Goal: Task Accomplishment & Management: Manage account settings

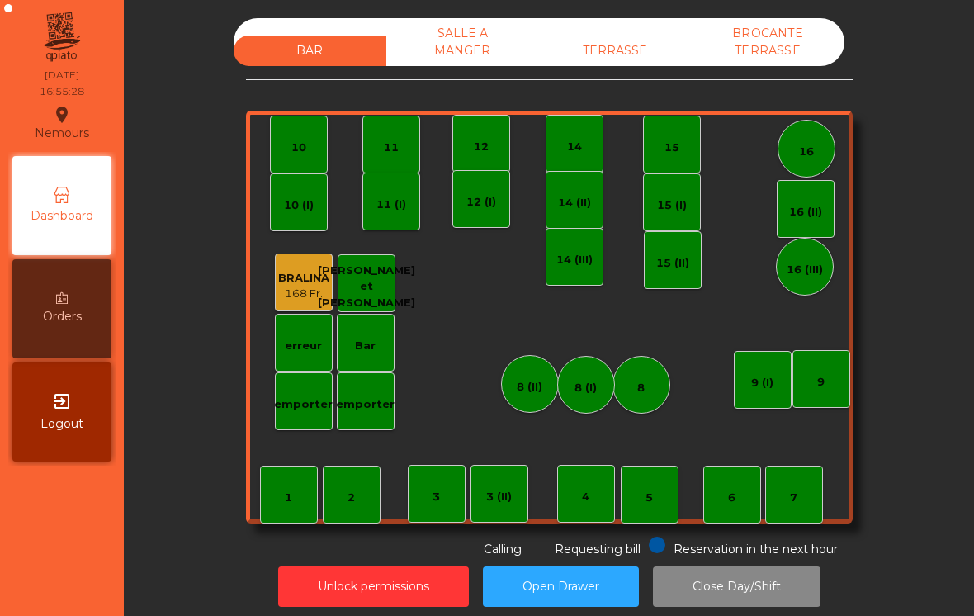
click at [629, 36] on div "TERRASSE" at bounding box center [615, 50] width 153 height 31
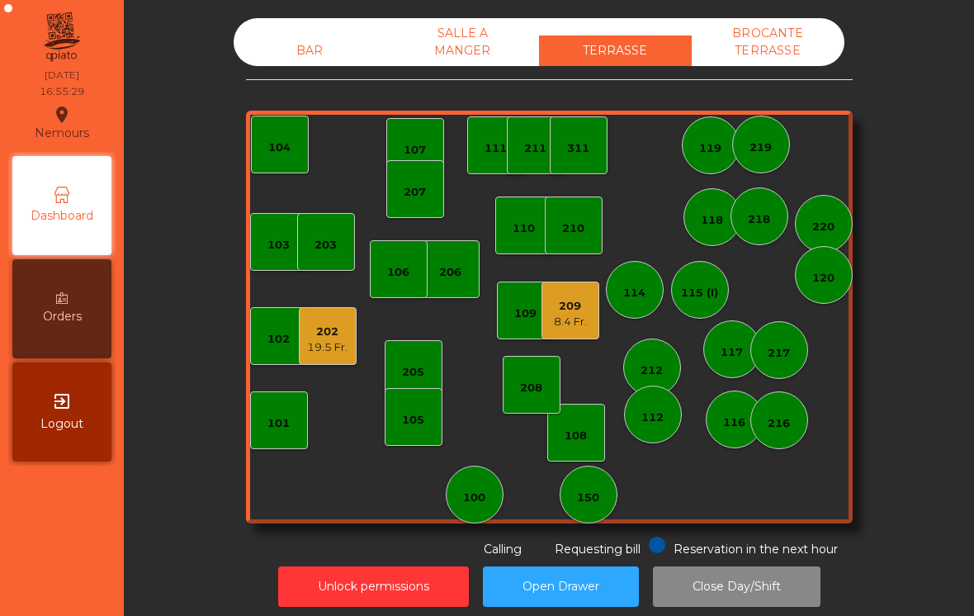
click at [336, 334] on div "202" at bounding box center [327, 332] width 40 height 17
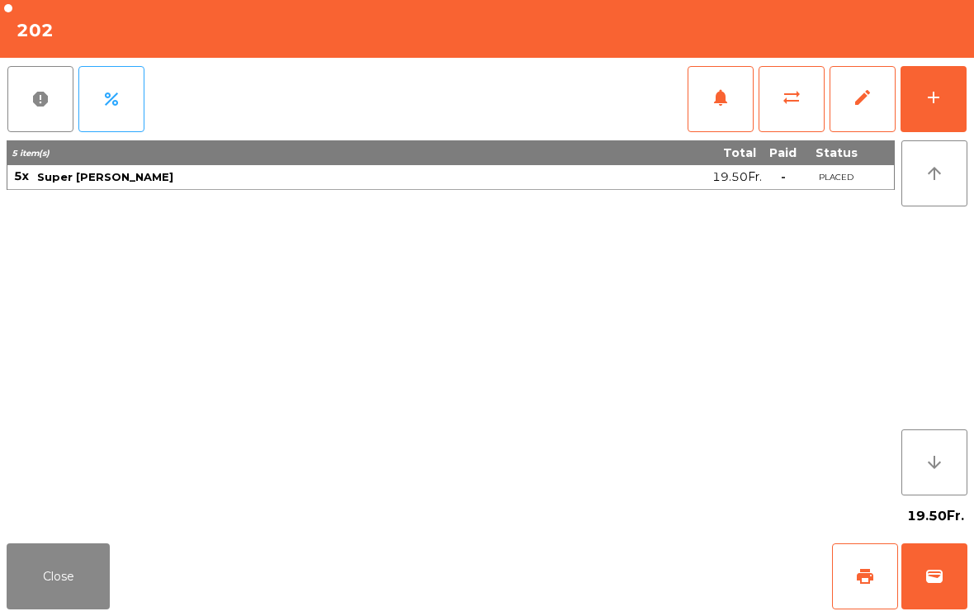
click at [958, 111] on button "add" at bounding box center [934, 99] width 66 height 66
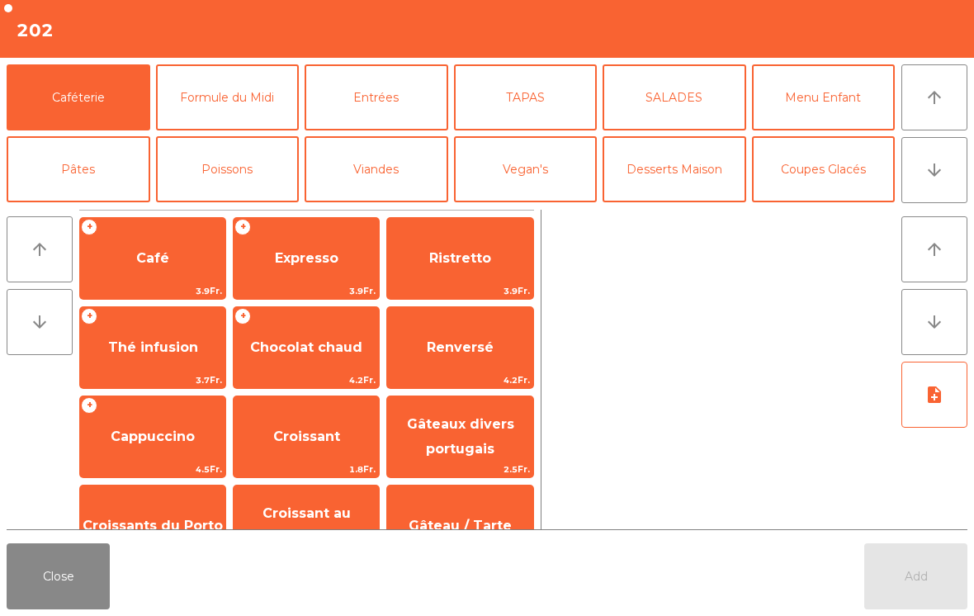
click at [953, 169] on button "arrow_downward" at bounding box center [935, 170] width 66 height 66
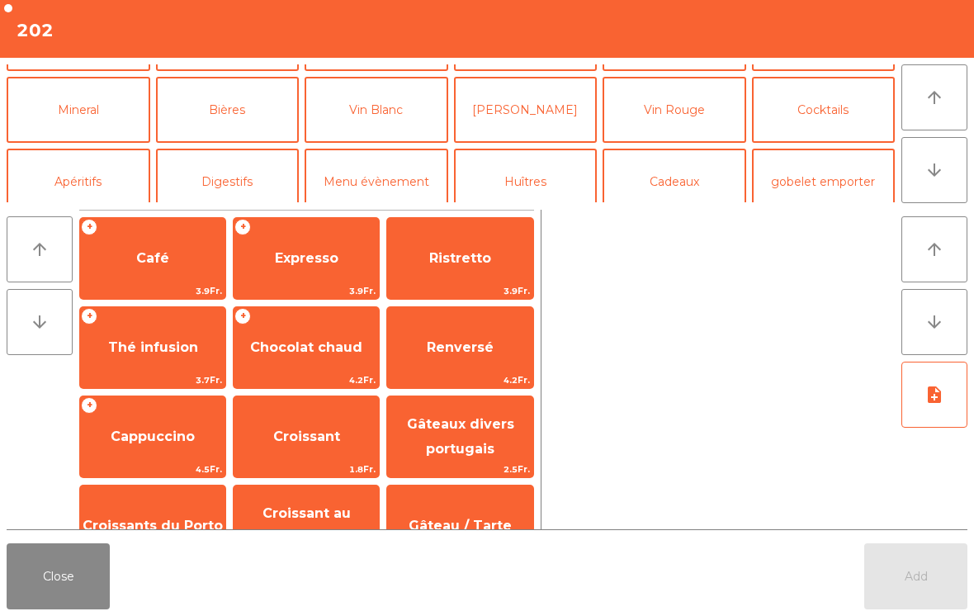
scroll to position [144, 0]
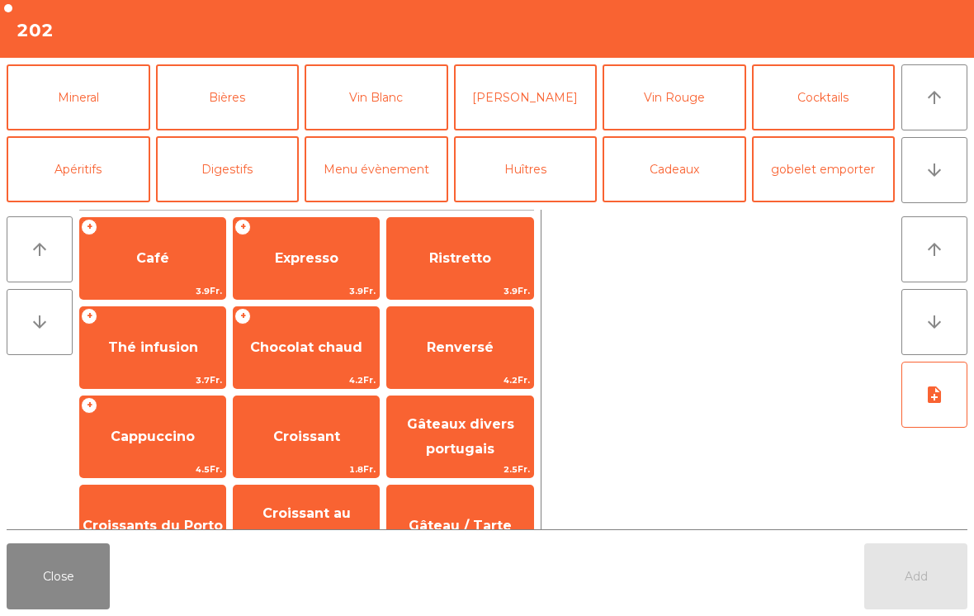
click at [260, 151] on button "Digestifs" at bounding box center [228, 169] width 144 height 66
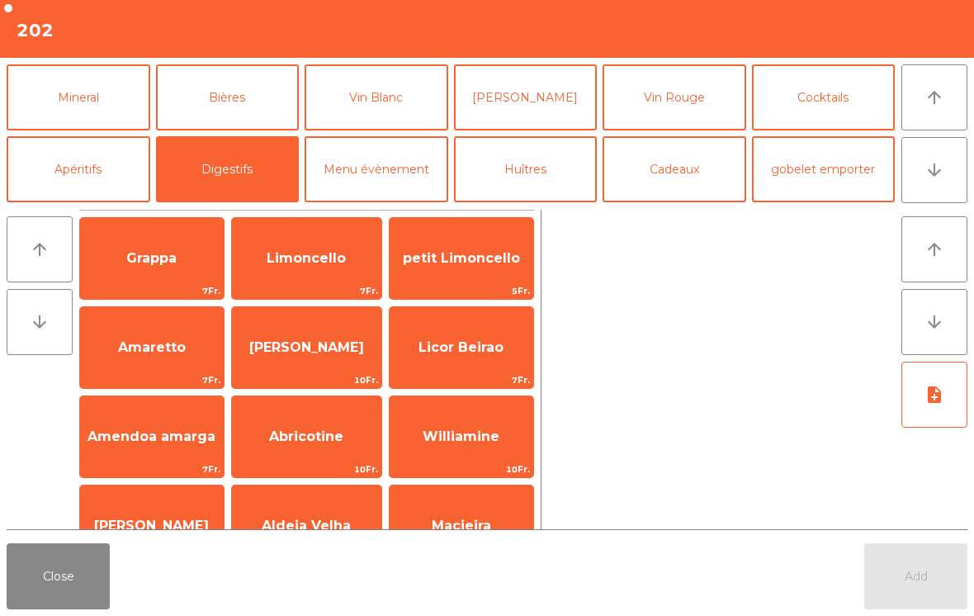
click at [458, 371] on div "Licor Beirao 7Fr." at bounding box center [461, 347] width 145 height 83
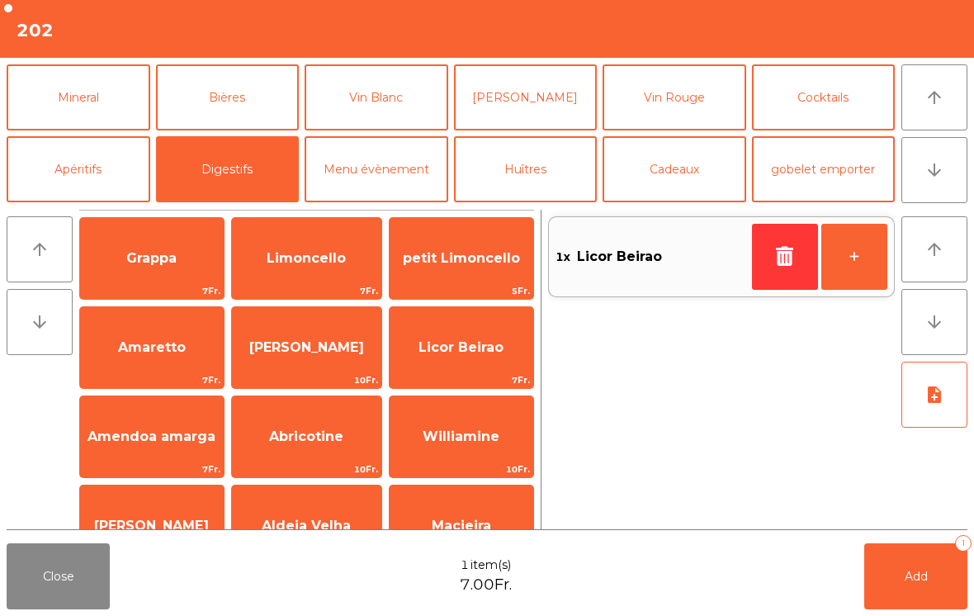
click at [861, 267] on button "+" at bounding box center [854, 257] width 66 height 66
click at [924, 556] on button "Add 3" at bounding box center [915, 576] width 103 height 66
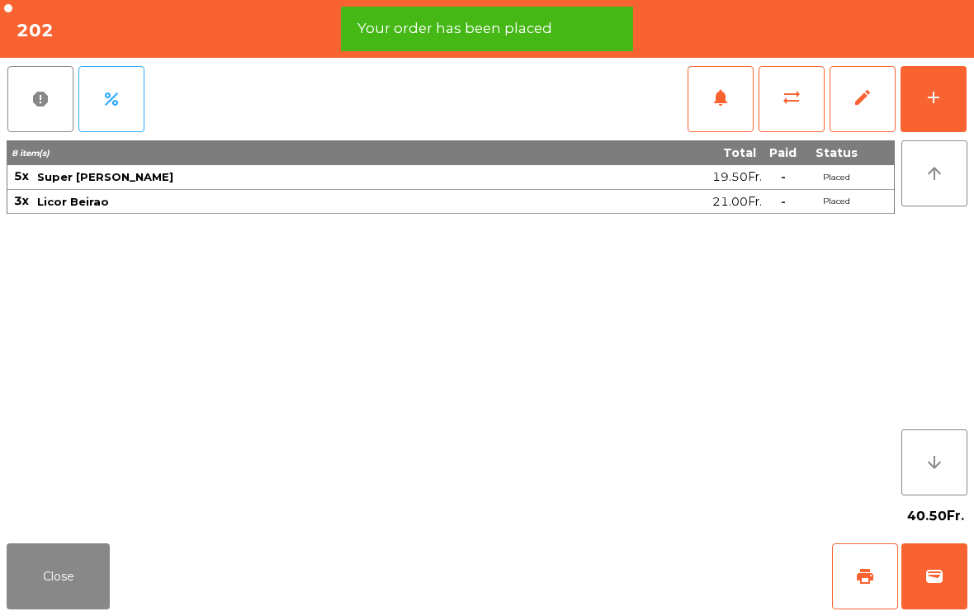
click at [44, 598] on button "Close" at bounding box center [58, 576] width 103 height 66
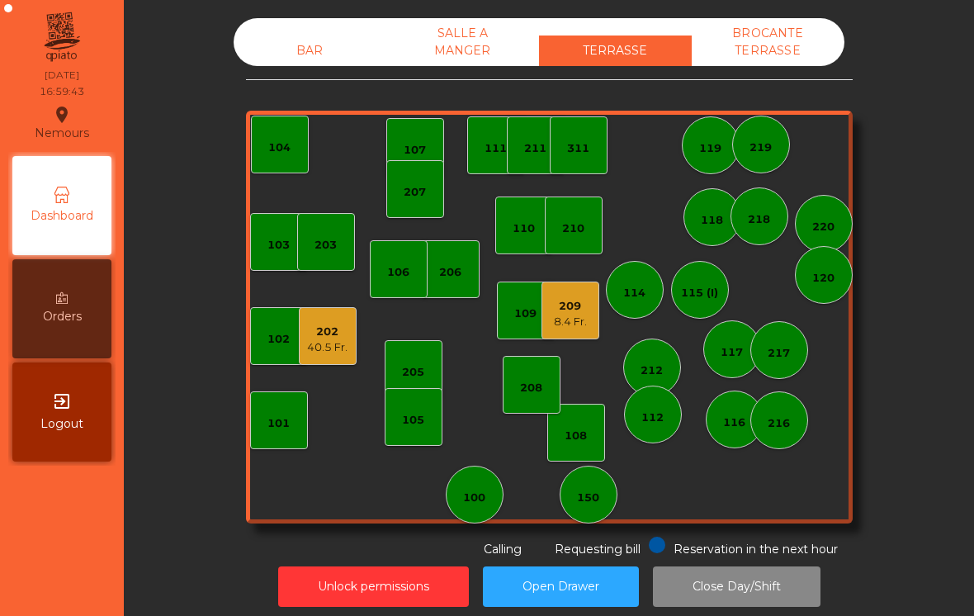
click at [706, 350] on div "117" at bounding box center [732, 349] width 58 height 58
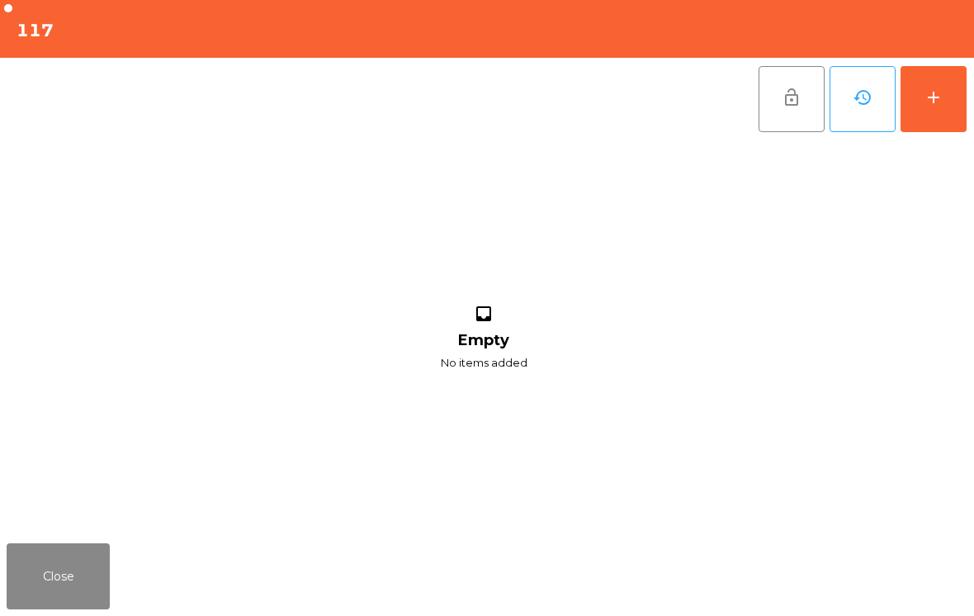
click at [958, 127] on button "add" at bounding box center [934, 99] width 66 height 66
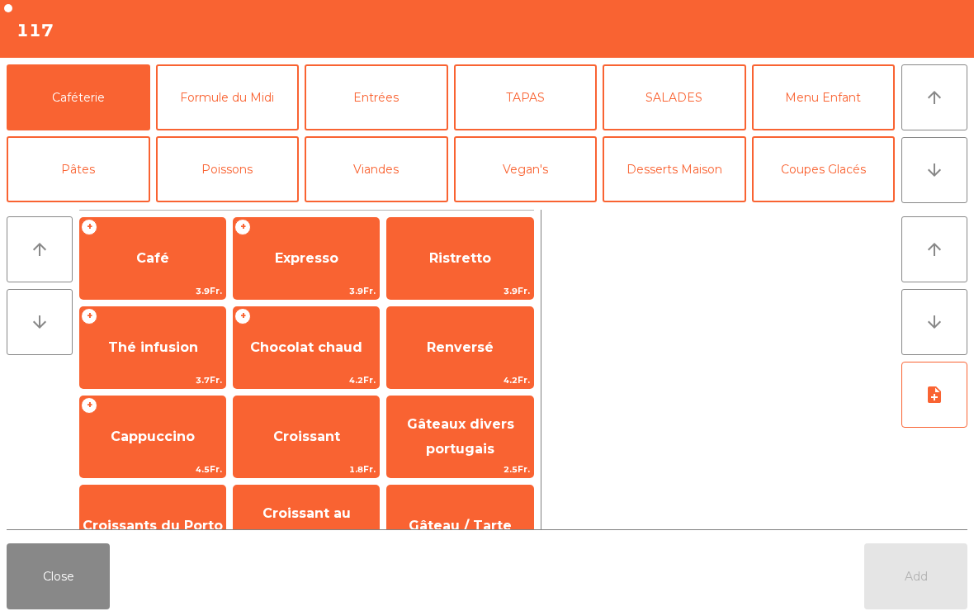
click at [62, 602] on button "Close" at bounding box center [58, 576] width 103 height 66
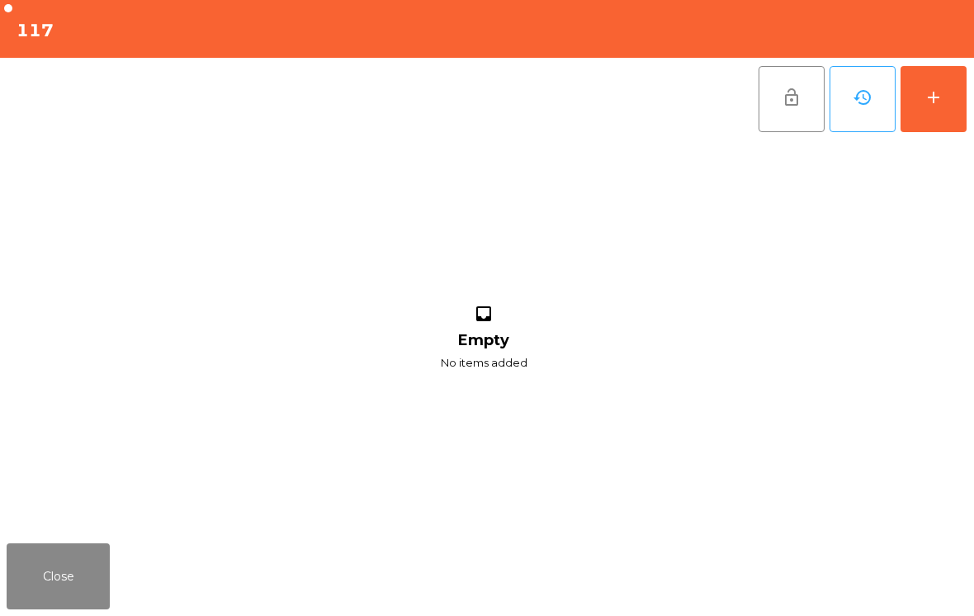
click at [35, 573] on button "Close" at bounding box center [58, 576] width 103 height 66
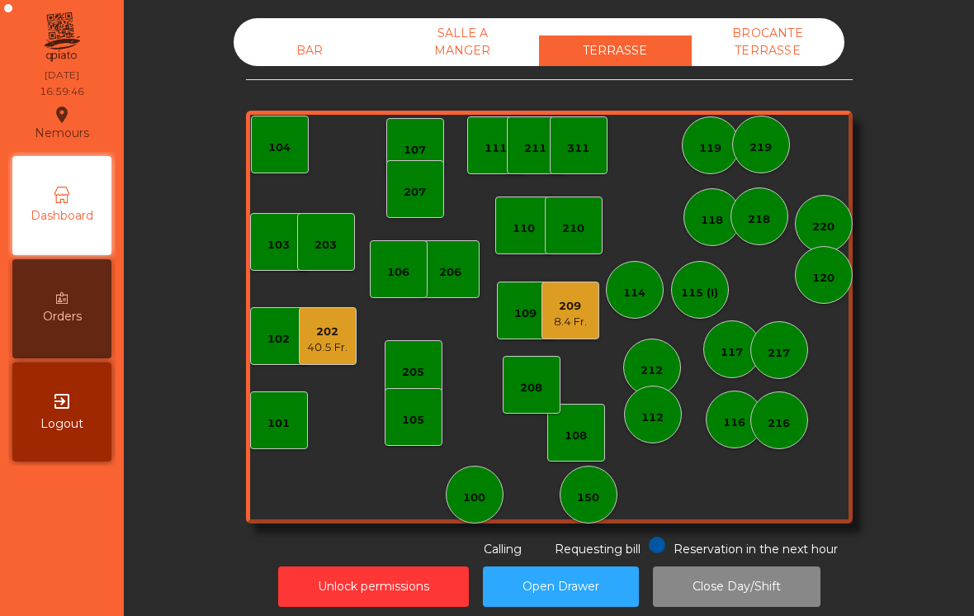
click at [724, 416] on div "116" at bounding box center [734, 422] width 22 height 17
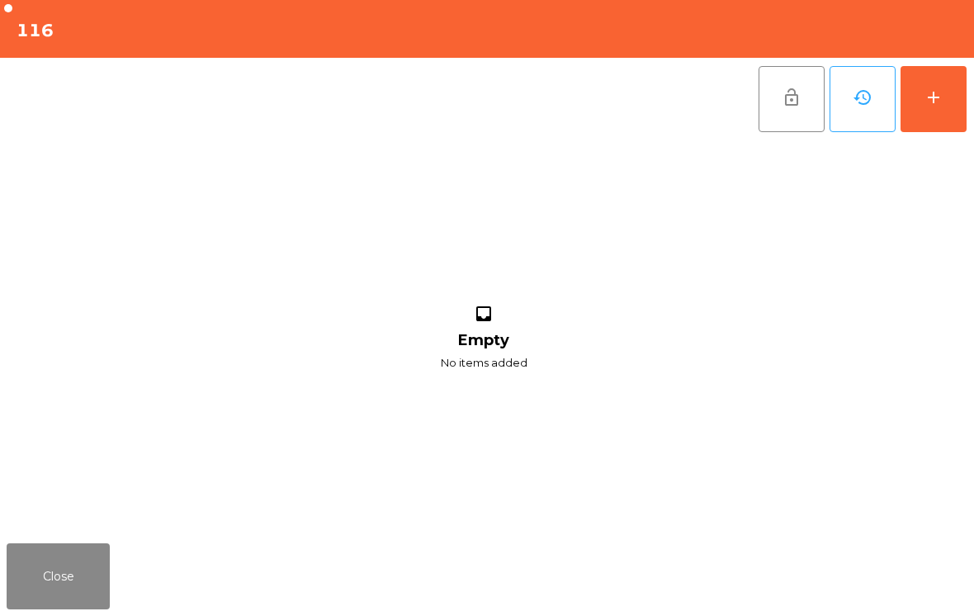
click at [951, 106] on button "add" at bounding box center [934, 99] width 66 height 66
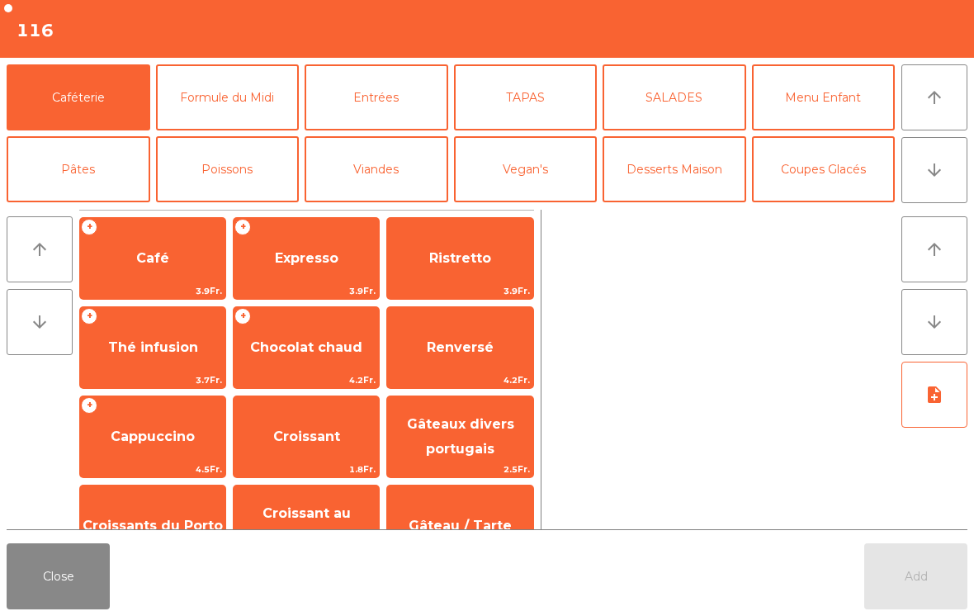
click at [924, 200] on button "arrow_downward" at bounding box center [935, 170] width 66 height 66
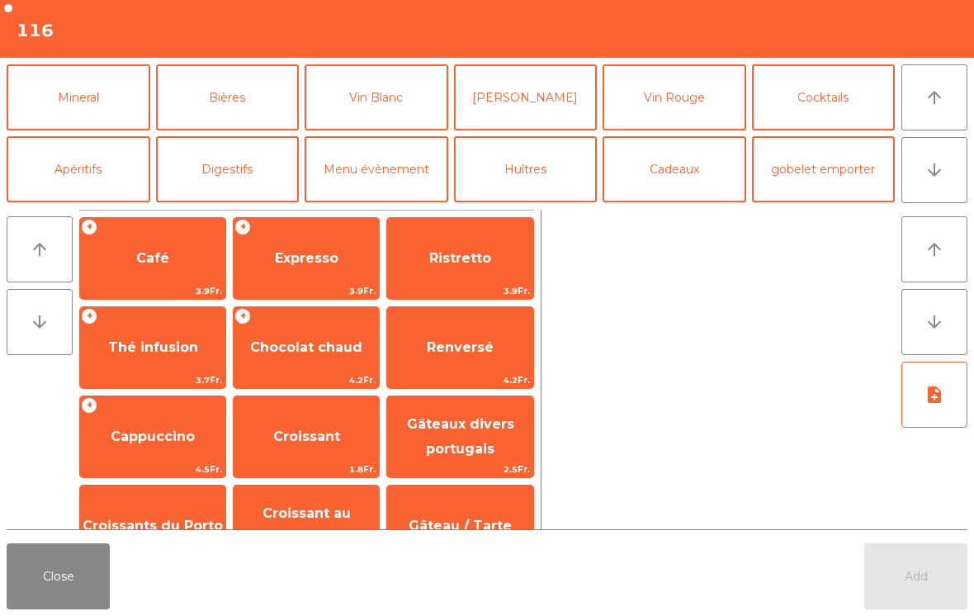
click at [215, 83] on button "Bières" at bounding box center [228, 97] width 144 height 66
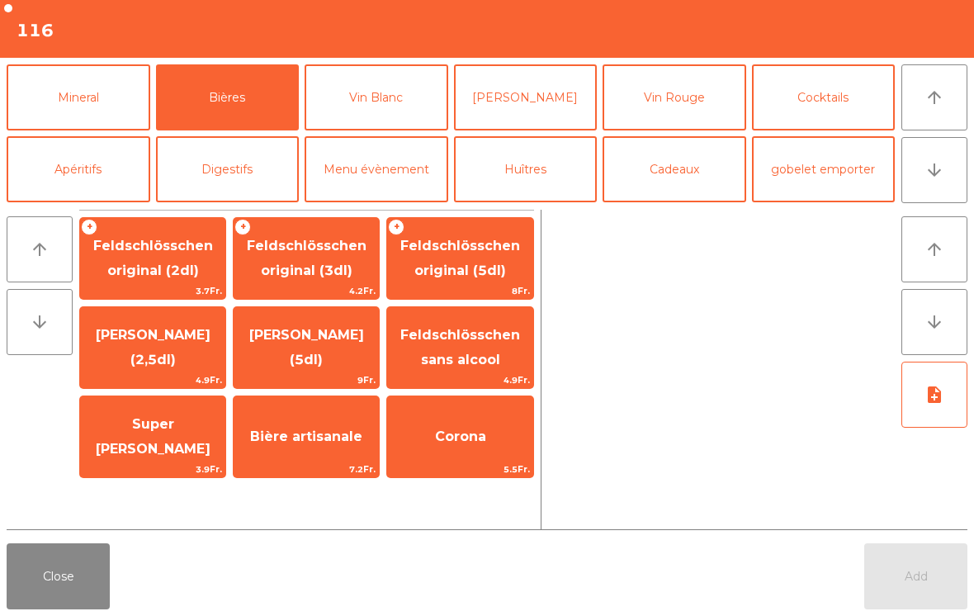
click at [504, 248] on span "Feldschlösschen original (5dl)" at bounding box center [460, 258] width 120 height 40
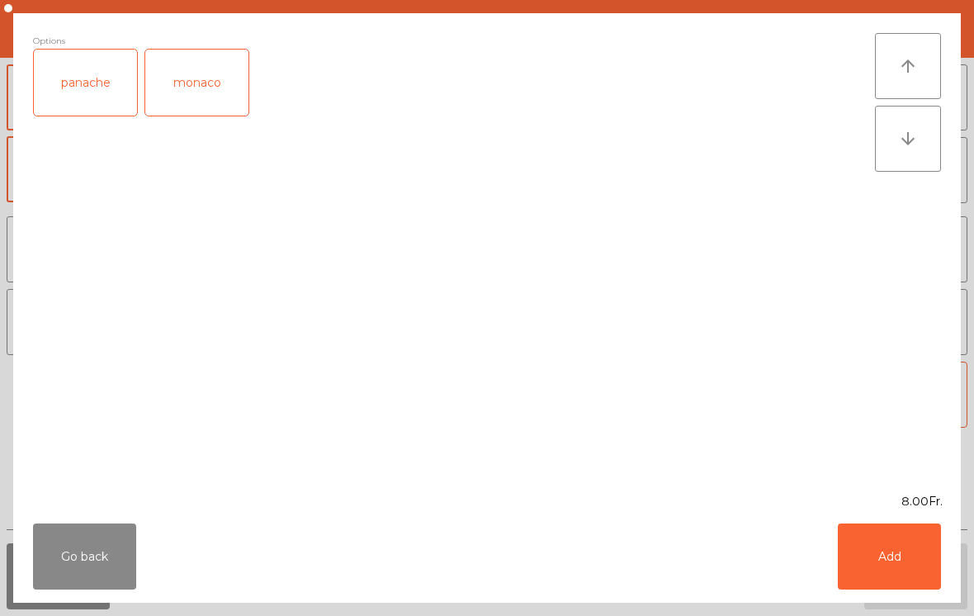
click at [86, 600] on div "Go back Add" at bounding box center [487, 556] width 948 height 92
click at [873, 558] on button "Add" at bounding box center [889, 556] width 103 height 66
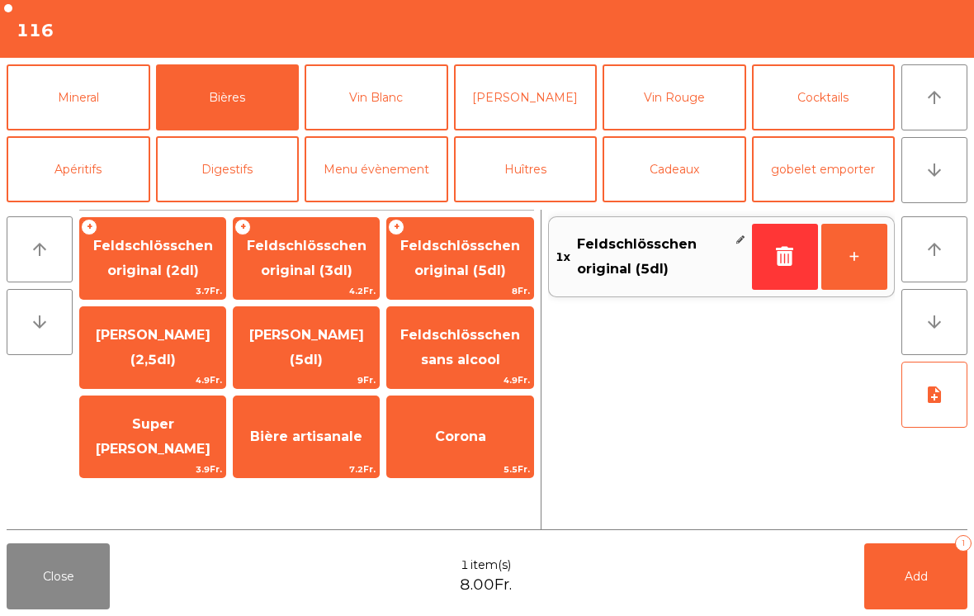
click at [100, 97] on button "Mineral" at bounding box center [79, 97] width 144 height 66
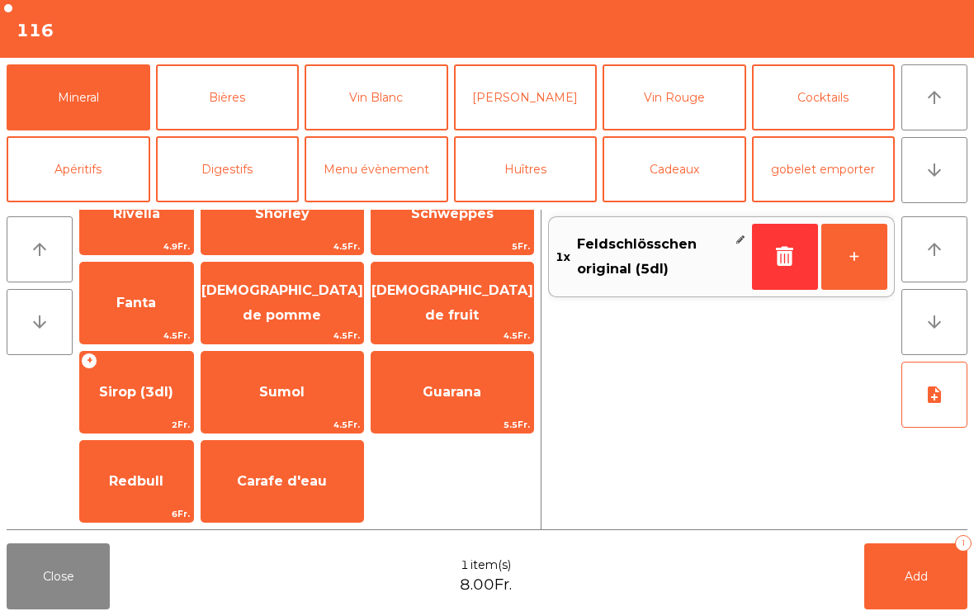
scroll to position [401, 0]
click at [457, 286] on span "[DEMOGRAPHIC_DATA] de fruit" at bounding box center [453, 303] width 162 height 70
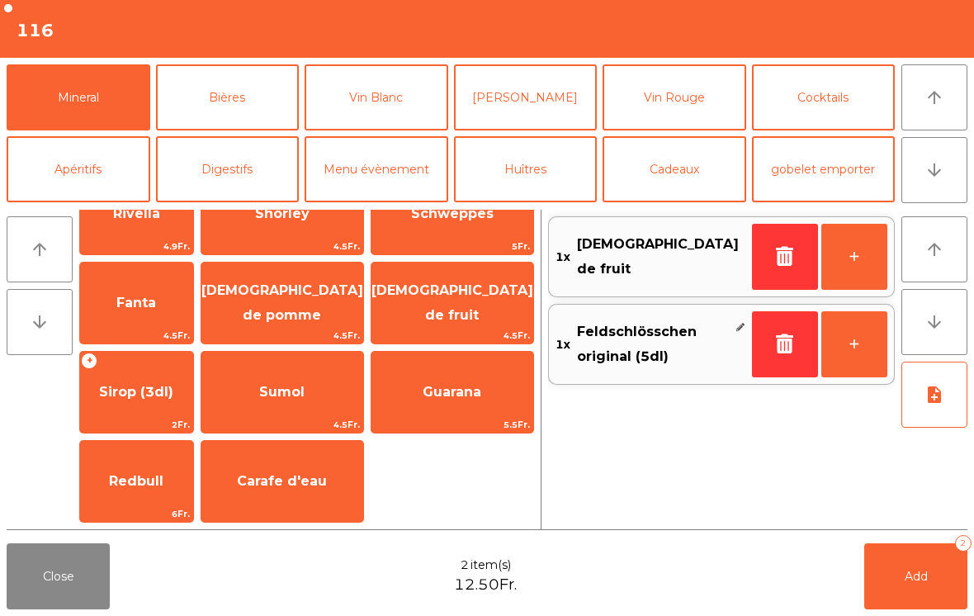
click at [897, 553] on button "Add 2" at bounding box center [915, 576] width 103 height 66
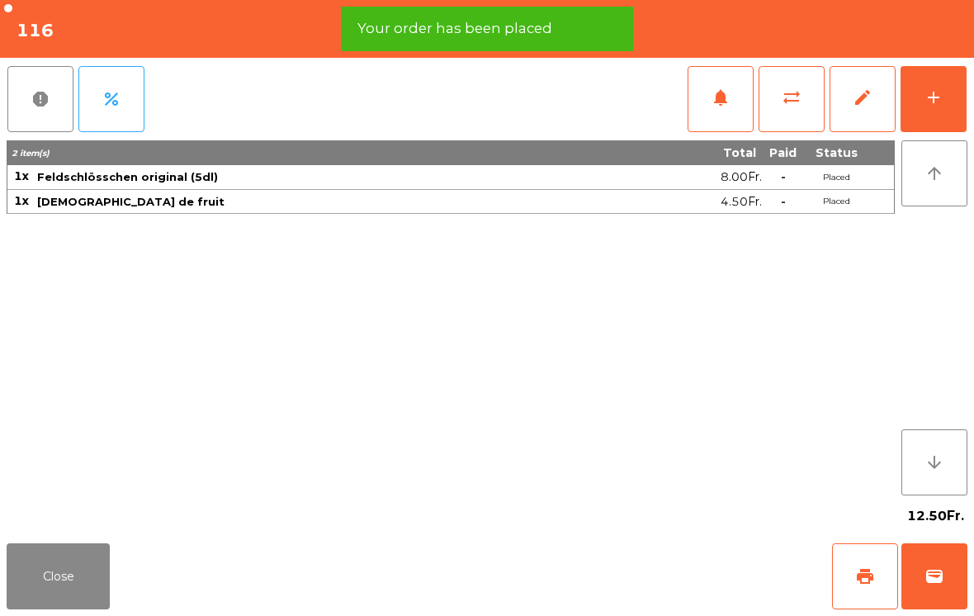
click at [54, 561] on button "Close" at bounding box center [58, 576] width 103 height 66
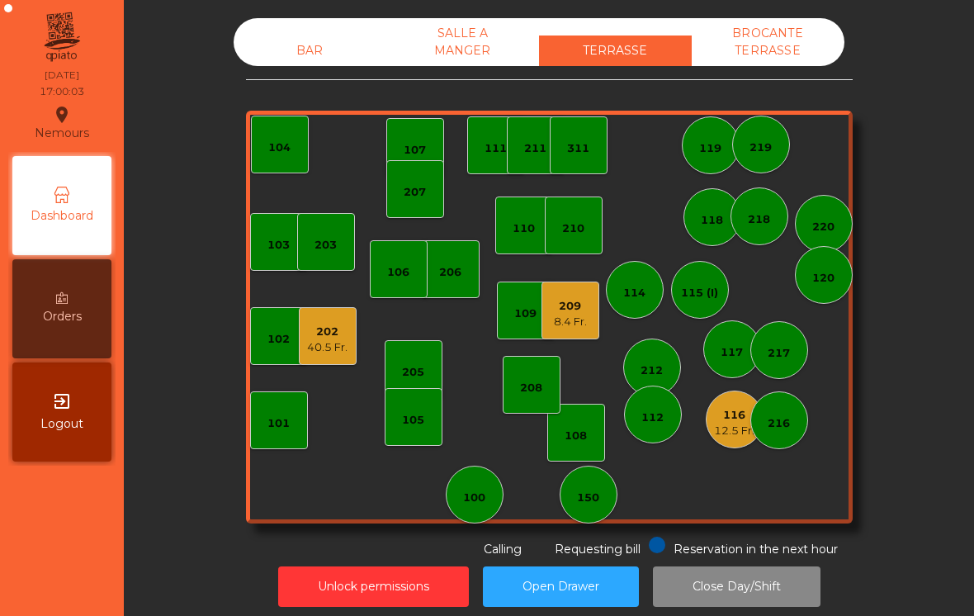
click at [728, 456] on div "103 102 101 202 40.5 Fr. 206 104 205 108 105 107 100 150 110 207 203 208 116 12…" at bounding box center [549, 317] width 607 height 413
click at [736, 412] on div "116" at bounding box center [734, 415] width 40 height 17
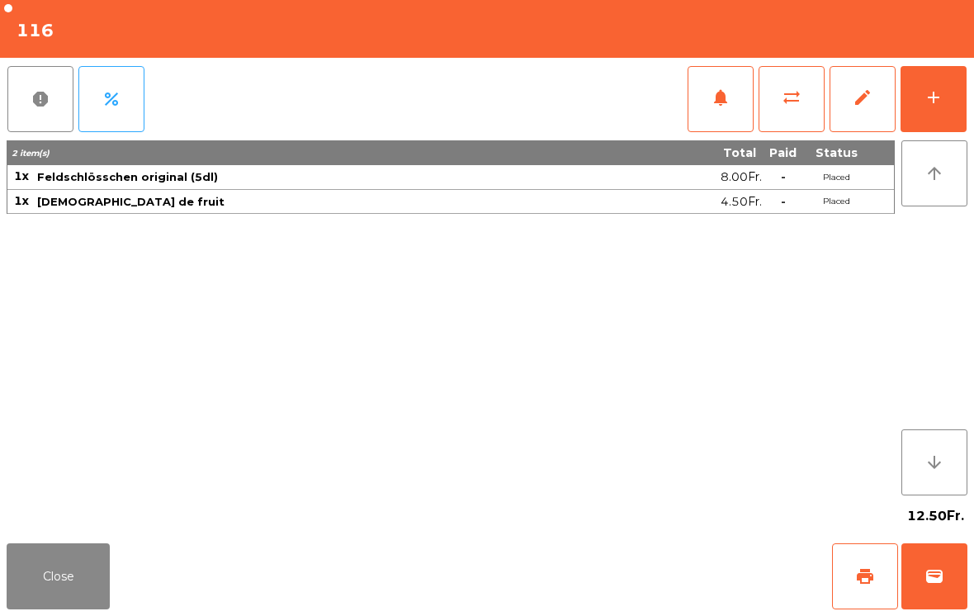
click at [873, 576] on span "print" at bounding box center [865, 576] width 20 height 20
click at [109, 588] on button "Close" at bounding box center [58, 576] width 103 height 66
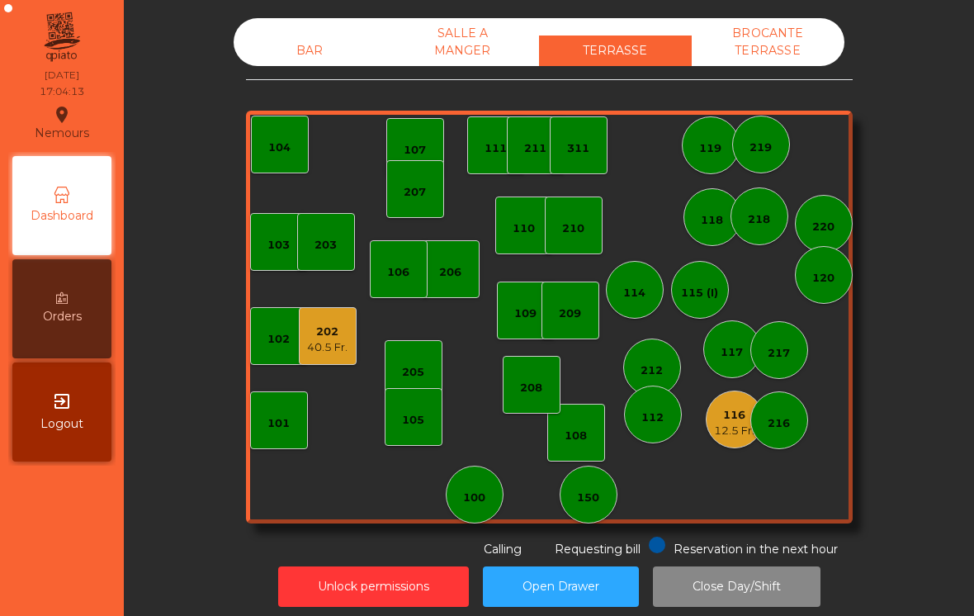
click at [588, 531] on div "BAR SALLE A MANGER TERRASSE BROCANTE TERRASSE 103 102 101 202 40.5 Fr. 206 104 …" at bounding box center [549, 288] width 607 height 540
click at [608, 485] on div "150" at bounding box center [589, 495] width 58 height 58
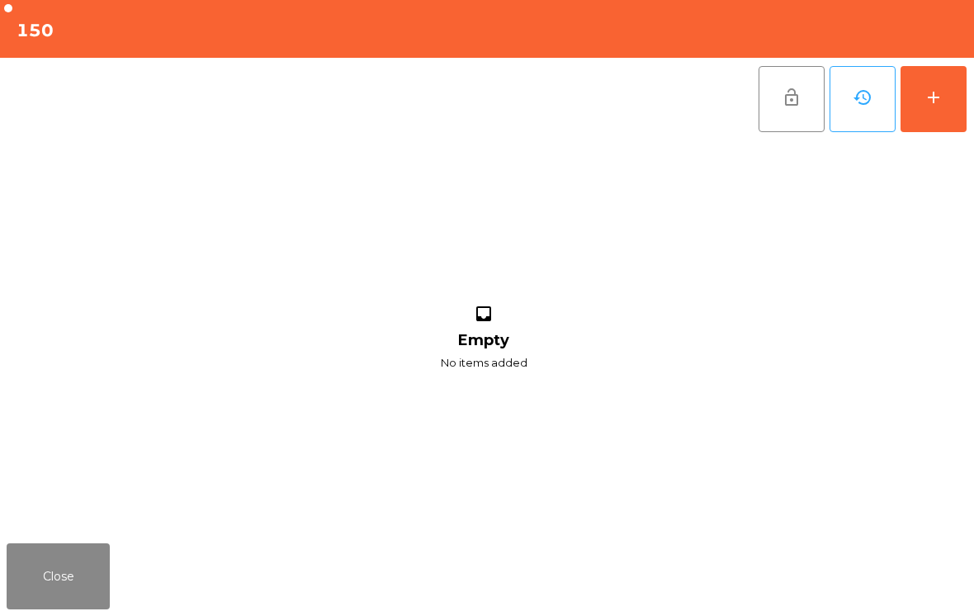
click at [935, 118] on button "add" at bounding box center [934, 99] width 66 height 66
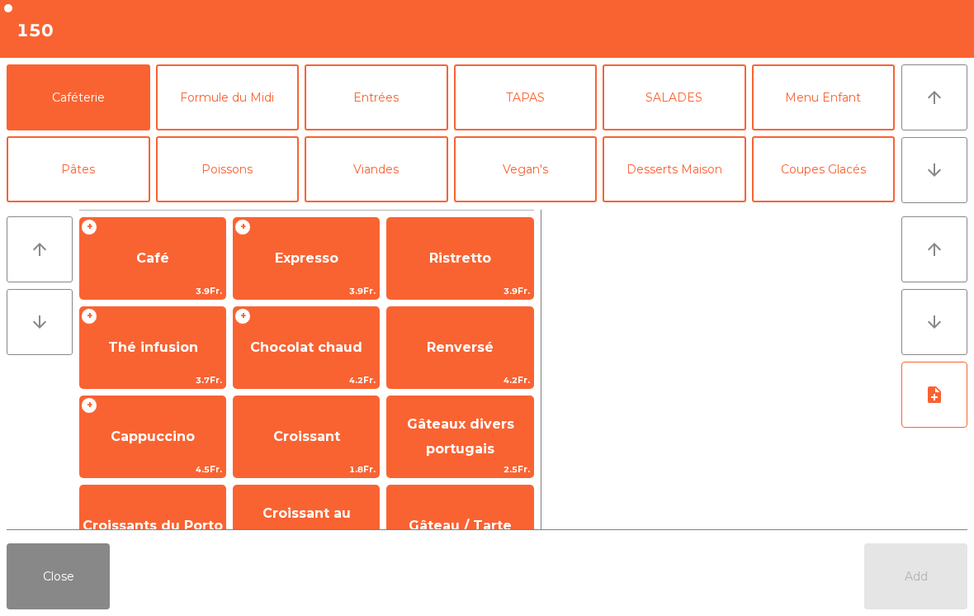
click at [805, 183] on button "Coupes Glacés" at bounding box center [824, 169] width 144 height 66
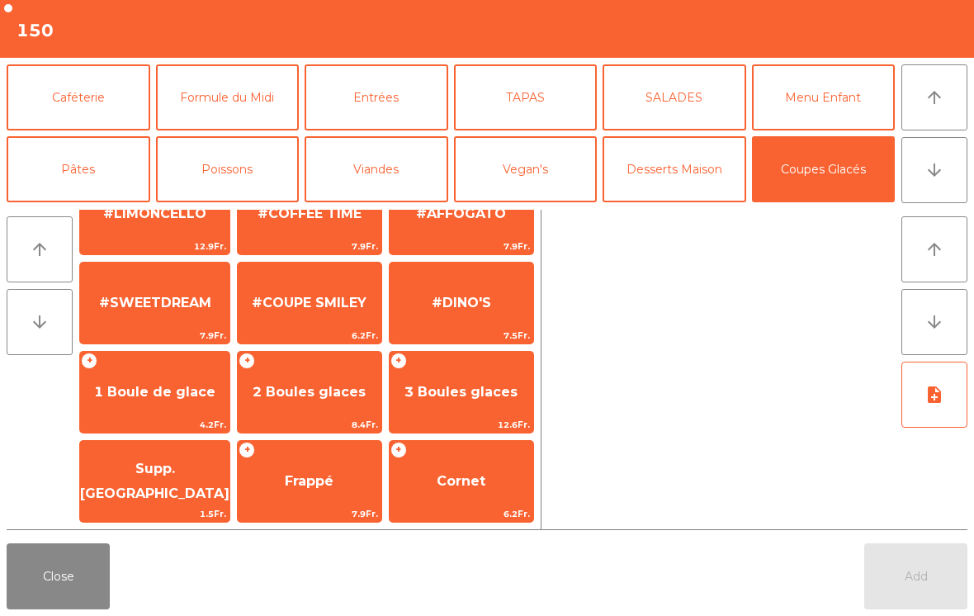
scroll to position [312, 0]
click at [199, 397] on span "1 Boule de glace" at bounding box center [154, 392] width 121 height 16
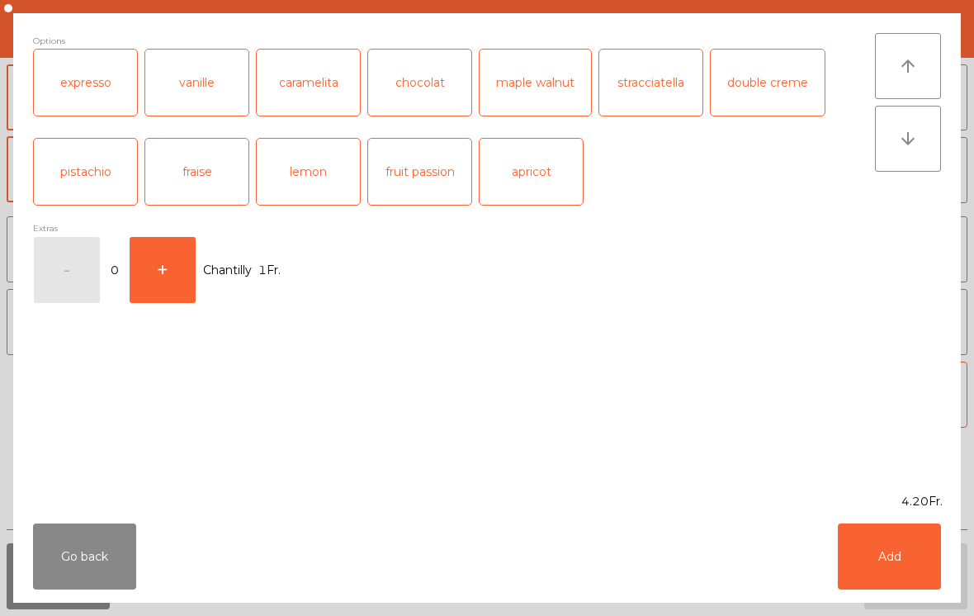
click at [227, 53] on div "vanille" at bounding box center [196, 83] width 103 height 66
click at [938, 558] on button "Add" at bounding box center [889, 556] width 103 height 66
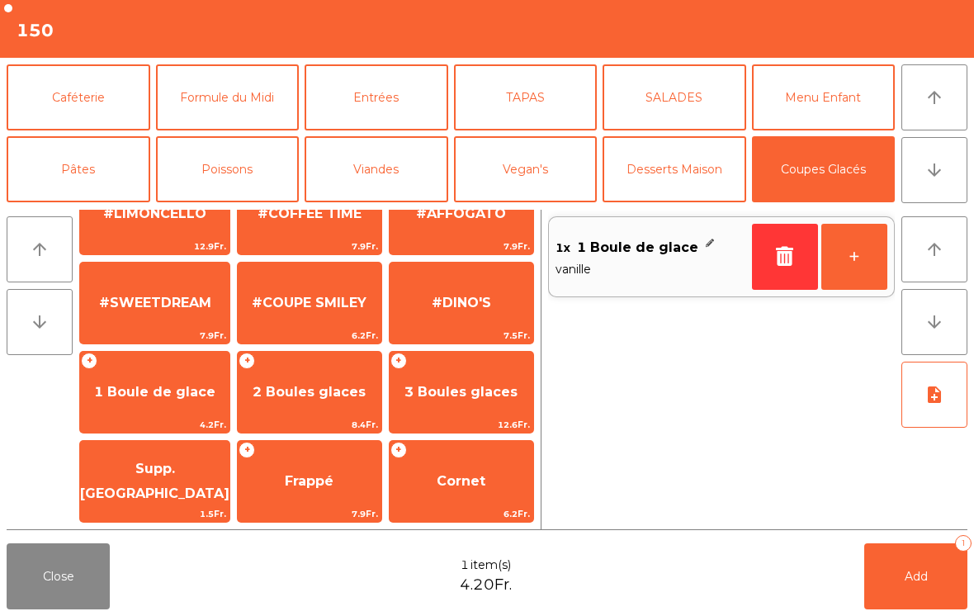
click at [163, 472] on span "Supp. [GEOGRAPHIC_DATA]" at bounding box center [154, 481] width 149 height 40
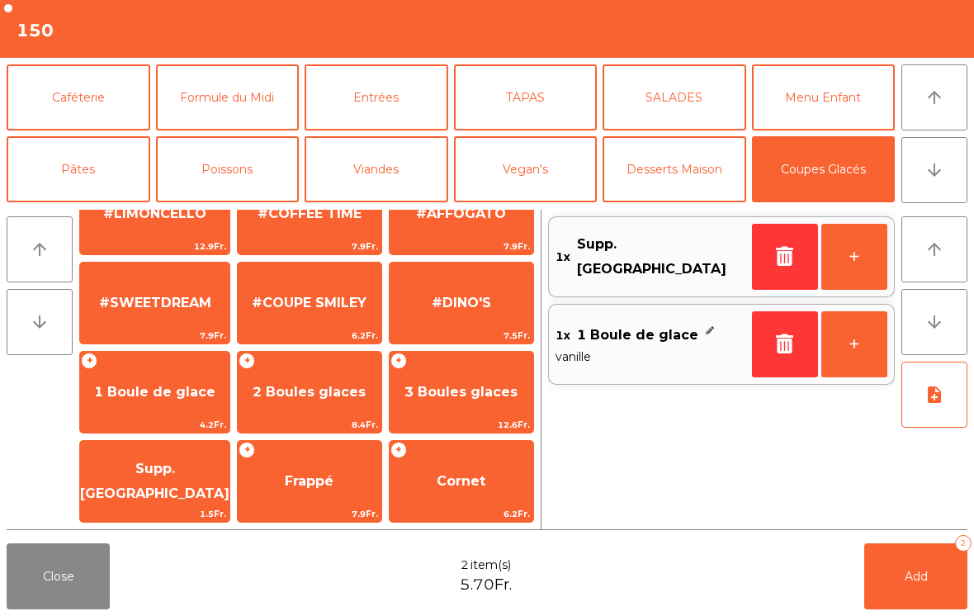
click at [779, 257] on icon "button" at bounding box center [785, 256] width 25 height 20
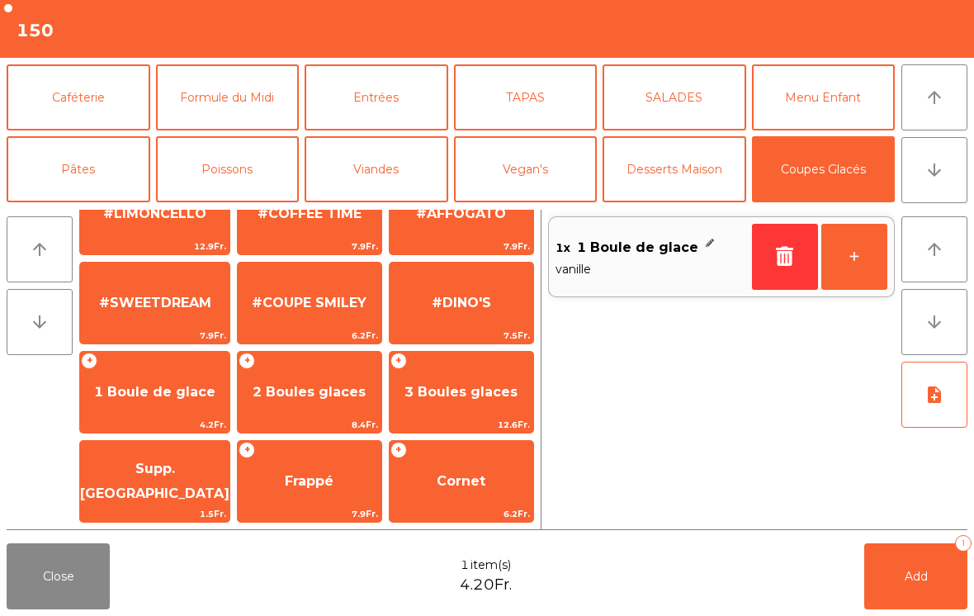
click at [154, 386] on span "1 Boule de glace" at bounding box center [154, 392] width 121 height 16
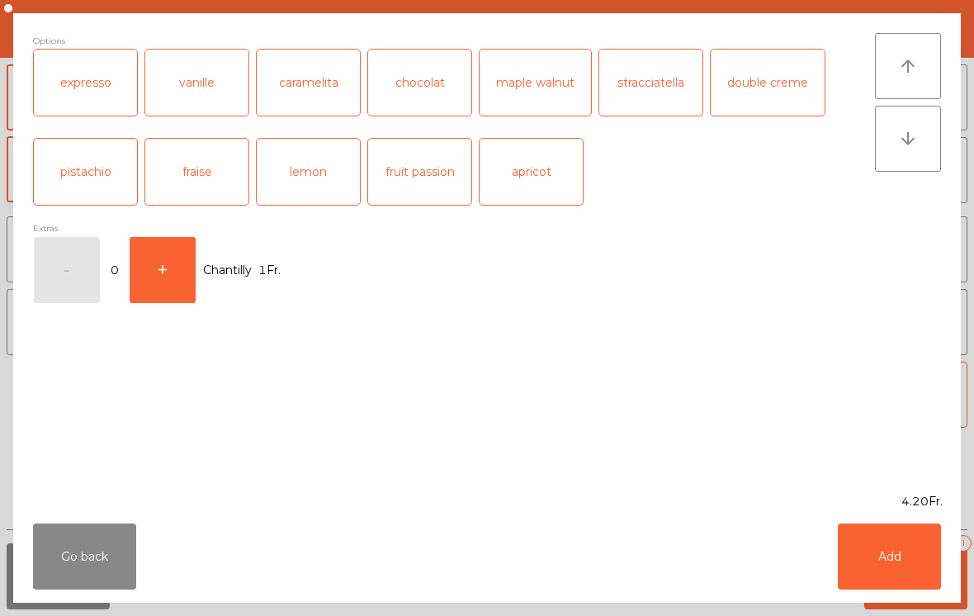
click at [423, 72] on div "chocolat" at bounding box center [419, 83] width 103 height 66
click at [911, 563] on button "Add" at bounding box center [889, 556] width 103 height 66
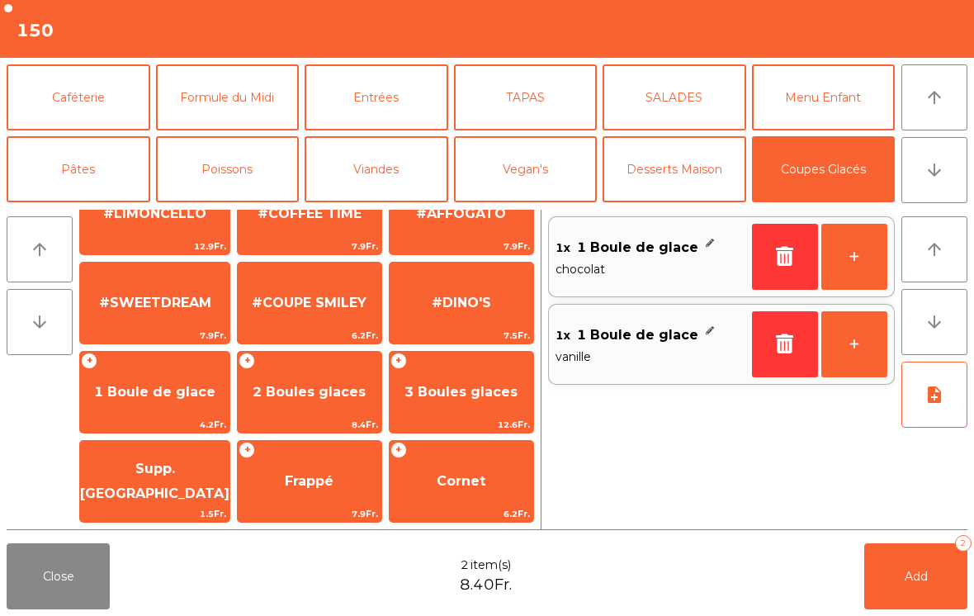
click at [914, 593] on button "Add 2" at bounding box center [915, 576] width 103 height 66
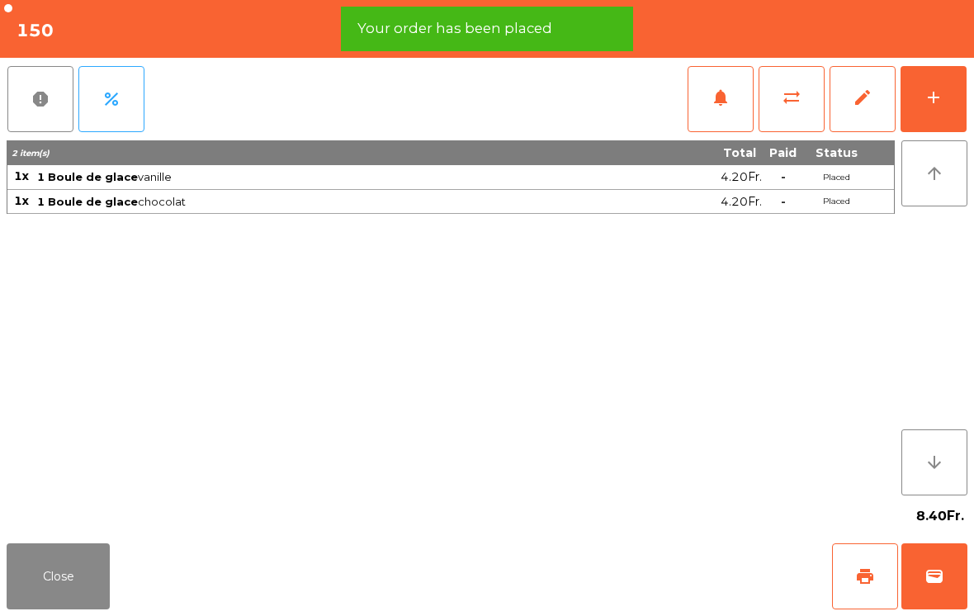
click at [911, 115] on button "add" at bounding box center [934, 99] width 66 height 66
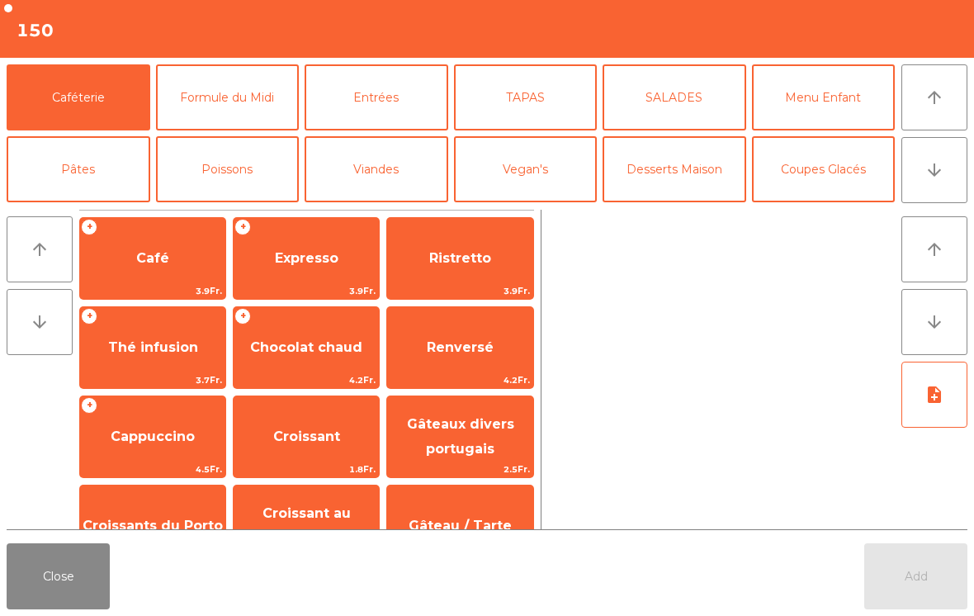
click at [940, 196] on button "arrow_downward" at bounding box center [935, 170] width 66 height 66
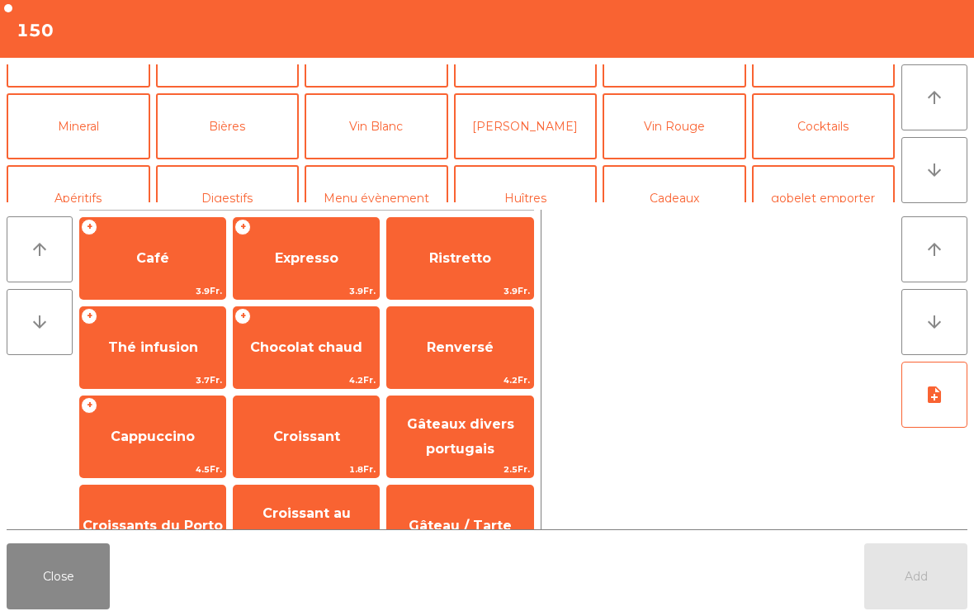
scroll to position [144, 0]
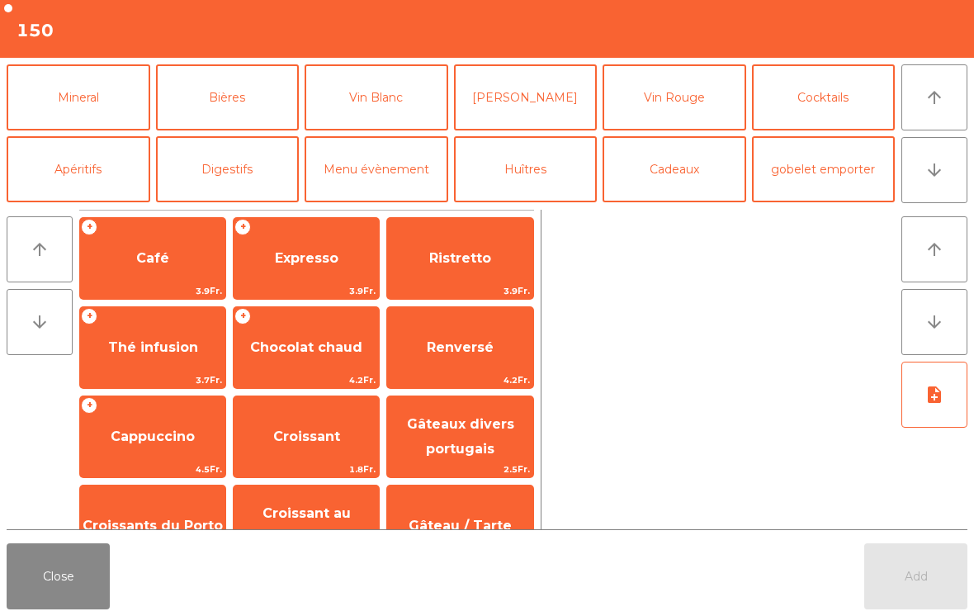
click at [90, 115] on button "Mineral" at bounding box center [79, 97] width 144 height 66
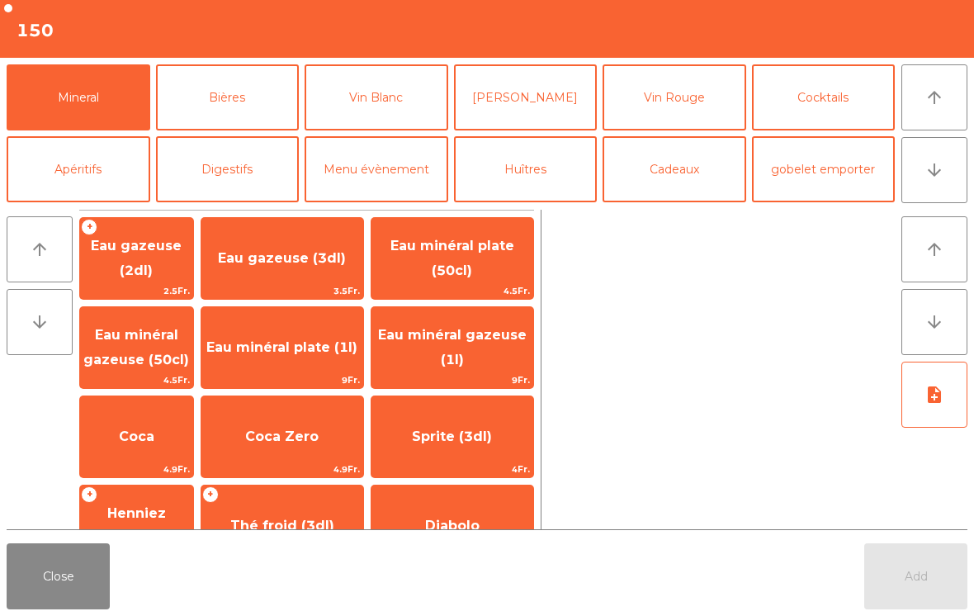
scroll to position [0, 0]
click at [323, 263] on span "Eau gazeuse (3dl)" at bounding box center [282, 258] width 128 height 16
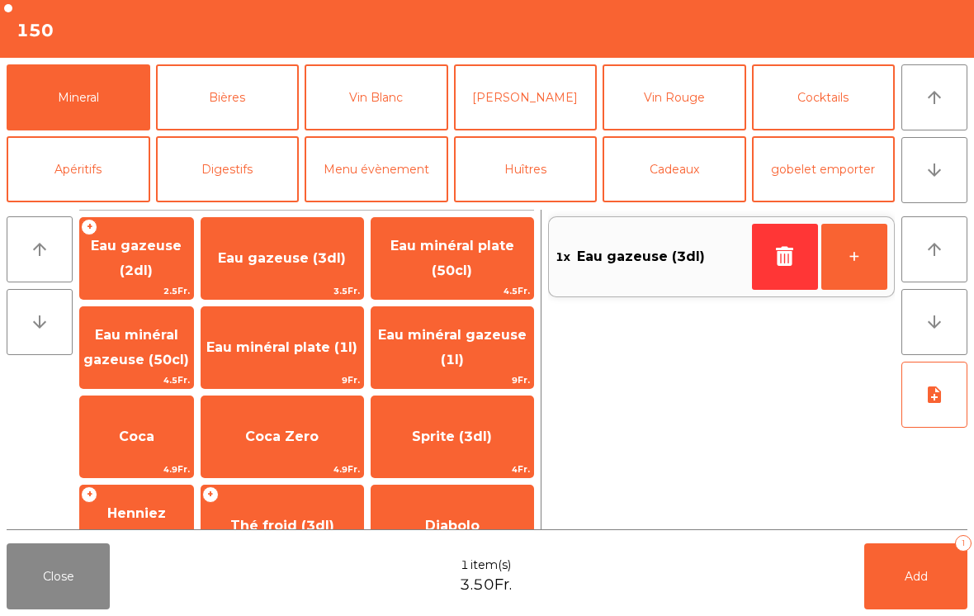
click at [877, 560] on button "Add 1" at bounding box center [915, 576] width 103 height 66
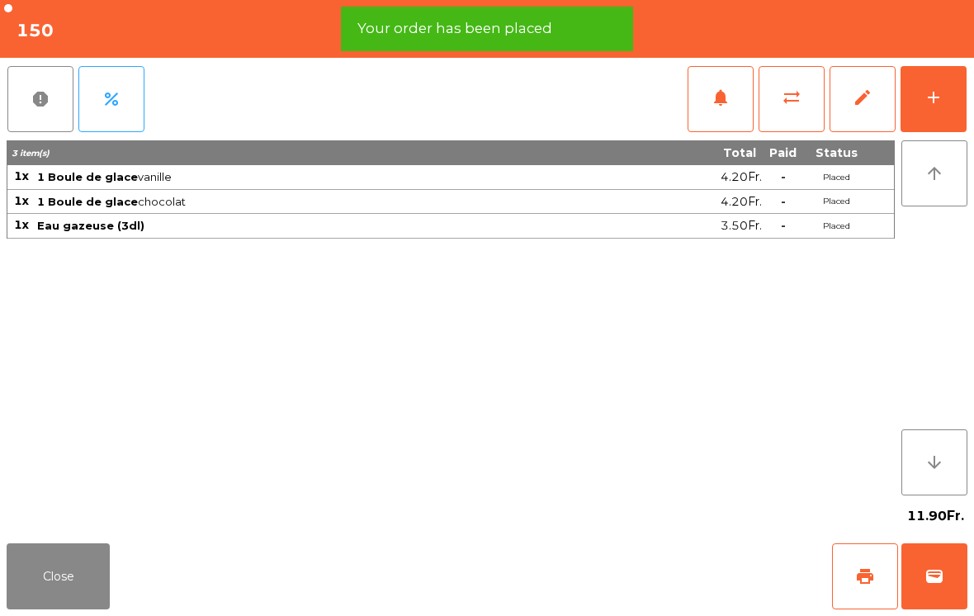
click at [847, 600] on button "print" at bounding box center [865, 576] width 66 height 66
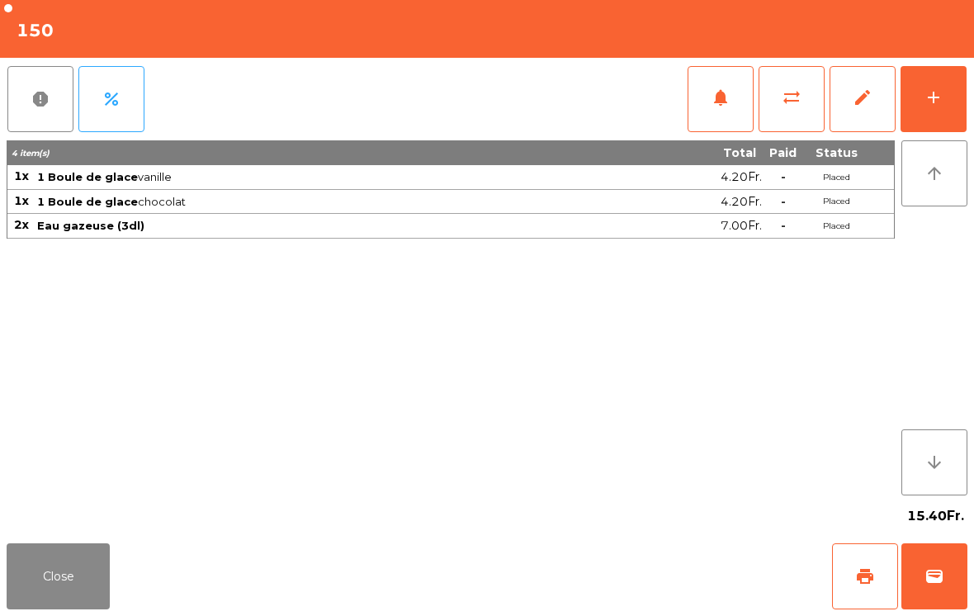
click at [74, 544] on button "Close" at bounding box center [58, 576] width 103 height 66
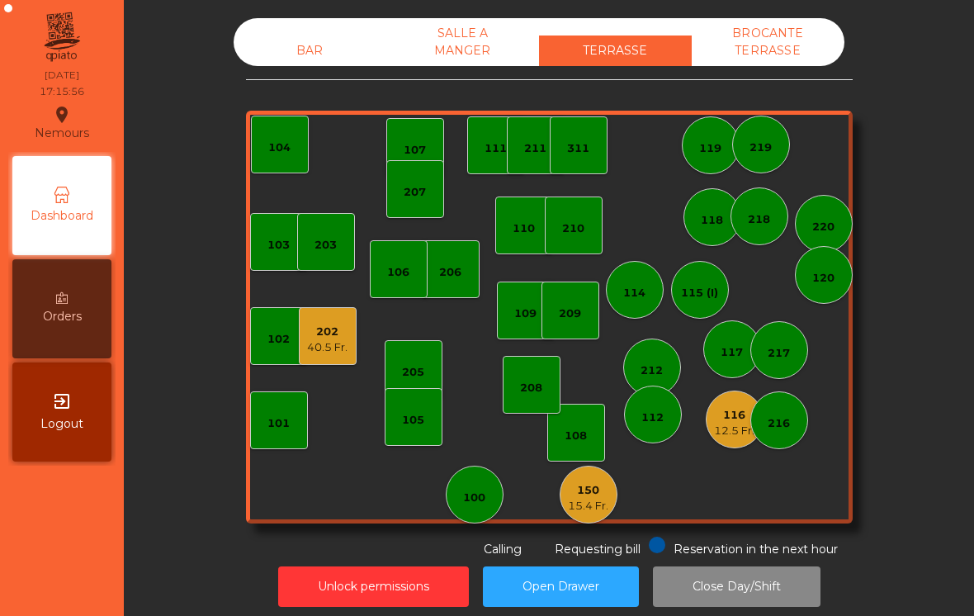
click at [329, 357] on div "202 40.5 Fr." at bounding box center [328, 336] width 58 height 58
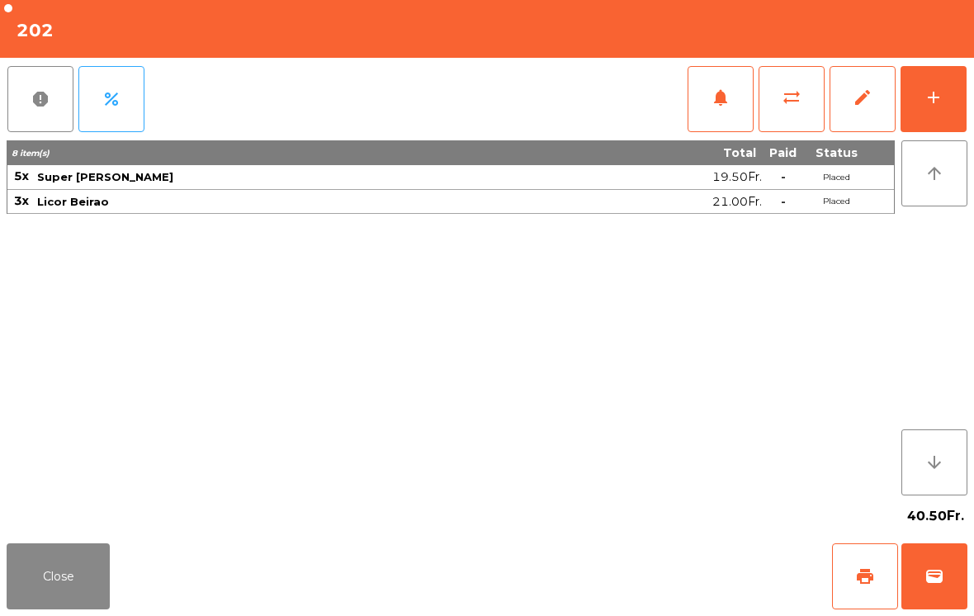
click at [931, 115] on button "add" at bounding box center [934, 99] width 66 height 66
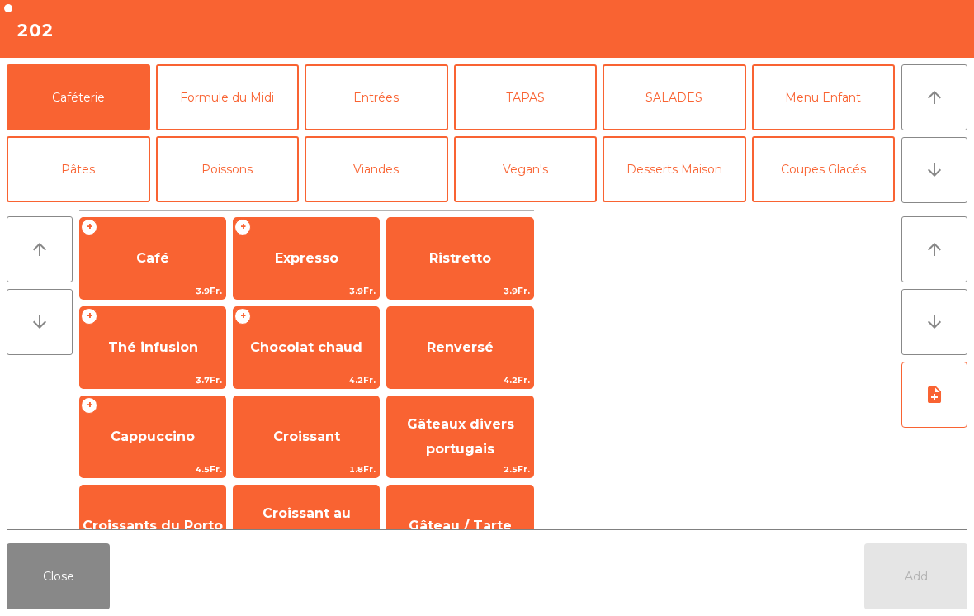
click at [902, 201] on button "arrow_downward" at bounding box center [935, 170] width 66 height 66
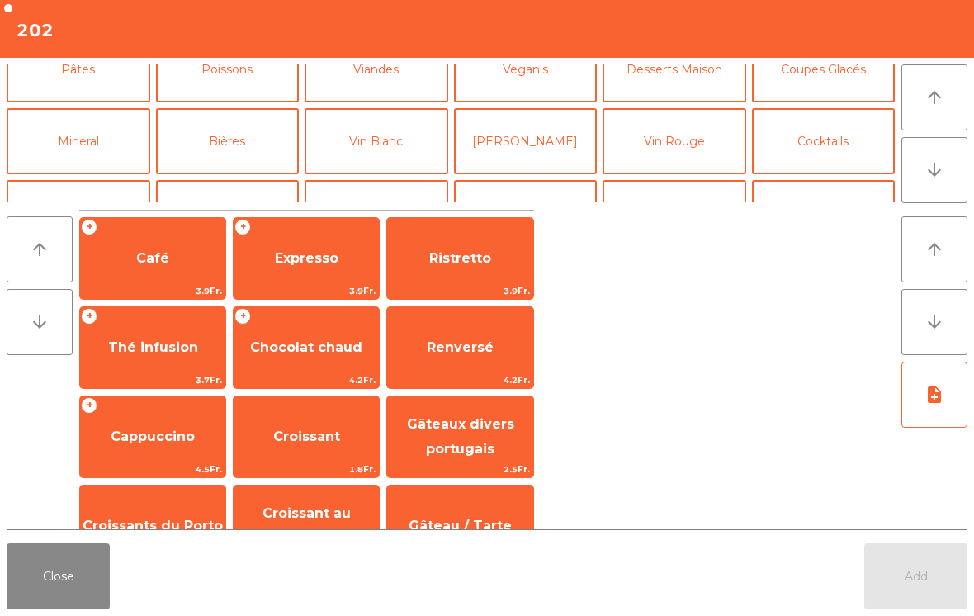
scroll to position [95, 0]
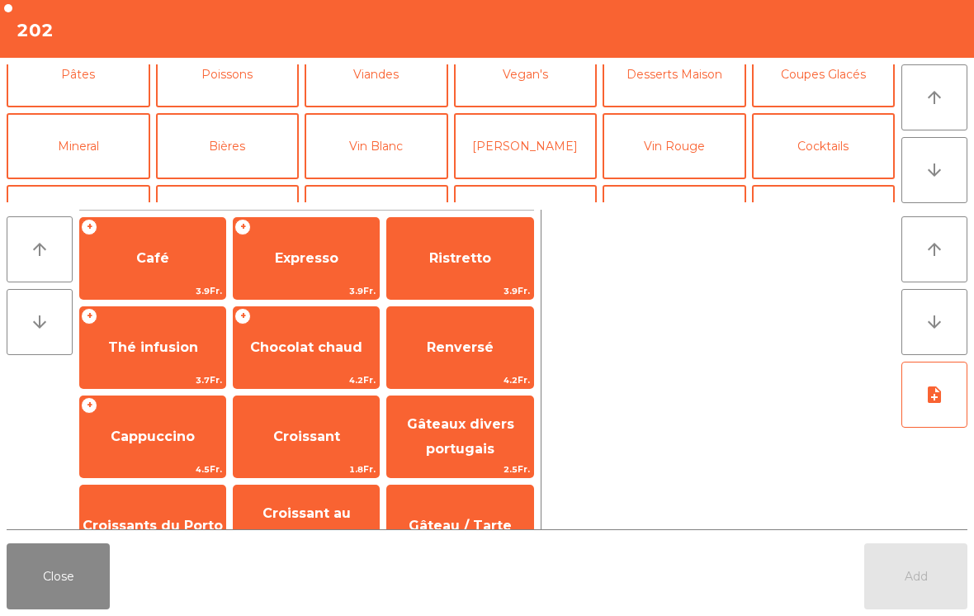
click at [243, 129] on button "Bières" at bounding box center [228, 146] width 144 height 66
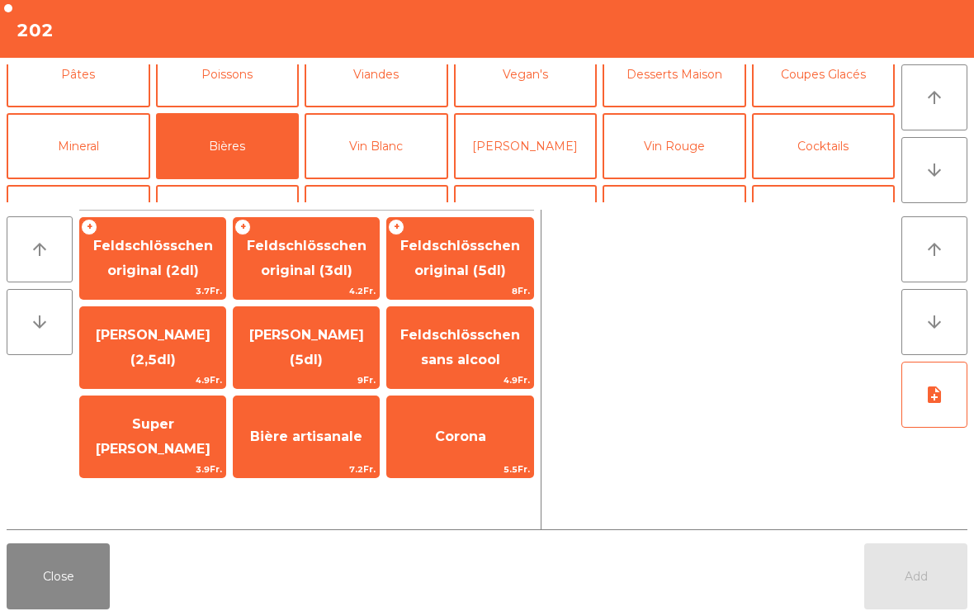
click at [150, 437] on span "Super [PERSON_NAME]" at bounding box center [153, 436] width 115 height 40
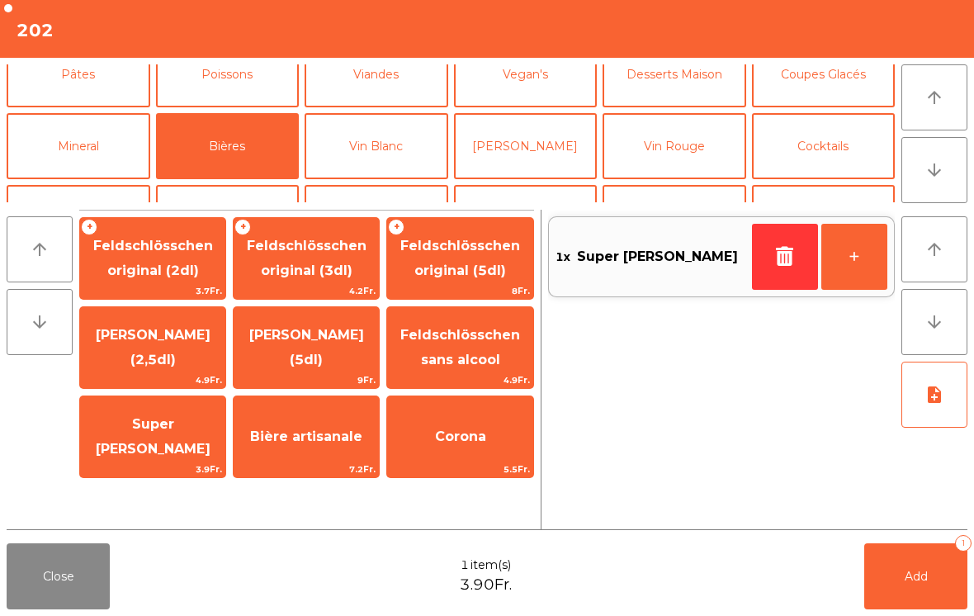
click at [839, 257] on button "+" at bounding box center [854, 257] width 66 height 66
click at [915, 584] on button "Add 2" at bounding box center [915, 576] width 103 height 66
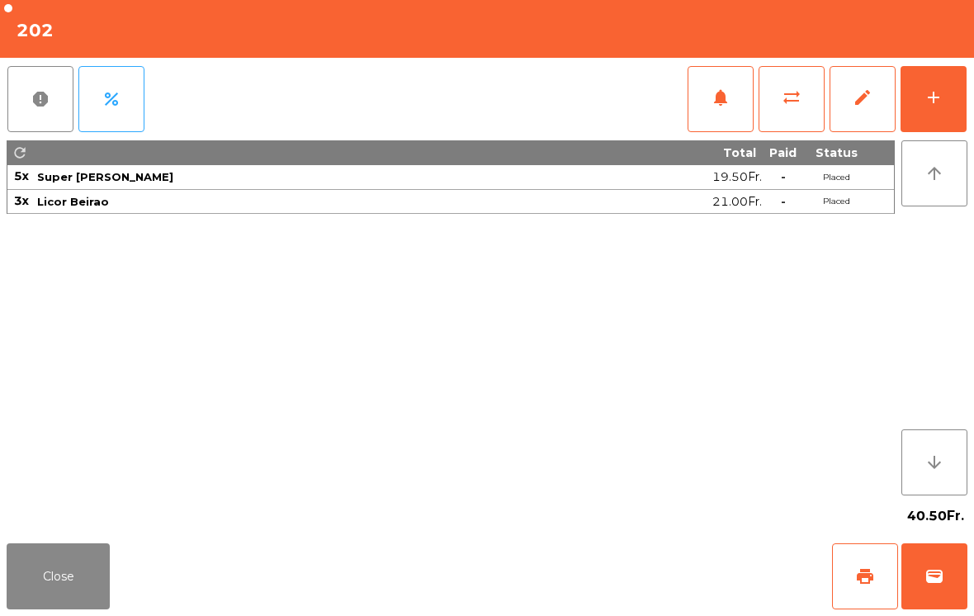
click at [69, 588] on button "Close" at bounding box center [58, 576] width 103 height 66
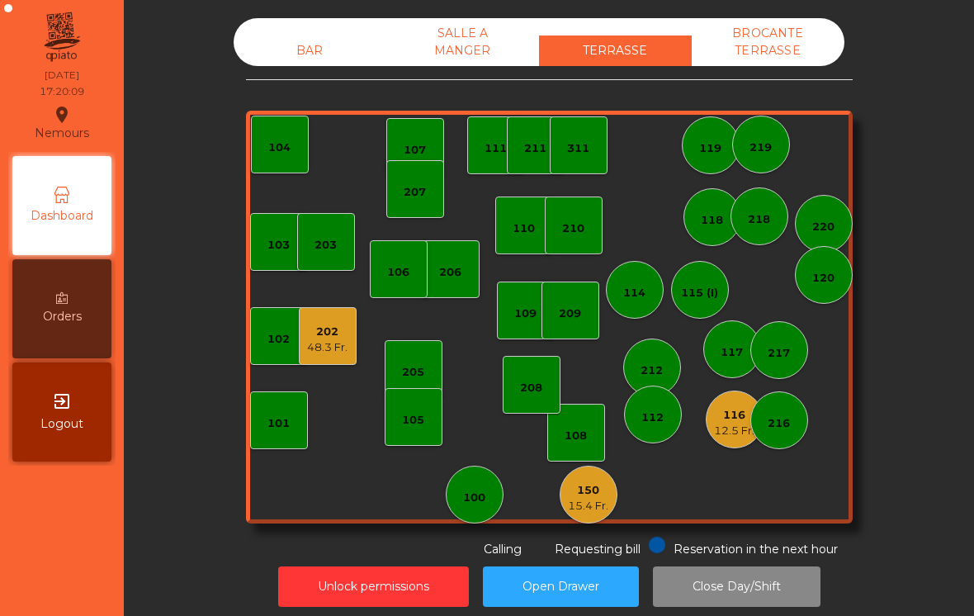
click at [319, 346] on div "48.3 Fr." at bounding box center [327, 347] width 40 height 17
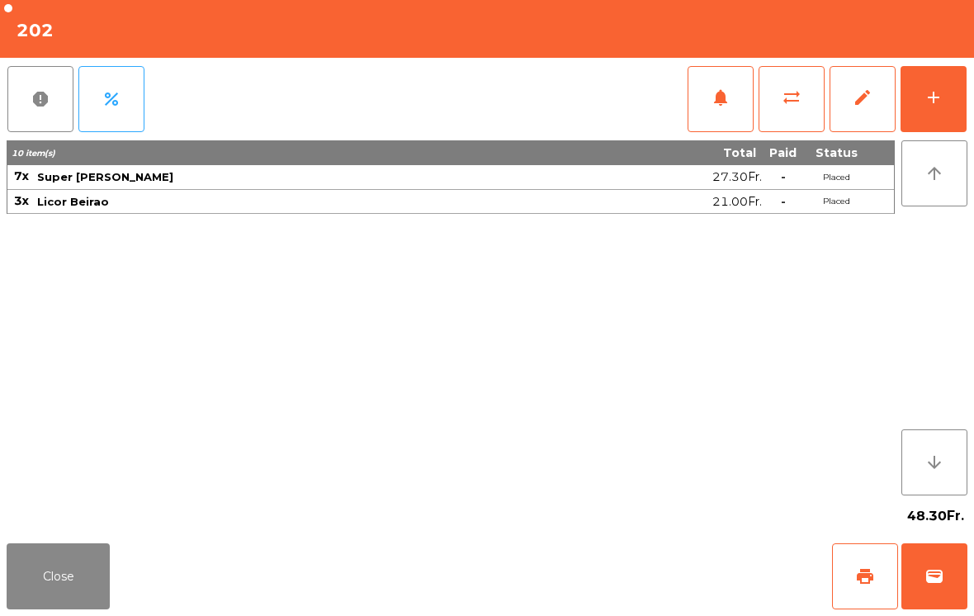
click at [61, 576] on button "Close" at bounding box center [58, 576] width 103 height 66
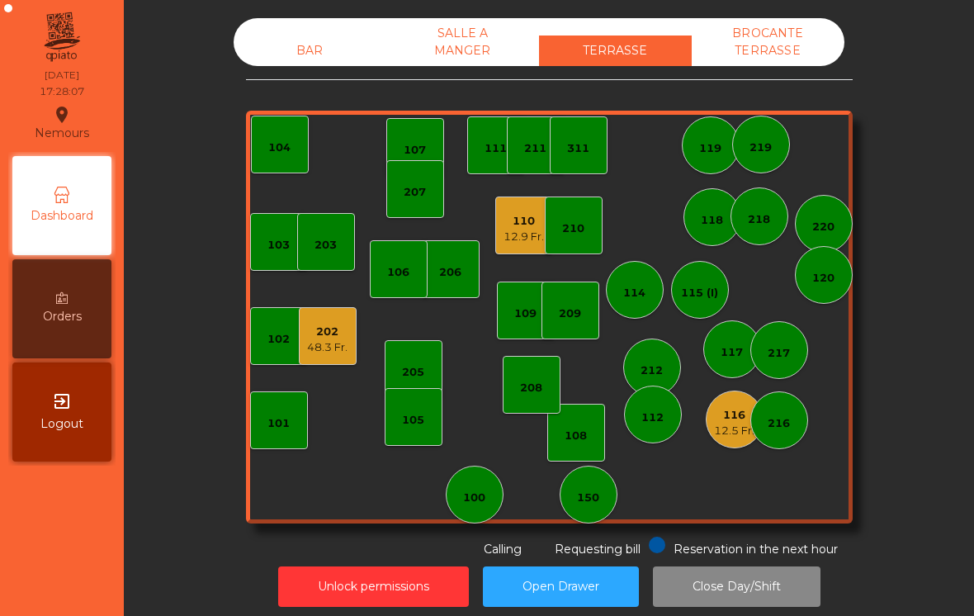
click at [722, 449] on div "103 102 101 202 48.3 Fr. 206 104 205 108 105 107 100 150 110 12.9 Fr. 207 203 2…" at bounding box center [549, 317] width 607 height 413
click at [742, 434] on div "12.5 Fr." at bounding box center [734, 431] width 40 height 17
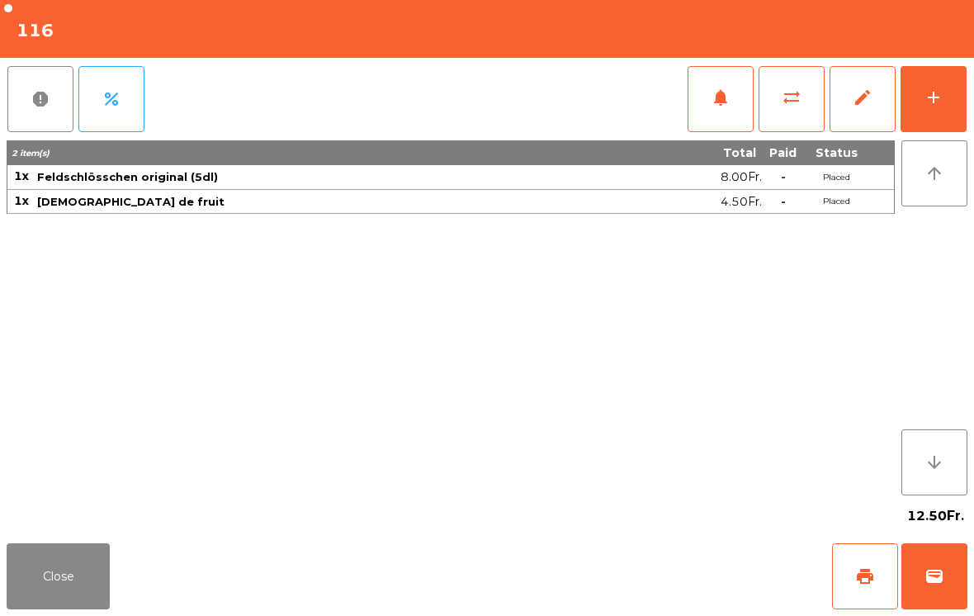
click at [937, 599] on button "wallet" at bounding box center [935, 576] width 66 height 66
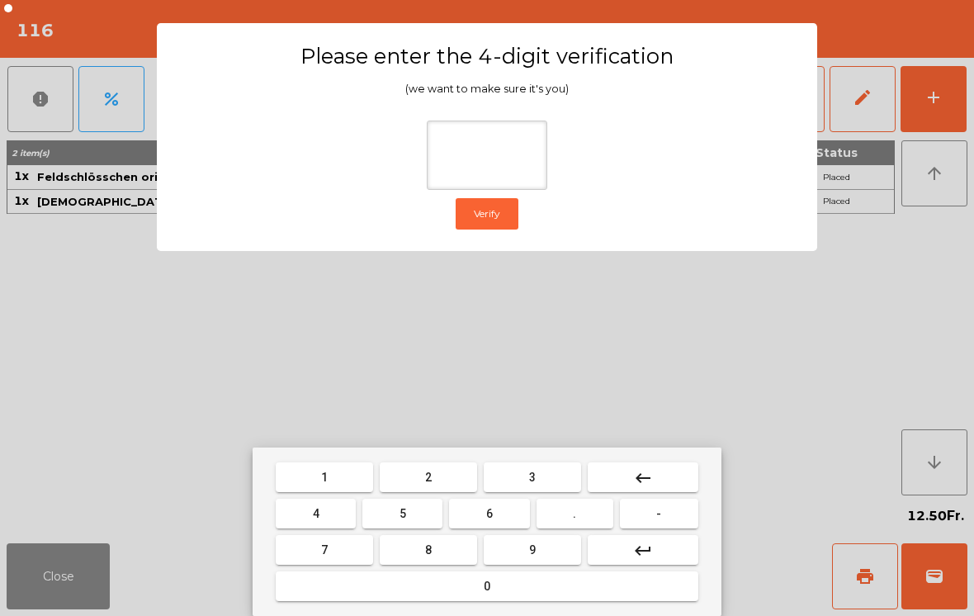
type input "*"
type input "***"
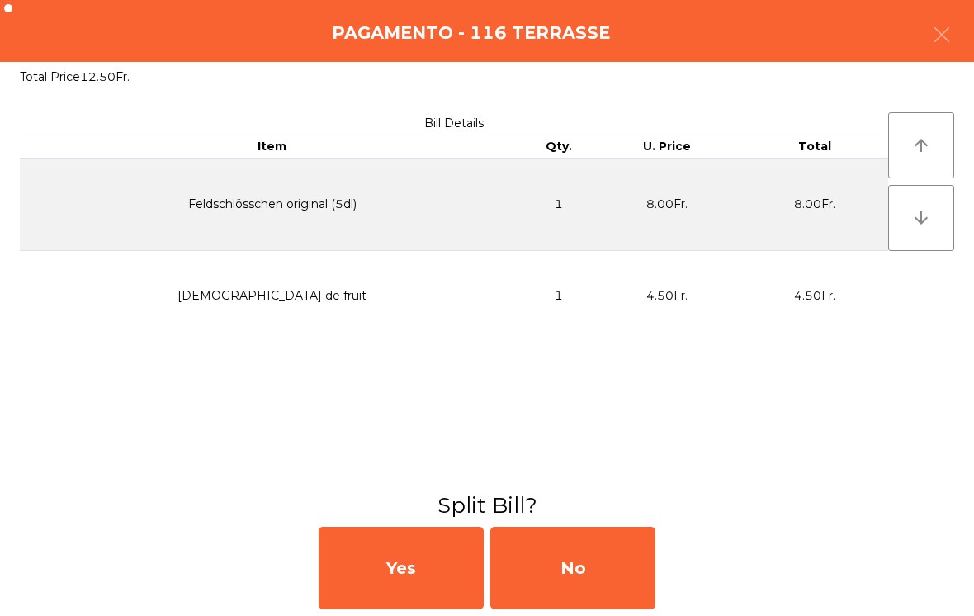
click at [618, 608] on div "No" at bounding box center [572, 568] width 165 height 83
click at [621, 609] on div "Cash MB" at bounding box center [487, 568] width 974 height 96
click at [586, 572] on div "MB" at bounding box center [572, 568] width 165 height 83
click at [586, 571] on div "No" at bounding box center [572, 568] width 165 height 83
click at [579, 567] on div "No" at bounding box center [572, 568] width 165 height 83
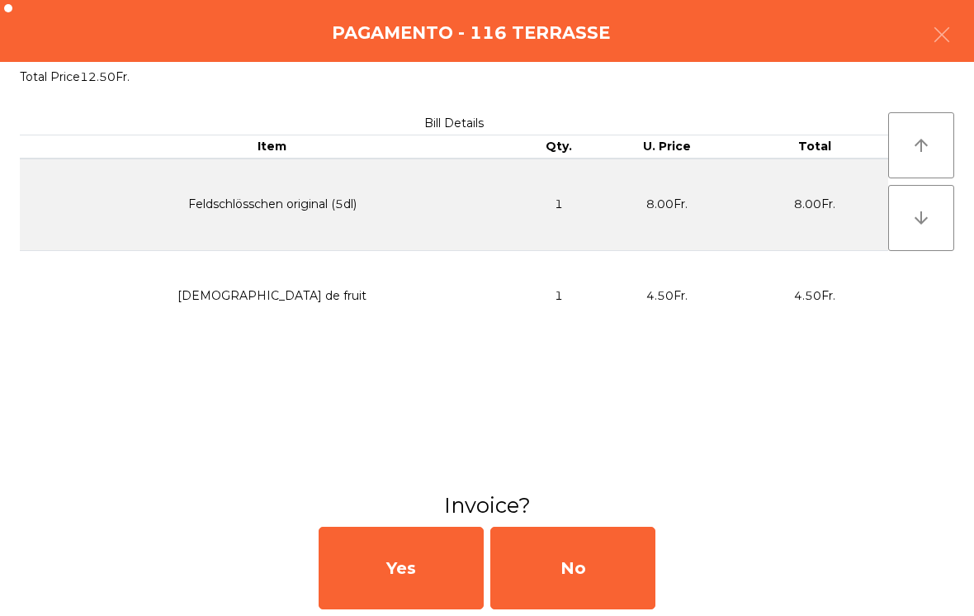
click at [579, 567] on div "No" at bounding box center [572, 568] width 165 height 83
click at [566, 563] on div "No" at bounding box center [572, 568] width 165 height 83
click at [625, 584] on div "No" at bounding box center [572, 568] width 165 height 83
click at [652, 564] on div "No" at bounding box center [572, 568] width 165 height 83
click at [657, 570] on div "Yes No" at bounding box center [487, 568] width 974 height 96
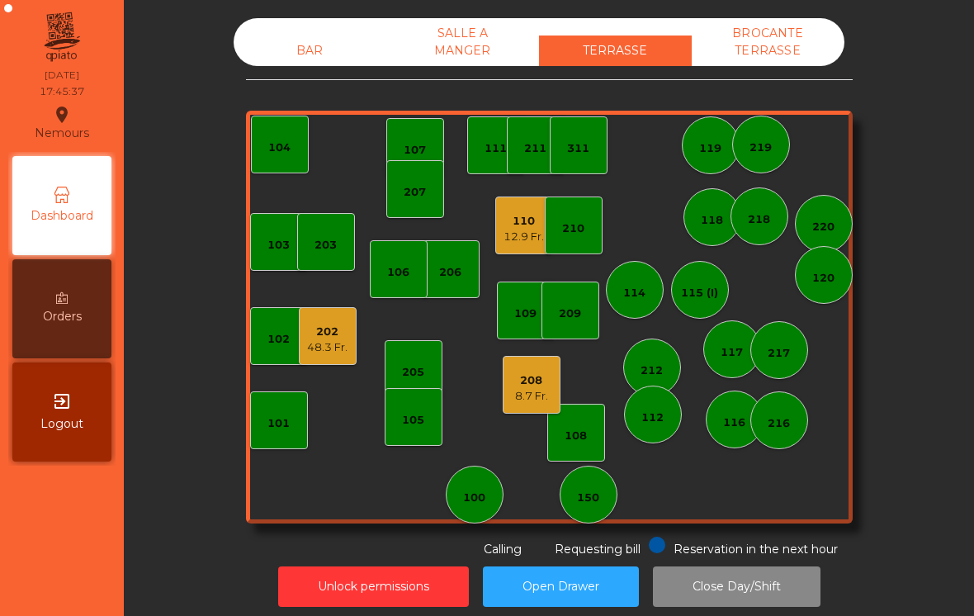
click at [330, 338] on div "202" at bounding box center [327, 332] width 40 height 17
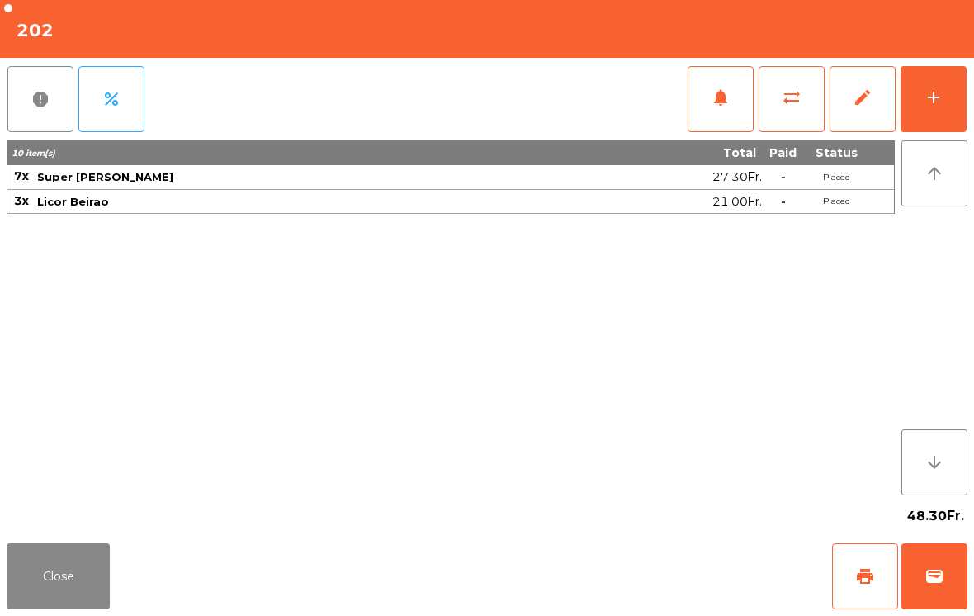
click at [843, 589] on button "print" at bounding box center [865, 576] width 66 height 66
click at [47, 590] on button "Close" at bounding box center [58, 576] width 103 height 66
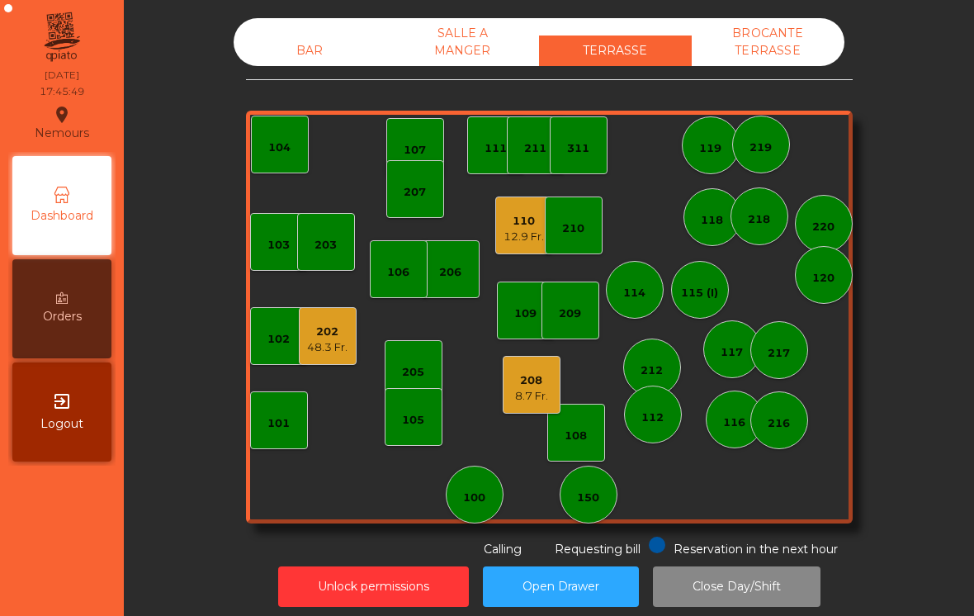
click at [523, 395] on div "8.7 Fr." at bounding box center [531, 396] width 33 height 17
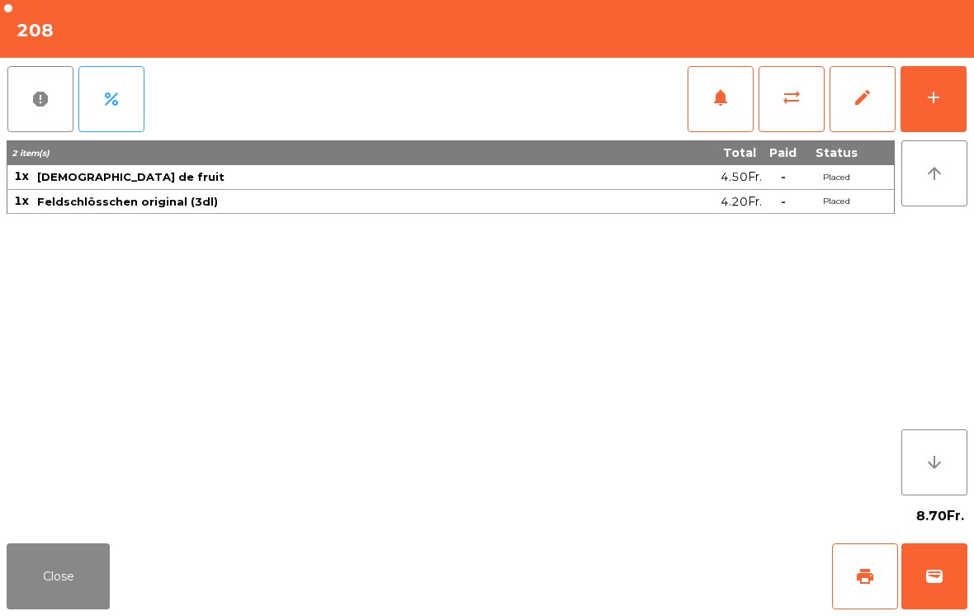
click at [926, 89] on div "add" at bounding box center [934, 98] width 20 height 20
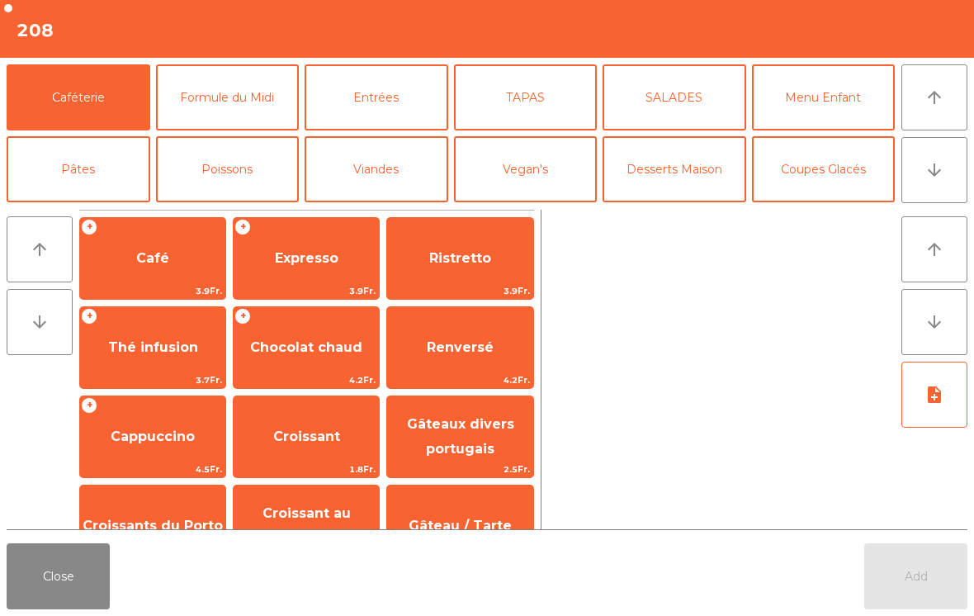
click at [247, 164] on button "Poissons" at bounding box center [228, 169] width 144 height 66
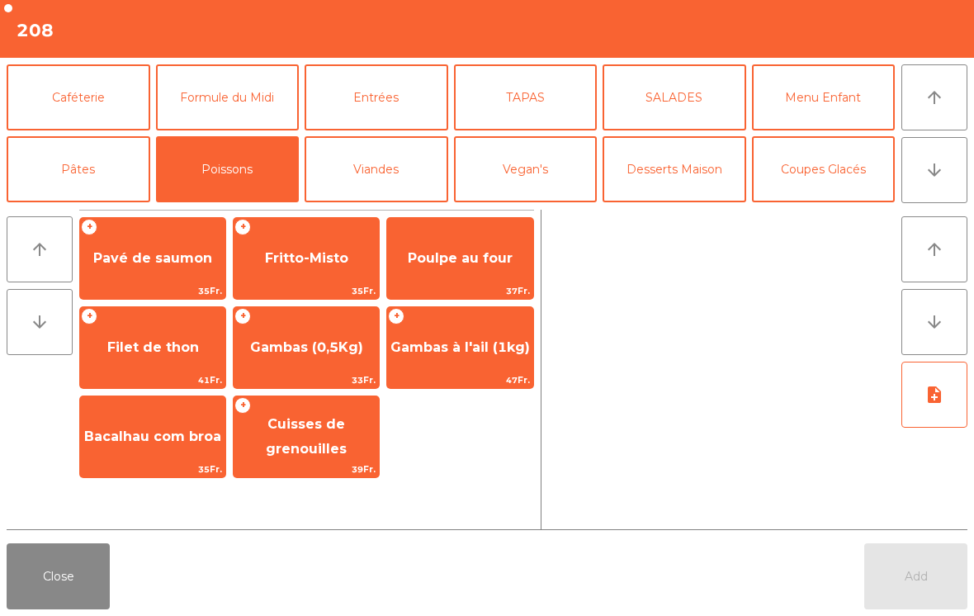
click at [356, 355] on span "Gambas (0,5Kg)" at bounding box center [306, 347] width 113 height 16
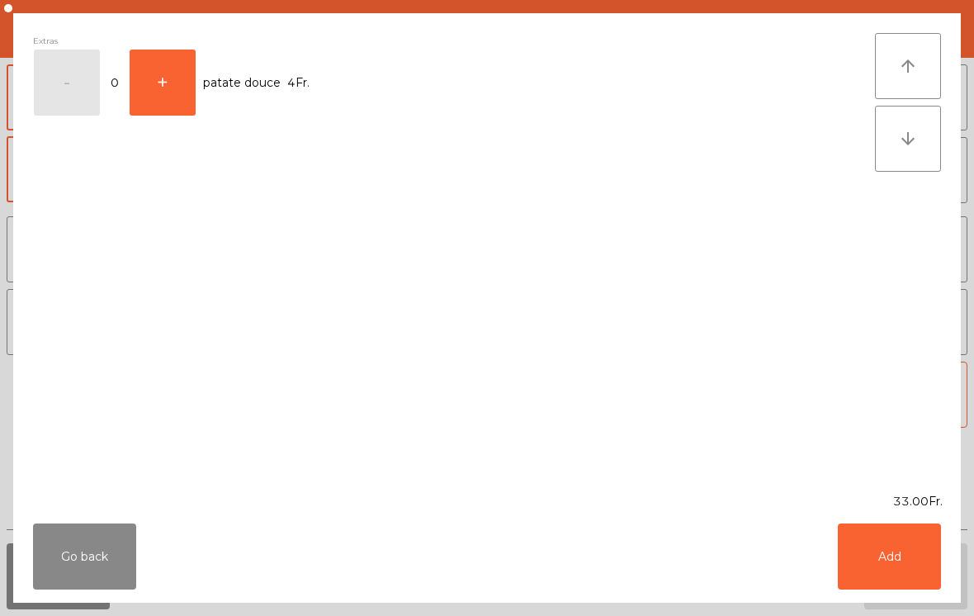
click at [888, 559] on button "Add" at bounding box center [889, 556] width 103 height 66
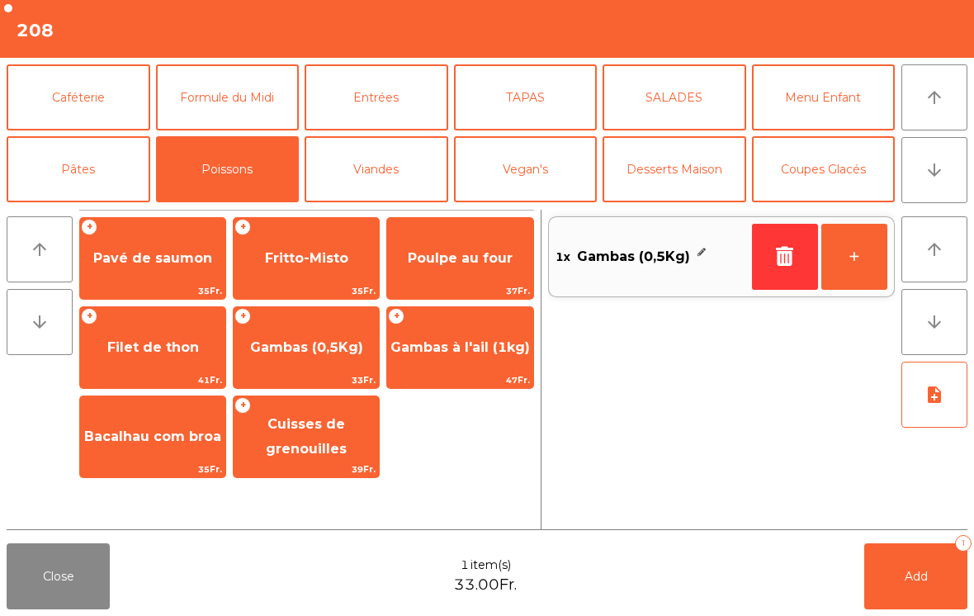
click at [400, 175] on button "Viandes" at bounding box center [377, 169] width 144 height 66
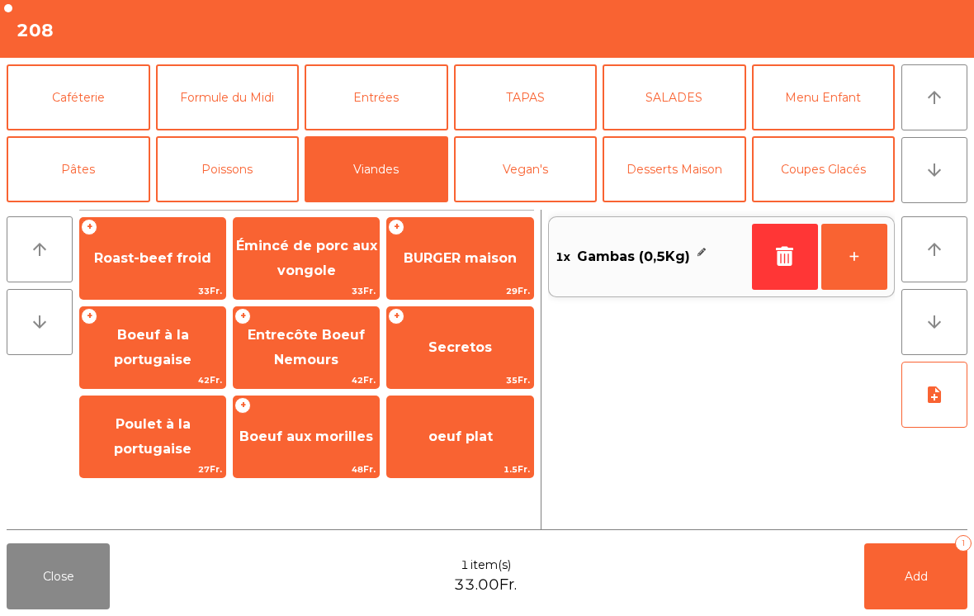
click at [196, 270] on span "Roast-beef froid" at bounding box center [152, 258] width 145 height 45
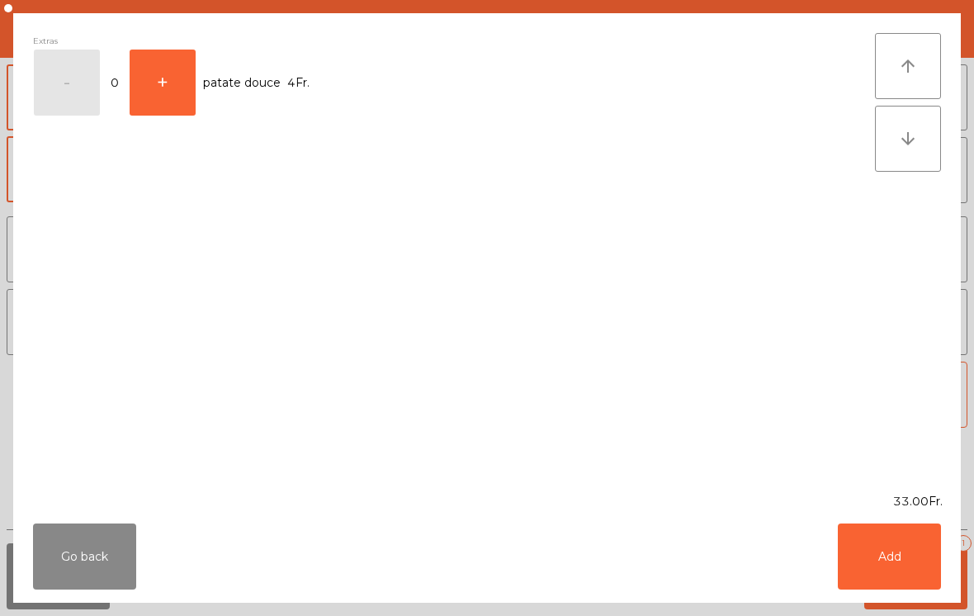
click at [915, 563] on button "Add" at bounding box center [889, 556] width 103 height 66
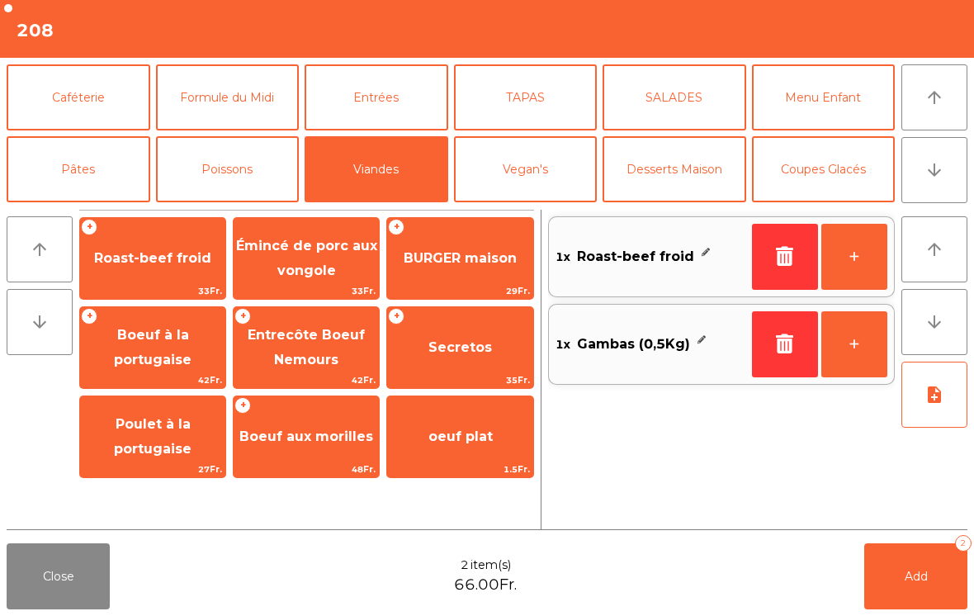
click at [922, 577] on span "Add" at bounding box center [916, 576] width 23 height 15
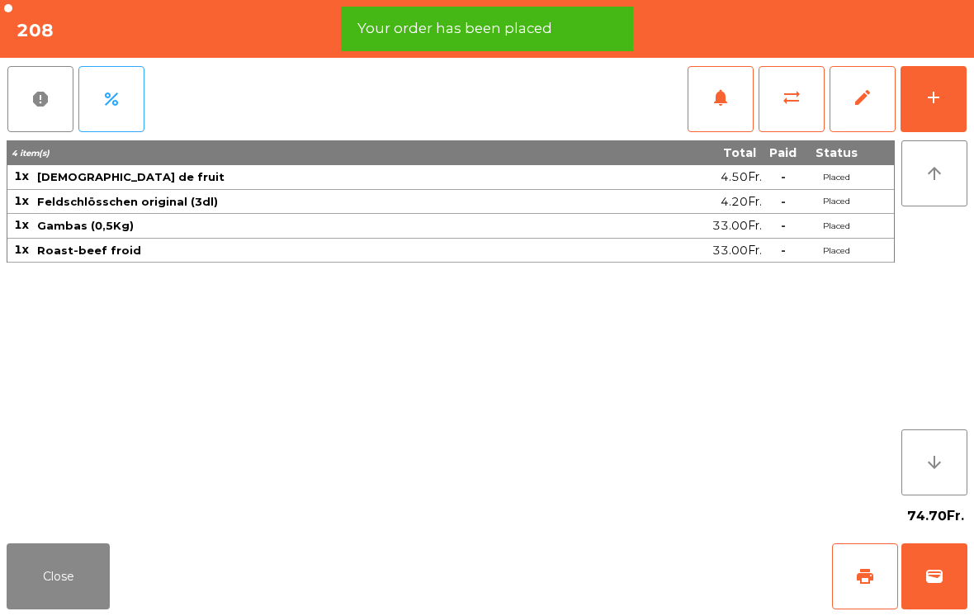
click at [52, 578] on button "Close" at bounding box center [58, 576] width 103 height 66
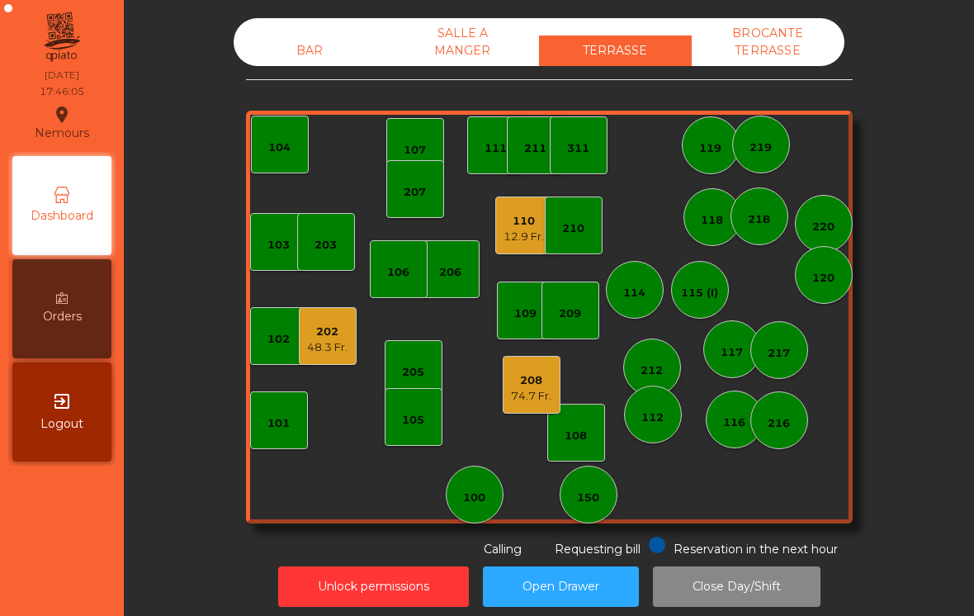
click at [312, 52] on div "BAR" at bounding box center [310, 50] width 153 height 31
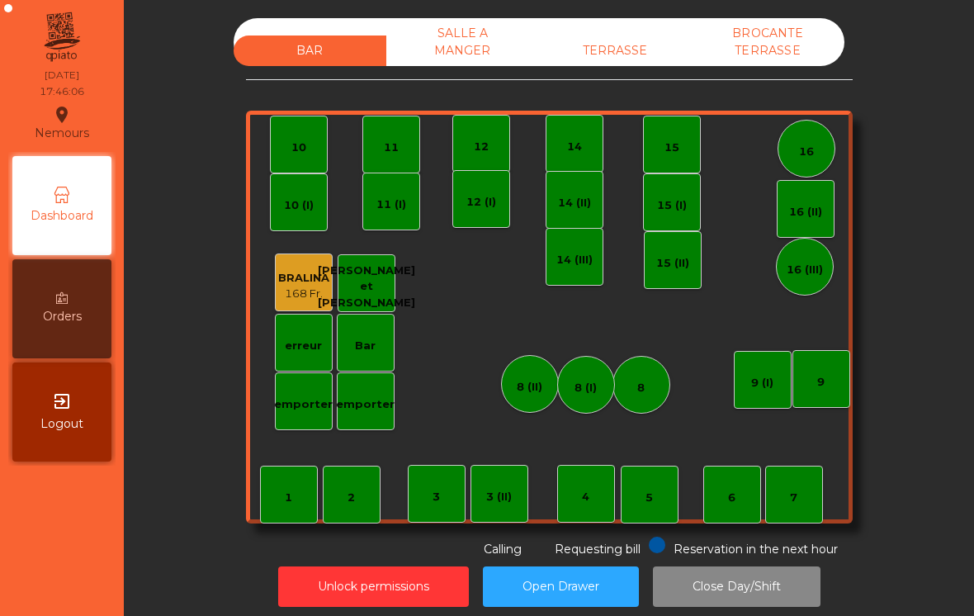
click at [374, 405] on div "emporter" at bounding box center [365, 404] width 59 height 17
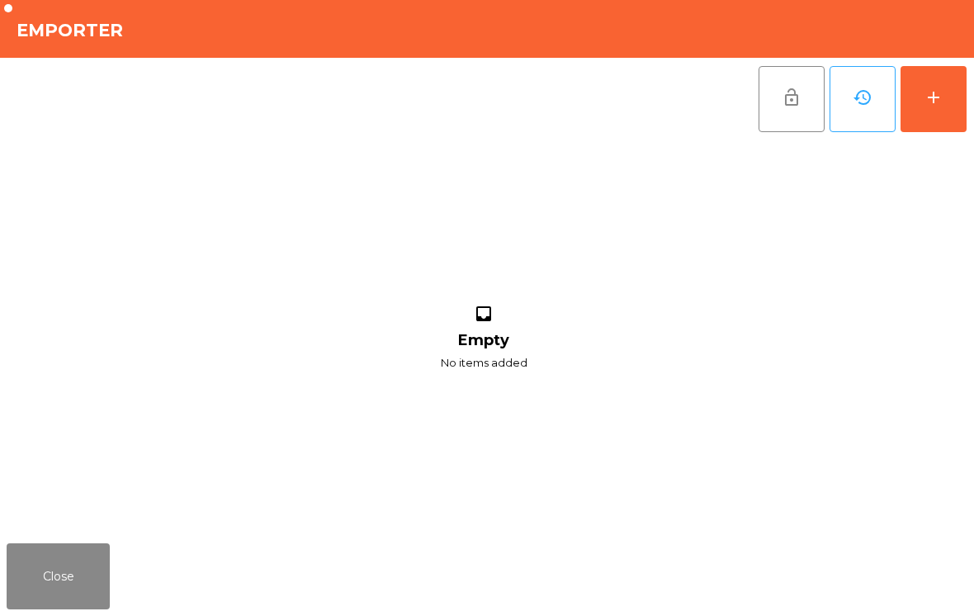
click at [929, 114] on button "add" at bounding box center [934, 99] width 66 height 66
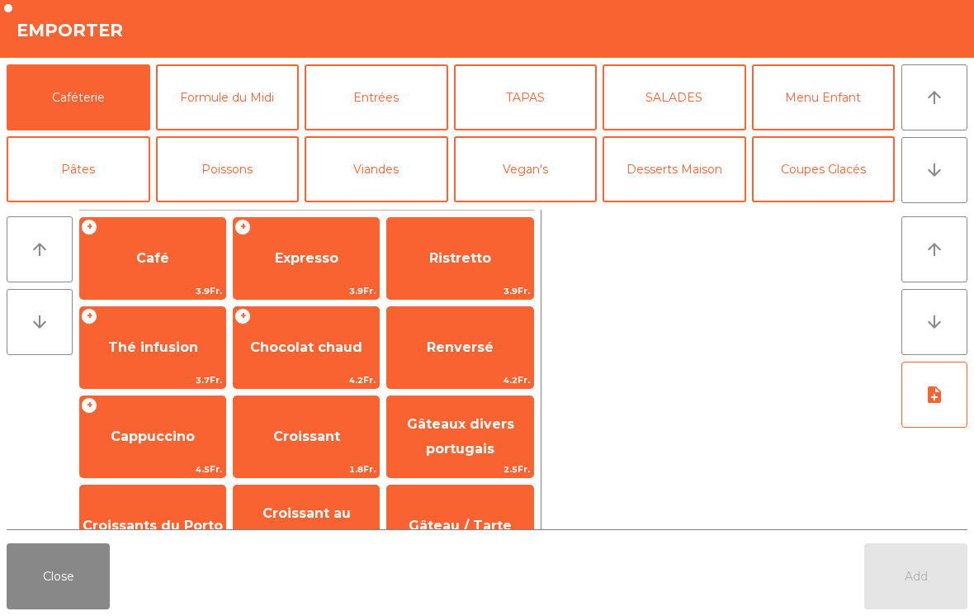
click at [263, 184] on button "Poissons" at bounding box center [228, 169] width 144 height 66
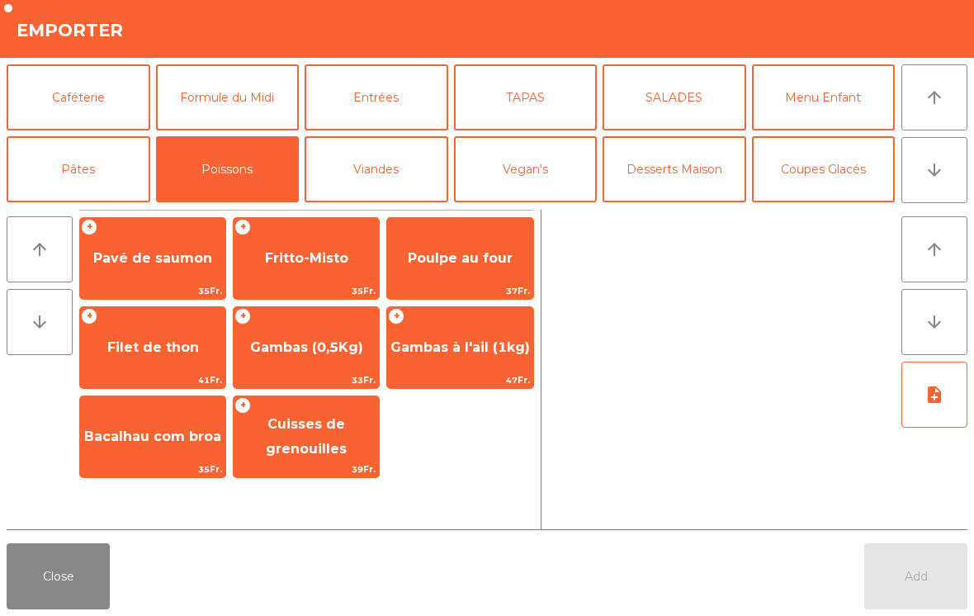
click at [450, 343] on span "Gambas à l'ail (1kg)" at bounding box center [460, 347] width 140 height 16
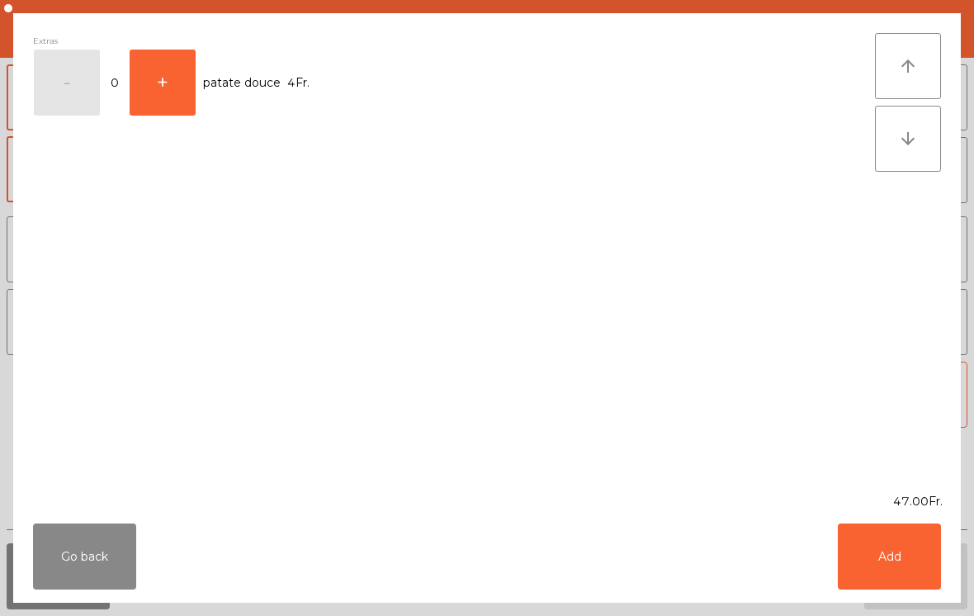
click at [906, 576] on button "Add" at bounding box center [889, 556] width 103 height 66
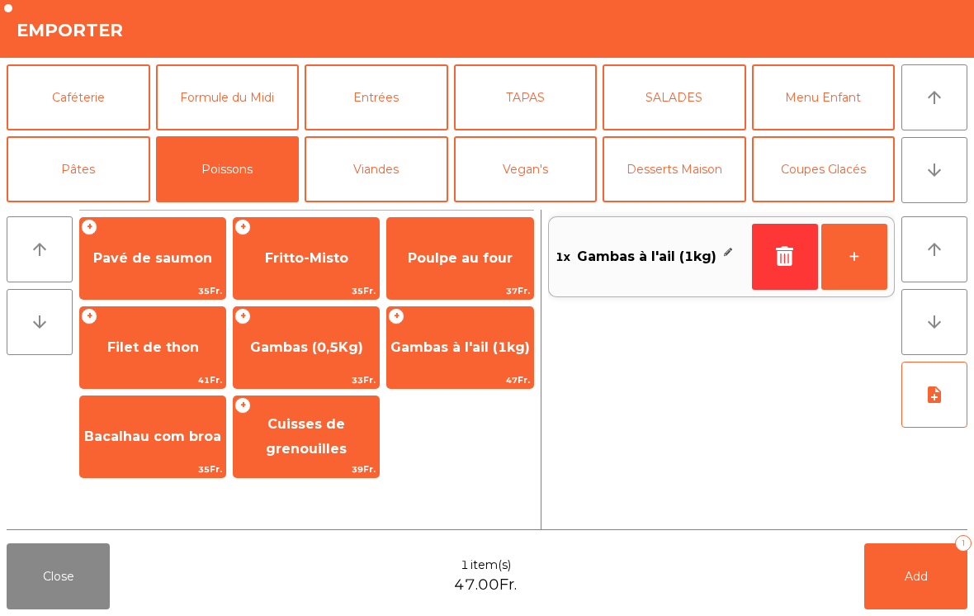
click at [940, 408] on button "note_add" at bounding box center [935, 395] width 66 height 66
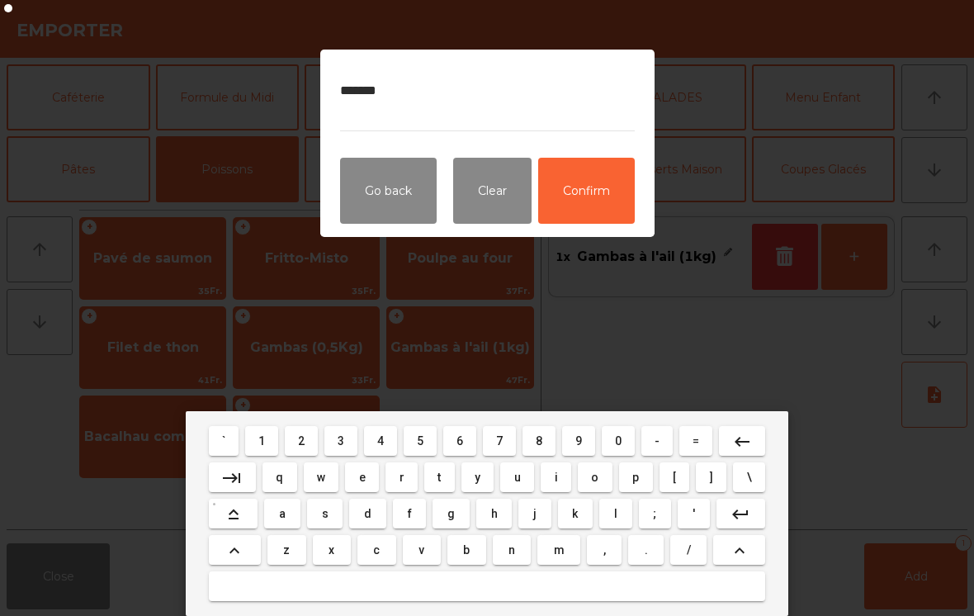
type textarea "********"
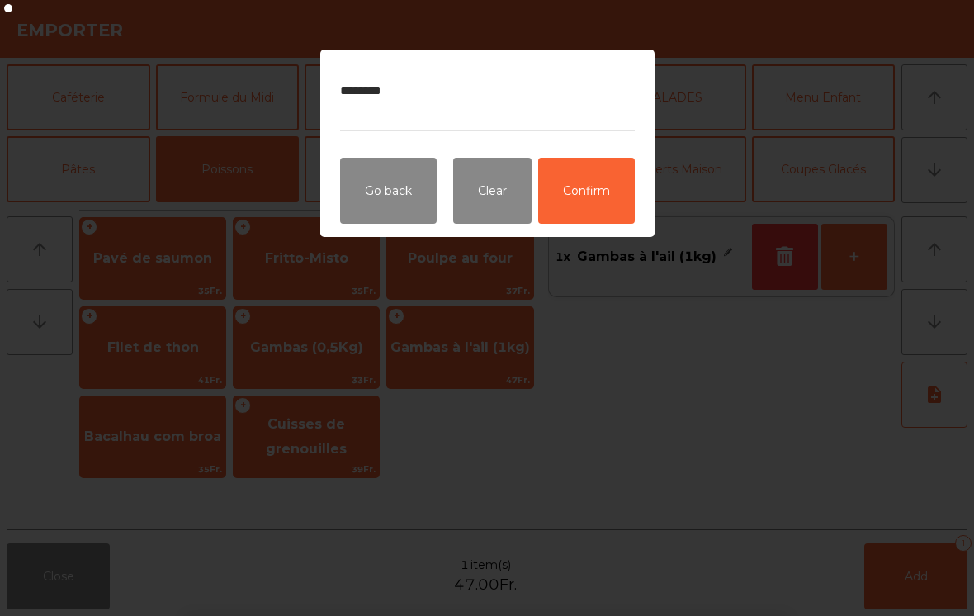
click at [587, 199] on button "Confirm" at bounding box center [586, 191] width 97 height 66
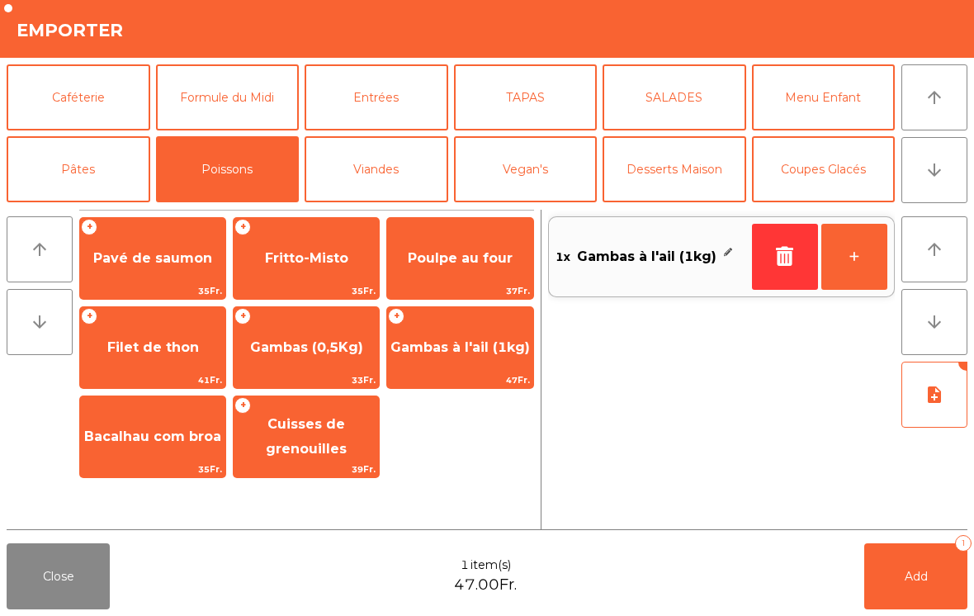
click at [931, 585] on button "Add 1" at bounding box center [915, 576] width 103 height 66
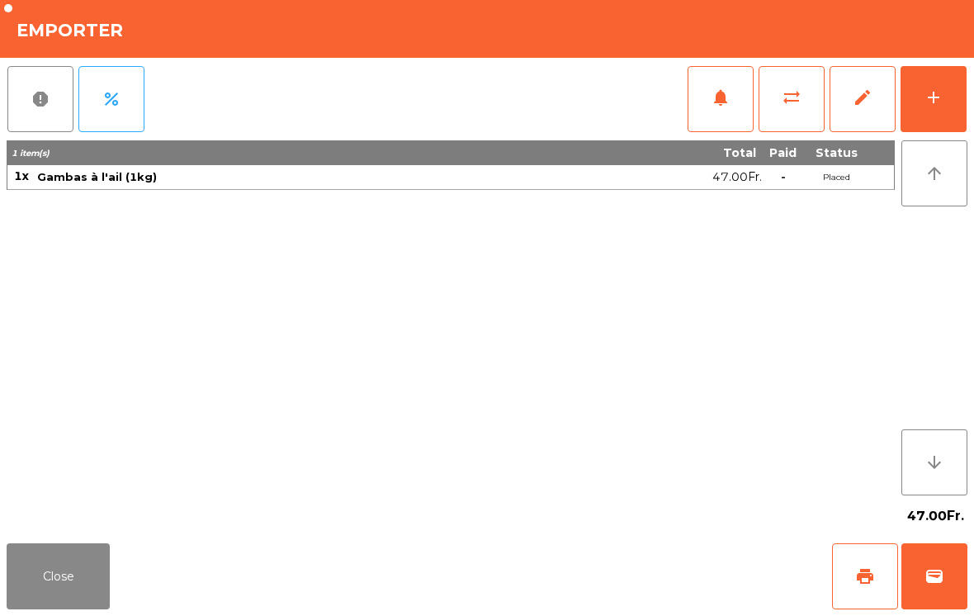
click at [67, 547] on button "Close" at bounding box center [58, 576] width 103 height 66
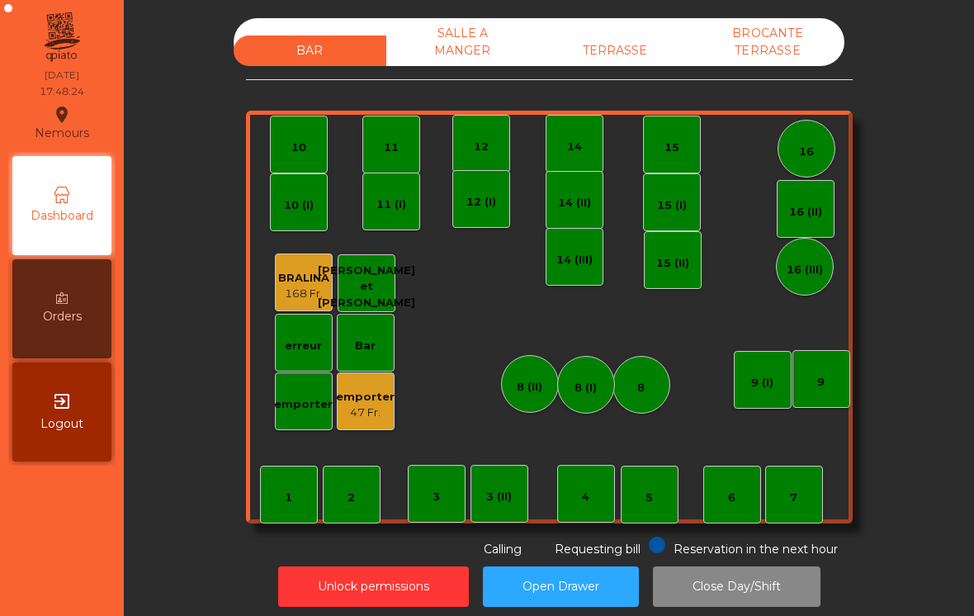
click at [631, 54] on div "TERRASSE" at bounding box center [615, 50] width 153 height 31
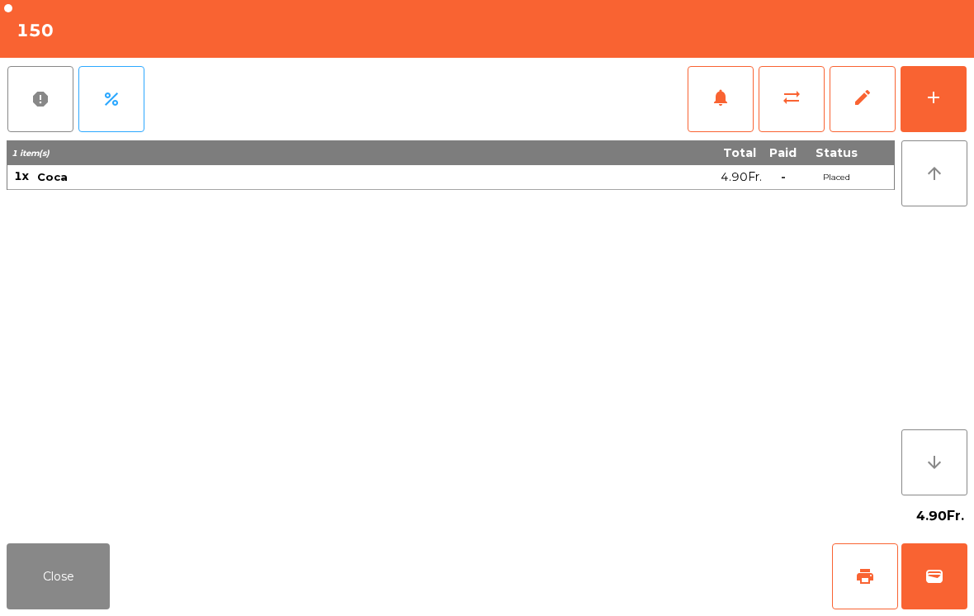
click at [721, 111] on button "notifications" at bounding box center [721, 99] width 66 height 66
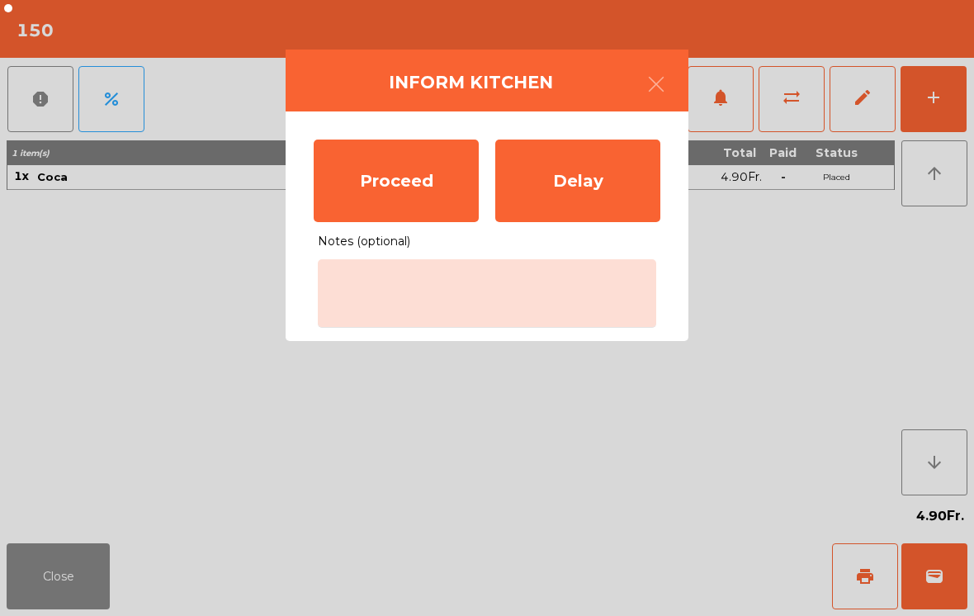
click at [668, 79] on button "button" at bounding box center [656, 86] width 46 height 50
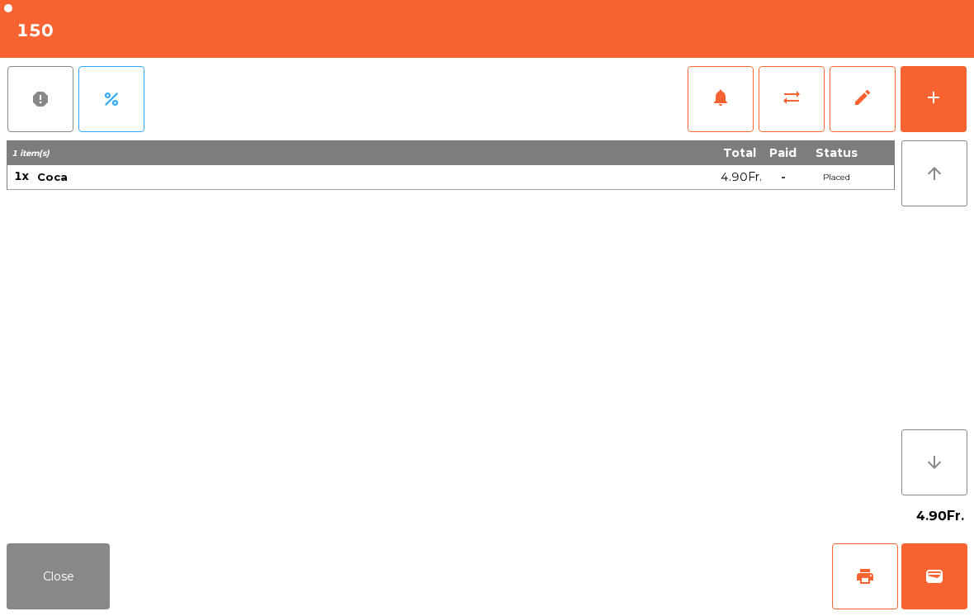
click at [876, 571] on button "print" at bounding box center [865, 576] width 66 height 66
click at [955, 588] on button "wallet" at bounding box center [935, 576] width 66 height 66
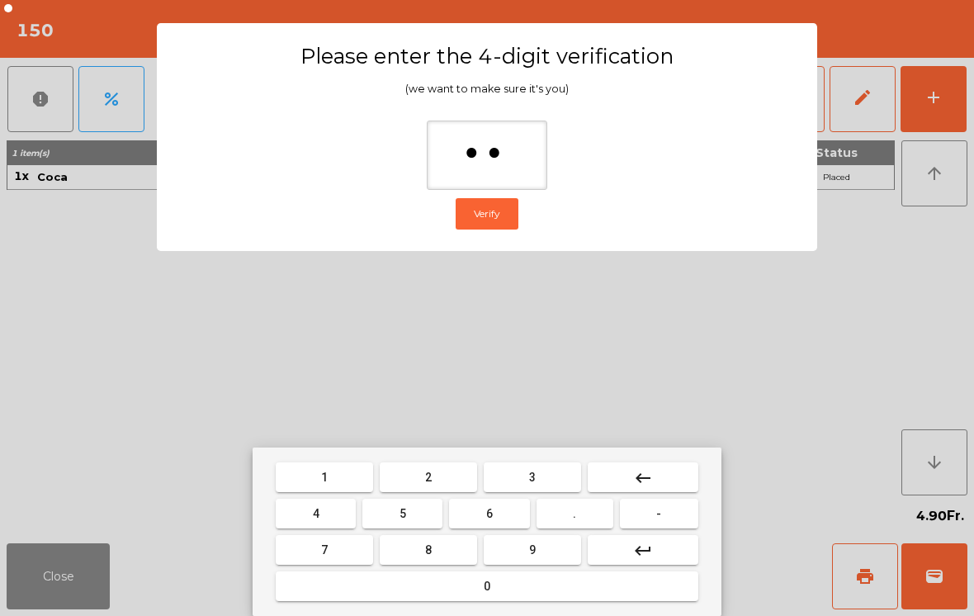
type input "***"
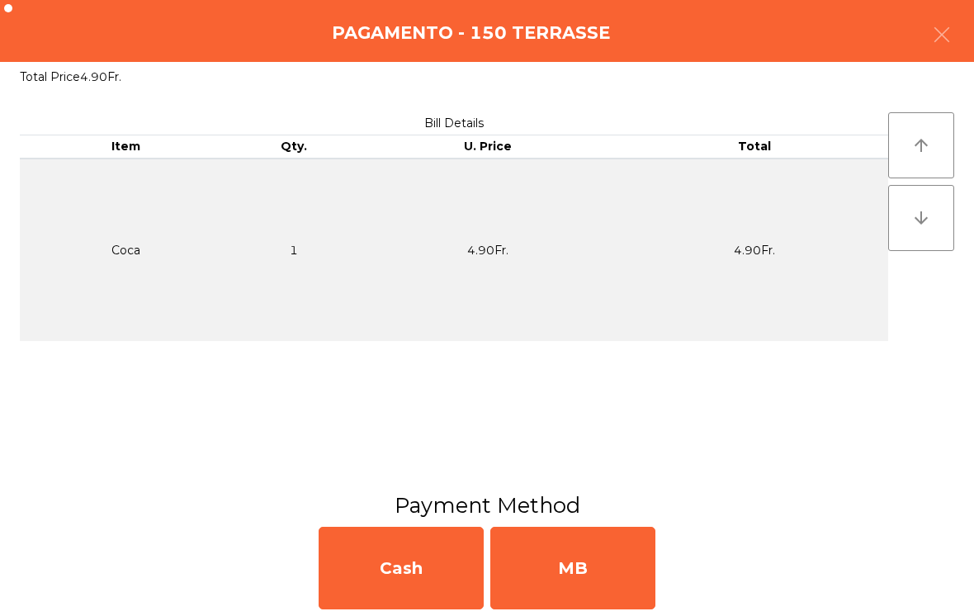
click at [597, 581] on div "MB" at bounding box center [572, 568] width 165 height 83
click at [561, 556] on div "No" at bounding box center [572, 568] width 165 height 83
click at [556, 584] on div "No" at bounding box center [572, 568] width 165 height 83
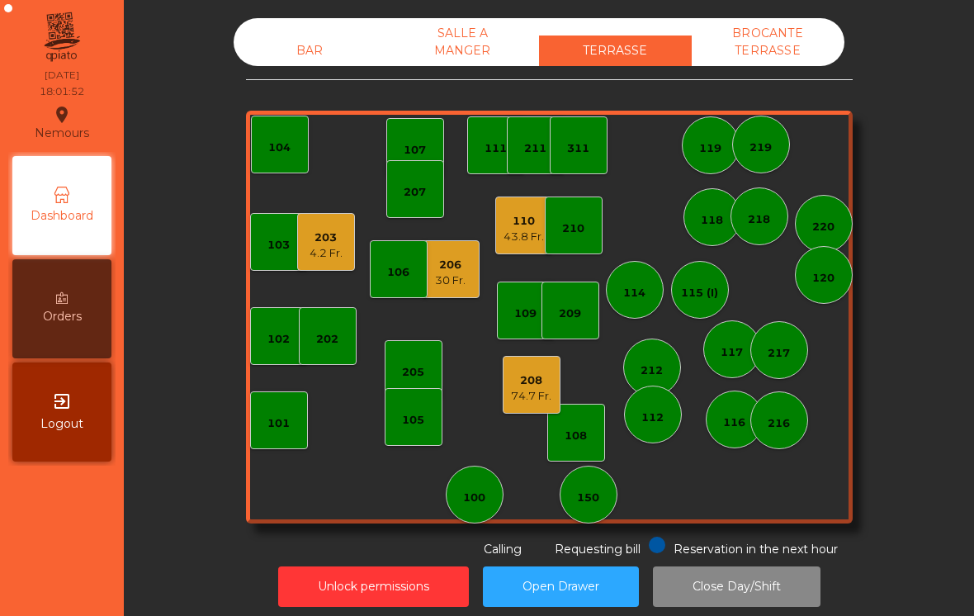
click at [513, 239] on div "43.8 Fr." at bounding box center [524, 237] width 40 height 17
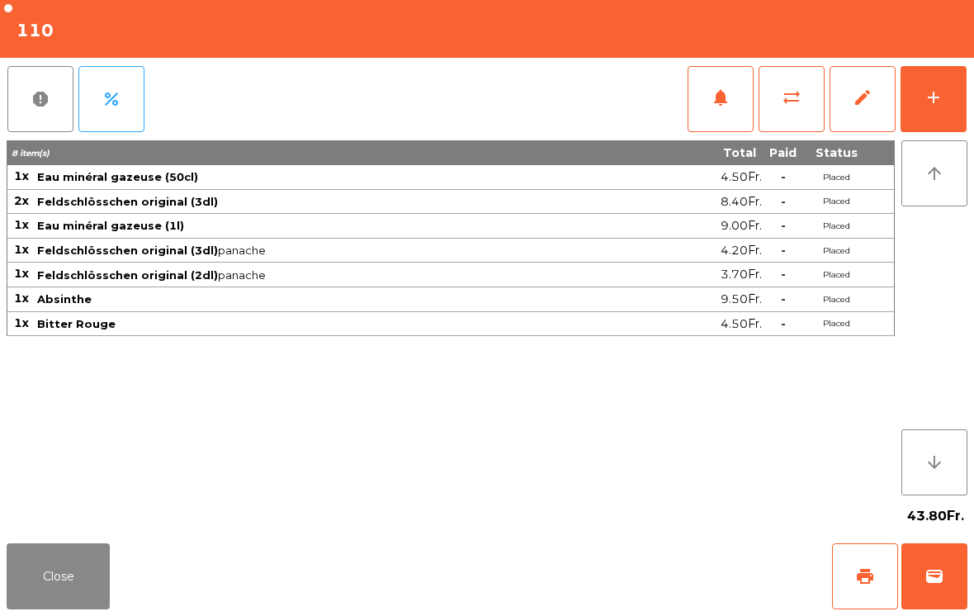
click at [98, 574] on button "Close" at bounding box center [58, 576] width 103 height 66
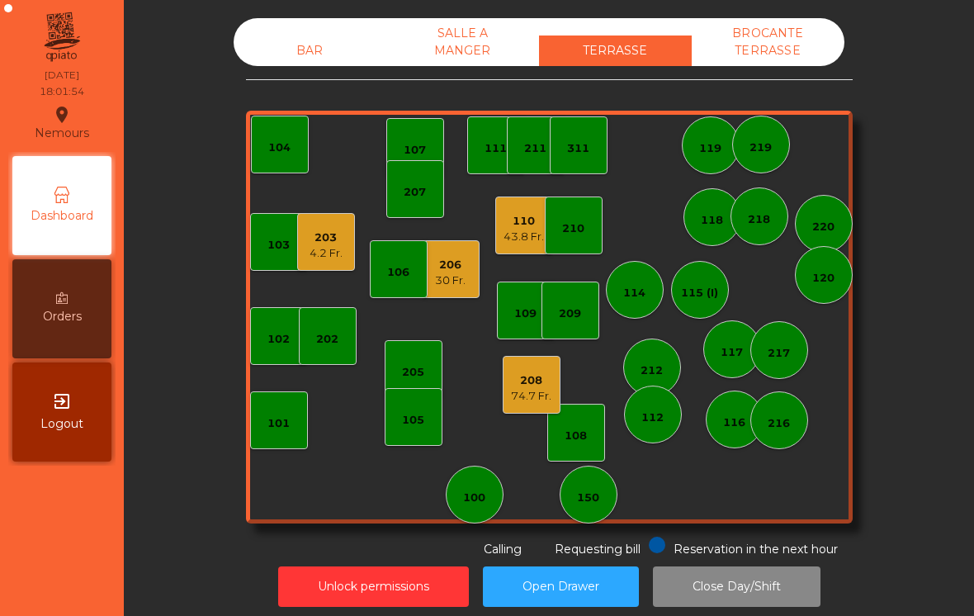
click at [556, 377] on div "208 74.7 Fr." at bounding box center [532, 385] width 58 height 58
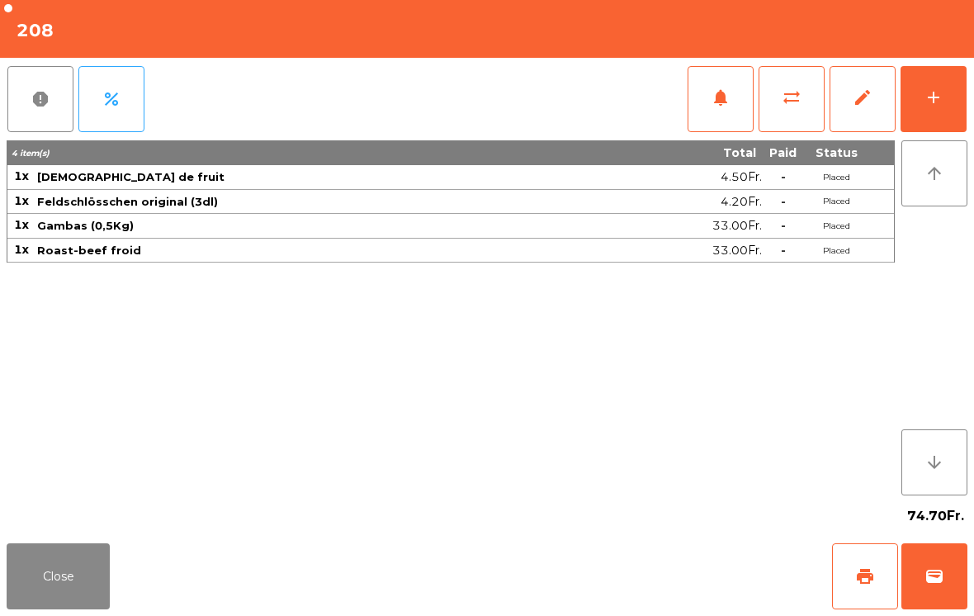
click at [107, 568] on button "Close" at bounding box center [58, 576] width 103 height 66
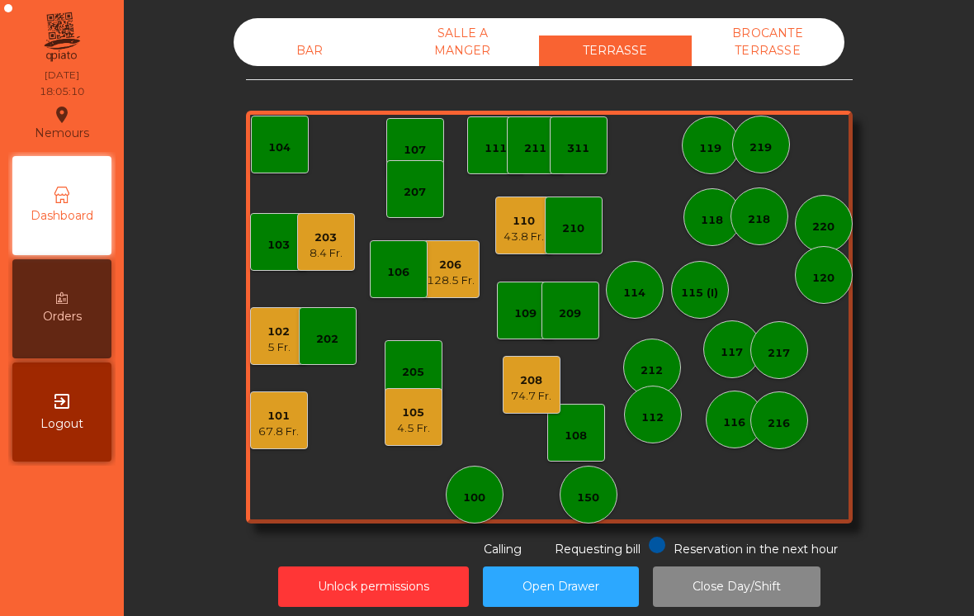
click at [257, 342] on div "102 5 Fr." at bounding box center [279, 336] width 58 height 58
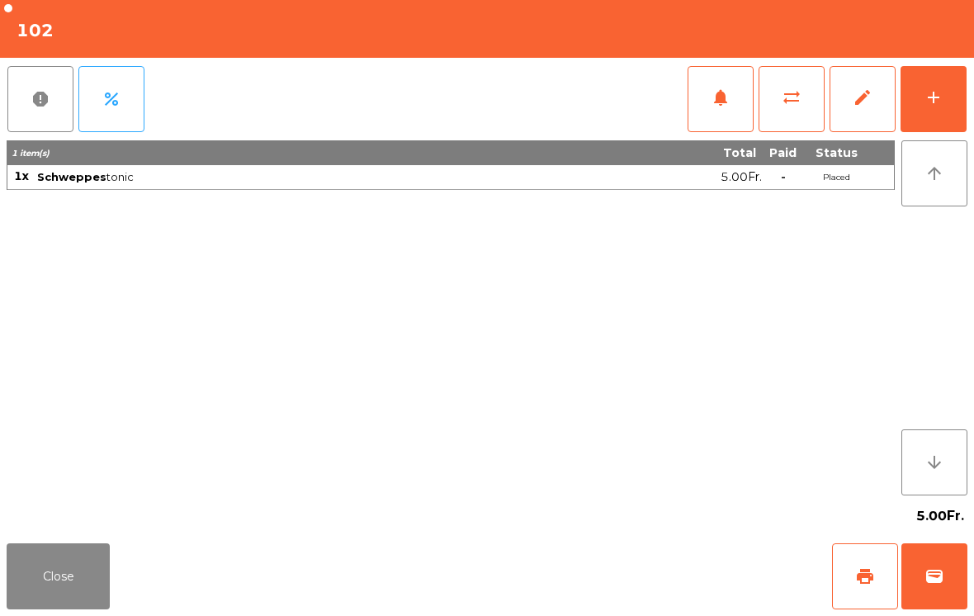
click at [853, 578] on button "print" at bounding box center [865, 576] width 66 height 66
click at [96, 565] on button "Close" at bounding box center [58, 576] width 103 height 66
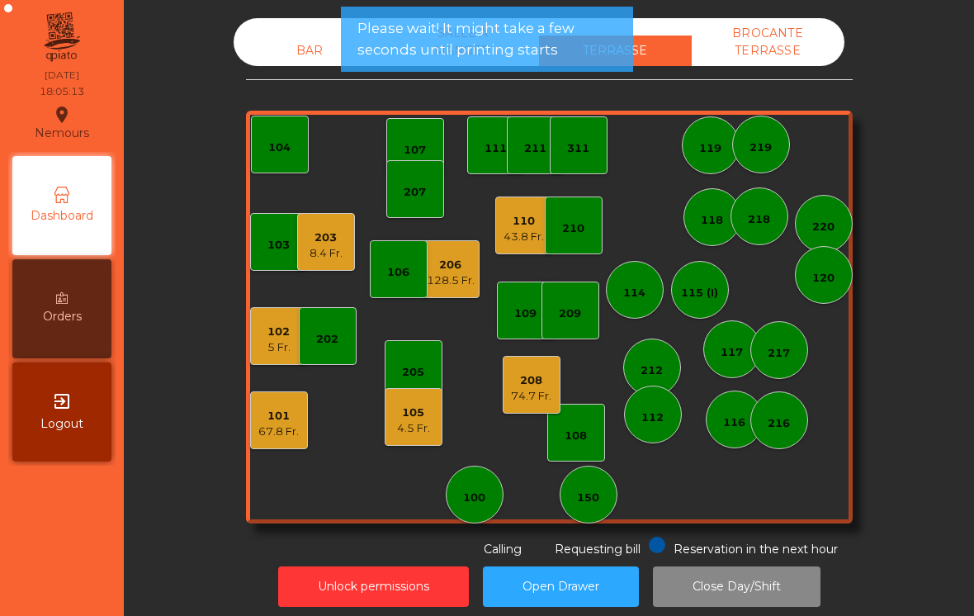
click at [439, 414] on div "105 4.5 Fr." at bounding box center [414, 417] width 58 height 58
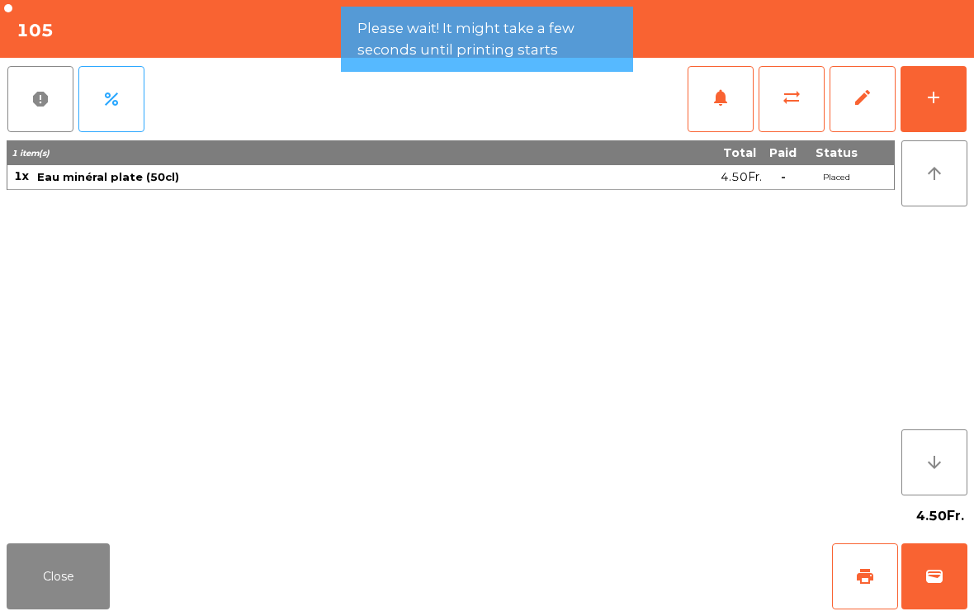
click at [105, 550] on button "Close" at bounding box center [58, 576] width 103 height 66
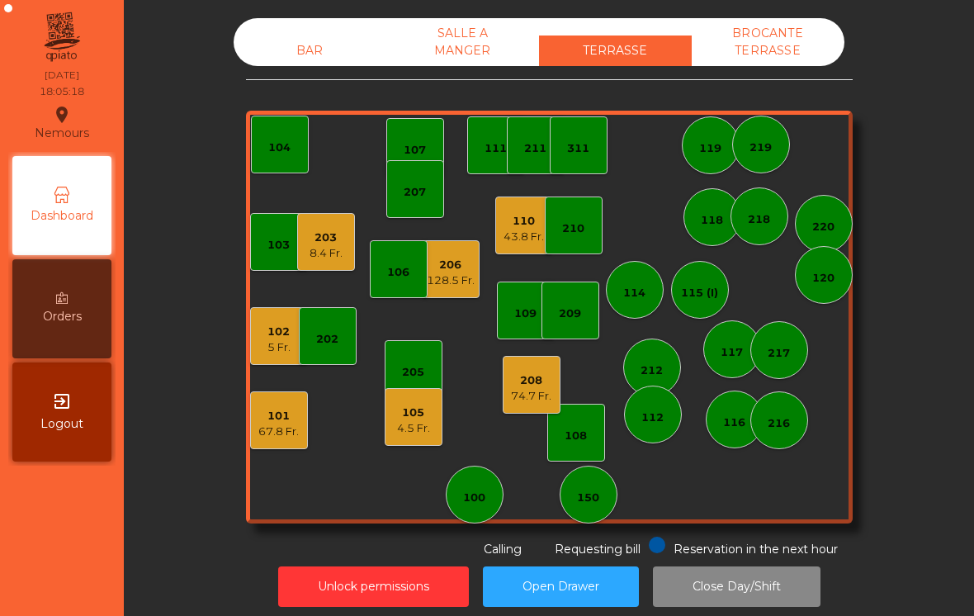
click at [600, 503] on div "150" at bounding box center [589, 495] width 58 height 58
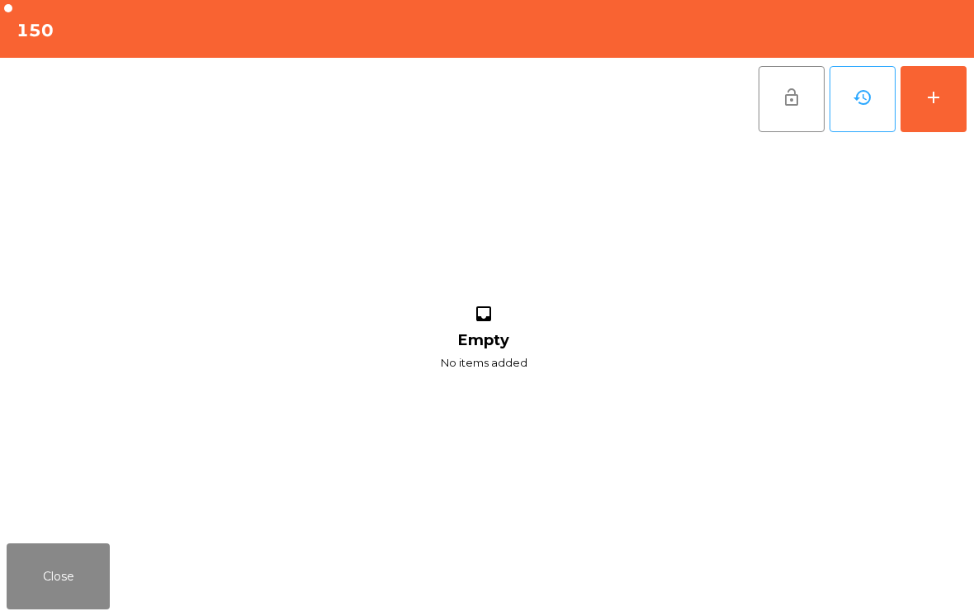
click at [946, 107] on button "add" at bounding box center [934, 99] width 66 height 66
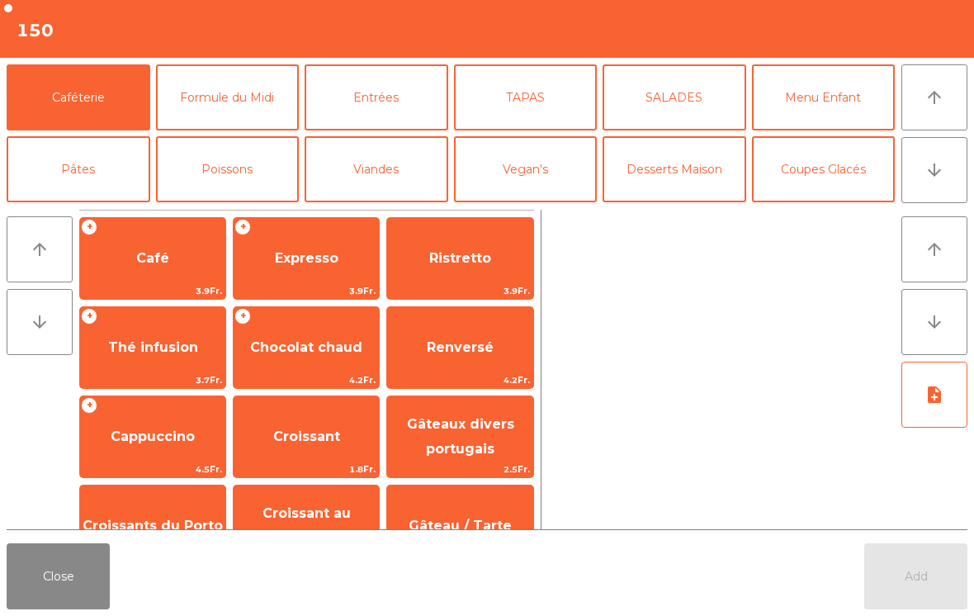
scroll to position [15, 0]
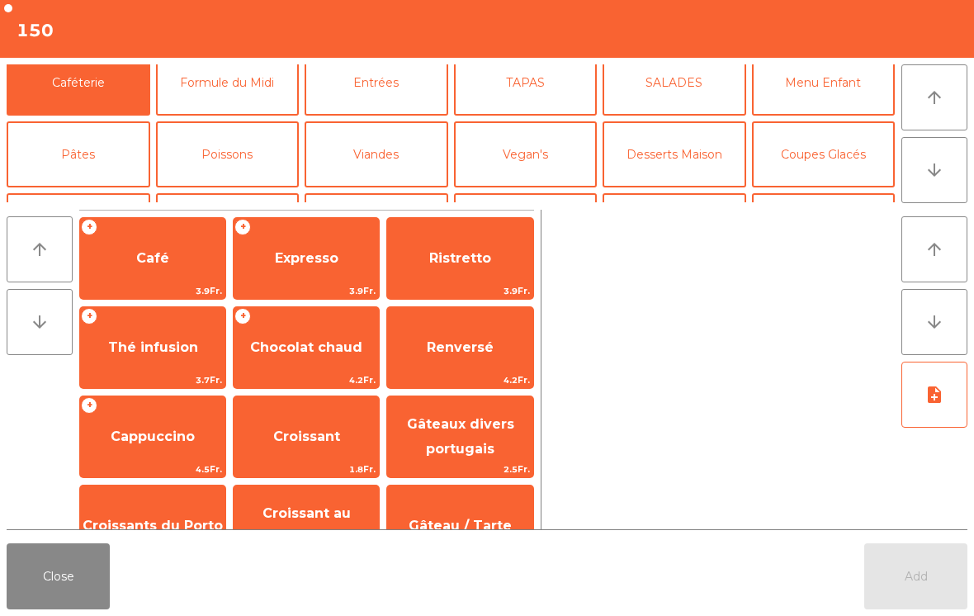
click at [102, 193] on button "Mineral" at bounding box center [79, 226] width 144 height 66
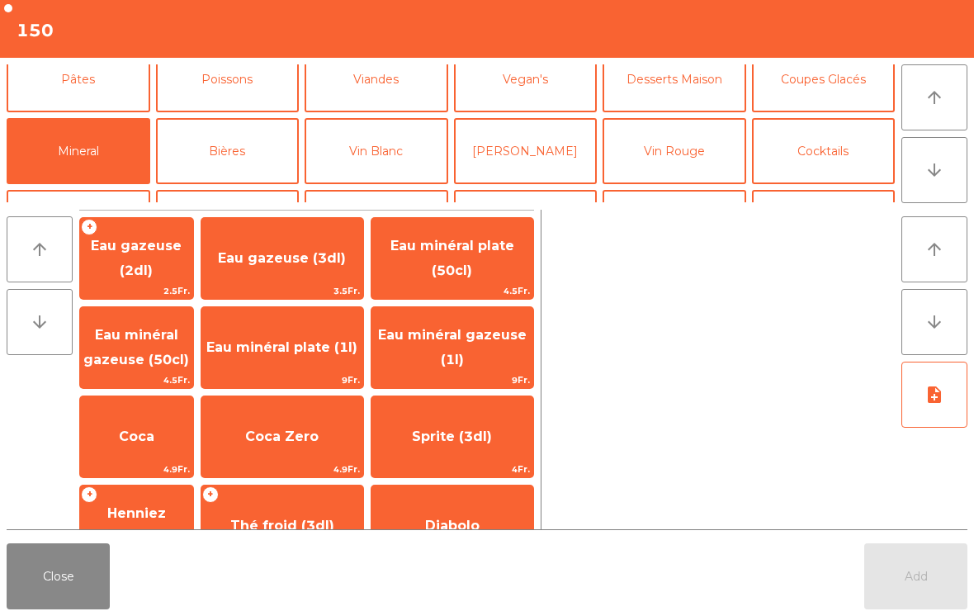
scroll to position [114, 0]
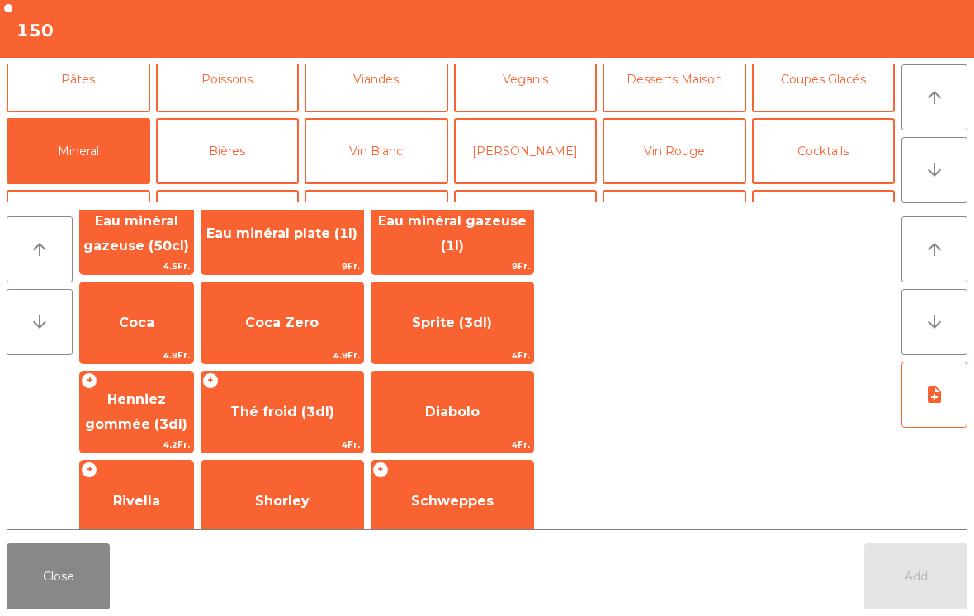
click at [156, 339] on span "Coca" at bounding box center [136, 323] width 113 height 45
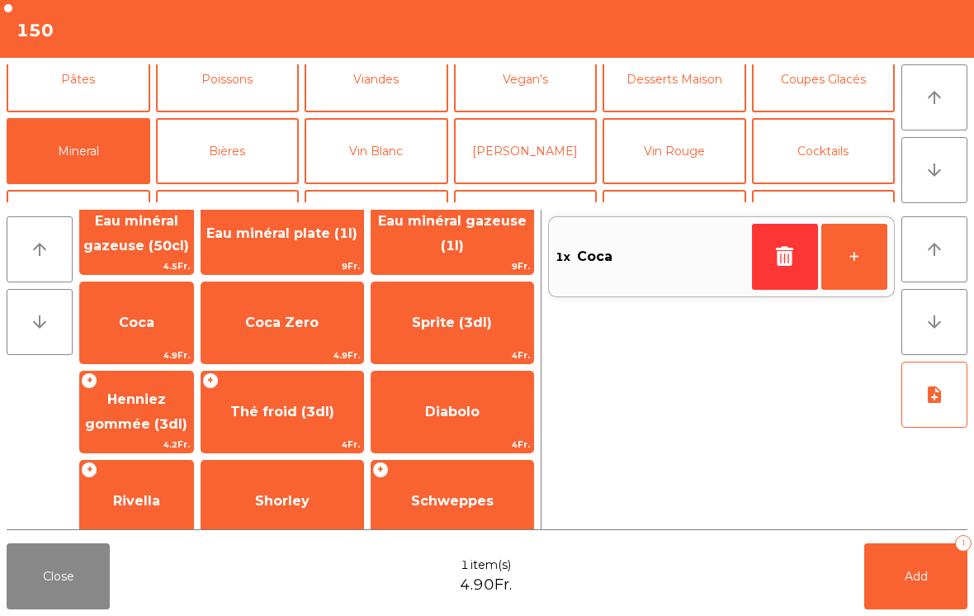
click at [155, 339] on span "Coca" at bounding box center [136, 323] width 113 height 45
click at [925, 591] on button "Add 2" at bounding box center [915, 576] width 103 height 66
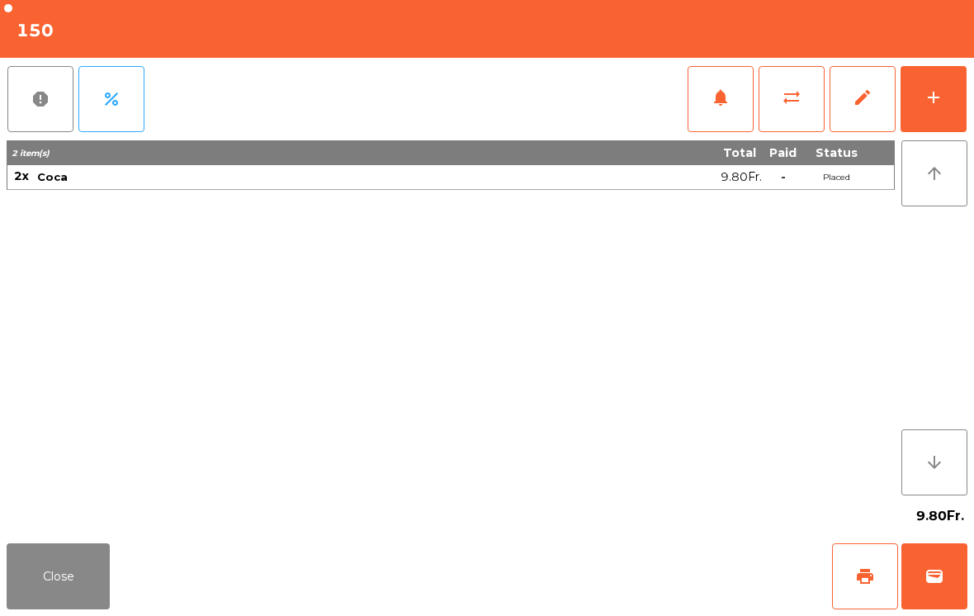
click at [886, 592] on button "print" at bounding box center [865, 576] width 66 height 66
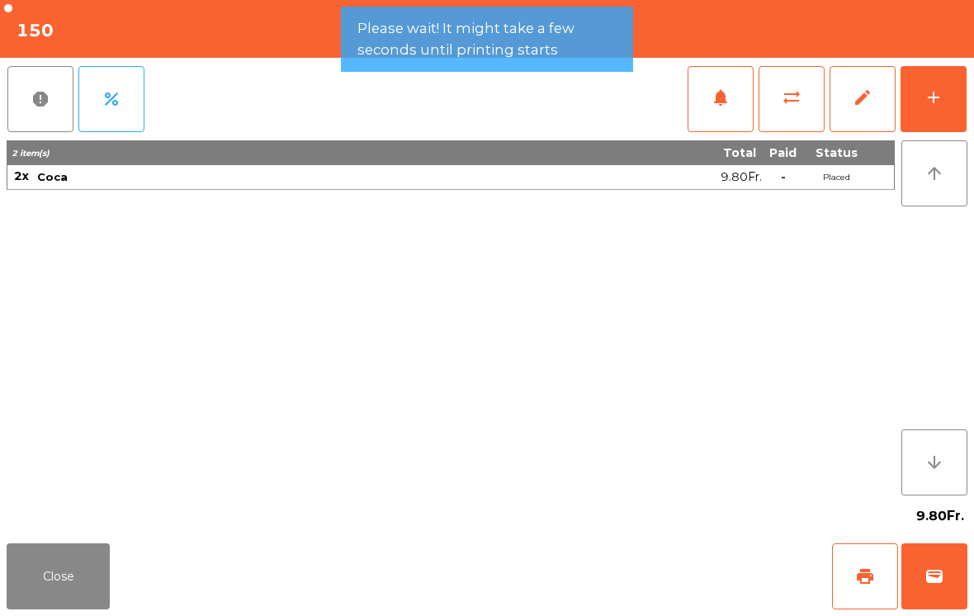
click at [64, 561] on button "Close" at bounding box center [58, 576] width 103 height 66
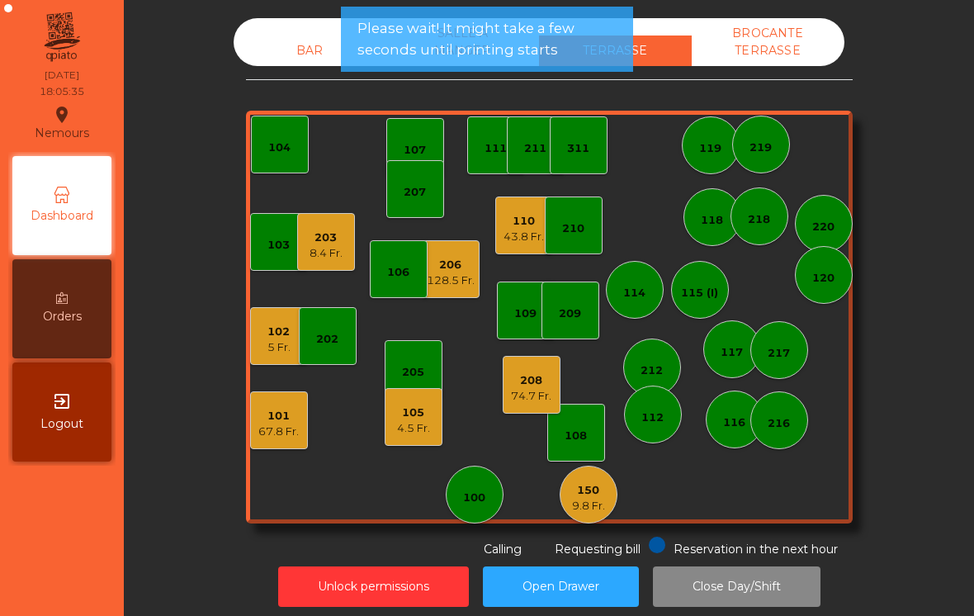
click at [338, 231] on div "203" at bounding box center [326, 238] width 33 height 17
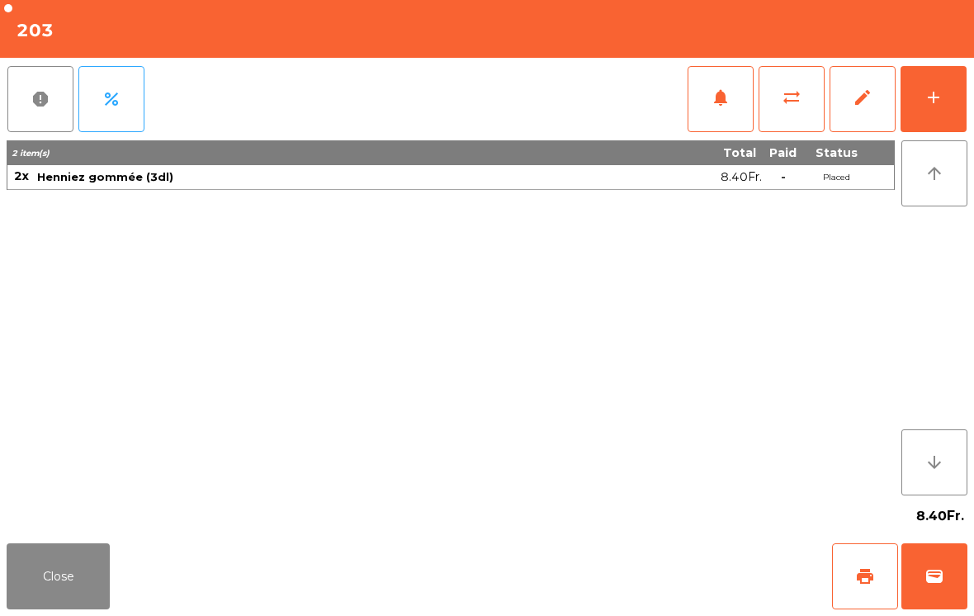
click at [845, 588] on button "print" at bounding box center [865, 576] width 66 height 66
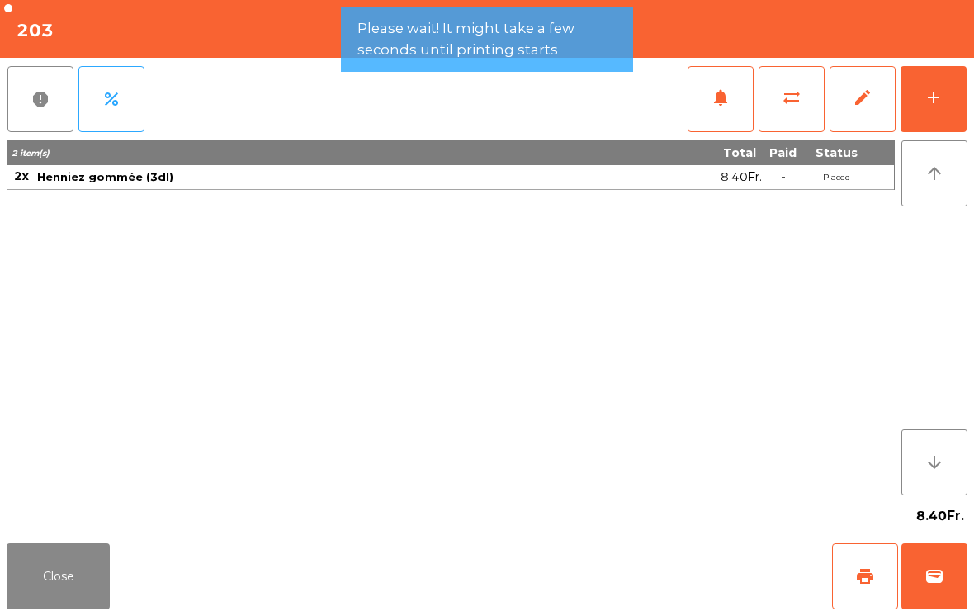
click at [64, 608] on button "Close" at bounding box center [58, 576] width 103 height 66
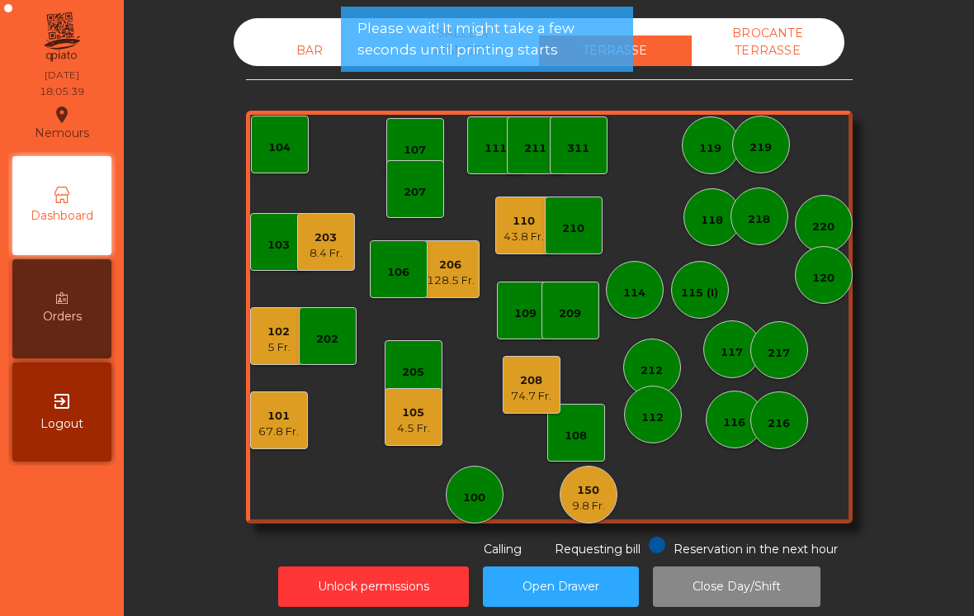
click at [290, 334] on div "102" at bounding box center [278, 332] width 23 height 17
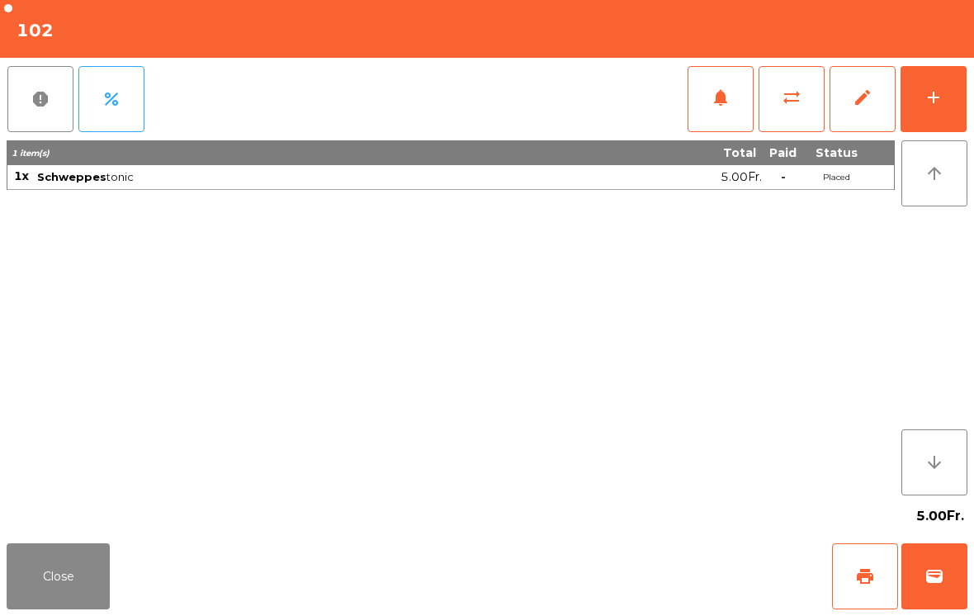
click at [865, 575] on span "print" at bounding box center [865, 576] width 20 height 20
click at [49, 577] on button "Close" at bounding box center [58, 576] width 103 height 66
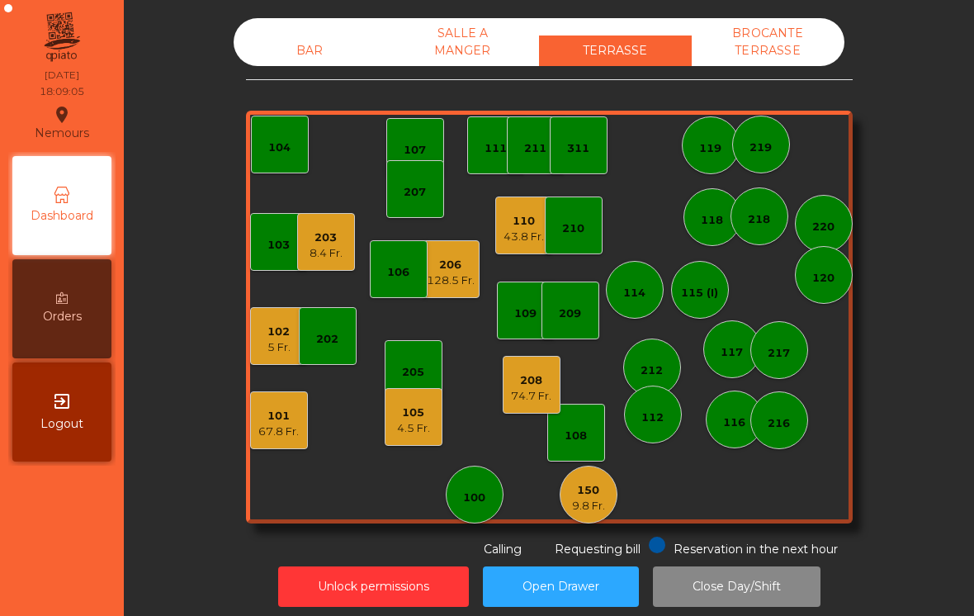
click at [543, 402] on div "74.7 Fr." at bounding box center [531, 396] width 40 height 17
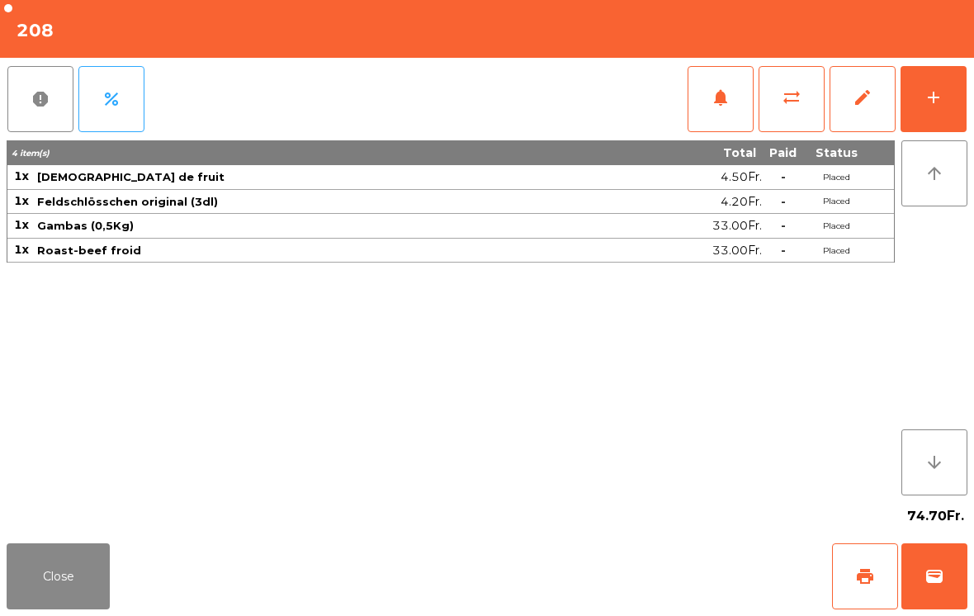
click at [935, 123] on button "add" at bounding box center [934, 99] width 66 height 66
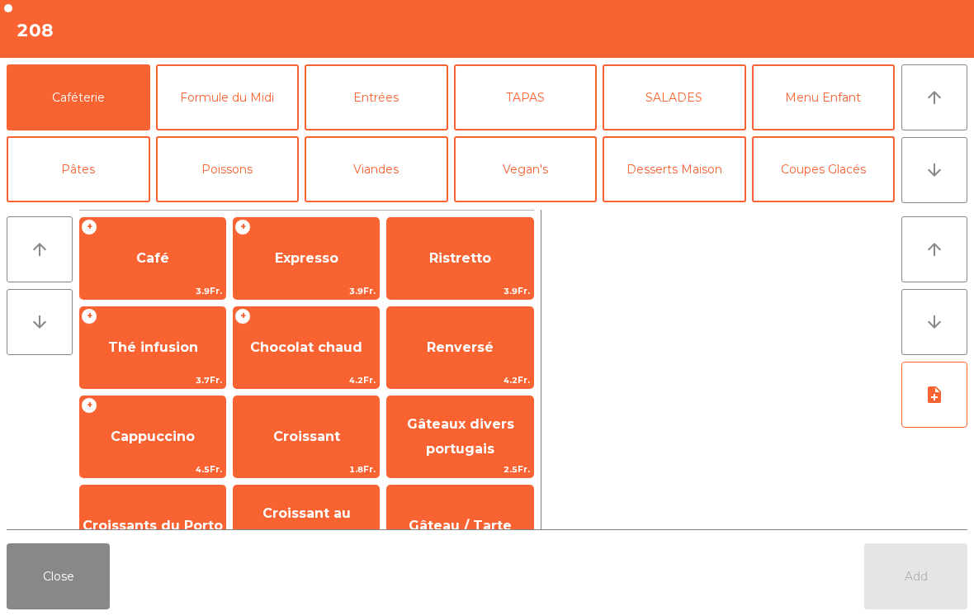
click at [933, 188] on button "arrow_downward" at bounding box center [935, 170] width 66 height 66
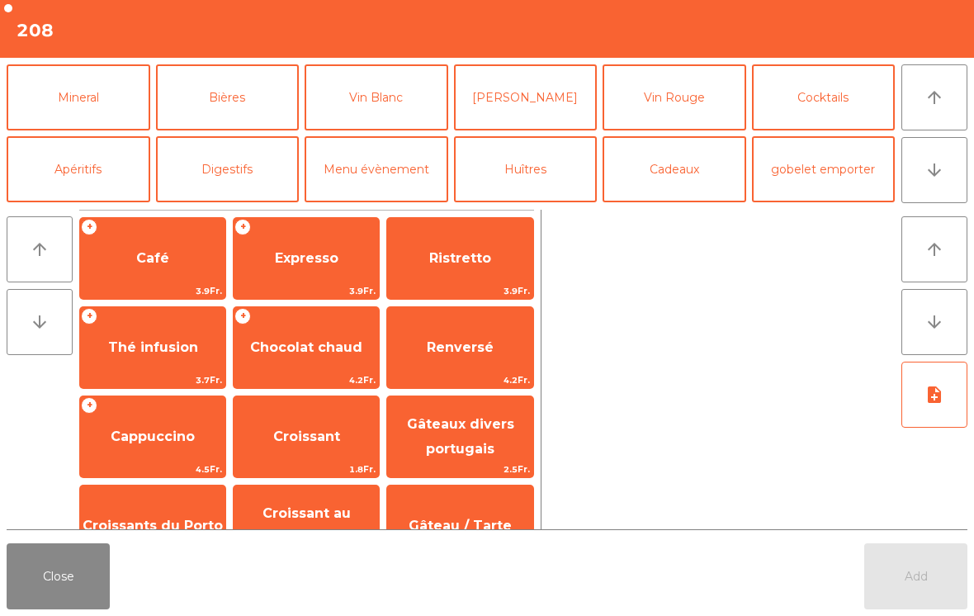
click at [61, 168] on button "Apéritifs" at bounding box center [79, 169] width 144 height 66
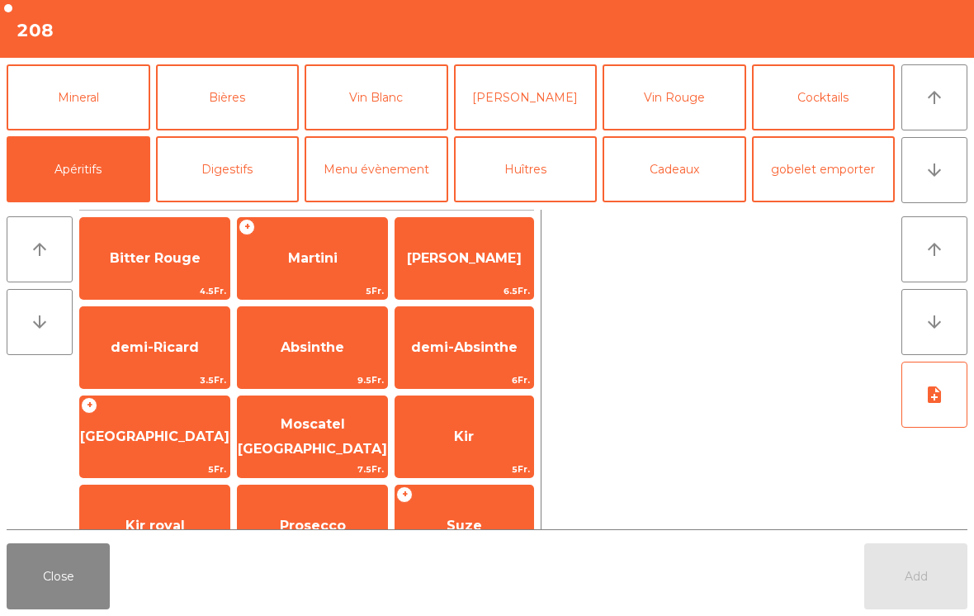
click at [523, 95] on button "[PERSON_NAME]" at bounding box center [526, 97] width 144 height 66
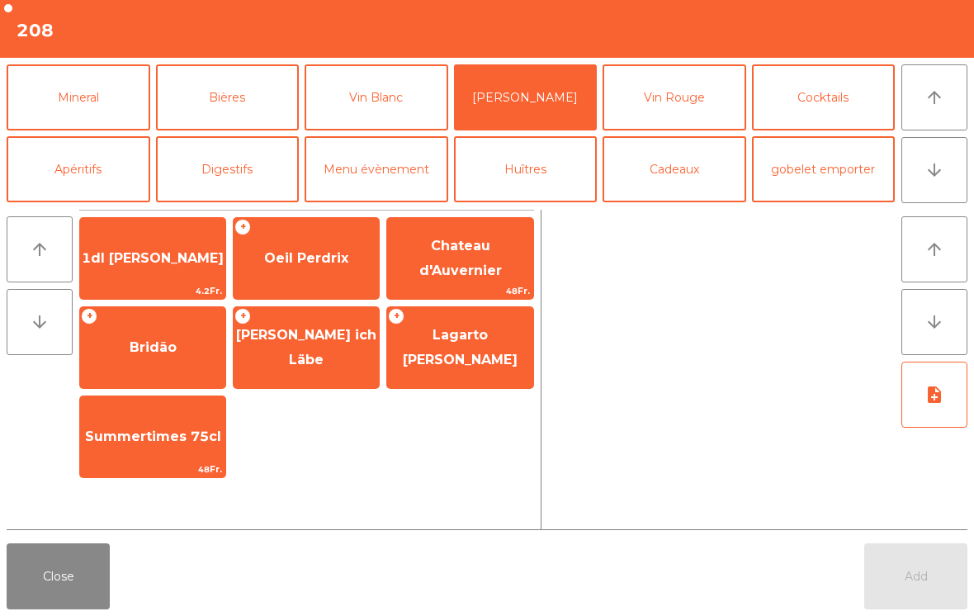
click at [312, 261] on span "Oeil Perdrix" at bounding box center [306, 258] width 84 height 16
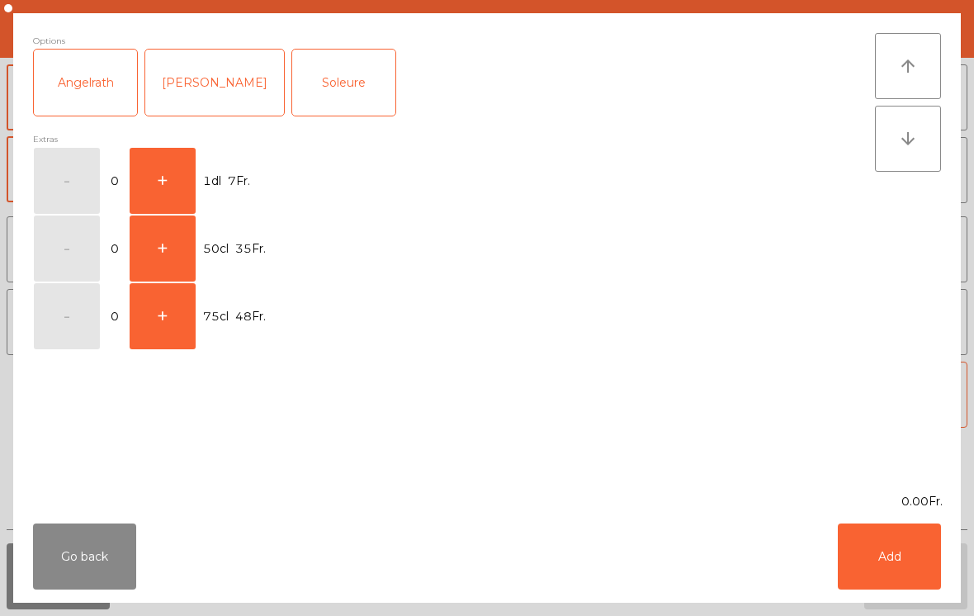
click at [178, 184] on button "+" at bounding box center [163, 181] width 66 height 66
click at [905, 554] on button "Add" at bounding box center [889, 556] width 103 height 66
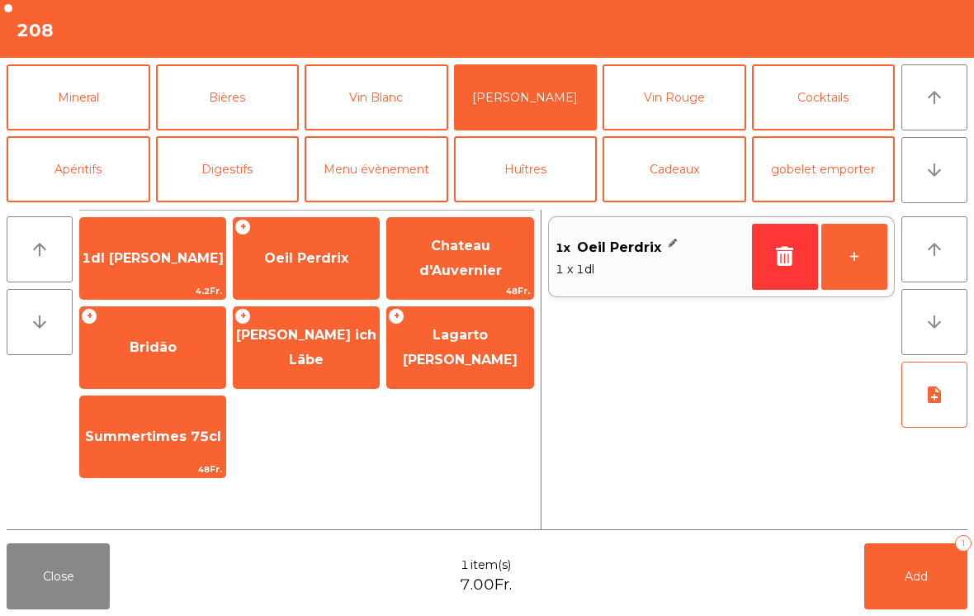
click at [910, 588] on button "Add 1" at bounding box center [915, 576] width 103 height 66
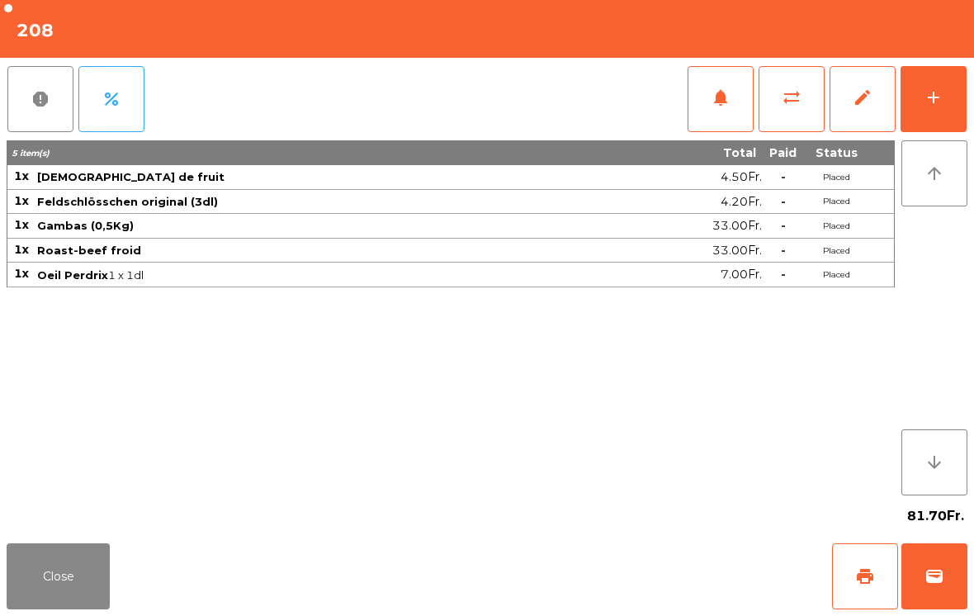
click at [41, 601] on button "Close" at bounding box center [58, 576] width 103 height 66
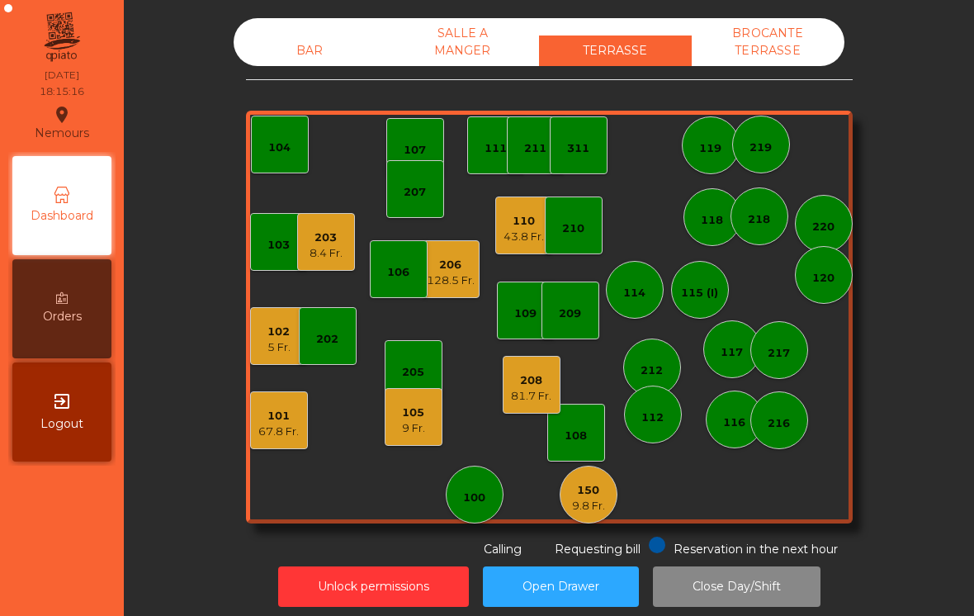
click at [410, 428] on div "9 Fr." at bounding box center [413, 428] width 23 height 17
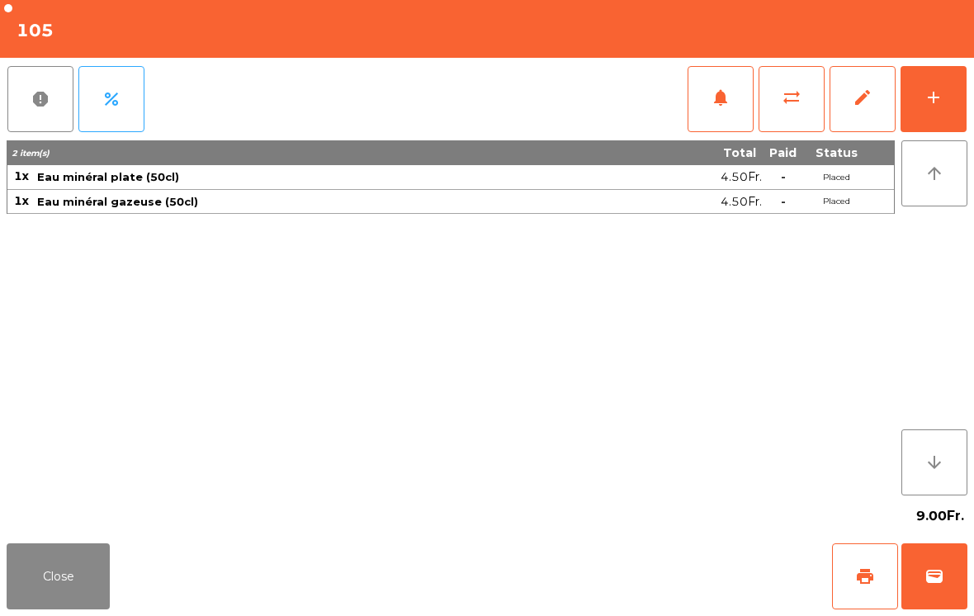
click at [935, 116] on button "add" at bounding box center [934, 99] width 66 height 66
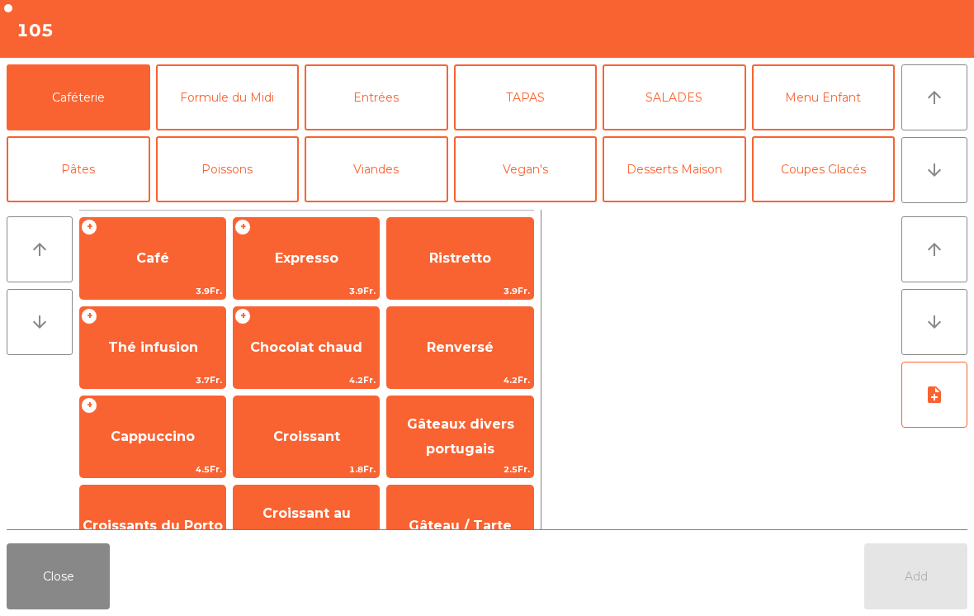
click at [572, 106] on button "TAPAS" at bounding box center [526, 97] width 144 height 66
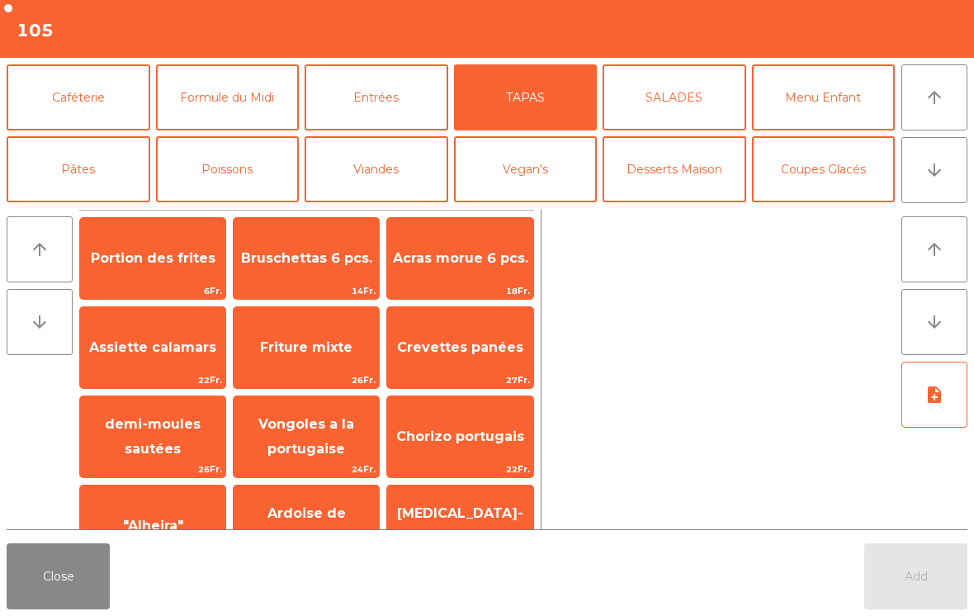
click at [343, 371] on div "Friture mixte 26Fr." at bounding box center [306, 347] width 147 height 83
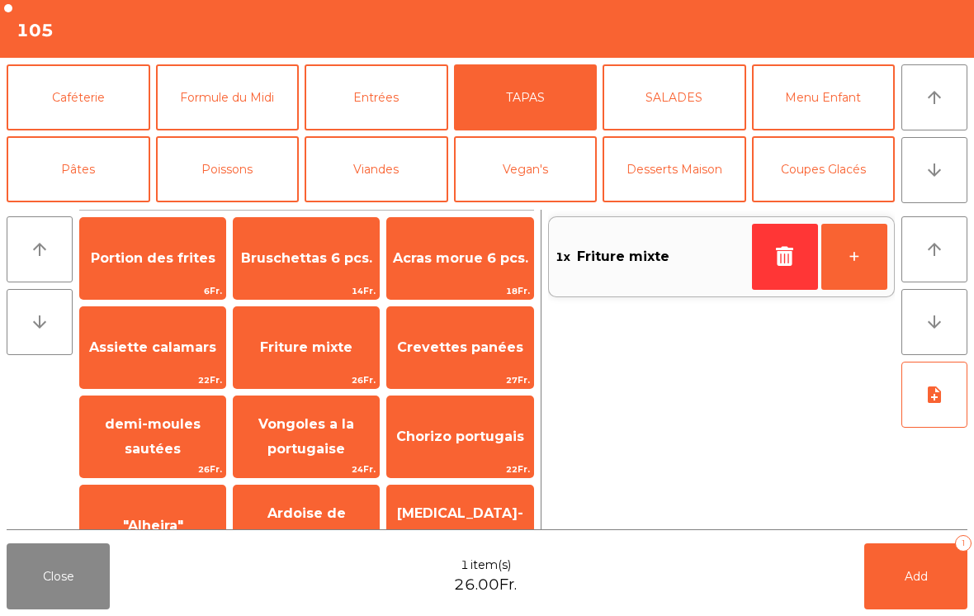
click at [187, 275] on span "Portion des frites" at bounding box center [152, 258] width 145 height 45
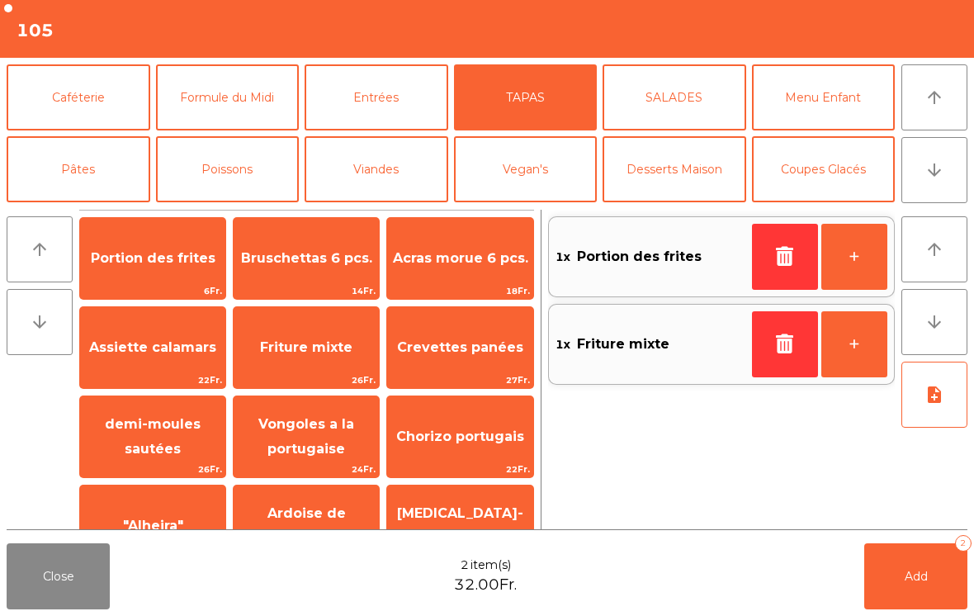
click at [326, 285] on span "14Fr." at bounding box center [306, 291] width 145 height 16
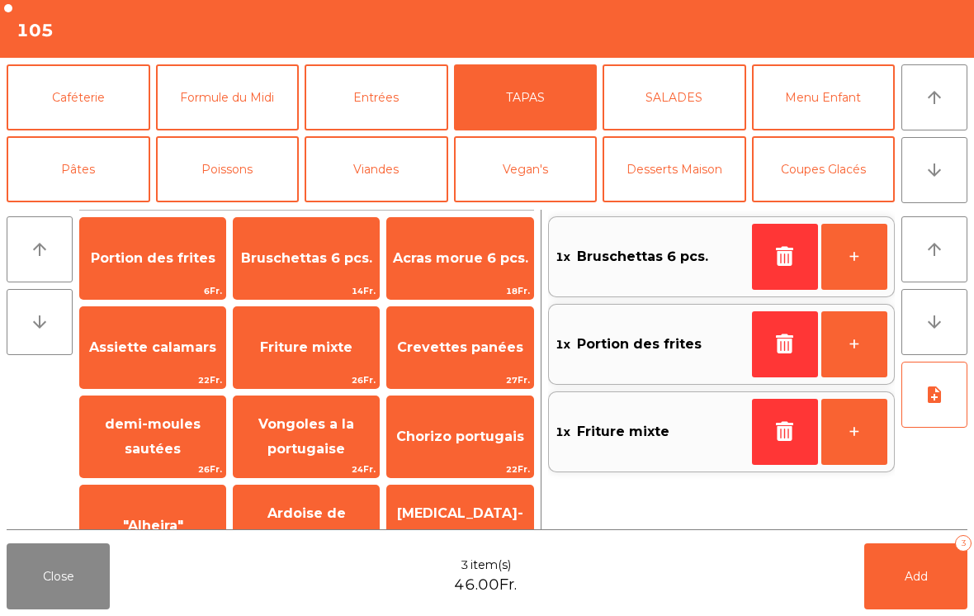
click at [420, 93] on button "Entrées" at bounding box center [377, 97] width 144 height 66
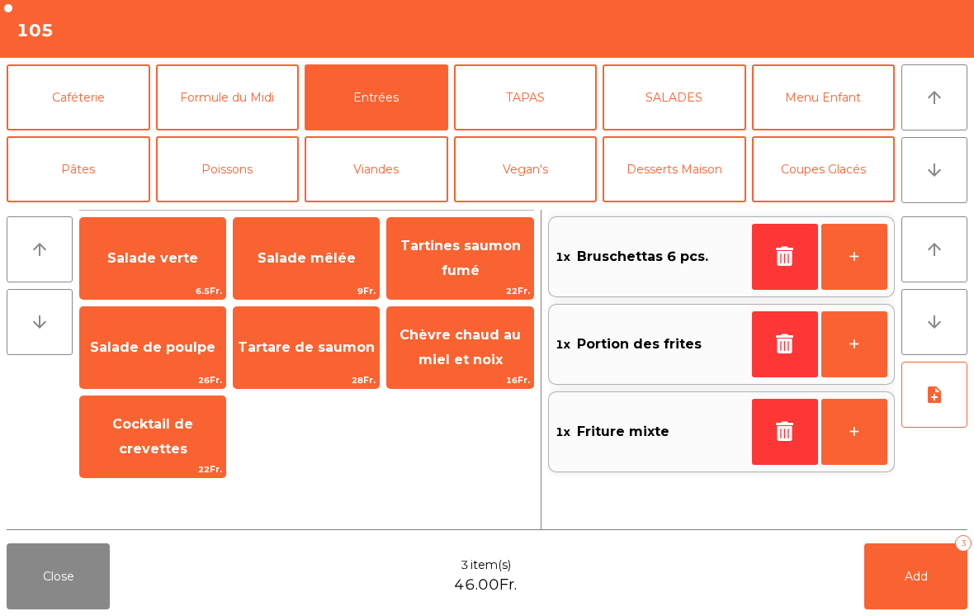
click at [197, 447] on span "Cocktail de crevettes" at bounding box center [152, 437] width 145 height 70
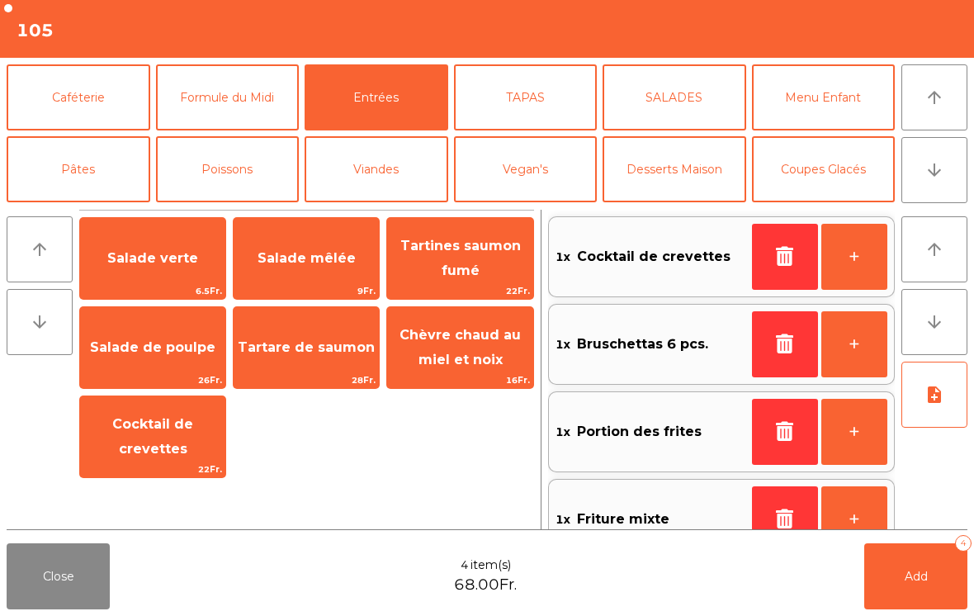
click at [938, 403] on icon "note_add" at bounding box center [935, 395] width 20 height 20
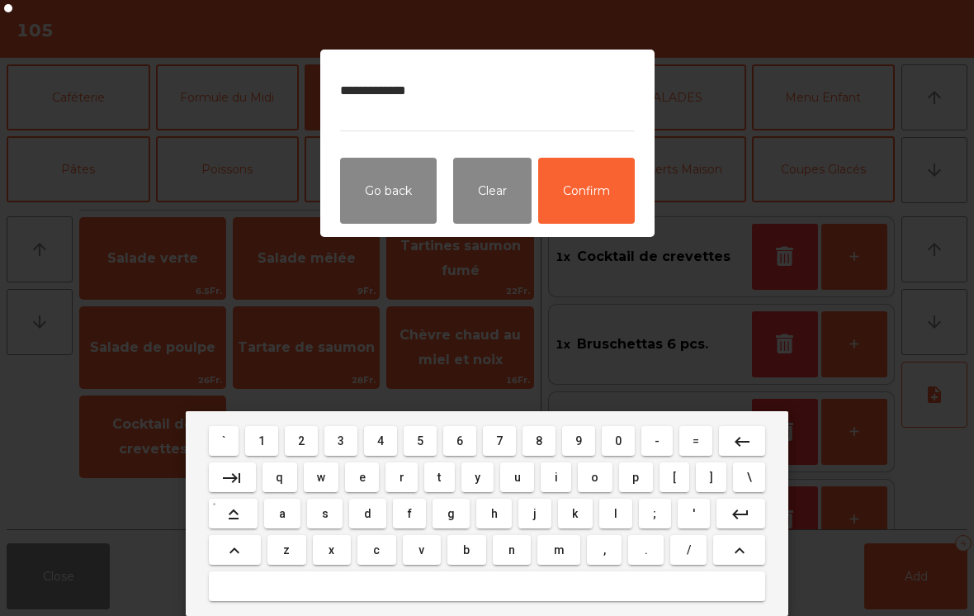
type textarea "**********"
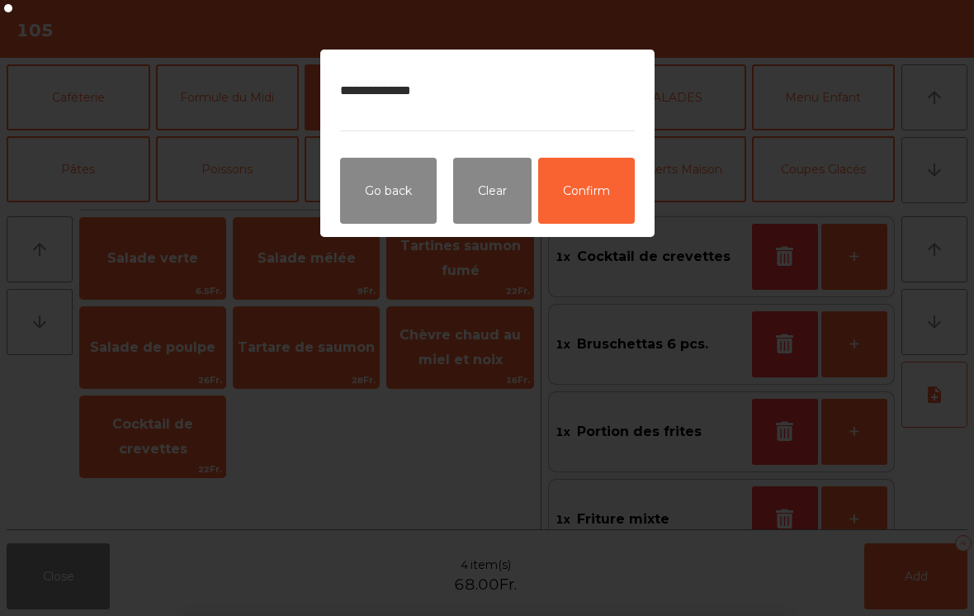
click at [602, 196] on button "Confirm" at bounding box center [586, 191] width 97 height 66
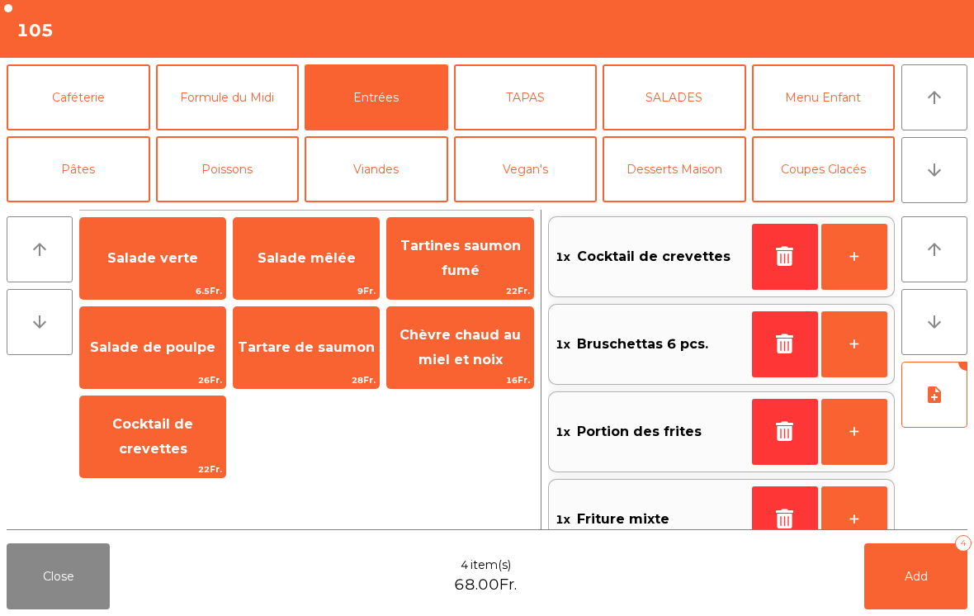
click at [906, 586] on button "Add 4" at bounding box center [915, 576] width 103 height 66
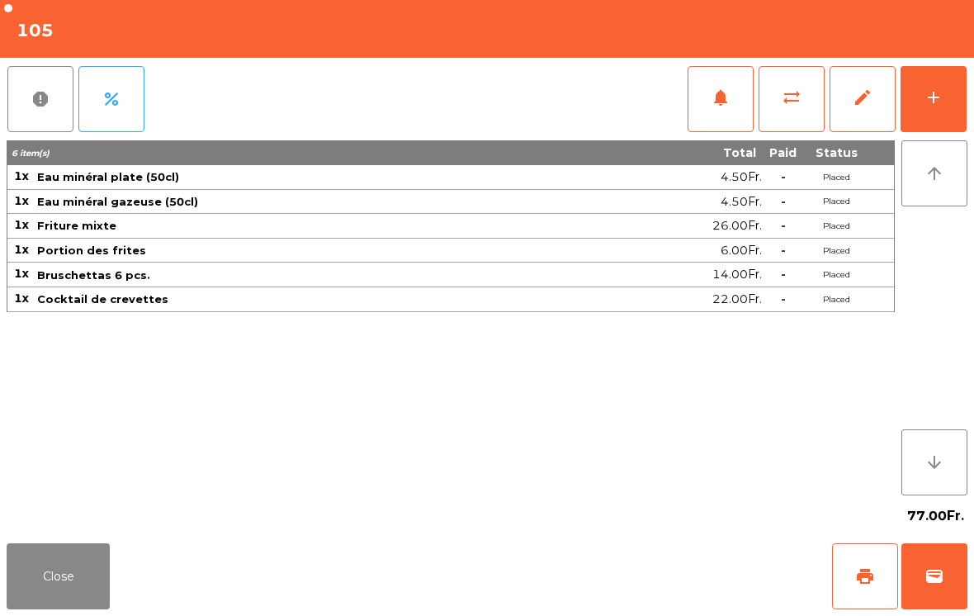
click at [80, 582] on button "Close" at bounding box center [58, 576] width 103 height 66
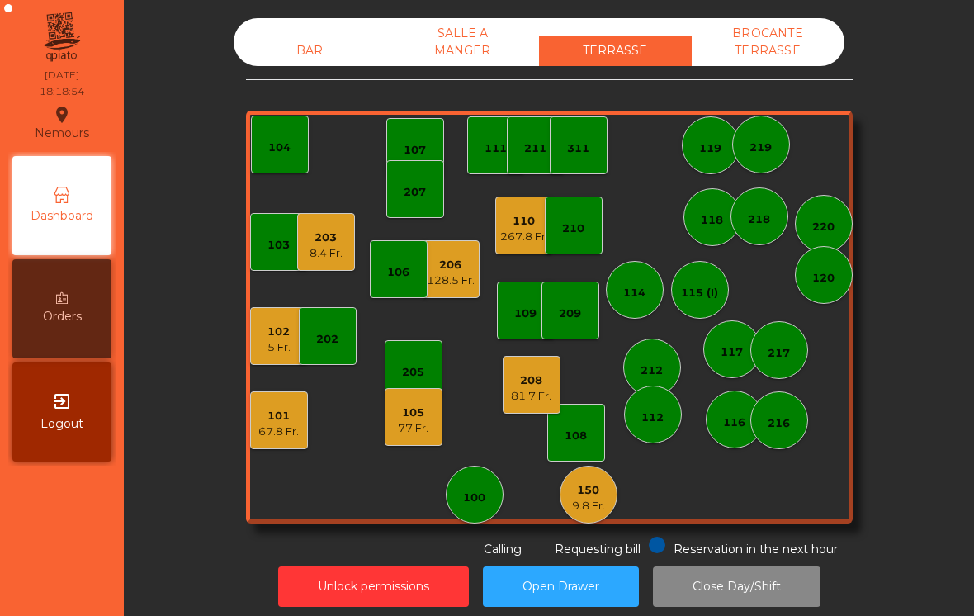
click at [463, 274] on div "128.5 Fr." at bounding box center [451, 280] width 48 height 17
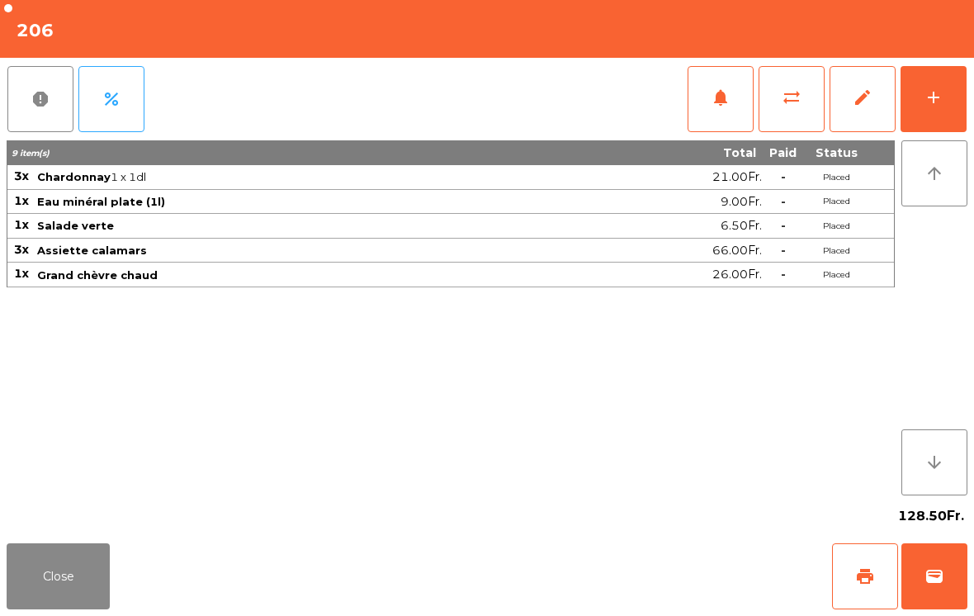
click at [722, 101] on span "notifications" at bounding box center [721, 98] width 20 height 20
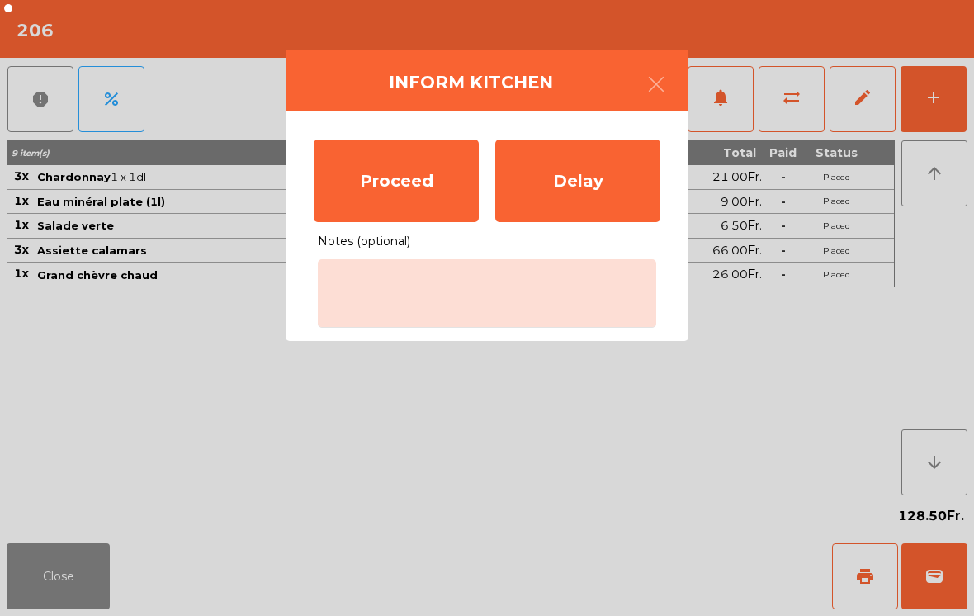
click at [419, 199] on div "Proceed" at bounding box center [396, 181] width 165 height 83
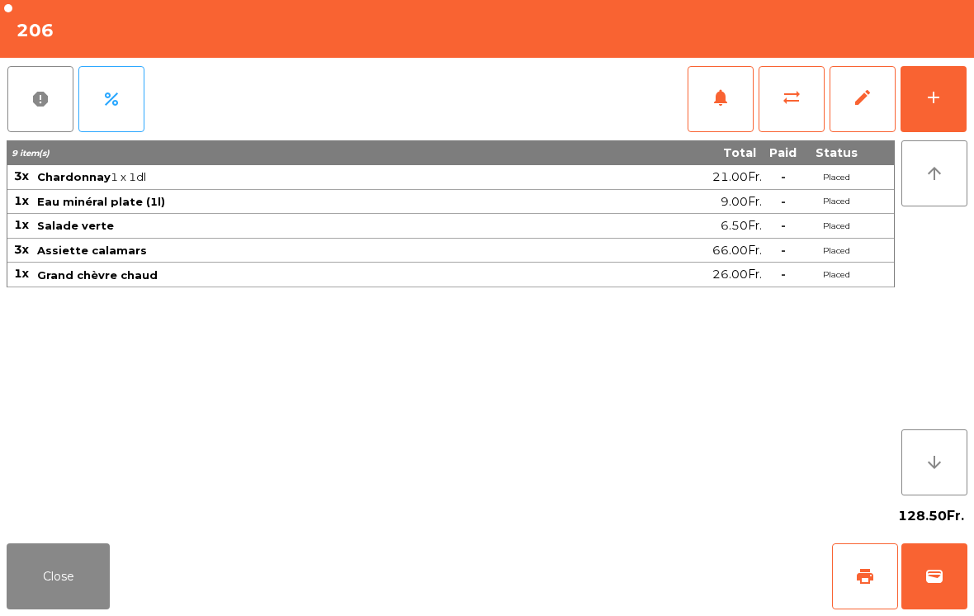
click at [49, 573] on button "Close" at bounding box center [58, 576] width 103 height 66
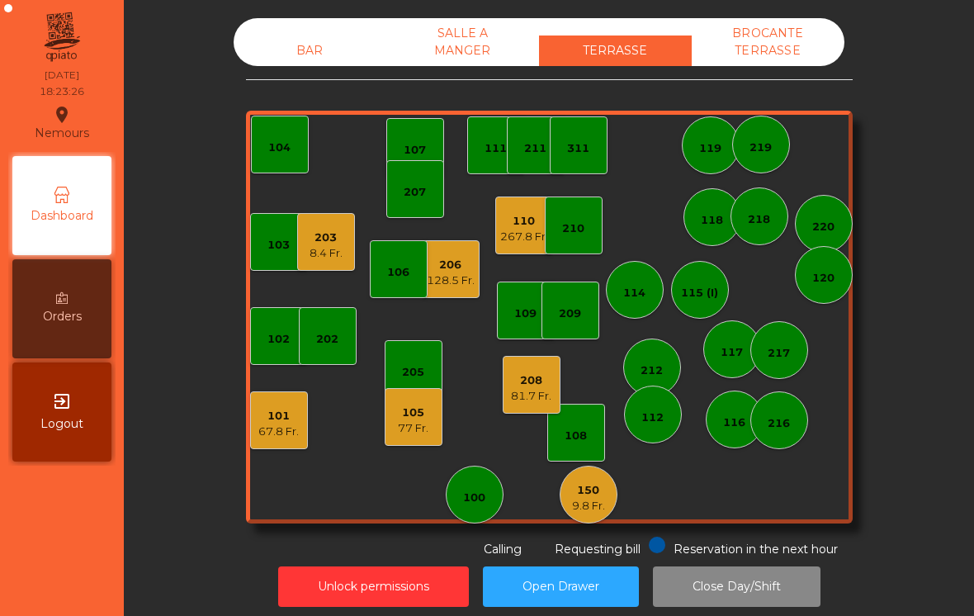
click at [519, 395] on div "81.7 Fr." at bounding box center [531, 396] width 40 height 17
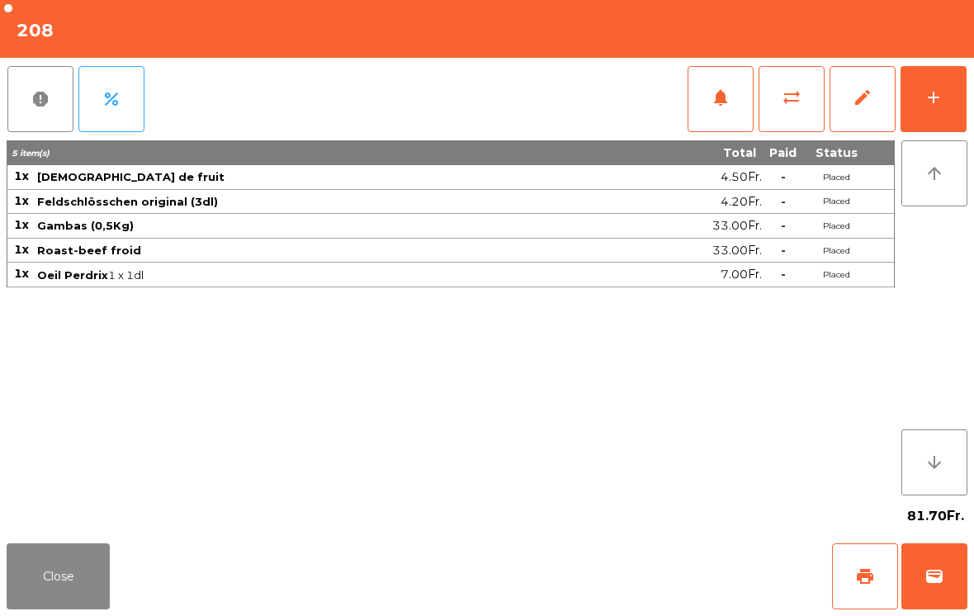
click at [50, 575] on button "Close" at bounding box center [58, 576] width 103 height 66
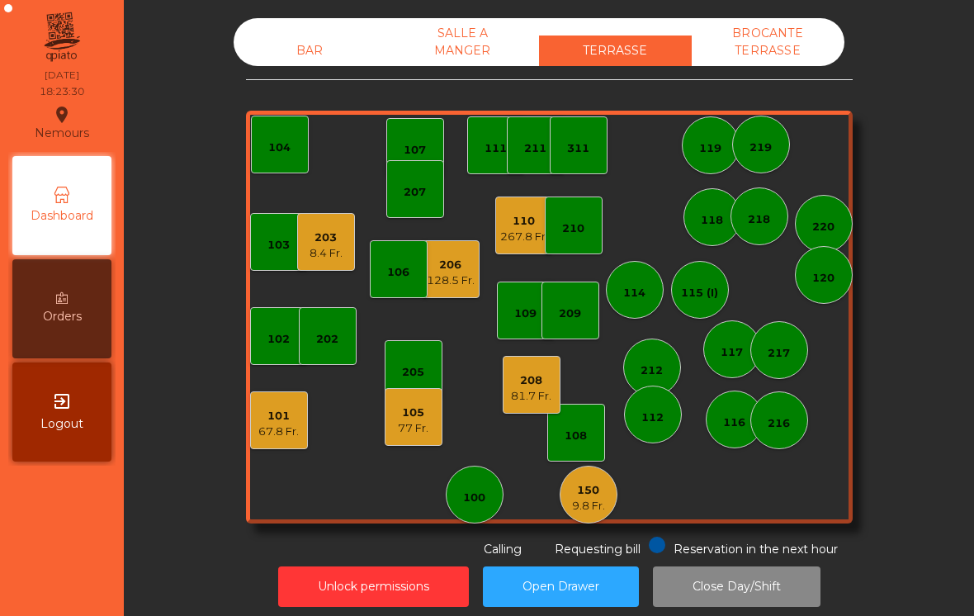
click at [261, 425] on div "67.8 Fr." at bounding box center [278, 432] width 40 height 17
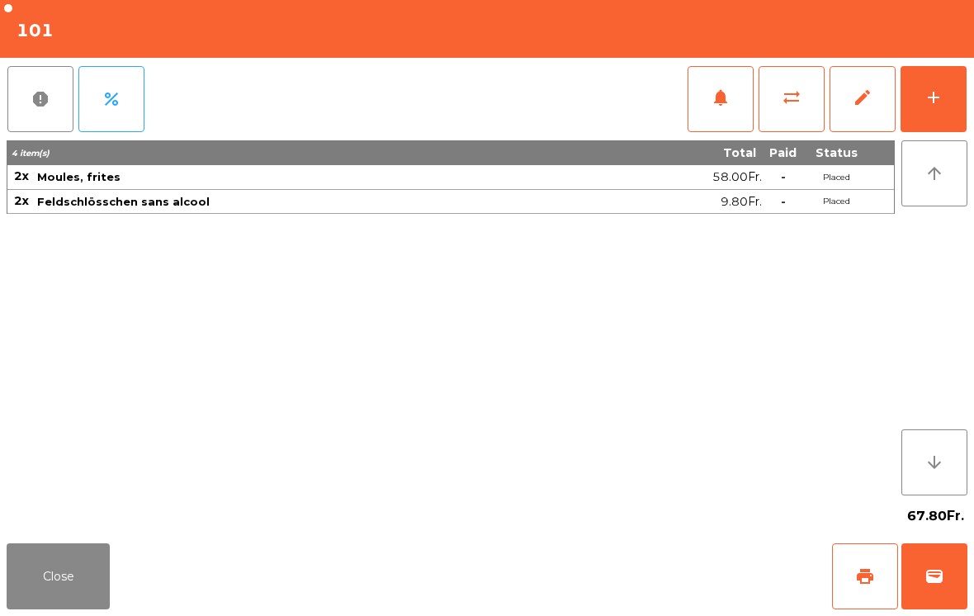
click at [32, 547] on button "Close" at bounding box center [58, 576] width 103 height 66
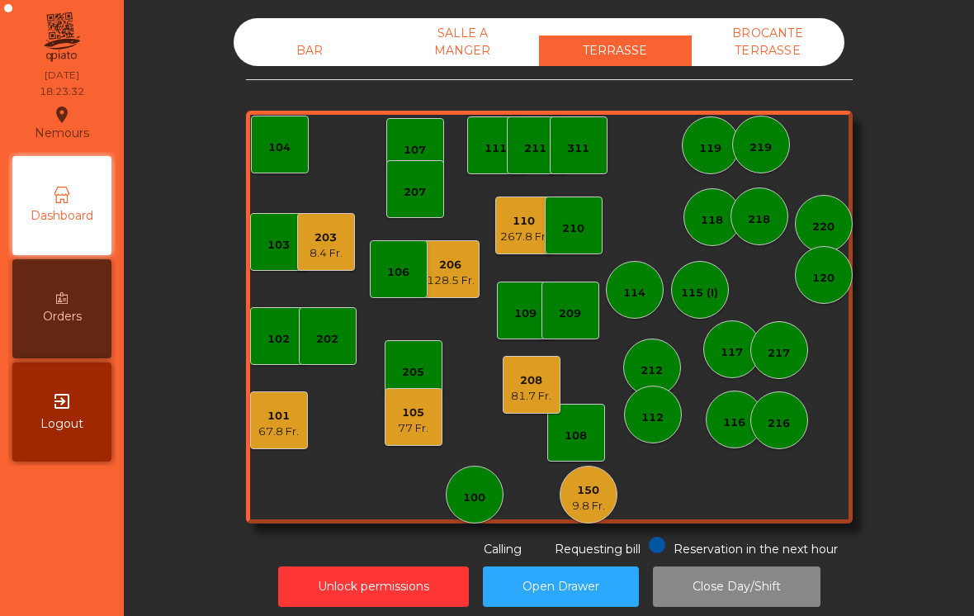
click at [405, 433] on div "77 Fr." at bounding box center [413, 428] width 31 height 17
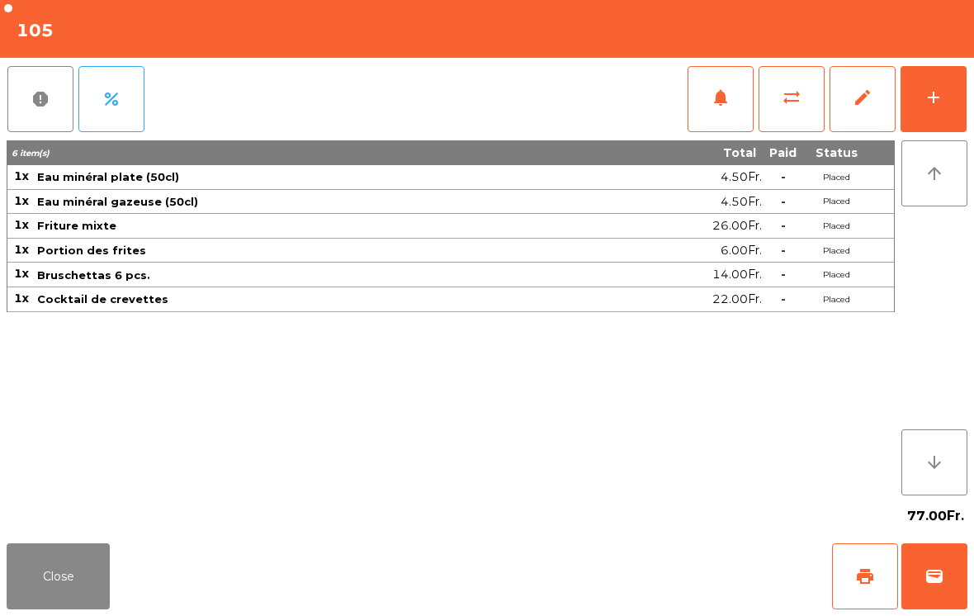
click at [26, 573] on button "Close" at bounding box center [58, 576] width 103 height 66
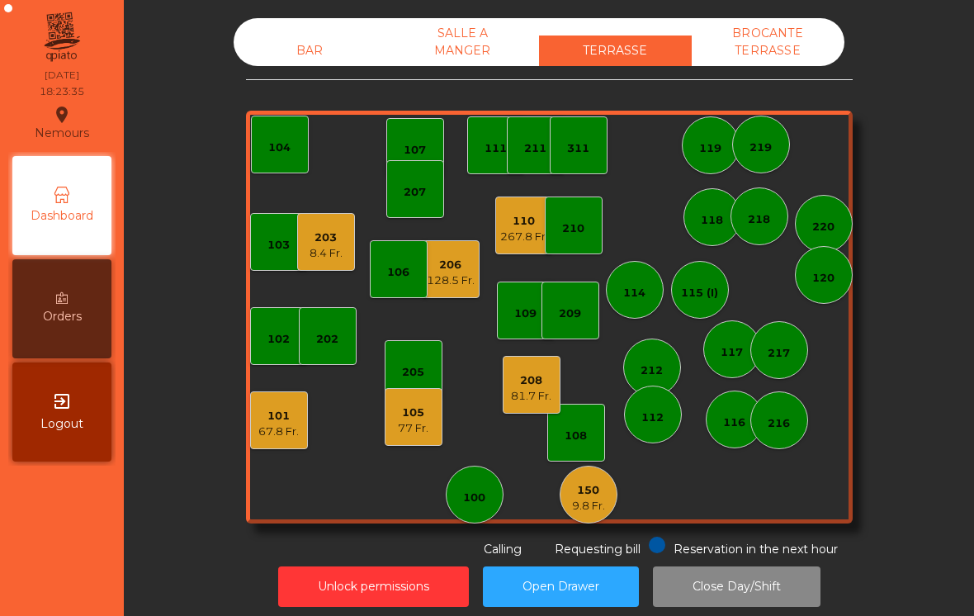
click at [438, 282] on div "128.5 Fr." at bounding box center [451, 280] width 48 height 17
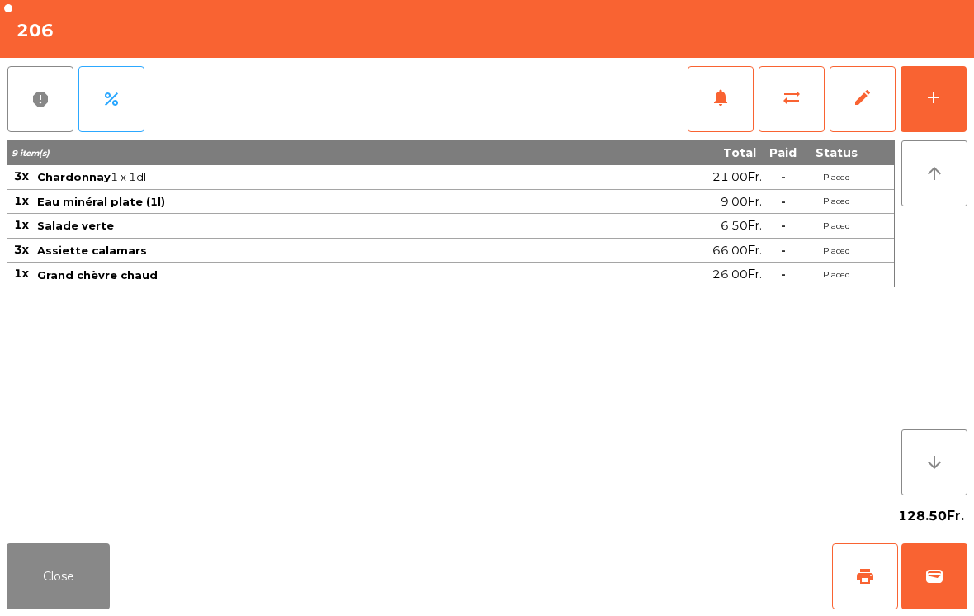
click at [43, 571] on button "Close" at bounding box center [58, 576] width 103 height 66
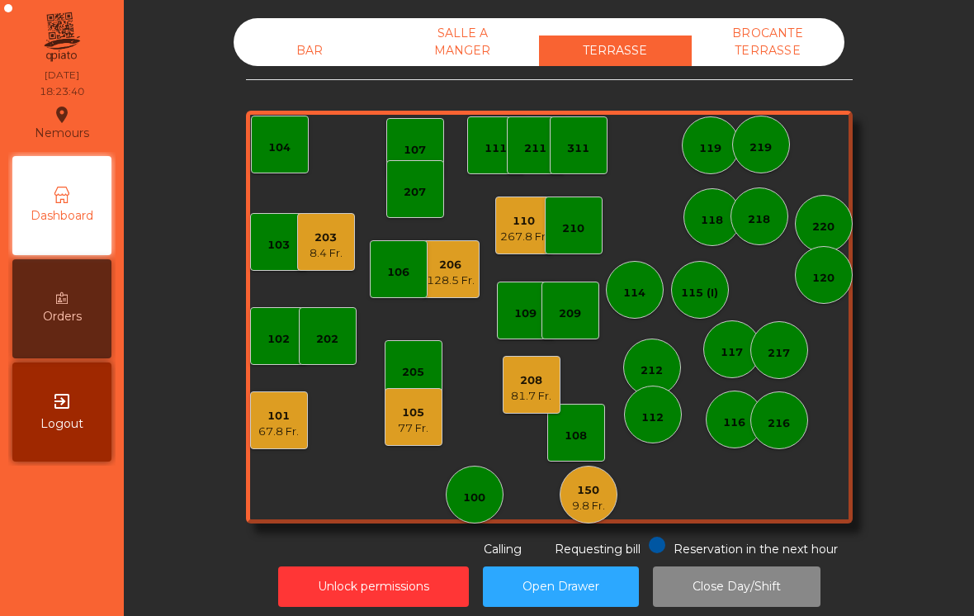
click at [307, 257] on div "203 8.4 Fr." at bounding box center [326, 242] width 58 height 58
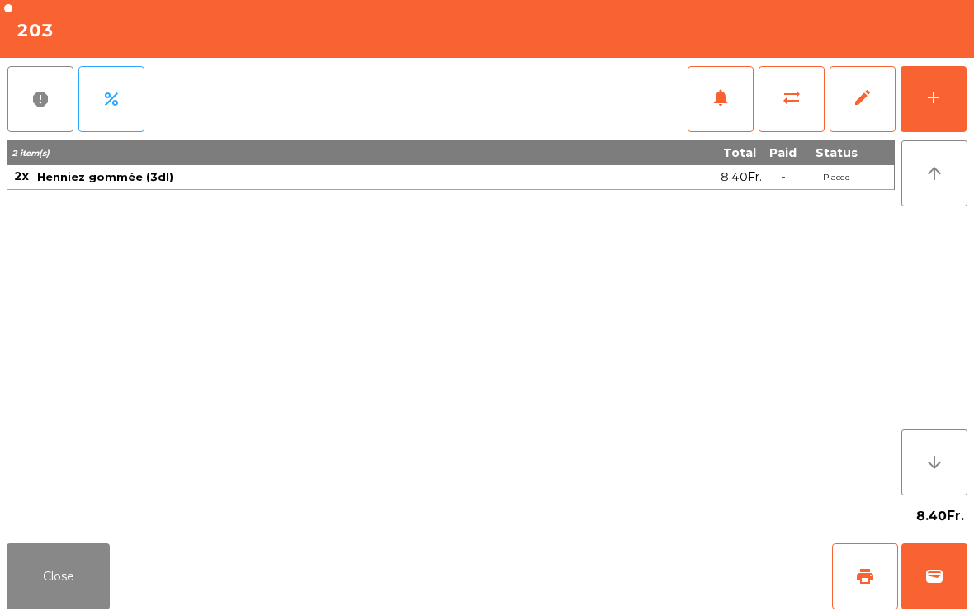
click at [11, 582] on button "Close" at bounding box center [58, 576] width 103 height 66
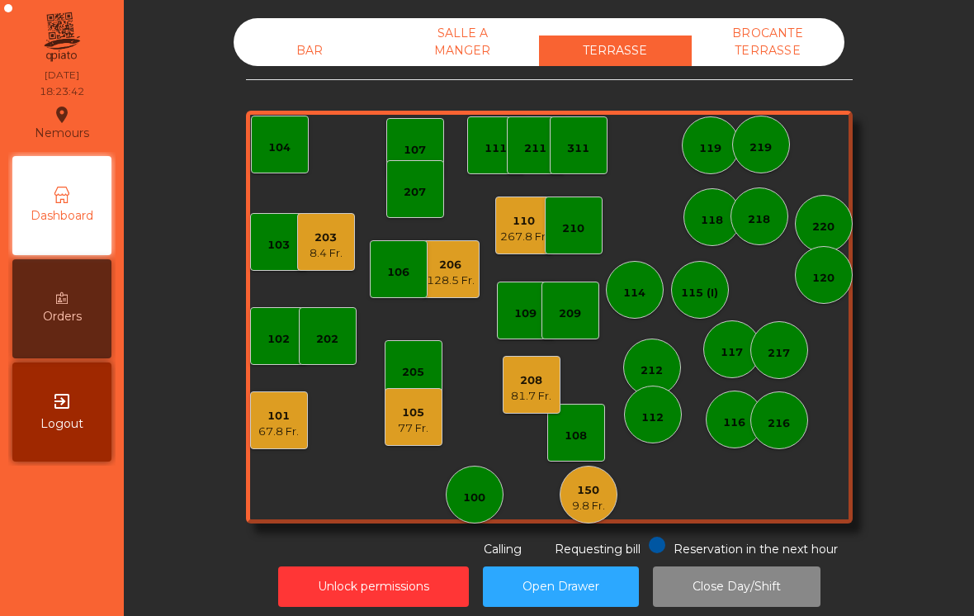
click at [580, 506] on div "9.8 Fr." at bounding box center [588, 506] width 33 height 17
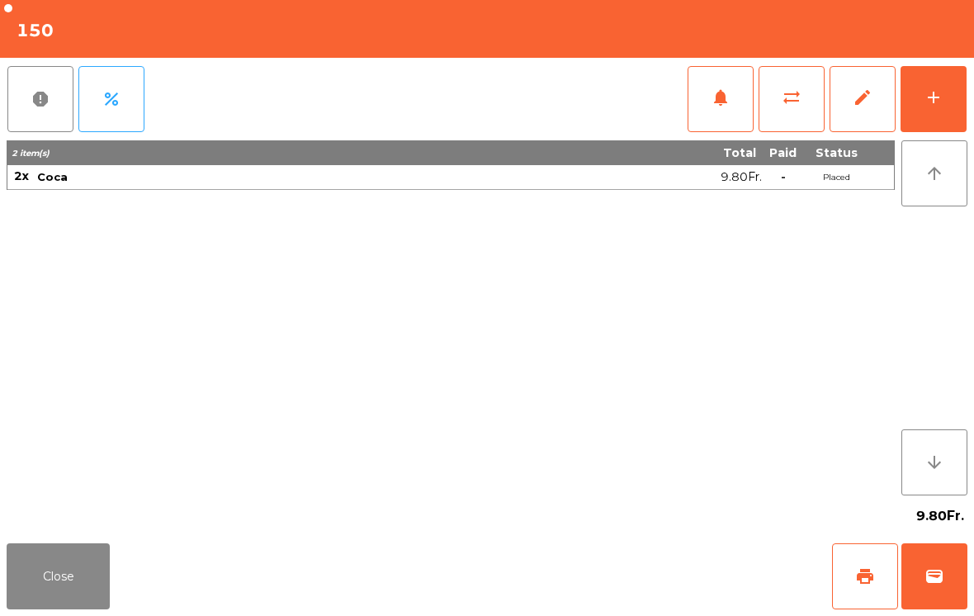
click at [30, 575] on button "Close" at bounding box center [58, 576] width 103 height 66
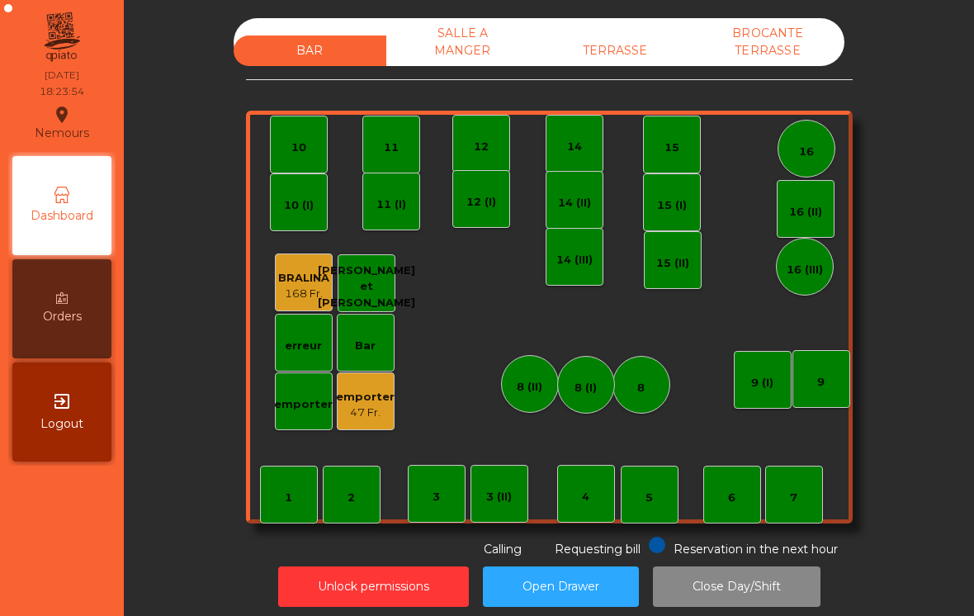
click at [614, 54] on div "TERRASSE" at bounding box center [615, 50] width 153 height 31
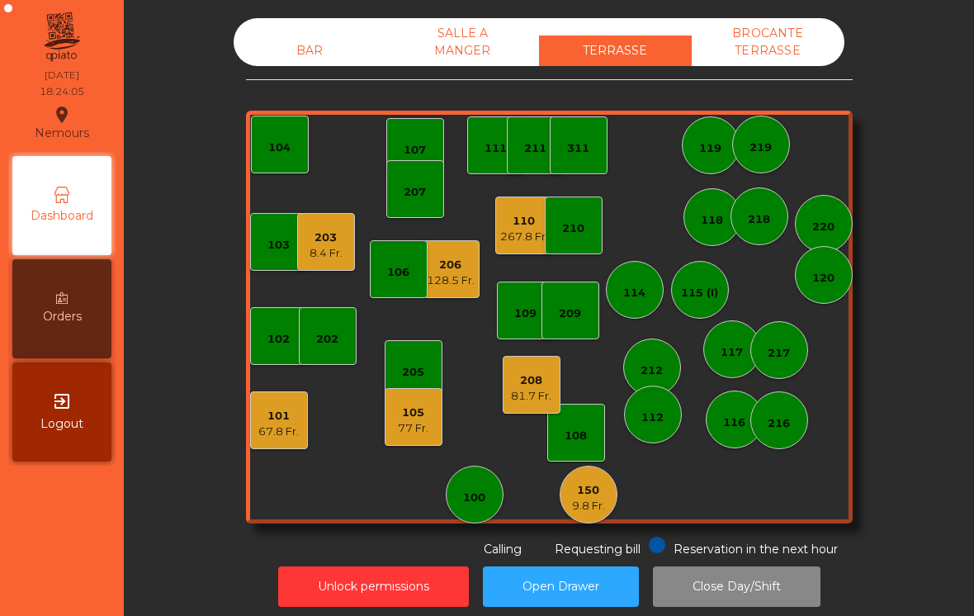
click at [250, 464] on div "103 102 101 67.8 Fr. 202 206 128.5 Fr. 104 205 108 105 77 Fr. 107 100 150 9.8 F…" at bounding box center [549, 317] width 607 height 413
click at [263, 460] on div "103 102 101 67.8 Fr. 202 206 128.5 Fr. 104 205 108 105 77 Fr. 107 100 150 9.8 F…" at bounding box center [549, 317] width 607 height 413
click at [272, 407] on div "101 67.8 Fr." at bounding box center [278, 420] width 40 height 39
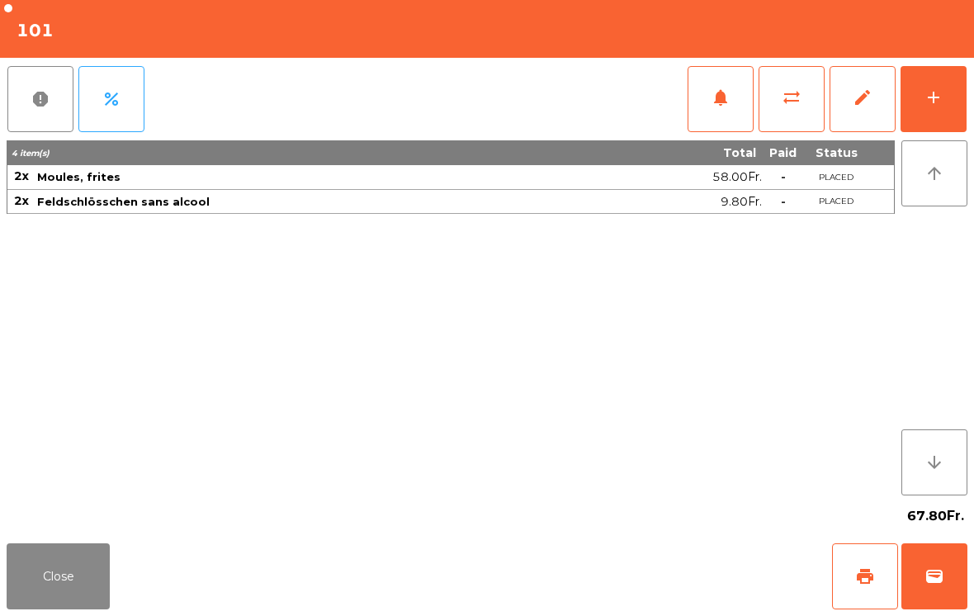
click at [68, 567] on button "Close" at bounding box center [58, 576] width 103 height 66
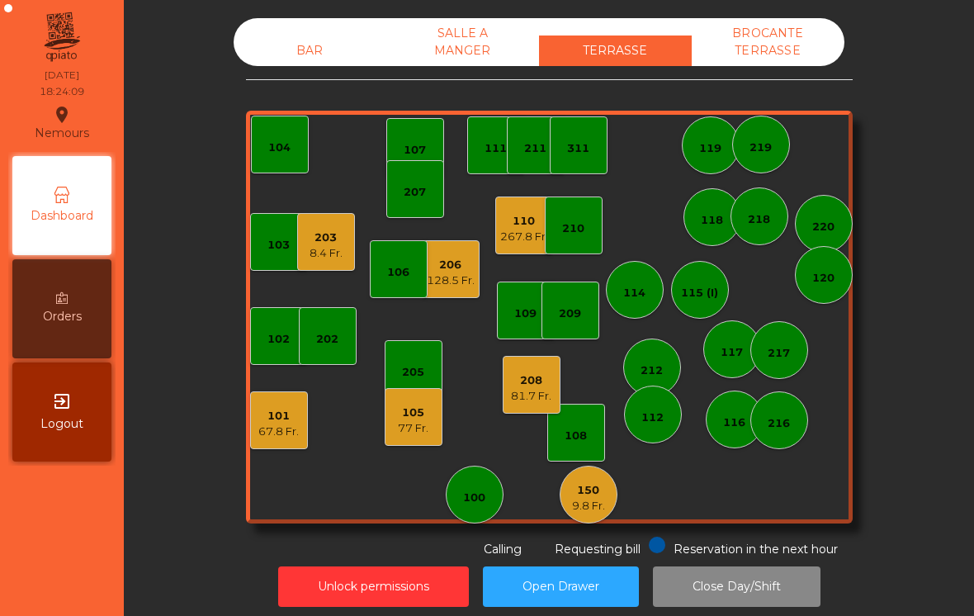
click at [343, 244] on div "203 8.4 Fr." at bounding box center [326, 242] width 58 height 58
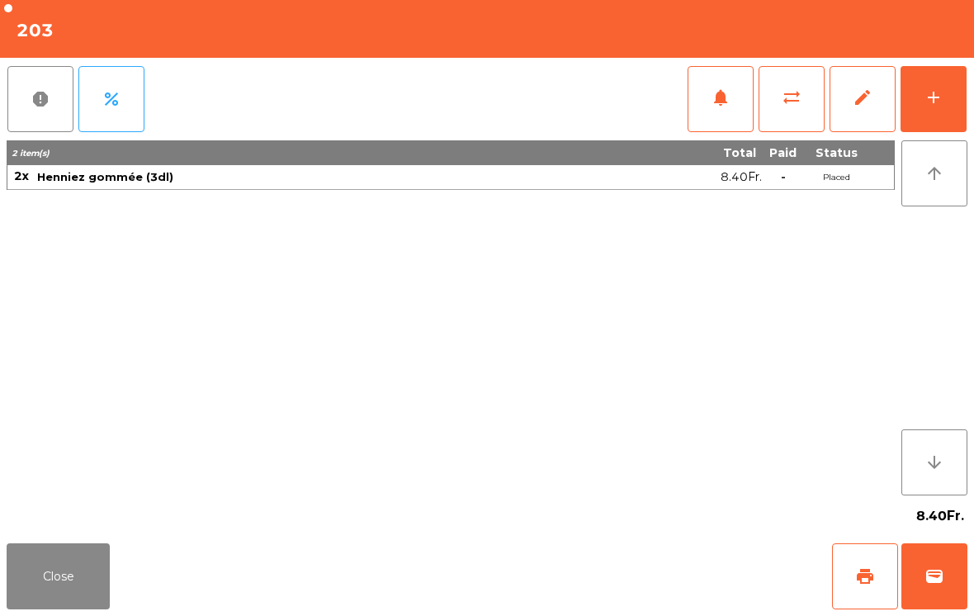
click at [64, 558] on button "Close" at bounding box center [58, 576] width 103 height 66
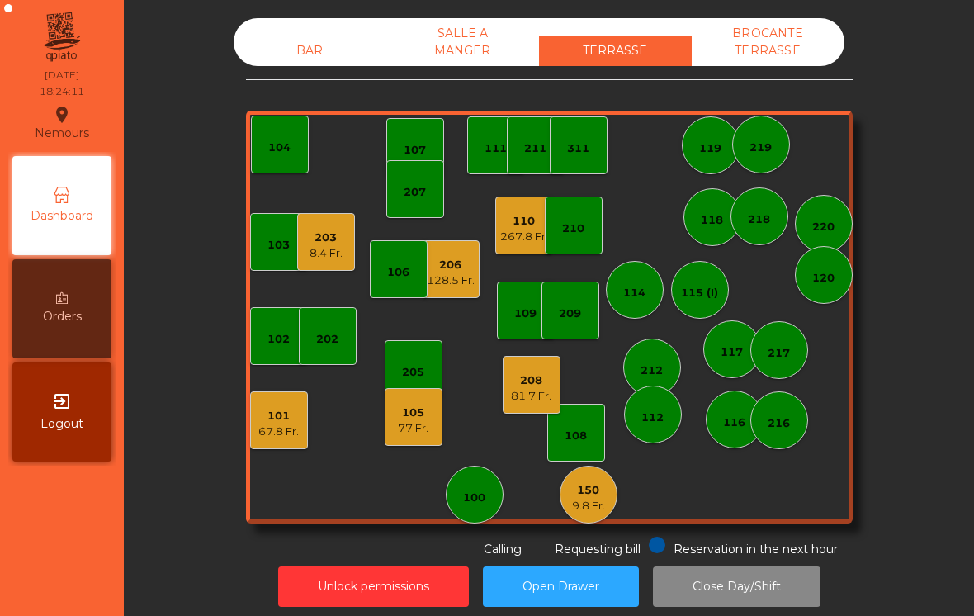
click at [519, 217] on div "110" at bounding box center [524, 221] width 48 height 17
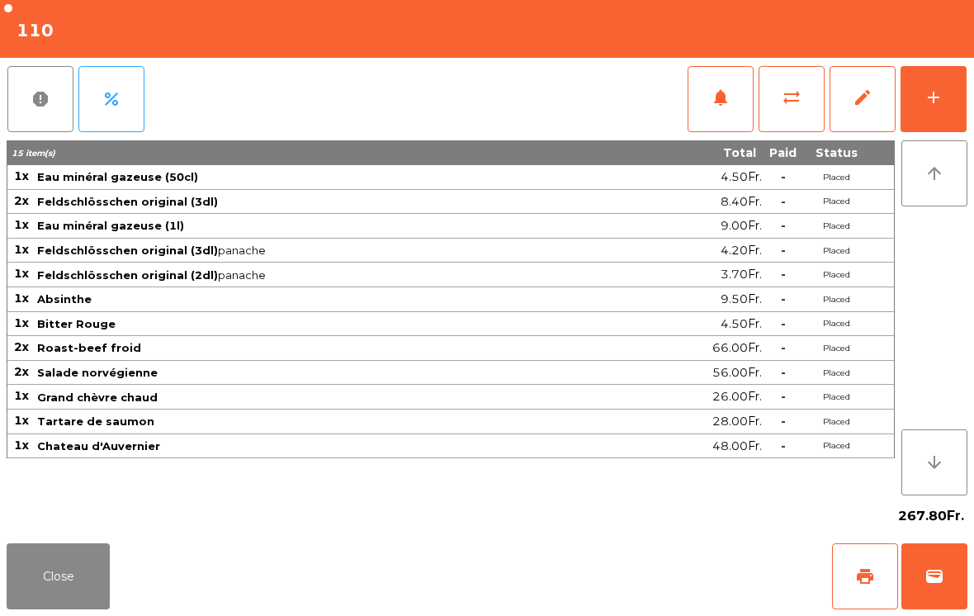
click at [73, 602] on button "Close" at bounding box center [58, 576] width 103 height 66
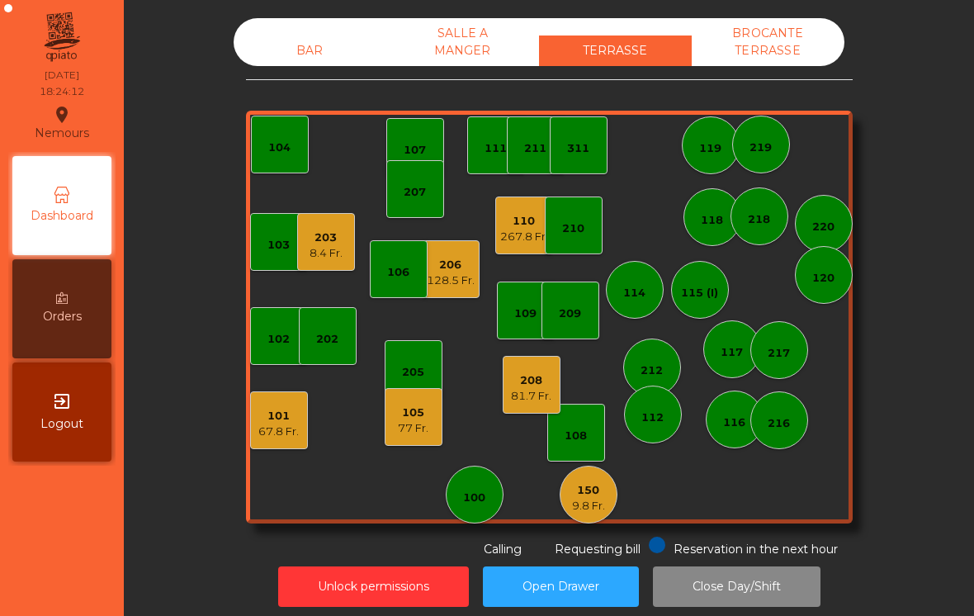
click at [450, 275] on div "128.5 Fr." at bounding box center [451, 280] width 48 height 17
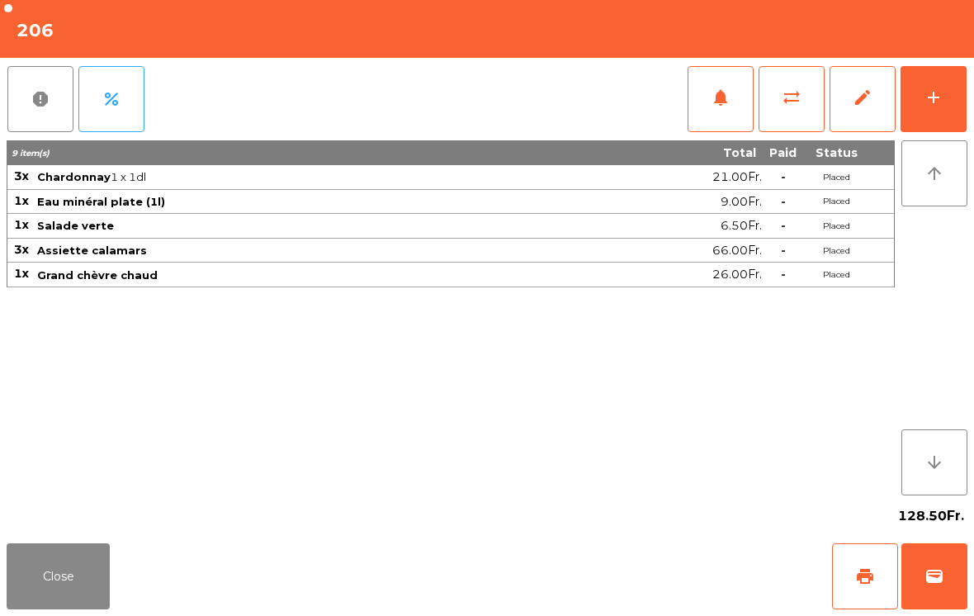
click at [81, 592] on button "Close" at bounding box center [58, 576] width 103 height 66
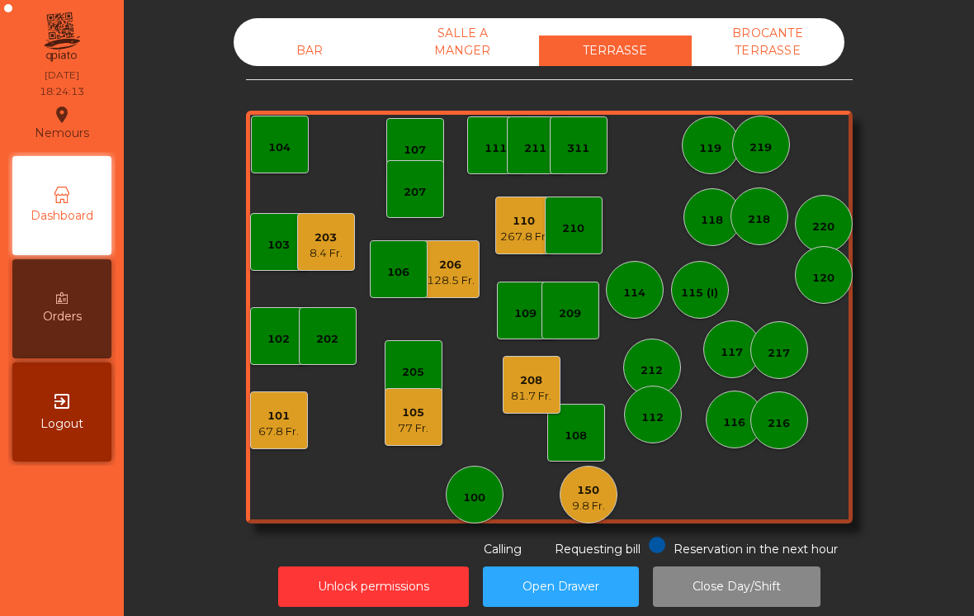
click at [547, 395] on div "81.7 Fr." at bounding box center [531, 396] width 40 height 17
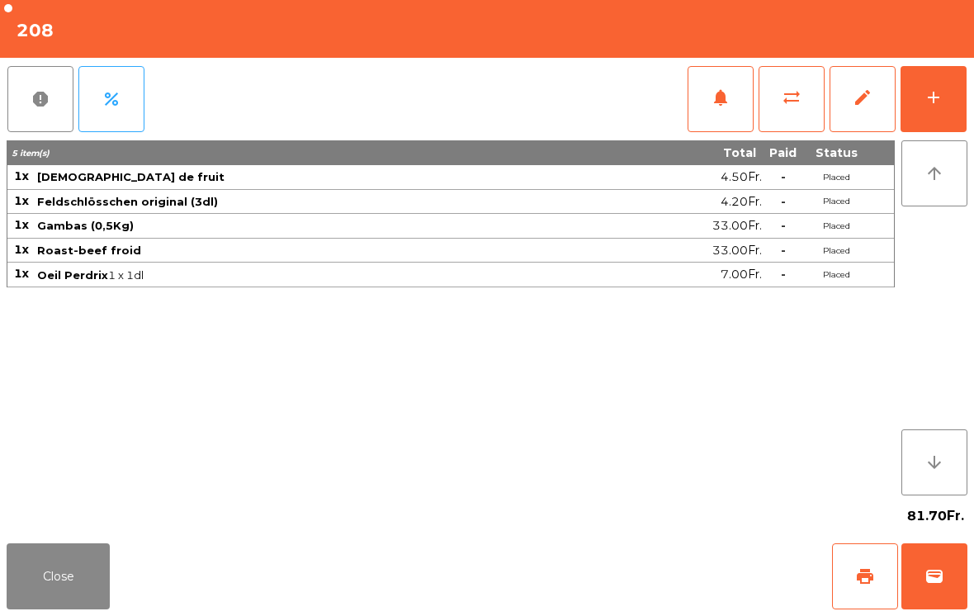
click at [54, 594] on button "Close" at bounding box center [58, 576] width 103 height 66
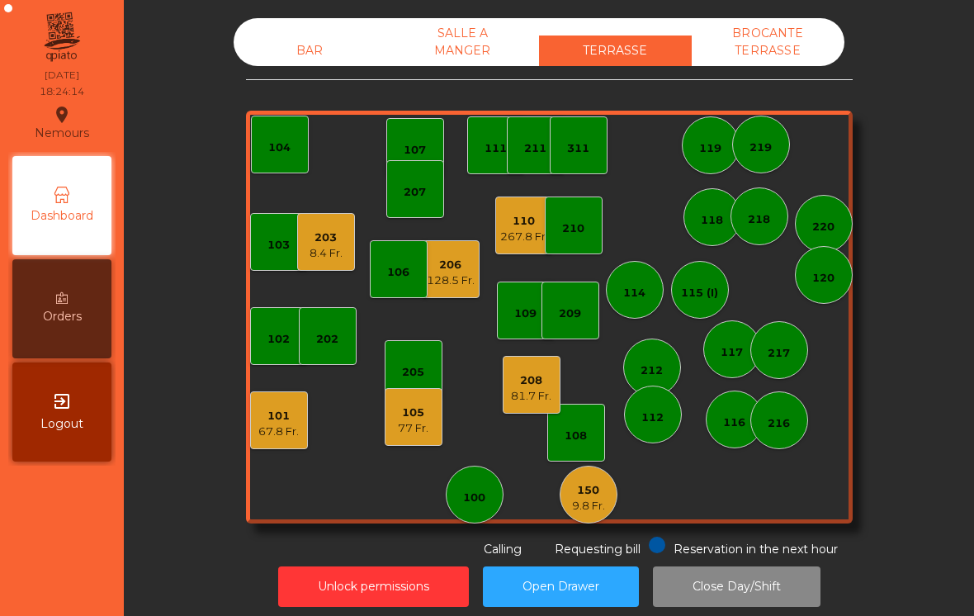
click at [405, 408] on div "105" at bounding box center [413, 413] width 31 height 17
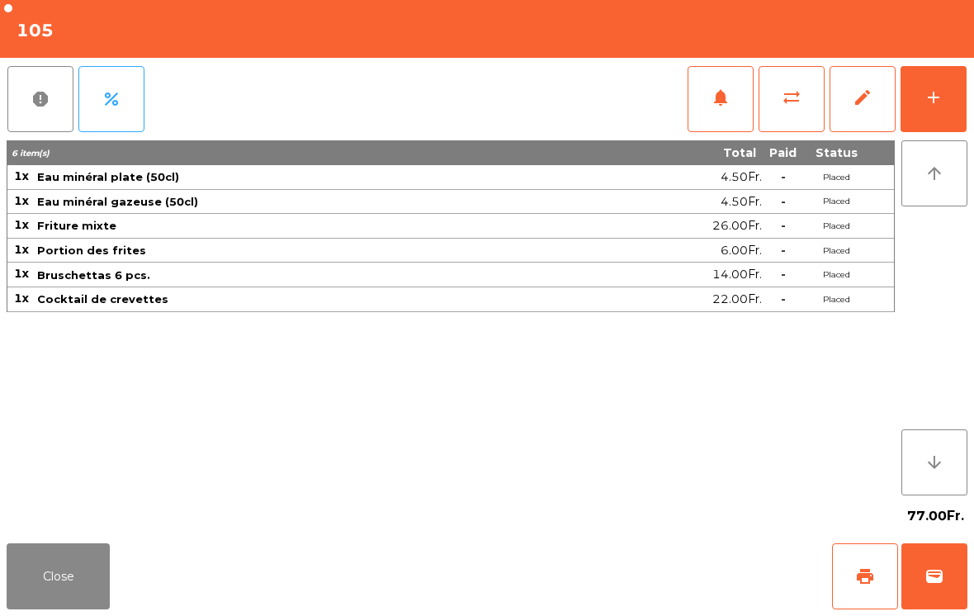
click at [31, 608] on button "Close" at bounding box center [58, 576] width 103 height 66
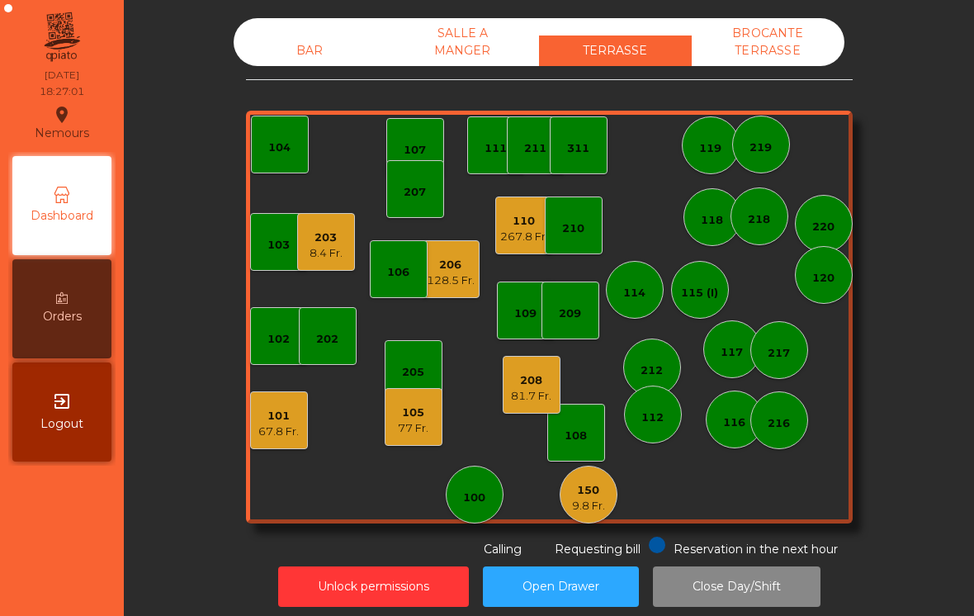
click at [586, 513] on div "9.8 Fr." at bounding box center [588, 506] width 33 height 17
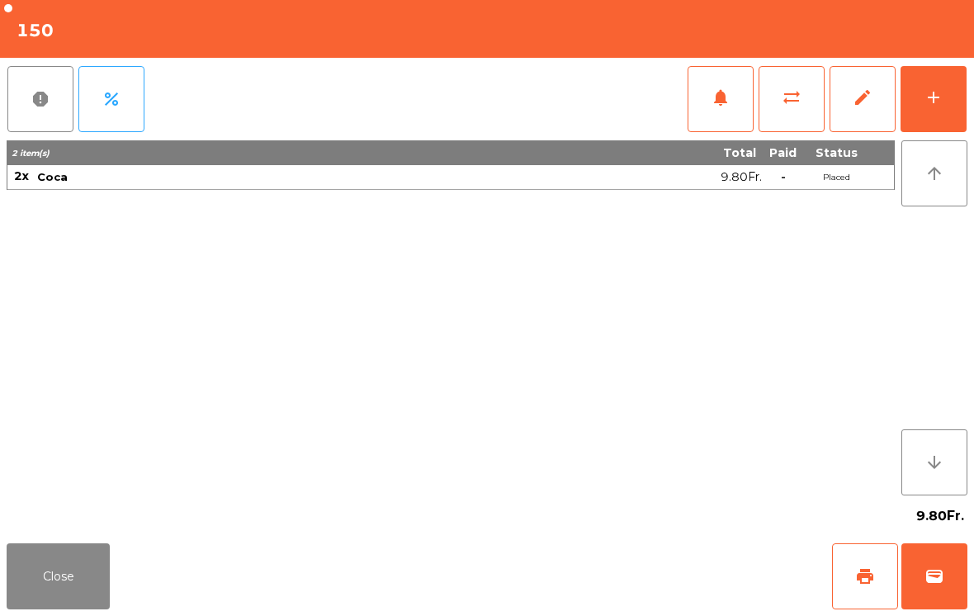
click at [944, 608] on button "wallet" at bounding box center [935, 576] width 66 height 66
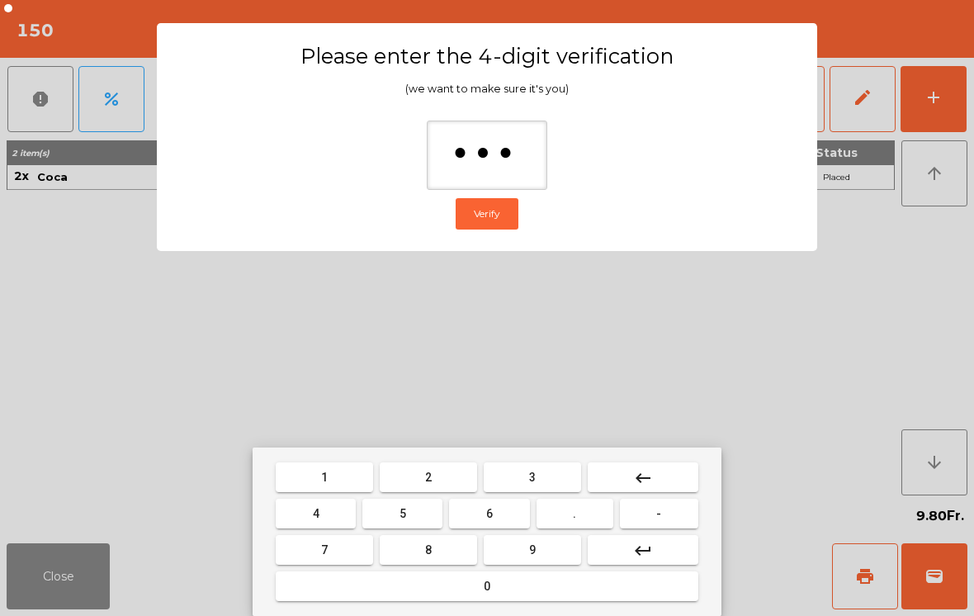
type input "****"
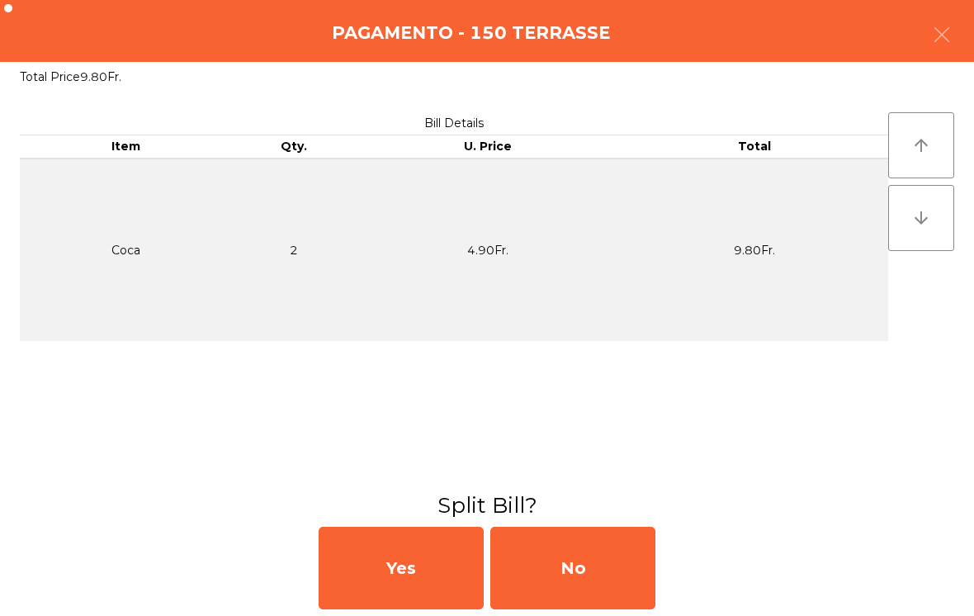
click at [603, 603] on div "No" at bounding box center [572, 568] width 165 height 83
click at [603, 603] on div "MB" at bounding box center [572, 568] width 165 height 83
click at [579, 573] on div "No" at bounding box center [572, 568] width 165 height 83
click at [559, 564] on div "No" at bounding box center [572, 568] width 165 height 83
click at [558, 564] on div "No" at bounding box center [572, 568] width 165 height 83
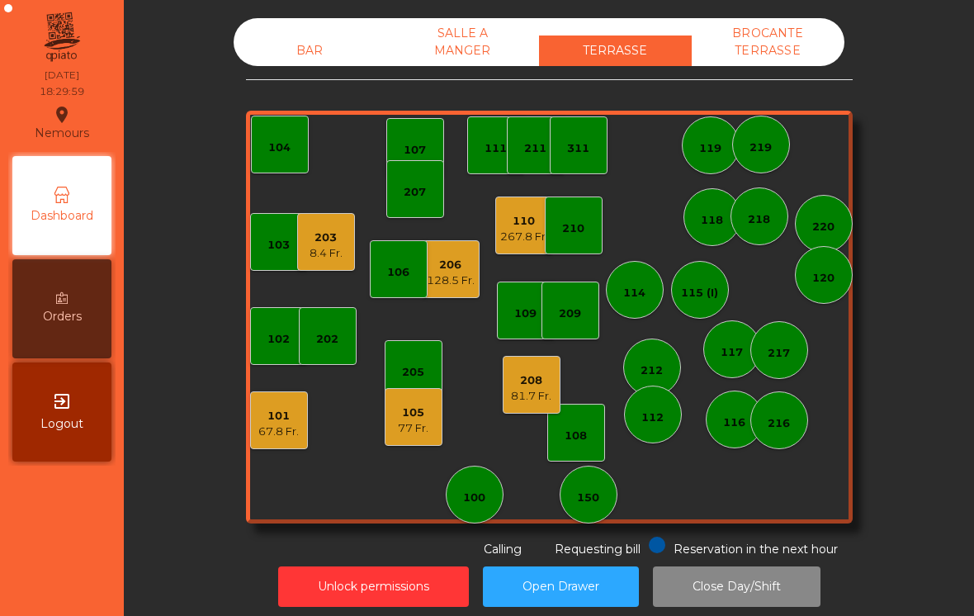
click at [420, 426] on div "77 Fr." at bounding box center [413, 428] width 31 height 17
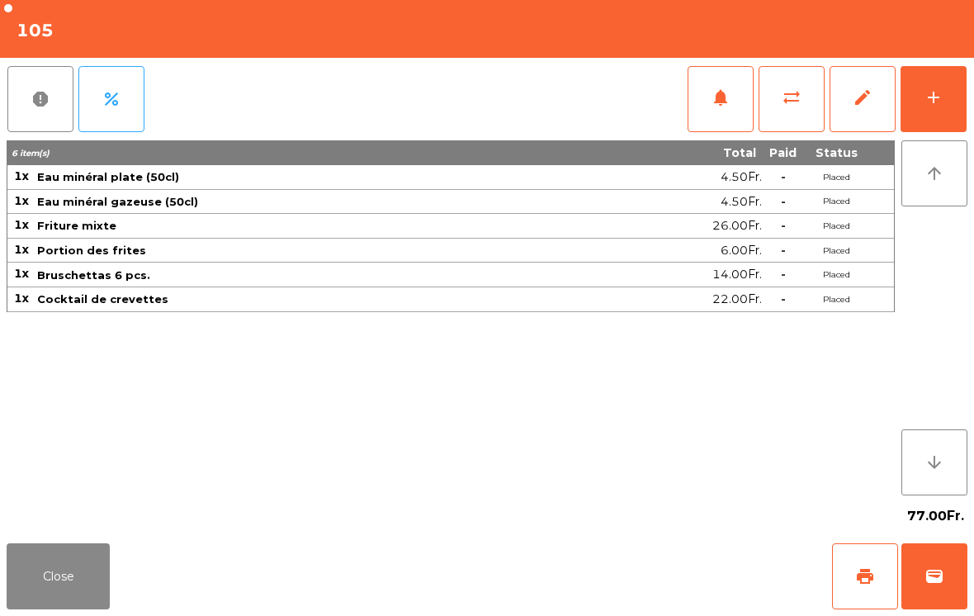
click at [73, 576] on button "Close" at bounding box center [58, 576] width 103 height 66
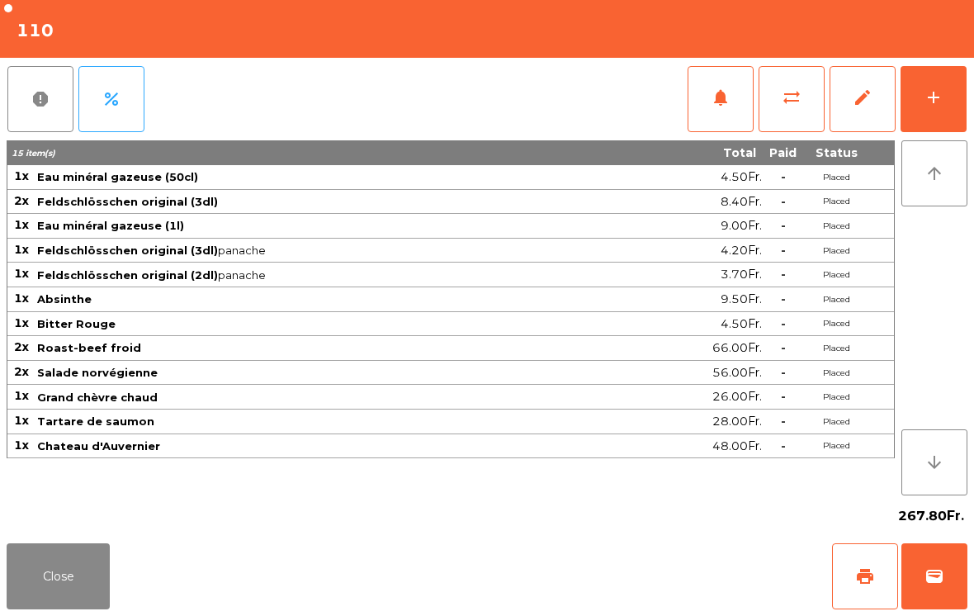
click at [73, 585] on button "Close" at bounding box center [58, 576] width 103 height 66
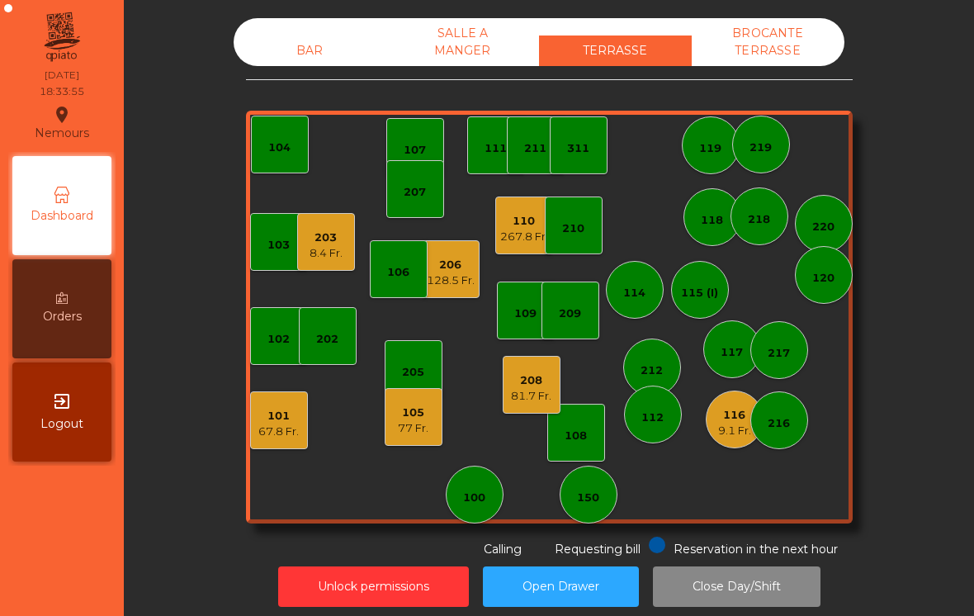
click at [309, 269] on div "203 8.4 Fr." at bounding box center [326, 242] width 58 height 58
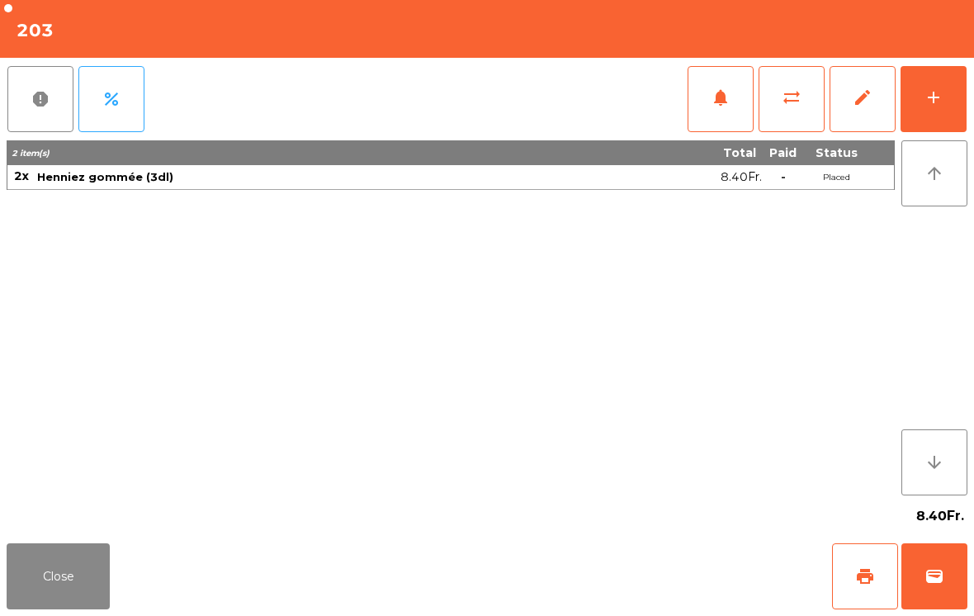
click at [963, 102] on button "add" at bounding box center [934, 99] width 66 height 66
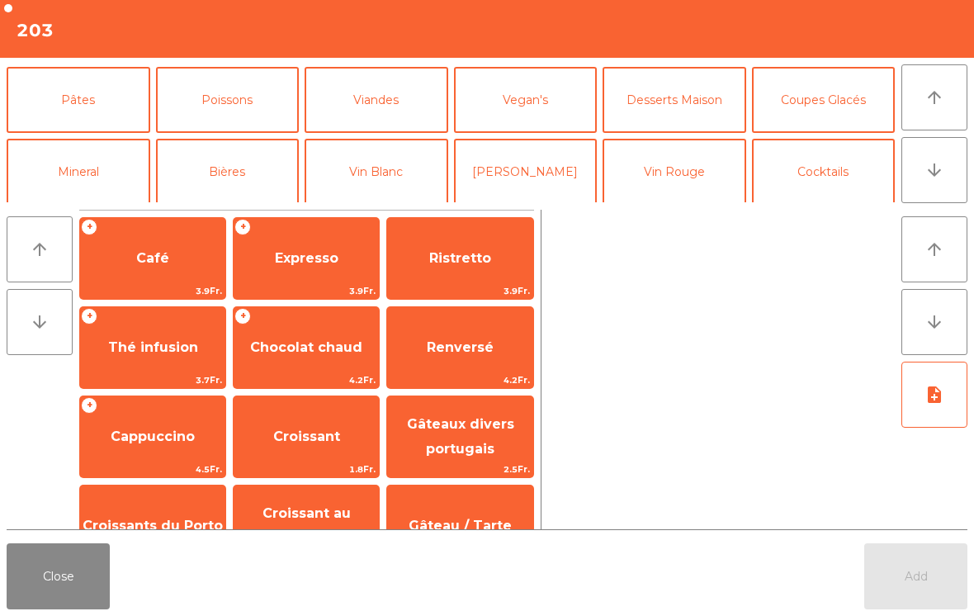
scroll to position [80, 0]
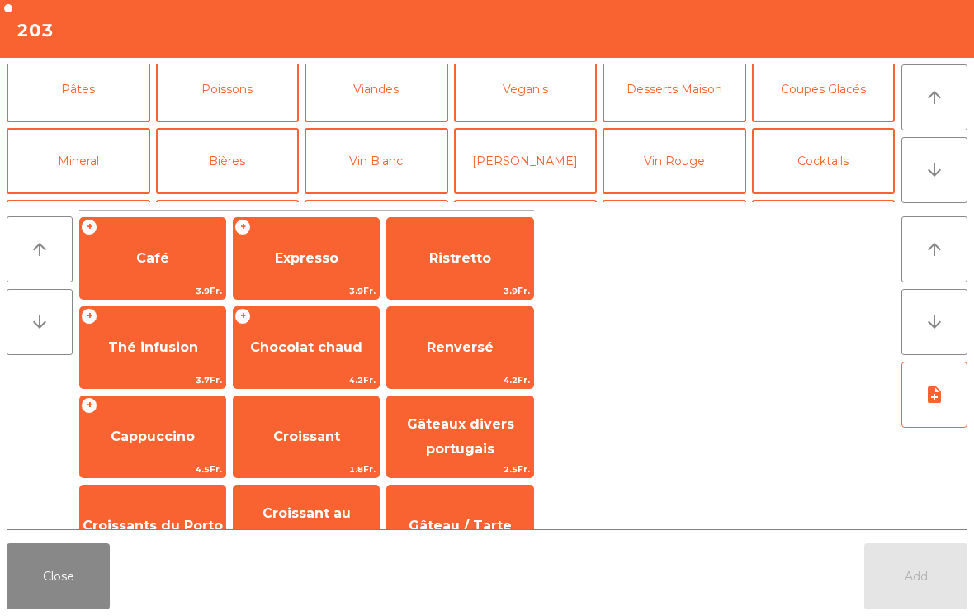
click at [92, 173] on button "Mineral" at bounding box center [79, 161] width 144 height 66
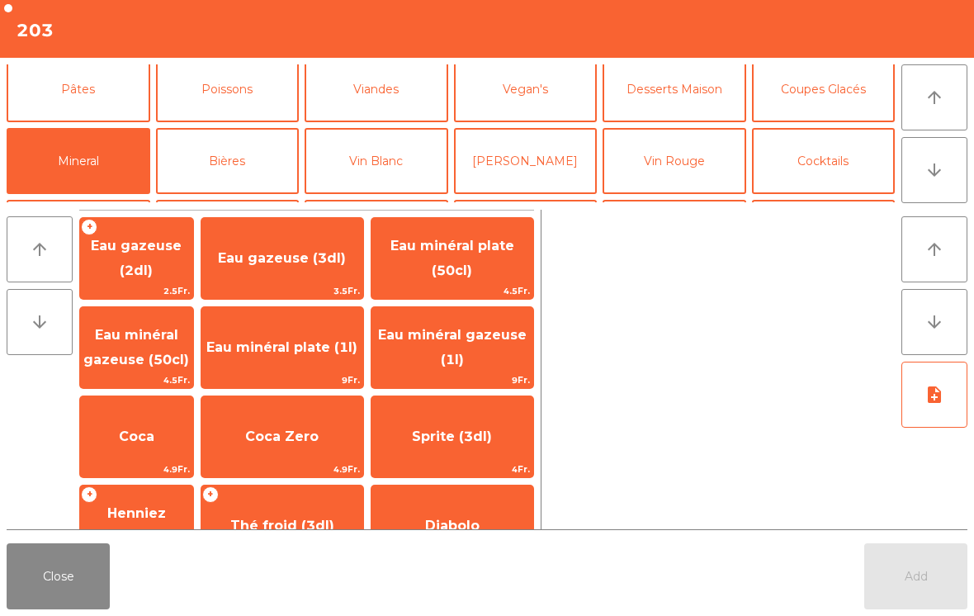
click at [185, 356] on span "Eau minéral gazeuse (50cl)" at bounding box center [136, 348] width 113 height 70
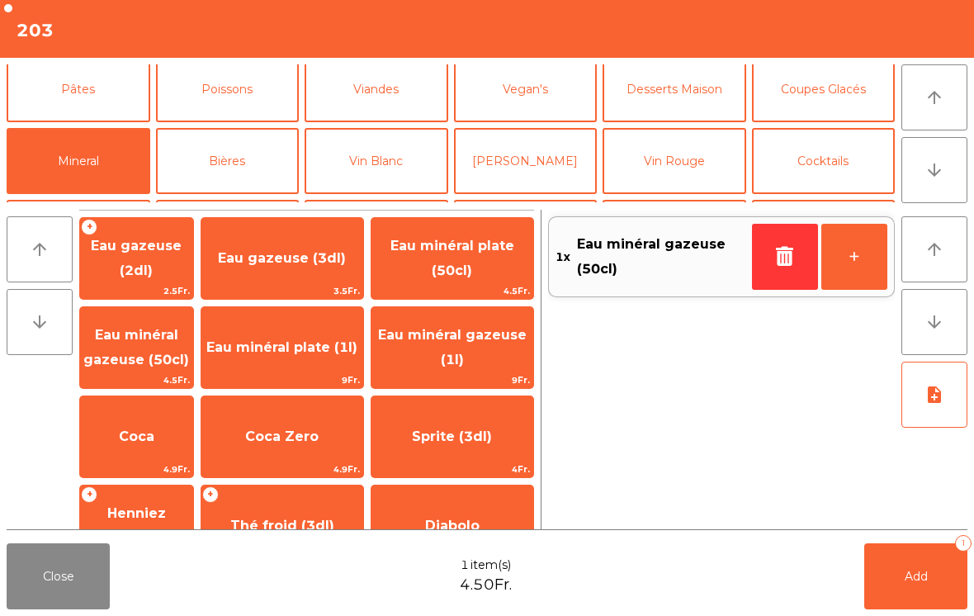
click at [887, 551] on button "Add 1" at bounding box center [915, 576] width 103 height 66
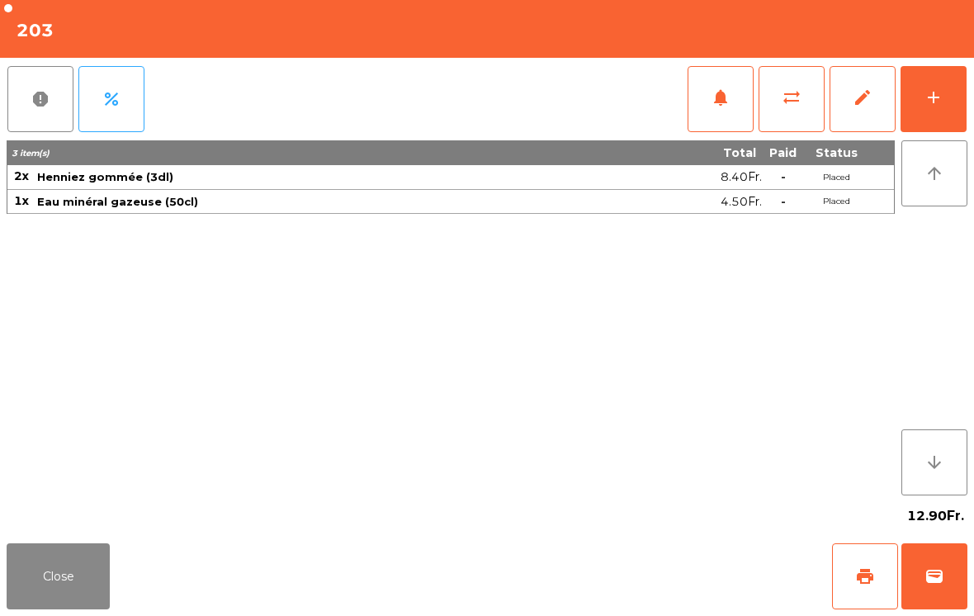
click at [7, 550] on button "Close" at bounding box center [58, 576] width 103 height 66
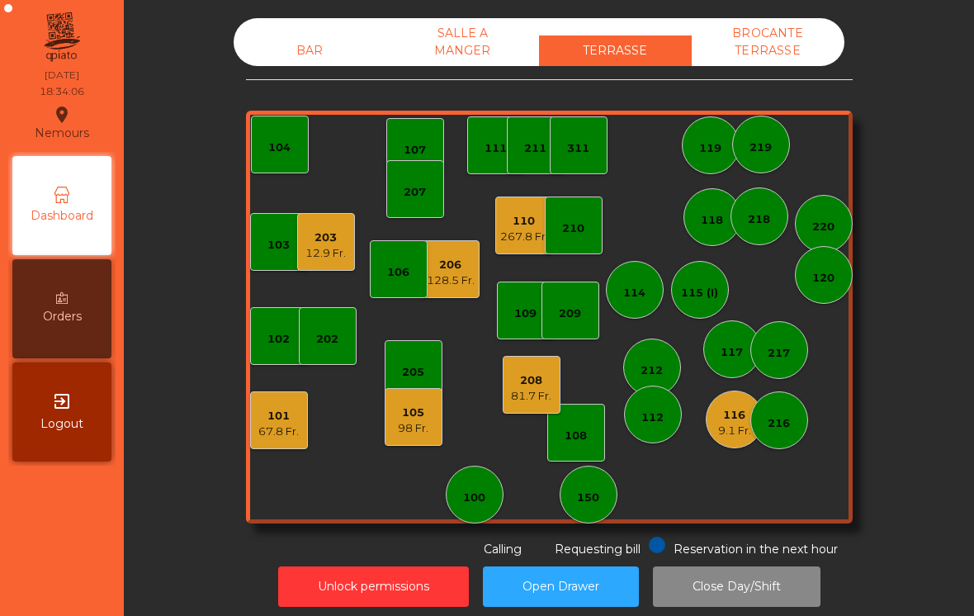
click at [732, 419] on div "116" at bounding box center [734, 415] width 33 height 17
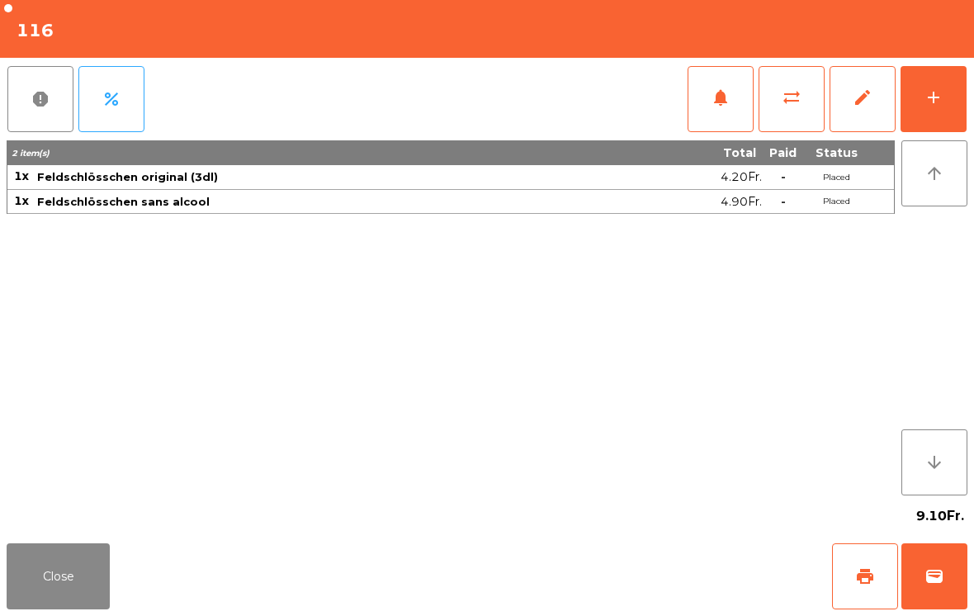
click at [930, 97] on div "add" at bounding box center [934, 98] width 20 height 20
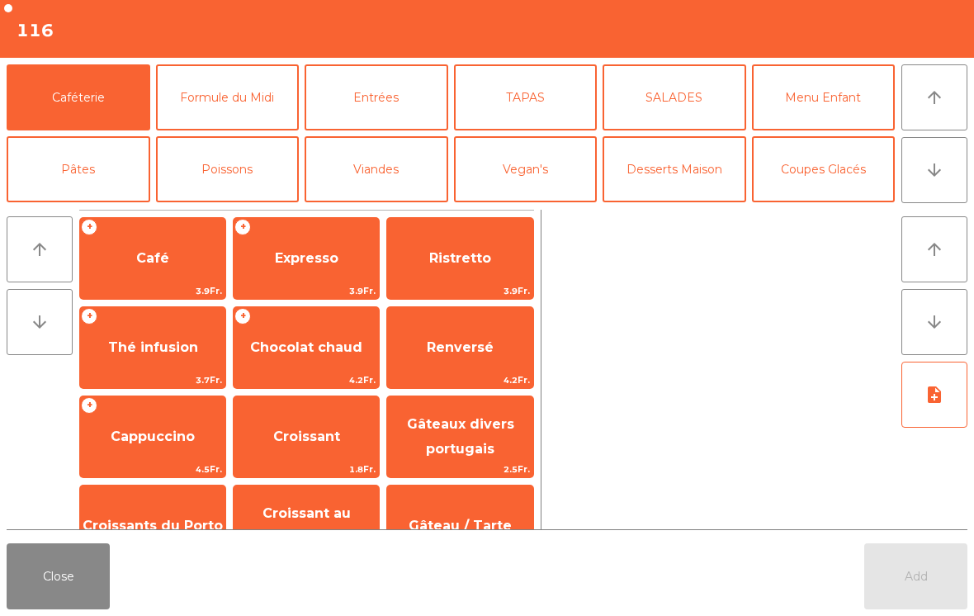
click at [935, 177] on icon "arrow_downward" at bounding box center [935, 170] width 20 height 20
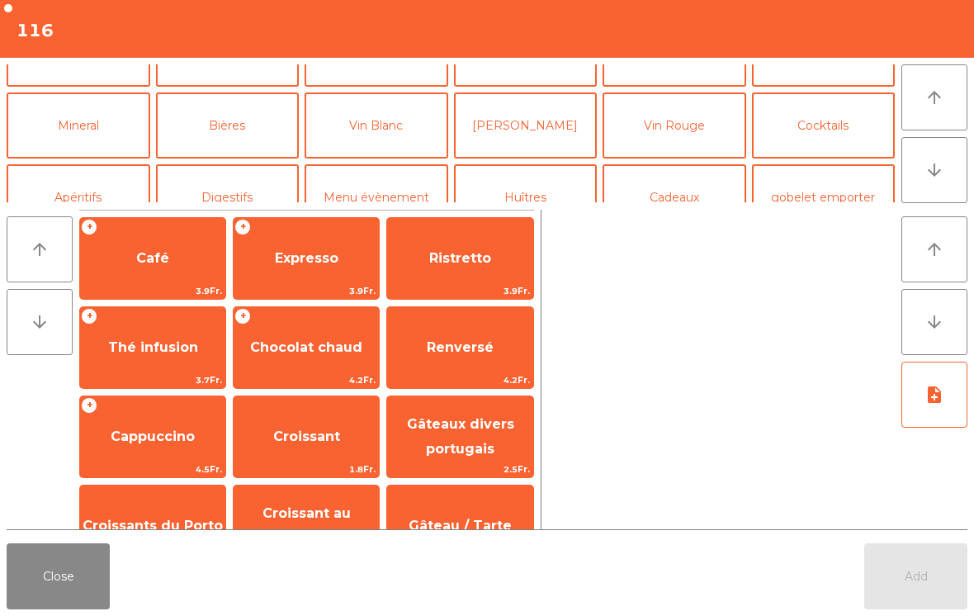
scroll to position [144, 0]
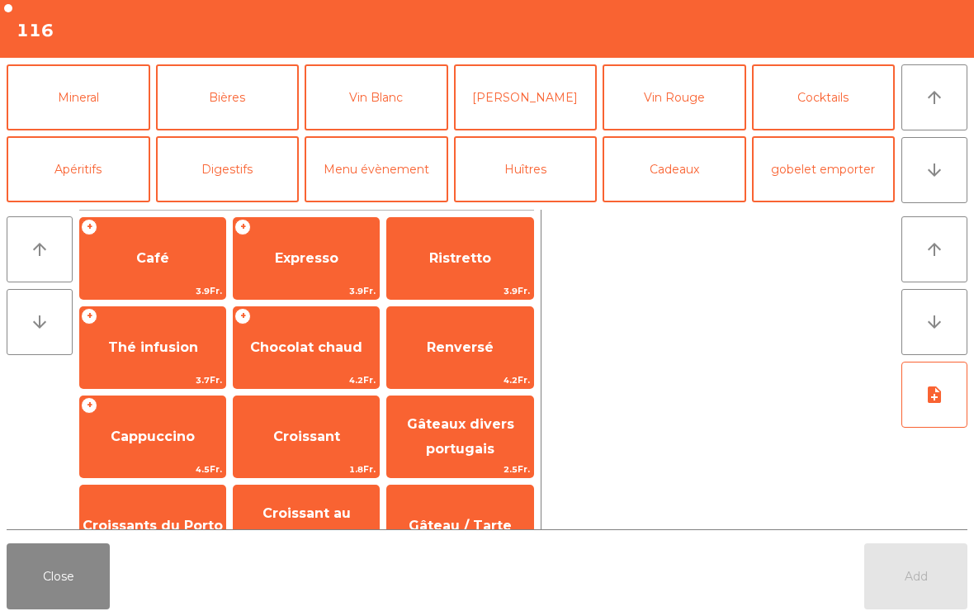
click at [64, 104] on button "Mineral" at bounding box center [79, 97] width 144 height 66
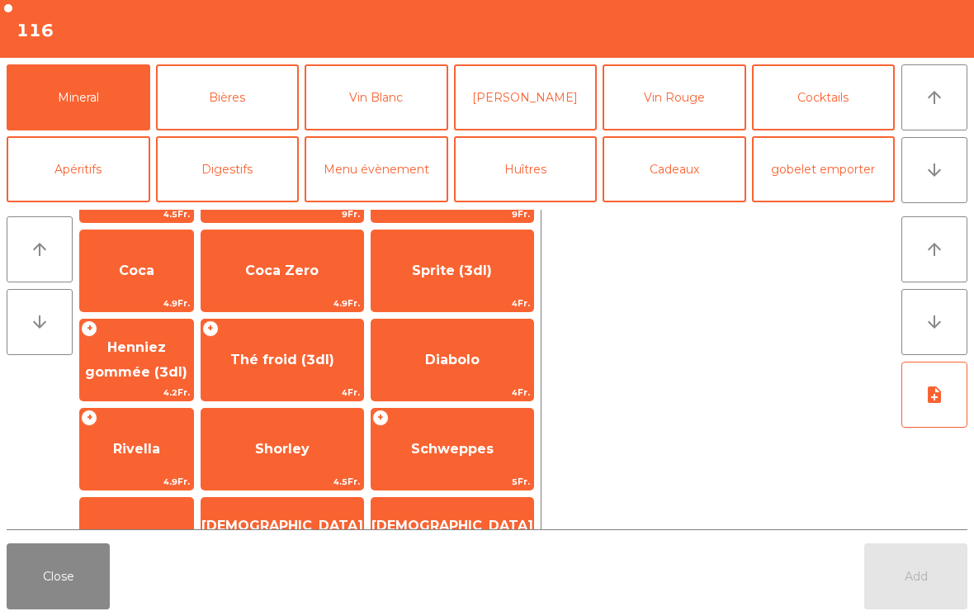
scroll to position [164, 0]
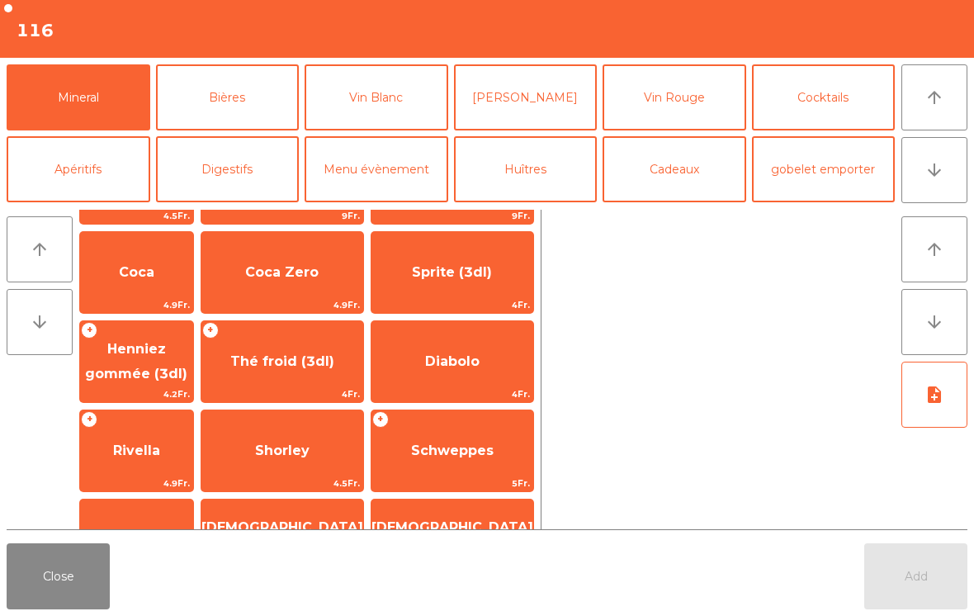
click at [160, 444] on span "Rivella" at bounding box center [136, 451] width 47 height 16
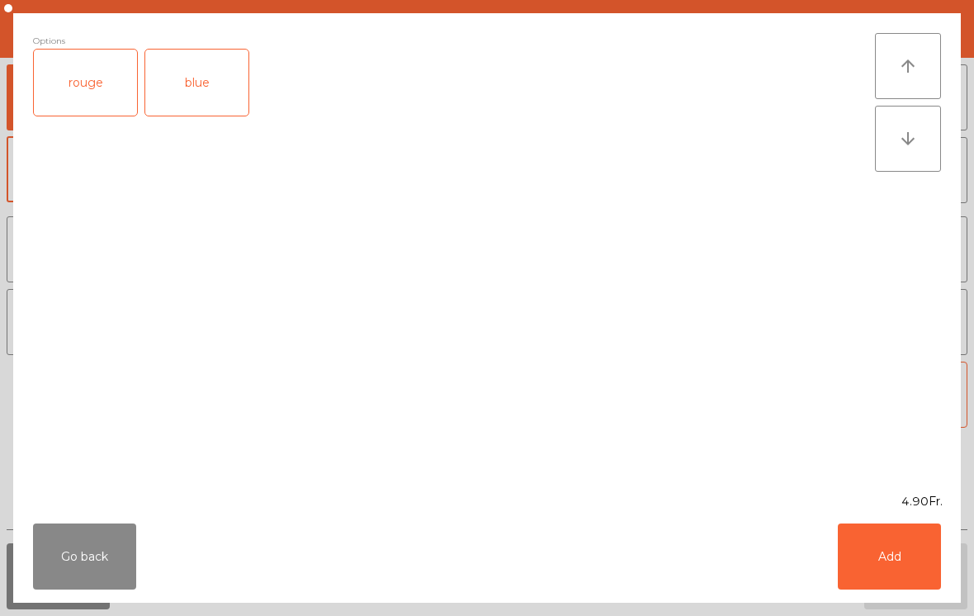
click at [55, 111] on div "rouge" at bounding box center [85, 83] width 103 height 66
click at [926, 557] on button "Add" at bounding box center [889, 556] width 103 height 66
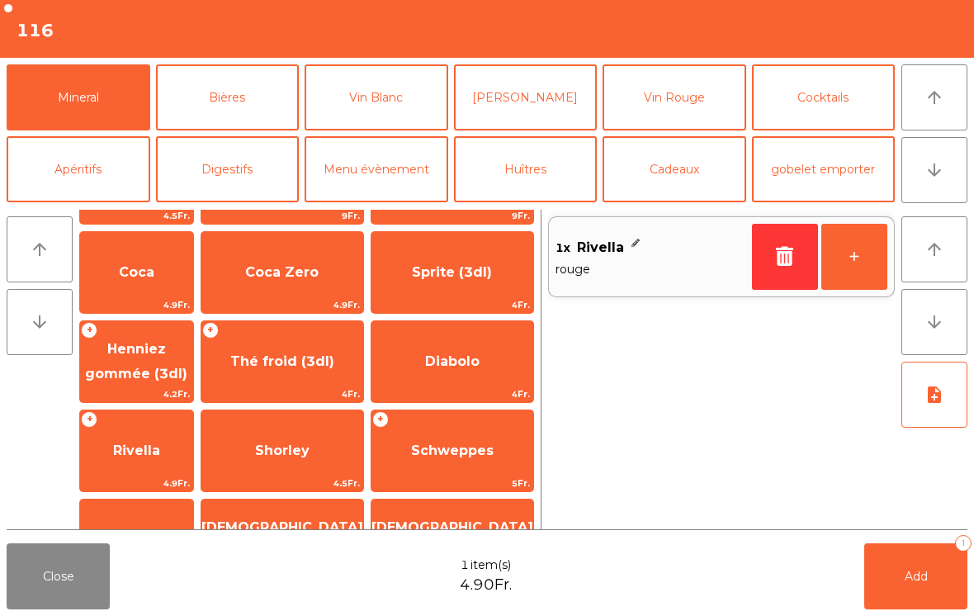
click at [915, 566] on button "Add 1" at bounding box center [915, 576] width 103 height 66
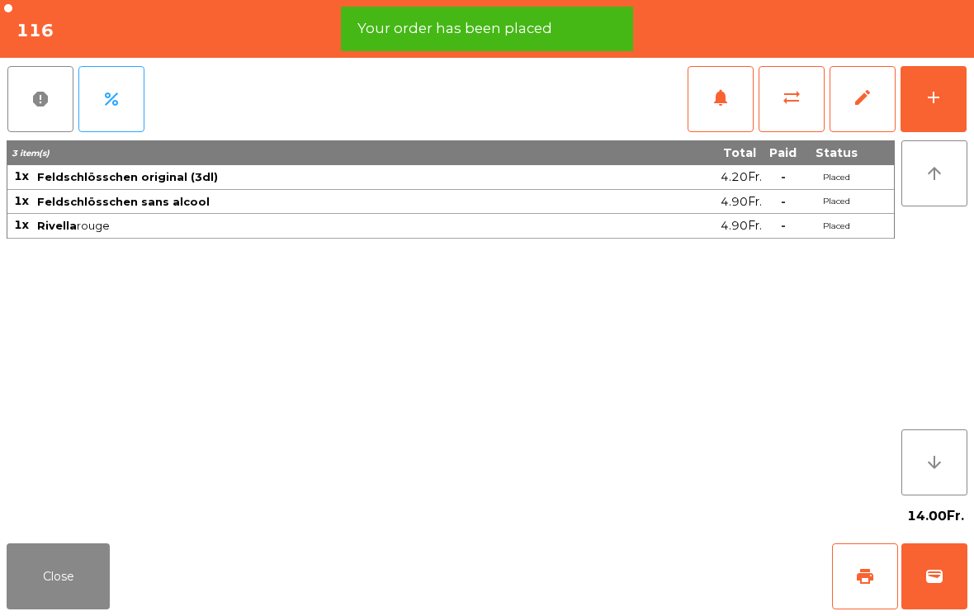
click at [859, 608] on button "print" at bounding box center [865, 576] width 66 height 66
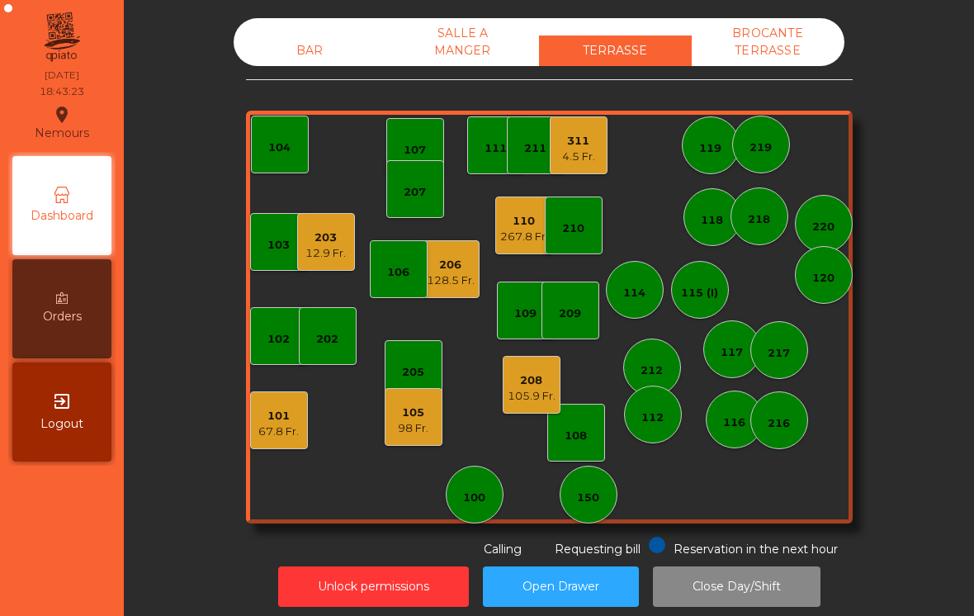
click at [264, 363] on div "102" at bounding box center [279, 336] width 58 height 58
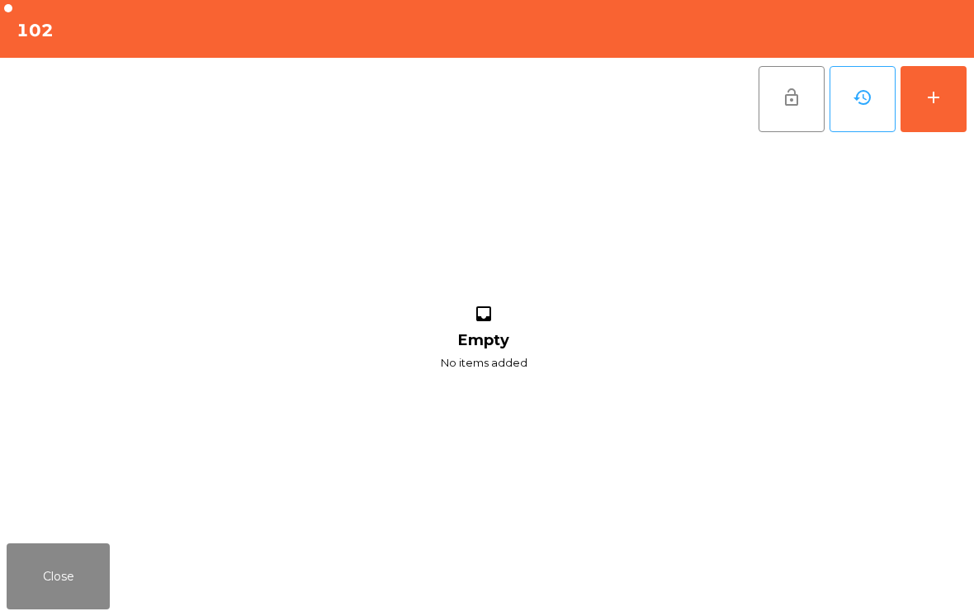
click at [953, 97] on button "add" at bounding box center [934, 99] width 66 height 66
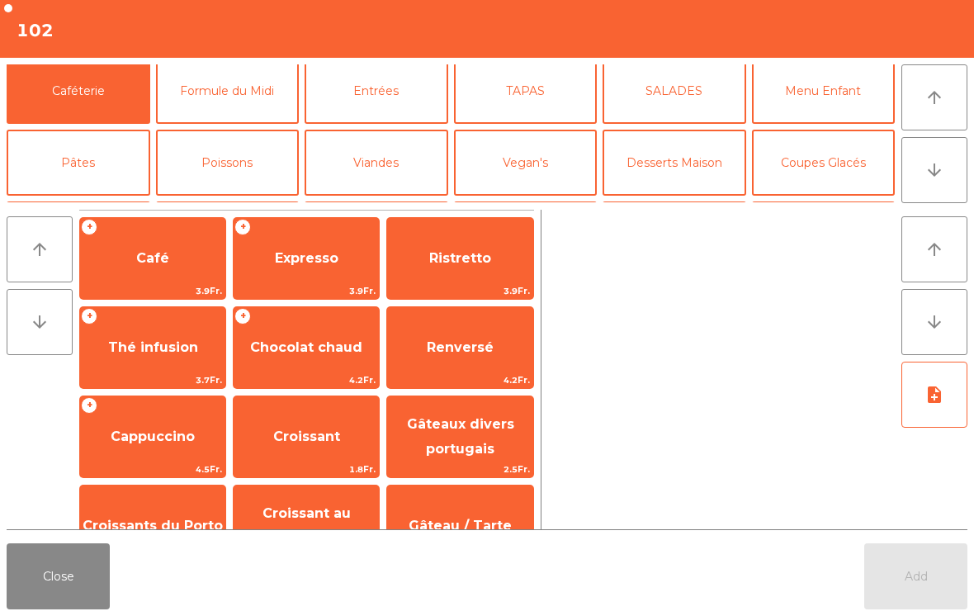
scroll to position [67, 0]
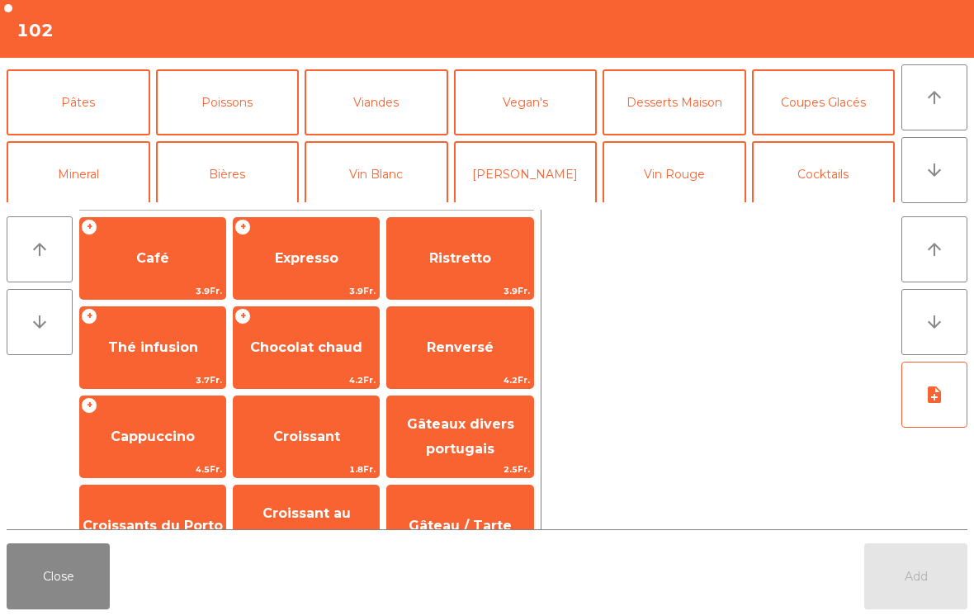
click at [405, 178] on button "Vin Blanc" at bounding box center [377, 174] width 144 height 66
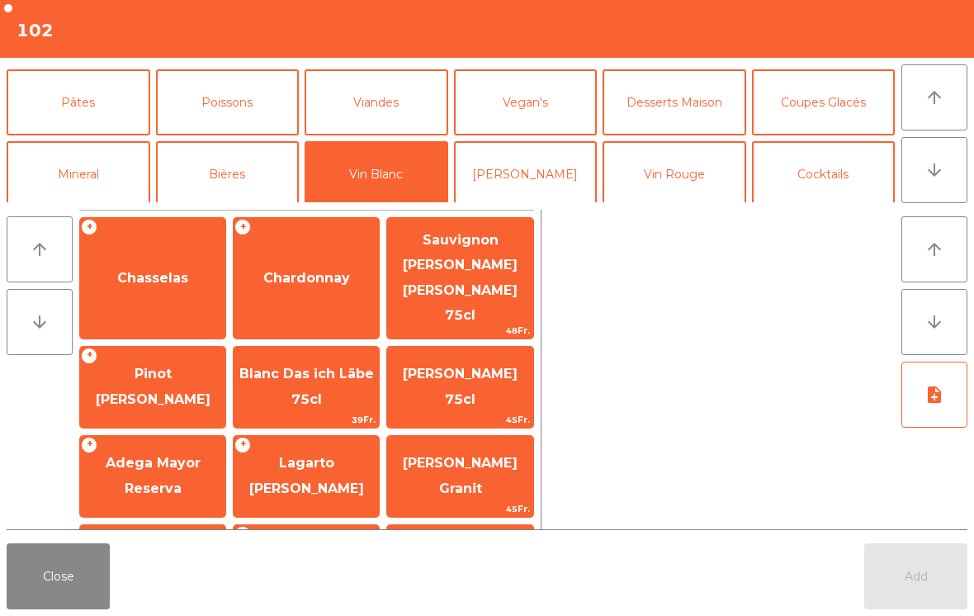
click at [325, 455] on span "Lagarto [PERSON_NAME]" at bounding box center [306, 475] width 115 height 40
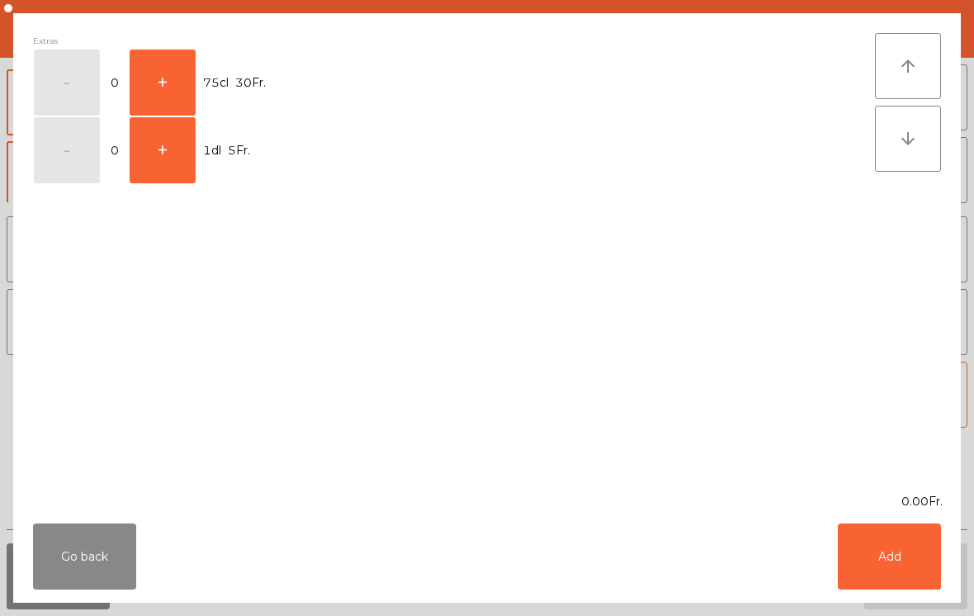
click at [194, 81] on button "+" at bounding box center [163, 83] width 66 height 66
click at [70, 83] on button "-" at bounding box center [67, 83] width 66 height 66
click at [183, 163] on button "+" at bounding box center [163, 150] width 66 height 66
click at [888, 580] on button "Add" at bounding box center [889, 556] width 103 height 66
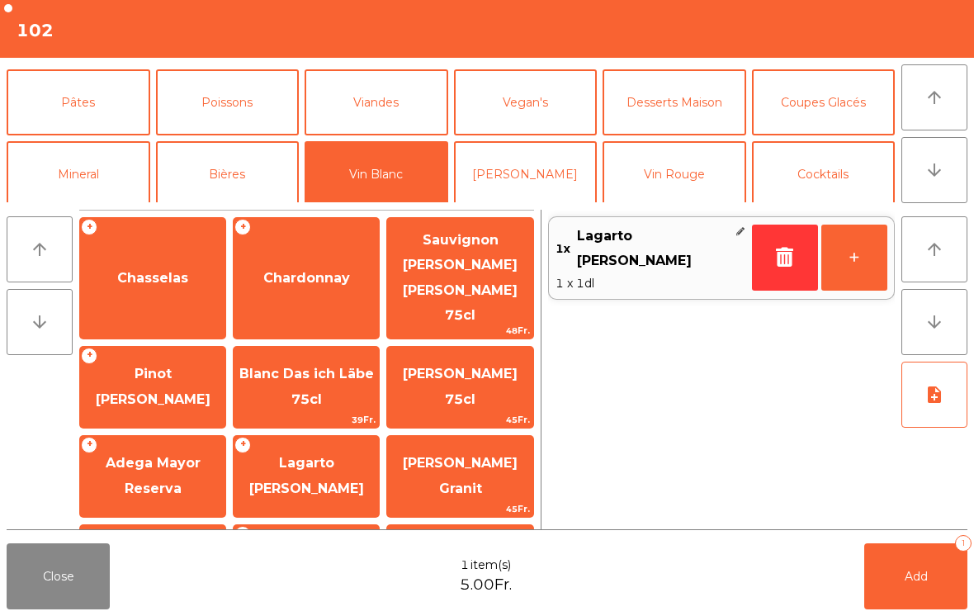
click at [857, 258] on button "+" at bounding box center [854, 258] width 66 height 66
click at [929, 585] on button "Add 2" at bounding box center [915, 576] width 103 height 66
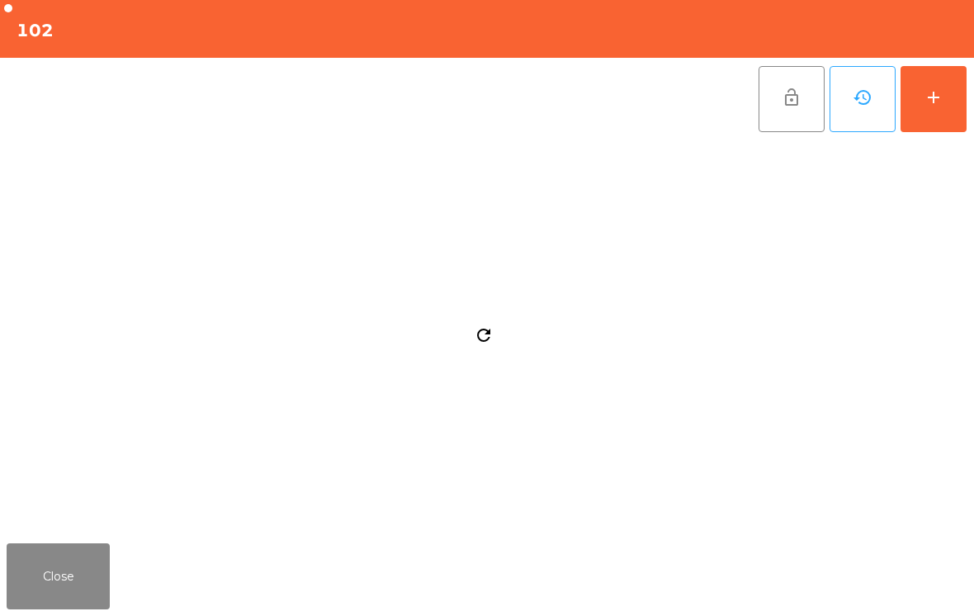
click at [80, 562] on button "Close" at bounding box center [58, 576] width 103 height 66
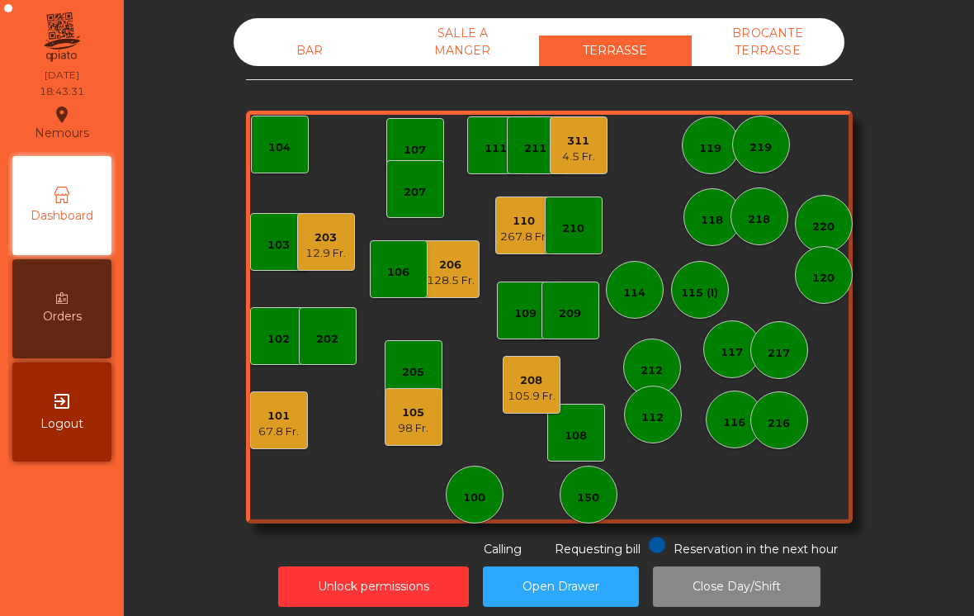
click at [655, 367] on div "212" at bounding box center [652, 370] width 22 height 17
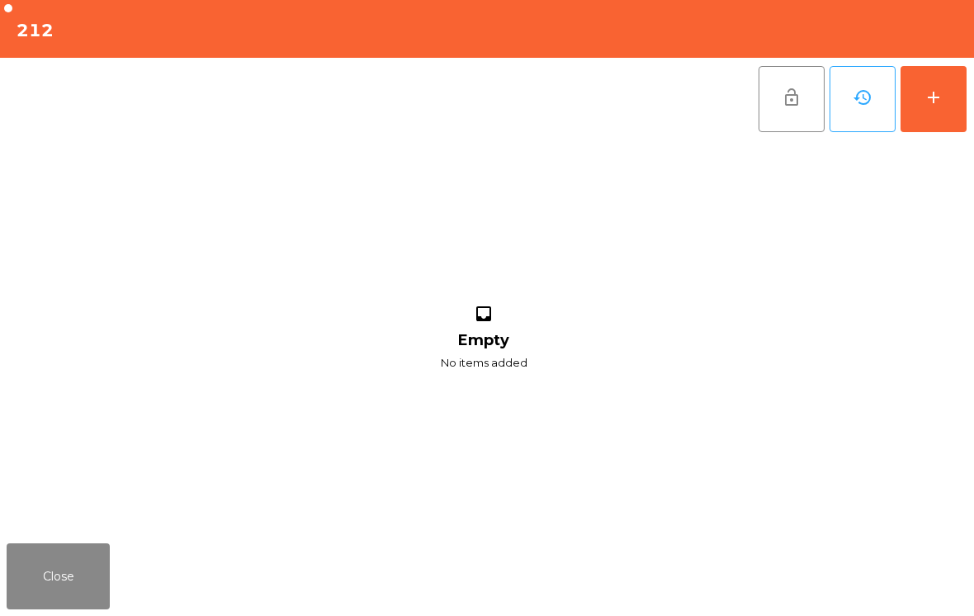
click at [938, 113] on button "add" at bounding box center [934, 99] width 66 height 66
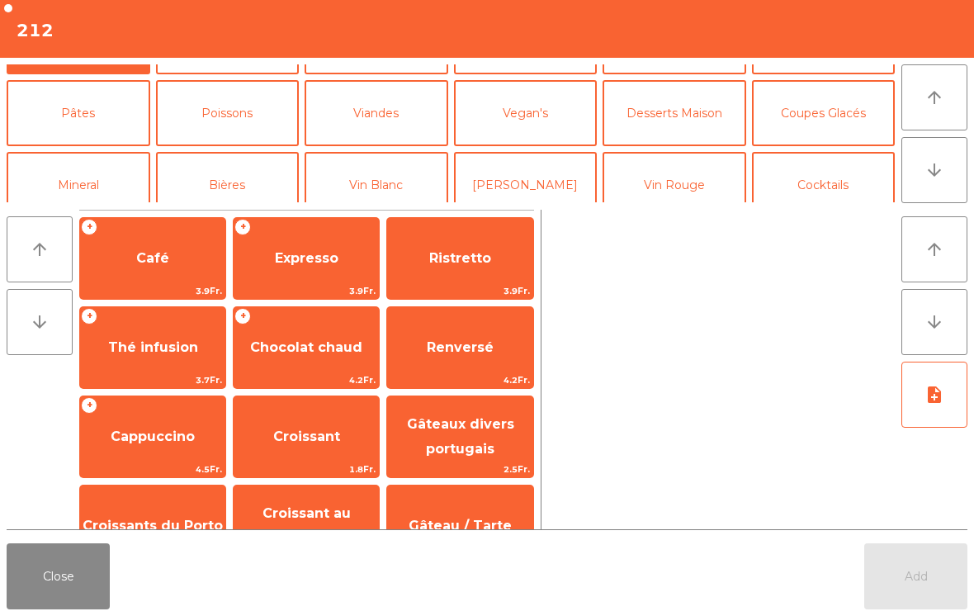
click at [234, 184] on button "Bières" at bounding box center [228, 185] width 144 height 66
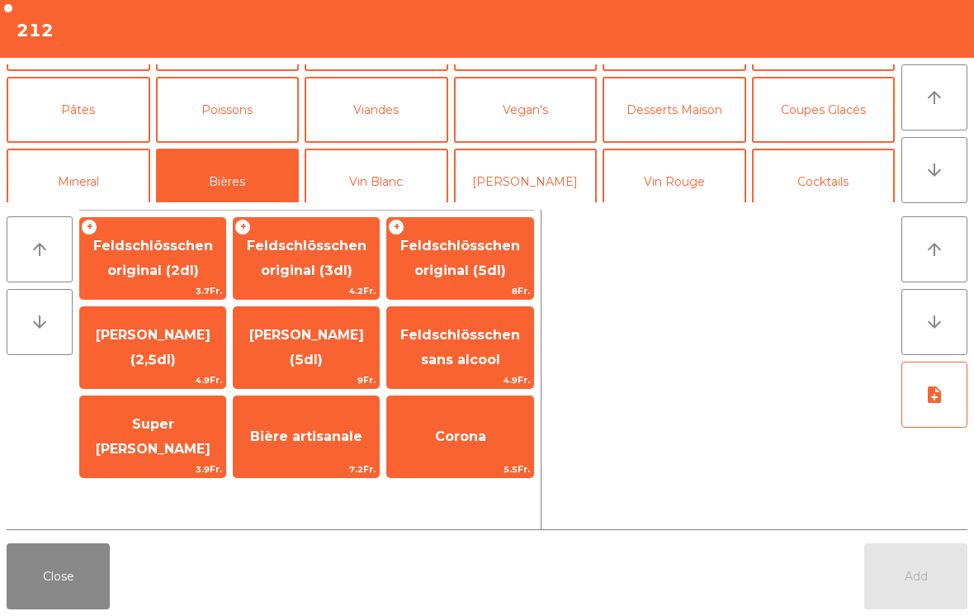
click at [455, 357] on span "Feldschlösschen sans alcool" at bounding box center [460, 347] width 120 height 40
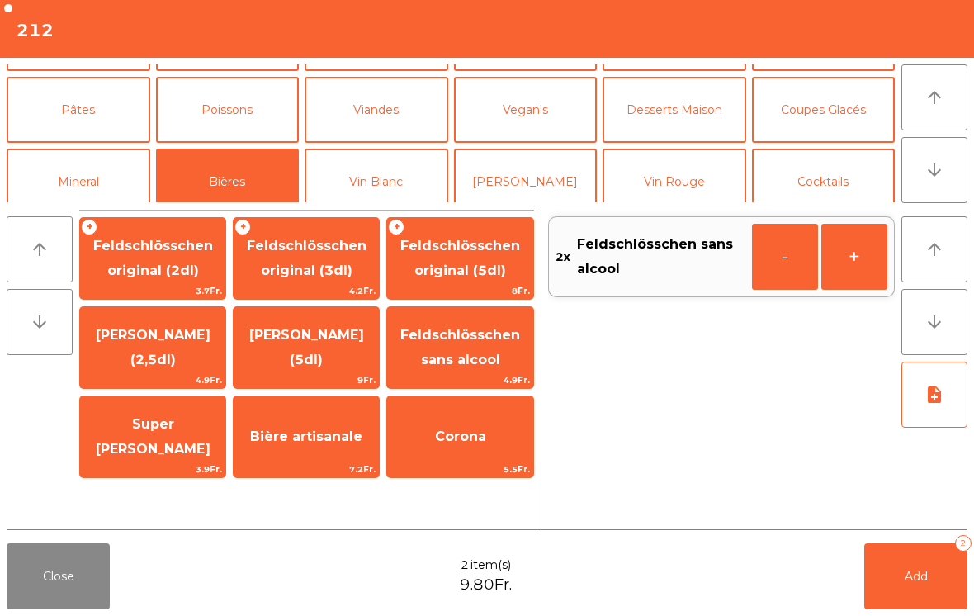
click at [919, 590] on button "Add 2" at bounding box center [915, 576] width 103 height 66
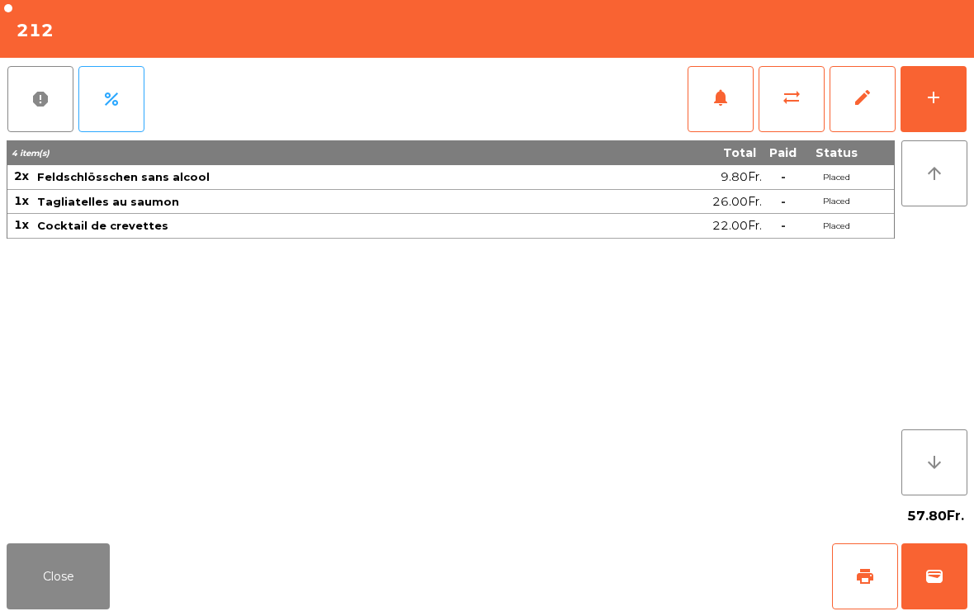
click at [55, 575] on button "Close" at bounding box center [58, 576] width 103 height 66
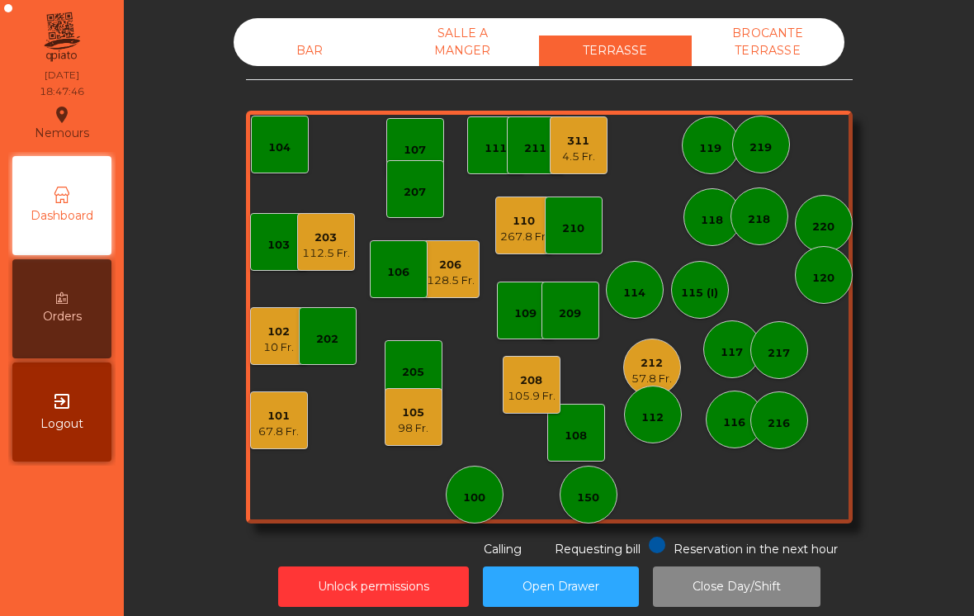
click at [528, 406] on div "208 105.9 Fr." at bounding box center [532, 385] width 58 height 58
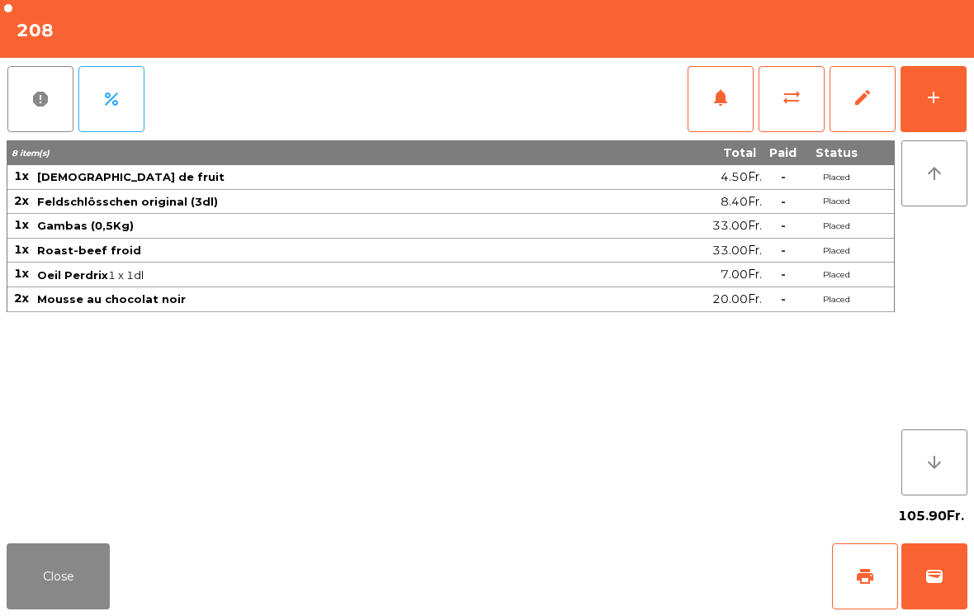
click at [944, 101] on button "add" at bounding box center [934, 99] width 66 height 66
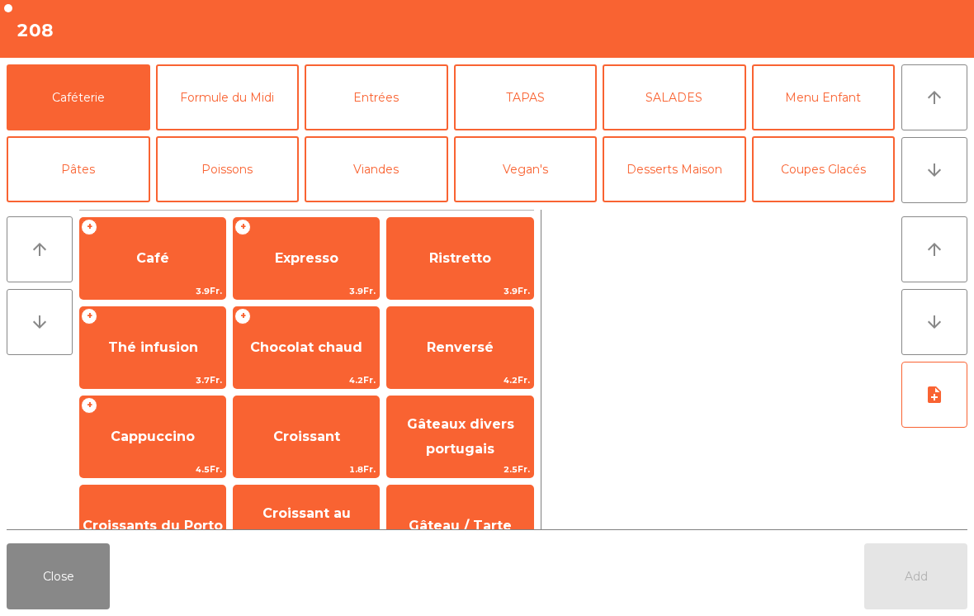
click at [280, 261] on span "Expresso" at bounding box center [307, 258] width 64 height 16
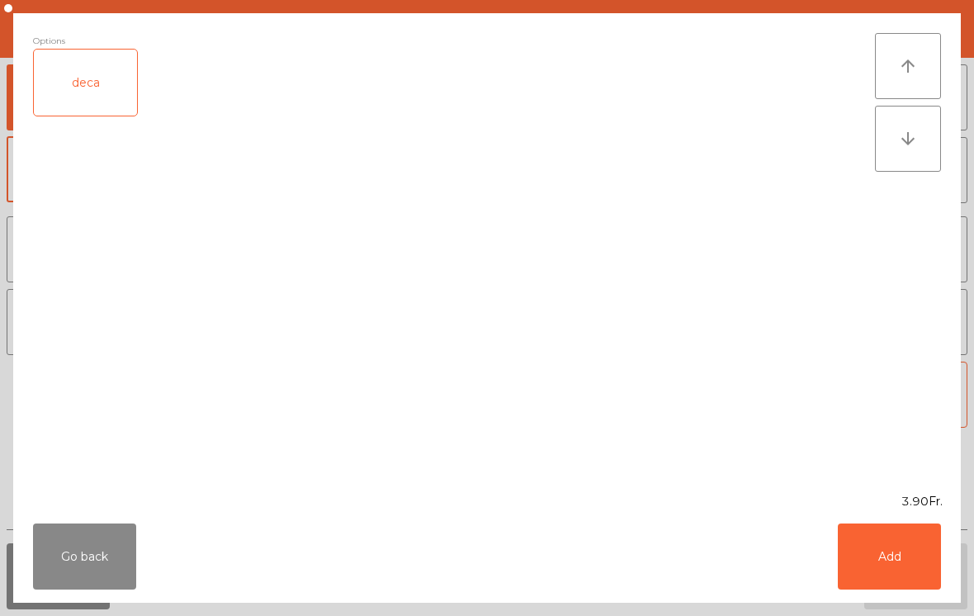
click at [911, 553] on button "Add" at bounding box center [889, 556] width 103 height 66
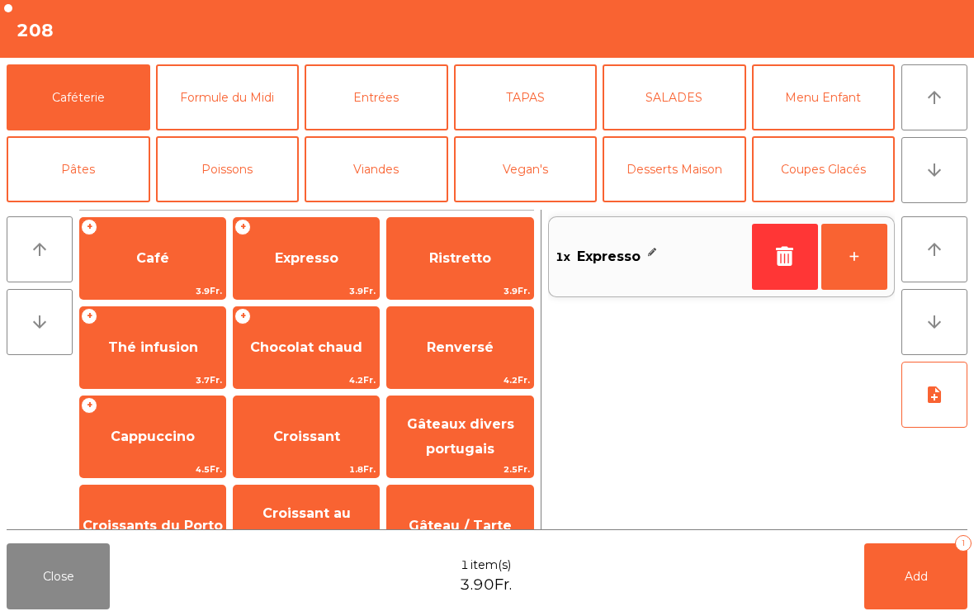
click at [866, 273] on button "+" at bounding box center [854, 257] width 66 height 66
click at [920, 574] on span "Add" at bounding box center [916, 576] width 23 height 15
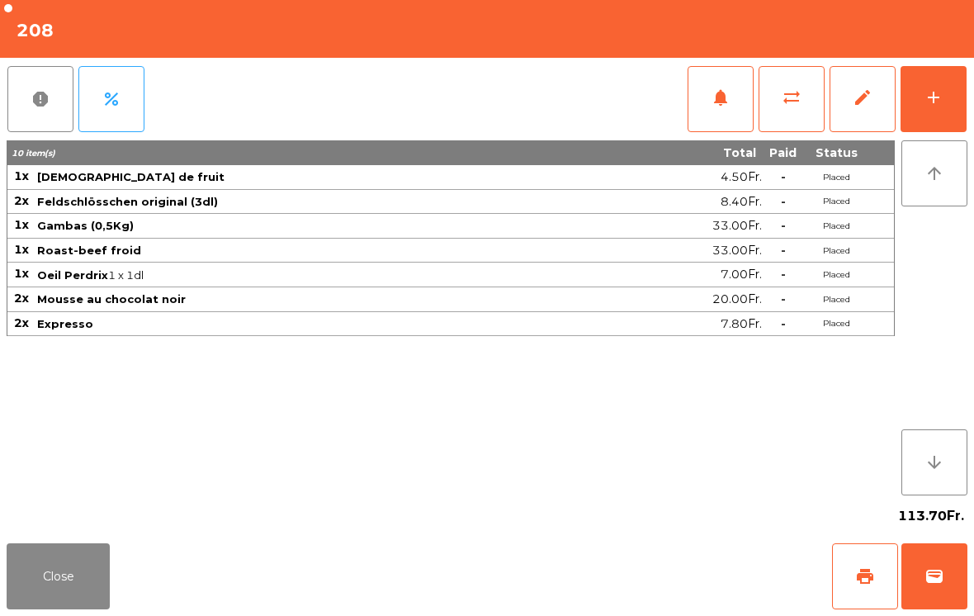
click at [43, 600] on button "Close" at bounding box center [58, 576] width 103 height 66
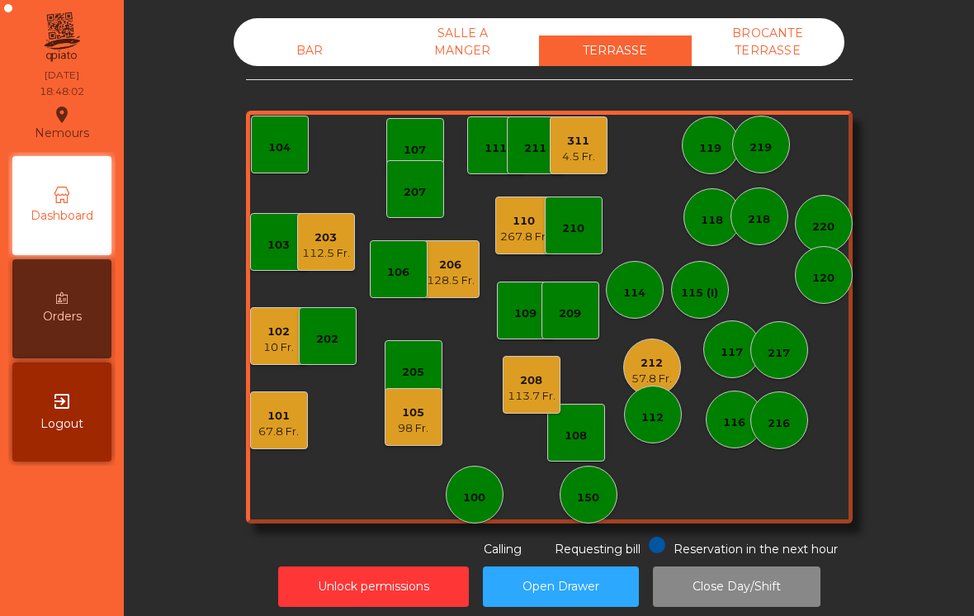
click at [278, 342] on div "10 Fr." at bounding box center [278, 347] width 31 height 17
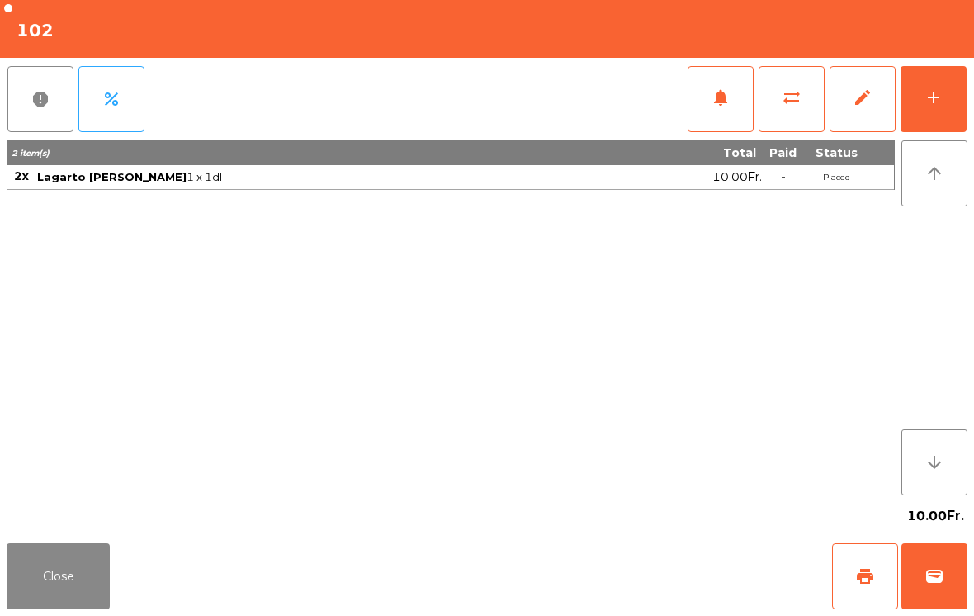
click at [936, 72] on button "add" at bounding box center [934, 99] width 66 height 66
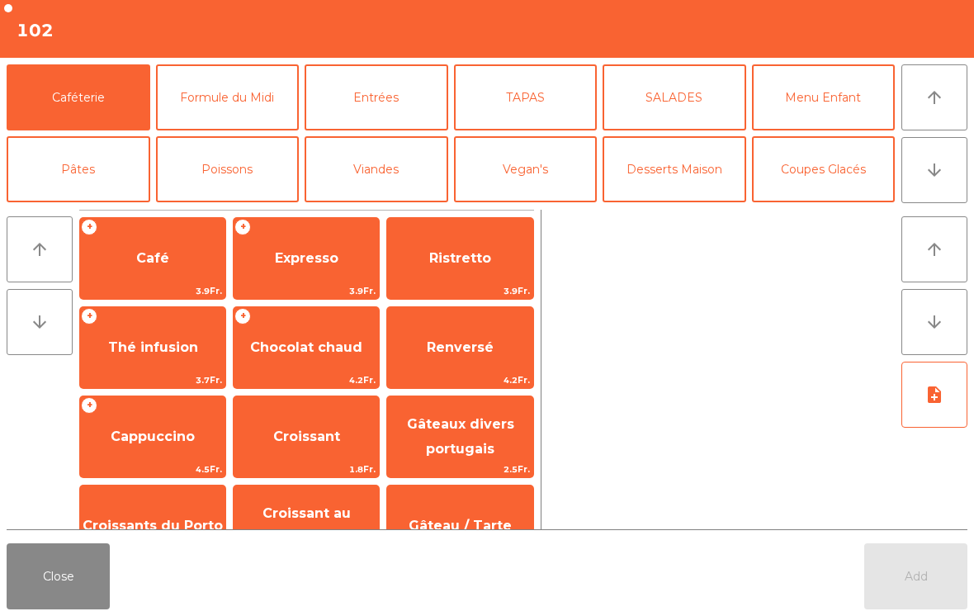
click at [533, 110] on button "TAPAS" at bounding box center [526, 97] width 144 height 66
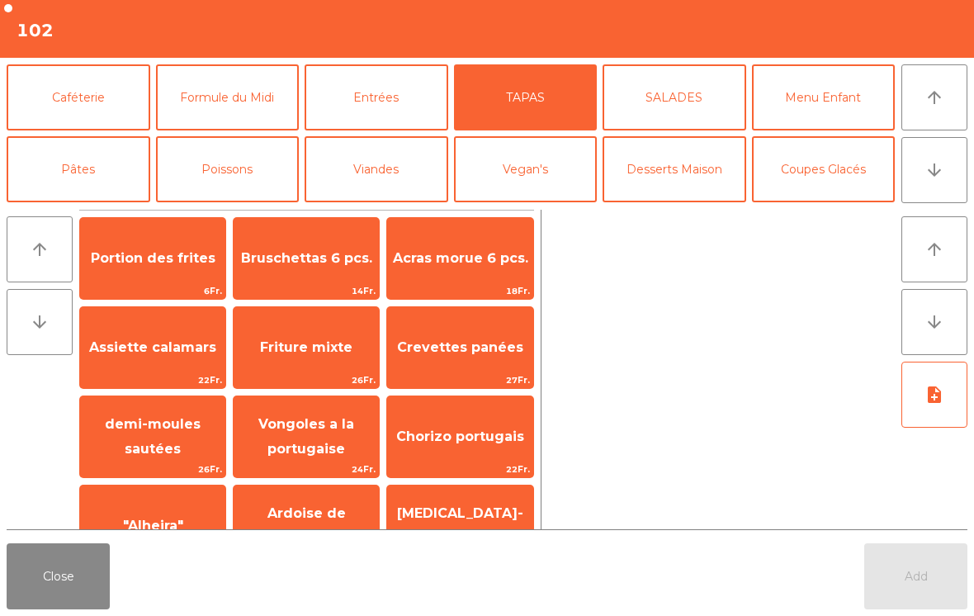
click at [294, 258] on span "Bruschettas 6 pcs." at bounding box center [306, 258] width 131 height 16
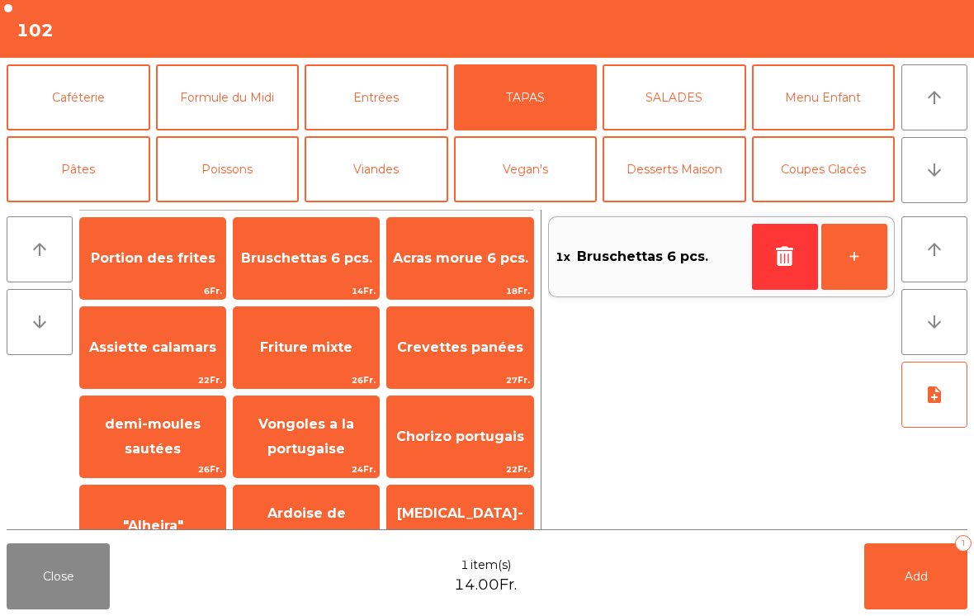
click at [462, 258] on span "Acras morue 6 pcs." at bounding box center [460, 258] width 135 height 16
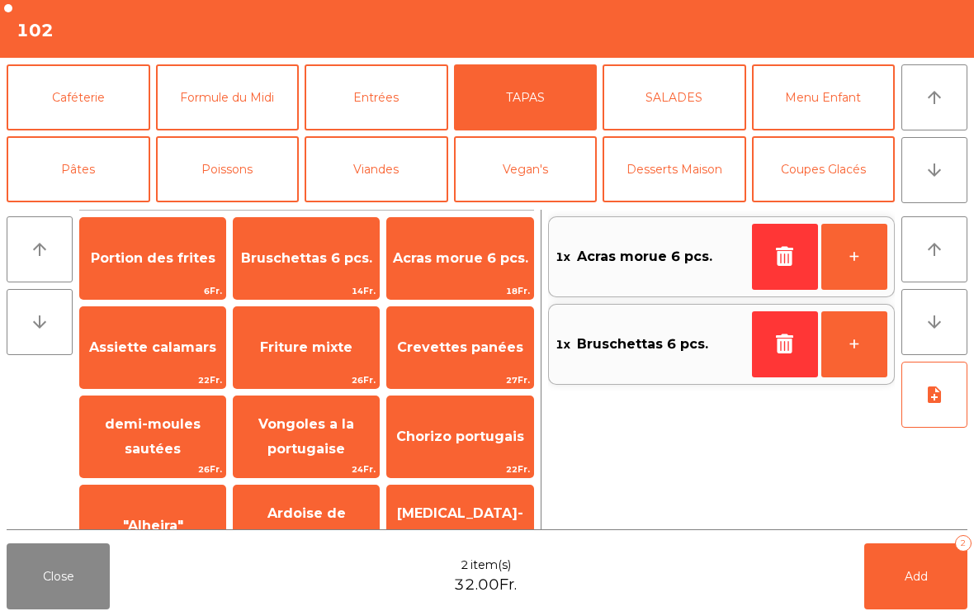
click at [887, 552] on button "Add 2" at bounding box center [915, 576] width 103 height 66
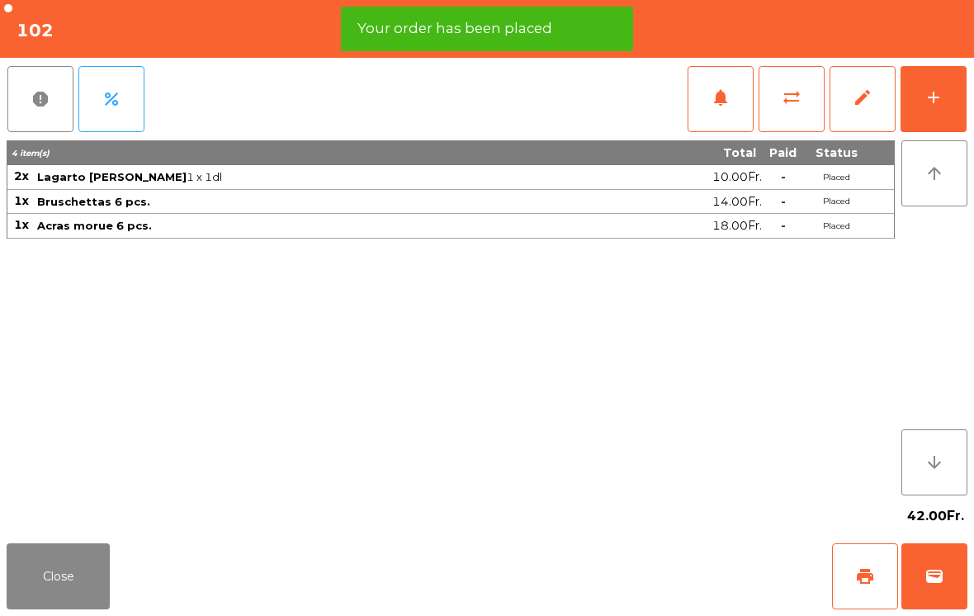
click at [77, 570] on button "Close" at bounding box center [58, 576] width 103 height 66
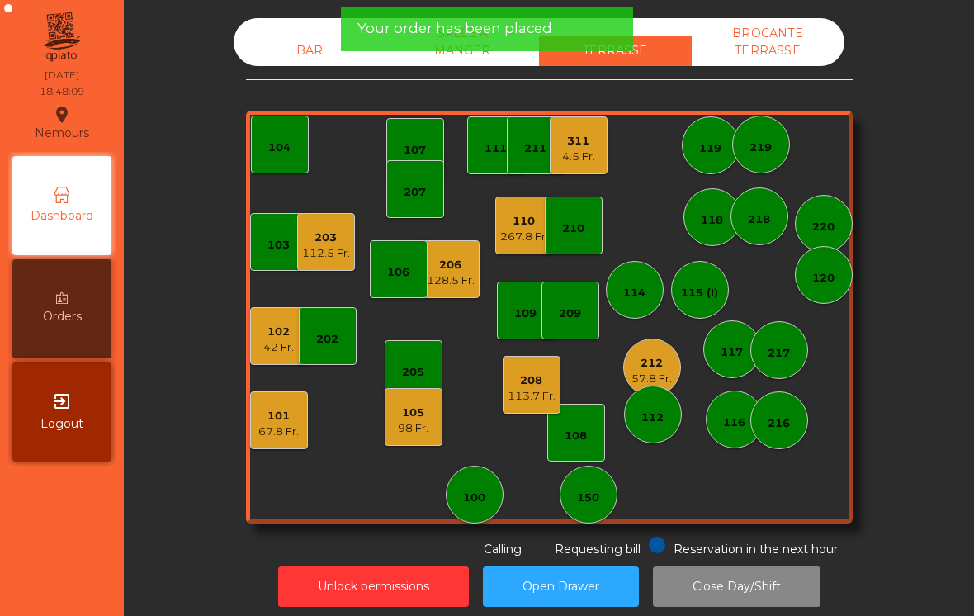
click at [597, 165] on div "311 4.5 Fr." at bounding box center [579, 145] width 58 height 58
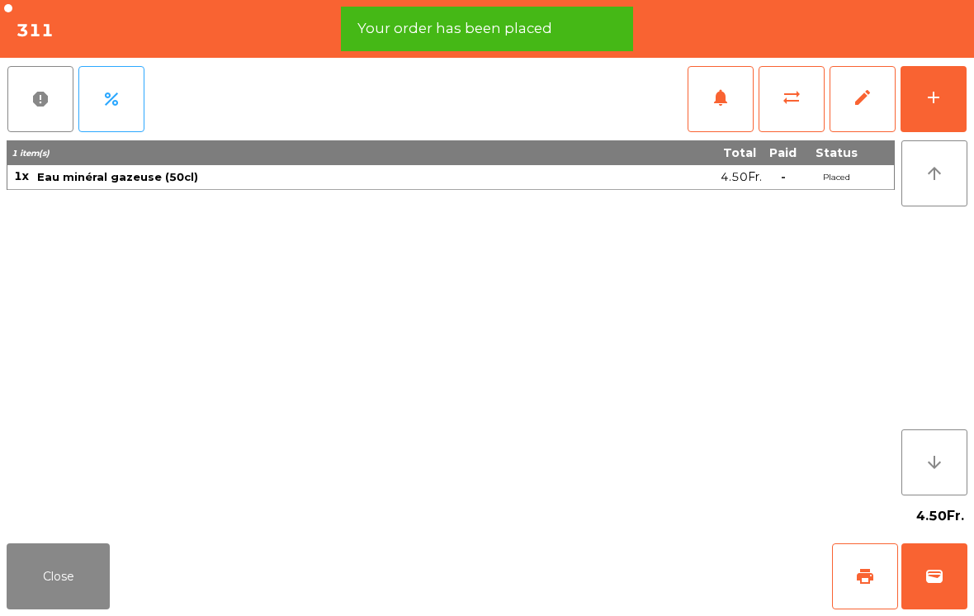
click at [933, 112] on button "add" at bounding box center [934, 99] width 66 height 66
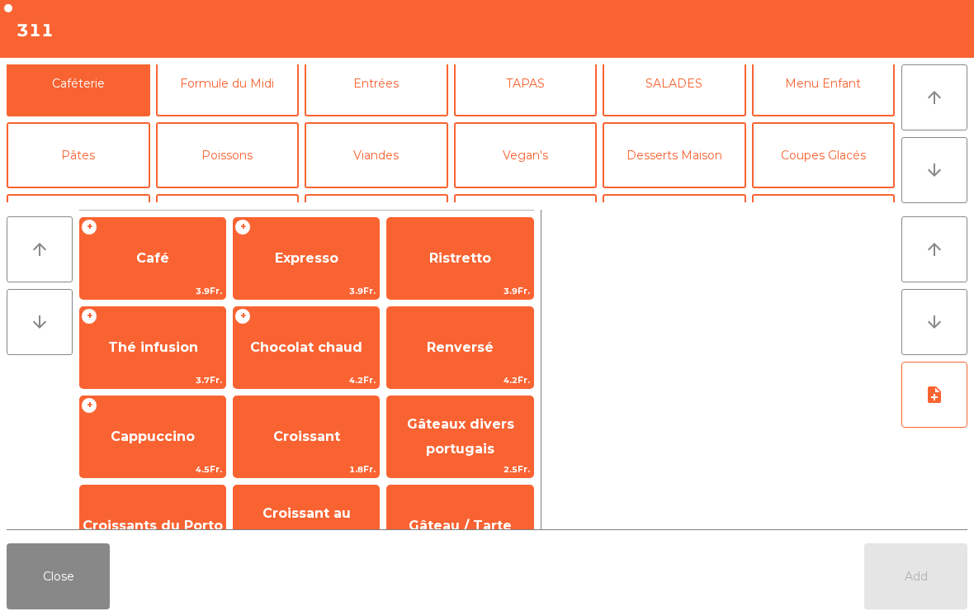
scroll to position [82, 0]
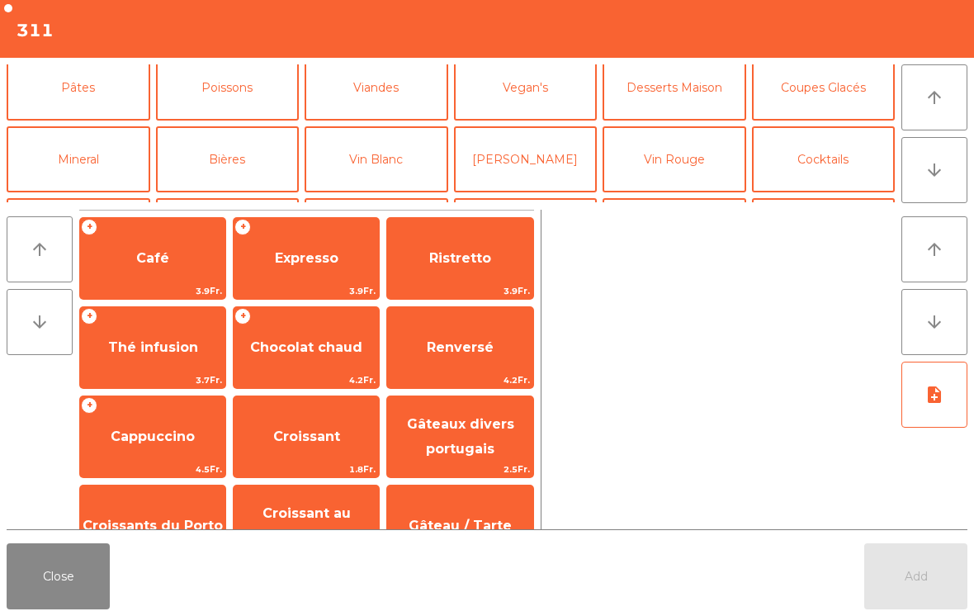
click at [74, 158] on button "Mineral" at bounding box center [79, 159] width 144 height 66
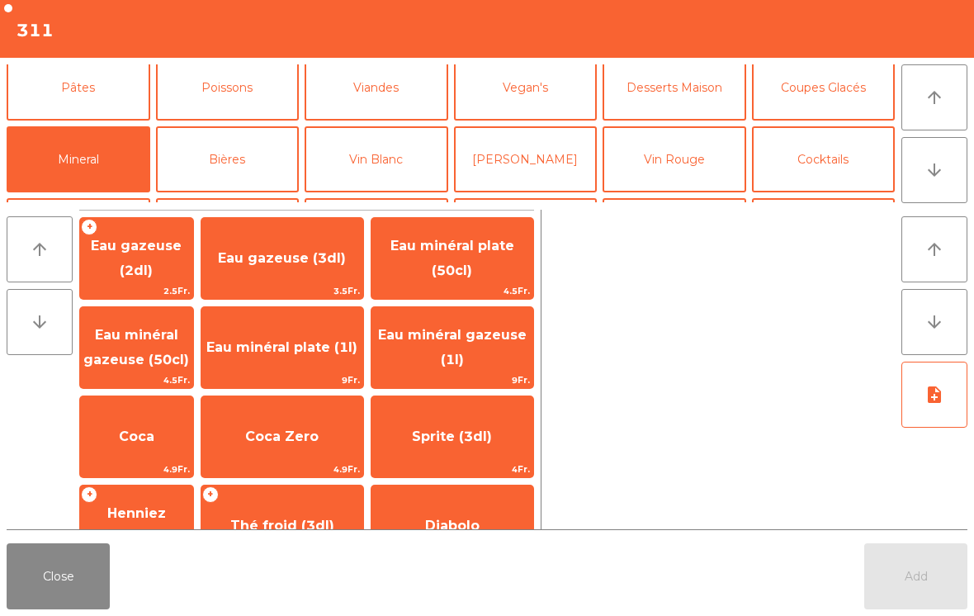
click at [163, 352] on span "Eau minéral gazeuse (50cl)" at bounding box center [136, 347] width 106 height 40
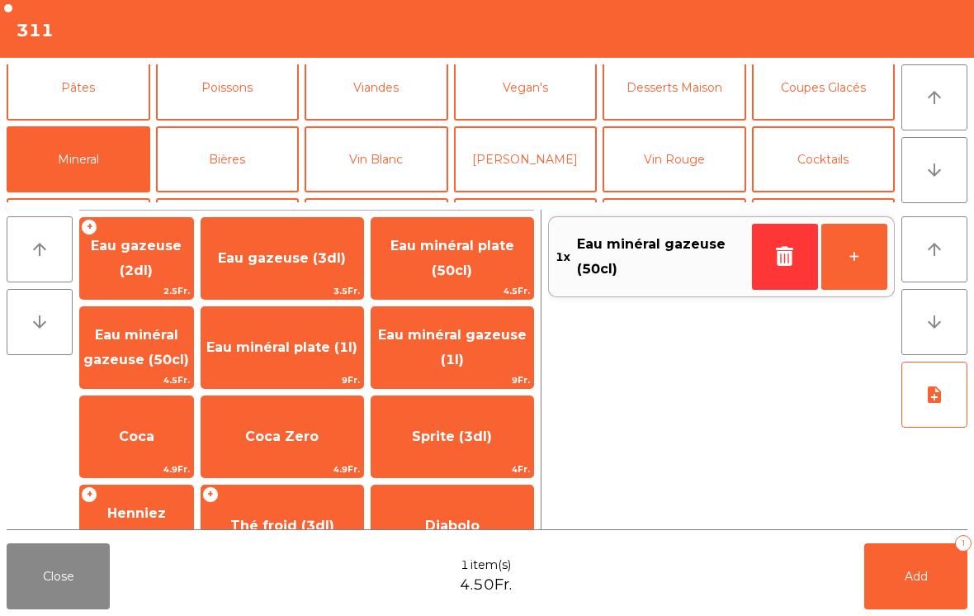
click at [869, 571] on button "Add 1" at bounding box center [915, 576] width 103 height 66
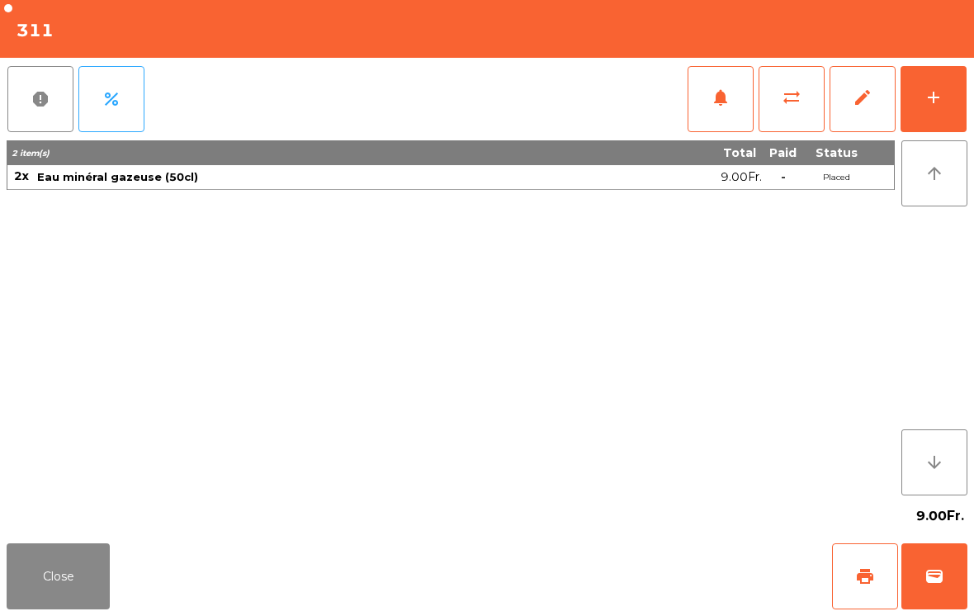
click at [26, 599] on button "Close" at bounding box center [58, 576] width 103 height 66
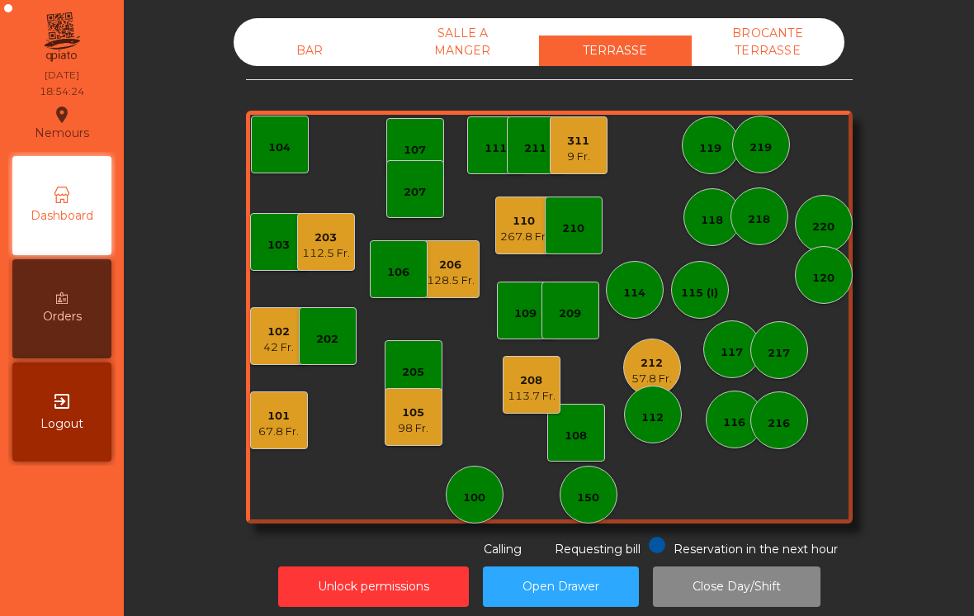
click at [277, 25] on div "BAR SALLE A MANGER TERRASSE BROCANTE TERRASSE" at bounding box center [539, 42] width 611 height 48
click at [258, 58] on div "BAR" at bounding box center [310, 50] width 153 height 31
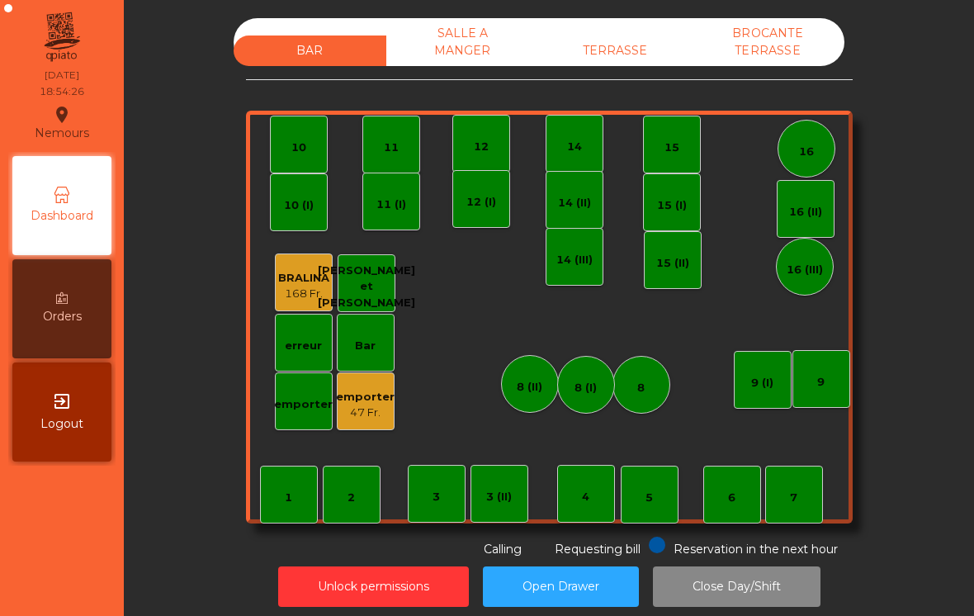
click at [357, 424] on div "emporter 47 Fr." at bounding box center [366, 401] width 58 height 58
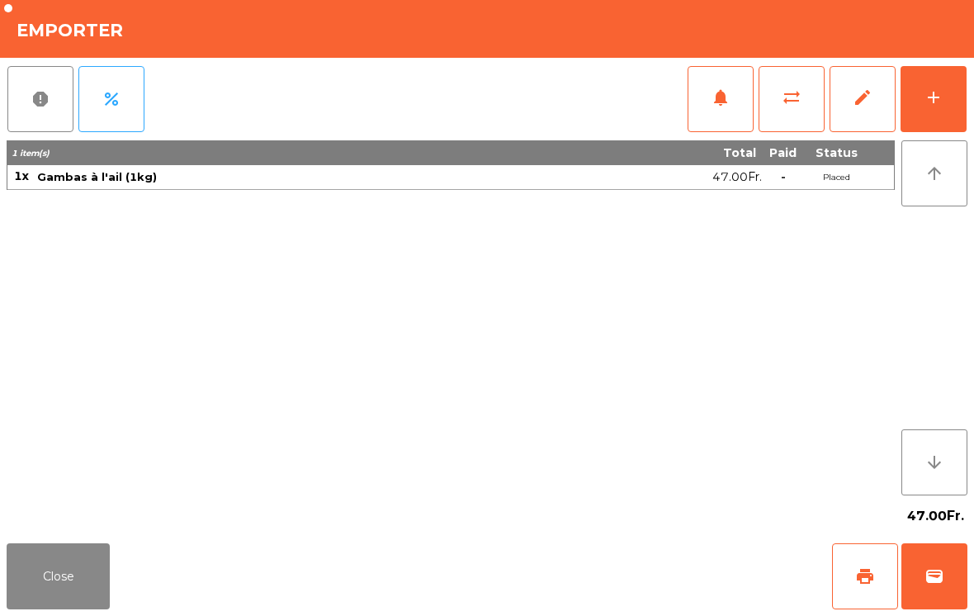
click at [719, 99] on span "notifications" at bounding box center [721, 98] width 20 height 20
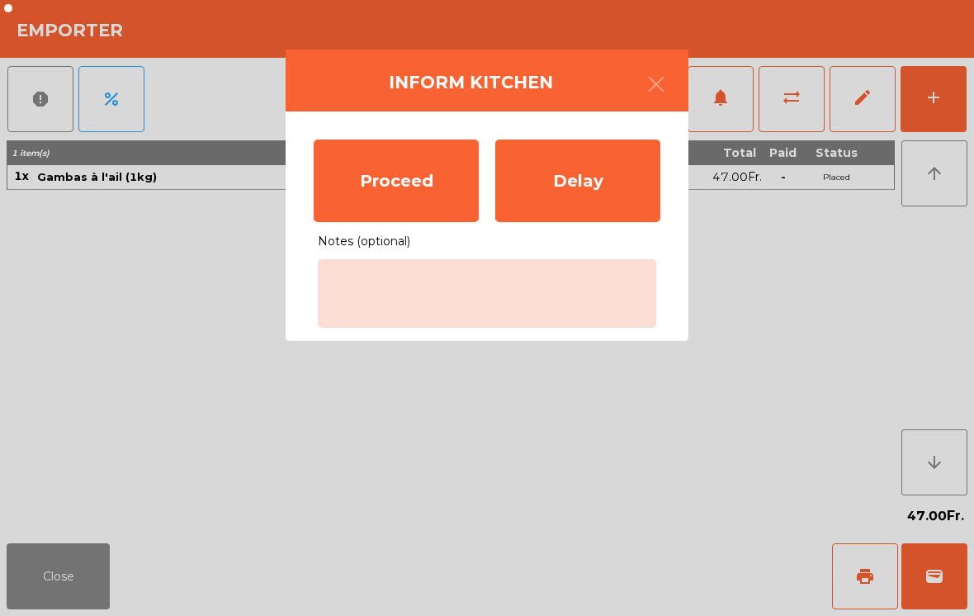
click at [357, 193] on div "Proceed" at bounding box center [396, 181] width 165 height 83
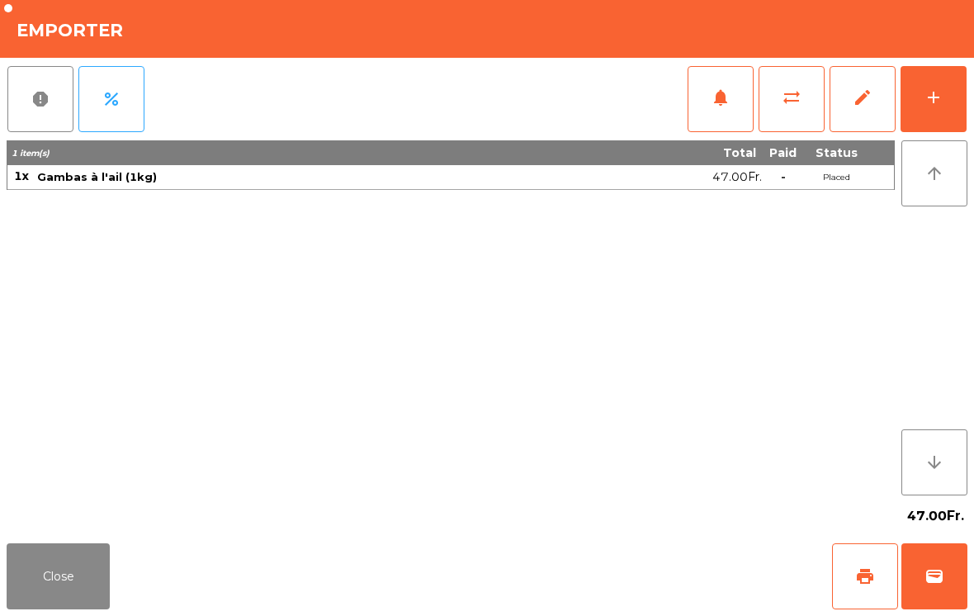
click at [883, 589] on button "print" at bounding box center [865, 576] width 66 height 66
click at [63, 587] on button "Close" at bounding box center [58, 576] width 103 height 66
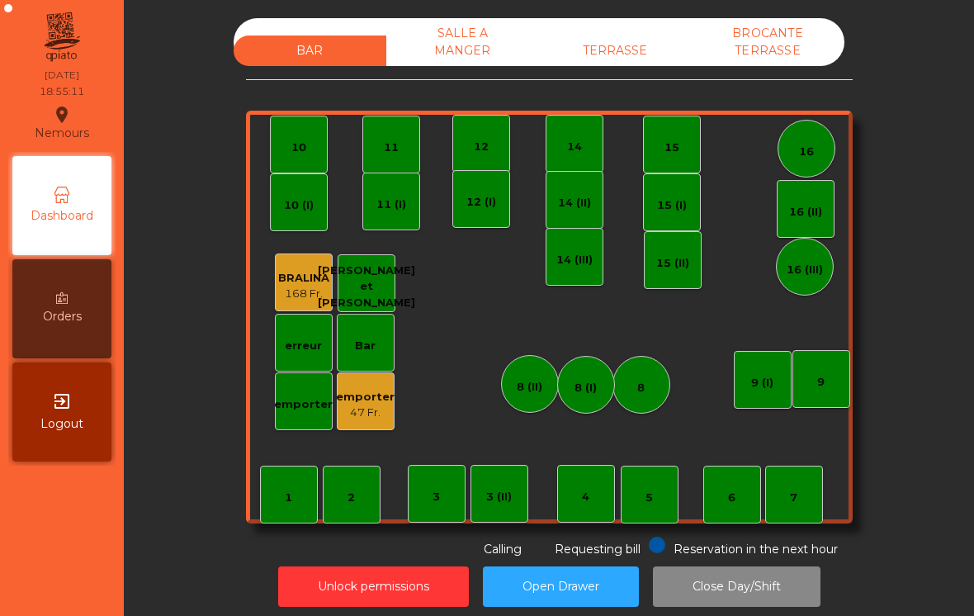
click at [622, 42] on div "TERRASSE" at bounding box center [615, 50] width 153 height 31
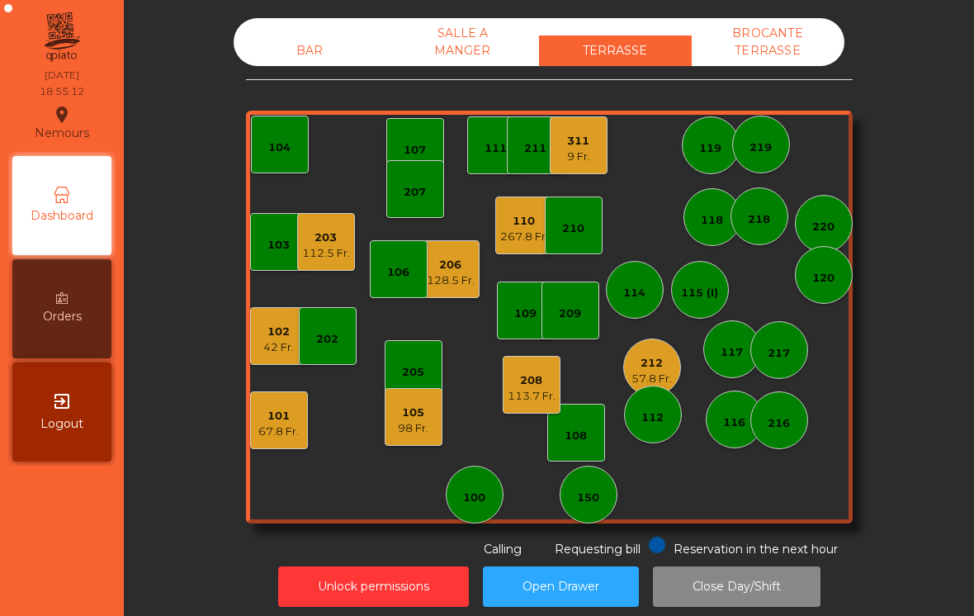
click at [532, 438] on div "103 102 42 Fr. 101 67.8 Fr. 202 206 128.5 Fr. 104 205 108 105 98 Fr. 107 100 15…" at bounding box center [549, 317] width 607 height 413
click at [441, 408] on div "105 98 Fr." at bounding box center [414, 417] width 58 height 58
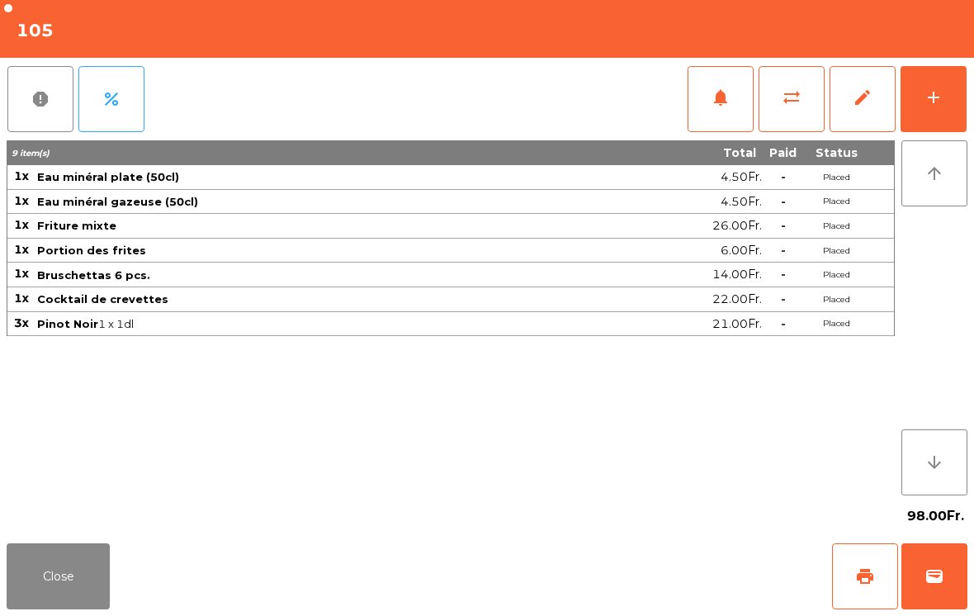
click at [46, 578] on button "Close" at bounding box center [58, 576] width 103 height 66
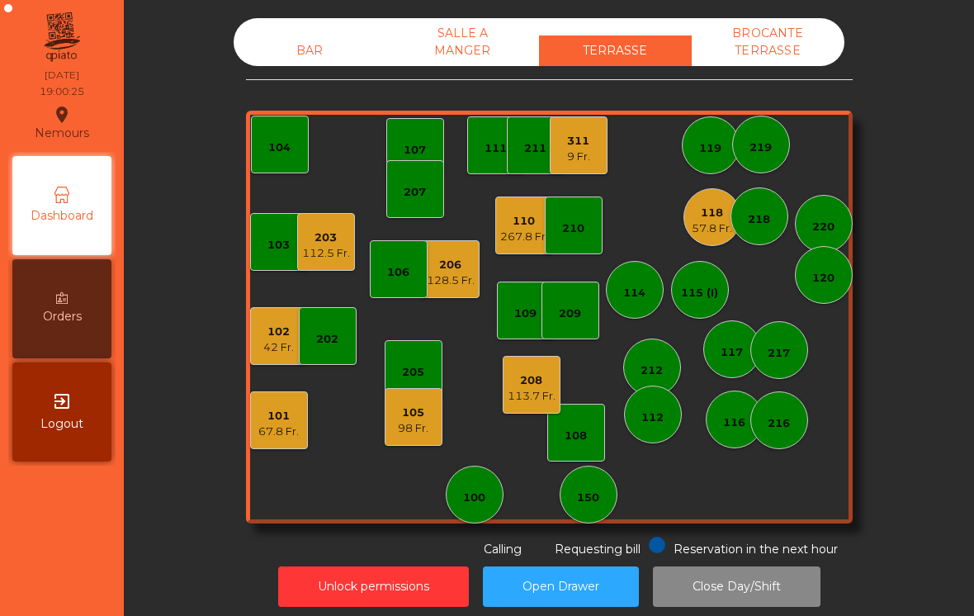
click at [453, 286] on div "128.5 Fr." at bounding box center [451, 280] width 48 height 17
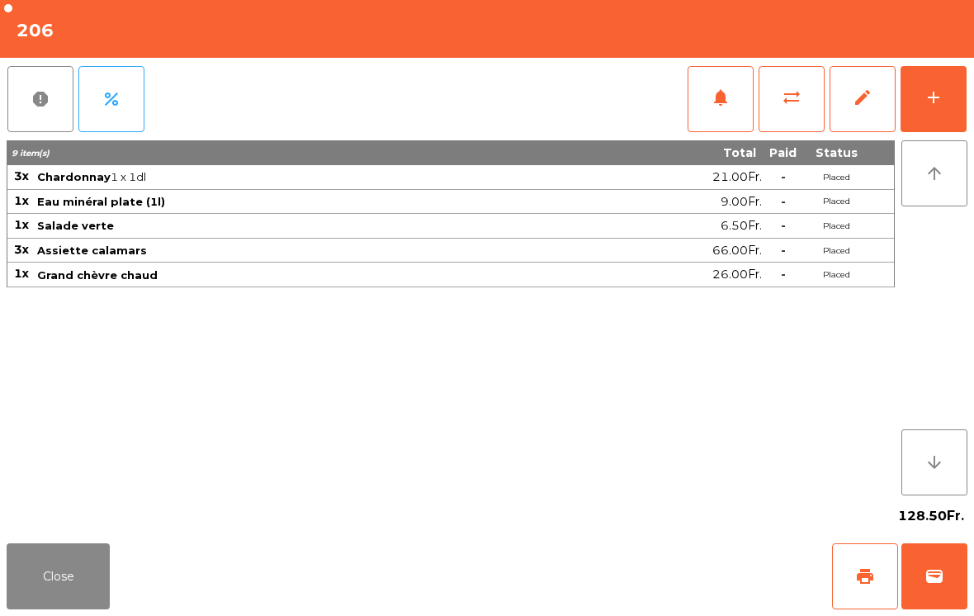
click at [943, 105] on div "add" at bounding box center [934, 98] width 20 height 20
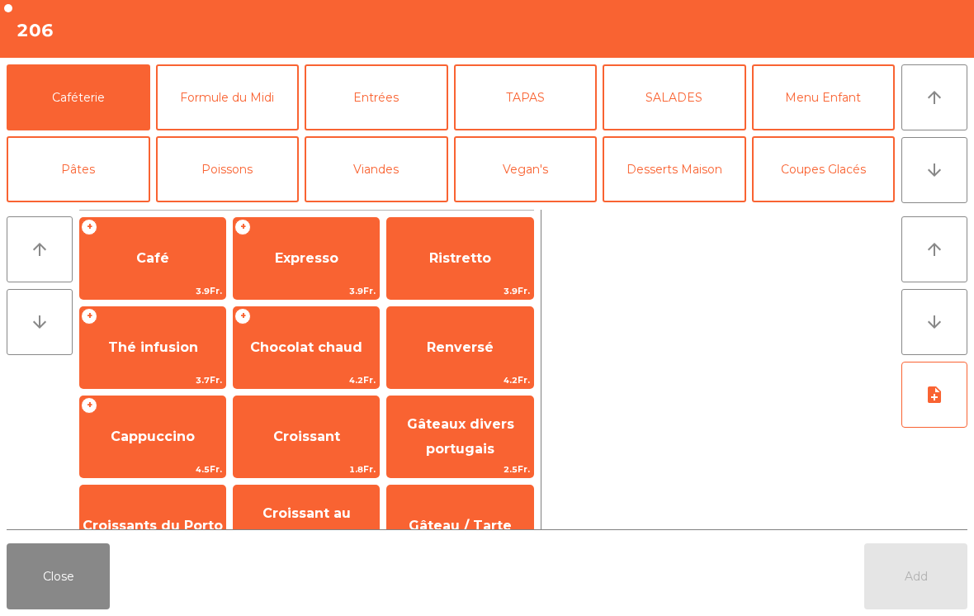
click at [116, 260] on span "Café" at bounding box center [152, 258] width 145 height 45
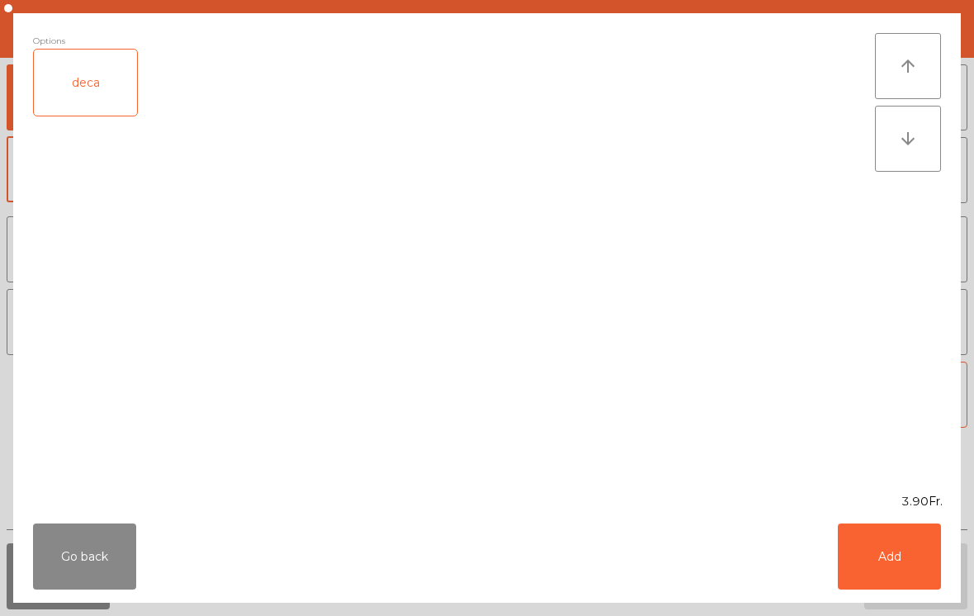
click at [64, 88] on div "deca" at bounding box center [85, 83] width 103 height 66
click at [889, 532] on button "Add" at bounding box center [889, 556] width 103 height 66
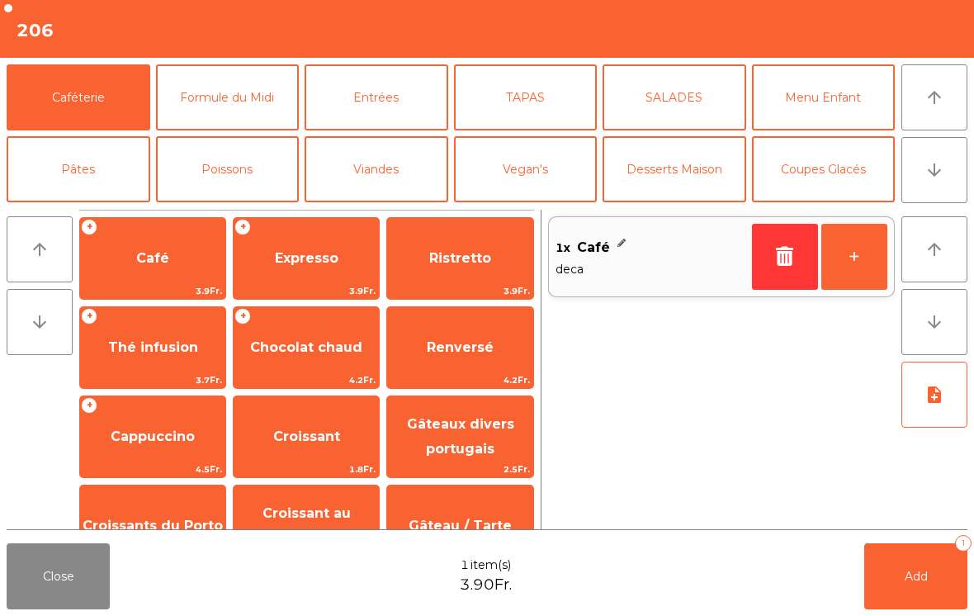
click at [288, 282] on div "+ Expresso 3.9Fr." at bounding box center [306, 258] width 147 height 83
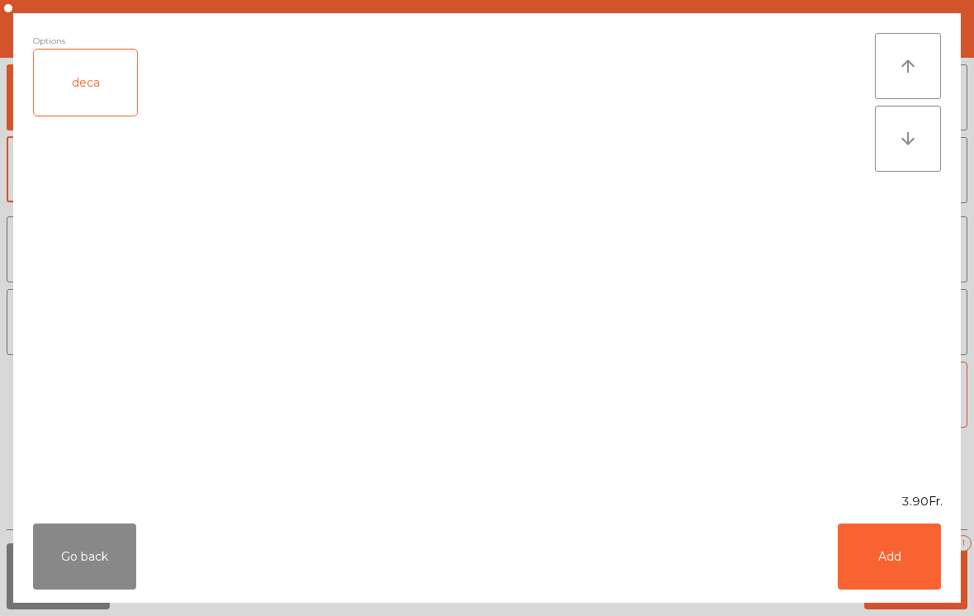
click at [869, 554] on button "Add" at bounding box center [889, 556] width 103 height 66
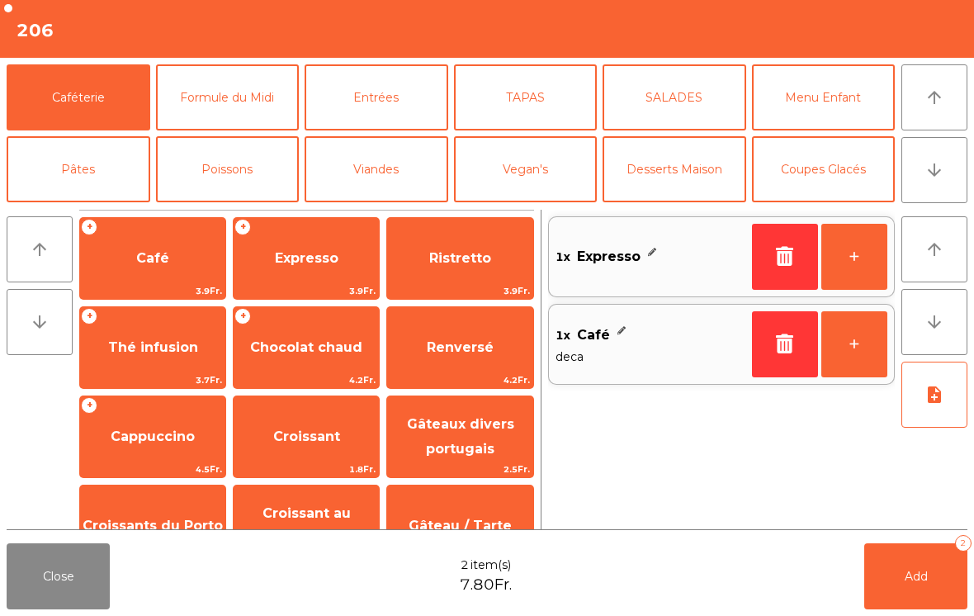
click at [846, 272] on button "+" at bounding box center [854, 257] width 66 height 66
click at [895, 585] on button "Add 3" at bounding box center [915, 576] width 103 height 66
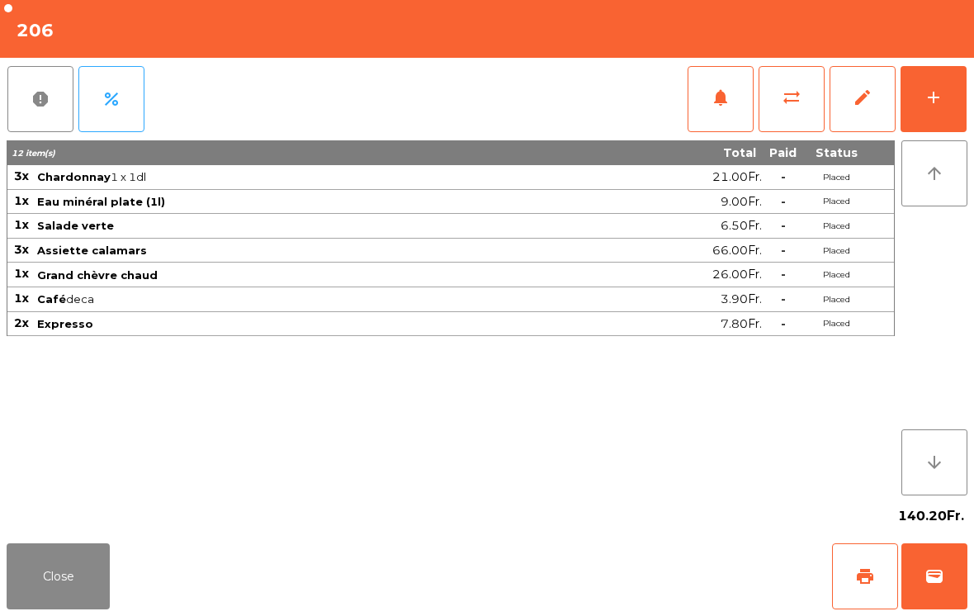
click at [41, 599] on button "Close" at bounding box center [58, 576] width 103 height 66
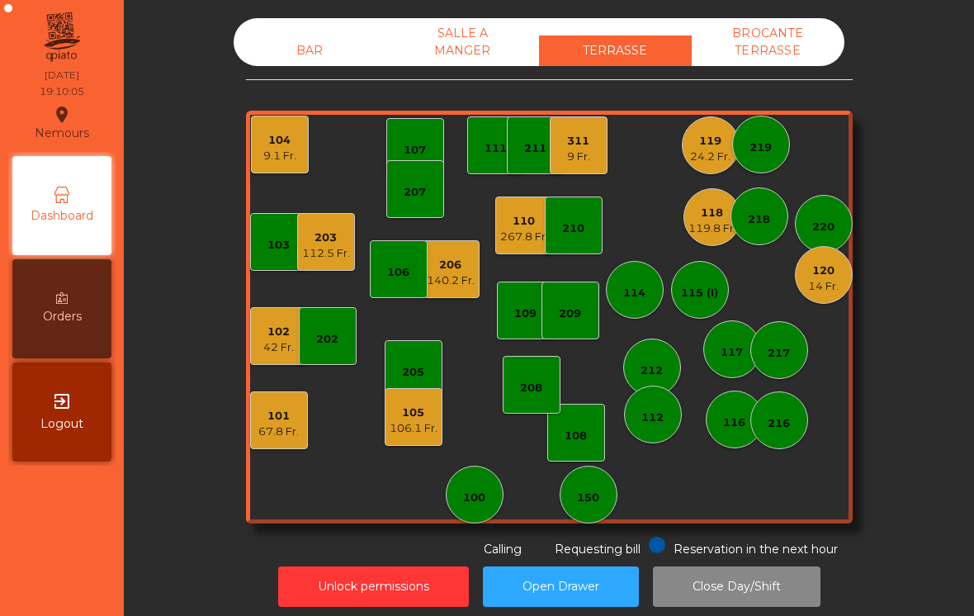
click at [525, 241] on div "267.8 Fr." at bounding box center [524, 237] width 48 height 17
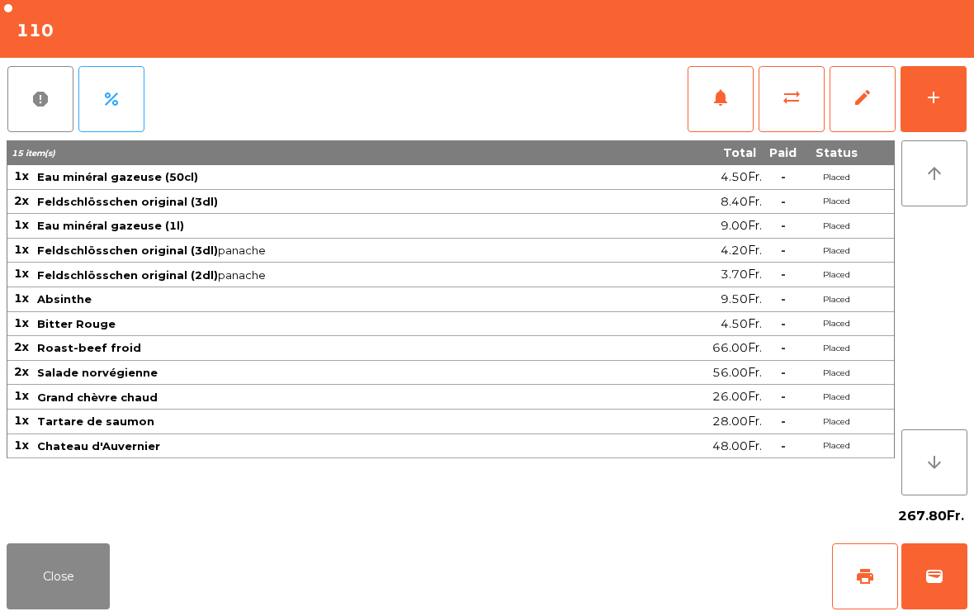
click at [863, 559] on button "print" at bounding box center [865, 576] width 66 height 66
click at [56, 592] on button "Close" at bounding box center [58, 576] width 103 height 66
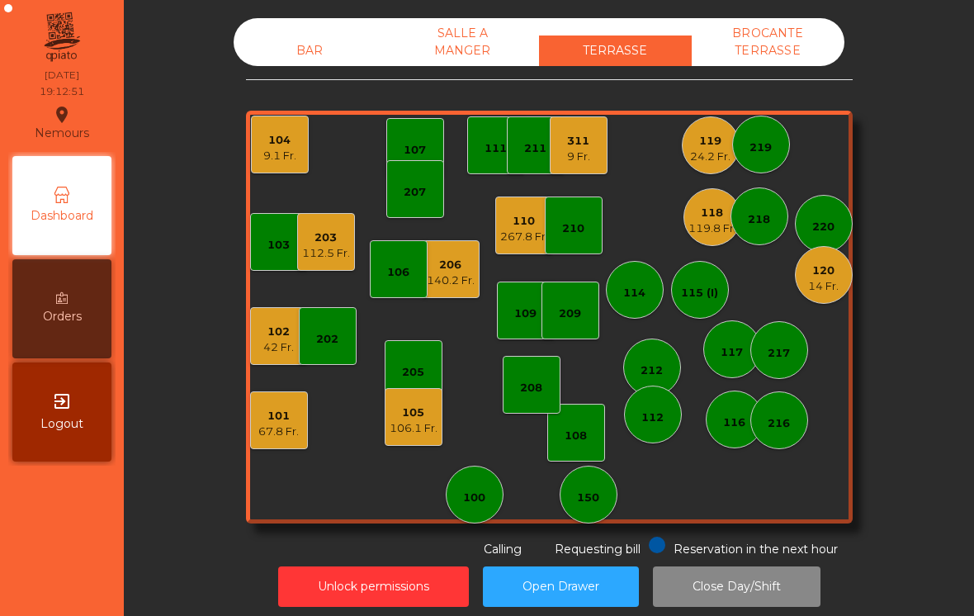
click at [665, 386] on div "212" at bounding box center [652, 367] width 58 height 58
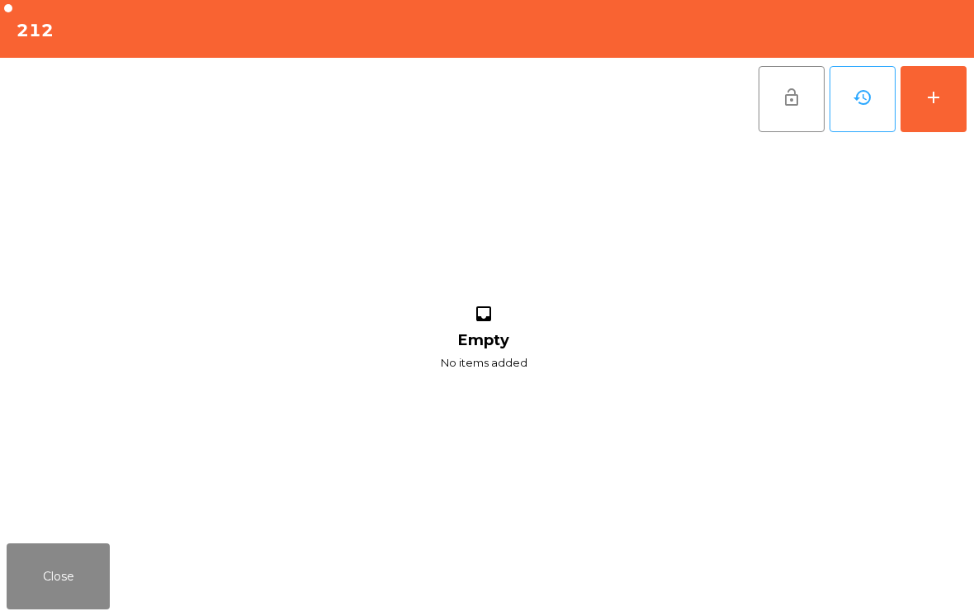
click at [940, 116] on button "add" at bounding box center [934, 99] width 66 height 66
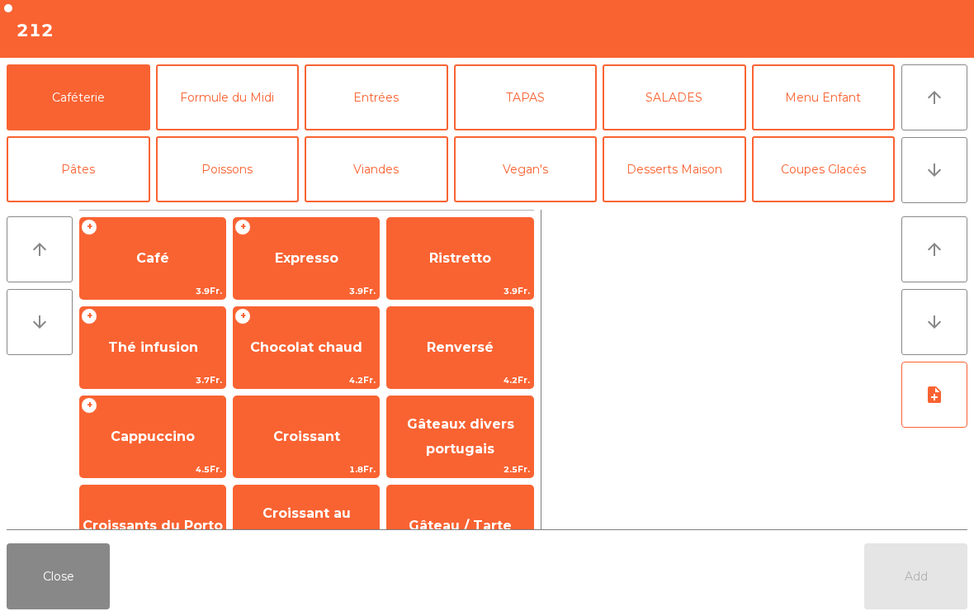
click at [935, 173] on icon "arrow_downward" at bounding box center [935, 170] width 20 height 20
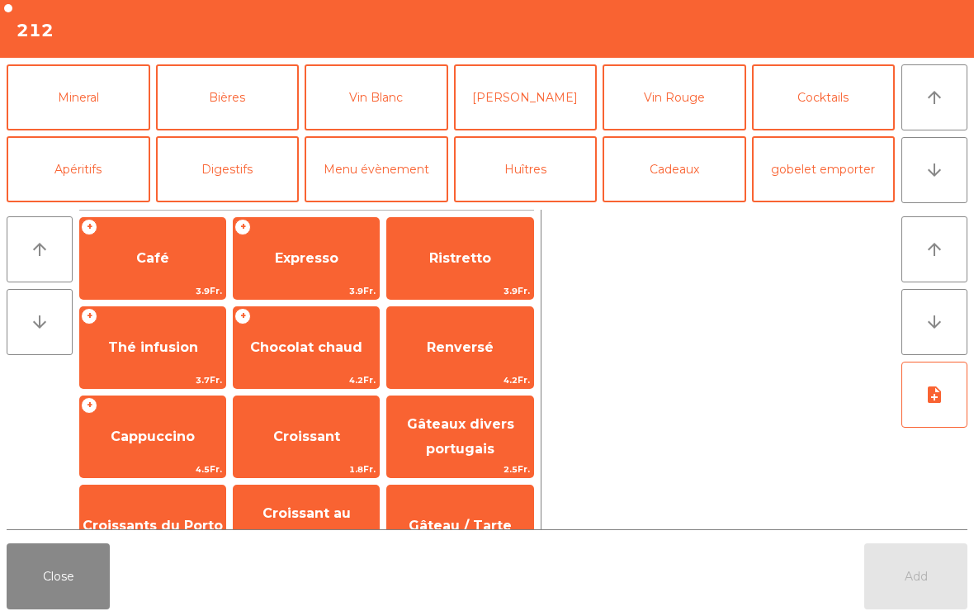
click at [826, 99] on button "Cocktails" at bounding box center [824, 97] width 144 height 66
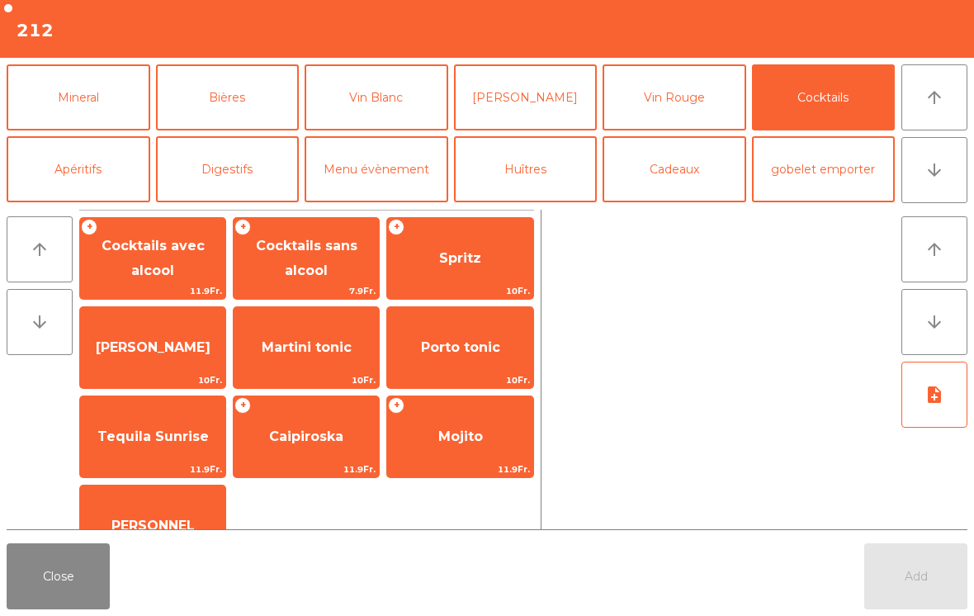
click at [330, 355] on span "Martini tonic" at bounding box center [307, 347] width 90 height 16
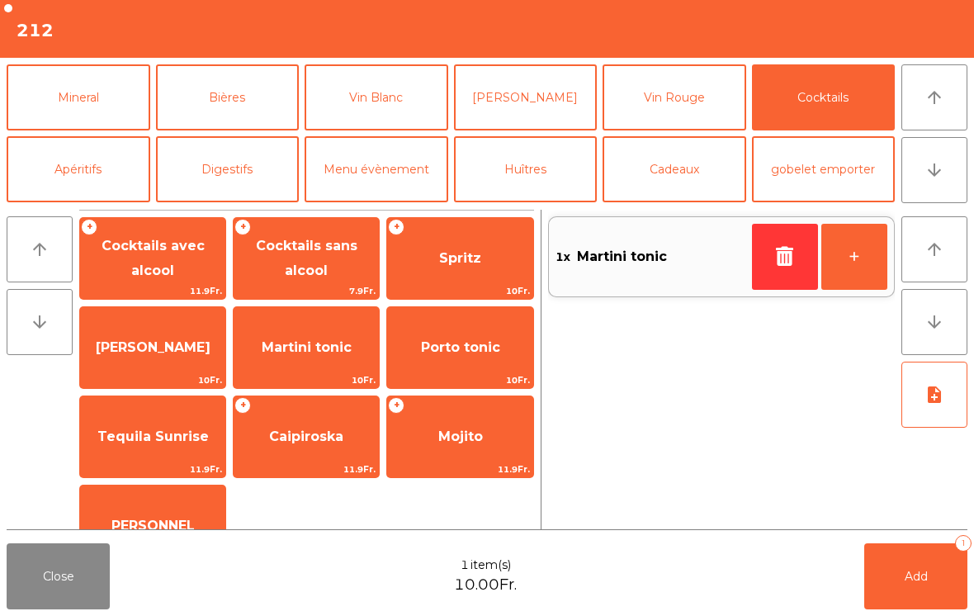
click at [120, 107] on button "Mineral" at bounding box center [79, 97] width 144 height 66
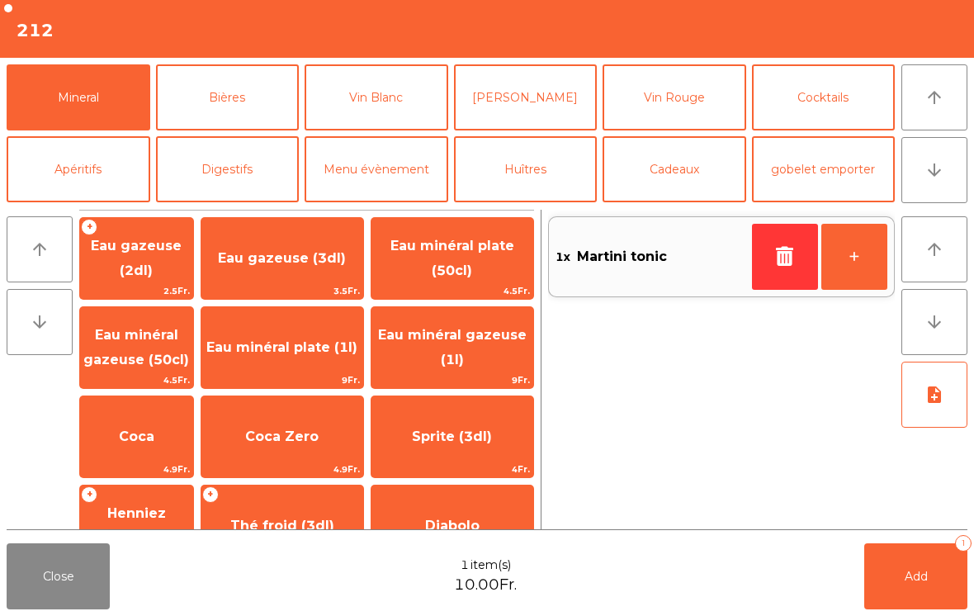
click at [352, 357] on span "Eau minéral plate (1l)" at bounding box center [282, 347] width 162 height 45
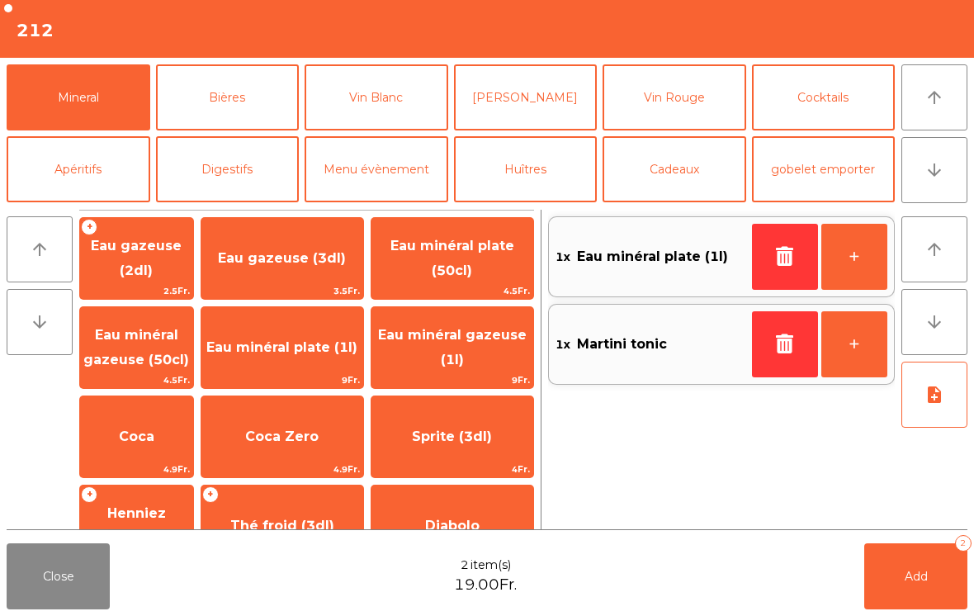
click at [119, 167] on button "Apéritifs" at bounding box center [79, 169] width 144 height 66
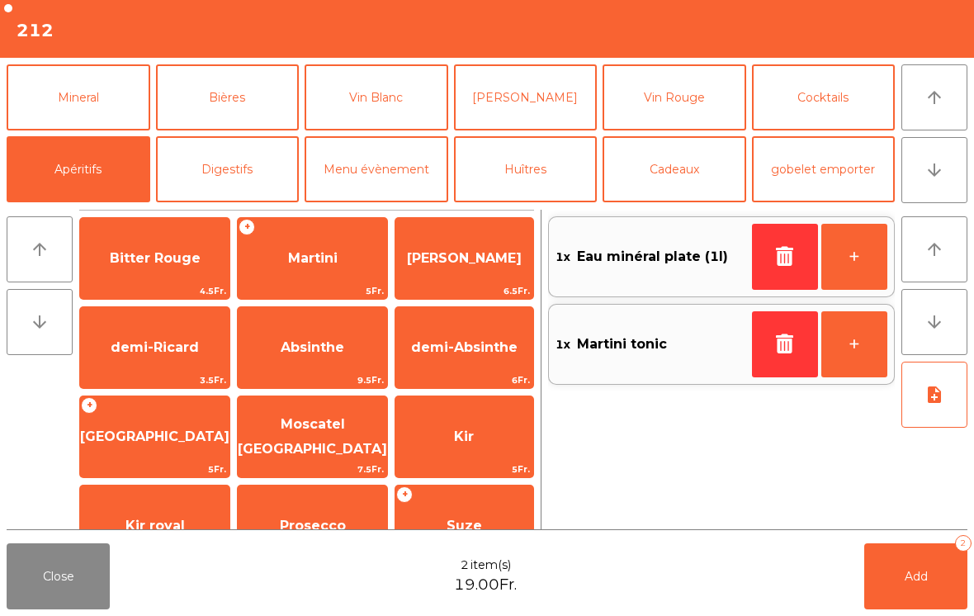
click at [328, 362] on span "Absinthe" at bounding box center [312, 347] width 149 height 45
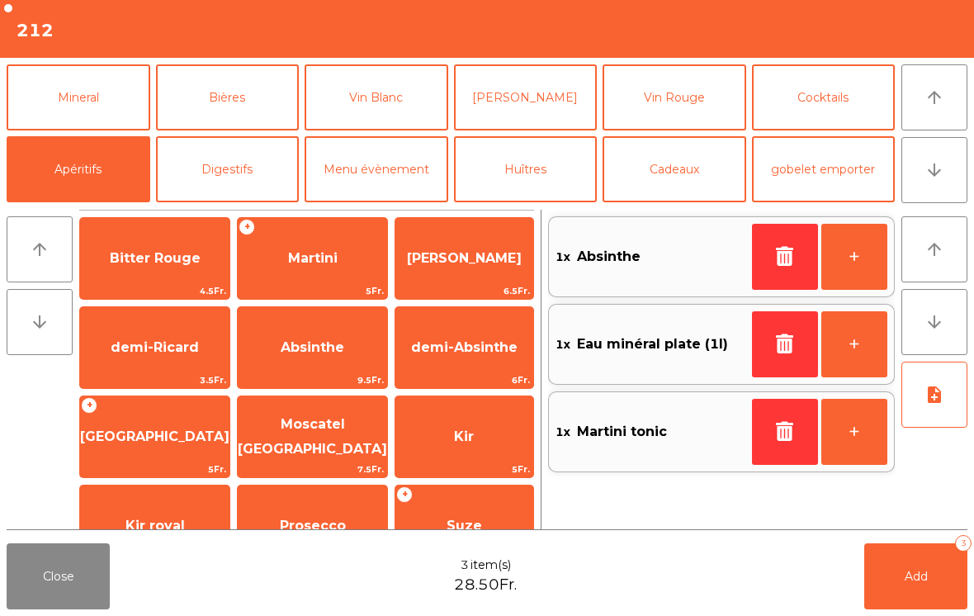
click at [916, 581] on span "Add" at bounding box center [916, 576] width 23 height 15
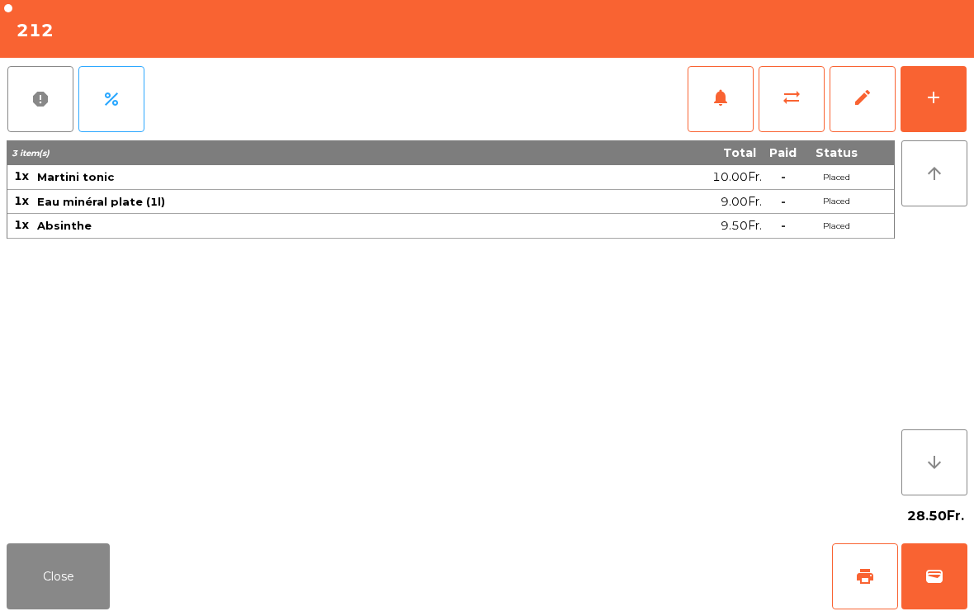
click at [23, 583] on button "Close" at bounding box center [58, 576] width 103 height 66
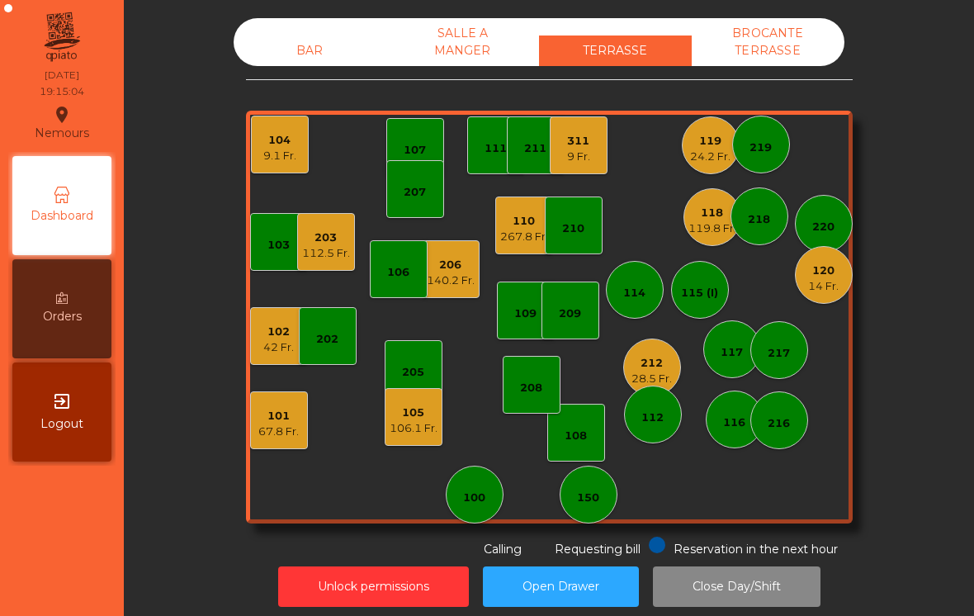
click at [261, 447] on div "101 67.8 Fr." at bounding box center [279, 420] width 58 height 58
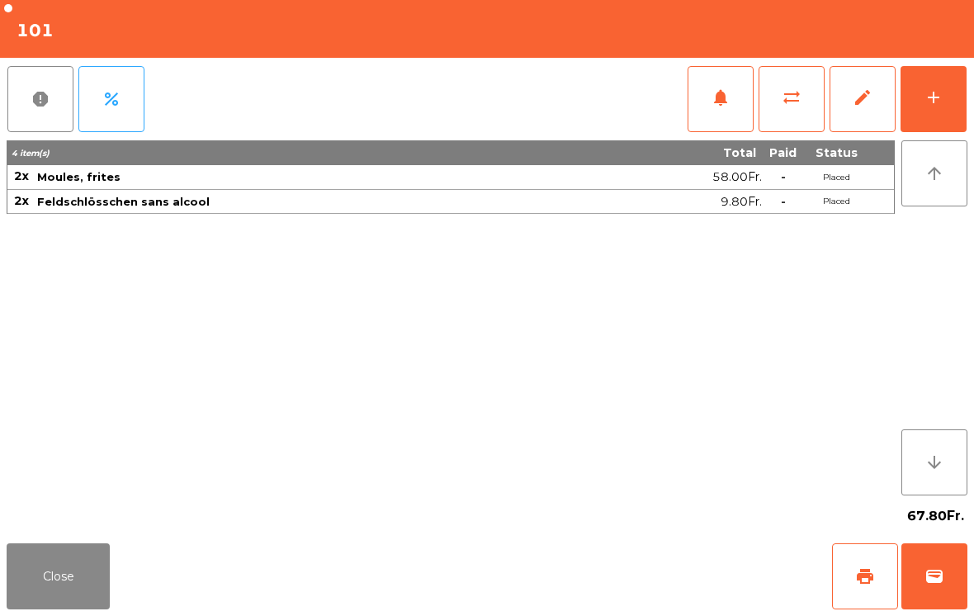
click at [964, 90] on button "add" at bounding box center [934, 99] width 66 height 66
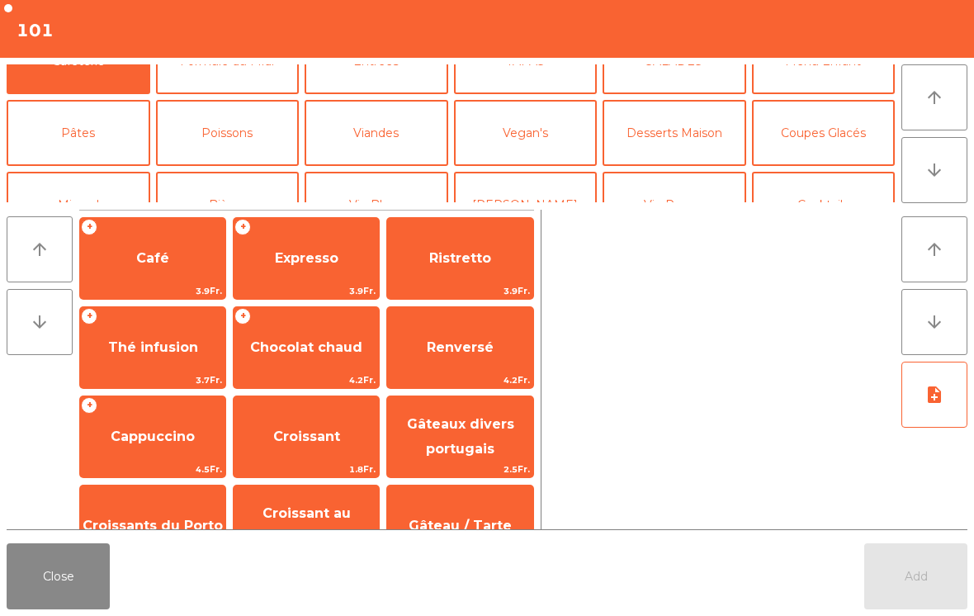
click at [824, 162] on button "Coupes Glacés" at bounding box center [824, 133] width 144 height 66
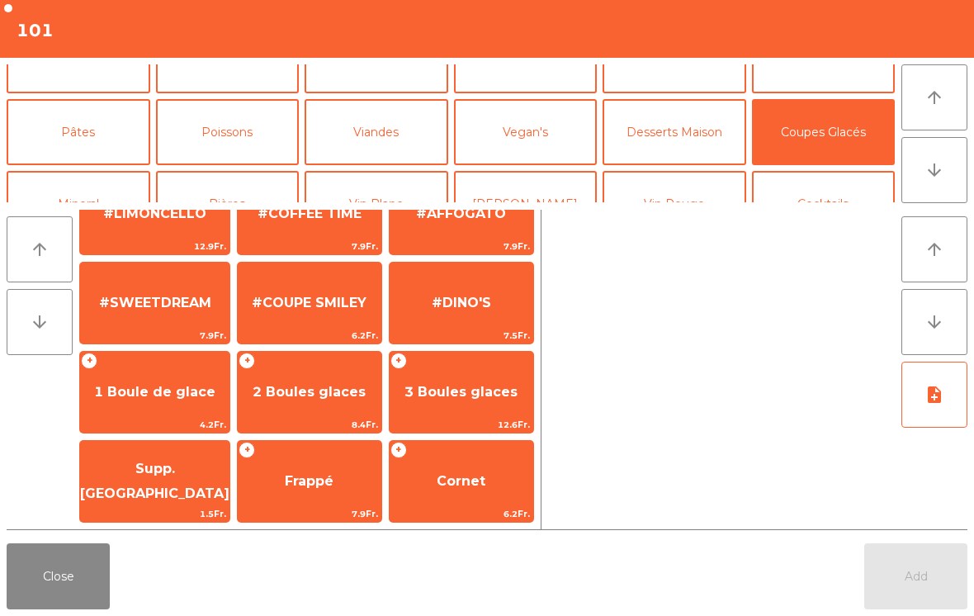
scroll to position [312, 0]
click at [316, 385] on span "2 Boules glaces" at bounding box center [309, 392] width 113 height 16
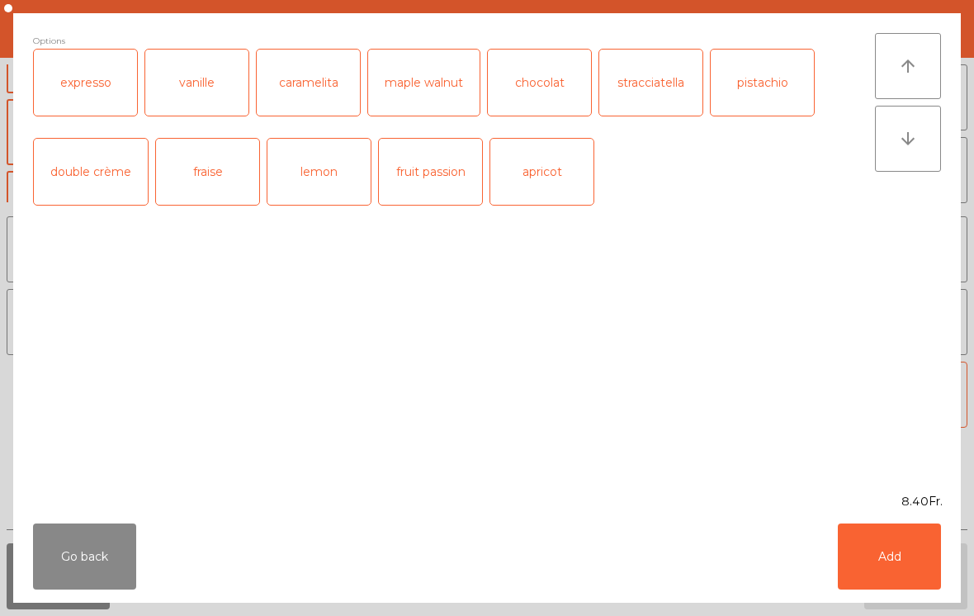
click at [576, 175] on div "apricot" at bounding box center [541, 172] width 103 height 66
click at [89, 88] on div "expresso" at bounding box center [85, 83] width 103 height 66
click at [920, 582] on button "Add" at bounding box center [889, 556] width 103 height 66
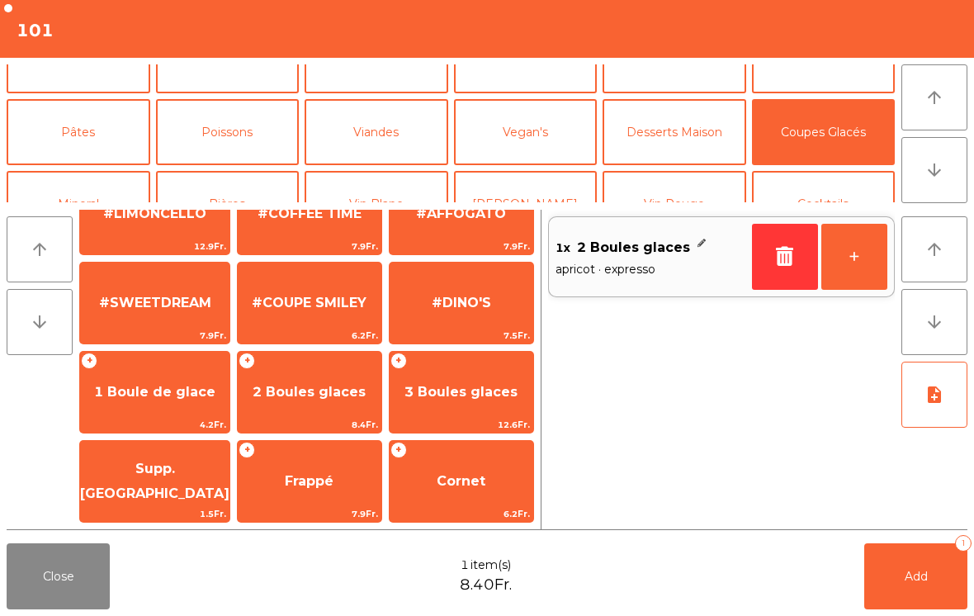
click at [319, 381] on span "2 Boules glaces" at bounding box center [310, 392] width 144 height 45
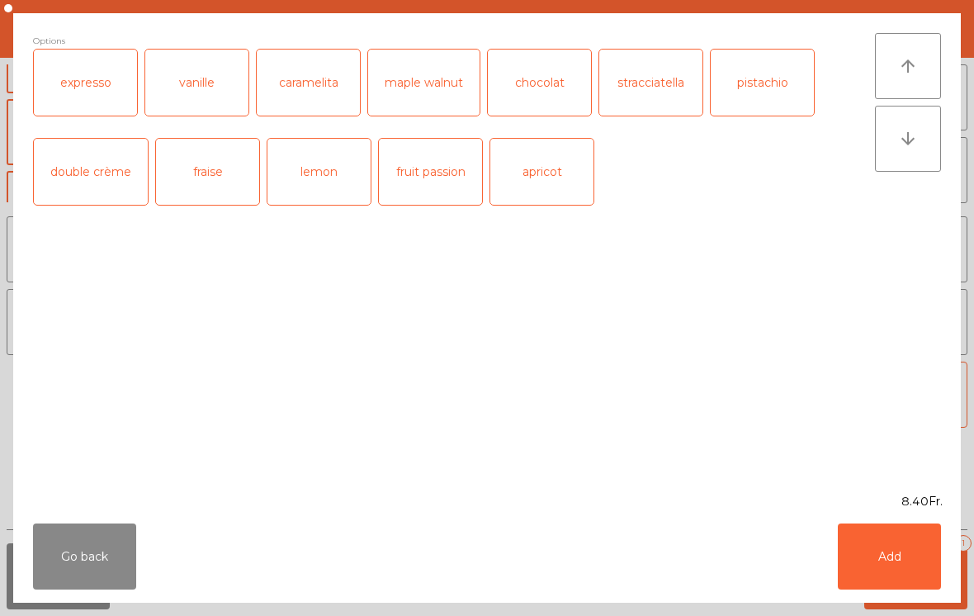
click at [521, 93] on div "chocolat" at bounding box center [539, 83] width 103 height 66
click at [783, 75] on div "pistachio" at bounding box center [762, 83] width 103 height 66
click at [926, 511] on div "Go back Add" at bounding box center [487, 556] width 948 height 92
click at [870, 585] on button "Add" at bounding box center [889, 556] width 103 height 66
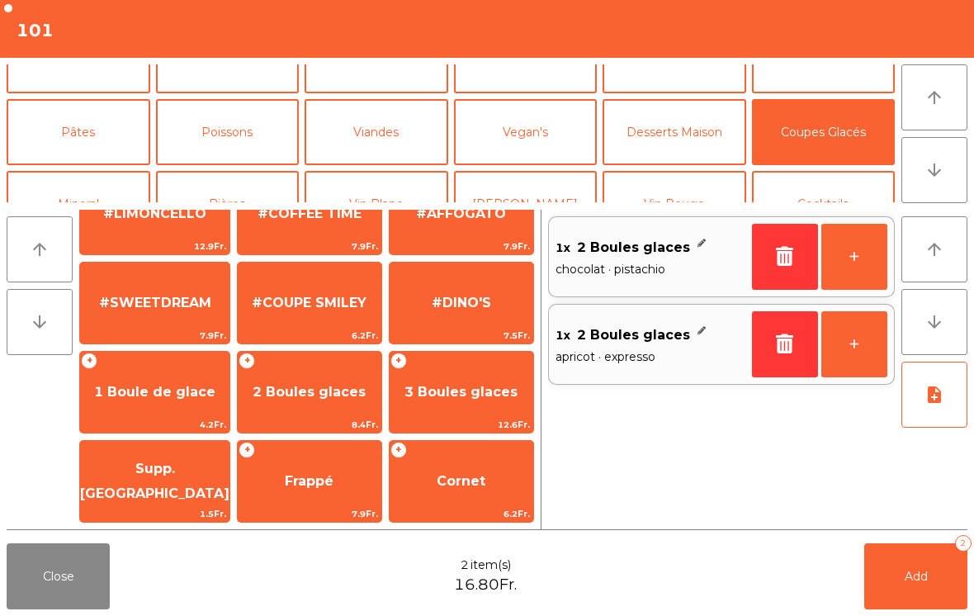
click at [921, 569] on span "Add" at bounding box center [916, 576] width 23 height 15
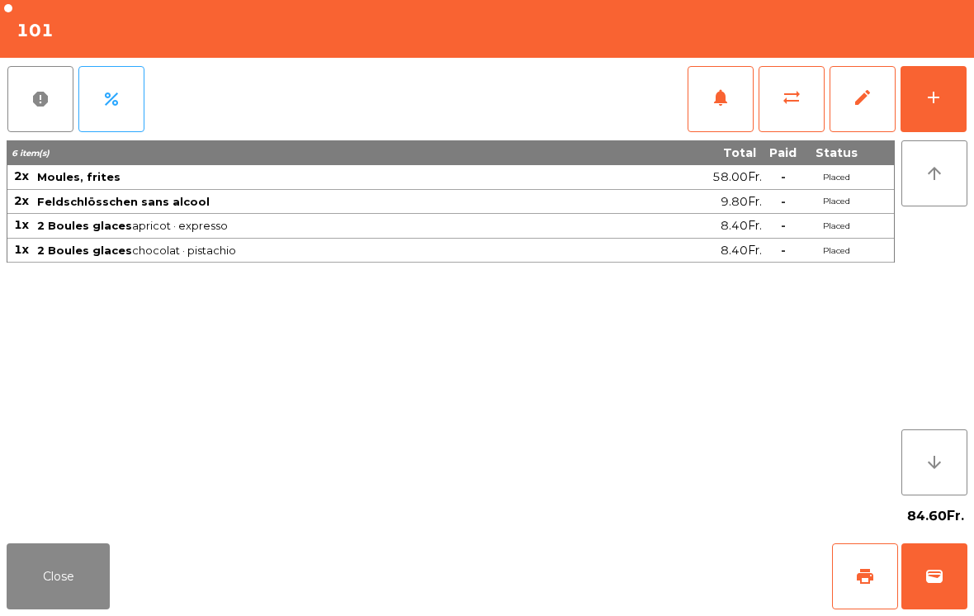
click at [29, 558] on button "Close" at bounding box center [58, 576] width 103 height 66
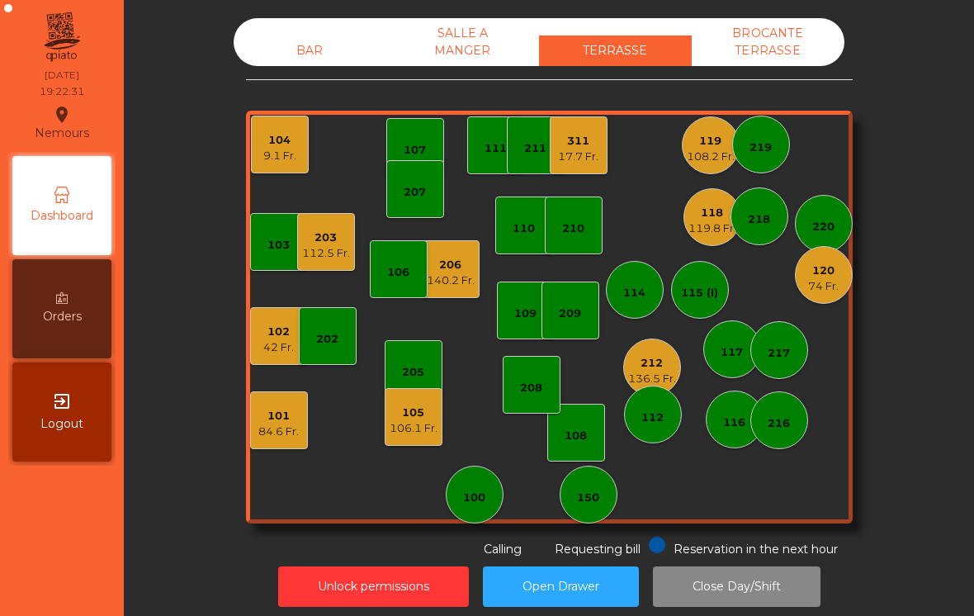
click at [826, 277] on div "120" at bounding box center [823, 271] width 31 height 17
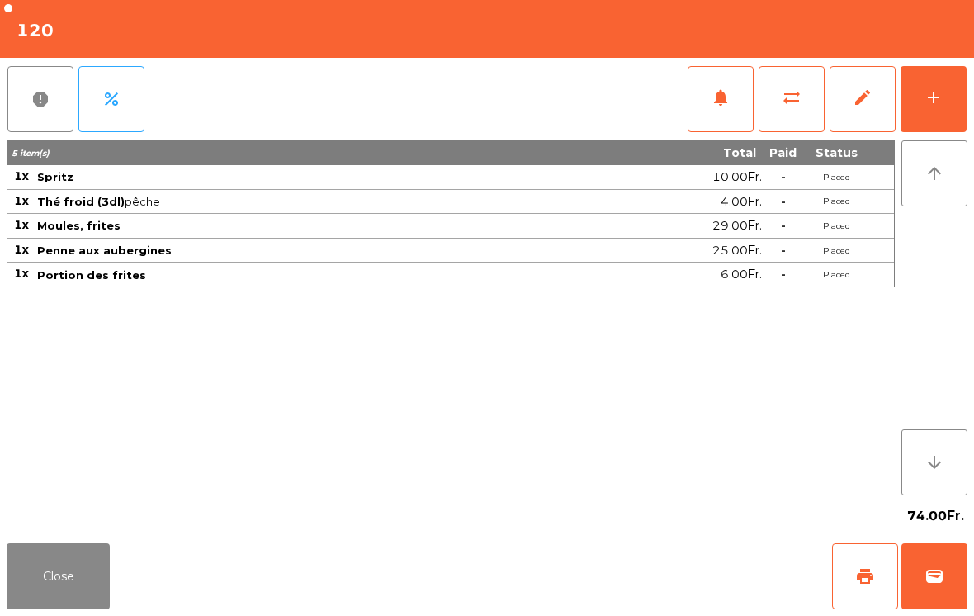
click at [803, 110] on button "sync_alt" at bounding box center [792, 99] width 66 height 66
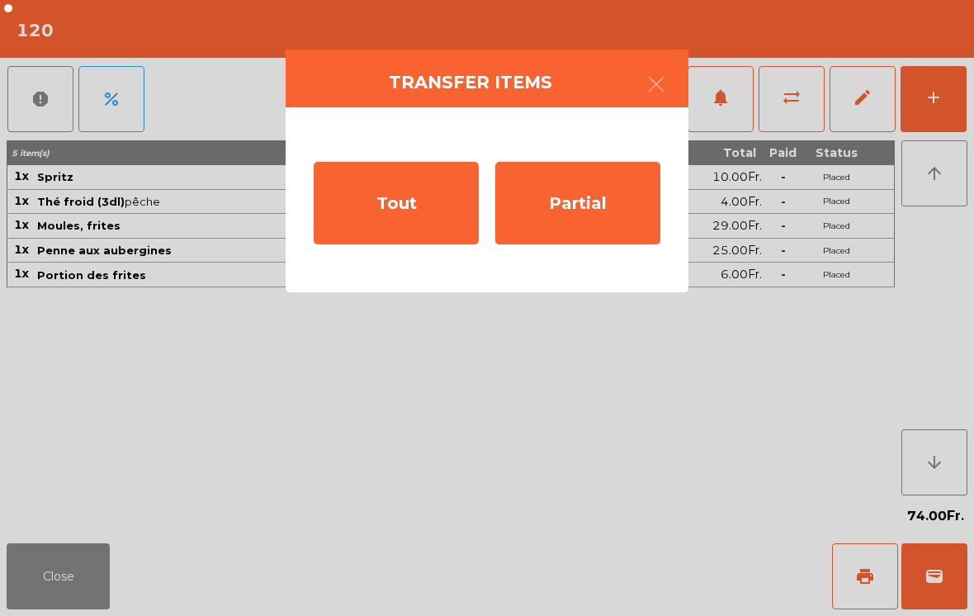
click at [601, 213] on div "Partial" at bounding box center [577, 203] width 165 height 83
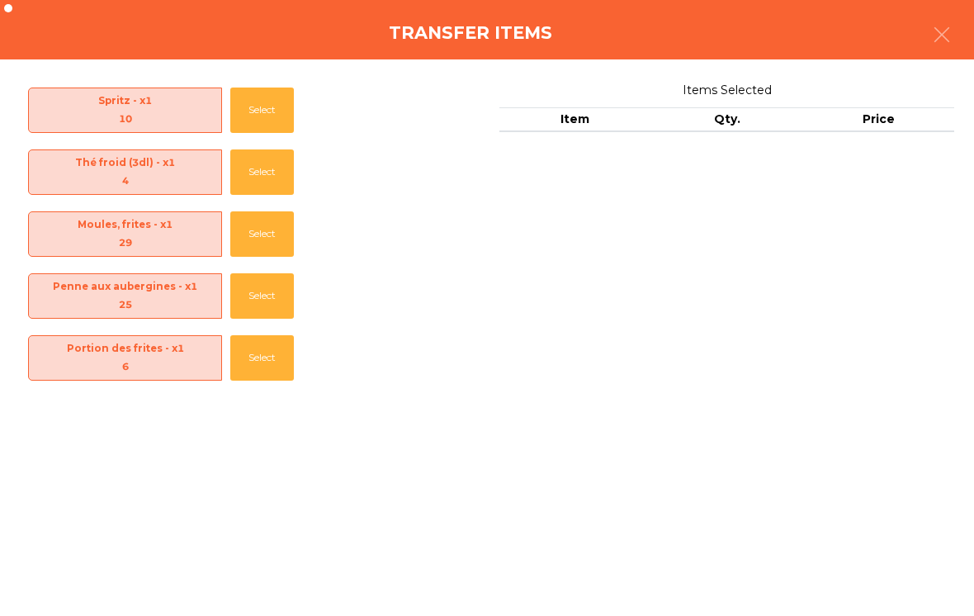
click at [263, 288] on button "Select" at bounding box center [262, 295] width 64 height 45
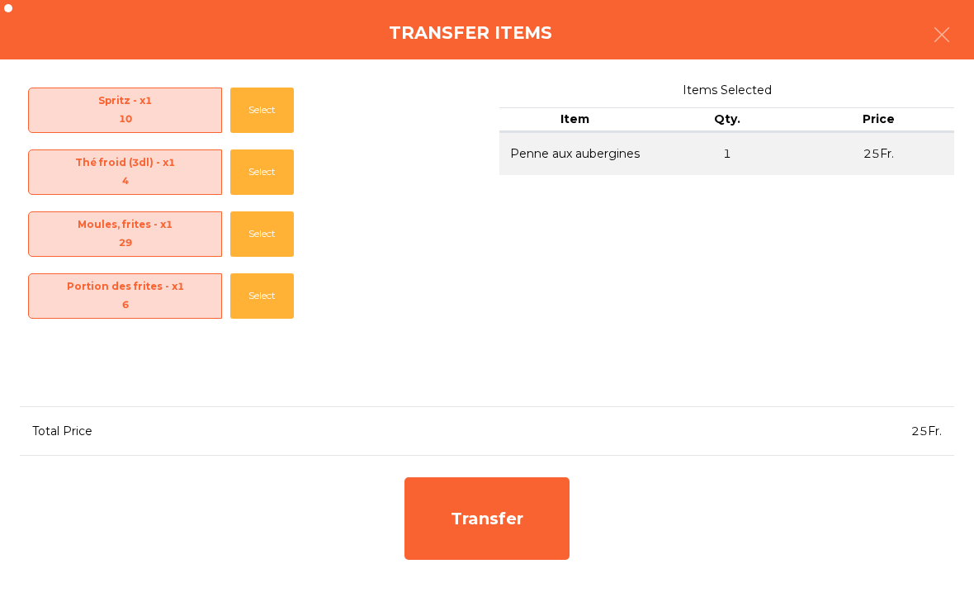
click at [493, 542] on div "Transfer" at bounding box center [487, 518] width 165 height 83
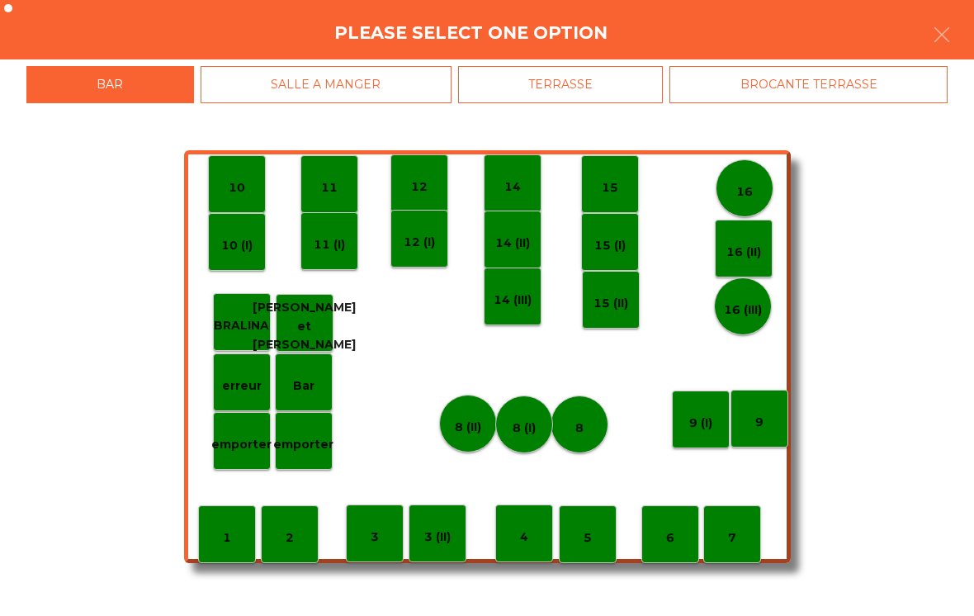
click at [248, 388] on p "erreur" at bounding box center [242, 385] width 40 height 19
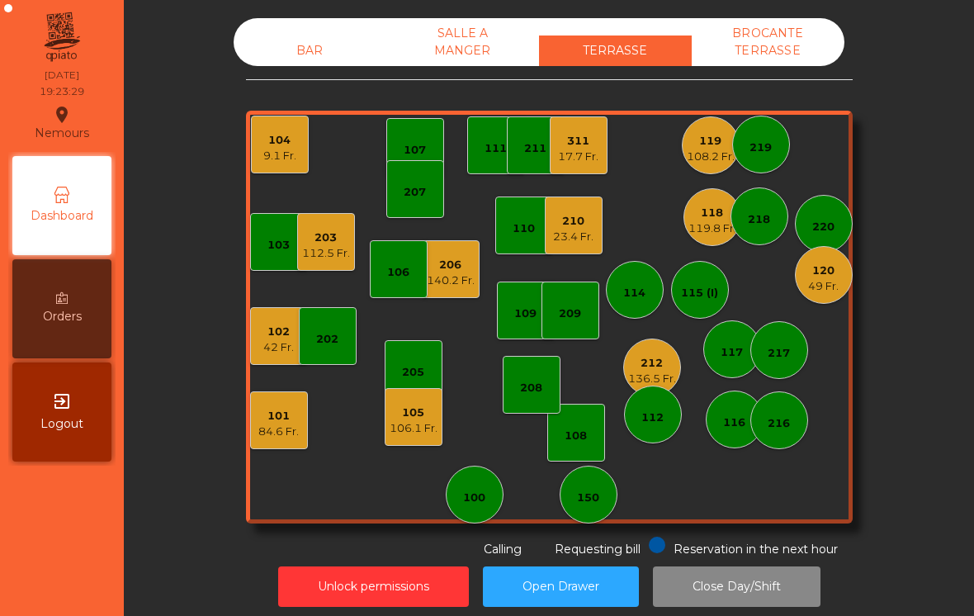
click at [831, 293] on div "49 Fr." at bounding box center [823, 286] width 31 height 17
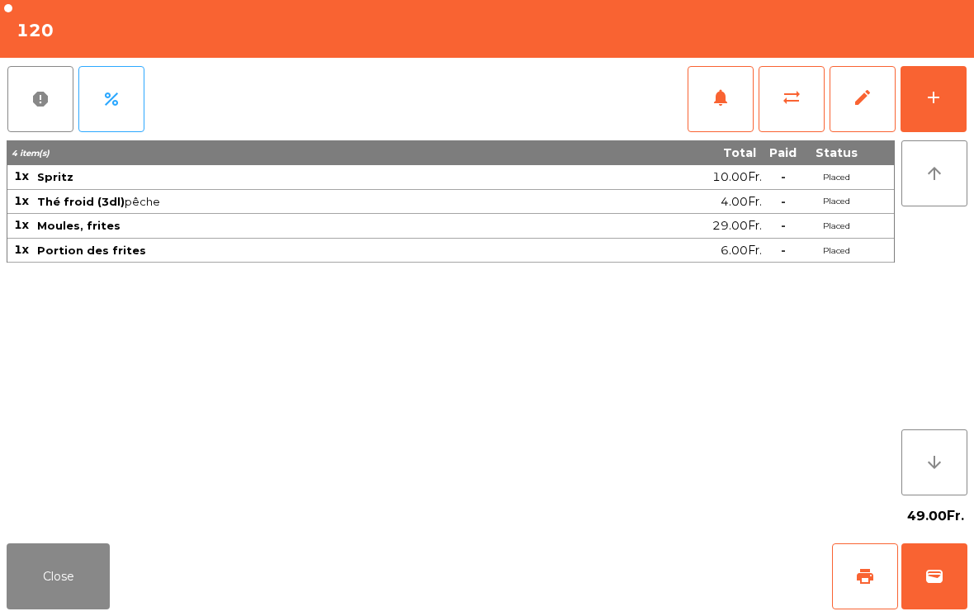
click at [55, 608] on button "Close" at bounding box center [58, 576] width 103 height 66
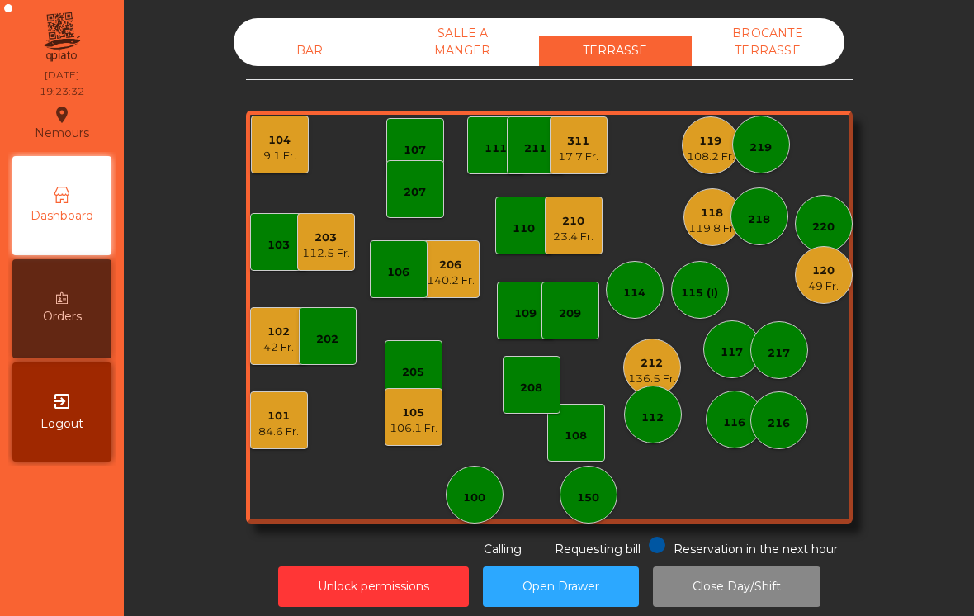
click at [813, 272] on div "120" at bounding box center [823, 271] width 31 height 17
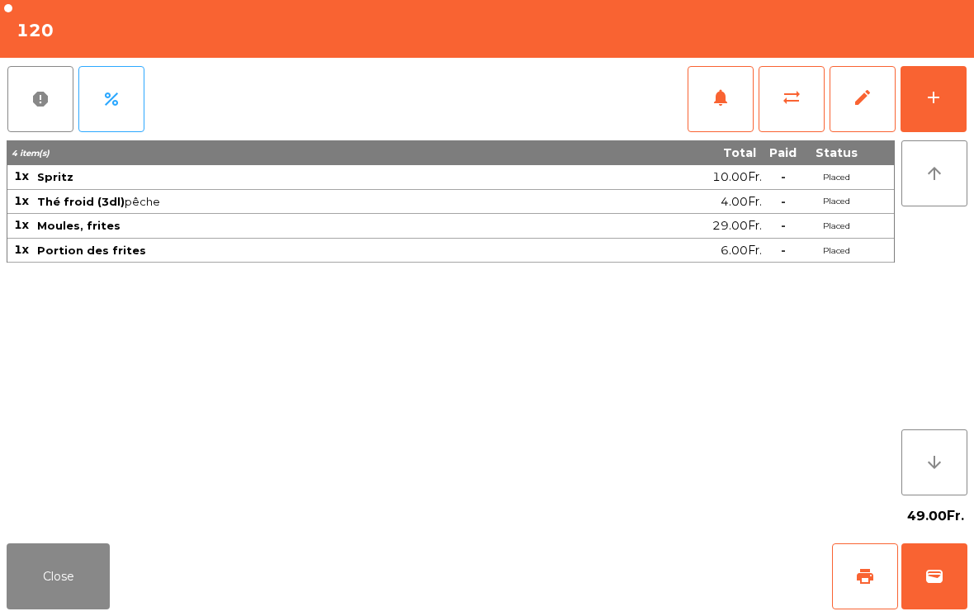
click at [788, 116] on button "sync_alt" at bounding box center [792, 99] width 66 height 66
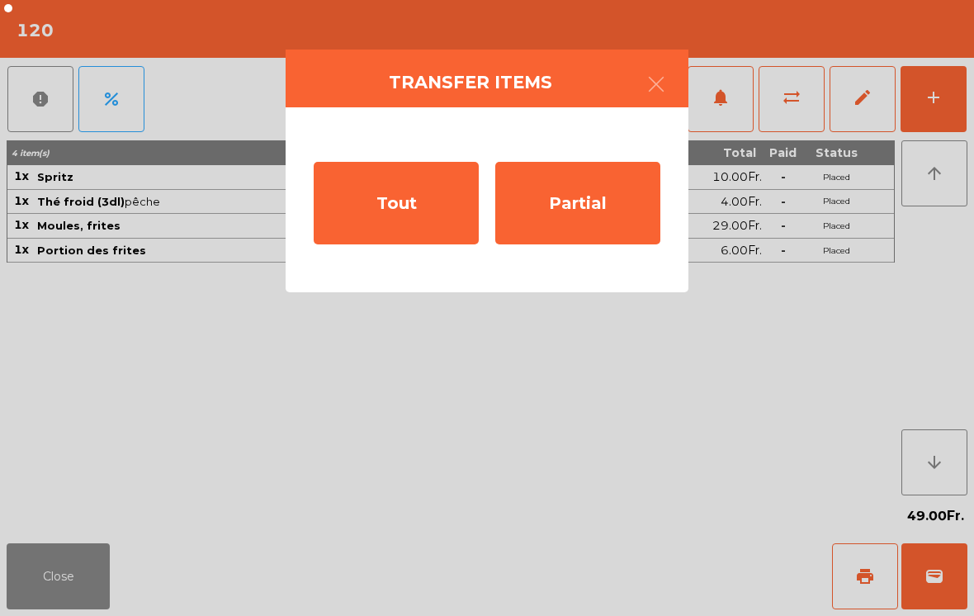
click at [385, 476] on ngb-modal-window "Transfer items Tout Partial" at bounding box center [487, 308] width 974 height 616
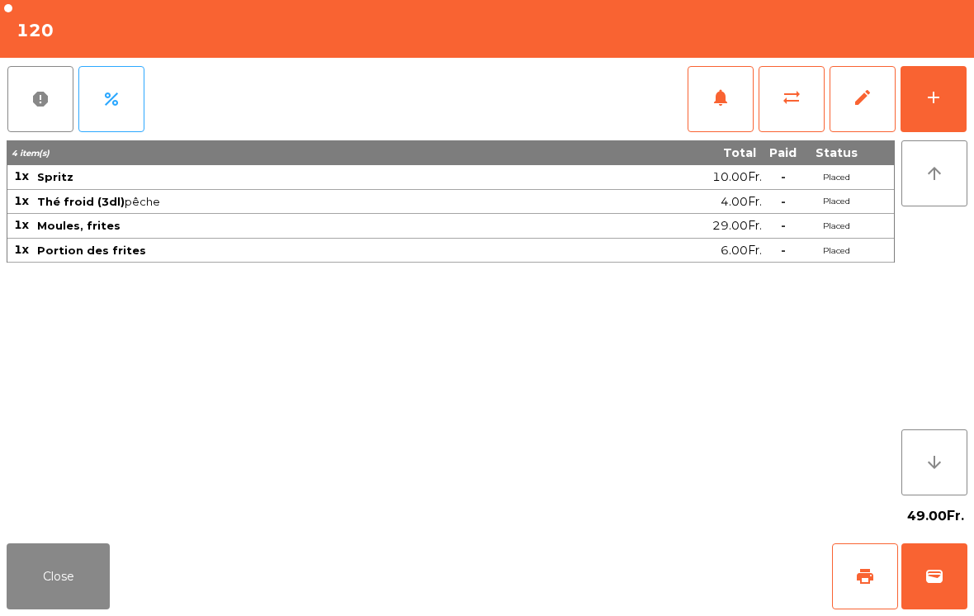
click at [919, 96] on button "add" at bounding box center [934, 99] width 66 height 66
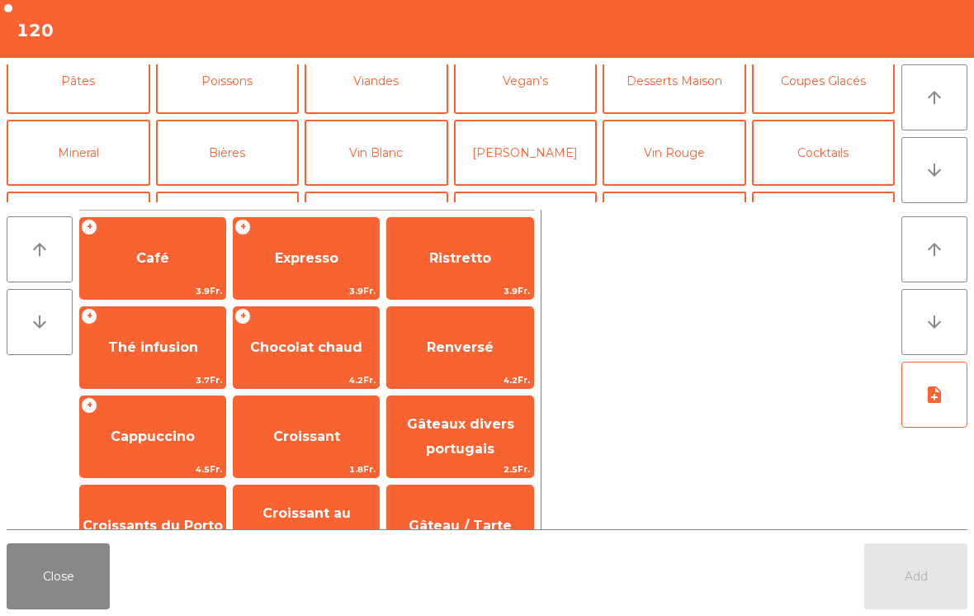
scroll to position [39, 0]
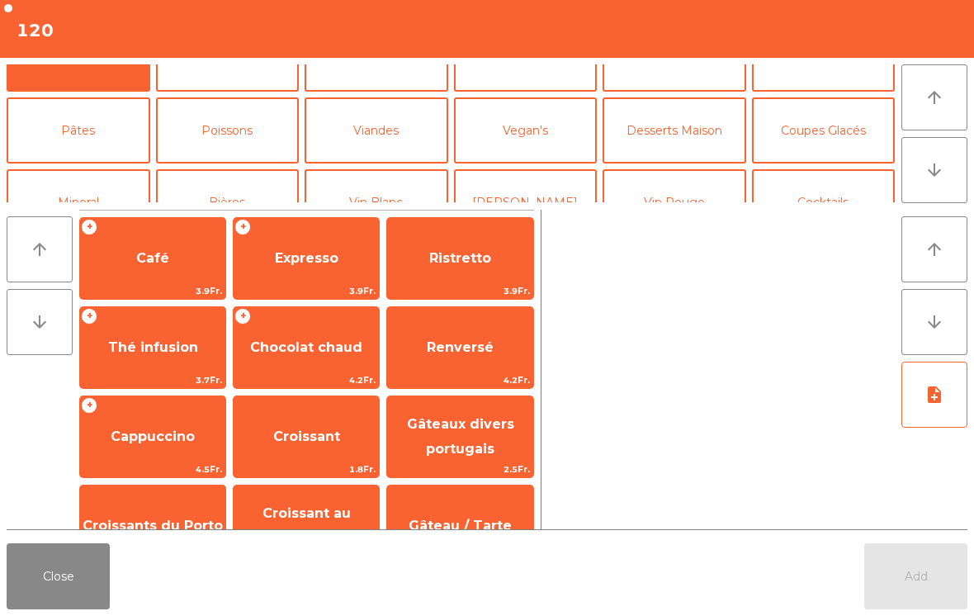
click at [534, 149] on button "Vegan's" at bounding box center [526, 130] width 144 height 66
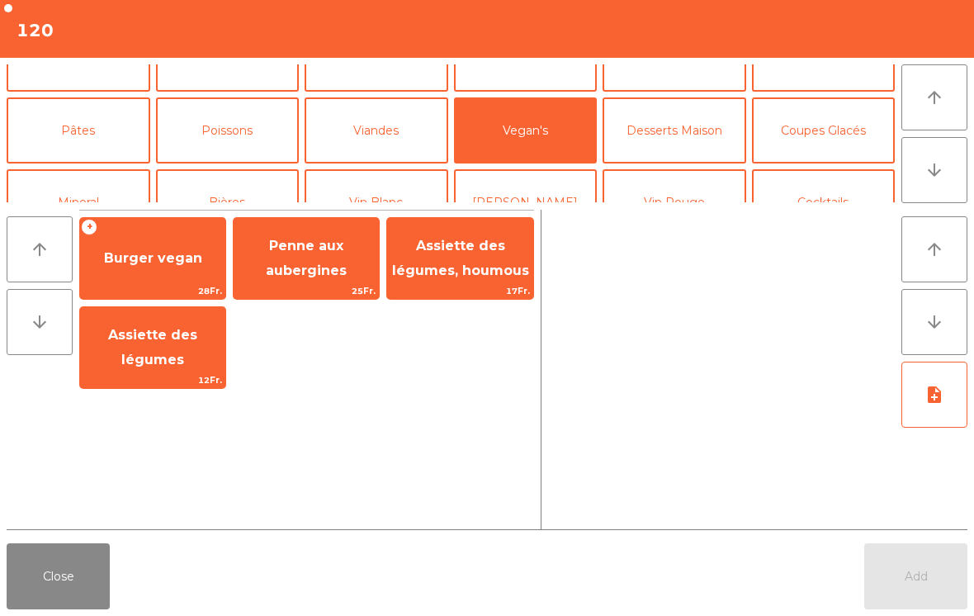
click at [154, 354] on span "Assiette des légumes" at bounding box center [152, 347] width 89 height 40
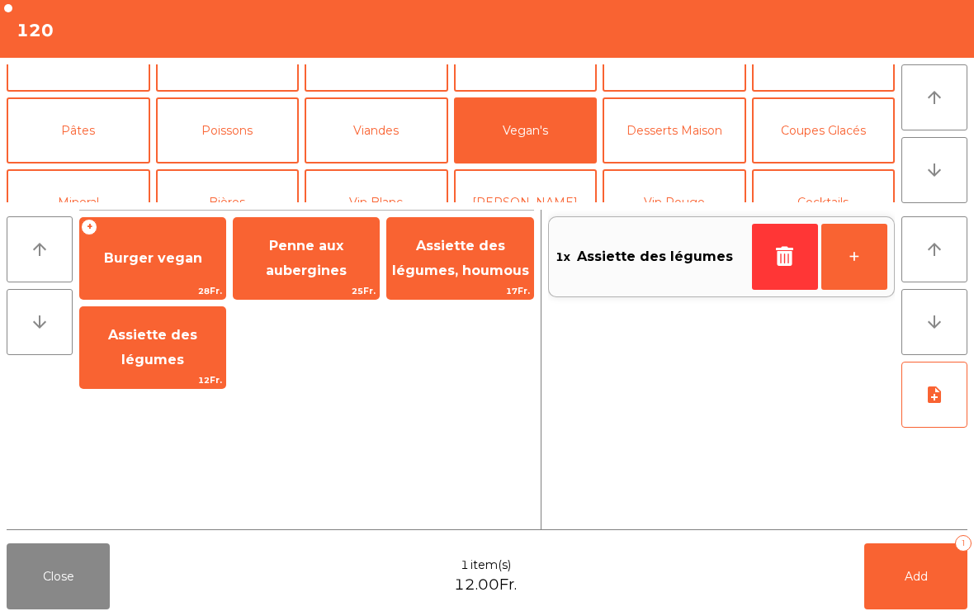
click at [892, 533] on div "arrow_upward arrow_downward + Burger vegan 28Fr. Penne aux aubergines 25Fr. Ass…" at bounding box center [487, 370] width 974 height 334
click at [926, 554] on button "Add 1" at bounding box center [915, 576] width 103 height 66
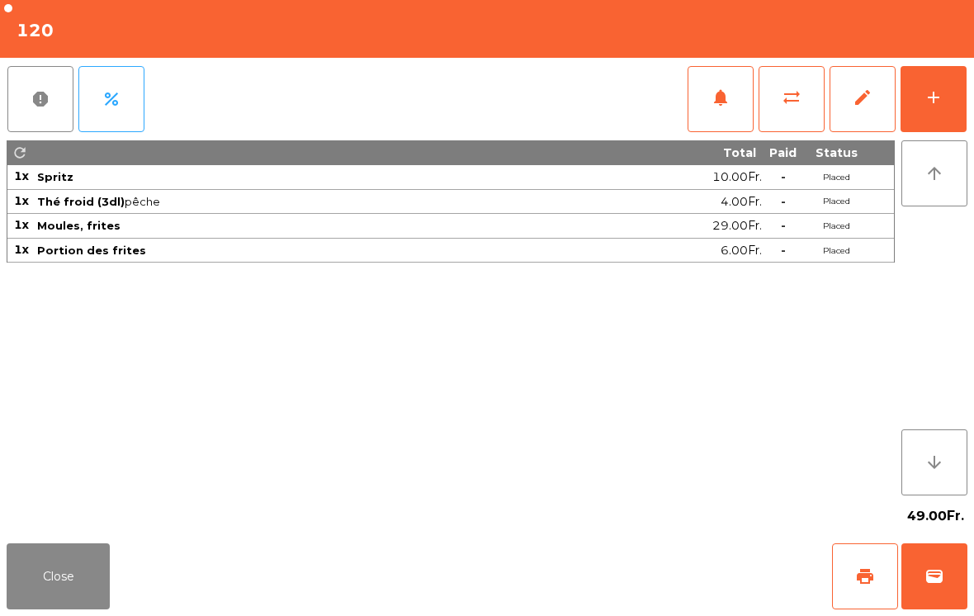
click at [68, 575] on button "Close" at bounding box center [58, 576] width 103 height 66
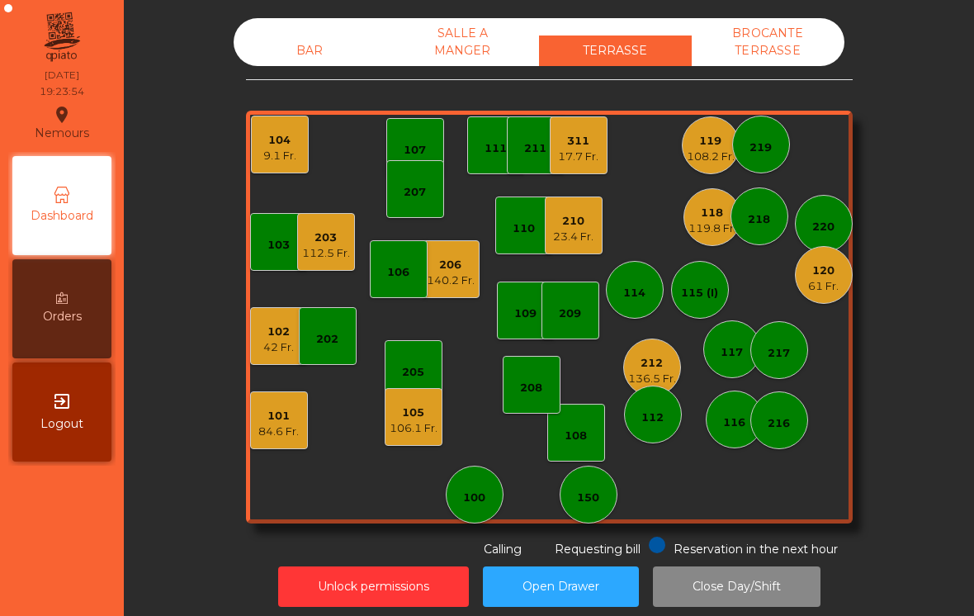
click at [833, 265] on div "120" at bounding box center [823, 271] width 31 height 17
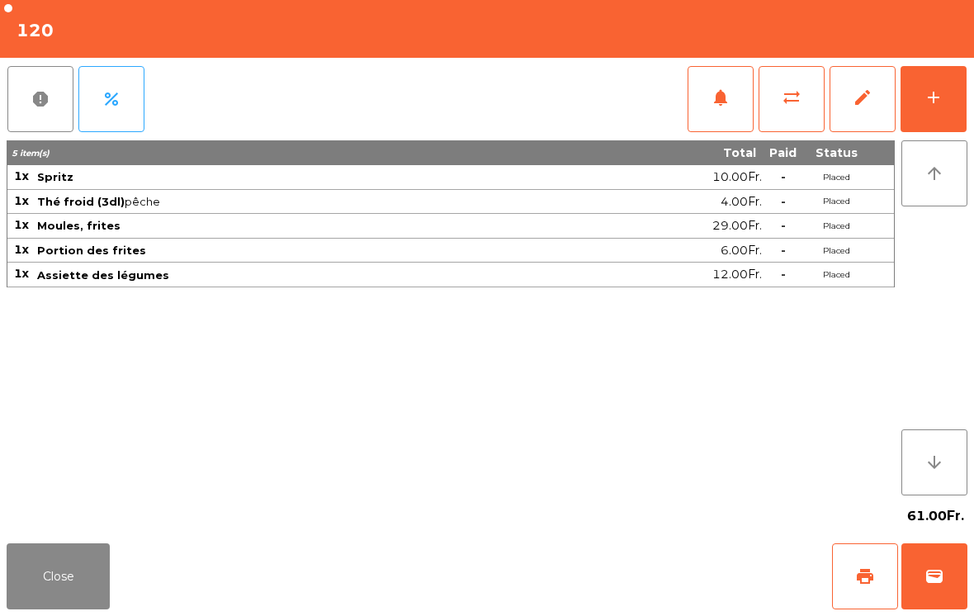
click at [90, 574] on button "Close" at bounding box center [58, 576] width 103 height 66
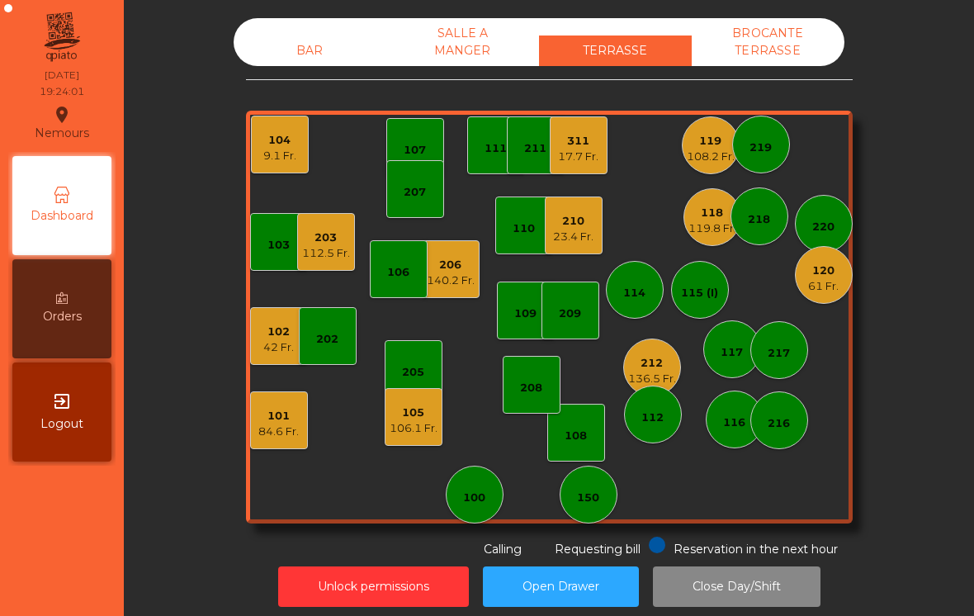
click at [695, 159] on div "108.2 Fr." at bounding box center [711, 157] width 48 height 17
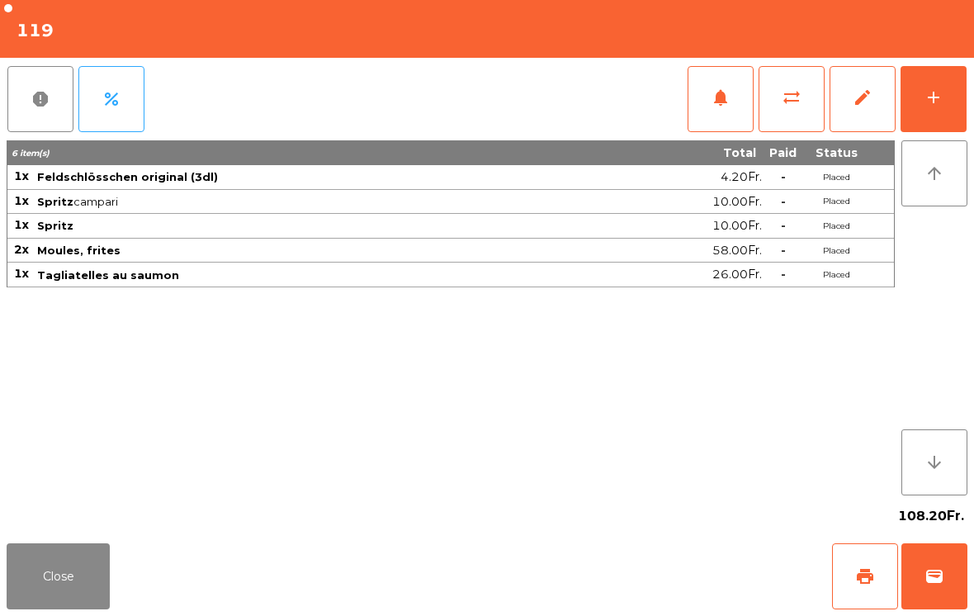
click at [48, 604] on button "Close" at bounding box center [58, 576] width 103 height 66
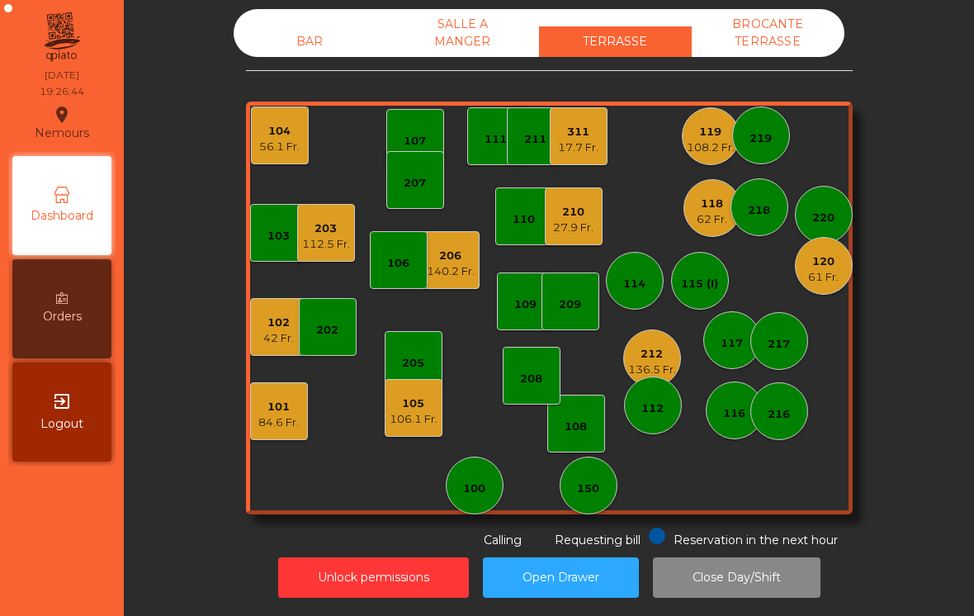
click at [717, 225] on div "62 Fr." at bounding box center [712, 219] width 31 height 17
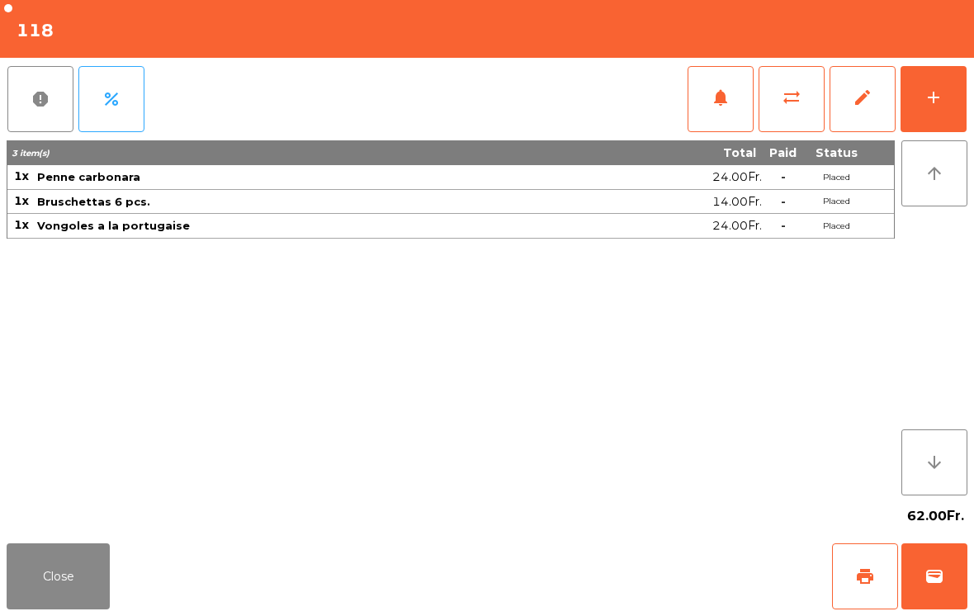
click at [936, 96] on div "add" at bounding box center [934, 98] width 20 height 20
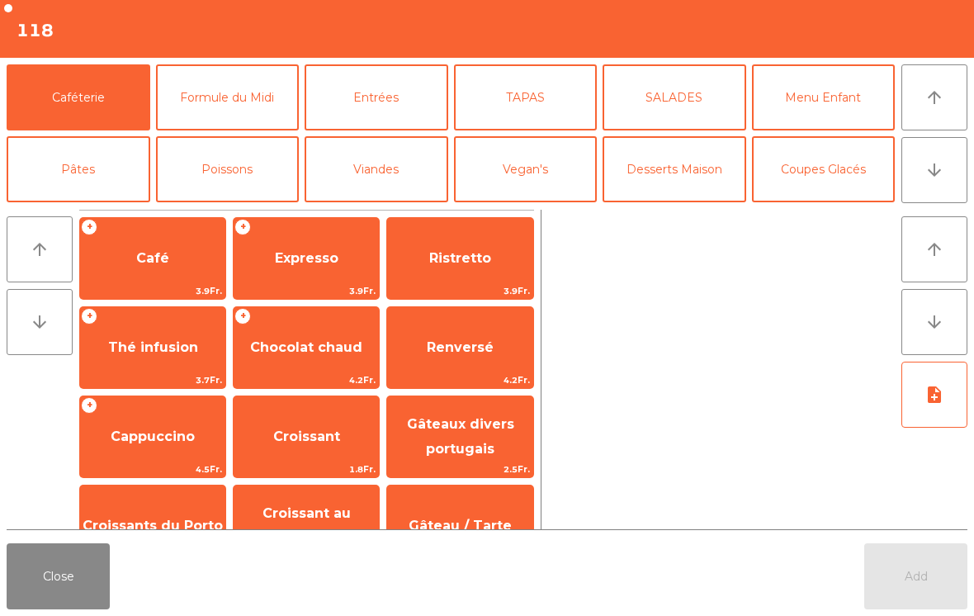
scroll to position [98, 0]
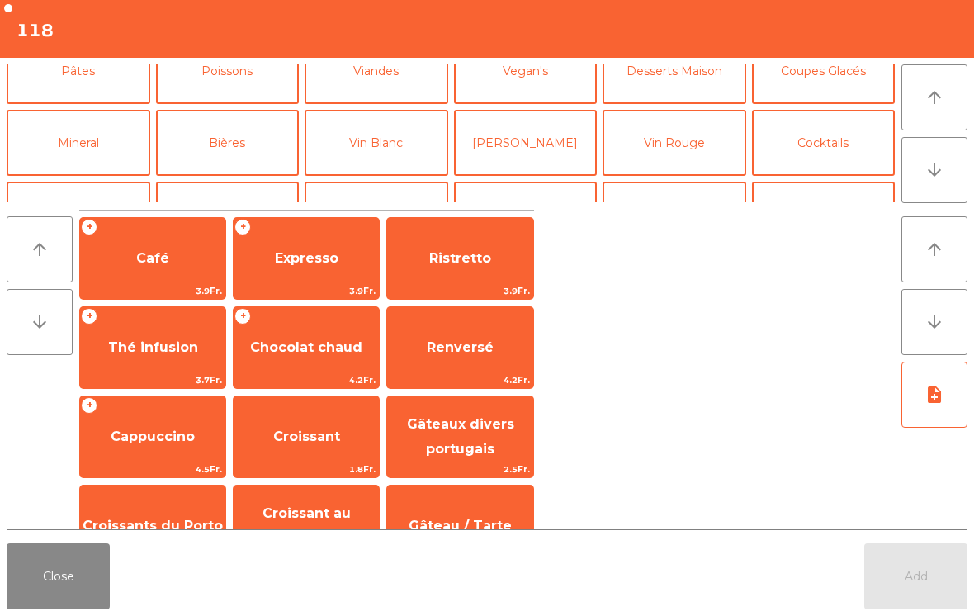
click at [269, 126] on button "Bières" at bounding box center [228, 143] width 144 height 66
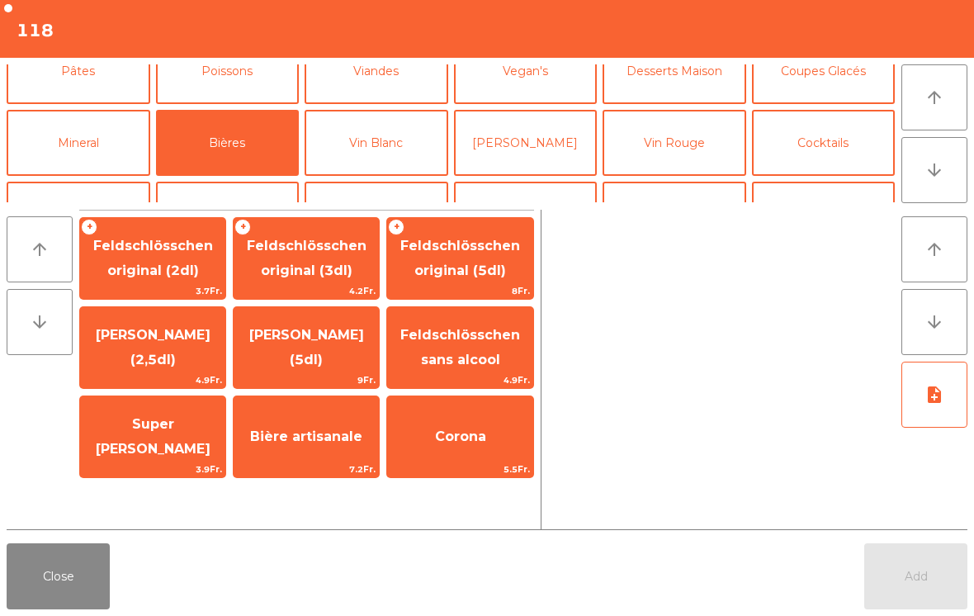
click at [335, 261] on span "Feldschlösschen original (3dl)" at bounding box center [306, 259] width 145 height 70
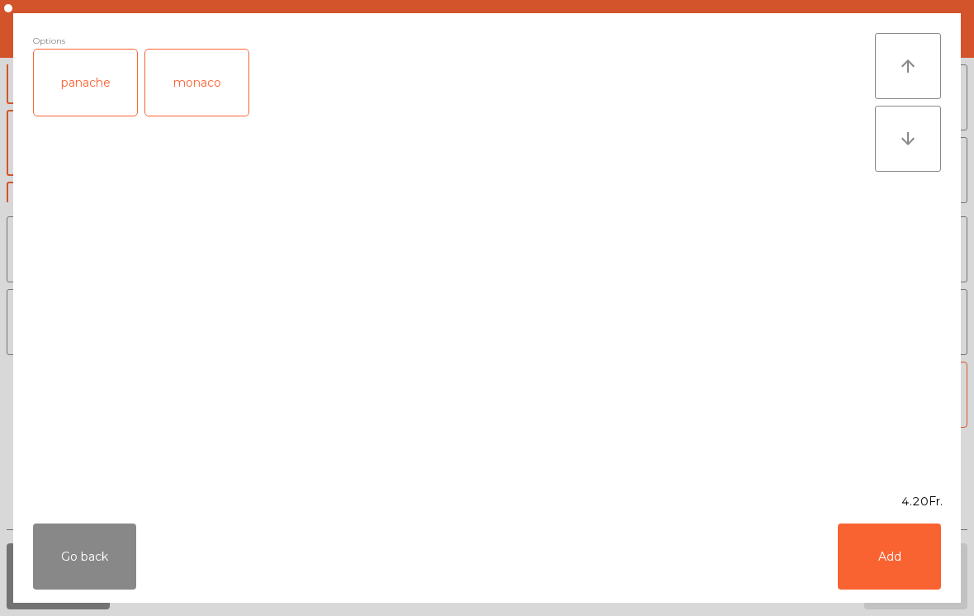
click at [901, 578] on button "Add" at bounding box center [889, 556] width 103 height 66
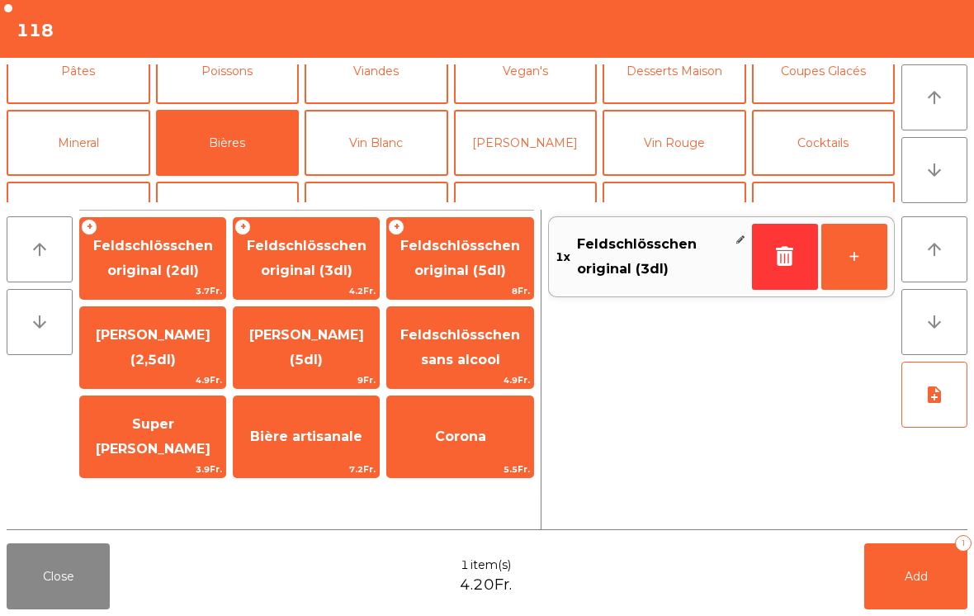
click at [901, 578] on button "Add 1" at bounding box center [915, 576] width 103 height 66
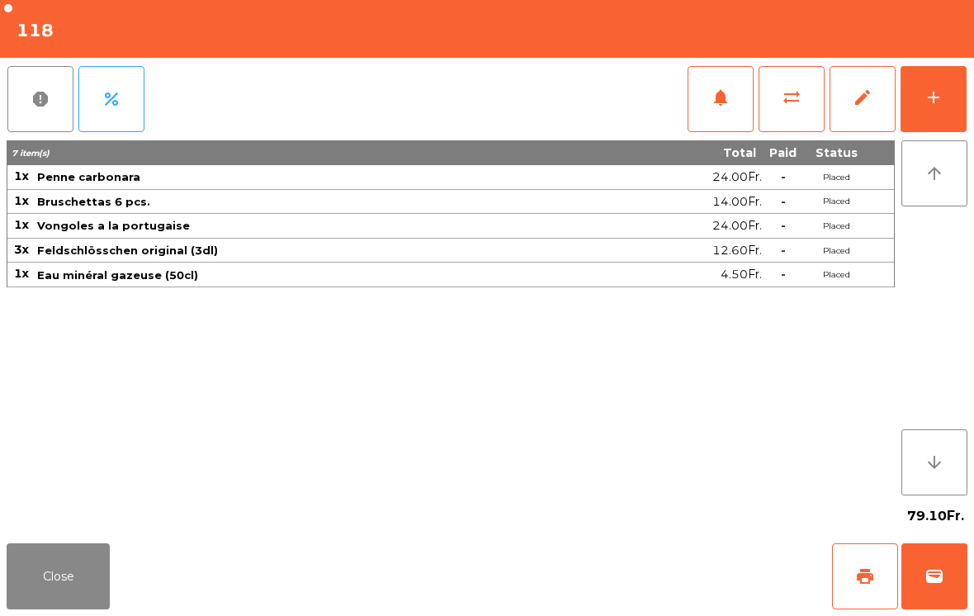
click at [67, 560] on button "Close" at bounding box center [58, 576] width 103 height 66
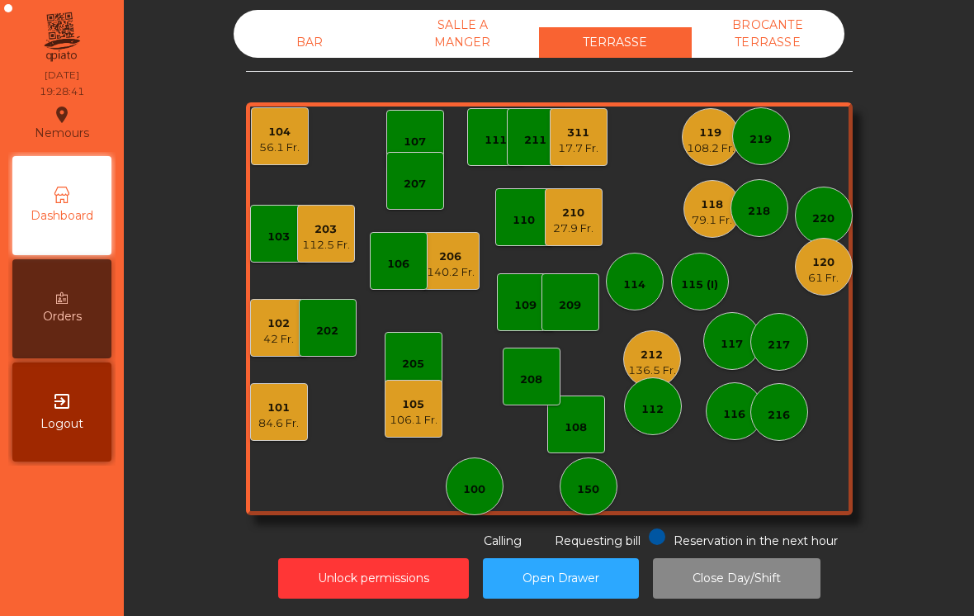
click at [427, 417] on div "106.1 Fr." at bounding box center [414, 420] width 48 height 17
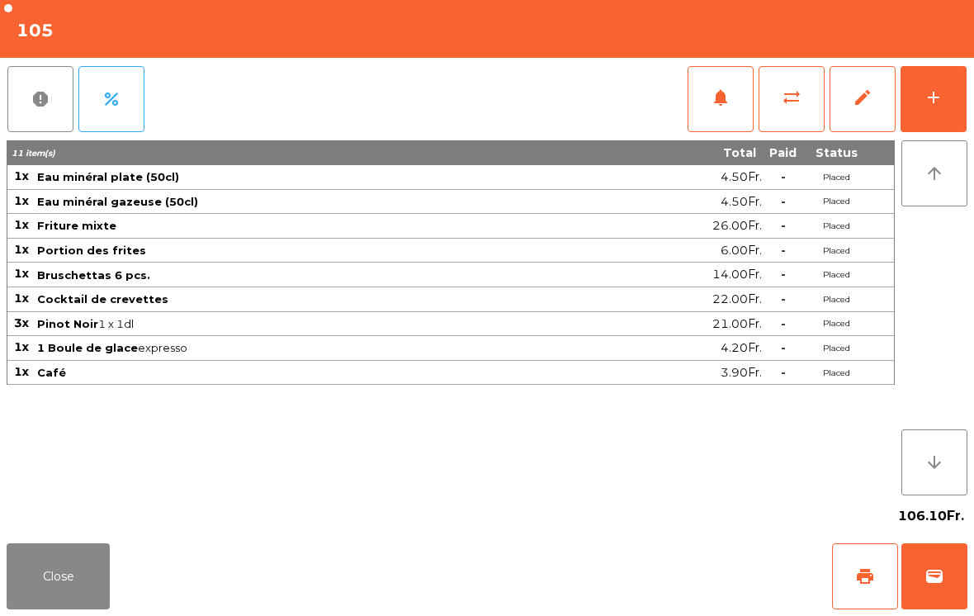
click at [855, 578] on span "print" at bounding box center [865, 576] width 20 height 20
click at [65, 580] on button "Close" at bounding box center [58, 576] width 103 height 66
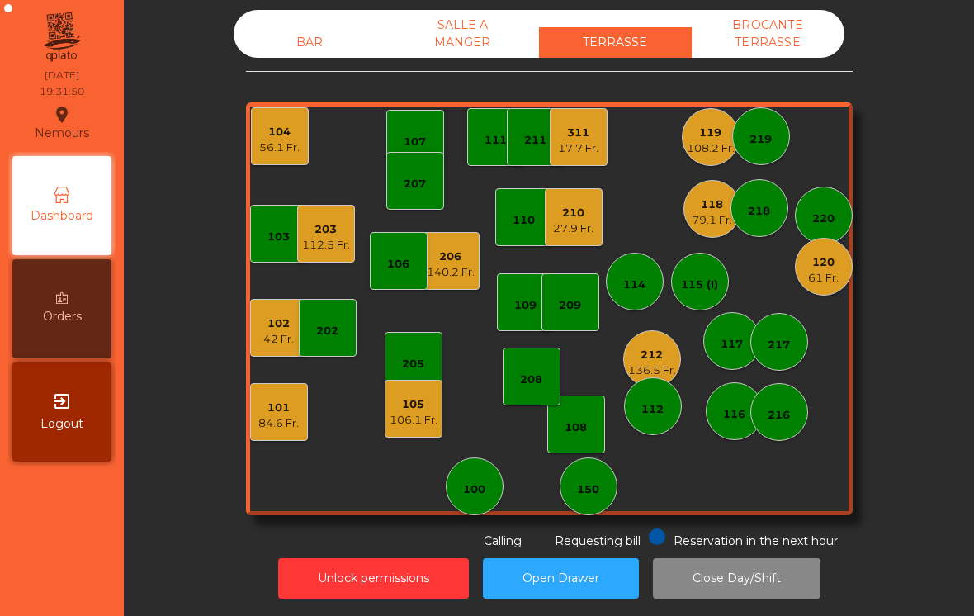
click at [780, 426] on div "216" at bounding box center [779, 412] width 58 height 58
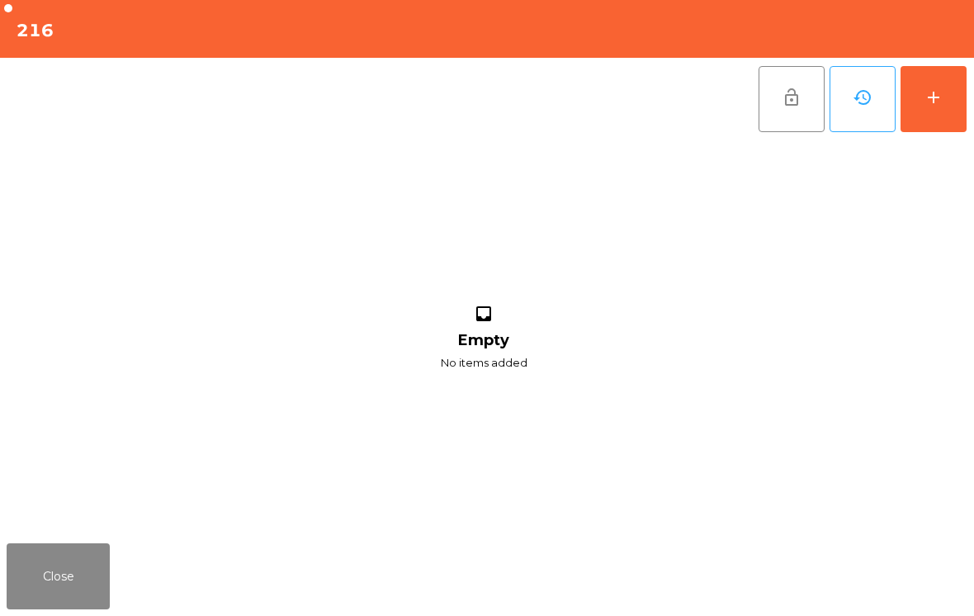
click at [930, 120] on button "add" at bounding box center [934, 99] width 66 height 66
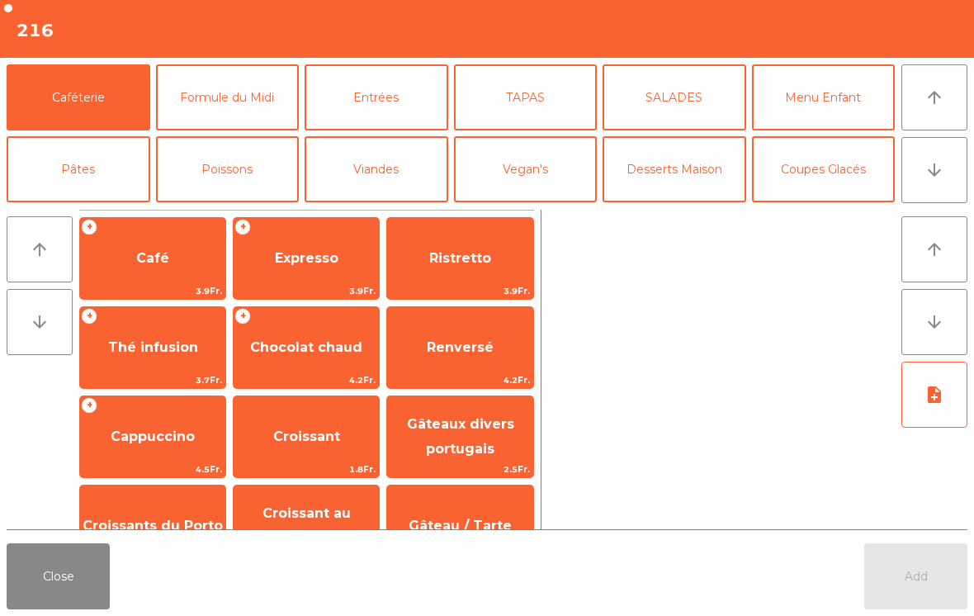
click at [954, 171] on button "arrow_downward" at bounding box center [935, 170] width 66 height 66
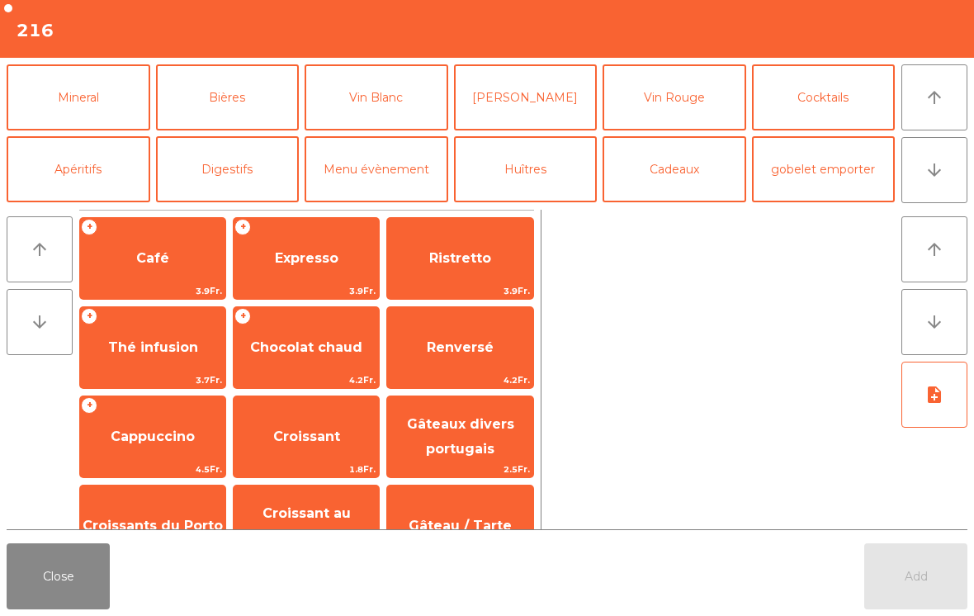
click at [102, 105] on button "Mineral" at bounding box center [79, 97] width 144 height 66
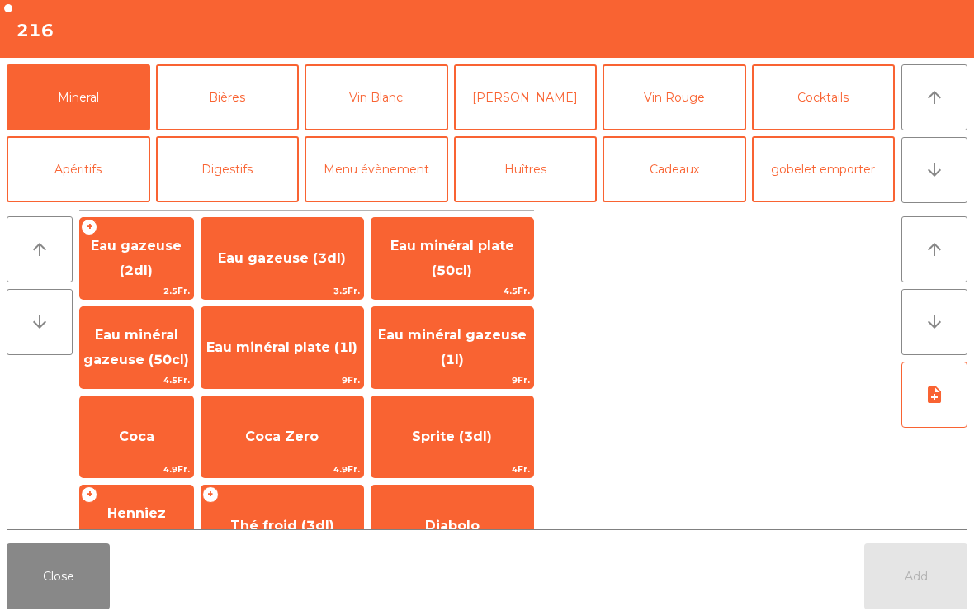
click at [328, 460] on div "Coca Zero 4.9Fr." at bounding box center [282, 436] width 163 height 83
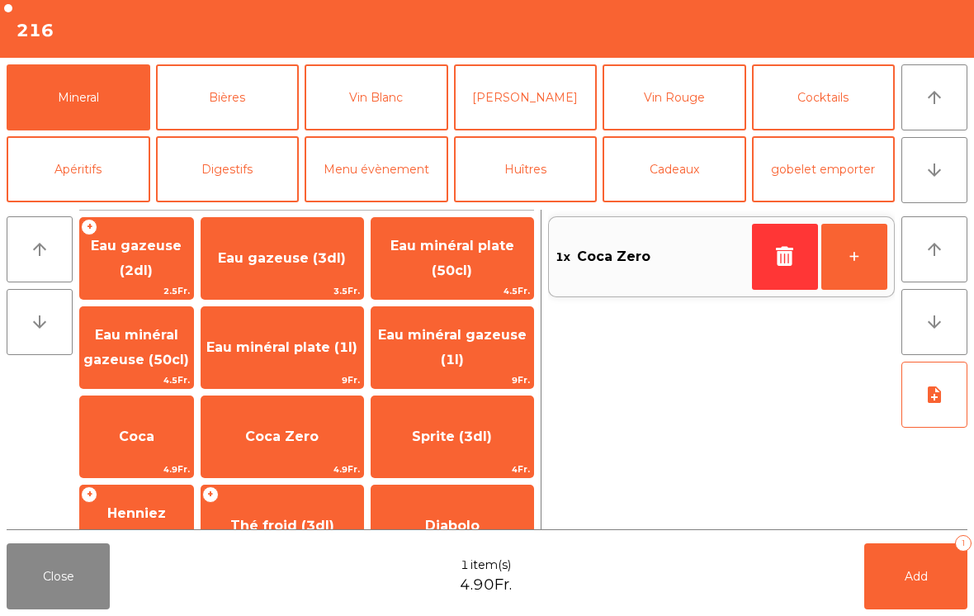
click at [416, 101] on button "Vin Blanc" at bounding box center [377, 97] width 144 height 66
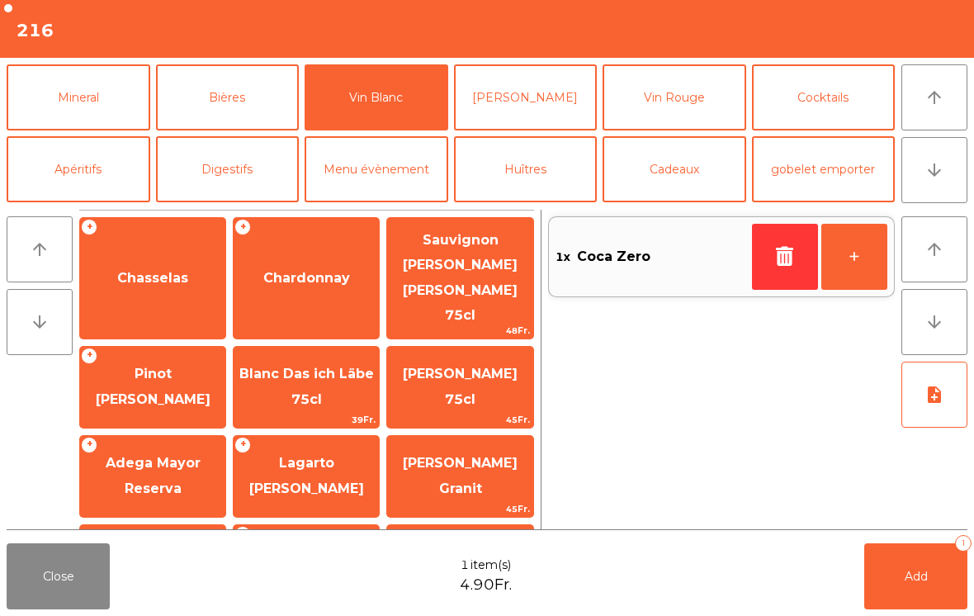
click at [189, 277] on span "Chasselas" at bounding box center [152, 278] width 145 height 45
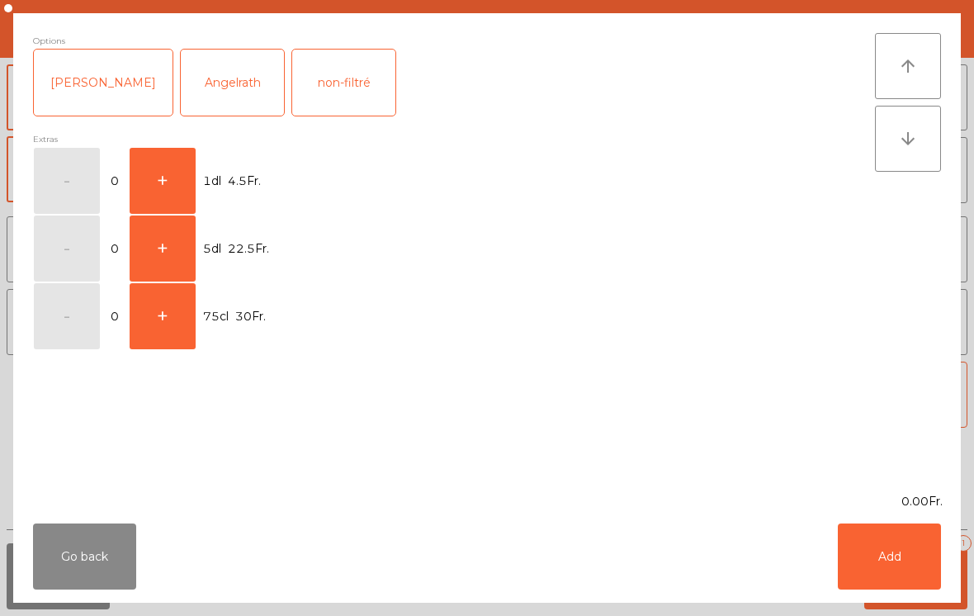
click at [168, 272] on button "+" at bounding box center [163, 248] width 66 height 66
click at [888, 575] on button "Add" at bounding box center [889, 556] width 103 height 66
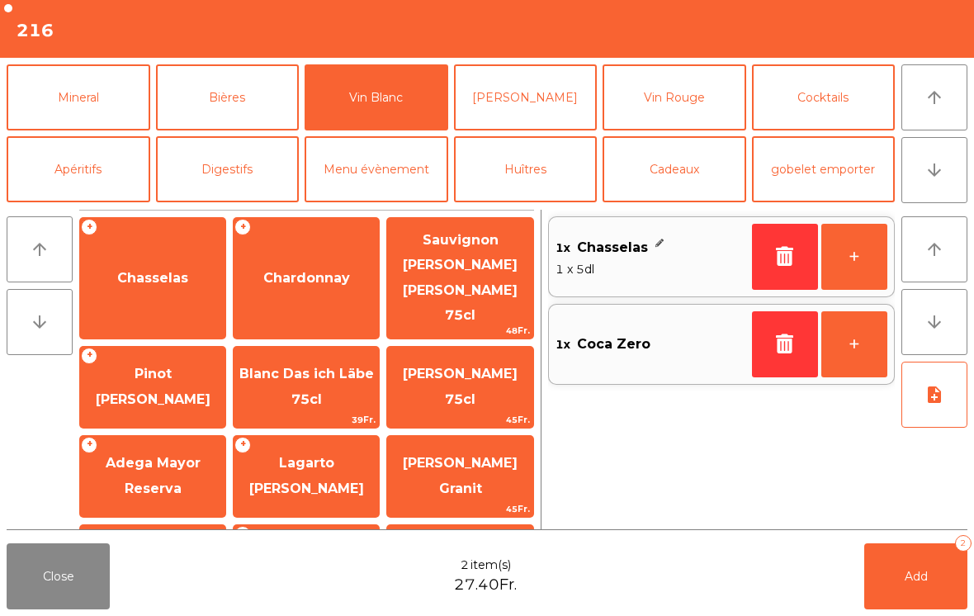
click at [921, 585] on button "Add 2" at bounding box center [915, 576] width 103 height 66
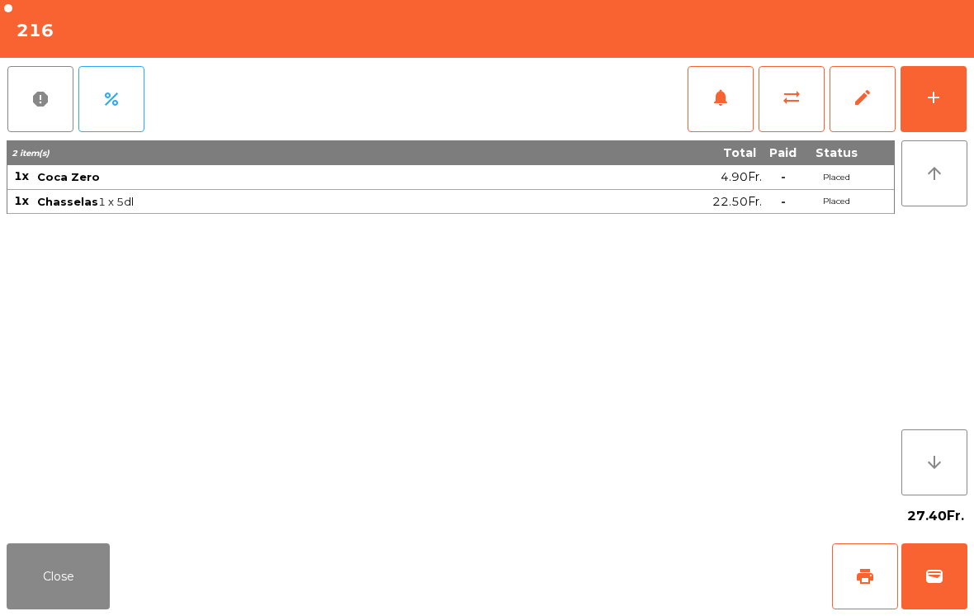
click at [108, 544] on button "Close" at bounding box center [58, 576] width 103 height 66
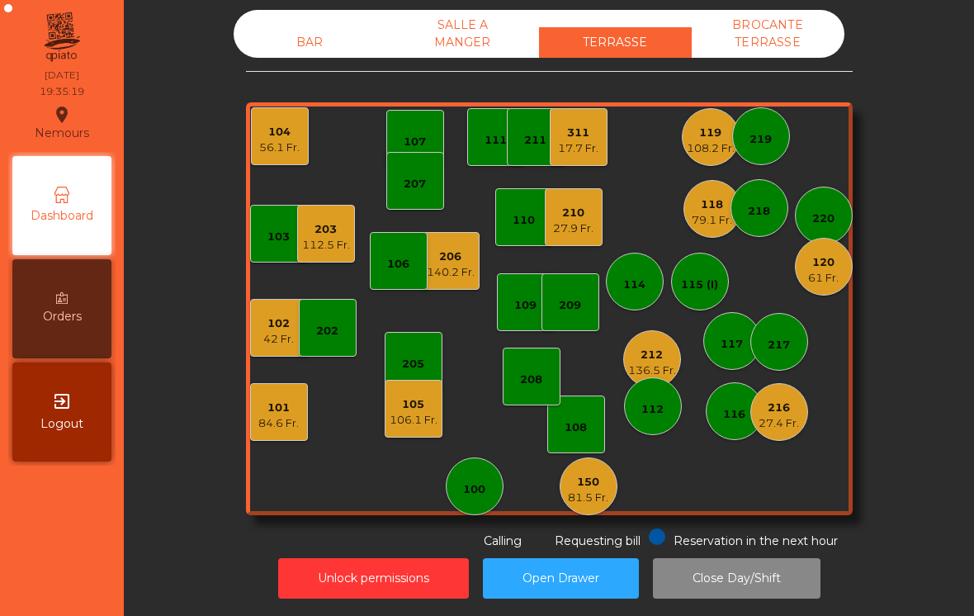
click at [459, 269] on div "140.2 Fr." at bounding box center [451, 272] width 48 height 17
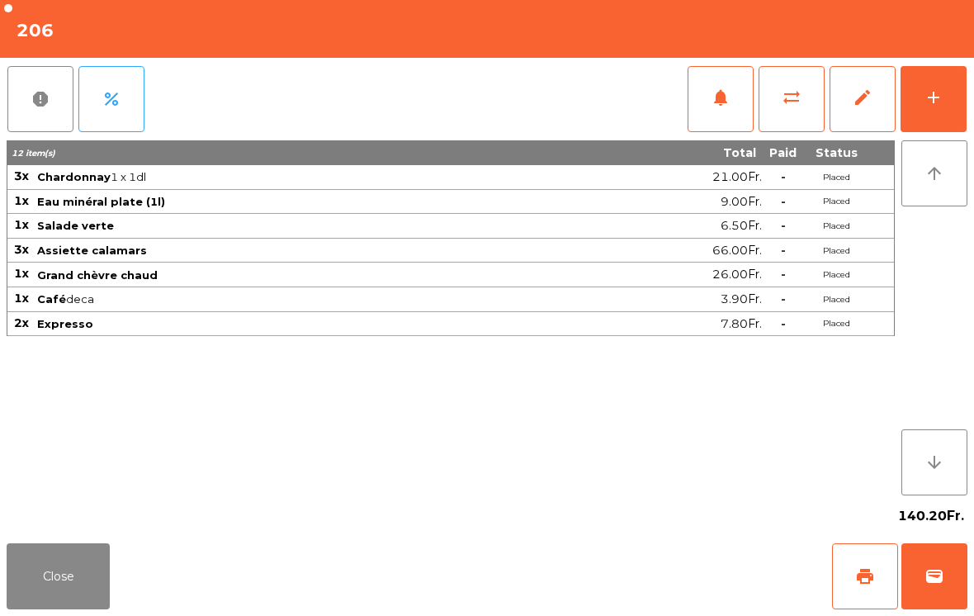
click at [871, 581] on span "print" at bounding box center [865, 576] width 20 height 20
click at [45, 562] on button "Close" at bounding box center [58, 576] width 103 height 66
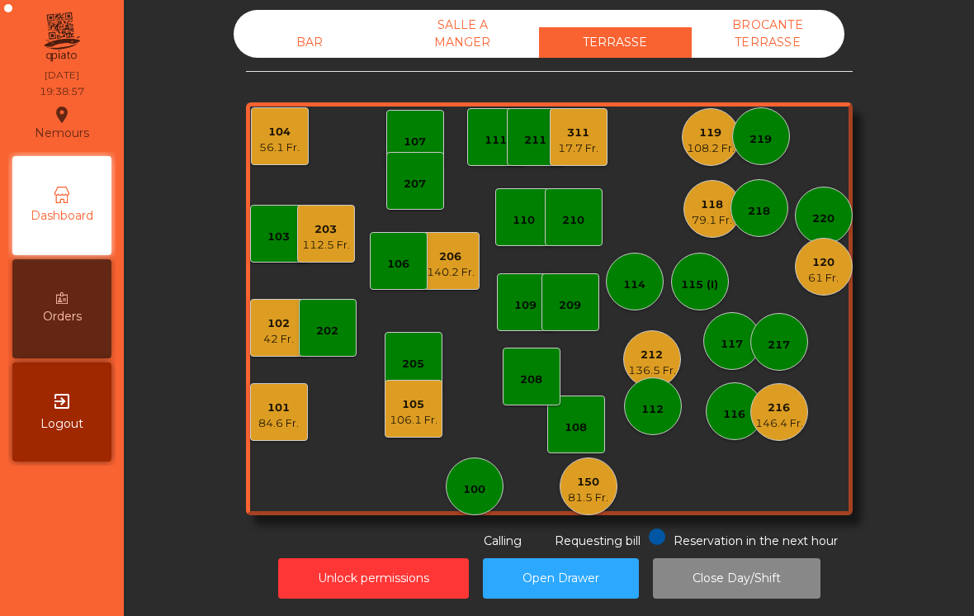
click at [656, 372] on div "136.5 Fr." at bounding box center [652, 370] width 48 height 17
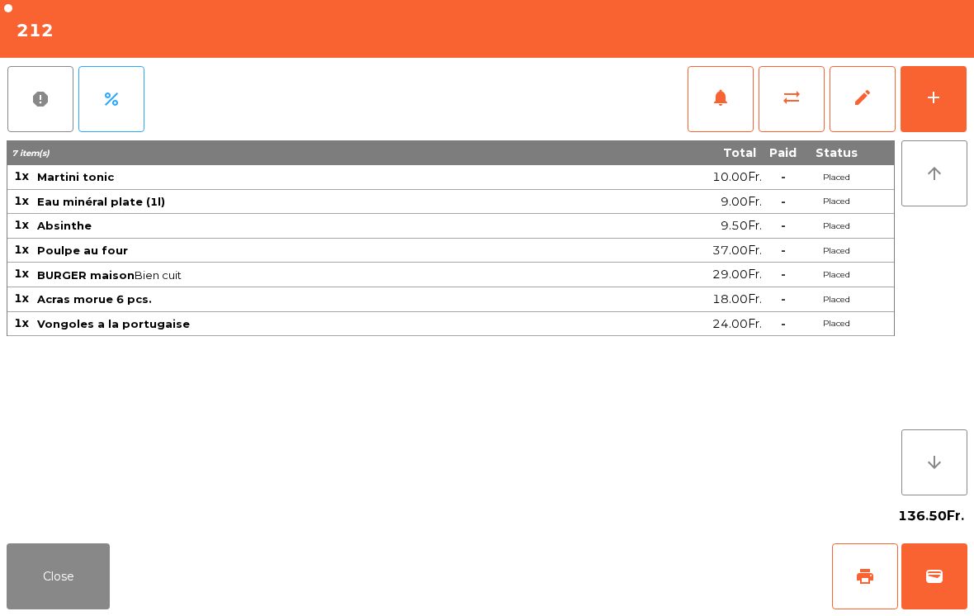
click at [936, 93] on div "add" at bounding box center [934, 98] width 20 height 20
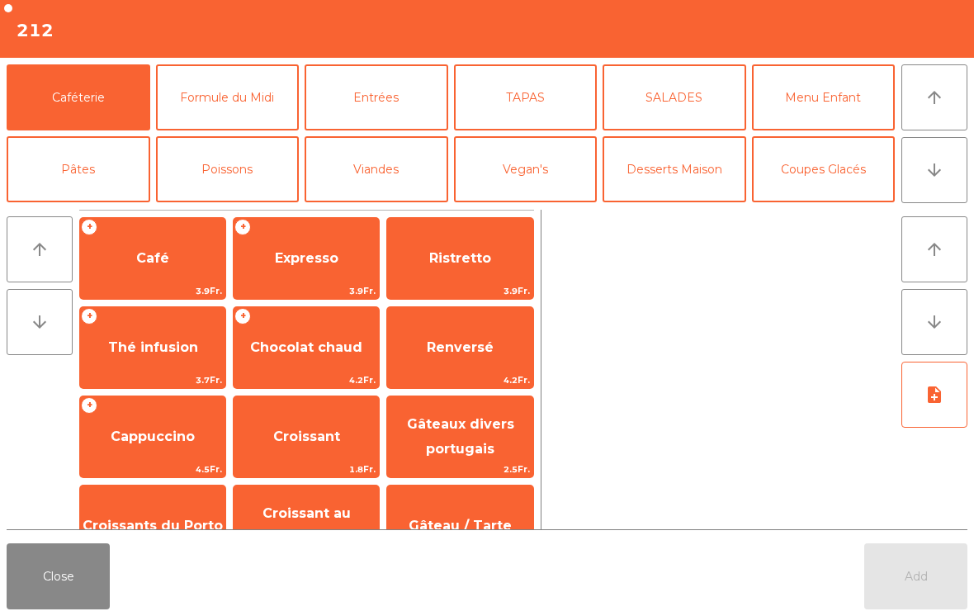
click at [935, 173] on icon "arrow_downward" at bounding box center [935, 170] width 20 height 20
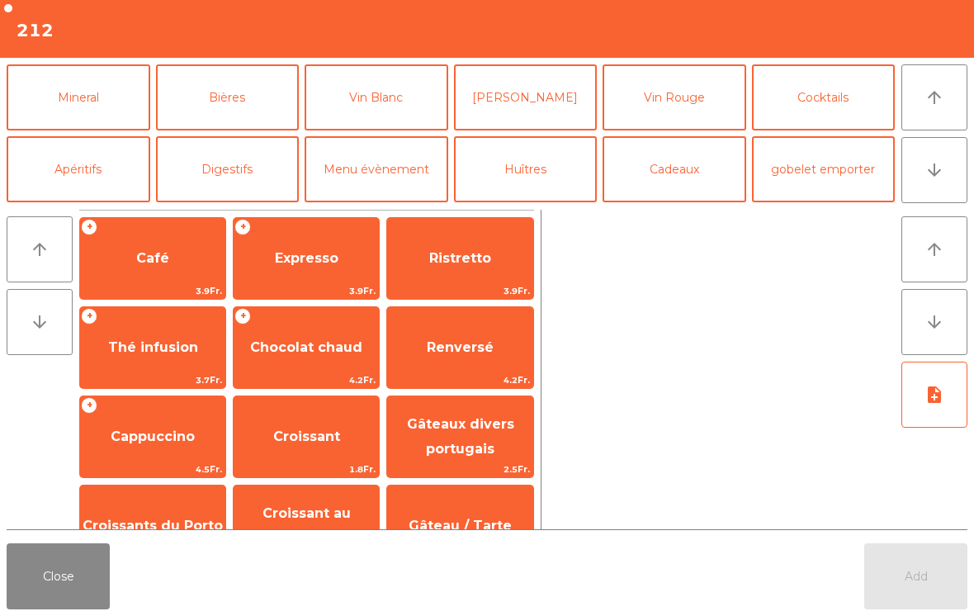
click at [367, 106] on button "Vin Blanc" at bounding box center [377, 97] width 144 height 66
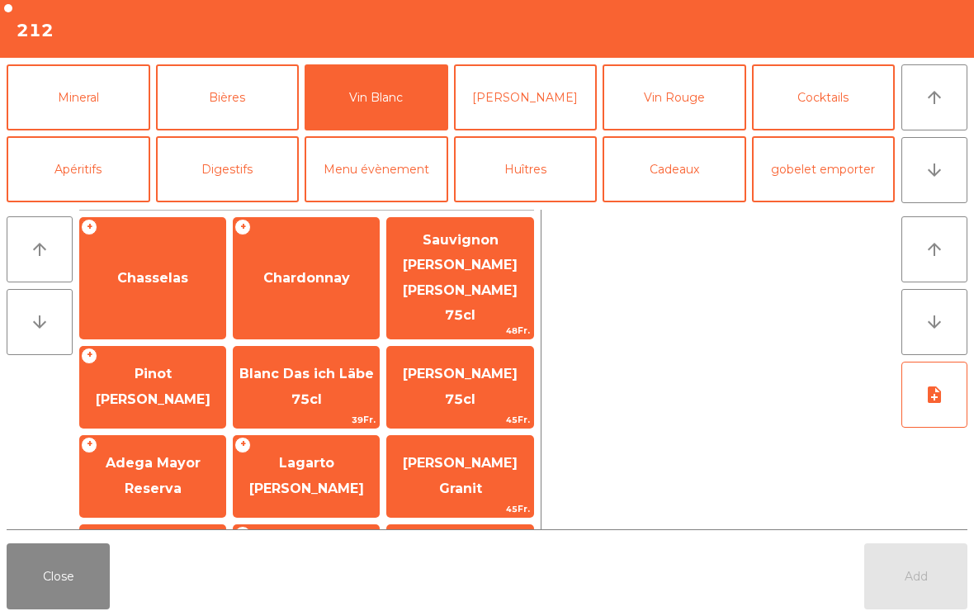
click at [127, 272] on span "Chasselas" at bounding box center [152, 278] width 145 height 45
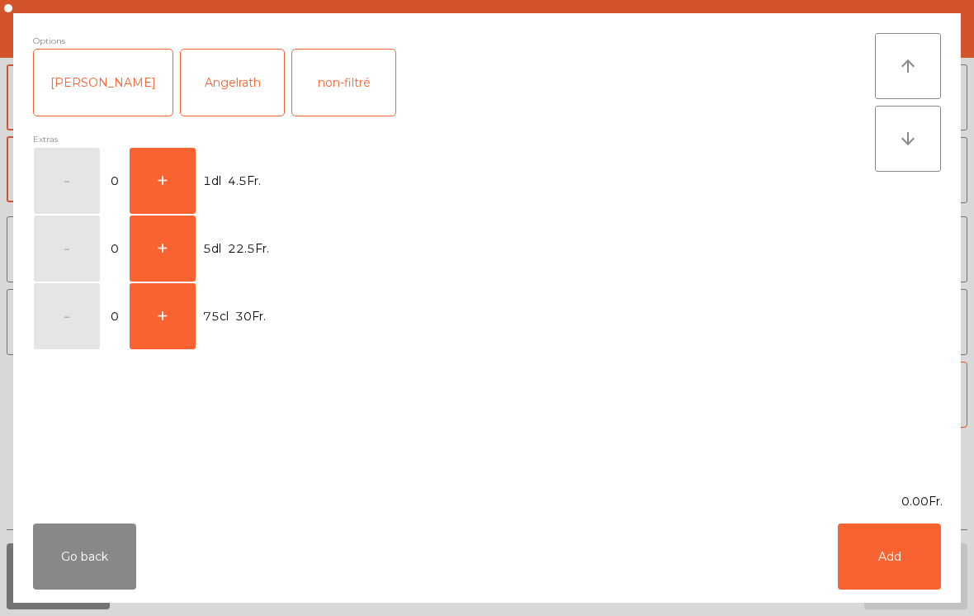
click at [166, 180] on button "+" at bounding box center [163, 181] width 66 height 66
click at [877, 559] on button "Add" at bounding box center [889, 556] width 103 height 66
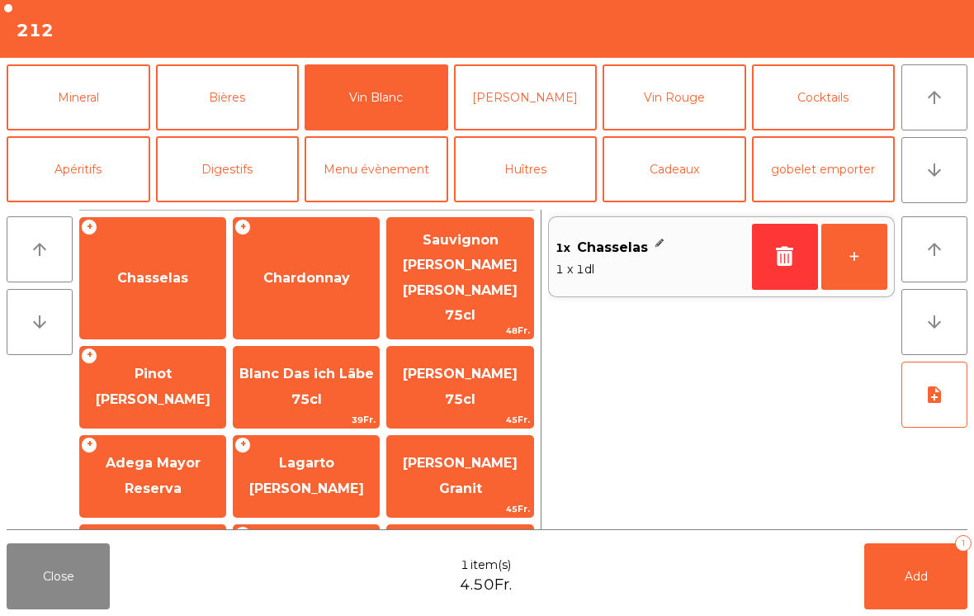
click at [899, 582] on button "Add 1" at bounding box center [915, 576] width 103 height 66
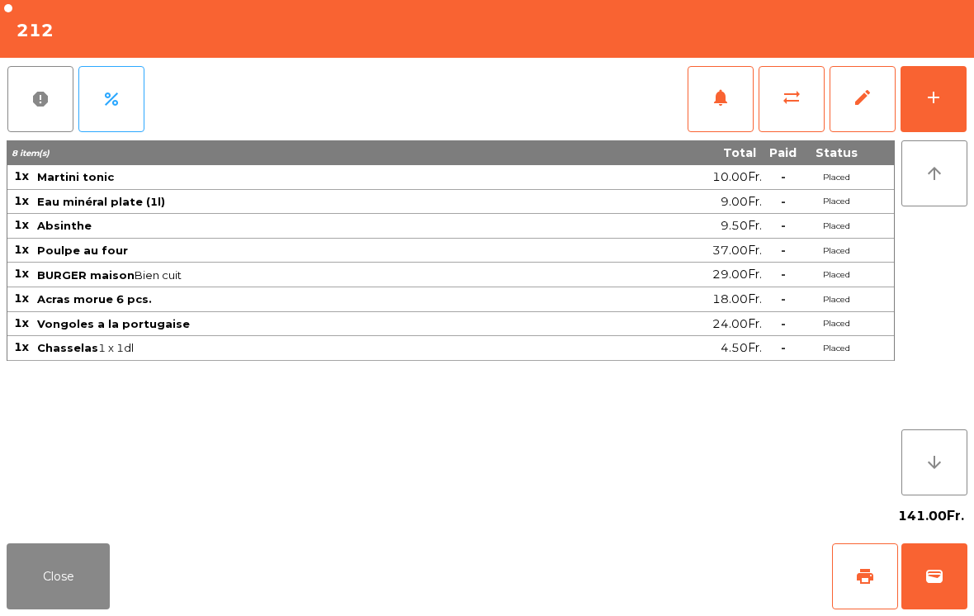
click at [61, 586] on button "Close" at bounding box center [58, 576] width 103 height 66
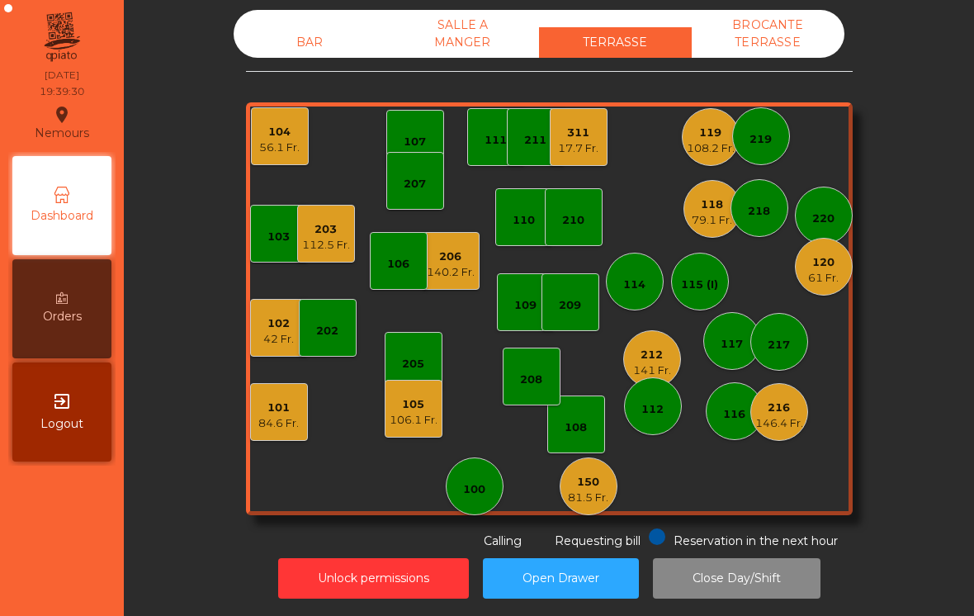
click at [783, 409] on div "216" at bounding box center [779, 408] width 48 height 17
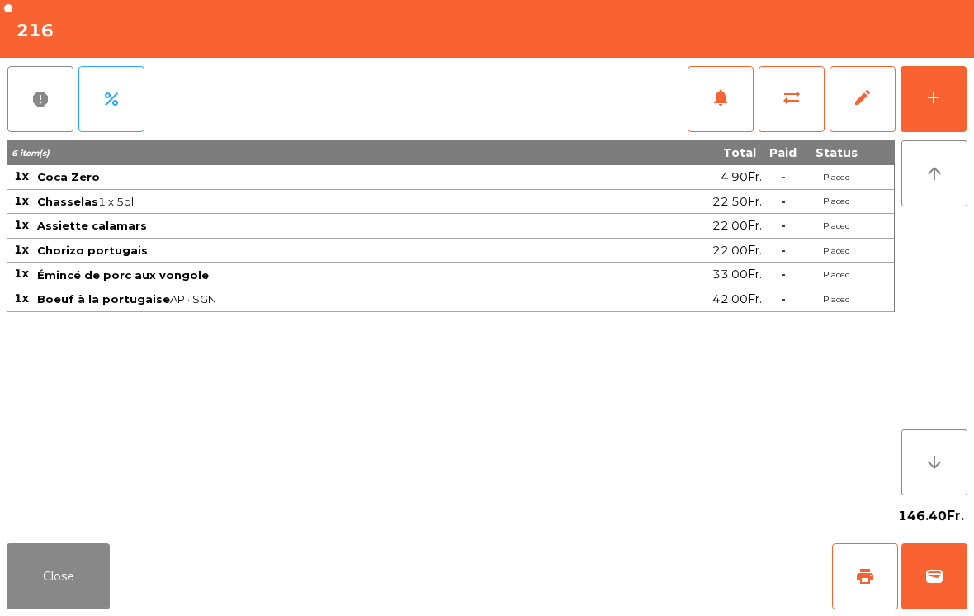
click at [43, 602] on button "Close" at bounding box center [58, 576] width 103 height 66
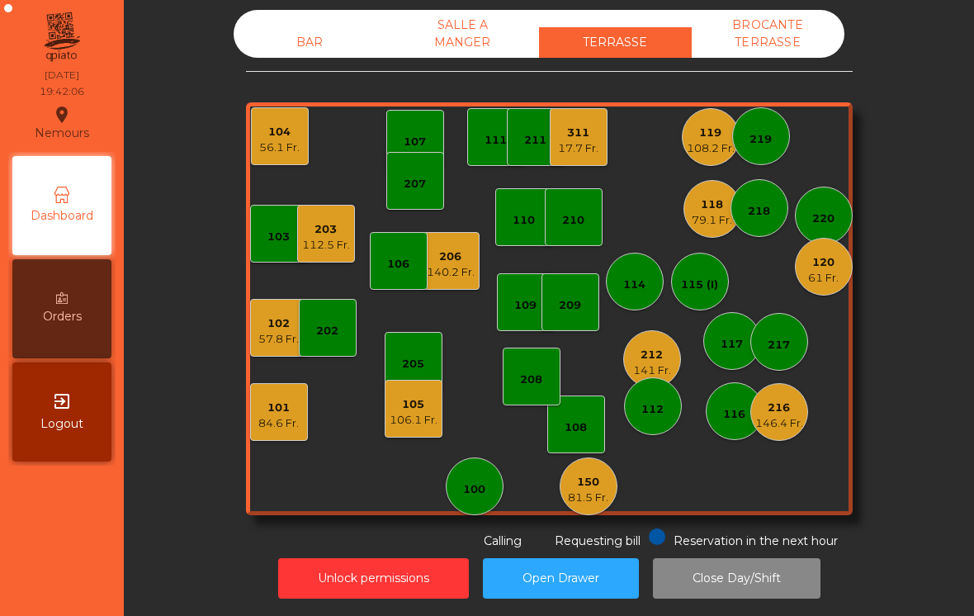
click at [785, 452] on div "103 102 57.8 Fr. 101 84.6 Fr. 202 206 140.2 Fr. 104 56.1 Fr. 205 108 105 106.1 …" at bounding box center [549, 308] width 607 height 413
click at [788, 439] on div "216 146.4 Fr." at bounding box center [779, 412] width 58 height 58
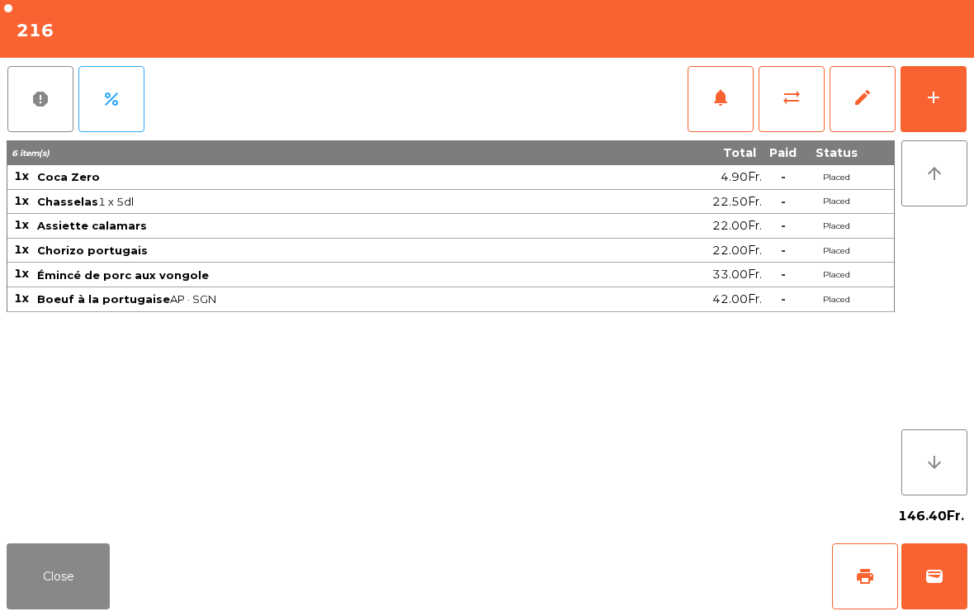
click at [941, 109] on button "add" at bounding box center [934, 99] width 66 height 66
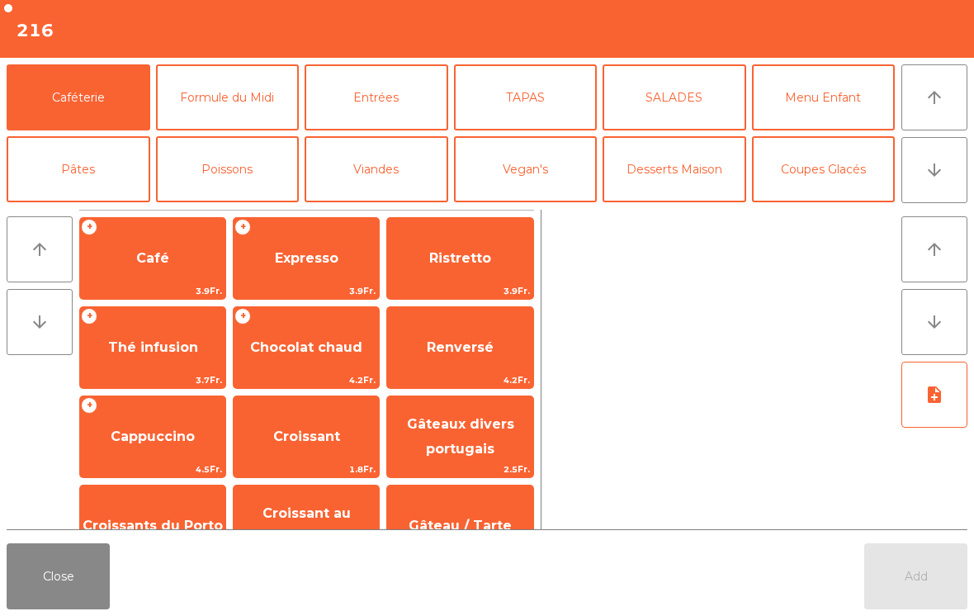
click at [943, 182] on button "arrow_downward" at bounding box center [935, 170] width 66 height 66
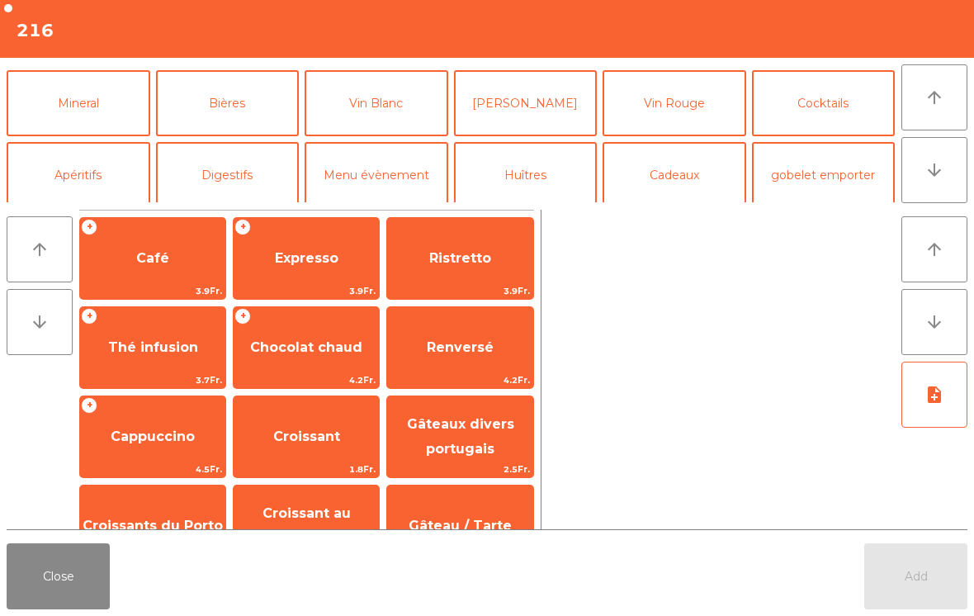
click at [91, 97] on button "Mineral" at bounding box center [79, 103] width 144 height 66
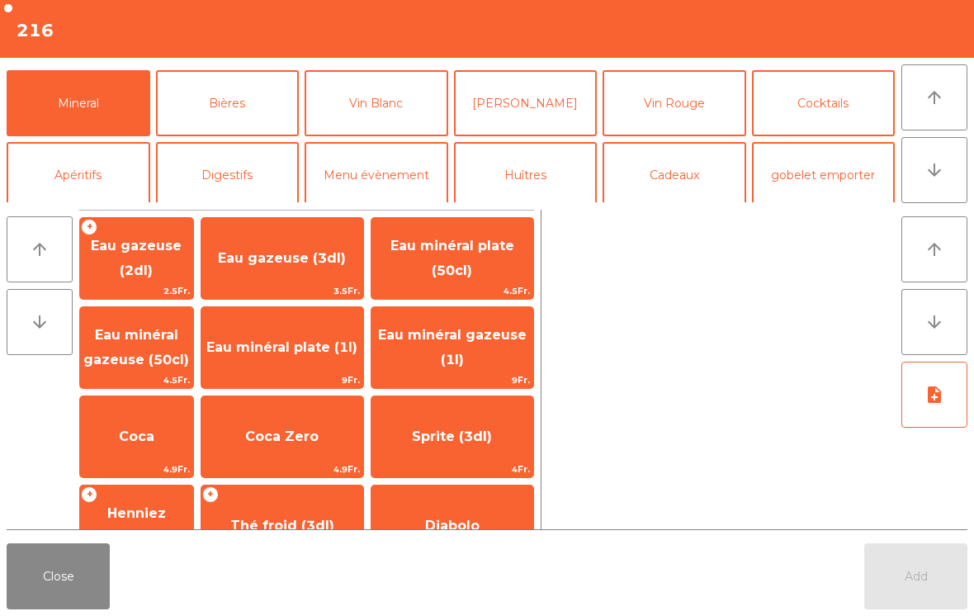
scroll to position [144, 0]
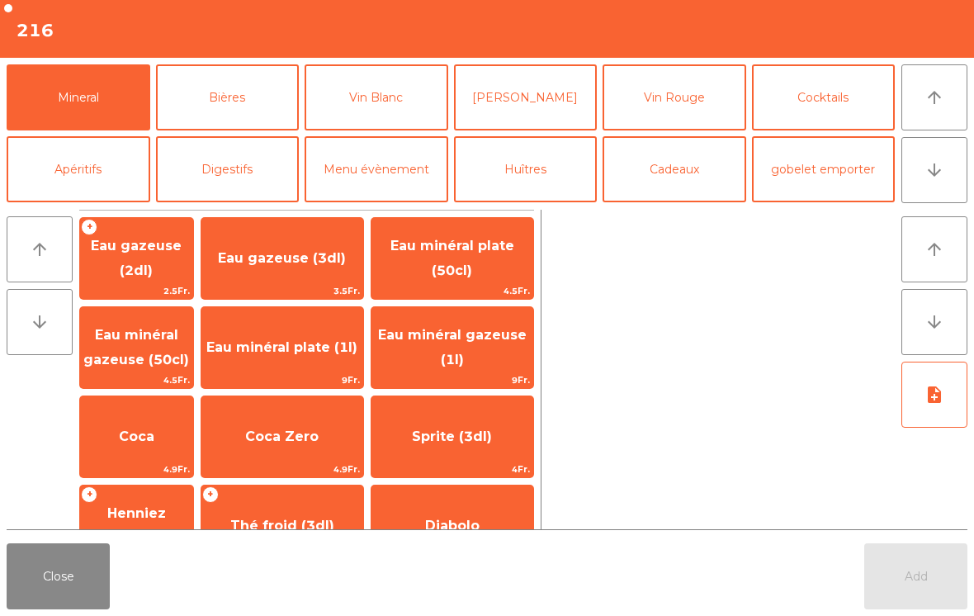
click at [306, 452] on span "Coca Zero" at bounding box center [282, 436] width 162 height 45
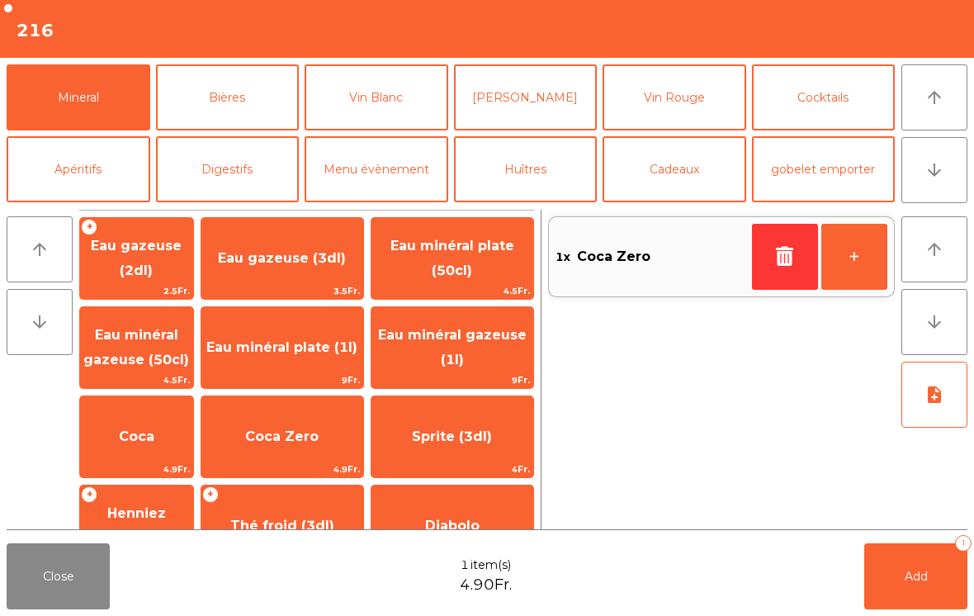
click at [923, 584] on button "Add 1" at bounding box center [915, 576] width 103 height 66
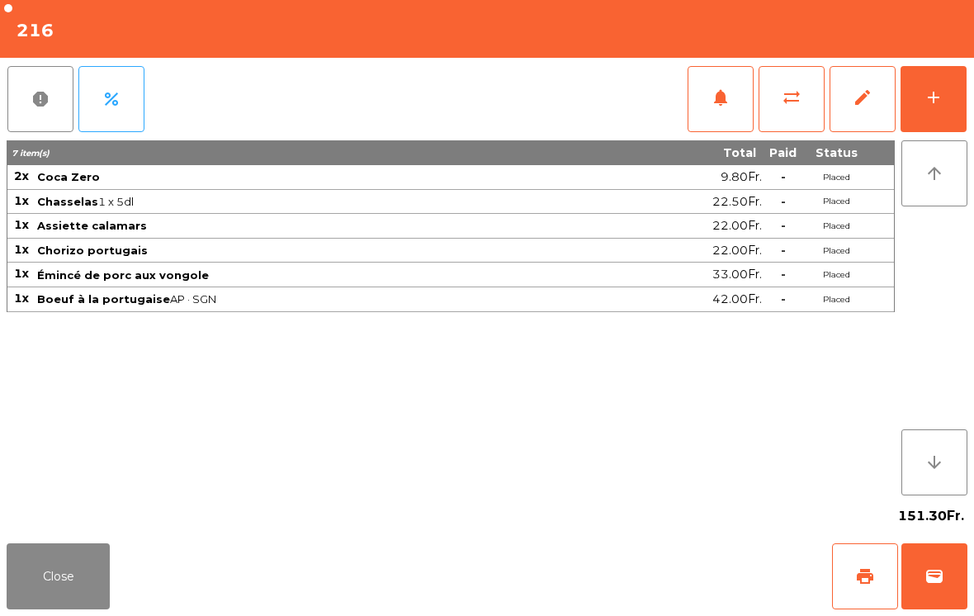
click at [79, 603] on button "Close" at bounding box center [58, 576] width 103 height 66
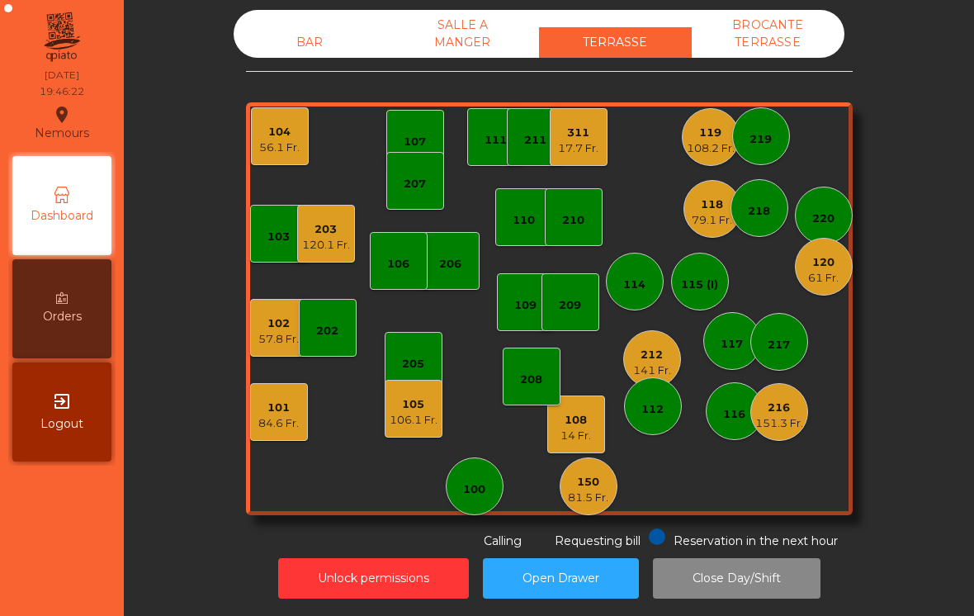
click at [693, 214] on div "79.1 Fr." at bounding box center [712, 220] width 40 height 17
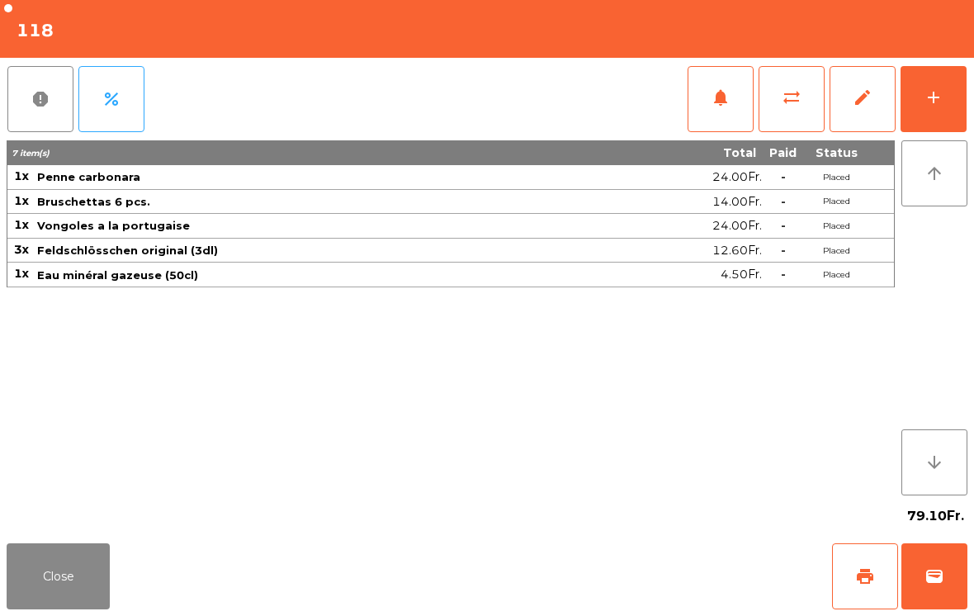
click at [884, 577] on button "print" at bounding box center [865, 576] width 66 height 66
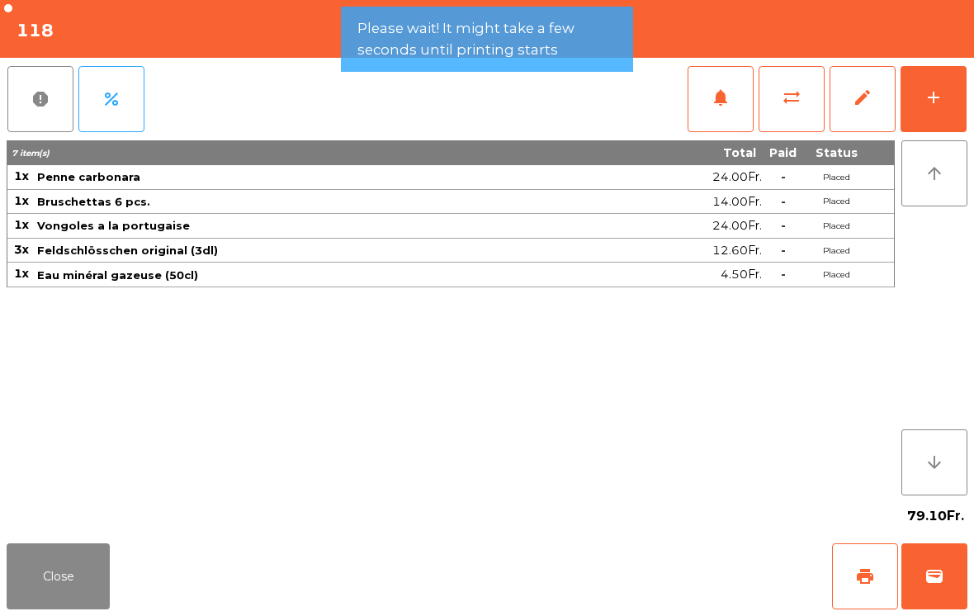
click at [52, 592] on button "Close" at bounding box center [58, 576] width 103 height 66
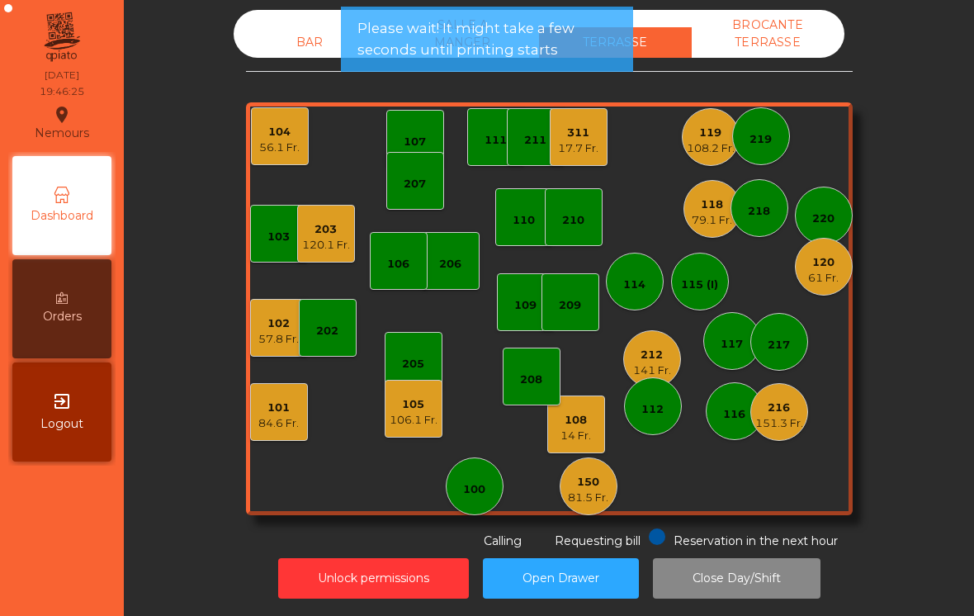
click at [697, 147] on div "108.2 Fr." at bounding box center [711, 148] width 48 height 17
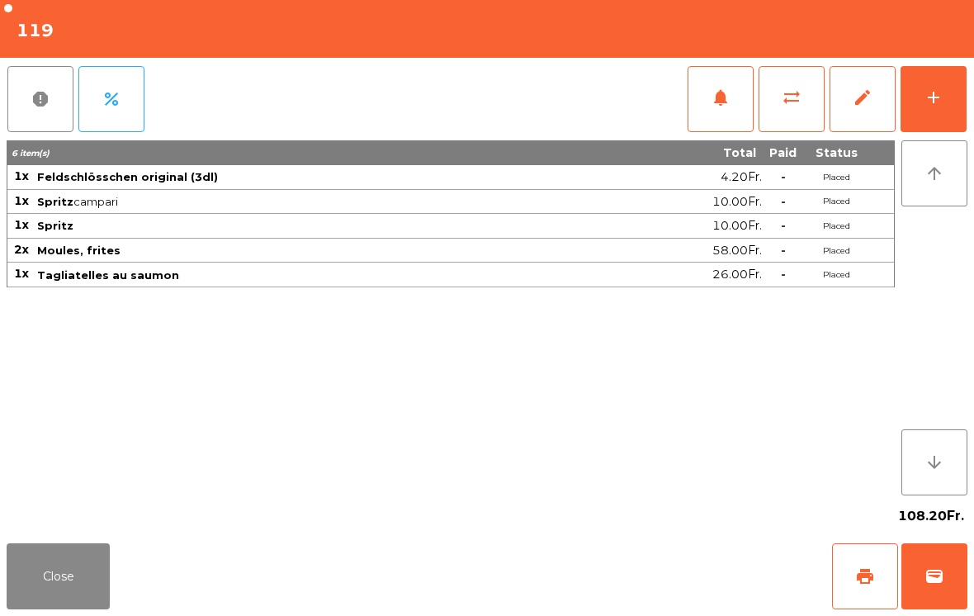
click at [950, 102] on button "add" at bounding box center [934, 99] width 66 height 66
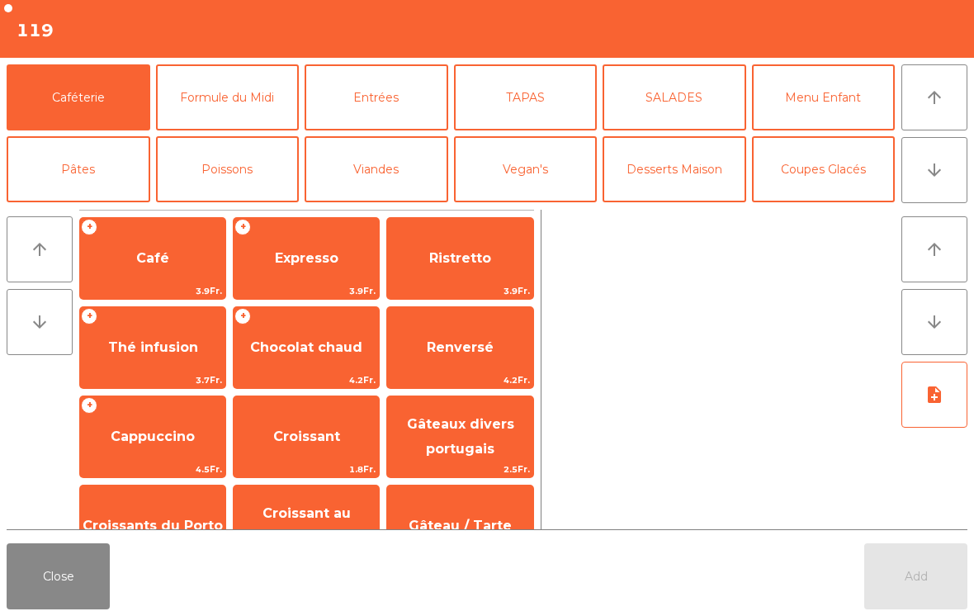
scroll to position [96, 0]
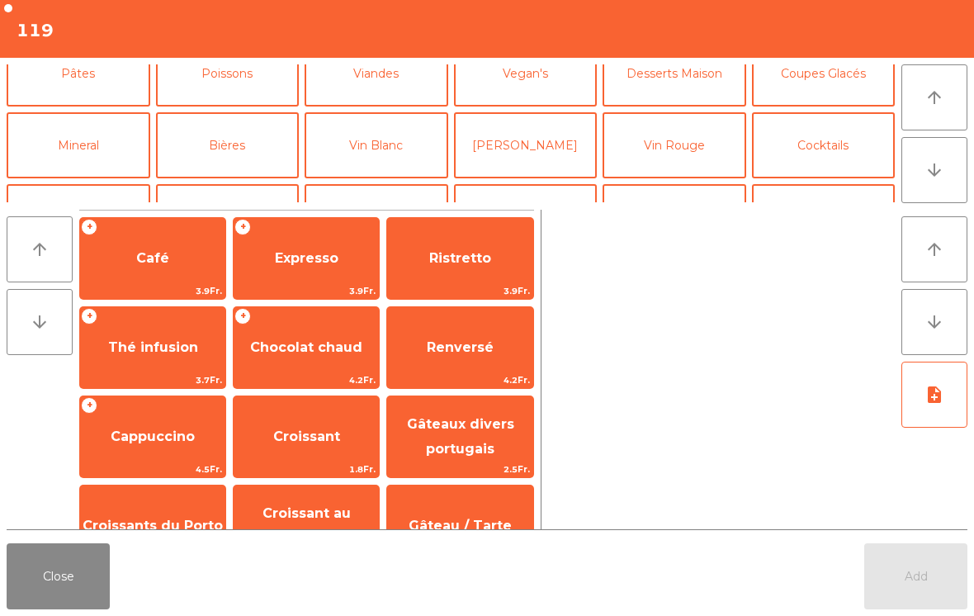
click at [75, 150] on button "Mineral" at bounding box center [79, 145] width 144 height 66
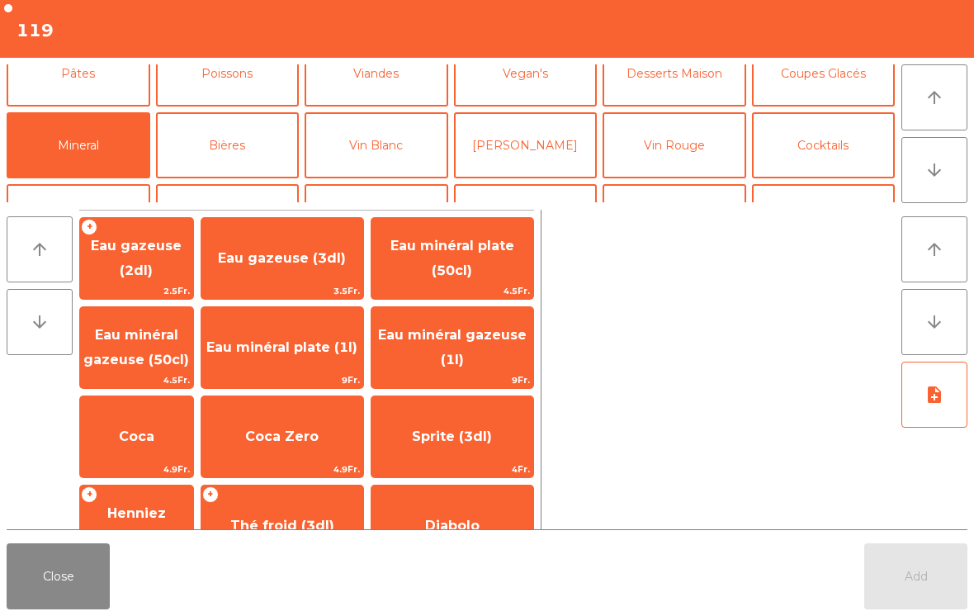
click at [337, 341] on span "Eau minéral plate (1l)" at bounding box center [281, 347] width 151 height 16
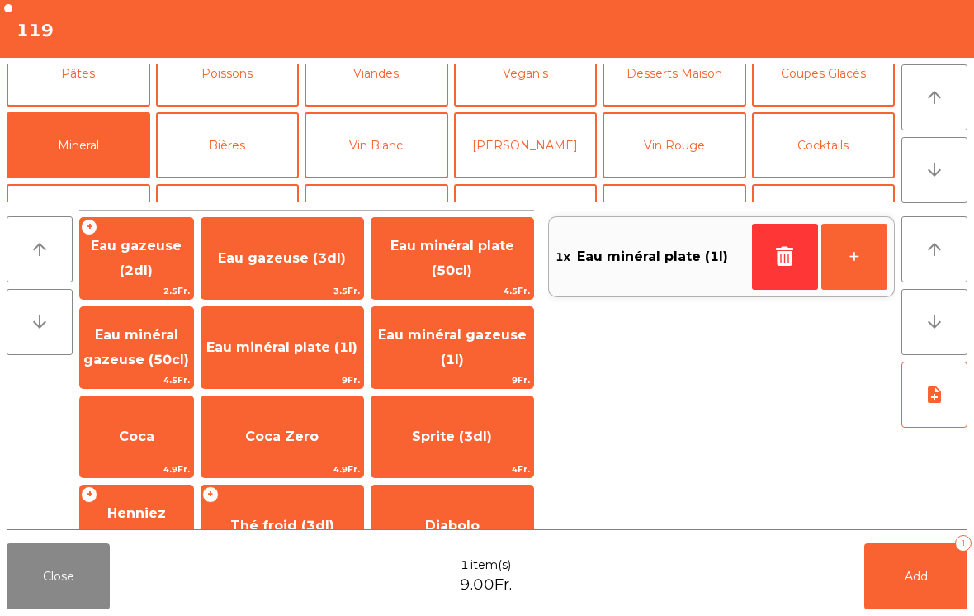
click at [922, 564] on button "Add 1" at bounding box center [915, 576] width 103 height 66
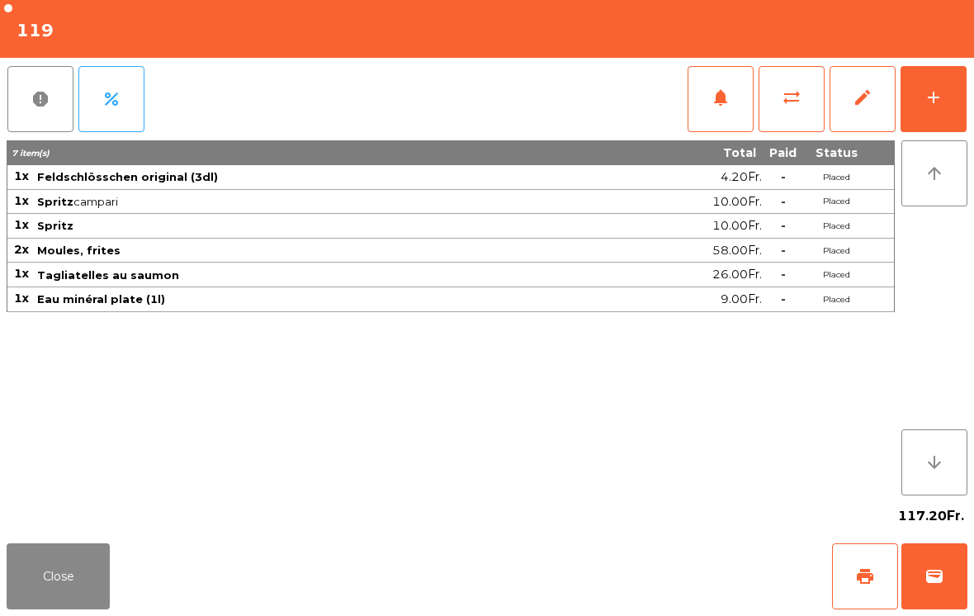
click at [31, 569] on button "Close" at bounding box center [58, 576] width 103 height 66
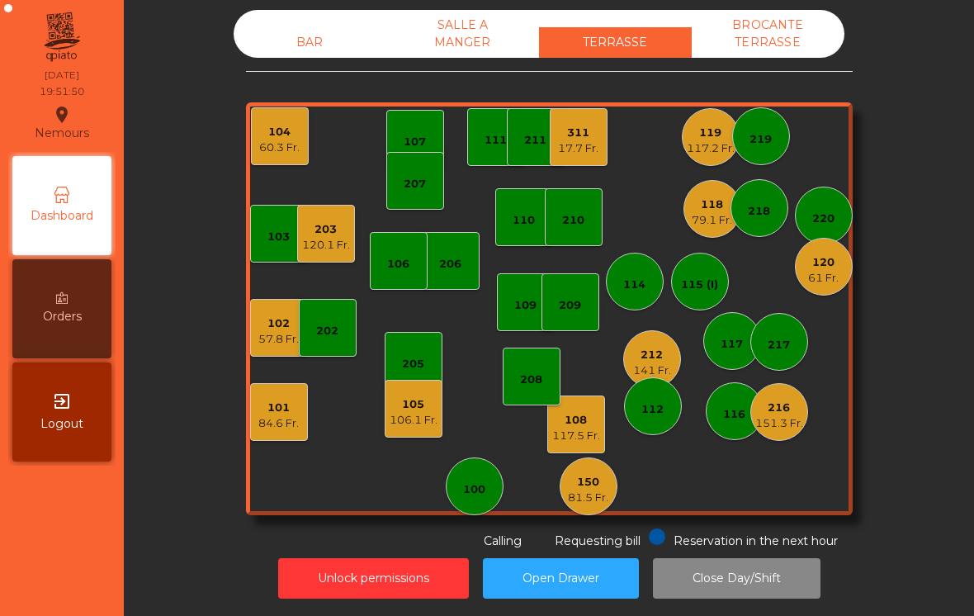
click at [695, 293] on div "115 (I)" at bounding box center [700, 282] width 58 height 58
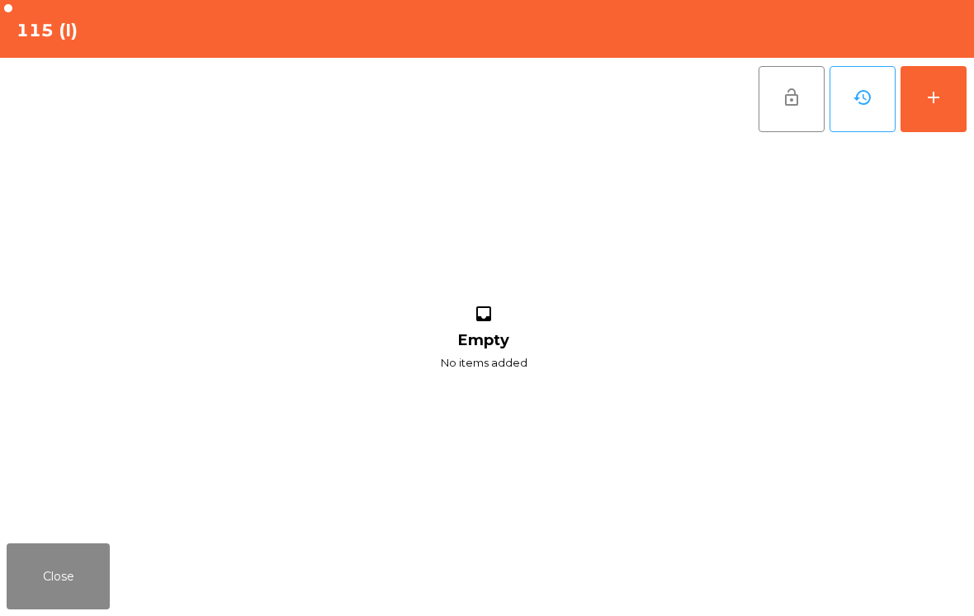
click at [935, 124] on button "add" at bounding box center [934, 99] width 66 height 66
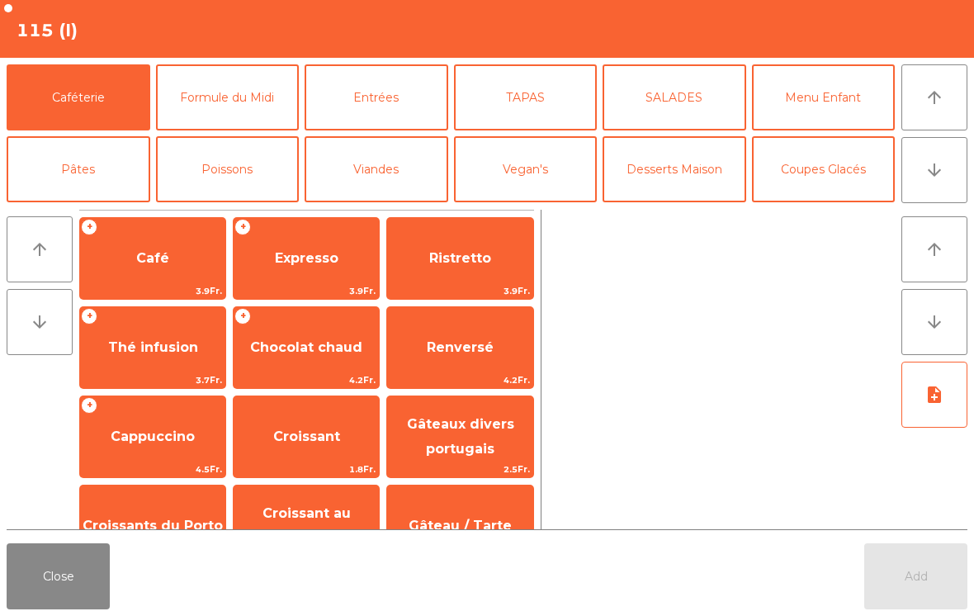
click at [941, 182] on button "arrow_downward" at bounding box center [935, 170] width 66 height 66
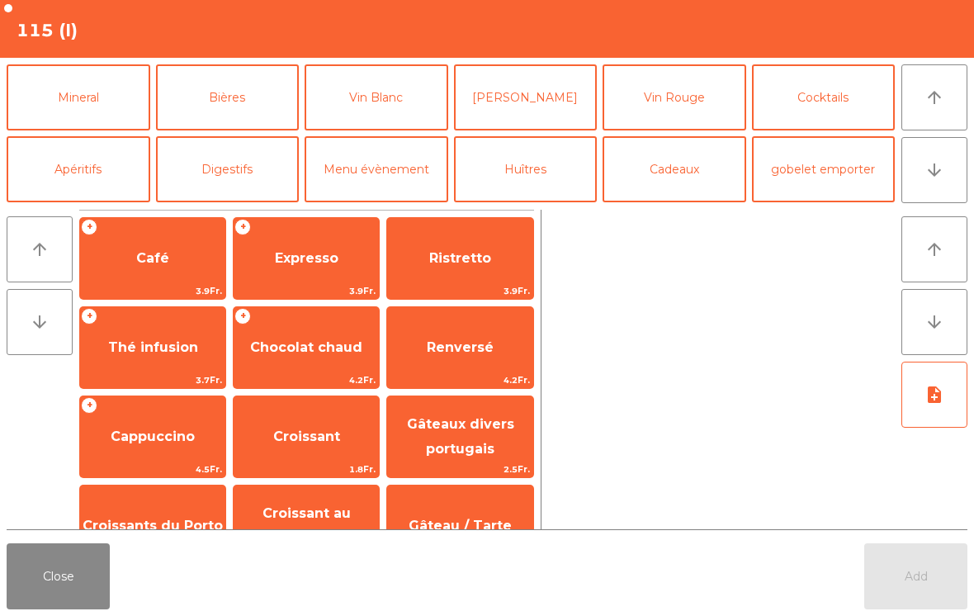
click at [218, 103] on button "Bières" at bounding box center [228, 97] width 144 height 66
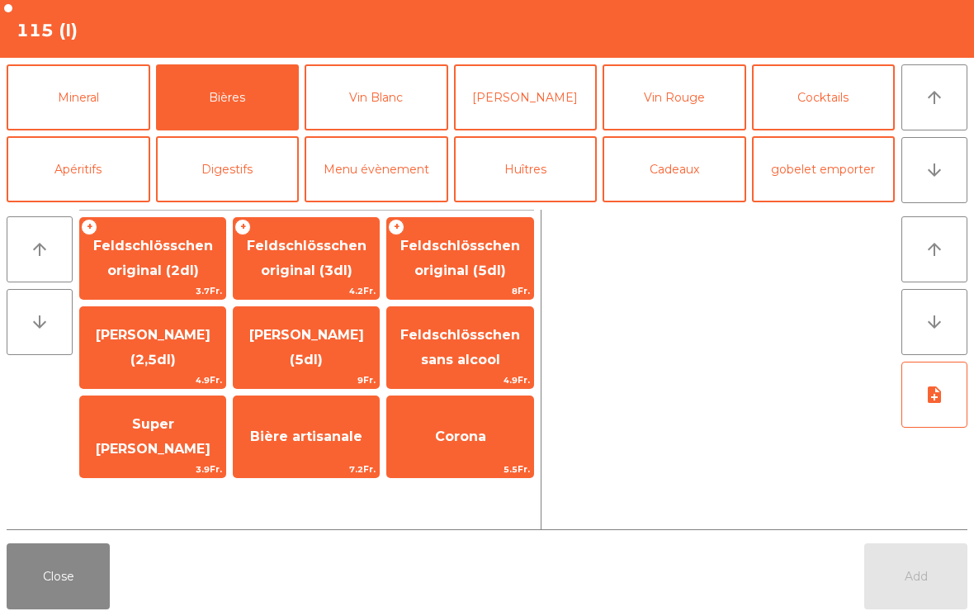
click at [137, 276] on span "Feldschlösschen original (2dl)" at bounding box center [153, 258] width 120 height 40
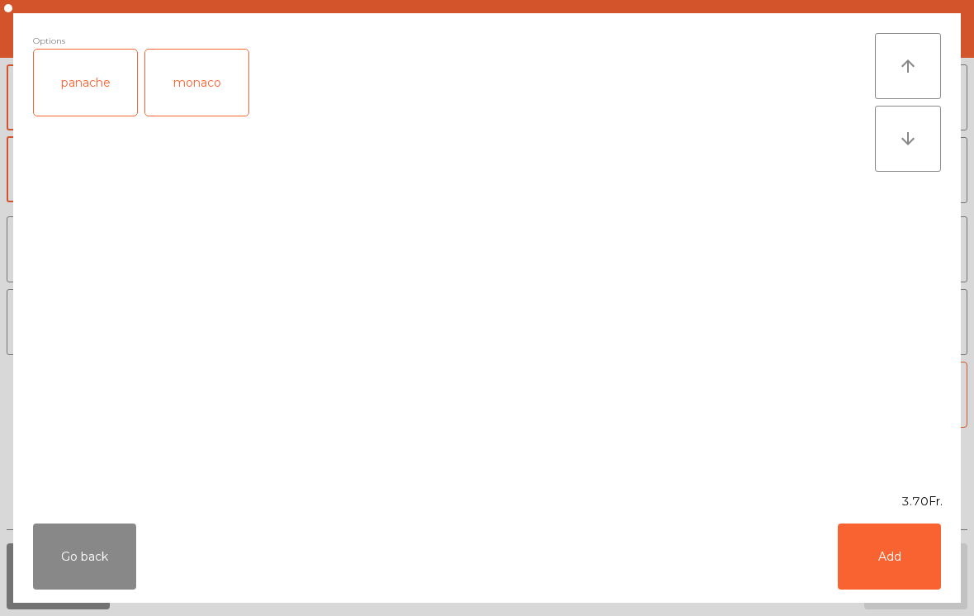
click at [901, 570] on button "Add" at bounding box center [889, 556] width 103 height 66
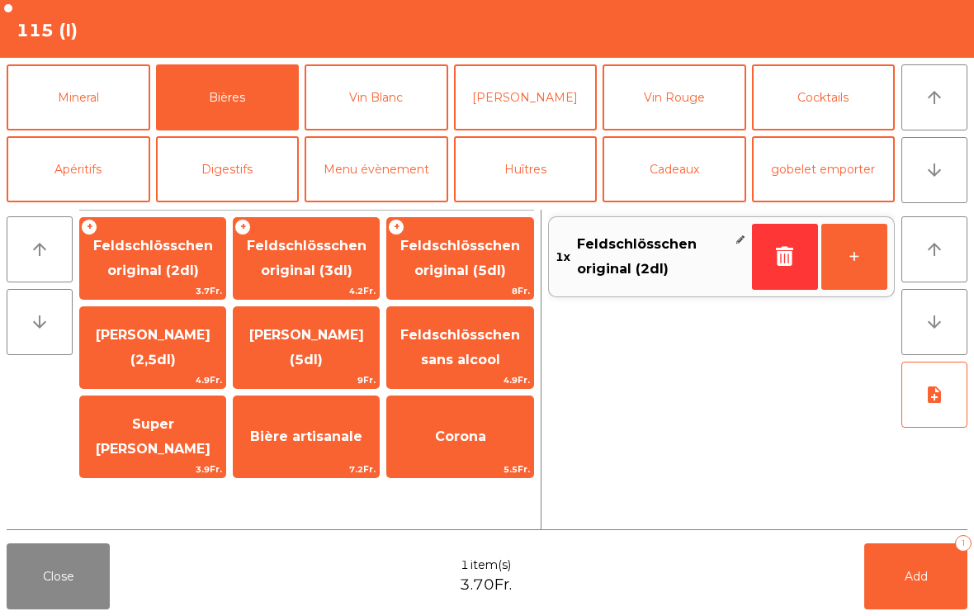
click at [911, 586] on button "Add 1" at bounding box center [915, 576] width 103 height 66
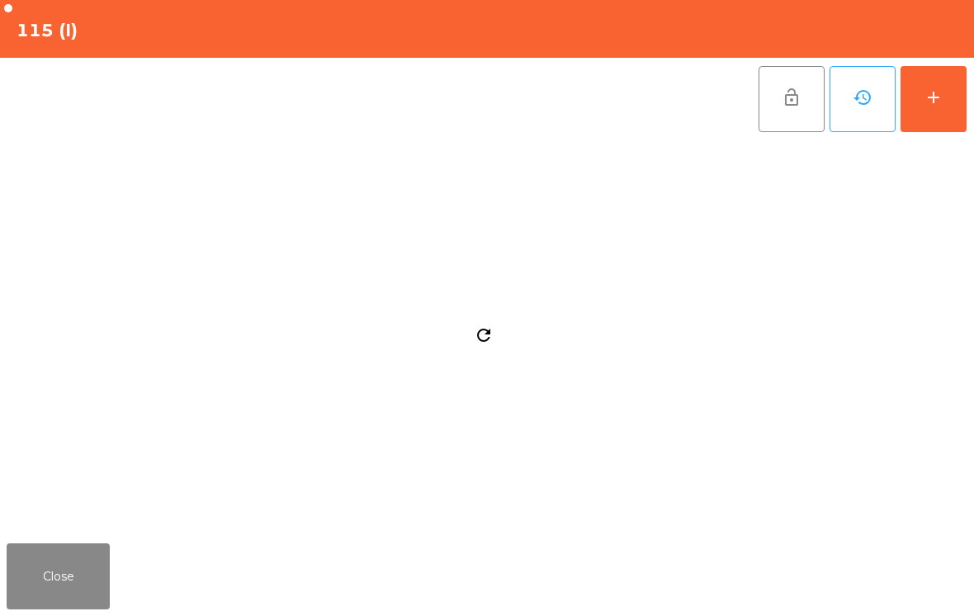
click at [70, 585] on button "Close" at bounding box center [58, 576] width 103 height 66
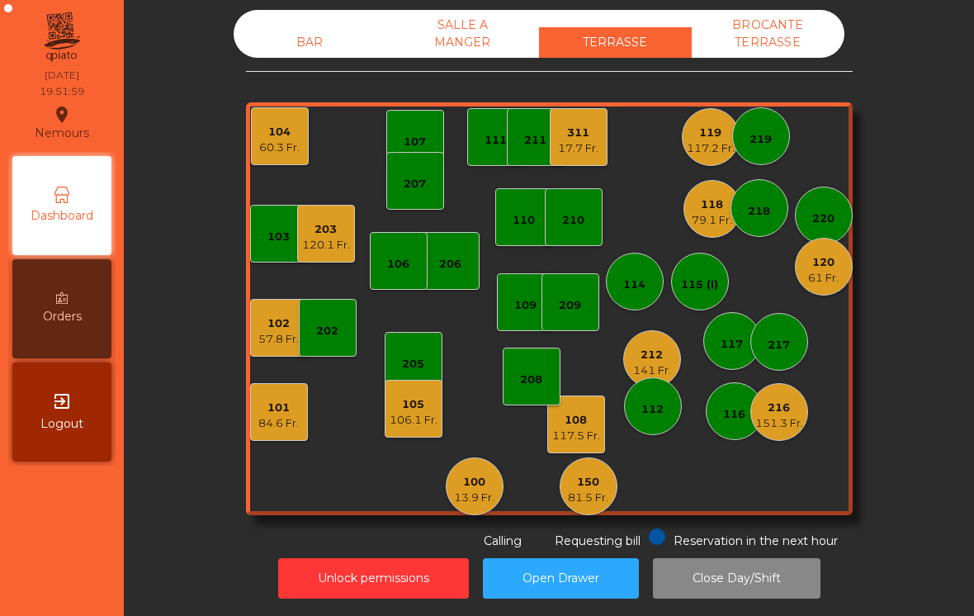
click at [479, 477] on div "100" at bounding box center [474, 482] width 40 height 17
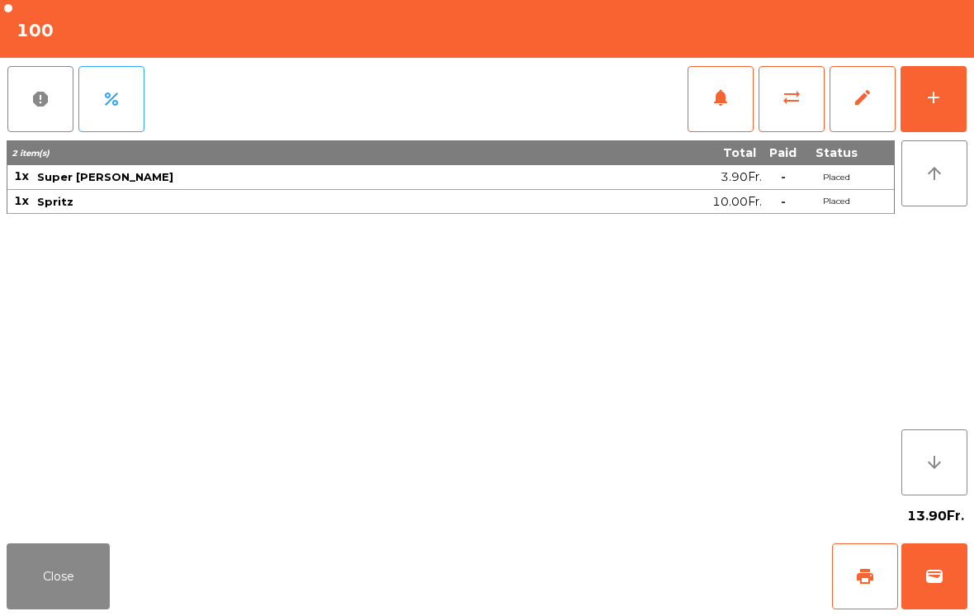
click at [935, 111] on button "add" at bounding box center [934, 99] width 66 height 66
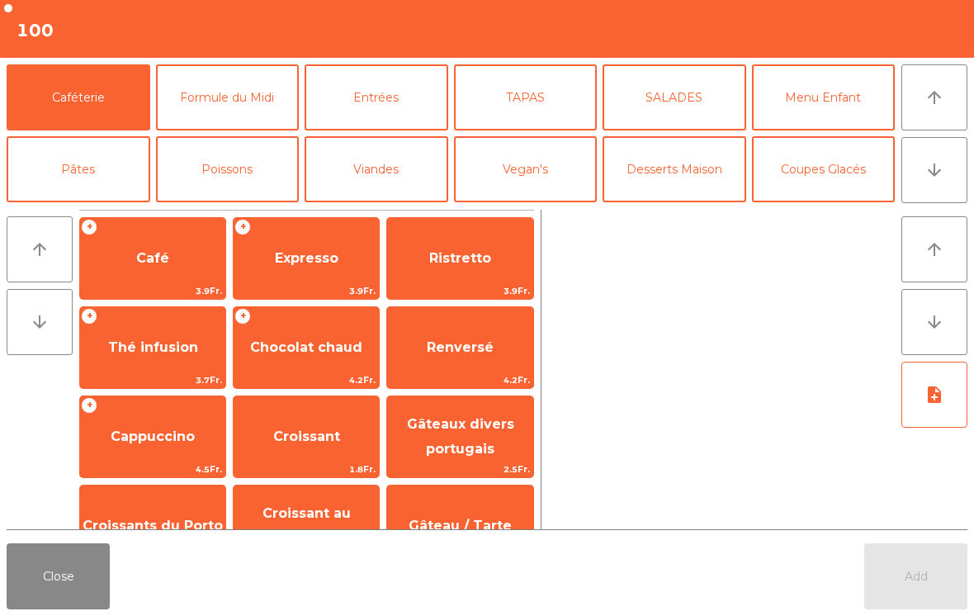
click at [392, 93] on button "Entrées" at bounding box center [377, 97] width 144 height 66
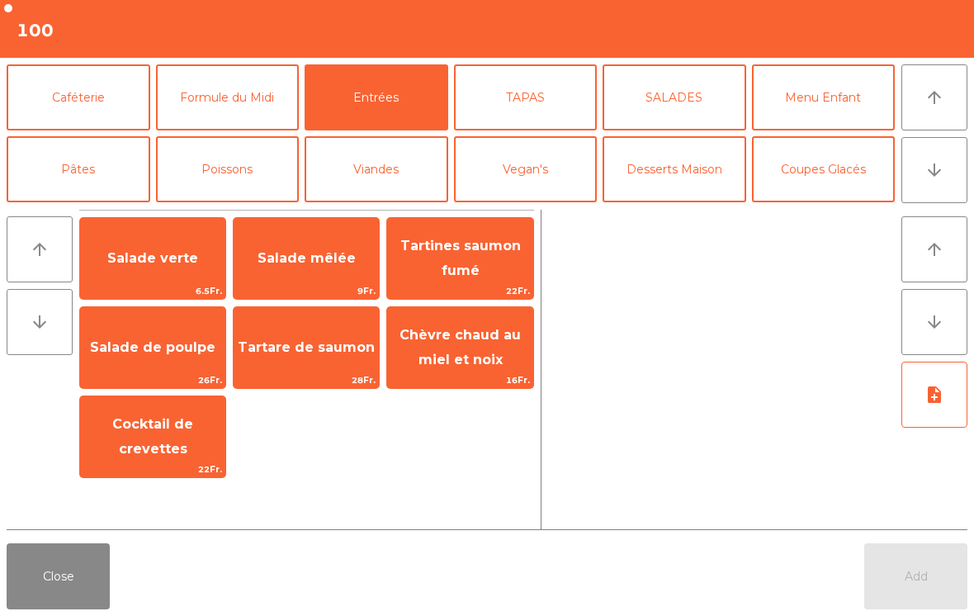
click at [326, 277] on span "Salade mêlée" at bounding box center [306, 258] width 145 height 45
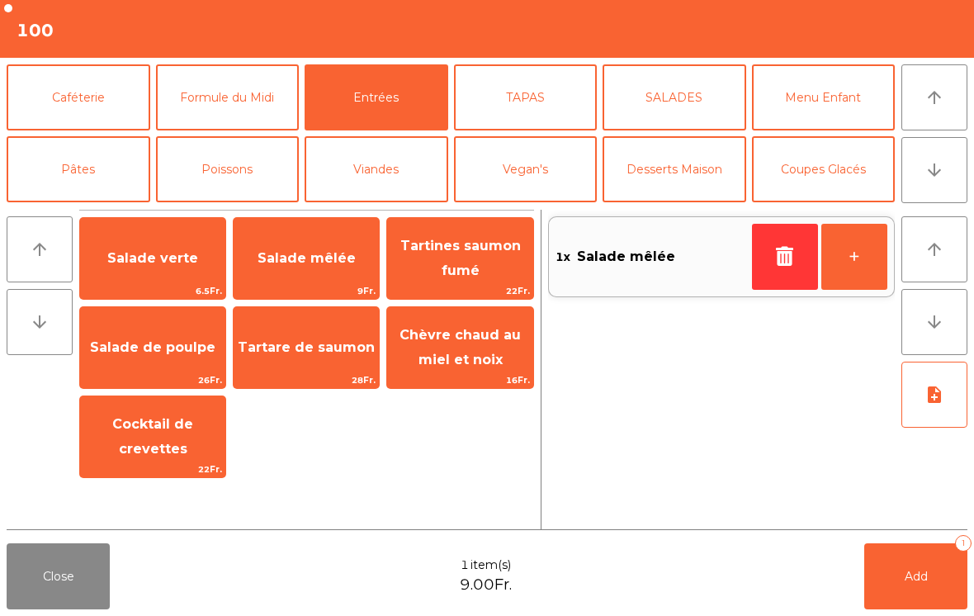
click at [554, 125] on button "TAPAS" at bounding box center [526, 97] width 144 height 66
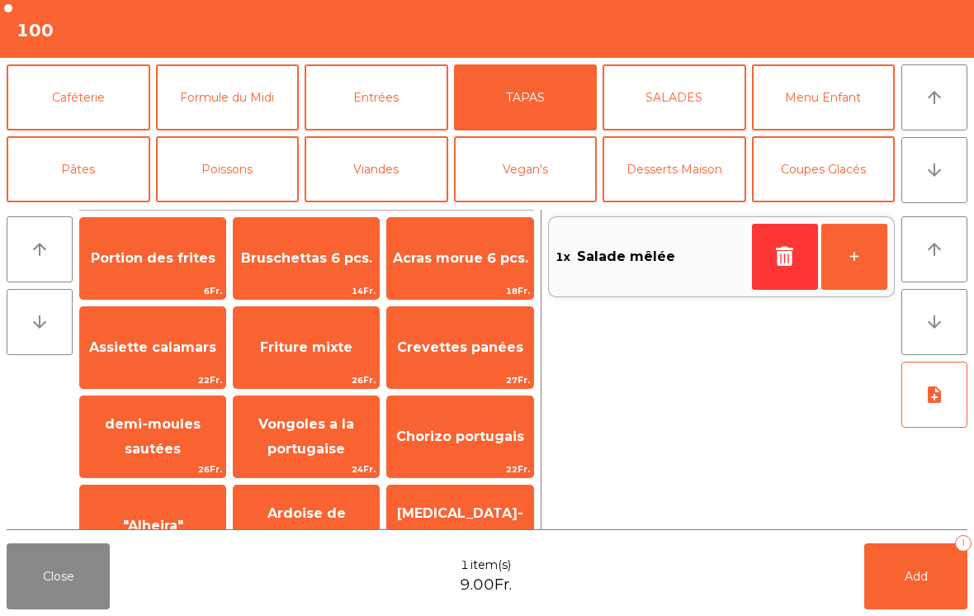
click at [305, 283] on span "14Fr." at bounding box center [306, 291] width 145 height 16
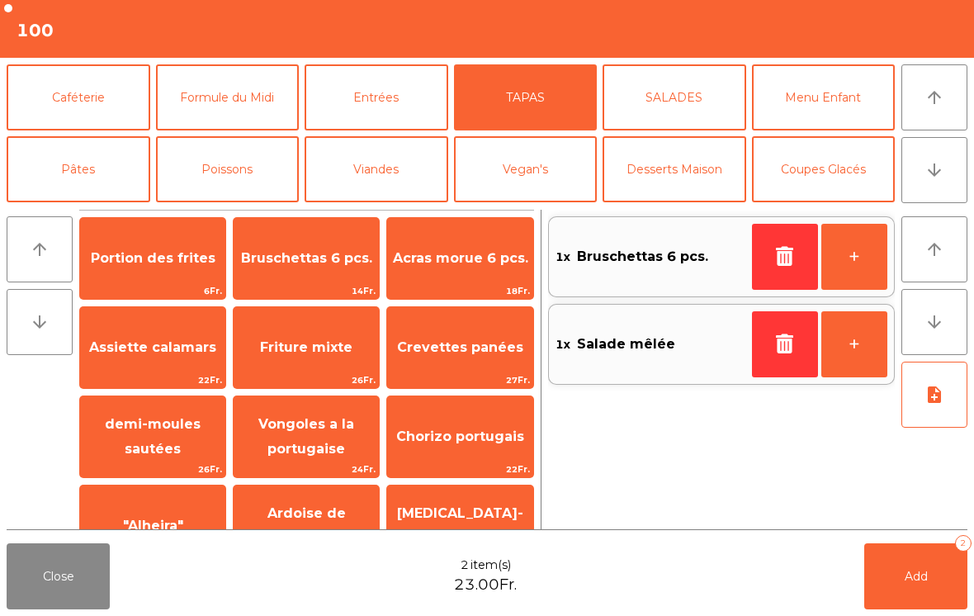
click at [215, 106] on button "Formule du Midi" at bounding box center [228, 97] width 144 height 66
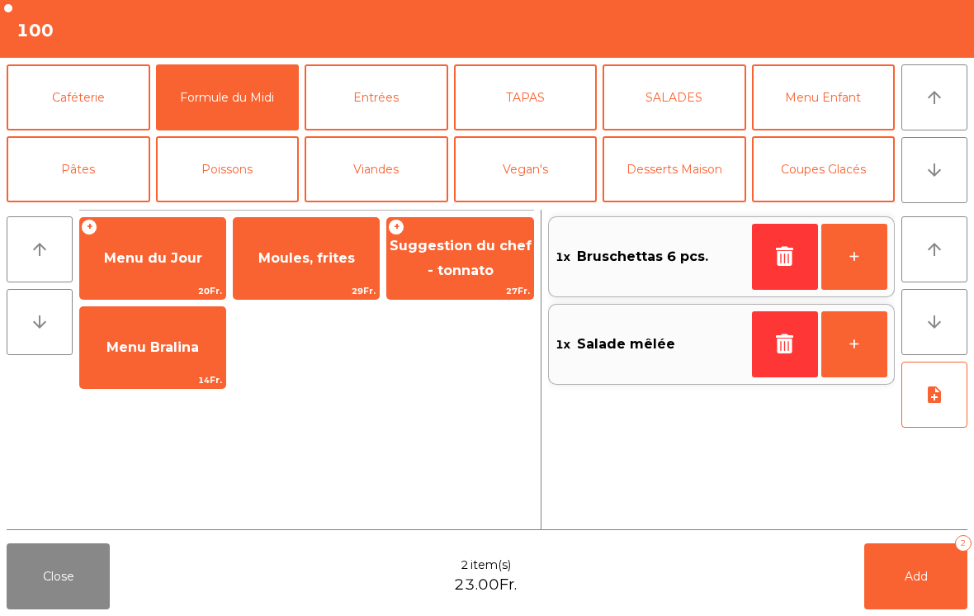
click at [308, 272] on span "Moules, frites" at bounding box center [306, 258] width 145 height 45
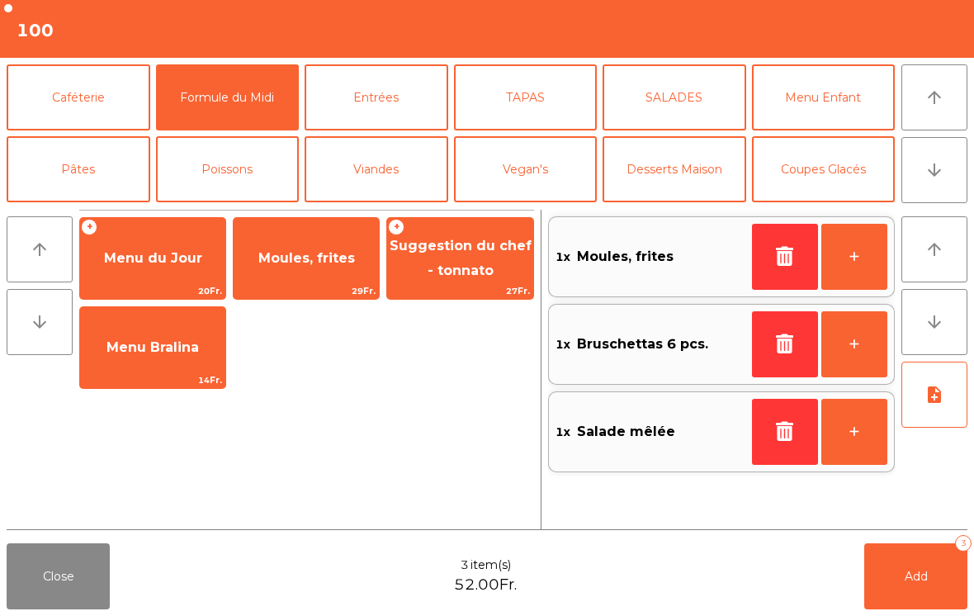
click at [931, 411] on button "note_add" at bounding box center [935, 395] width 66 height 66
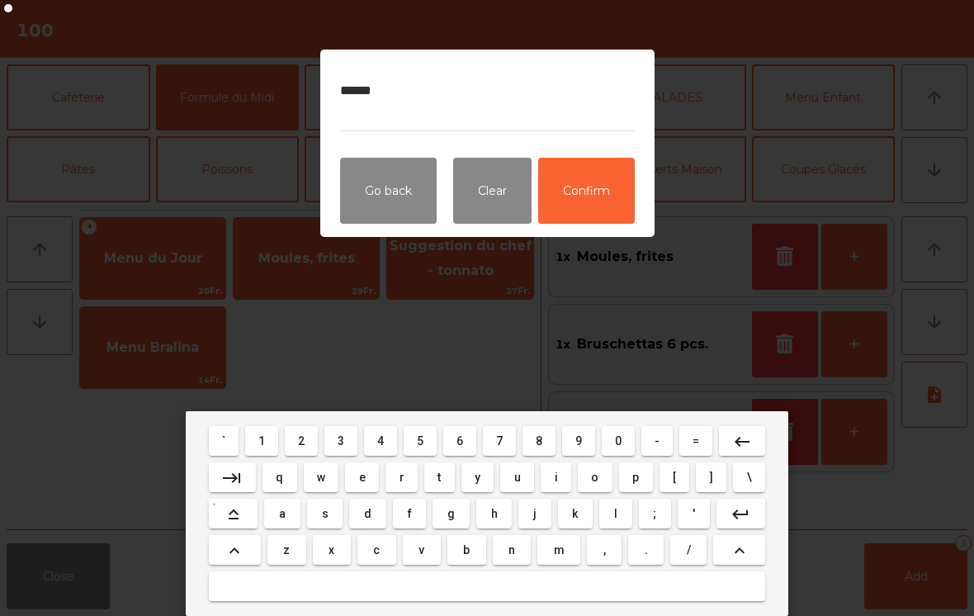
type textarea "*******"
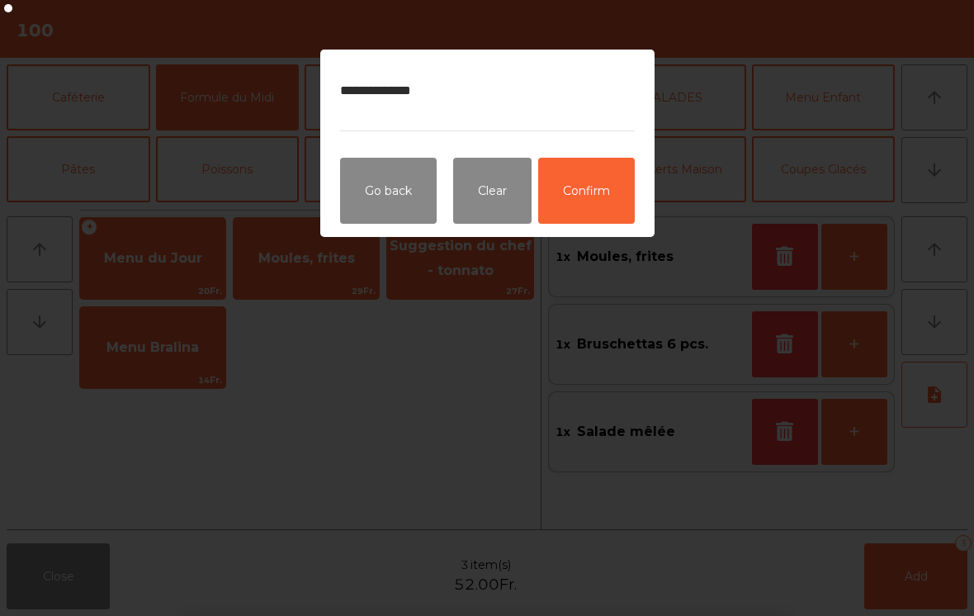
click at [607, 179] on button "Confirm" at bounding box center [586, 191] width 97 height 66
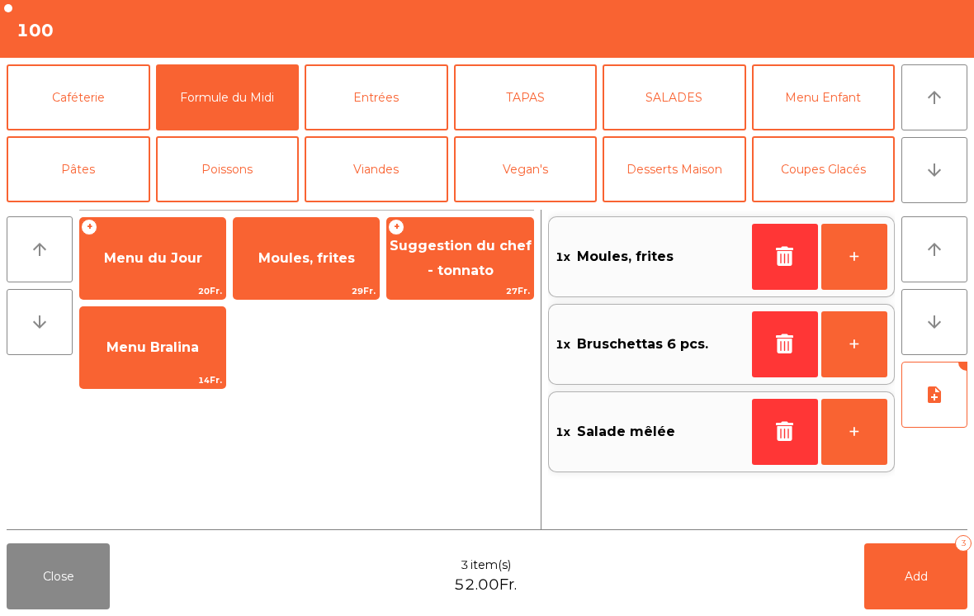
click at [900, 548] on button "Add 3" at bounding box center [915, 576] width 103 height 66
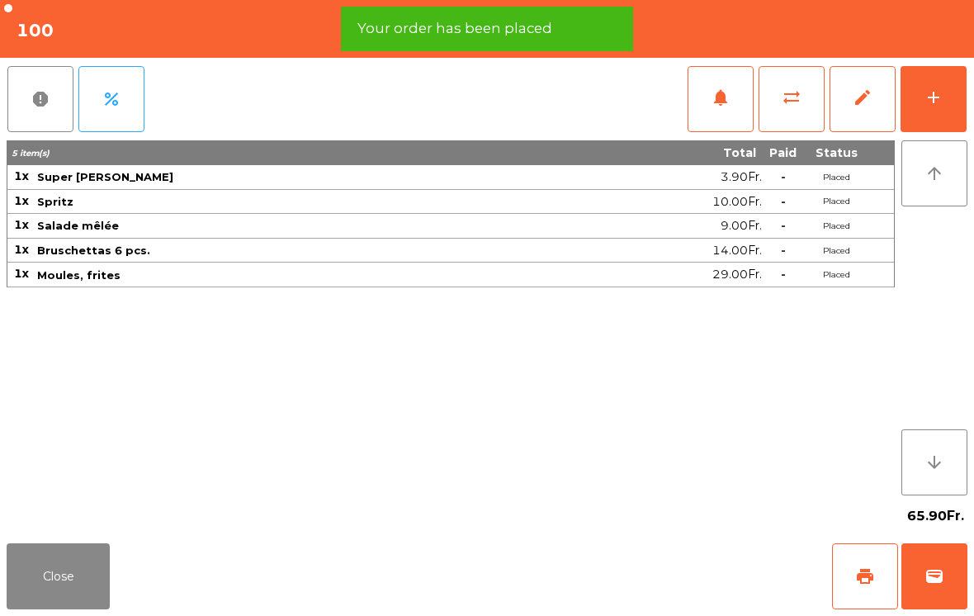
click at [47, 554] on button "Close" at bounding box center [58, 576] width 103 height 66
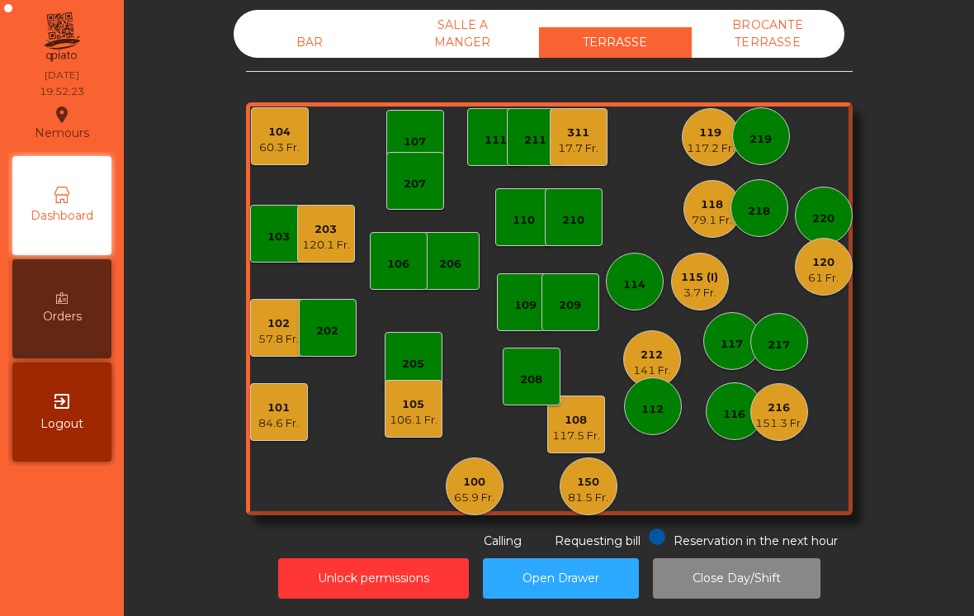
click at [760, 38] on div "BROCANTE TERRASSE" at bounding box center [768, 34] width 153 height 48
click at [704, 217] on div "79.1 Fr." at bounding box center [712, 220] width 40 height 17
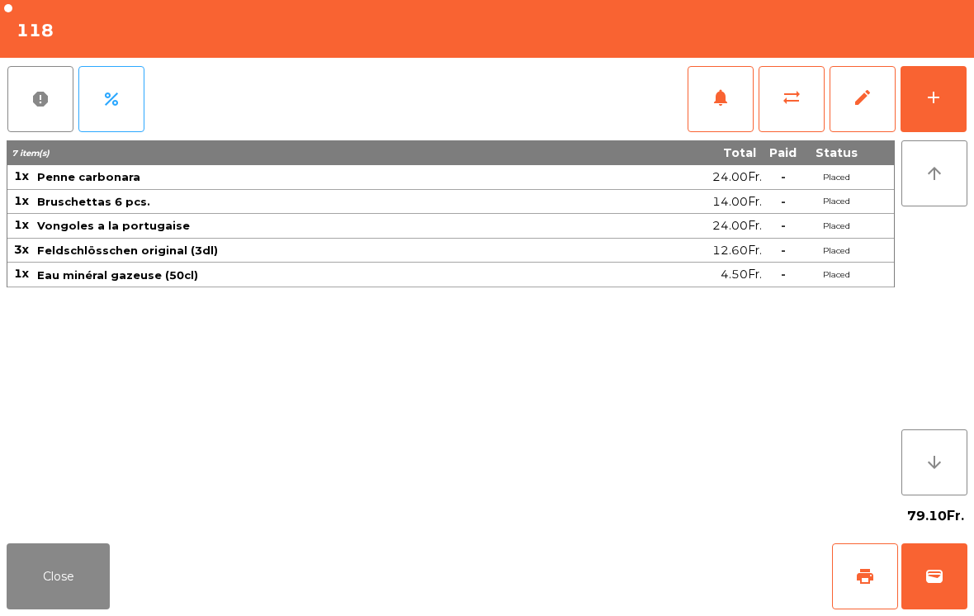
click at [952, 569] on button "wallet" at bounding box center [935, 576] width 66 height 66
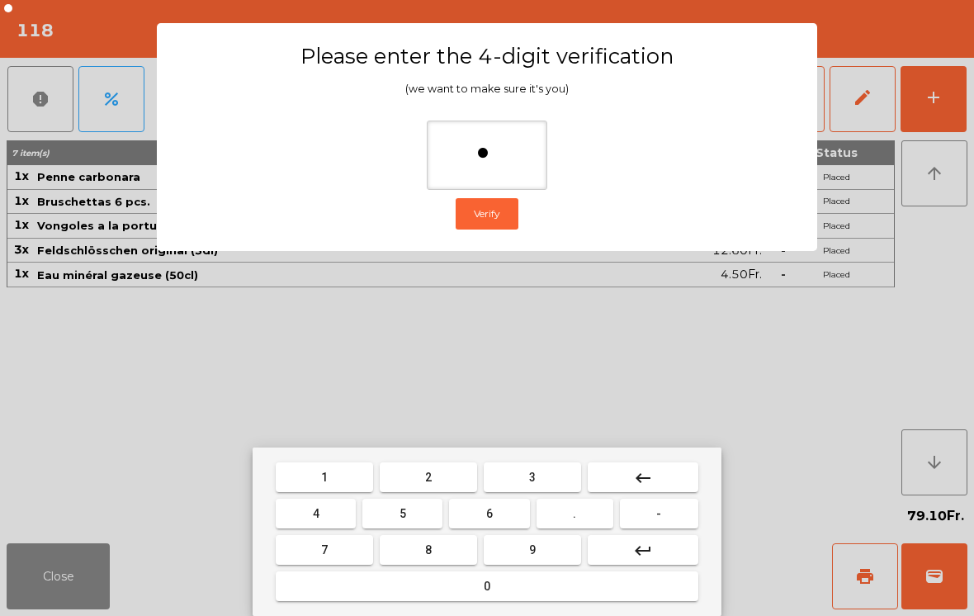
type input "**"
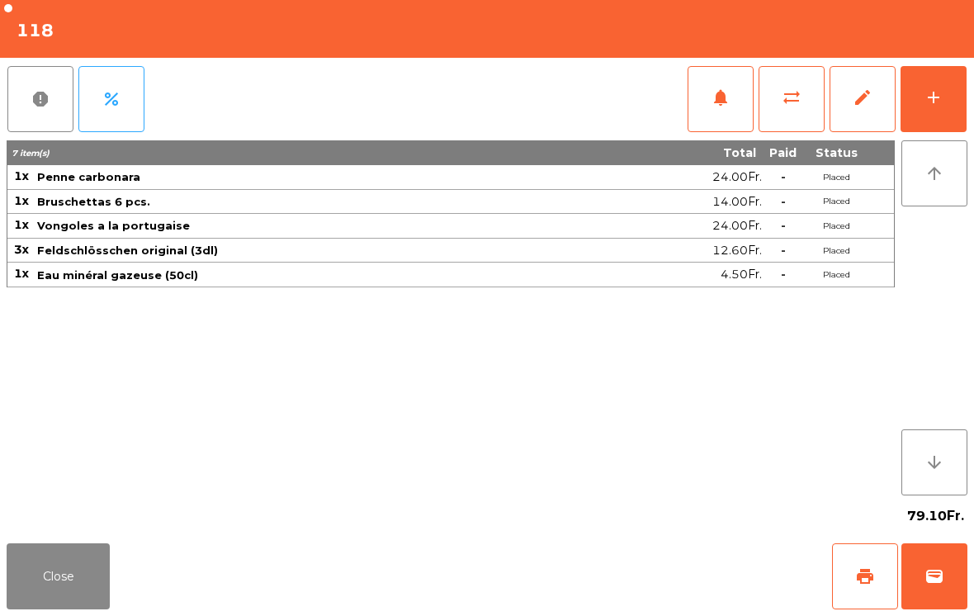
click at [620, 574] on div "Close print wallet" at bounding box center [487, 576] width 974 height 79
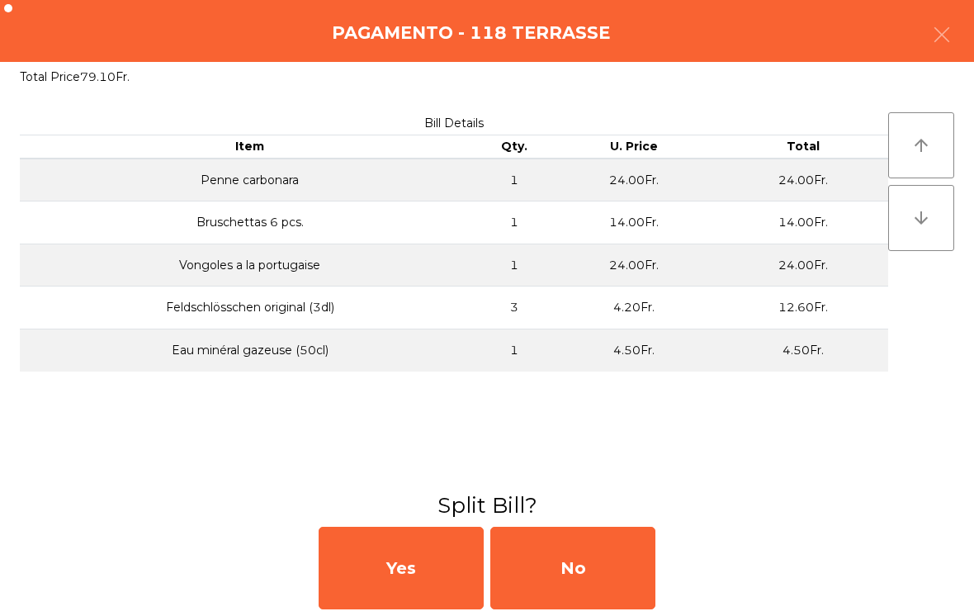
click at [603, 589] on div "No" at bounding box center [572, 568] width 165 height 83
click at [600, 580] on div "MB" at bounding box center [572, 568] width 165 height 83
click at [603, 569] on div "No" at bounding box center [572, 568] width 165 height 83
click at [603, 575] on div "No" at bounding box center [572, 568] width 165 height 83
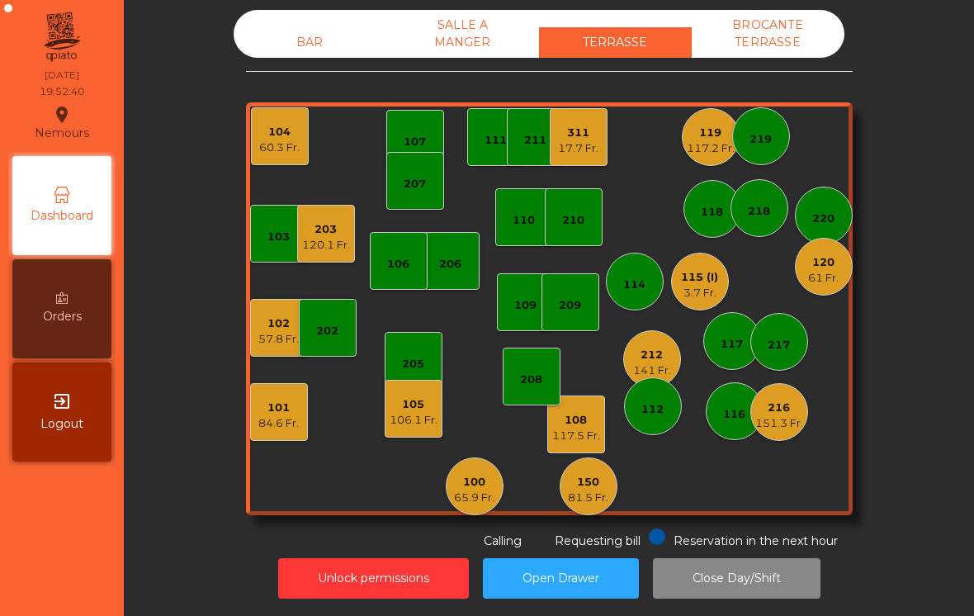
click at [408, 419] on div "106.1 Fr." at bounding box center [414, 420] width 48 height 17
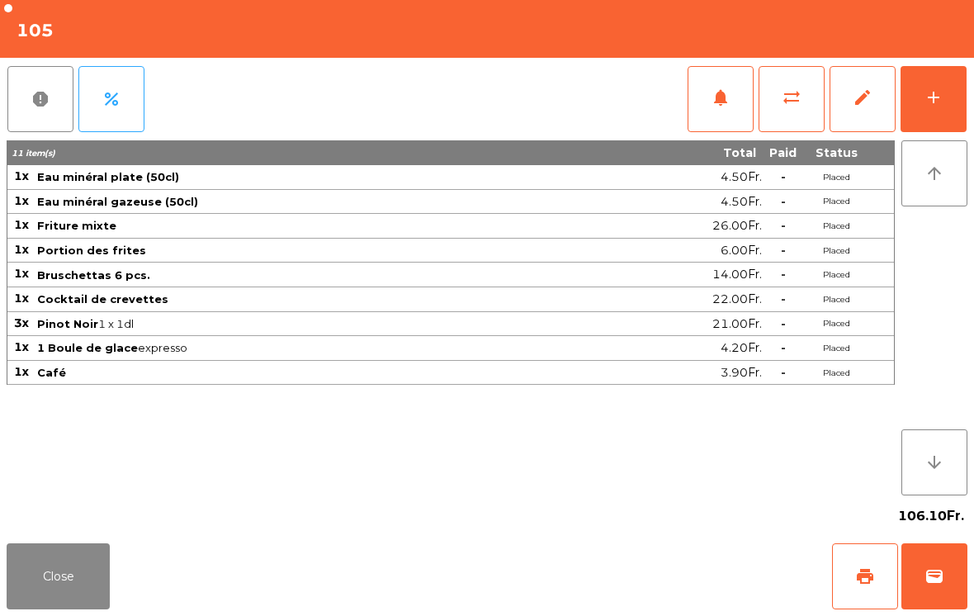
click at [948, 582] on button "wallet" at bounding box center [935, 576] width 66 height 66
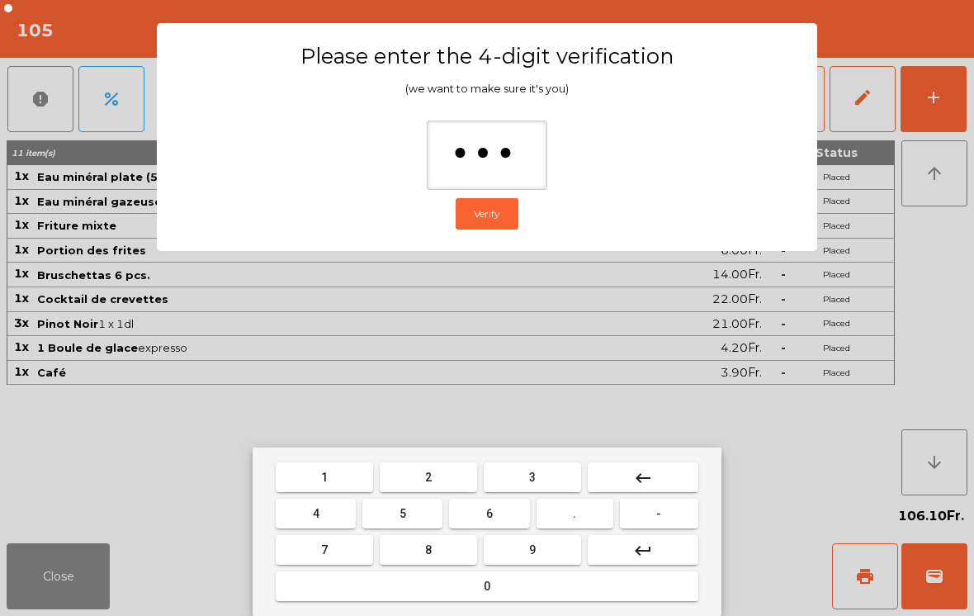
type input "****"
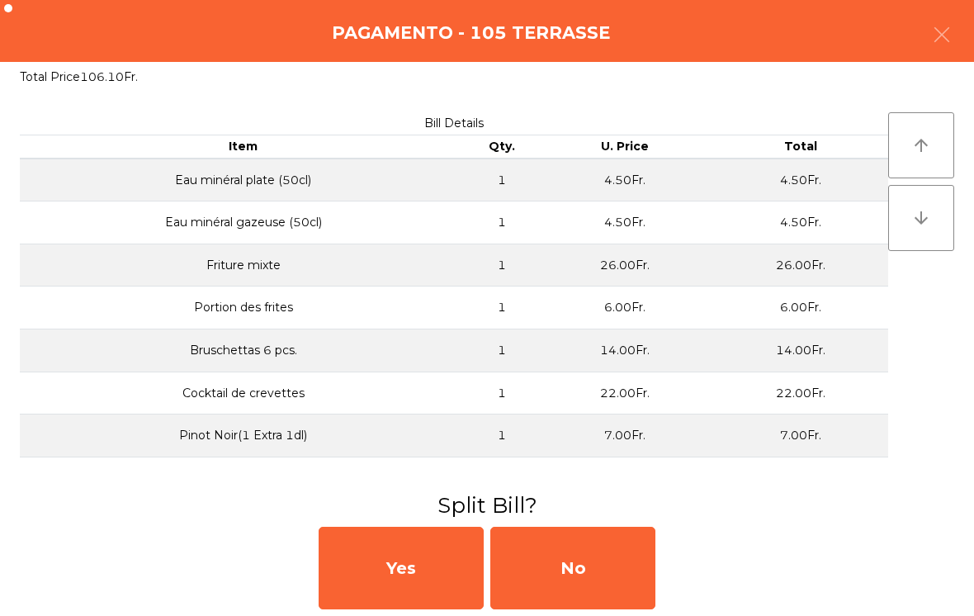
click at [553, 533] on div "No" at bounding box center [572, 568] width 165 height 83
click at [549, 555] on div "MB" at bounding box center [572, 568] width 165 height 83
click at [589, 543] on div "No" at bounding box center [572, 568] width 165 height 83
click at [579, 579] on div "No" at bounding box center [572, 568] width 165 height 83
click at [585, 607] on div "No" at bounding box center [572, 568] width 165 height 83
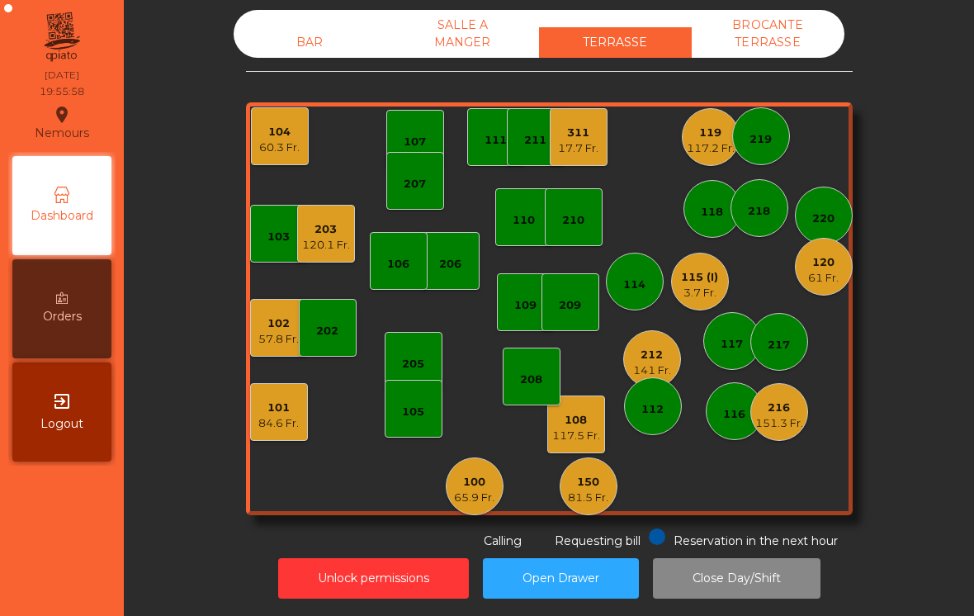
click at [523, 316] on div "109" at bounding box center [526, 302] width 58 height 58
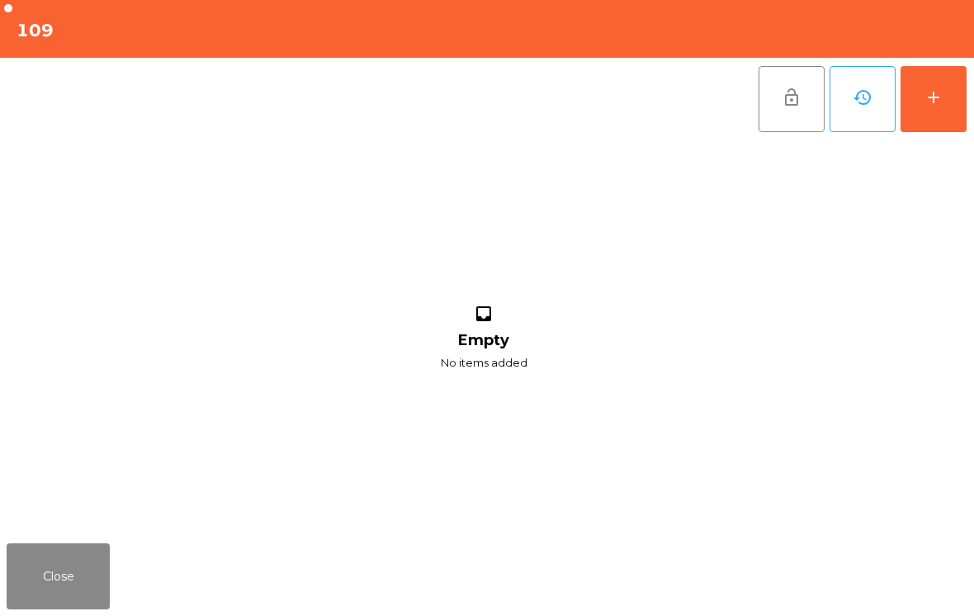
click at [930, 123] on button "add" at bounding box center [934, 99] width 66 height 66
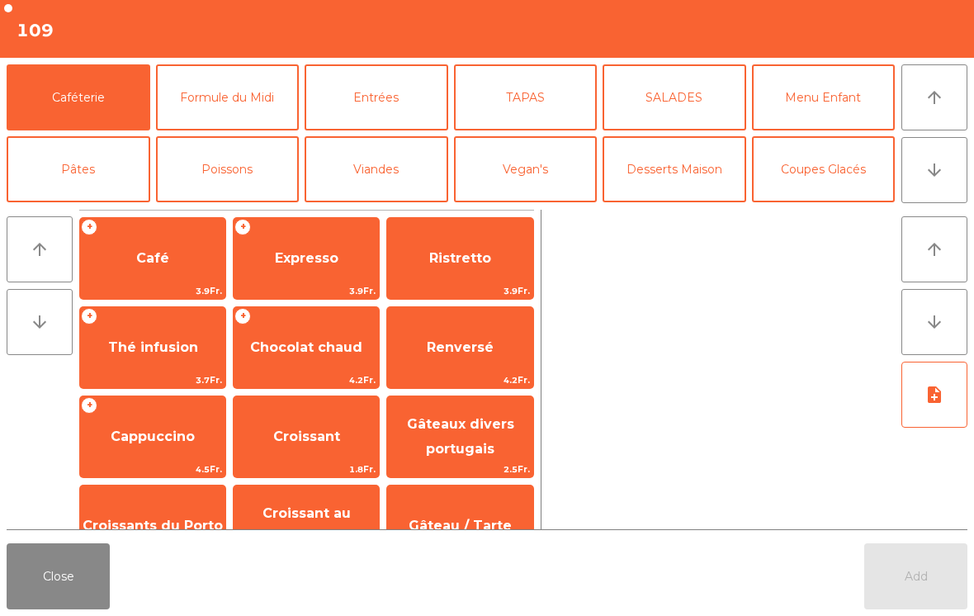
click at [221, 208] on button "Bières" at bounding box center [228, 241] width 144 height 66
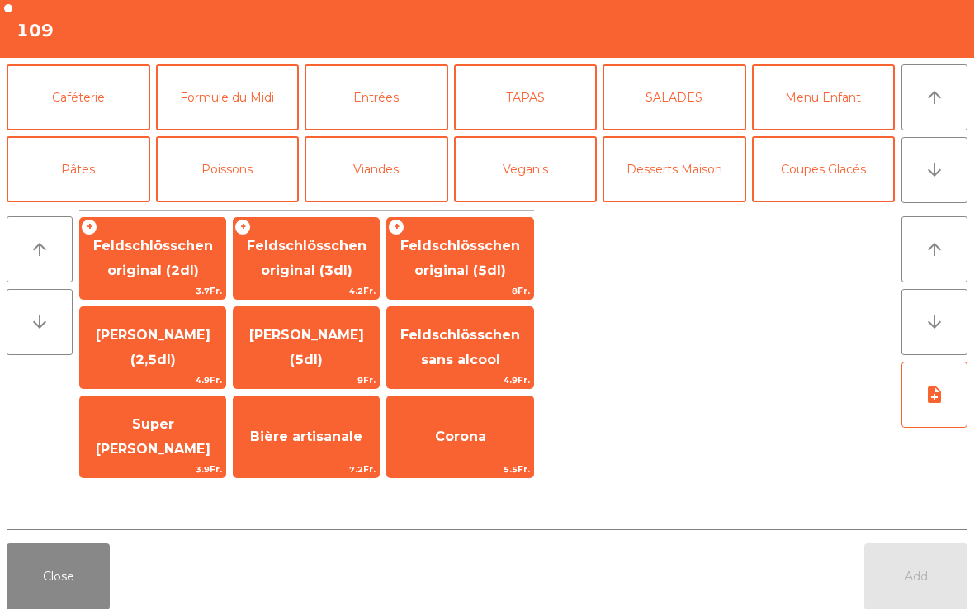
scroll to position [115, 0]
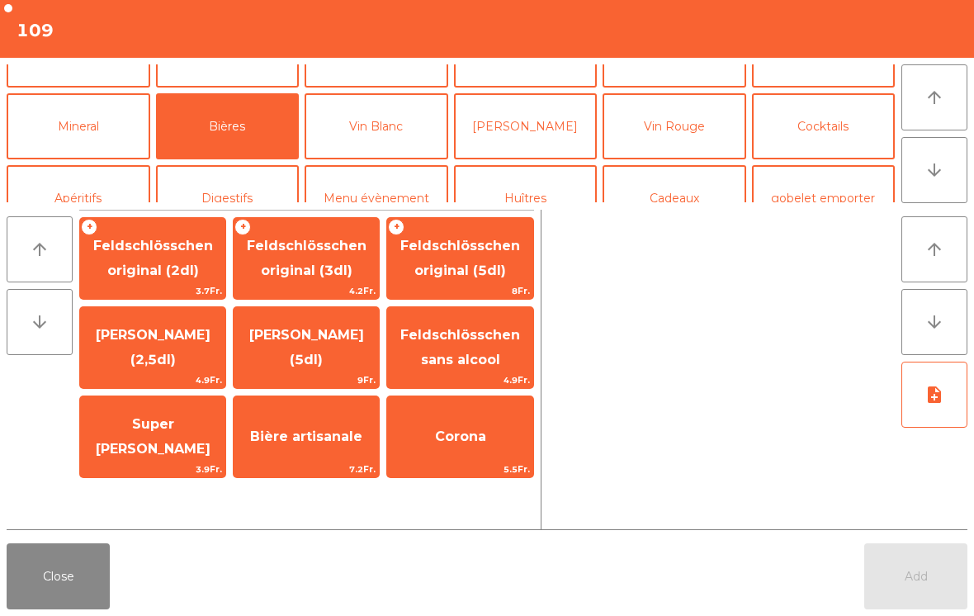
click at [171, 406] on div "Super [PERSON_NAME] 3.9Fr." at bounding box center [152, 436] width 147 height 83
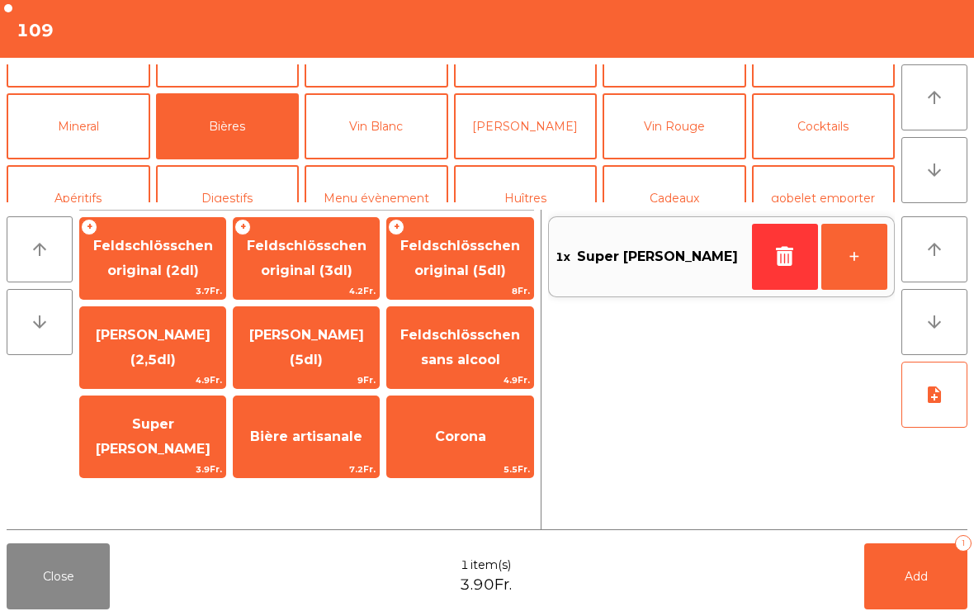
click at [116, 127] on button "Mineral" at bounding box center [79, 126] width 144 height 66
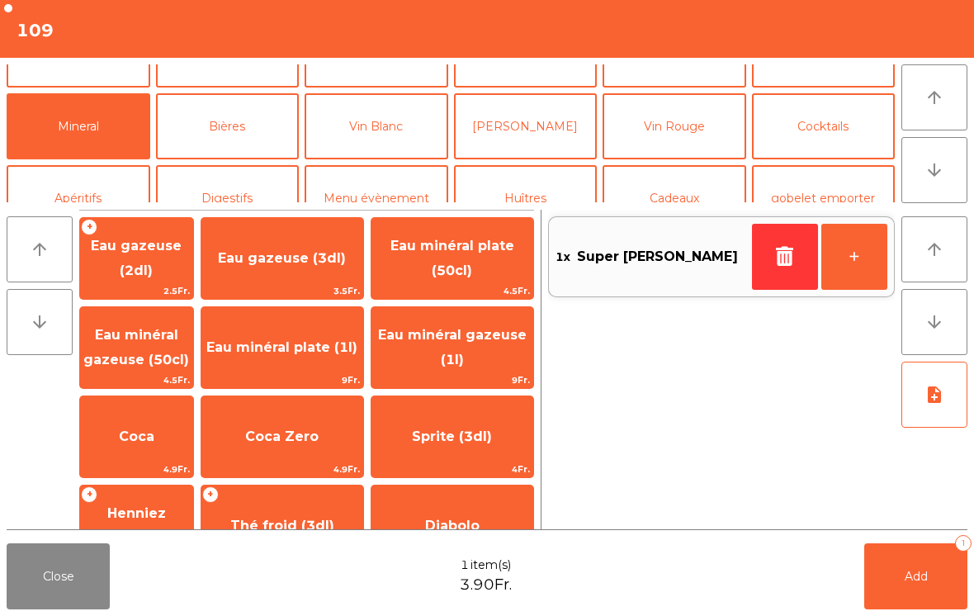
scroll to position [131, 0]
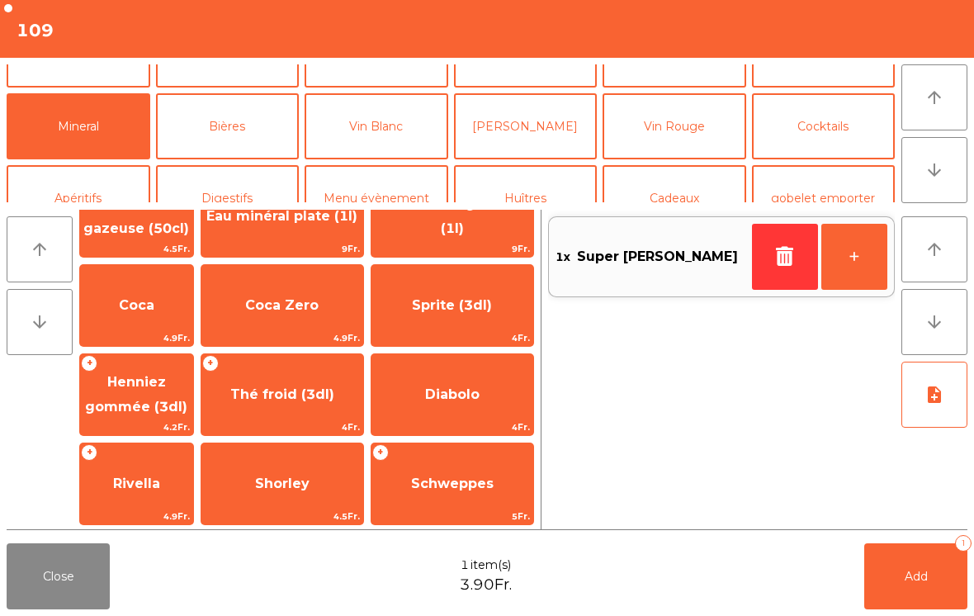
click at [291, 461] on span "Shorley" at bounding box center [282, 483] width 162 height 45
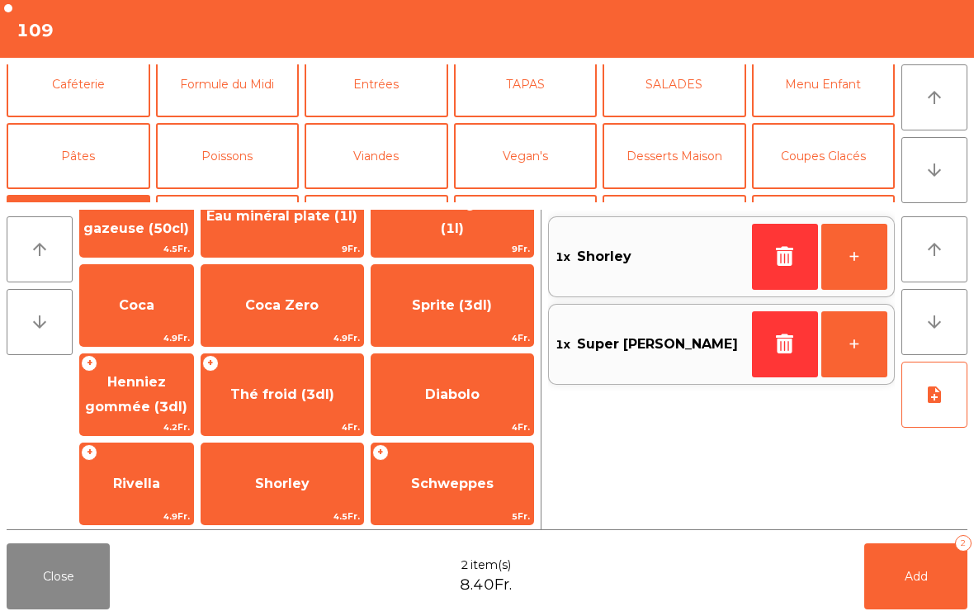
scroll to position [26, 0]
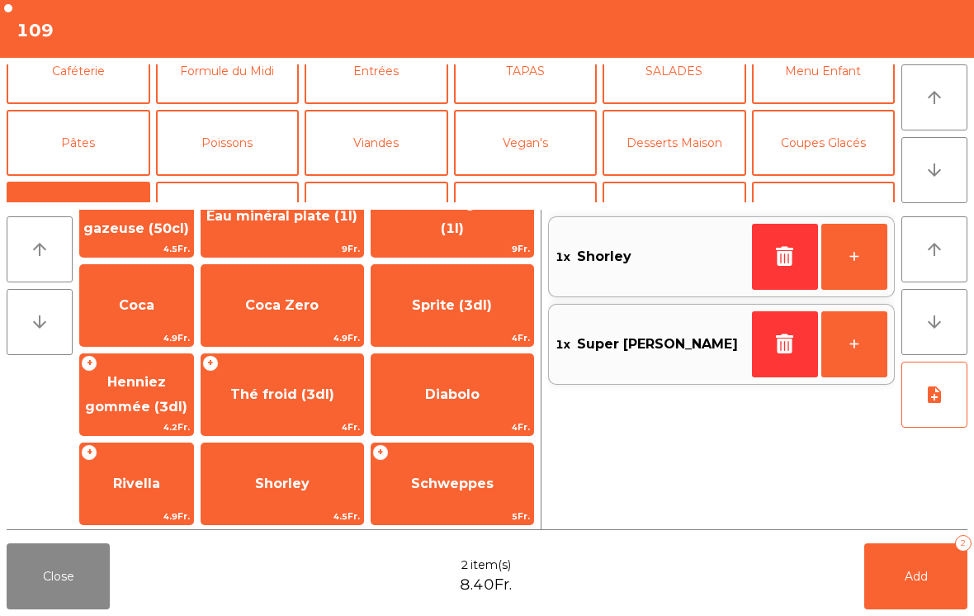
click at [85, 147] on button "Pâtes" at bounding box center [79, 143] width 144 height 66
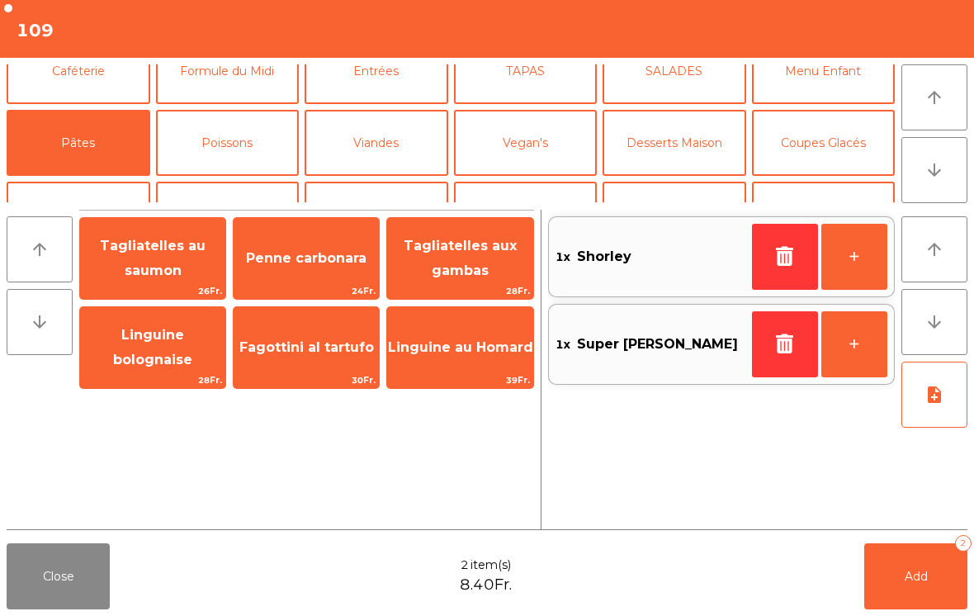
click at [303, 269] on span "Penne carbonara" at bounding box center [306, 258] width 145 height 45
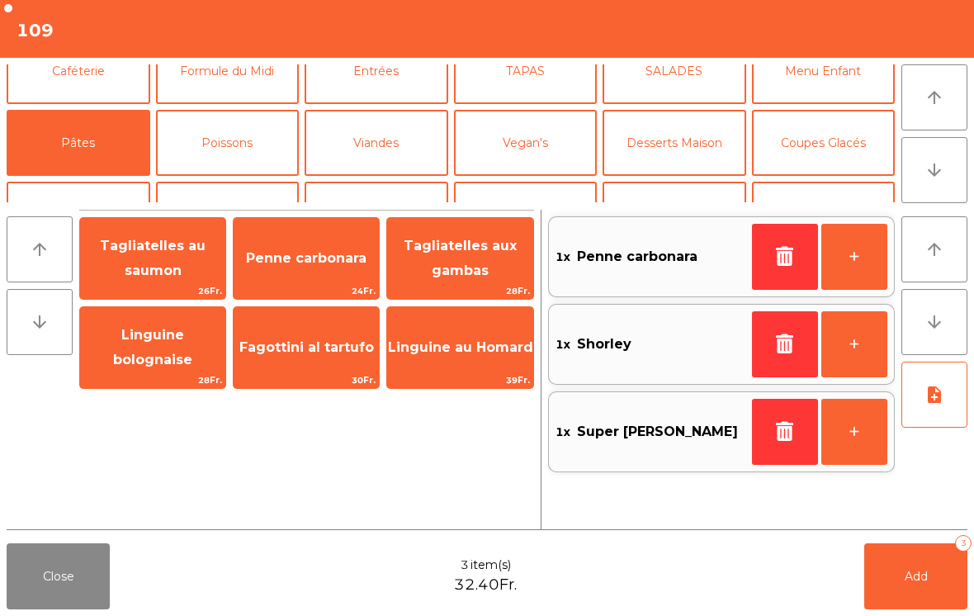
scroll to position [0, 0]
click at [227, 157] on button "Poissons" at bounding box center [228, 143] width 144 height 66
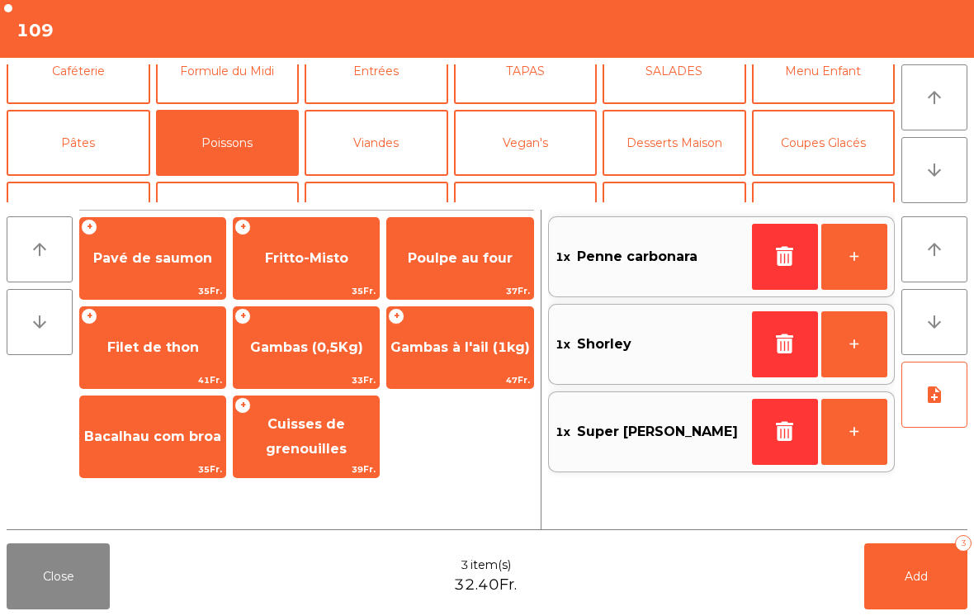
click at [315, 264] on span "Fritto-Misto" at bounding box center [306, 258] width 83 height 16
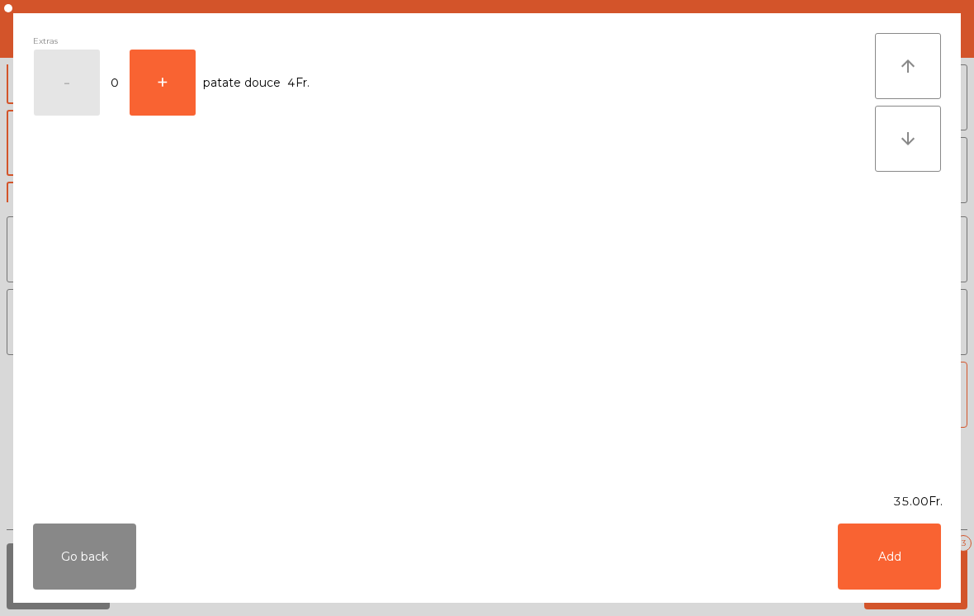
click at [914, 580] on button "Add" at bounding box center [889, 556] width 103 height 66
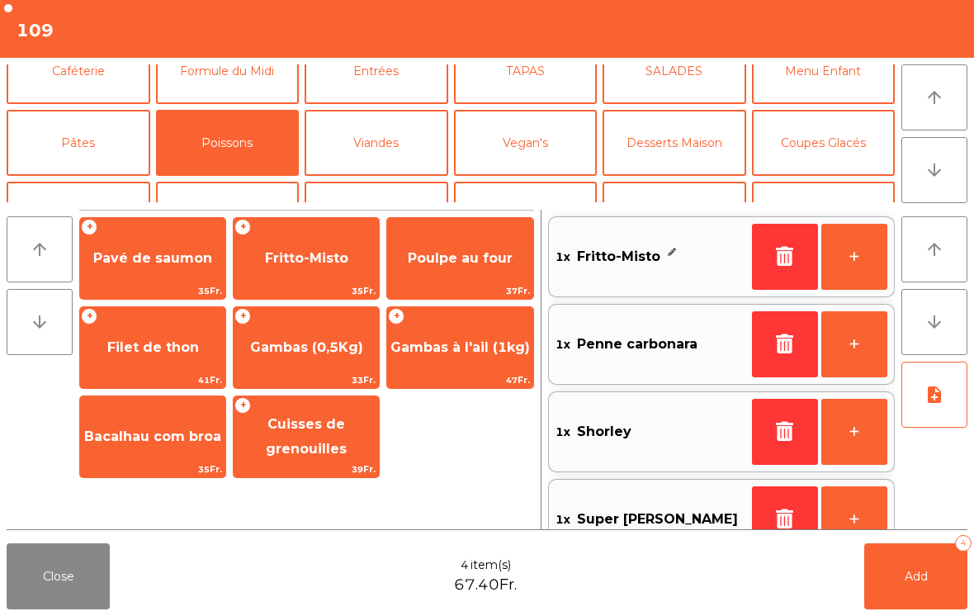
scroll to position [37, 0]
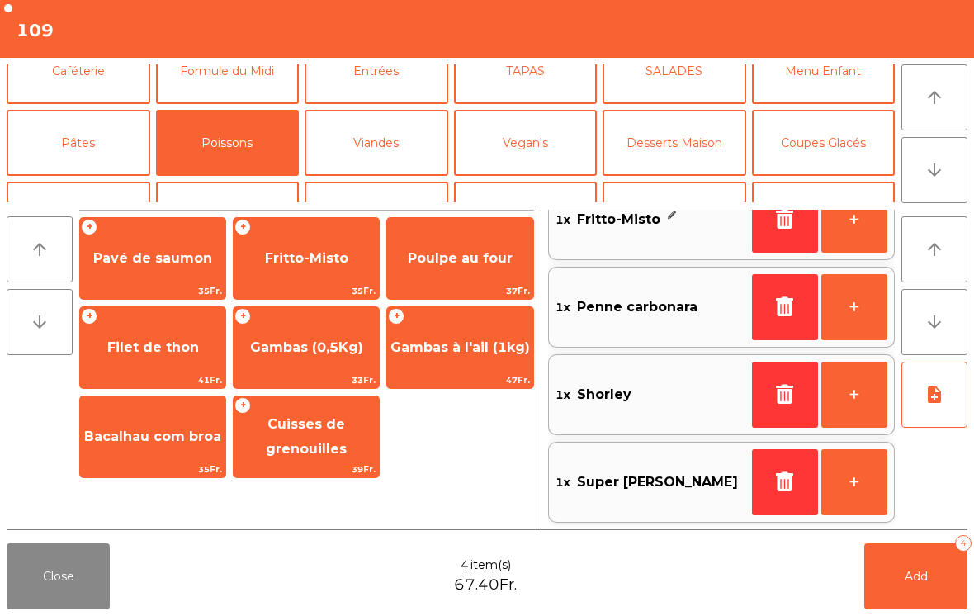
click at [929, 578] on button "Add 4" at bounding box center [915, 576] width 103 height 66
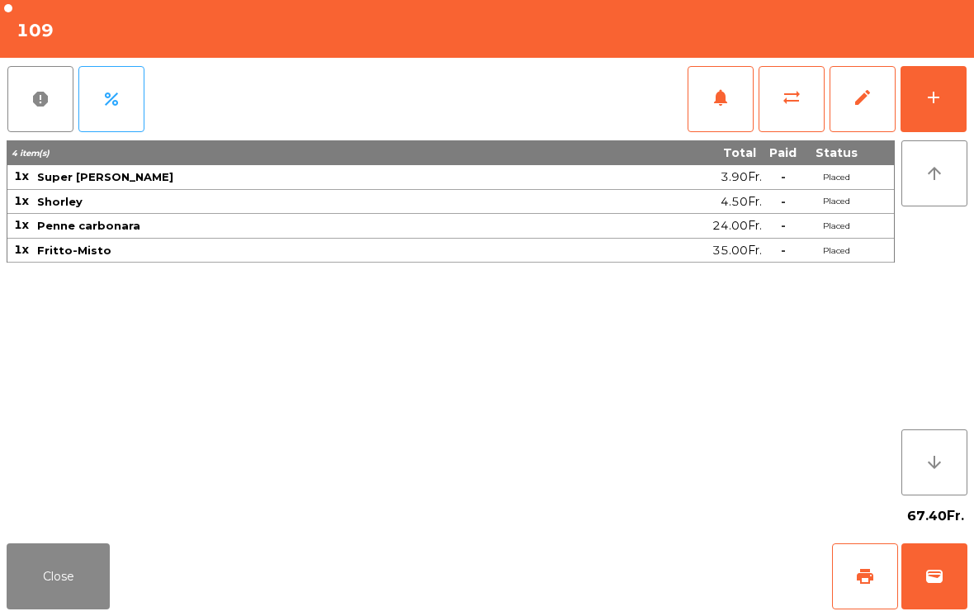
click at [73, 580] on button "Close" at bounding box center [58, 576] width 103 height 66
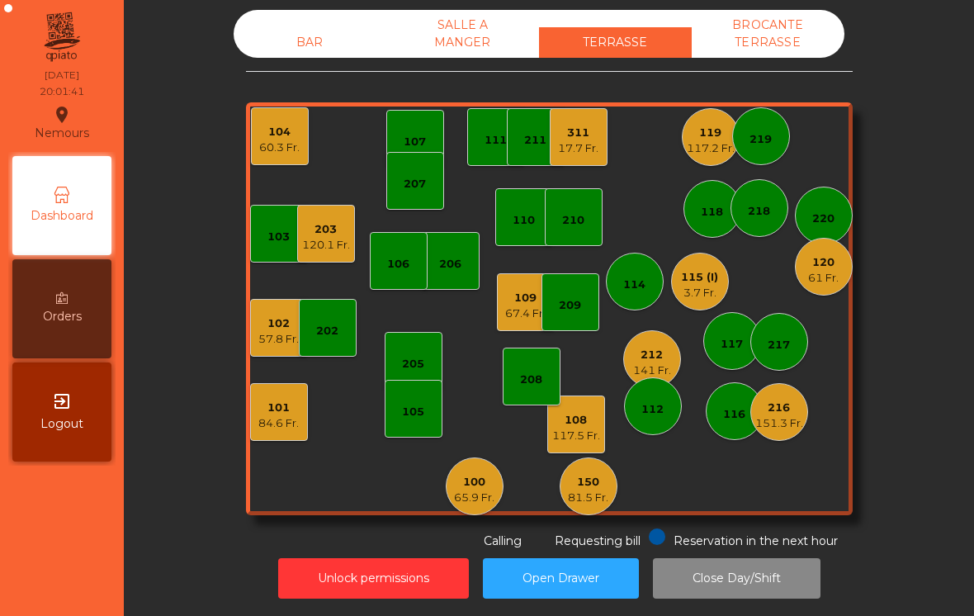
click at [848, 277] on div "120 61 Fr." at bounding box center [824, 267] width 58 height 58
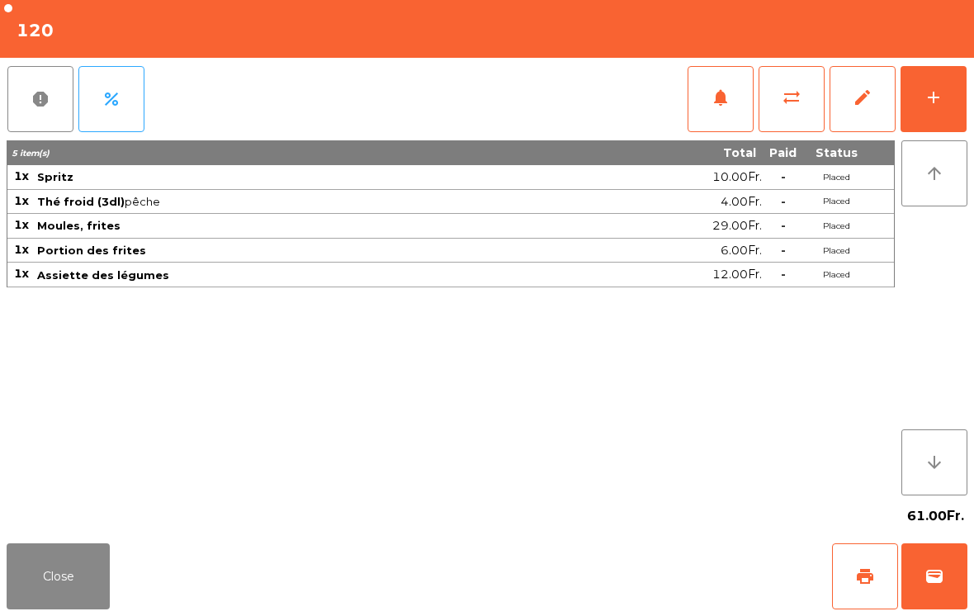
click at [869, 593] on button "print" at bounding box center [865, 576] width 66 height 66
click at [42, 570] on button "Close" at bounding box center [58, 576] width 103 height 66
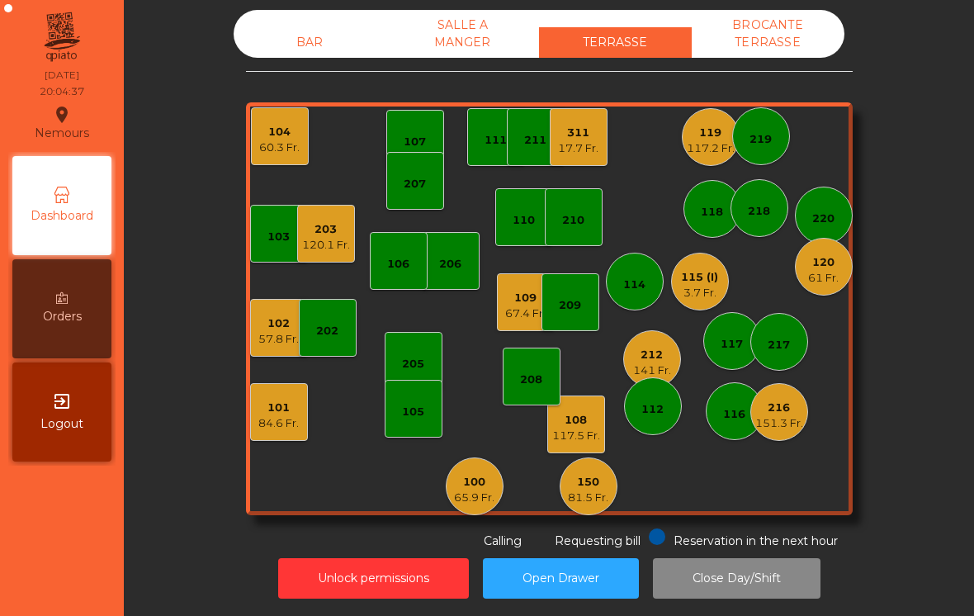
click at [582, 442] on div "117.5 Fr." at bounding box center [576, 436] width 48 height 17
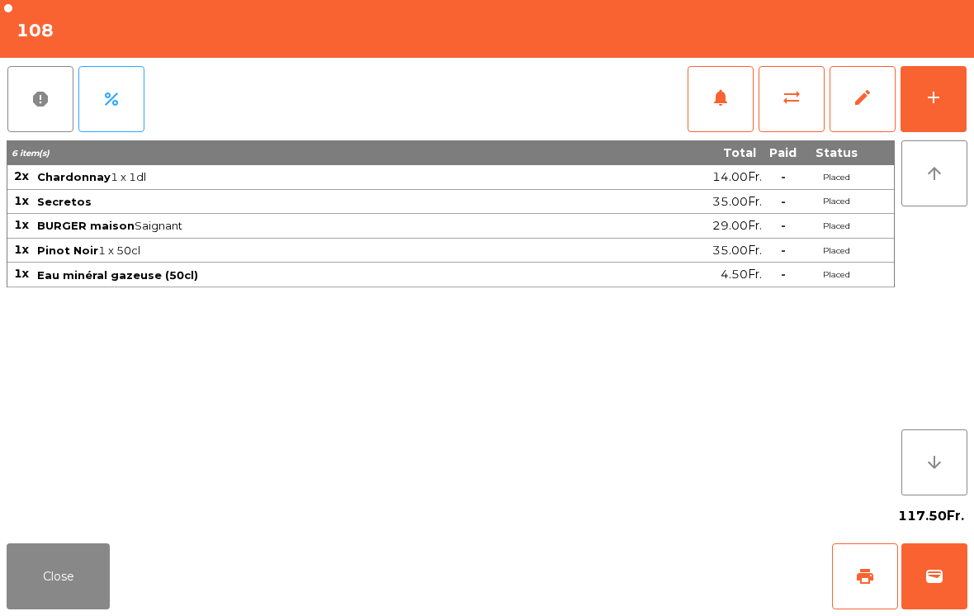
click at [70, 577] on button "Close" at bounding box center [58, 576] width 103 height 66
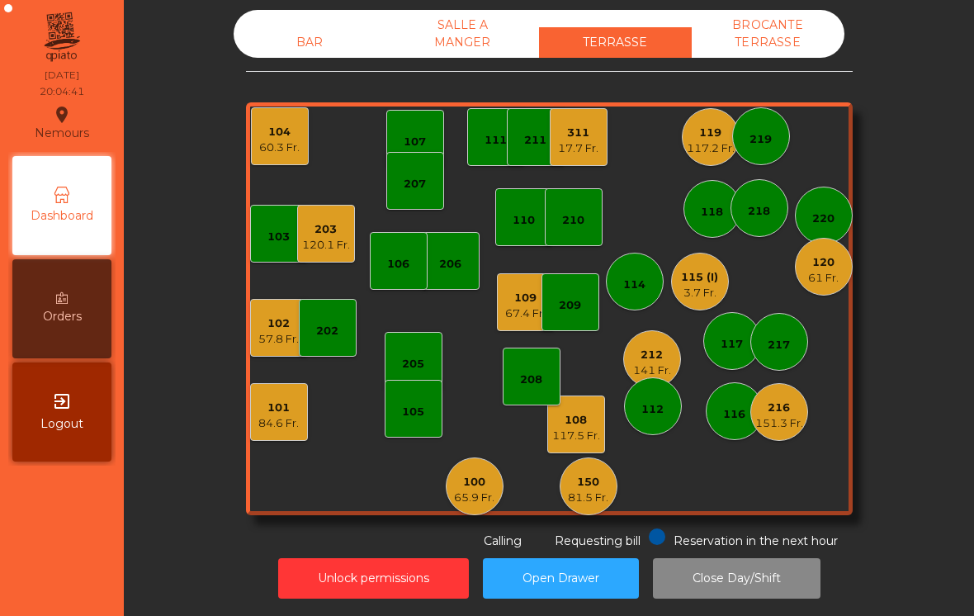
click at [577, 494] on div "81.5 Fr." at bounding box center [588, 498] width 40 height 17
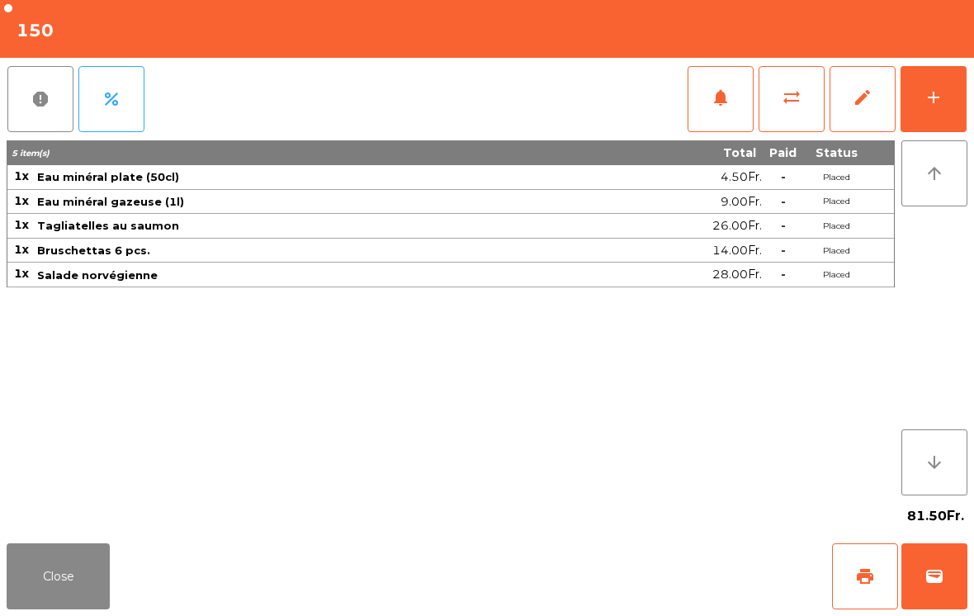
click at [855, 585] on span "print" at bounding box center [865, 576] width 20 height 20
click at [801, 100] on span "sync_alt" at bounding box center [792, 98] width 20 height 20
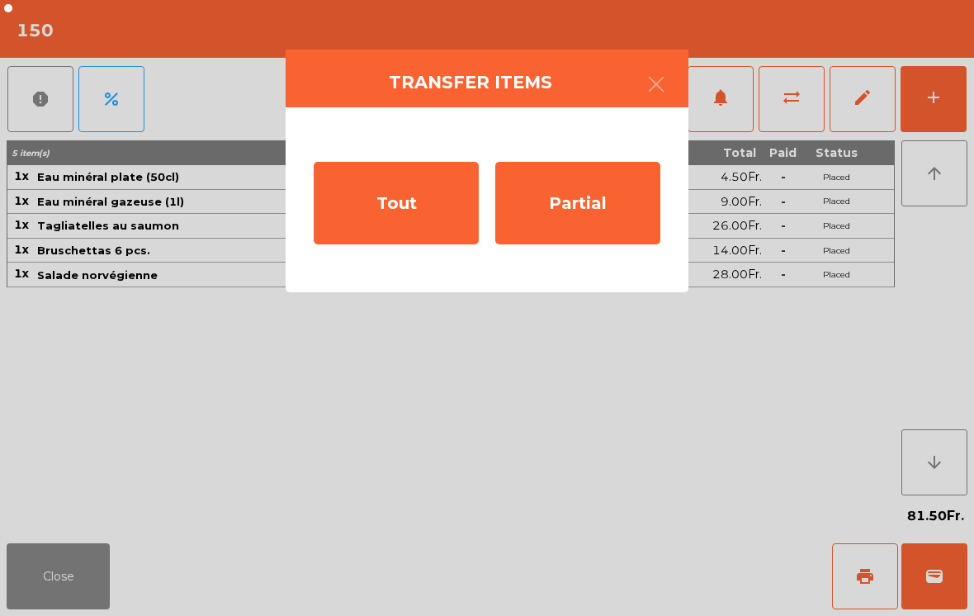
click at [420, 222] on div "Tout" at bounding box center [396, 203] width 165 height 83
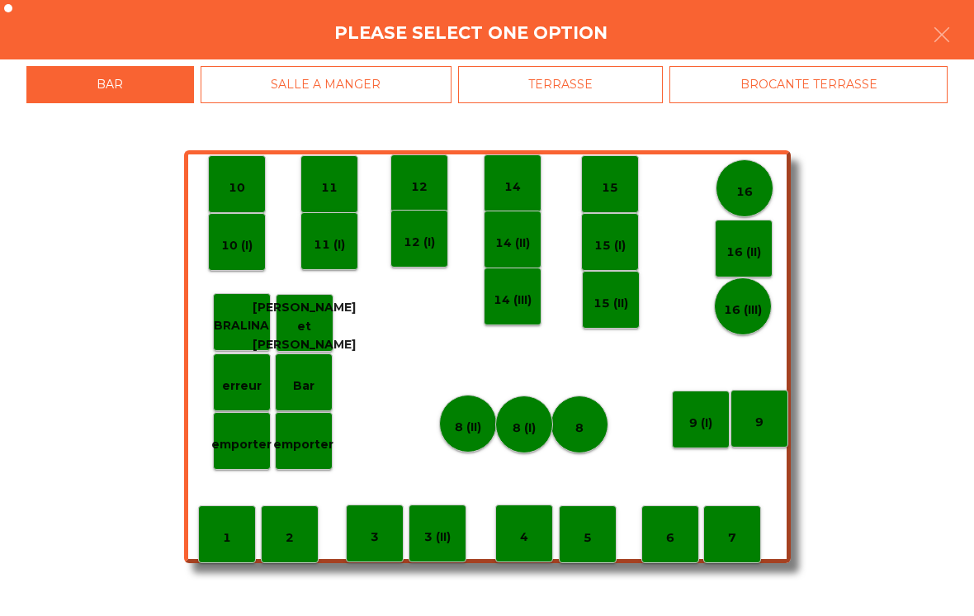
click at [802, 89] on div "BROCANTE TERRASSE" at bounding box center [809, 84] width 278 height 37
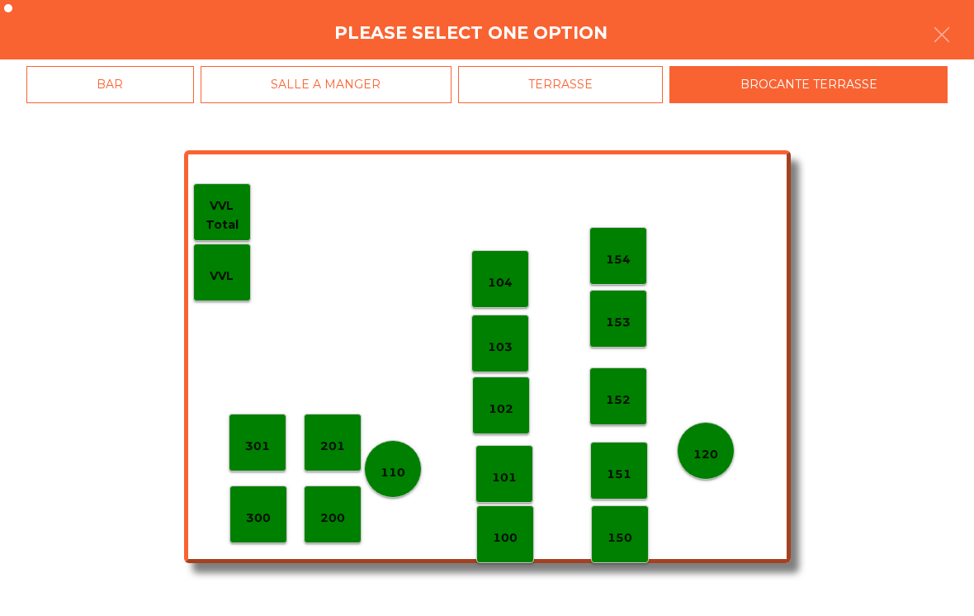
click at [705, 471] on div "120" at bounding box center [706, 451] width 58 height 58
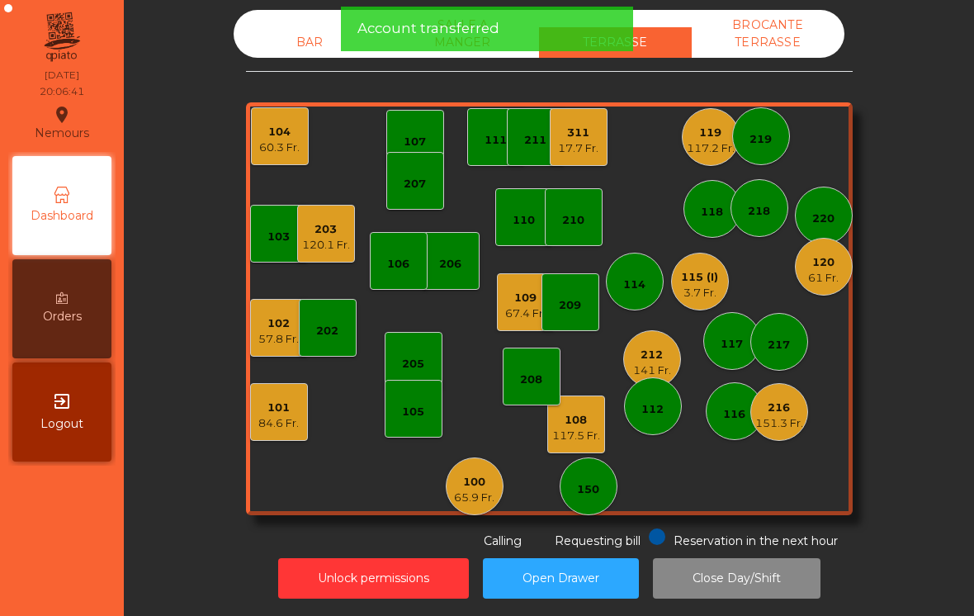
click at [294, 51] on div "BAR" at bounding box center [310, 42] width 153 height 31
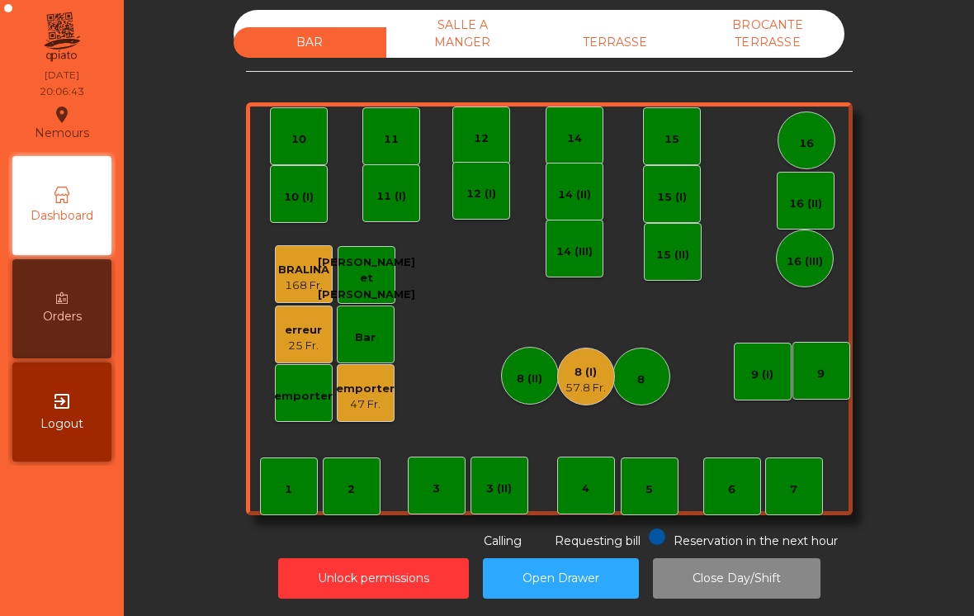
click at [578, 395] on div "8 (I) 57.8 Fr." at bounding box center [586, 377] width 58 height 58
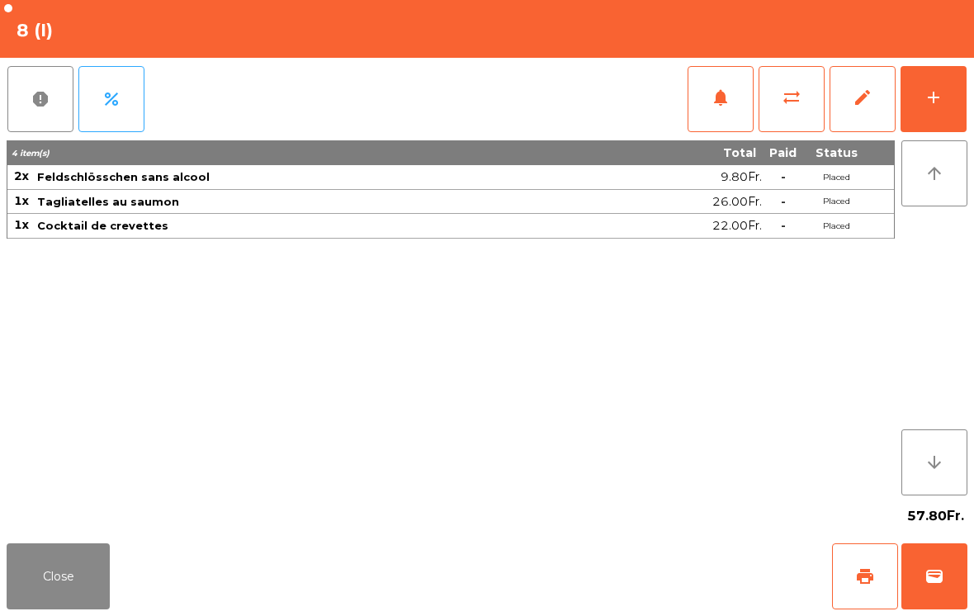
click at [65, 586] on button "Close" at bounding box center [58, 576] width 103 height 66
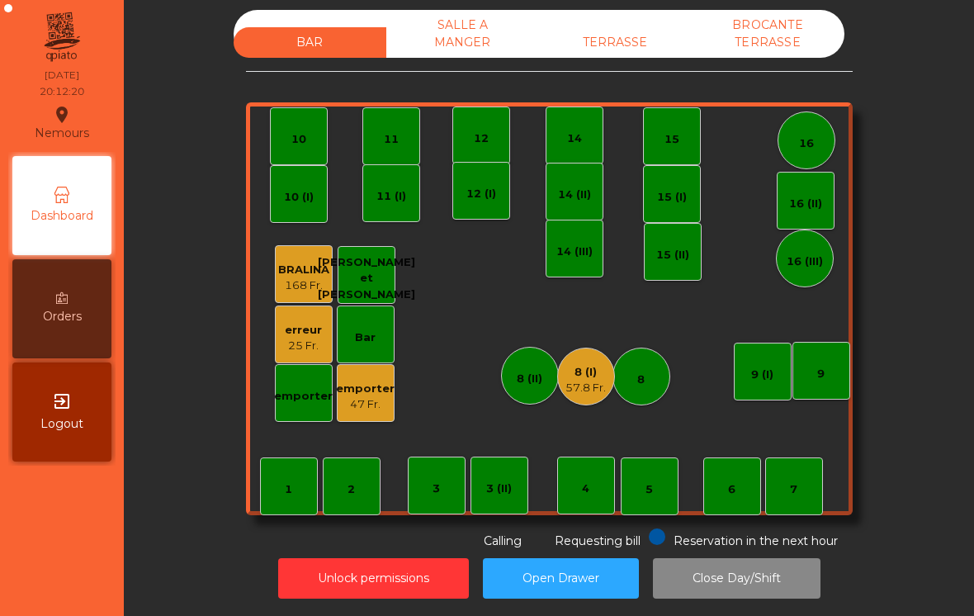
click at [621, 44] on div "TERRASSE" at bounding box center [615, 42] width 153 height 31
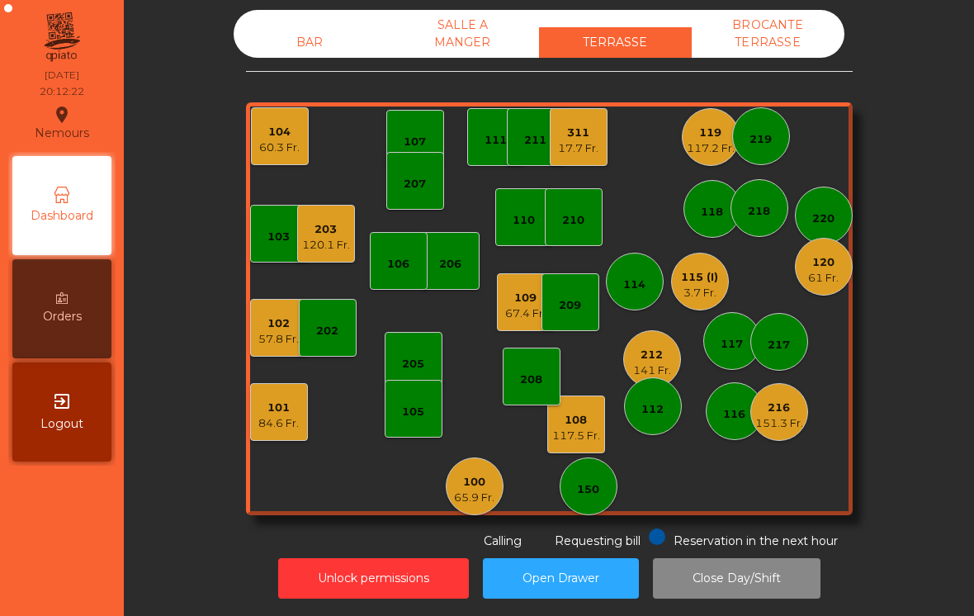
click at [690, 286] on div "3.7 Fr." at bounding box center [699, 293] width 37 height 17
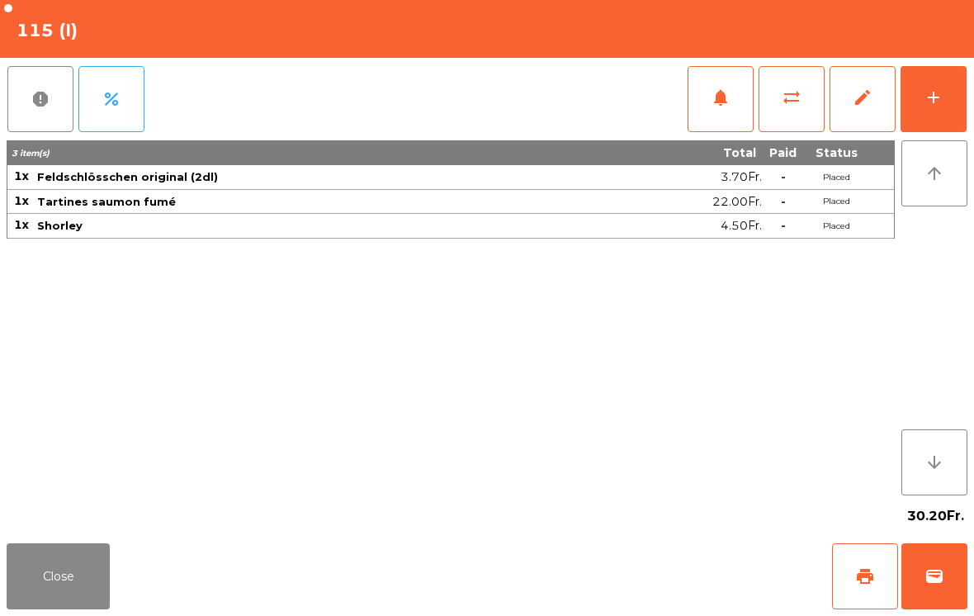
click at [67, 600] on button "Close" at bounding box center [58, 576] width 103 height 66
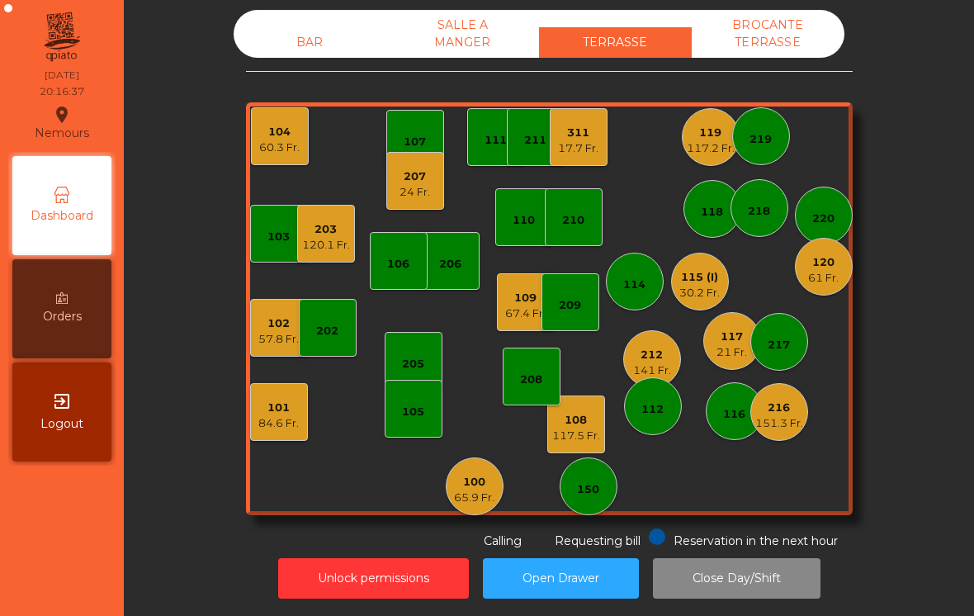
click at [784, 429] on div "151.3 Fr." at bounding box center [779, 423] width 48 height 17
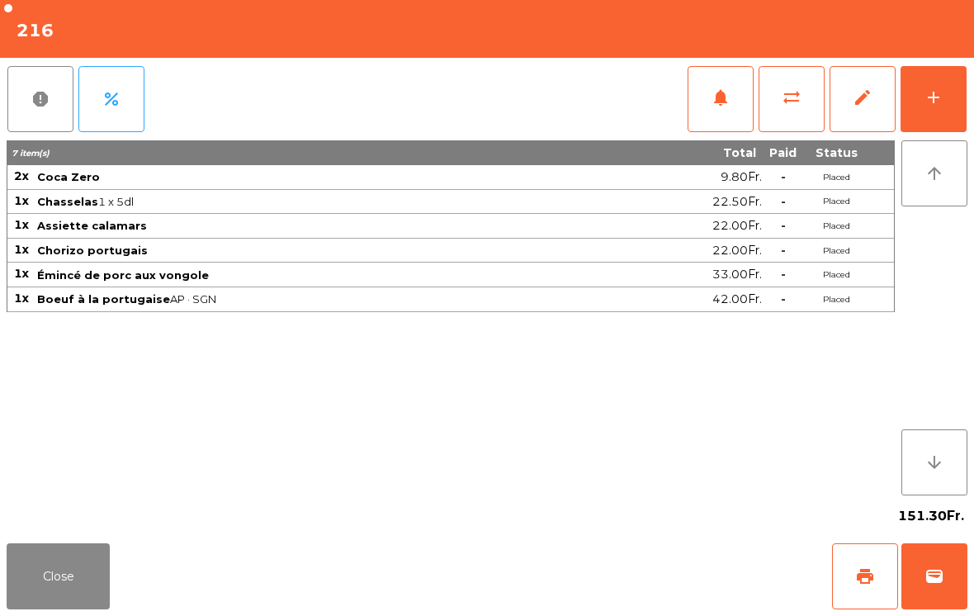
click at [53, 538] on div "Close print wallet" at bounding box center [487, 576] width 974 height 79
click at [19, 532] on div "151.30Fr." at bounding box center [487, 515] width 961 height 41
click at [36, 577] on button "Close" at bounding box center [58, 576] width 103 height 66
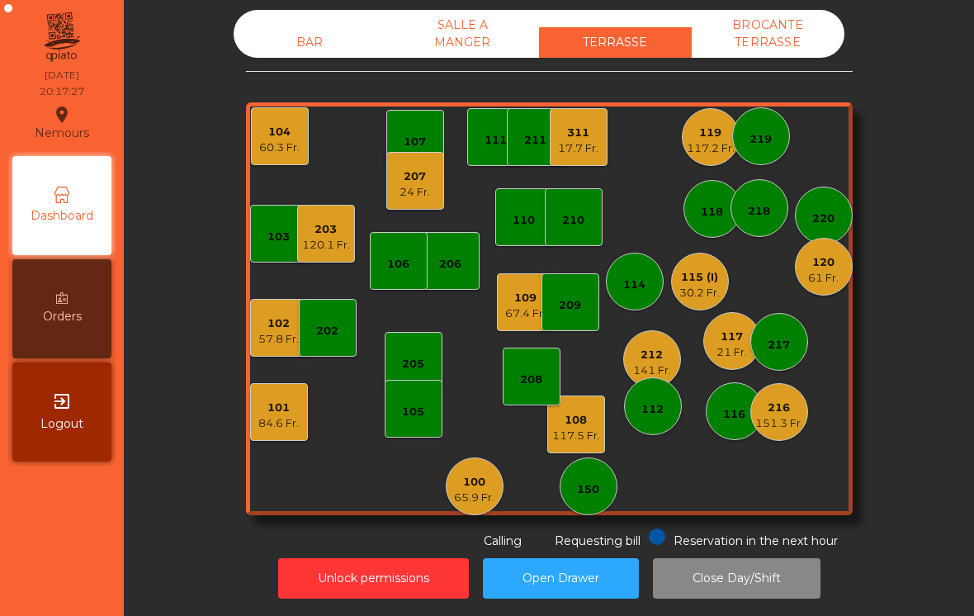
click at [409, 177] on div "207" at bounding box center [415, 176] width 31 height 17
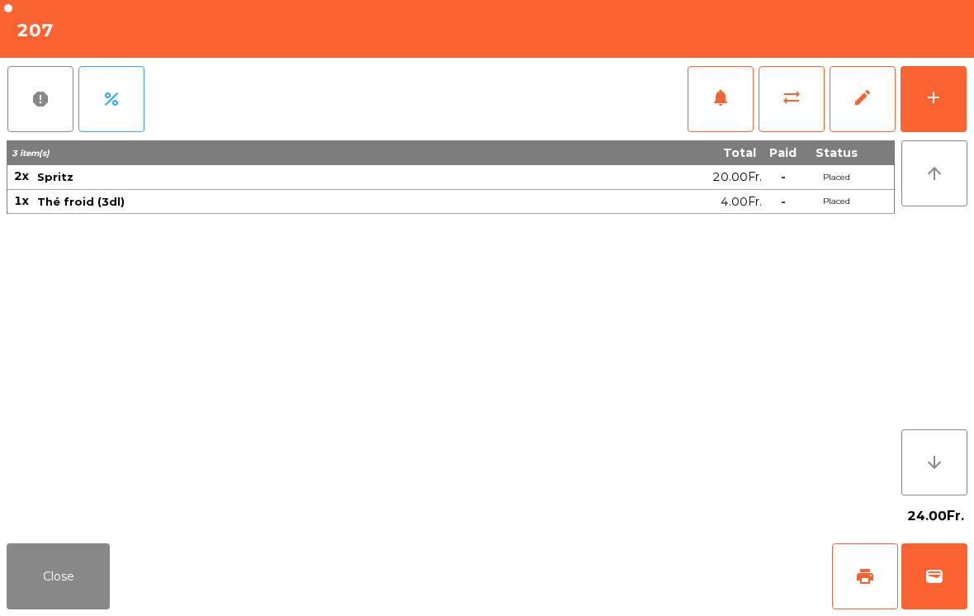
click at [955, 87] on button "add" at bounding box center [934, 99] width 66 height 66
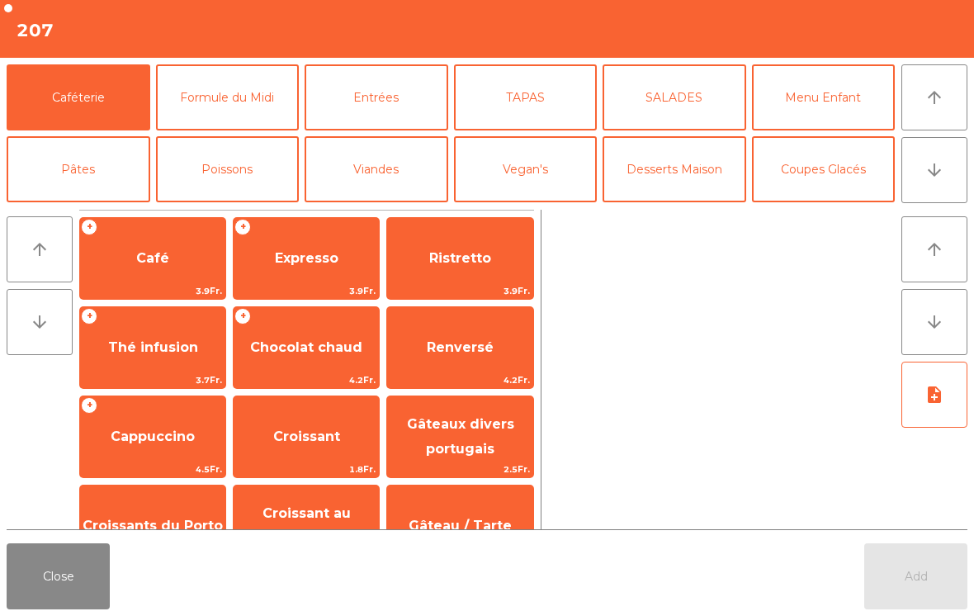
click at [254, 169] on button "Poissons" at bounding box center [228, 169] width 144 height 66
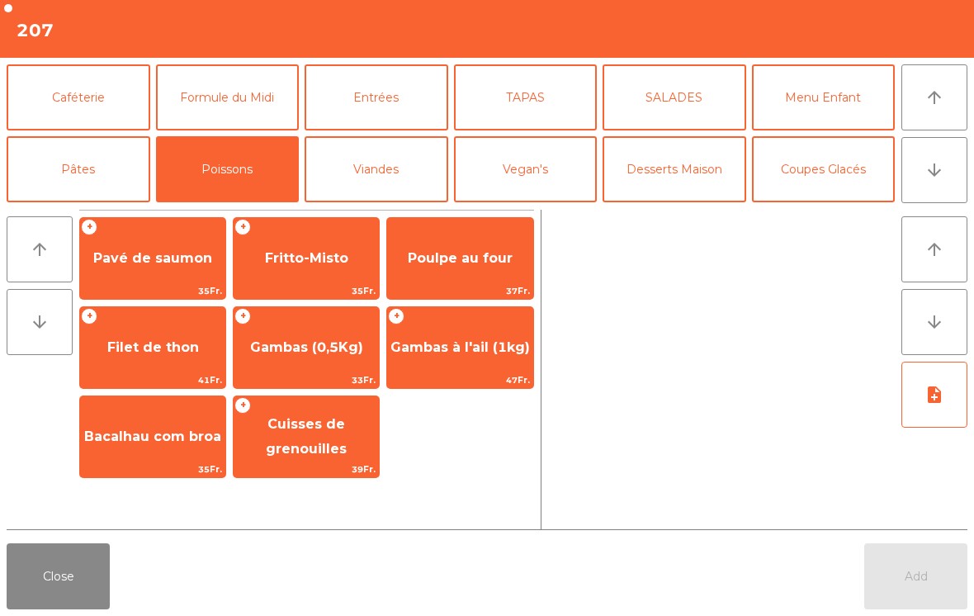
click at [457, 353] on span "Gambas à l'ail (1kg)" at bounding box center [460, 347] width 140 height 16
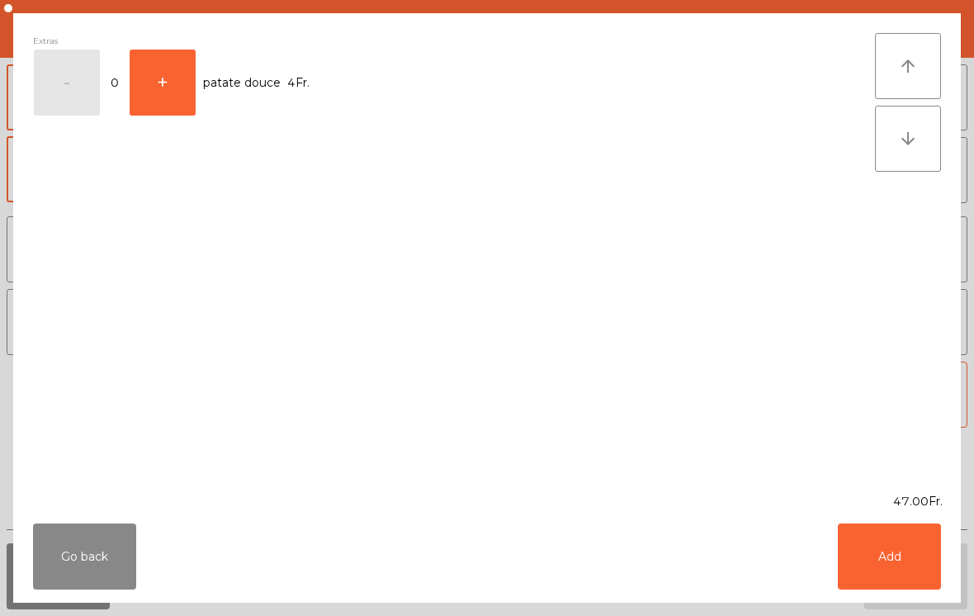
click at [885, 565] on button "Add" at bounding box center [889, 556] width 103 height 66
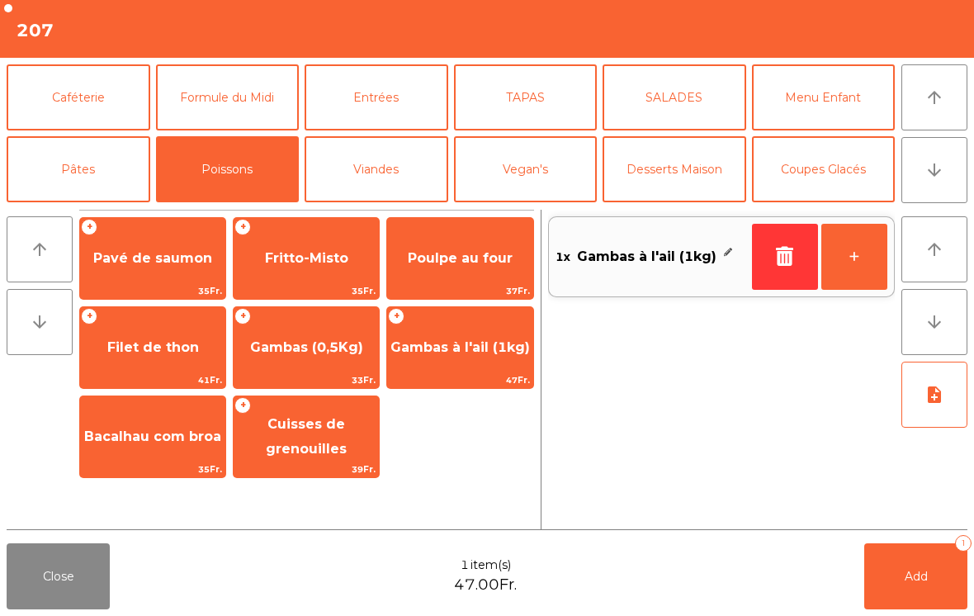
click at [96, 180] on button "Pâtes" at bounding box center [79, 169] width 144 height 66
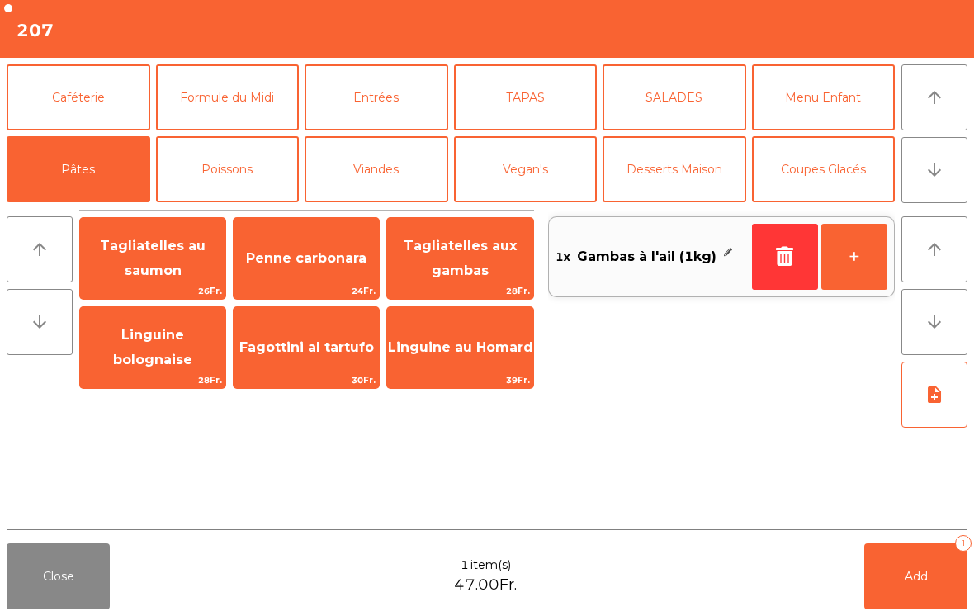
click at [476, 362] on span "Linguine au Homard" at bounding box center [459, 347] width 145 height 45
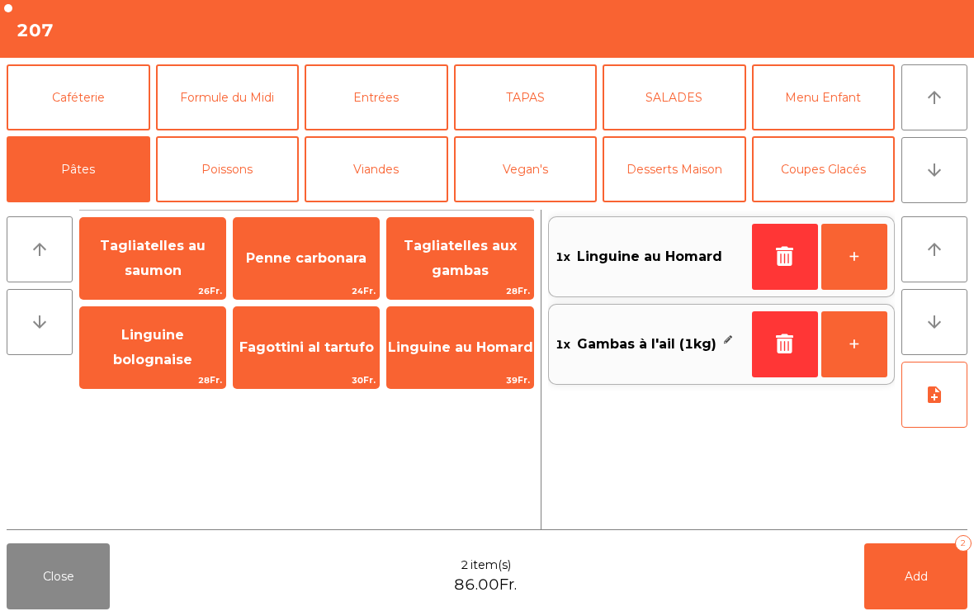
click at [940, 384] on button "note_add" at bounding box center [935, 395] width 66 height 66
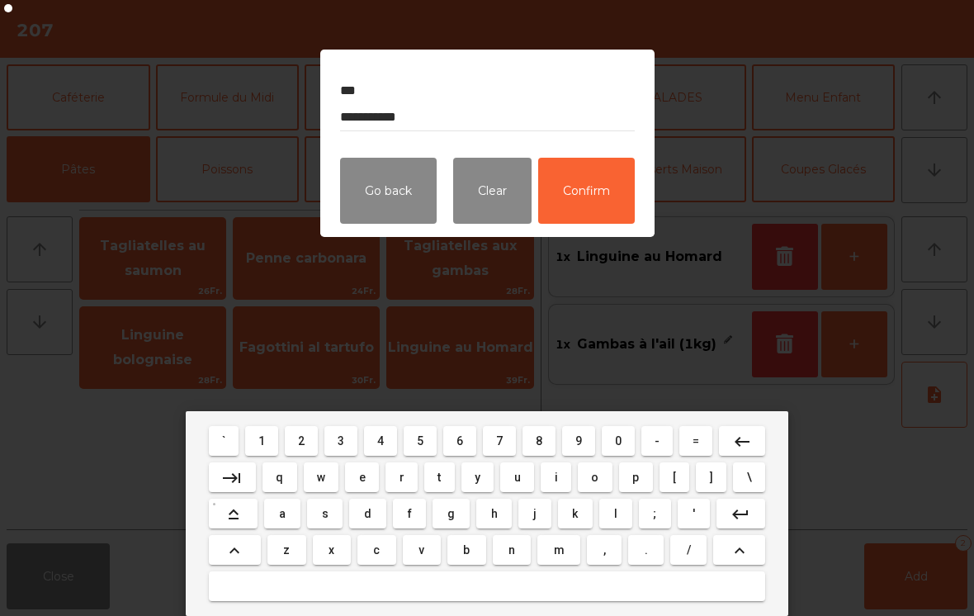
type textarea "**********"
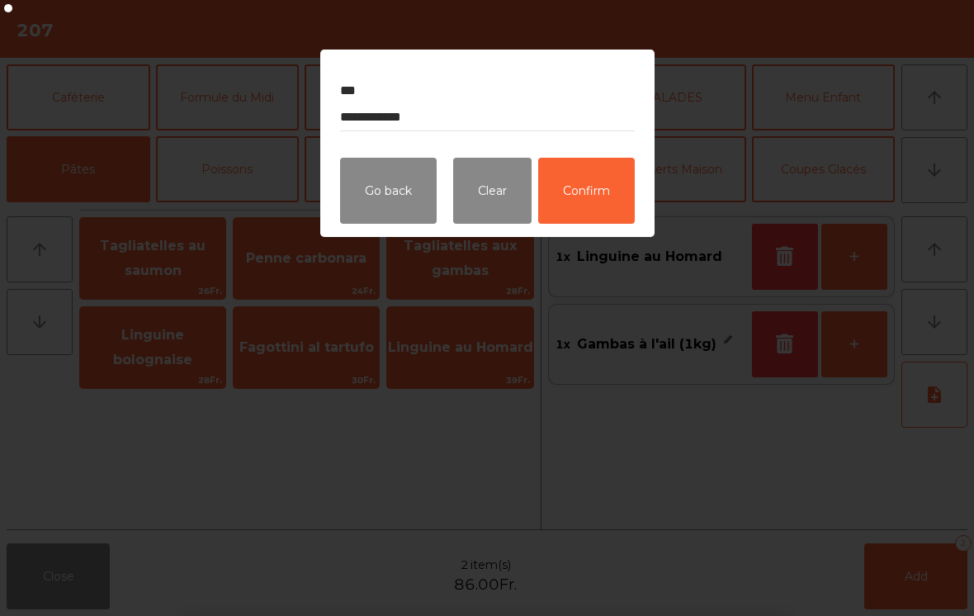
click at [586, 202] on button "Confirm" at bounding box center [586, 191] width 97 height 66
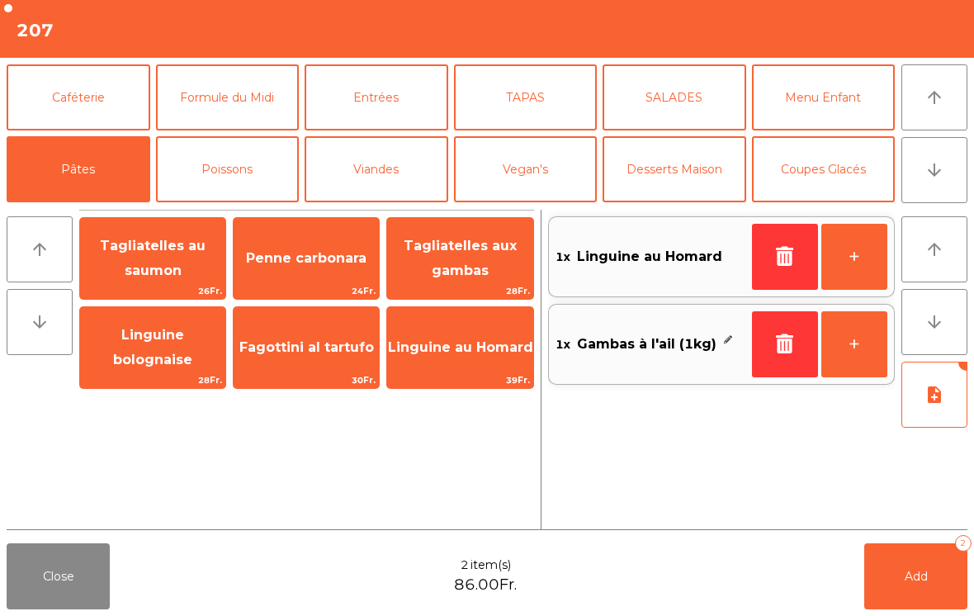
click at [933, 568] on button "Add 2" at bounding box center [915, 576] width 103 height 66
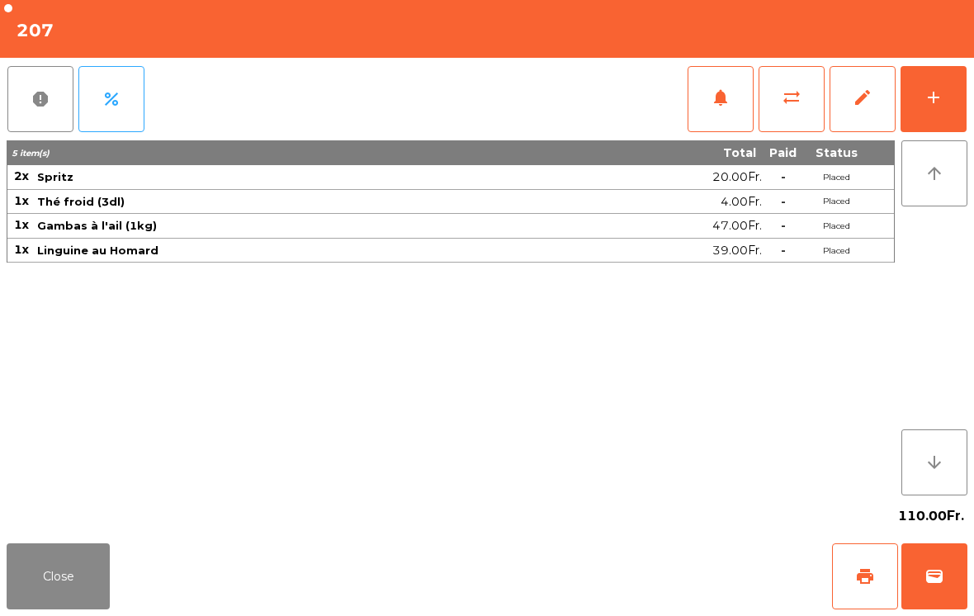
click at [76, 580] on button "Close" at bounding box center [58, 576] width 103 height 66
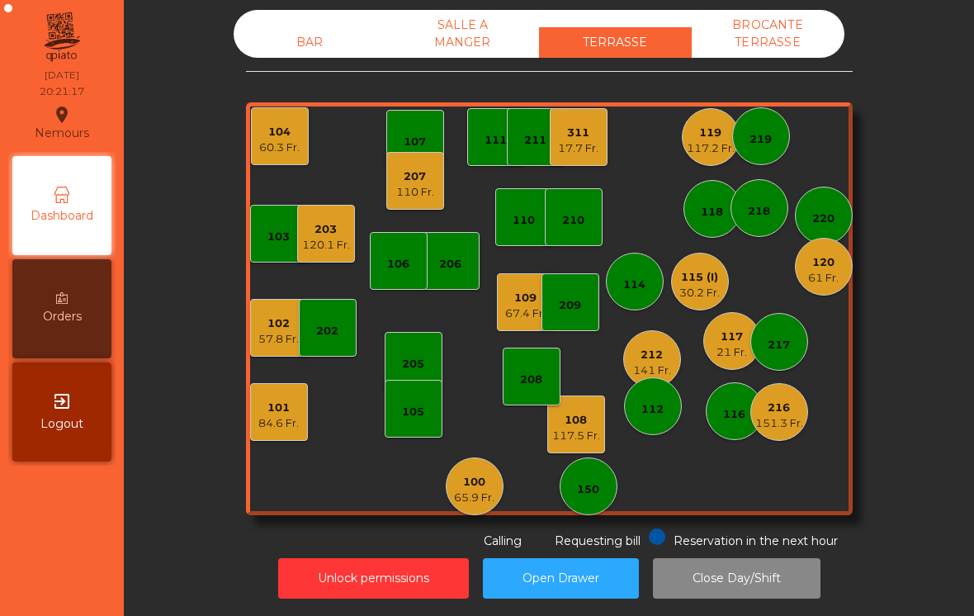
click at [270, 149] on div "60.3 Fr." at bounding box center [279, 148] width 40 height 17
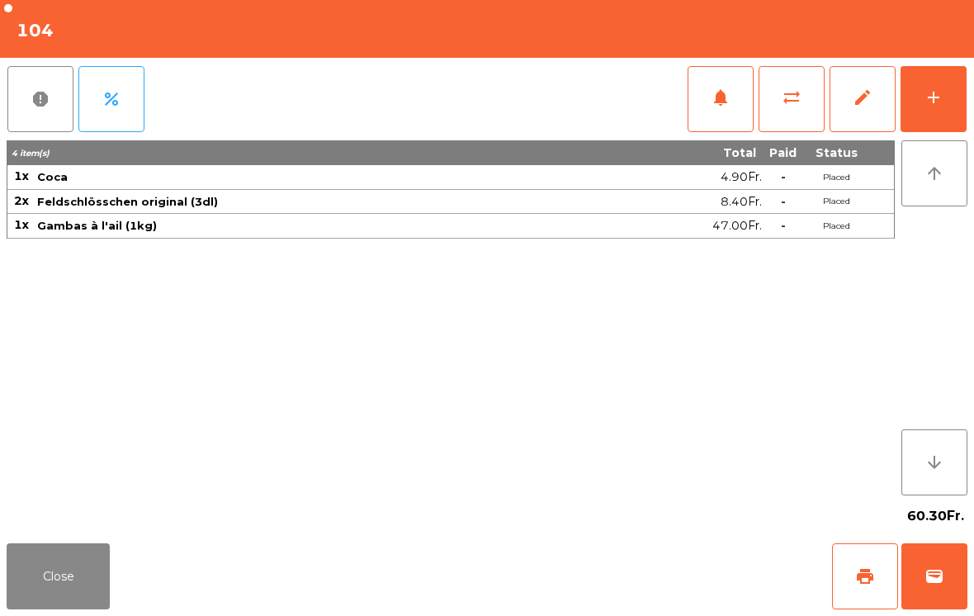
click at [924, 107] on button "add" at bounding box center [934, 99] width 66 height 66
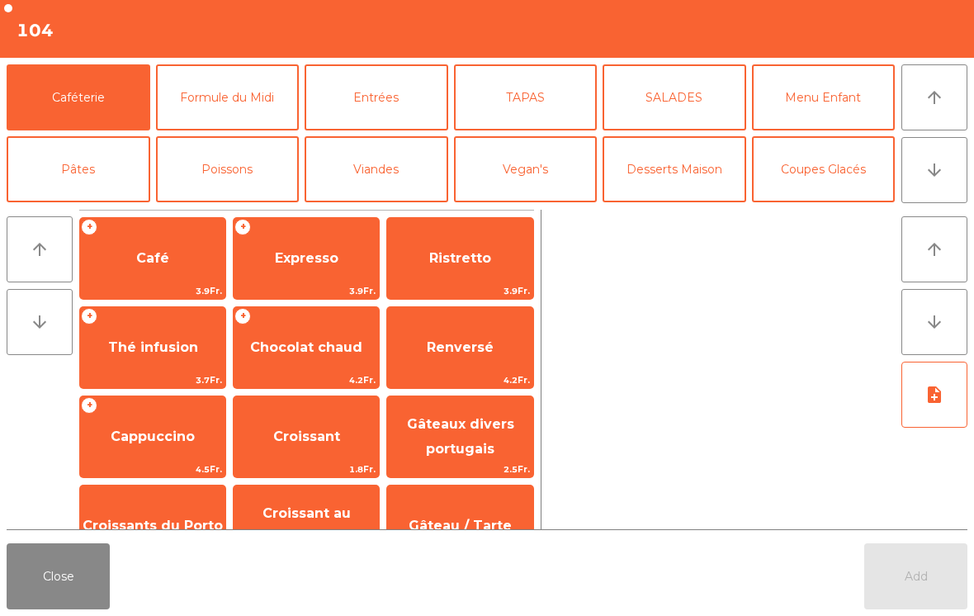
click at [692, 182] on button "Desserts Maison" at bounding box center [675, 169] width 144 height 66
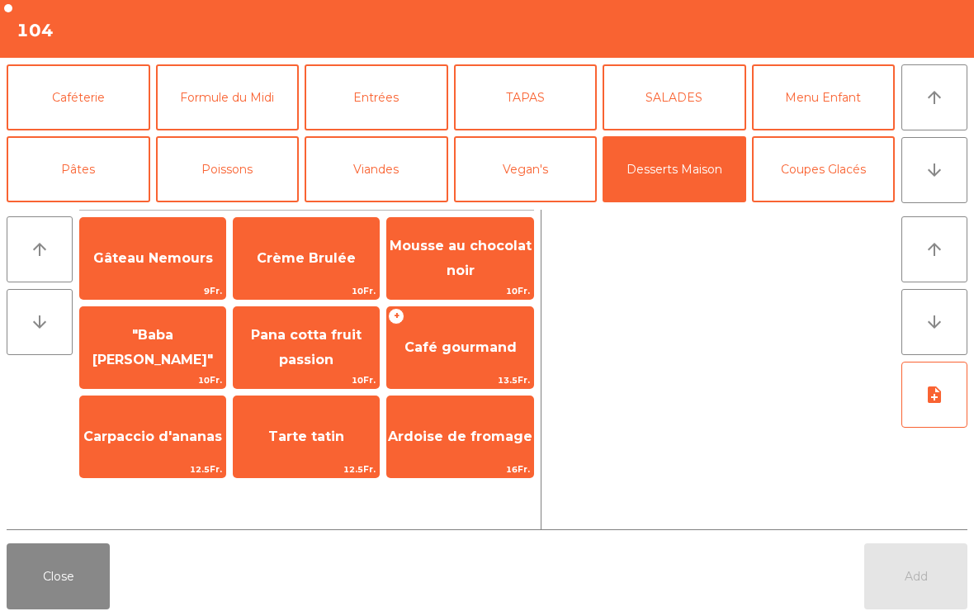
click at [490, 368] on span "Café gourmand" at bounding box center [459, 347] width 145 height 45
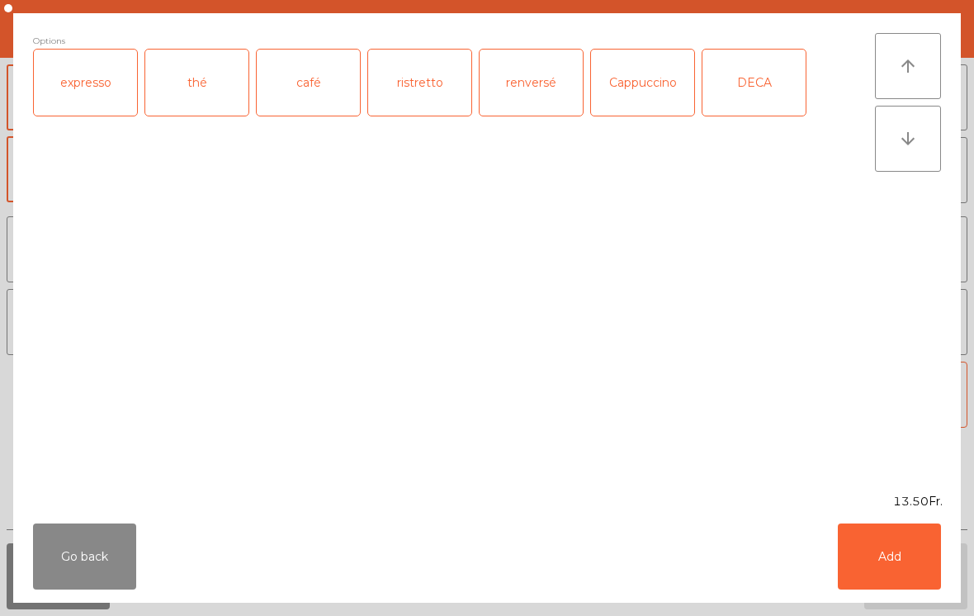
click at [294, 85] on div "café" at bounding box center [308, 83] width 103 height 66
click at [887, 540] on button "Add" at bounding box center [889, 556] width 103 height 66
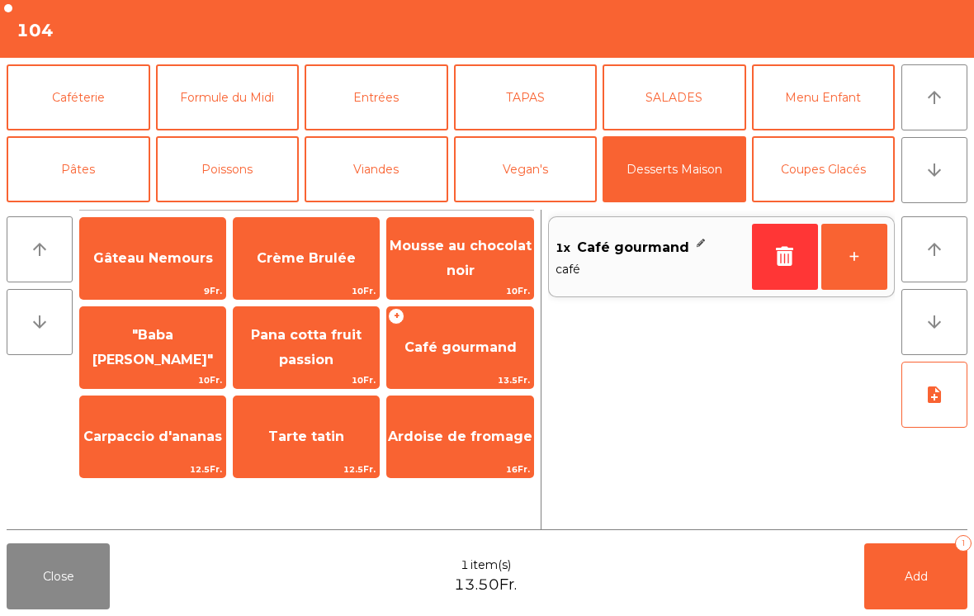
click at [441, 366] on span "Café gourmand" at bounding box center [459, 347] width 145 height 45
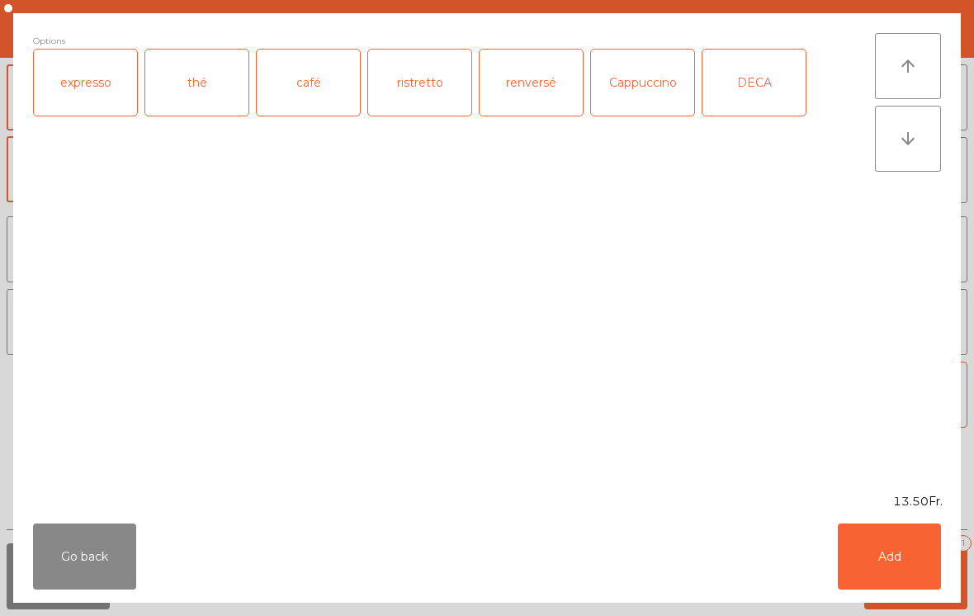
click at [79, 93] on div "expresso" at bounding box center [85, 83] width 103 height 66
click at [891, 551] on button "Add" at bounding box center [889, 556] width 103 height 66
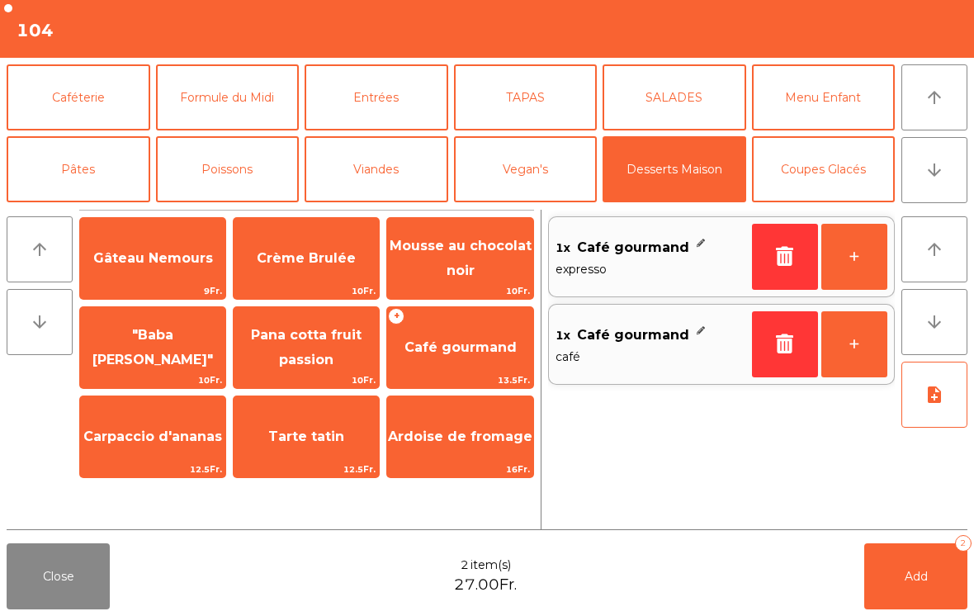
click at [912, 578] on span "Add" at bounding box center [916, 576] width 23 height 15
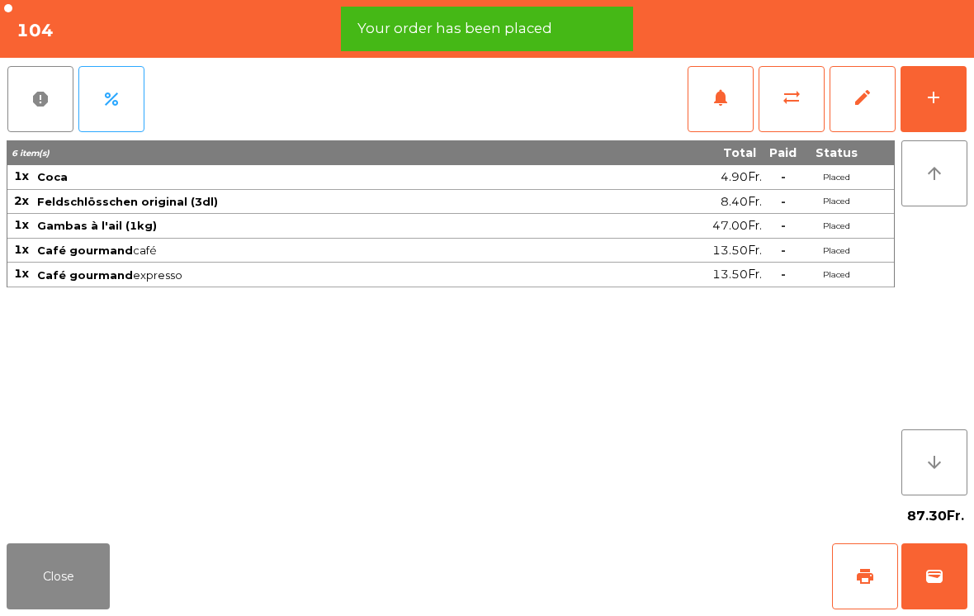
click at [44, 582] on button "Close" at bounding box center [58, 576] width 103 height 66
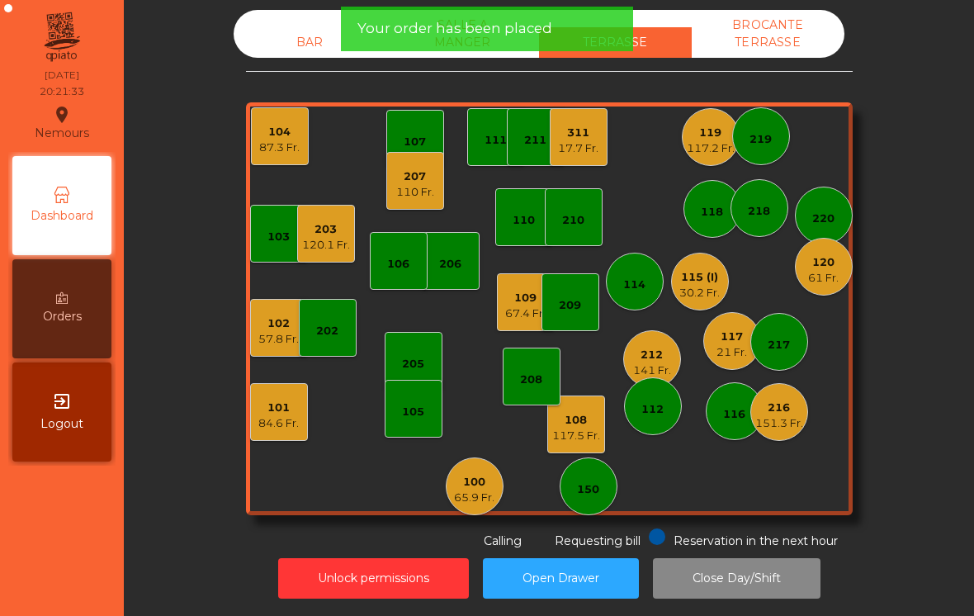
click at [286, 428] on div "84.6 Fr." at bounding box center [278, 423] width 40 height 17
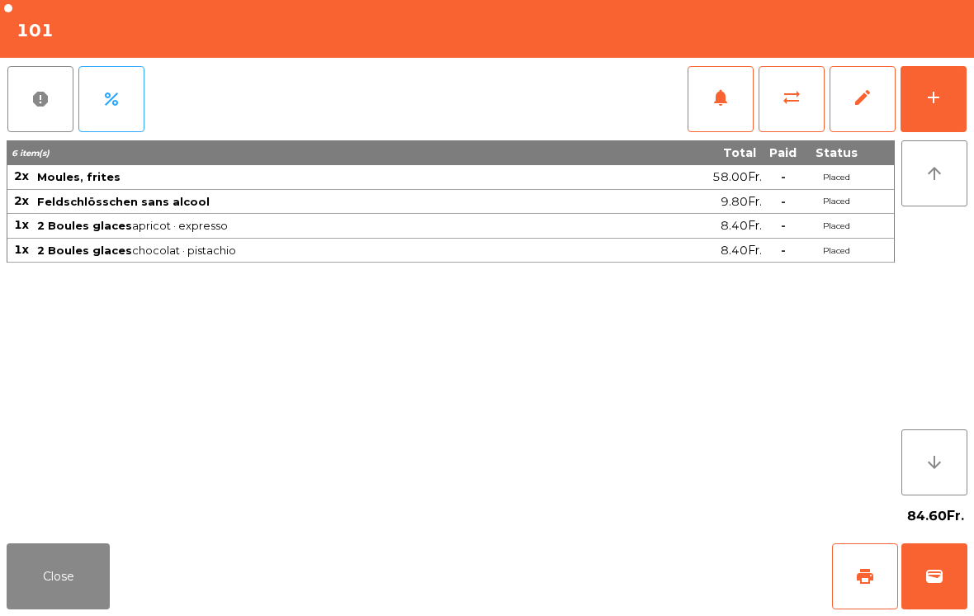
click at [930, 97] on div "add" at bounding box center [934, 98] width 20 height 20
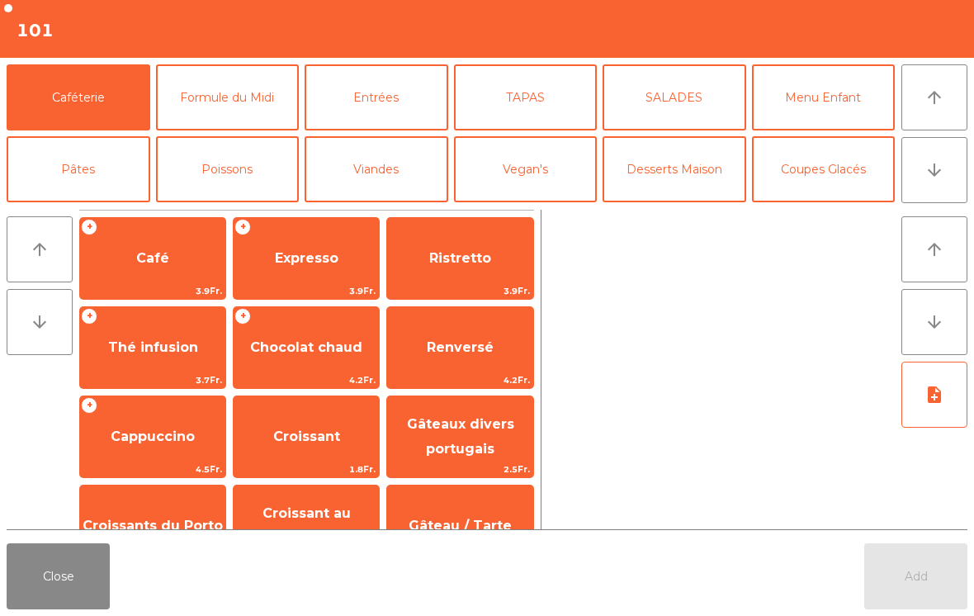
click at [930, 180] on button "arrow_downward" at bounding box center [935, 170] width 66 height 66
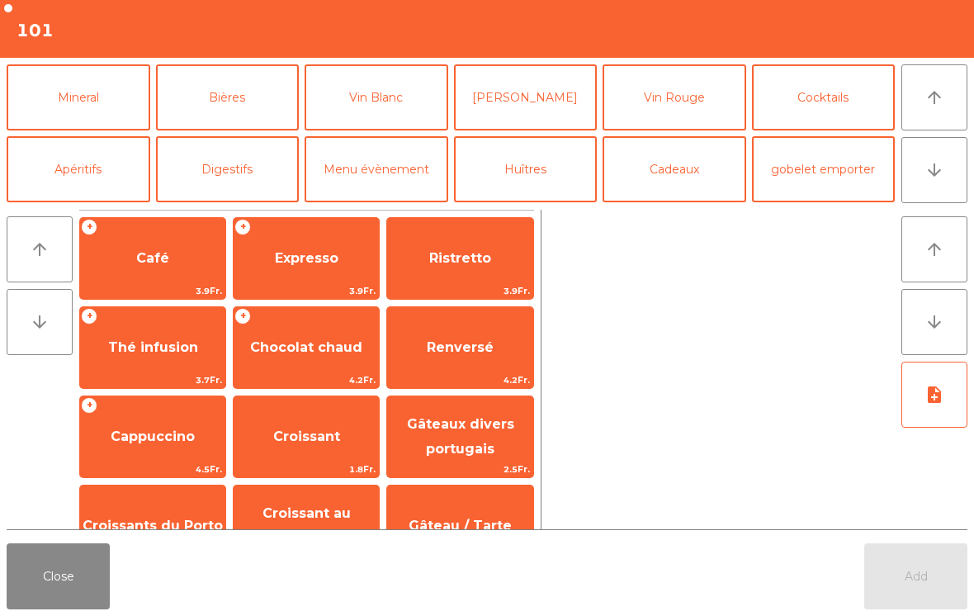
click at [66, 100] on button "Mineral" at bounding box center [79, 97] width 144 height 66
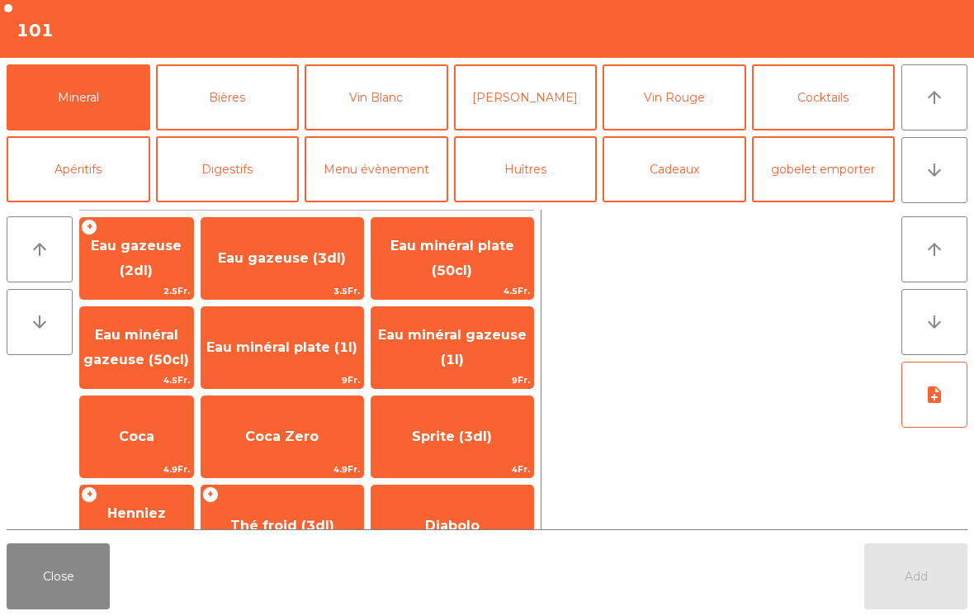
click at [132, 370] on span "Eau minéral gazeuse (50cl)" at bounding box center [136, 348] width 113 height 70
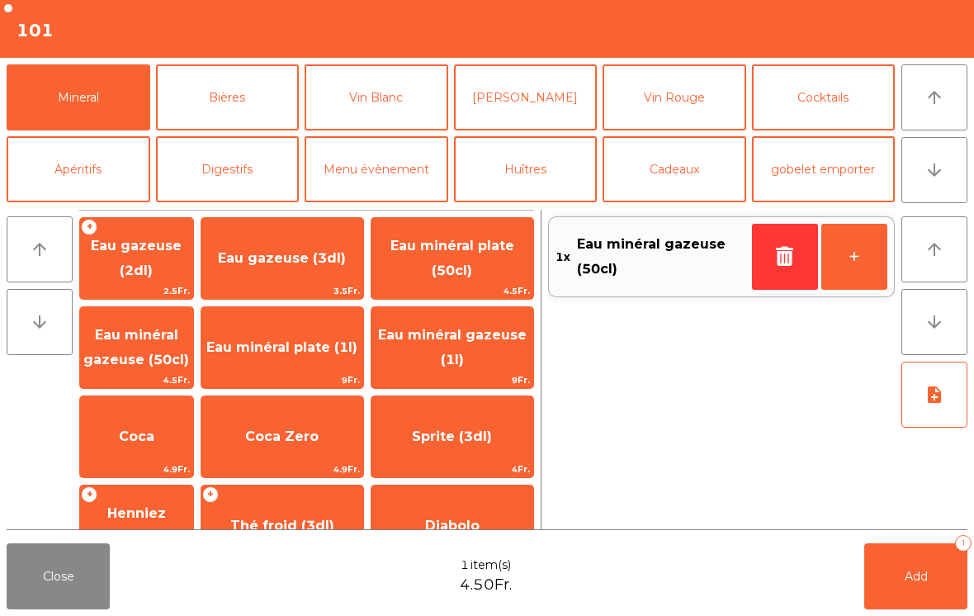
click at [899, 589] on button "Add 1" at bounding box center [915, 576] width 103 height 66
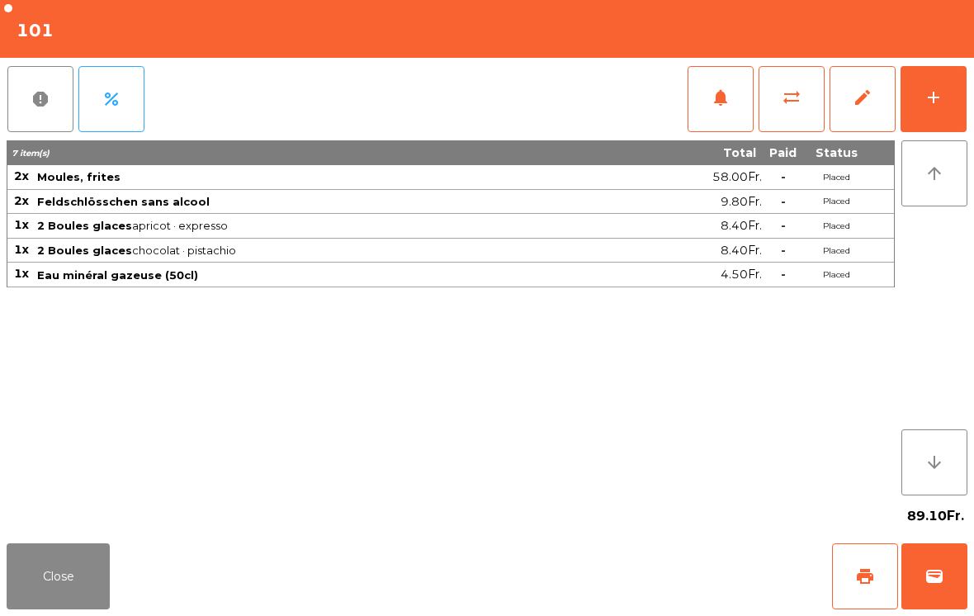
click at [47, 598] on button "Close" at bounding box center [58, 576] width 103 height 66
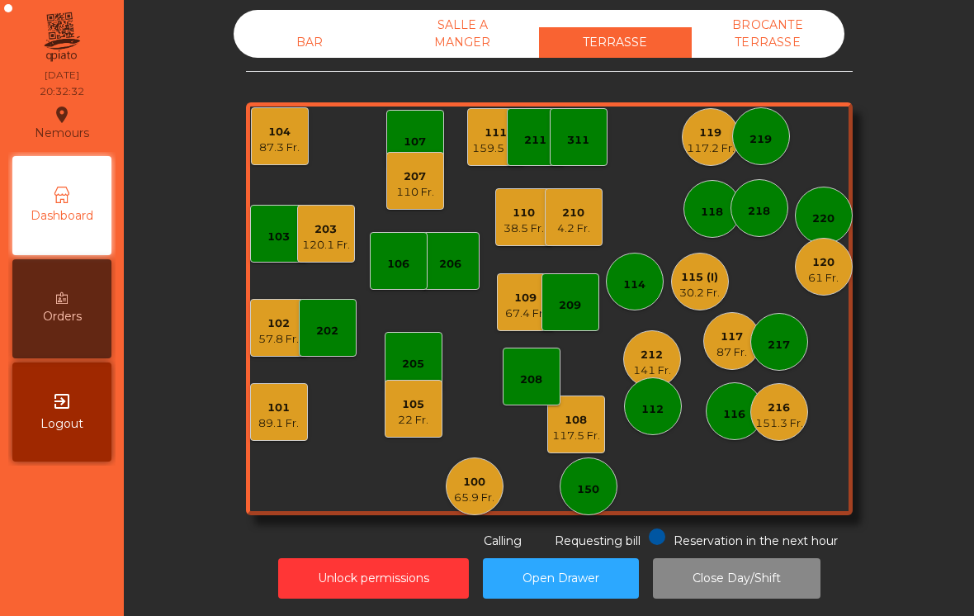
click at [580, 238] on div "210 4.2 Fr." at bounding box center [574, 217] width 58 height 58
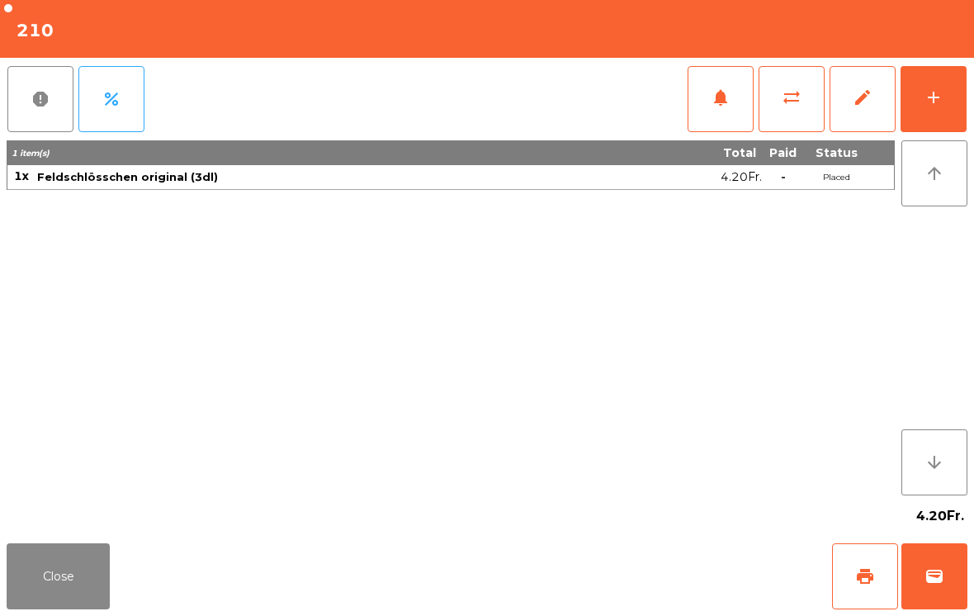
click at [914, 596] on button "wallet" at bounding box center [935, 576] width 66 height 66
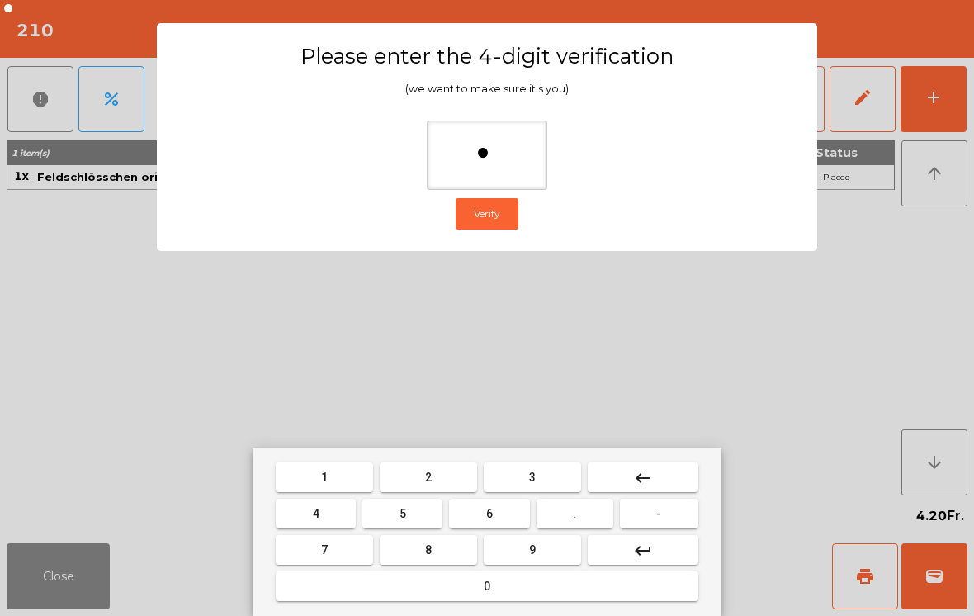
type input "**"
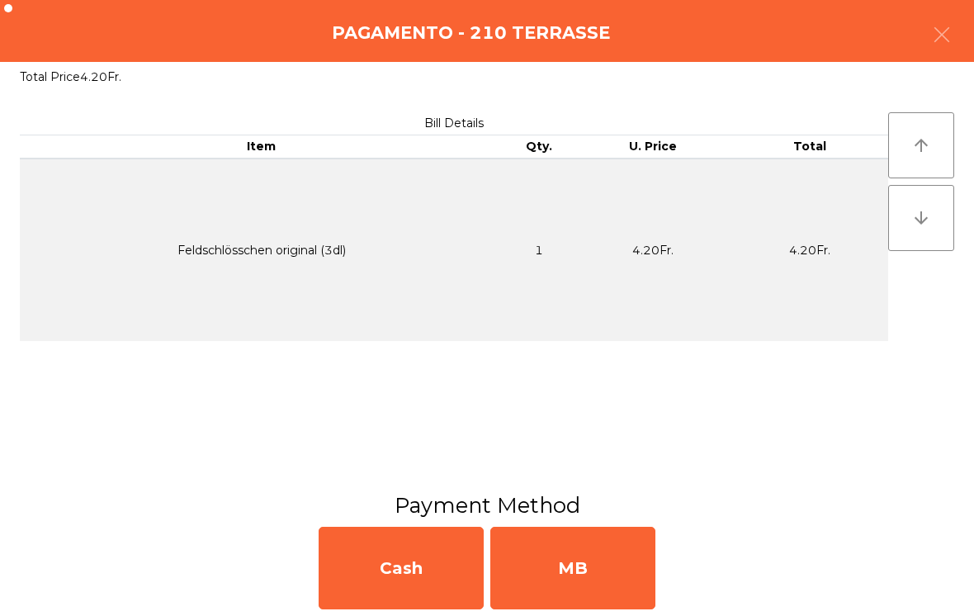
click at [591, 583] on div "MB" at bounding box center [572, 568] width 165 height 83
click at [569, 575] on div "No" at bounding box center [572, 568] width 165 height 83
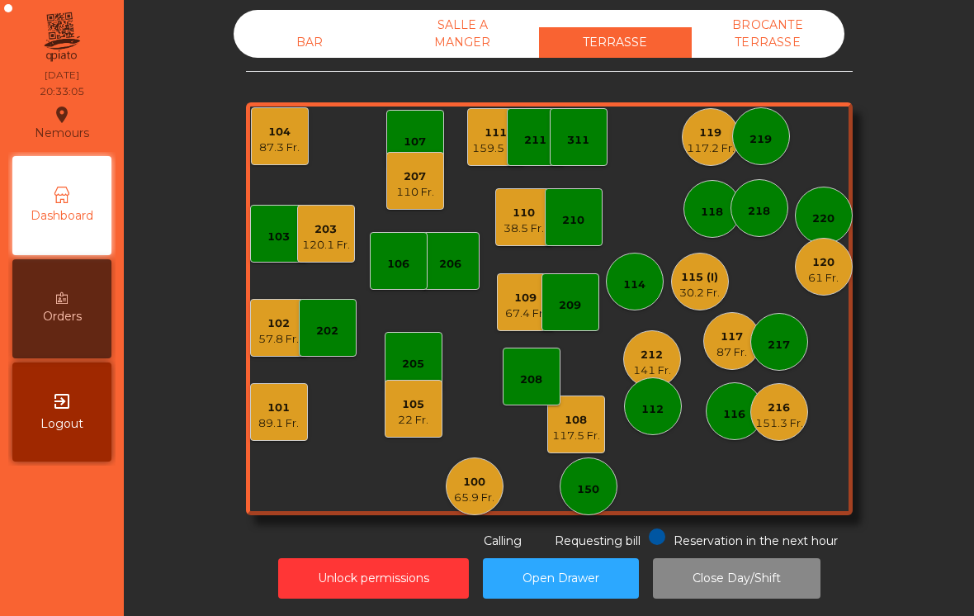
click at [284, 139] on div "104" at bounding box center [279, 132] width 40 height 17
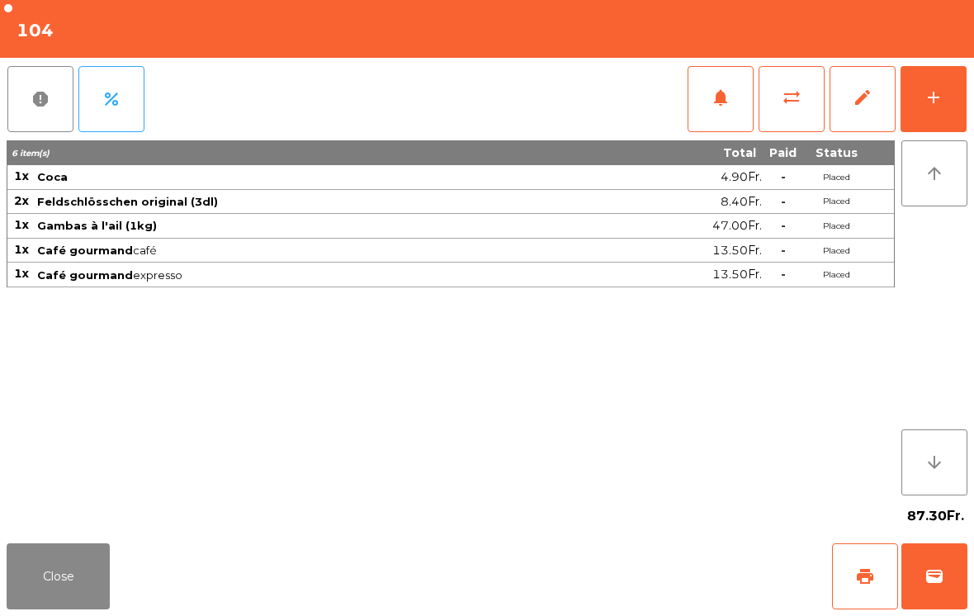
click at [83, 578] on button "Close" at bounding box center [58, 576] width 103 height 66
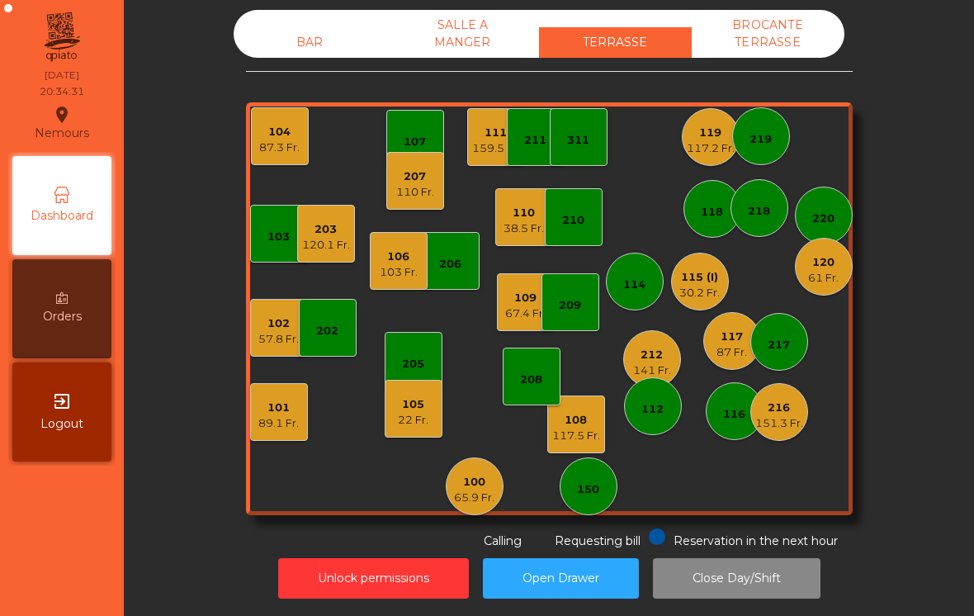
click at [395, 257] on div "106" at bounding box center [399, 256] width 38 height 17
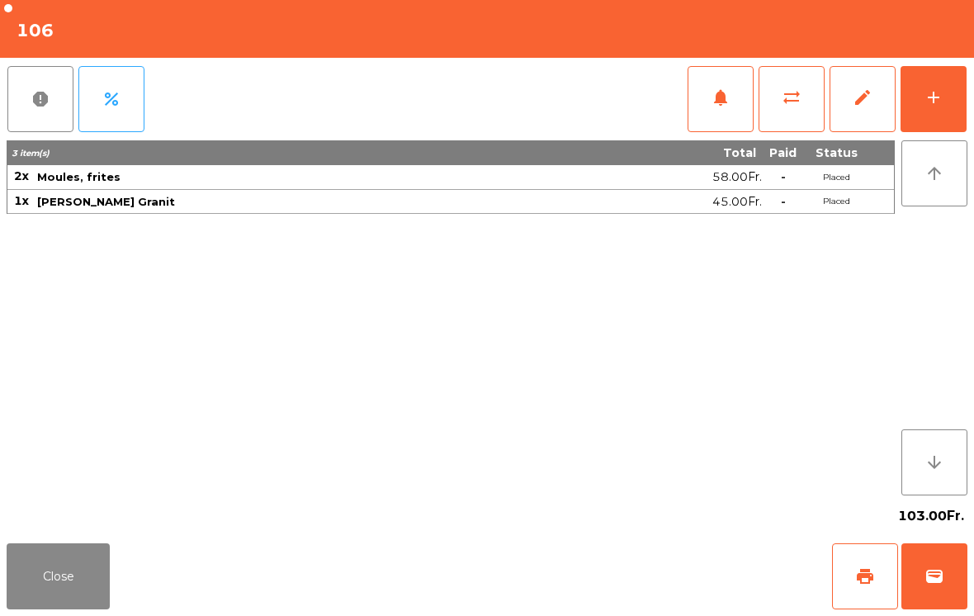
click at [121, 611] on div "Close print wallet" at bounding box center [487, 576] width 974 height 79
click at [25, 589] on button "Close" at bounding box center [58, 576] width 103 height 66
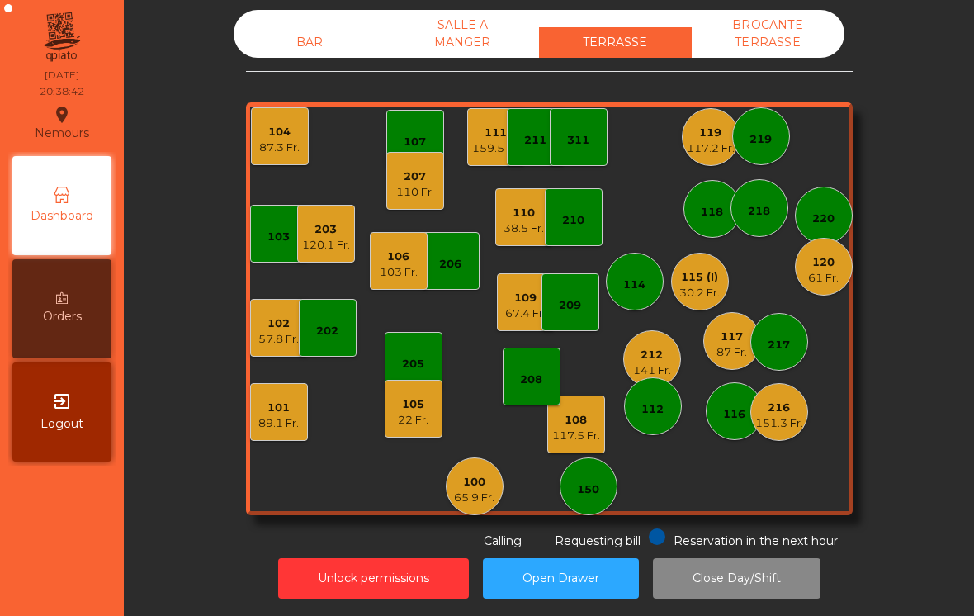
click at [407, 286] on div "106 103 Fr." at bounding box center [399, 261] width 58 height 58
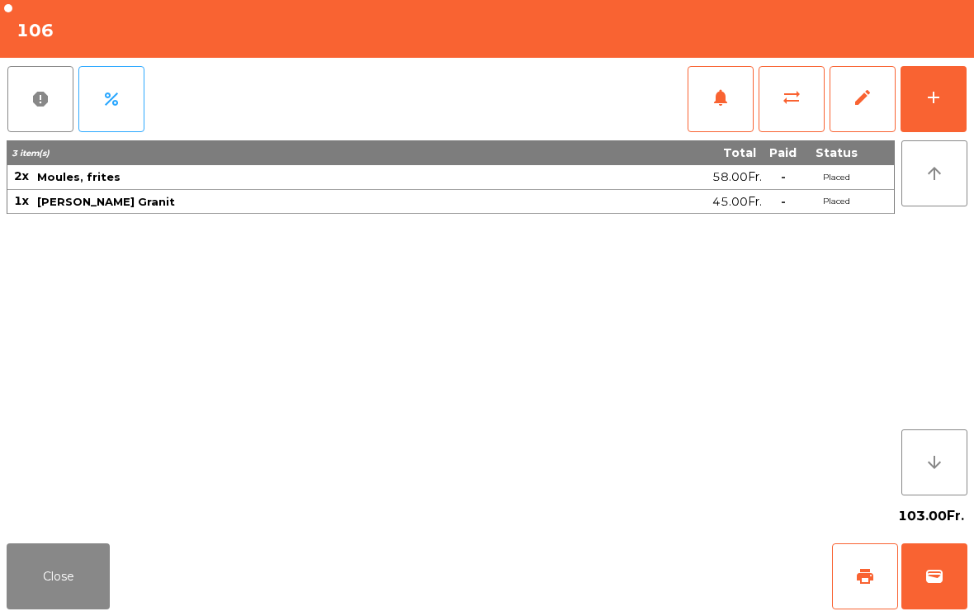
click at [67, 580] on button "Close" at bounding box center [58, 576] width 103 height 66
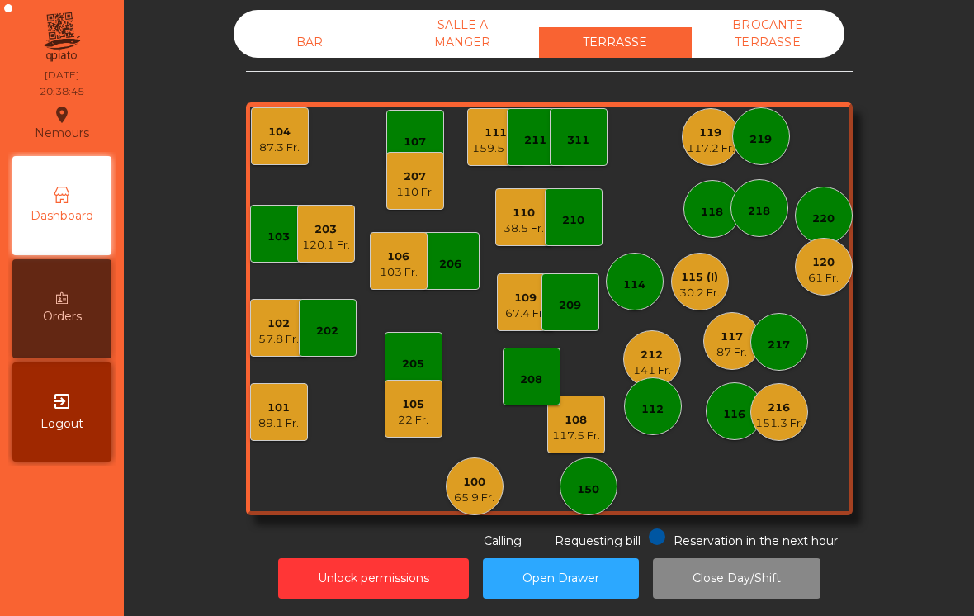
click at [518, 221] on div "38.5 Fr." at bounding box center [524, 228] width 40 height 17
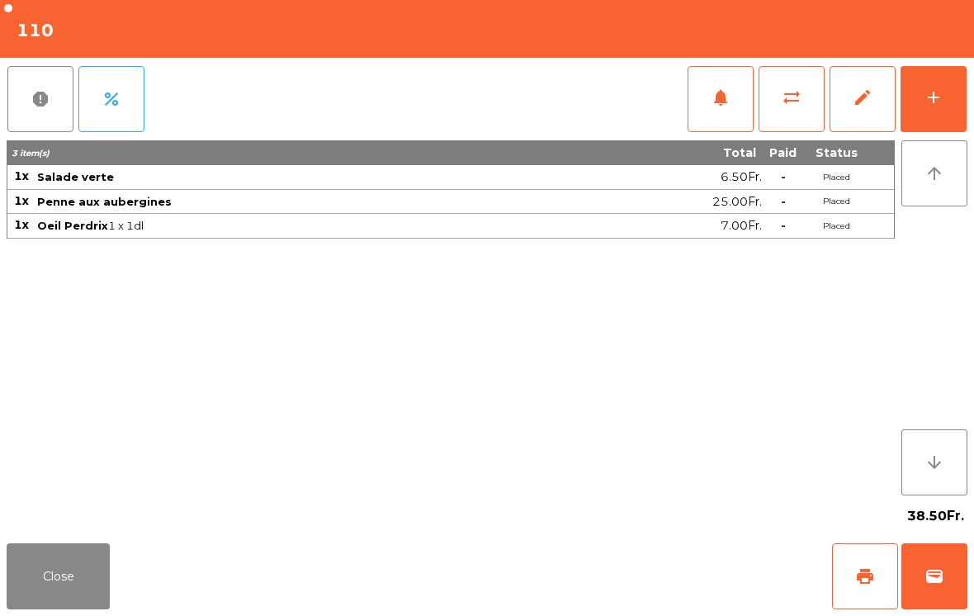
click at [9, 589] on button "Close" at bounding box center [58, 576] width 103 height 66
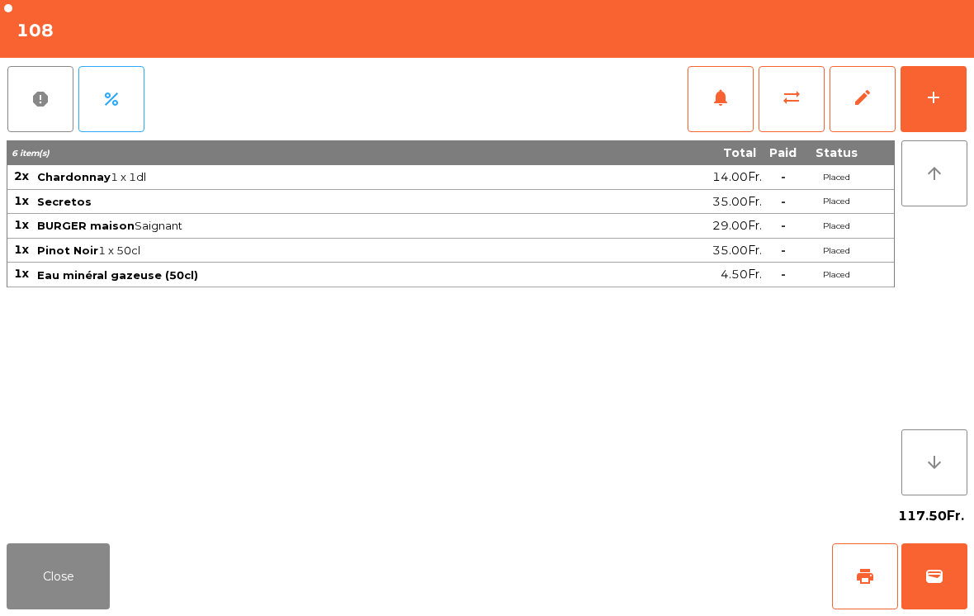
click at [31, 603] on button "Close" at bounding box center [58, 576] width 103 height 66
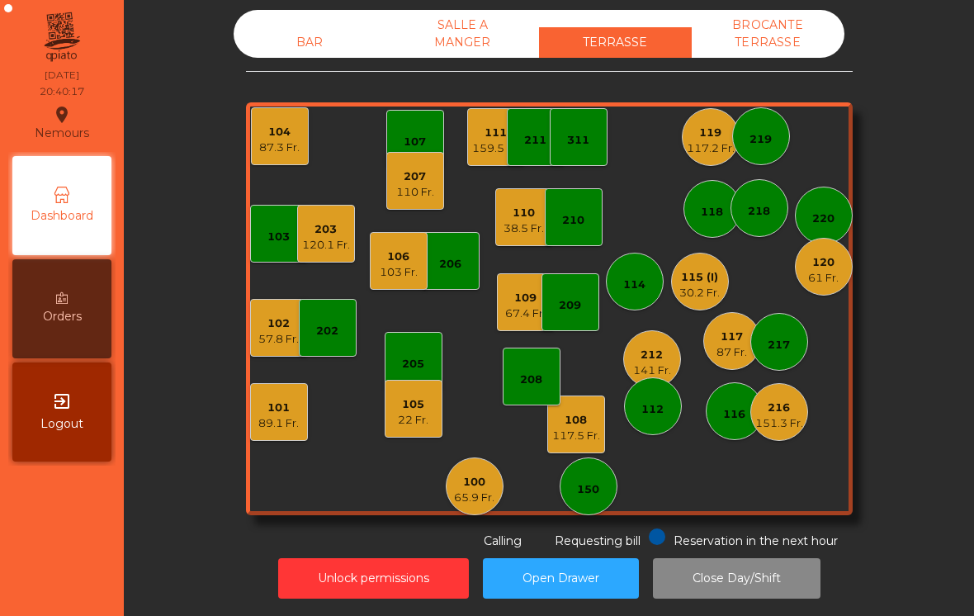
click at [409, 258] on div "106" at bounding box center [399, 256] width 38 height 17
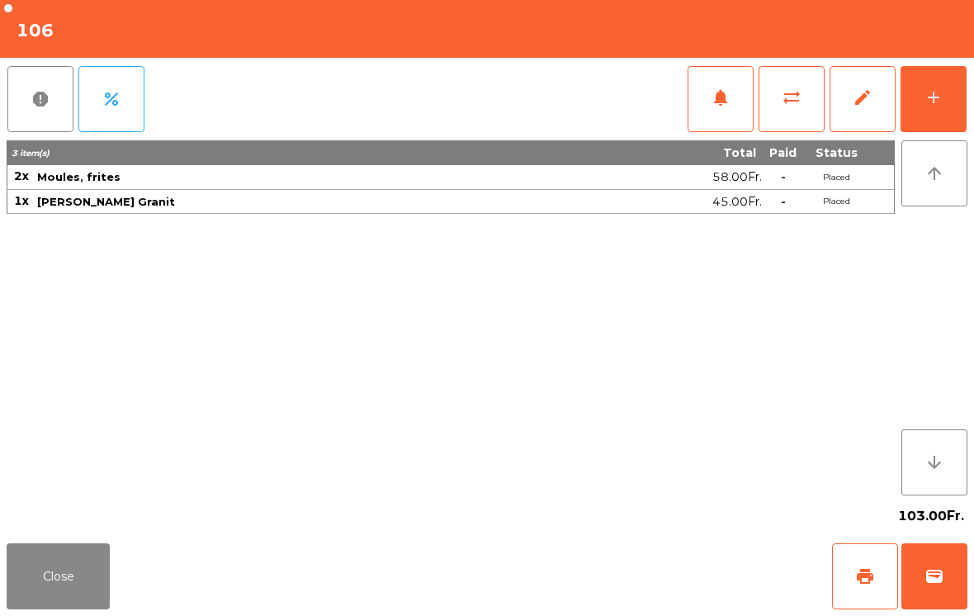
click at [944, 109] on button "add" at bounding box center [934, 99] width 66 height 66
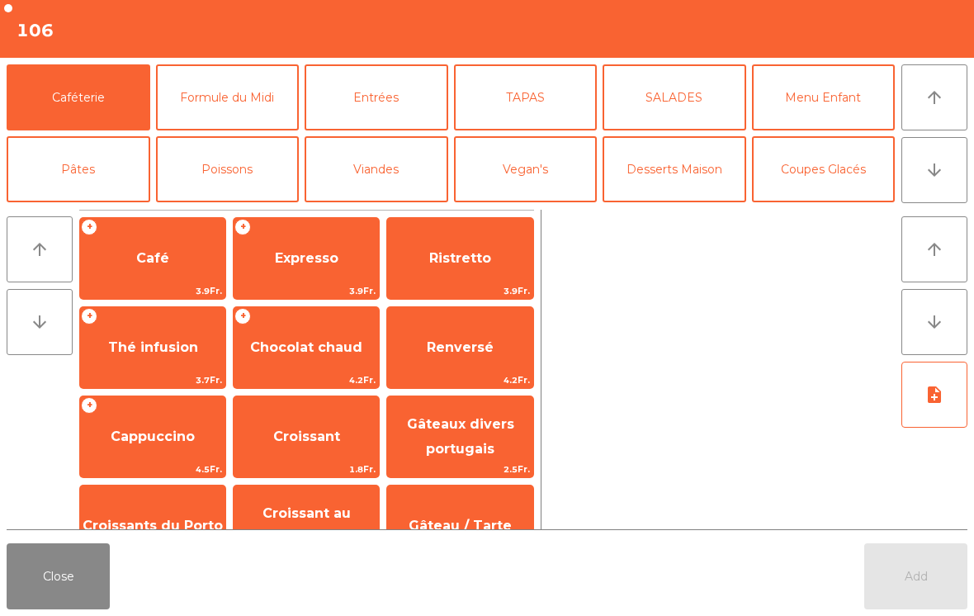
click at [58, 576] on button "Close" at bounding box center [58, 576] width 103 height 66
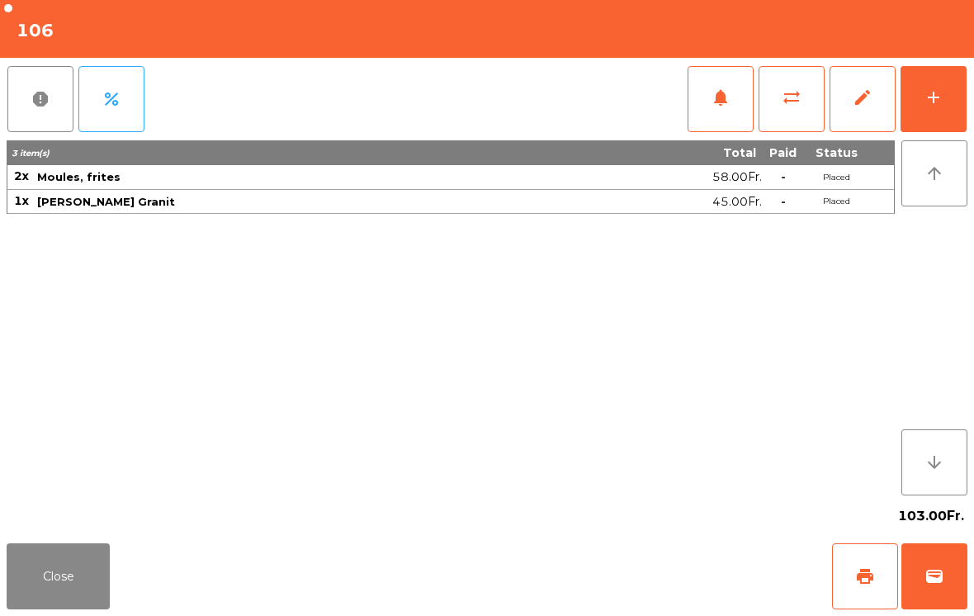
click at [88, 560] on button "Close" at bounding box center [58, 576] width 103 height 66
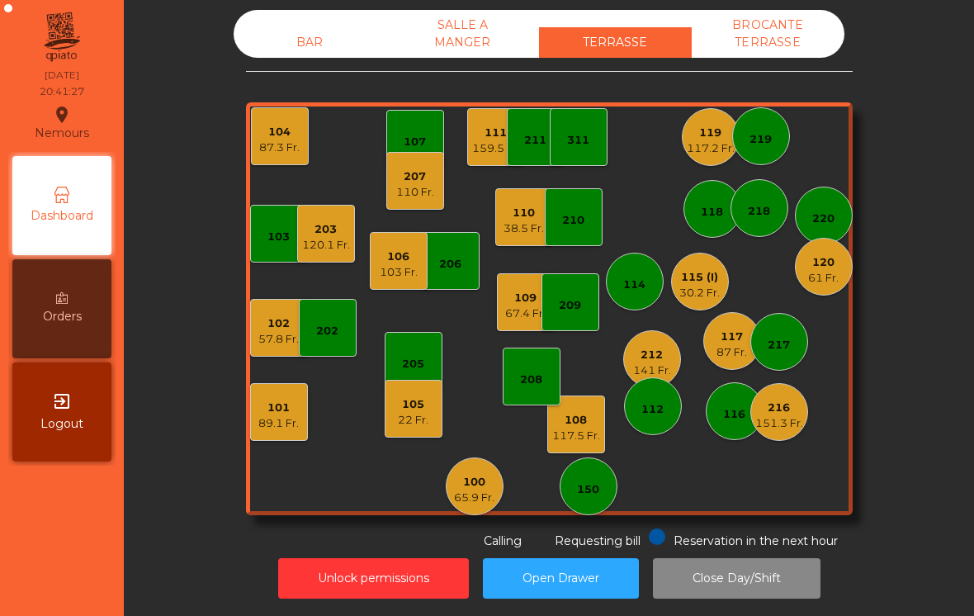
click at [252, 348] on div "102 57.8 Fr." at bounding box center [279, 328] width 58 height 58
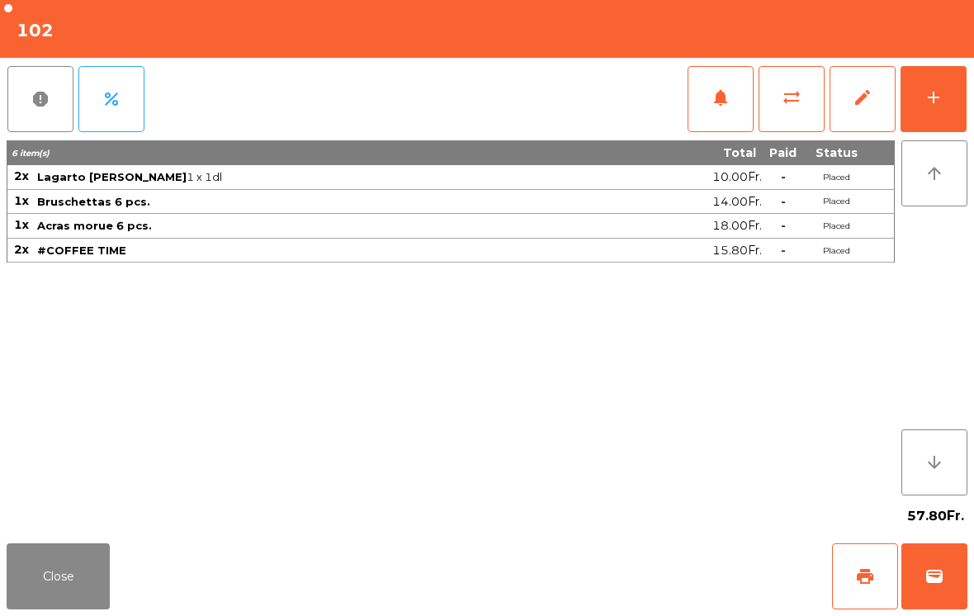
click at [52, 608] on button "Close" at bounding box center [58, 576] width 103 height 66
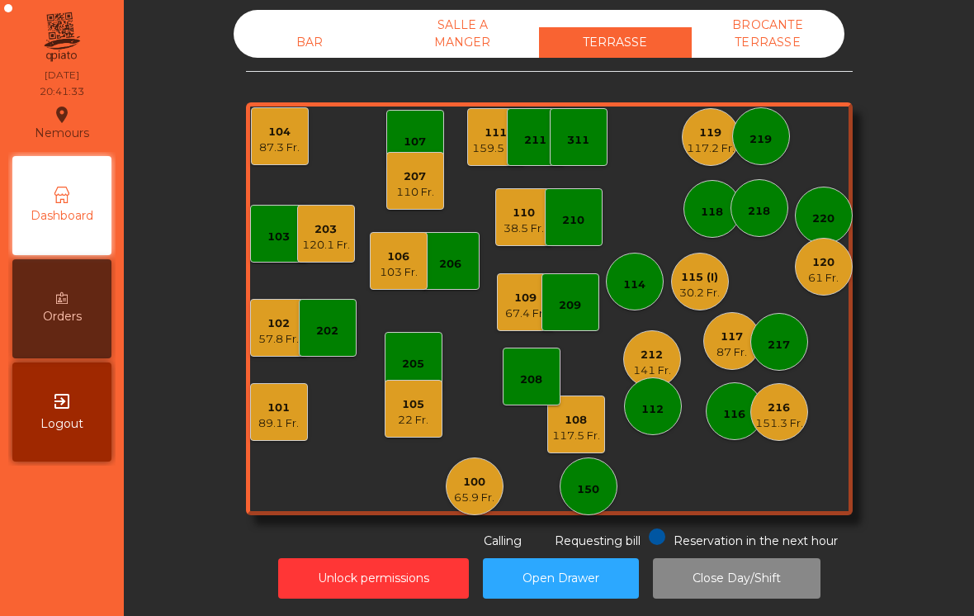
click at [267, 338] on div "57.8 Fr." at bounding box center [278, 339] width 40 height 17
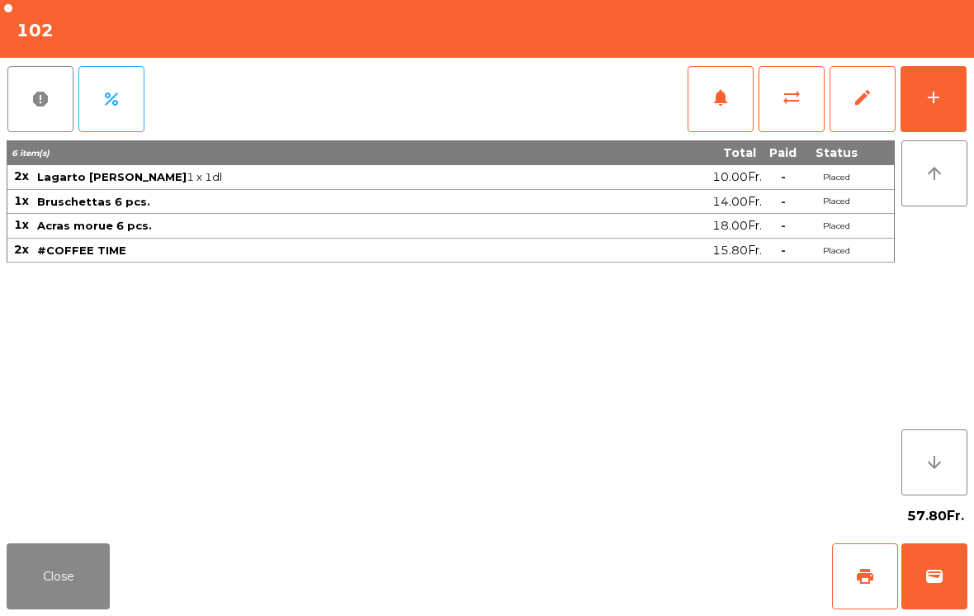
click at [78, 589] on button "Close" at bounding box center [58, 576] width 103 height 66
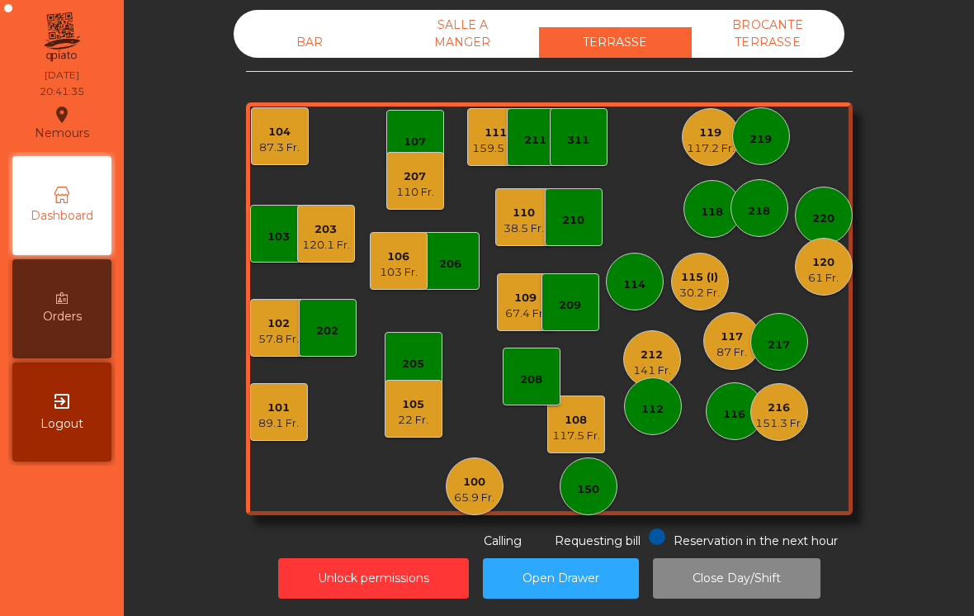
click at [324, 230] on div "203" at bounding box center [326, 229] width 48 height 17
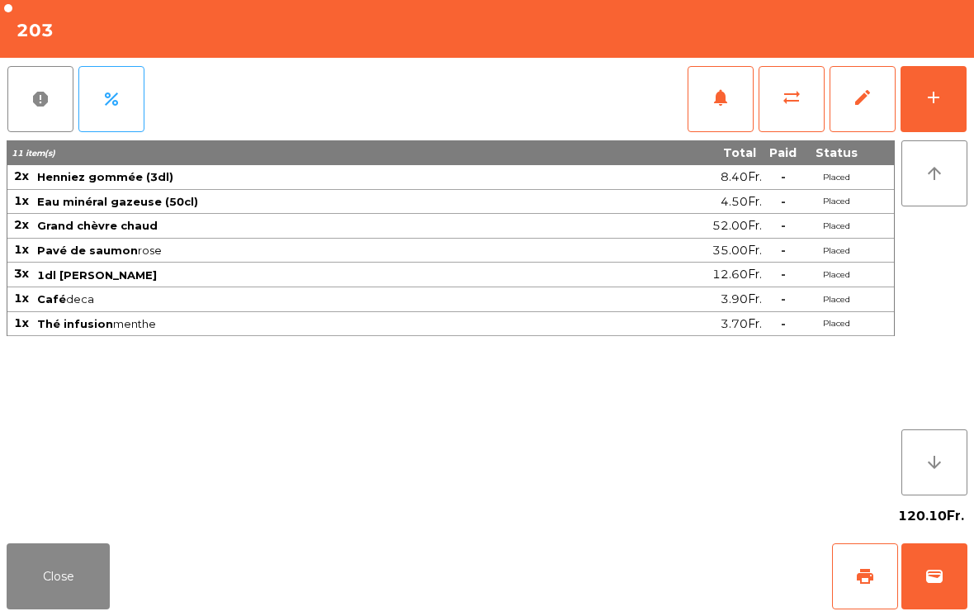
click at [54, 572] on button "Close" at bounding box center [58, 576] width 103 height 66
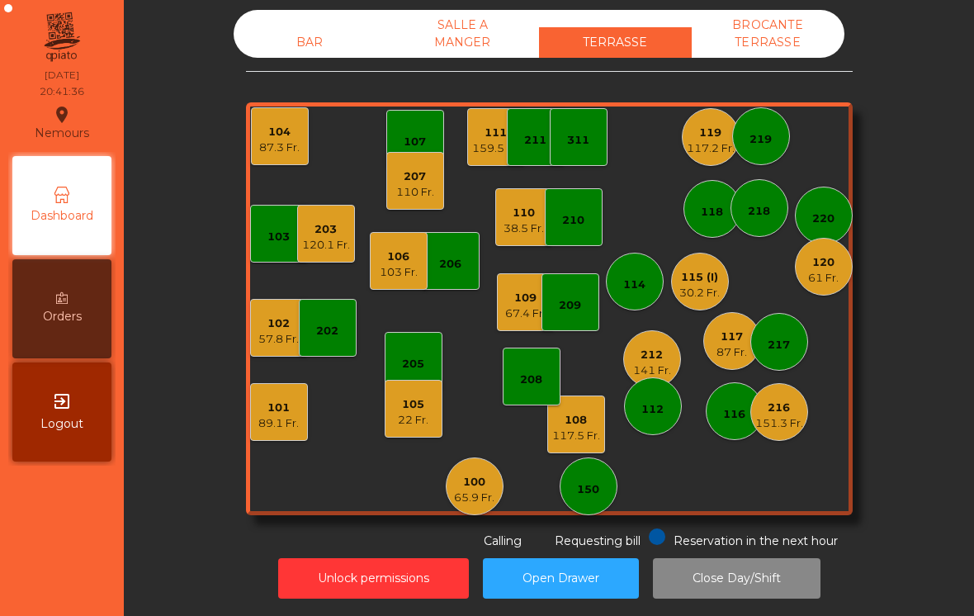
click at [272, 334] on div "57.8 Fr." at bounding box center [278, 339] width 40 height 17
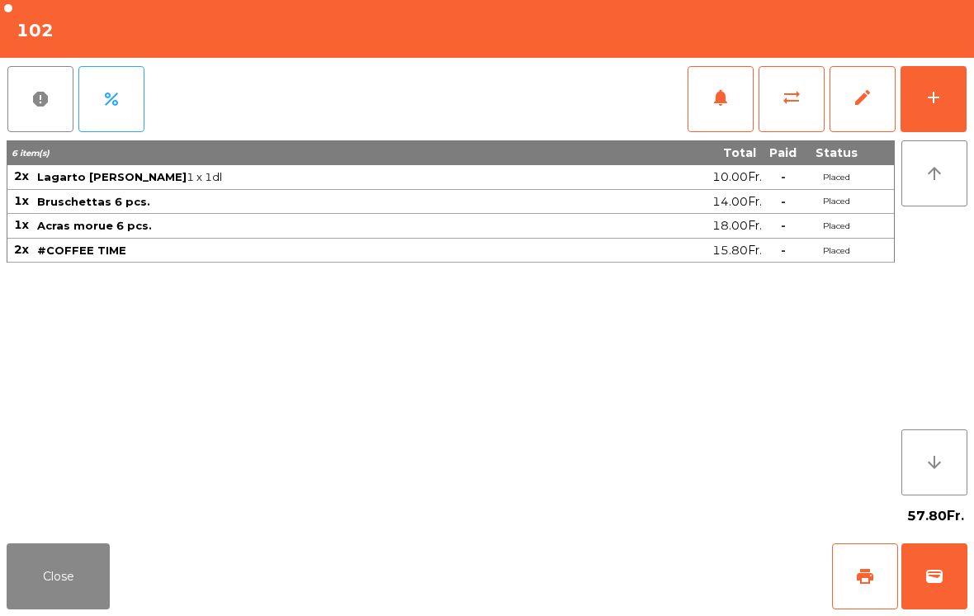
click at [964, 93] on button "add" at bounding box center [934, 99] width 66 height 66
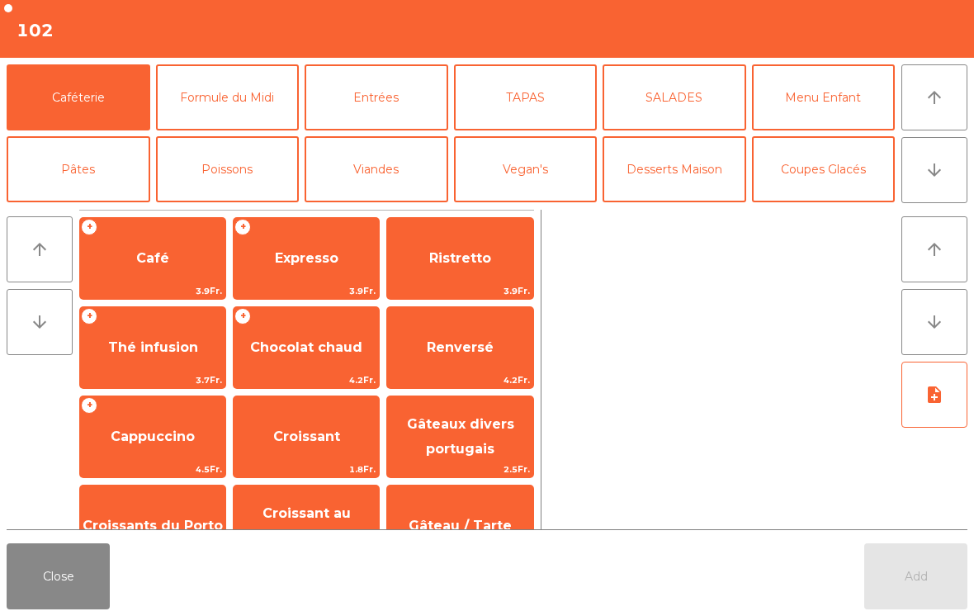
scroll to position [221, 0]
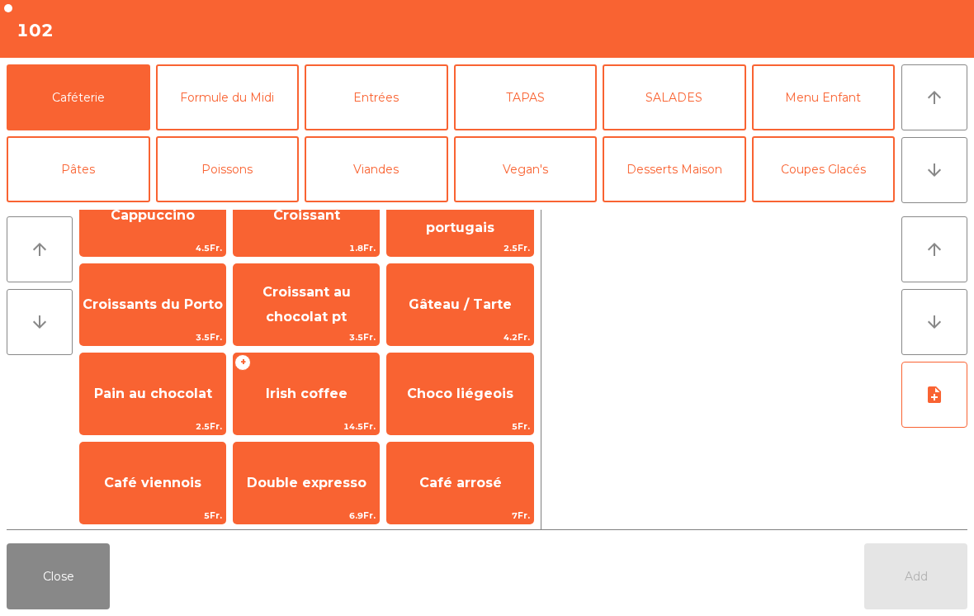
click at [830, 161] on button "Coupes Glacés" at bounding box center [824, 169] width 144 height 66
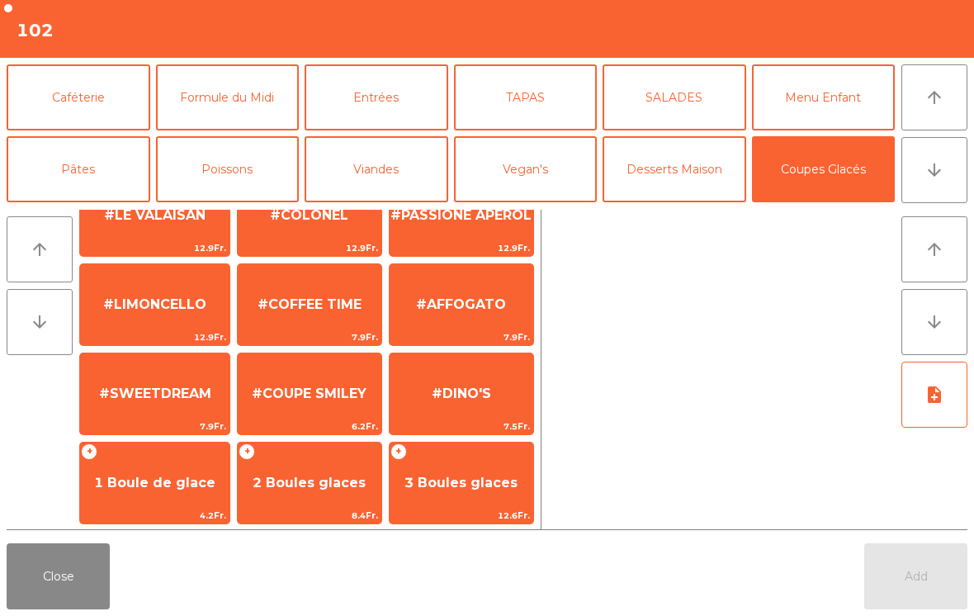
scroll to position [326, 0]
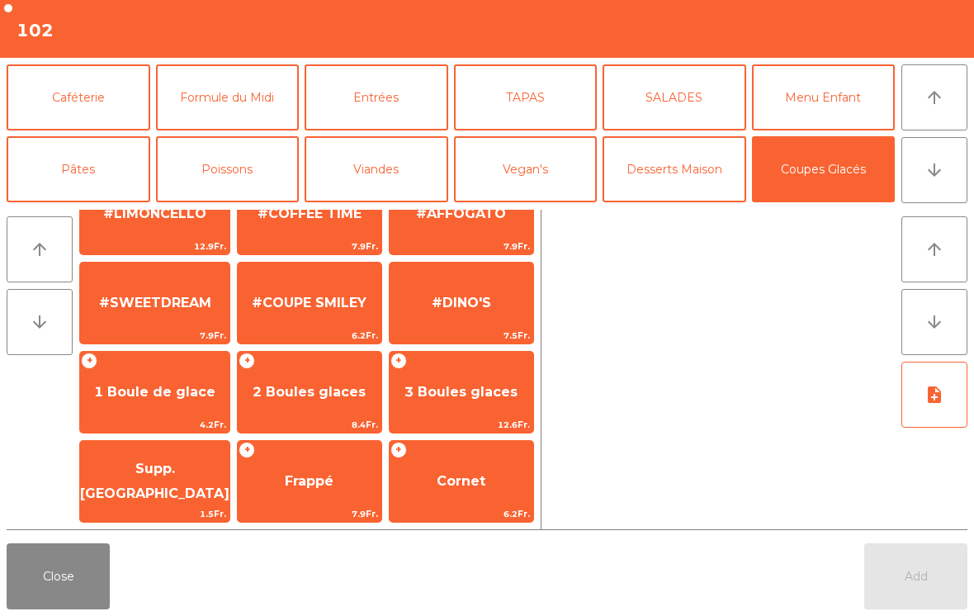
click at [471, 221] on span "#AFFOGATO" at bounding box center [461, 214] width 90 height 16
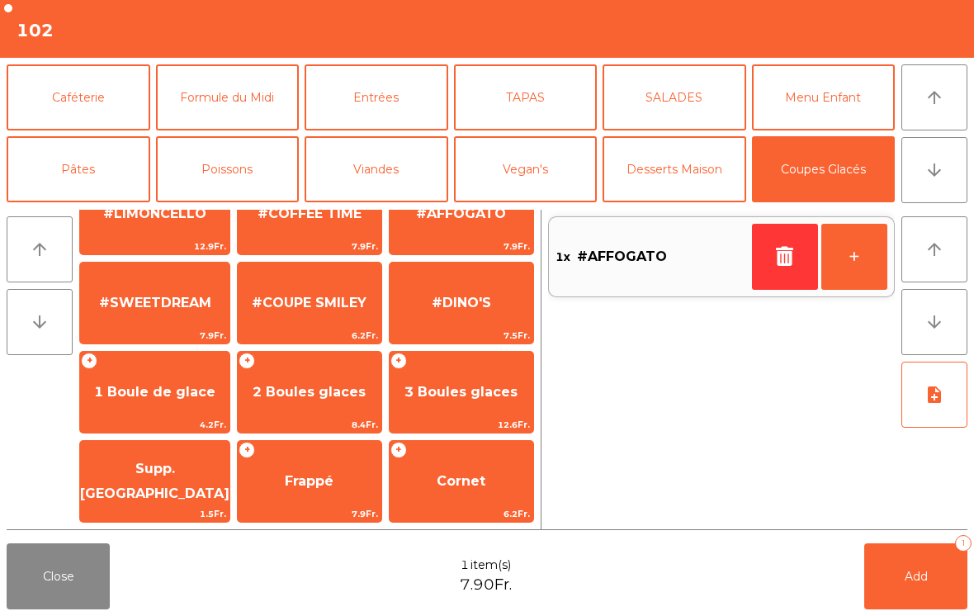
scroll to position [194, 0]
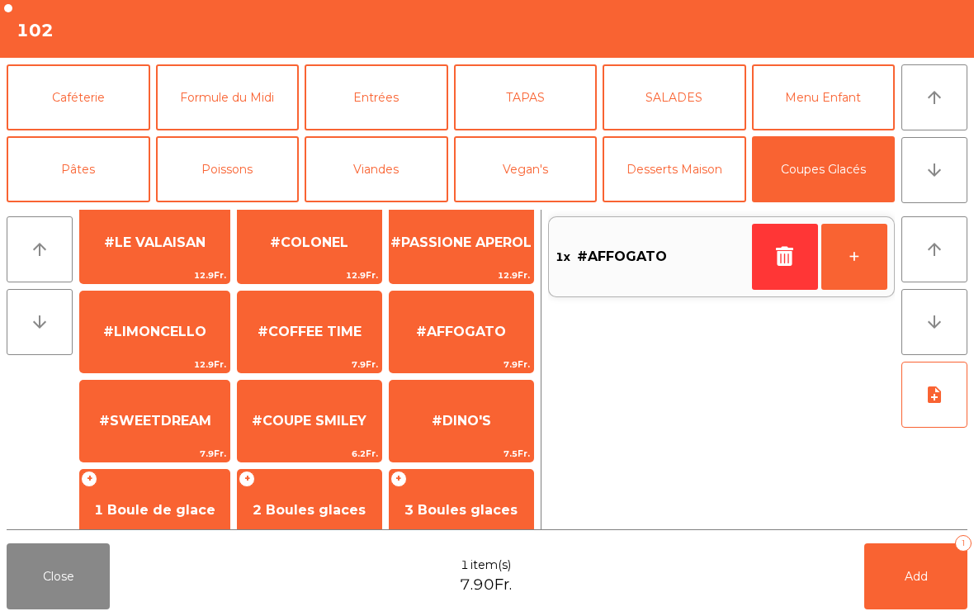
click at [471, 342] on span "#AFFOGATO" at bounding box center [462, 332] width 144 height 45
click at [927, 580] on span "Add" at bounding box center [916, 576] width 23 height 15
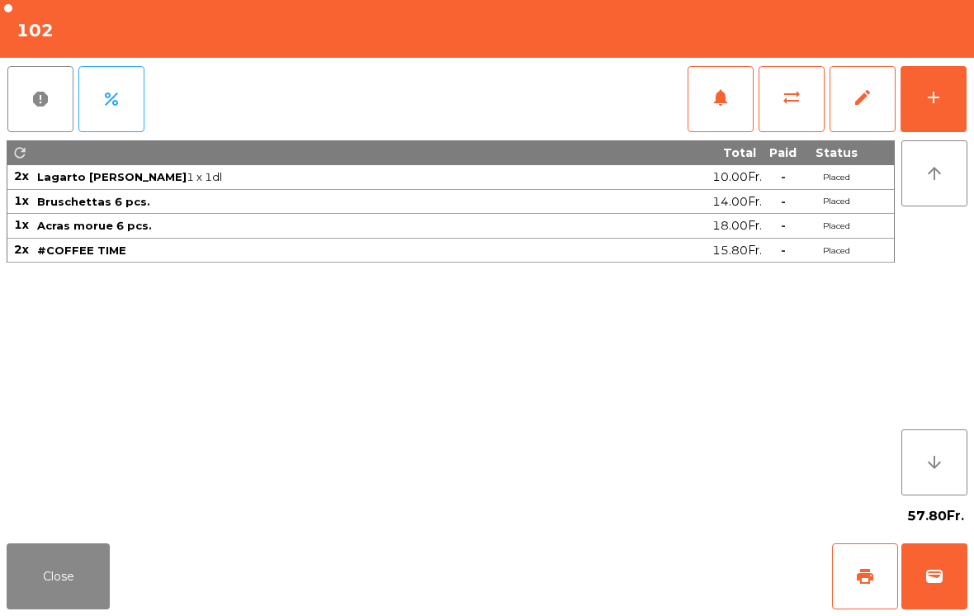
click at [28, 568] on button "Close" at bounding box center [58, 576] width 103 height 66
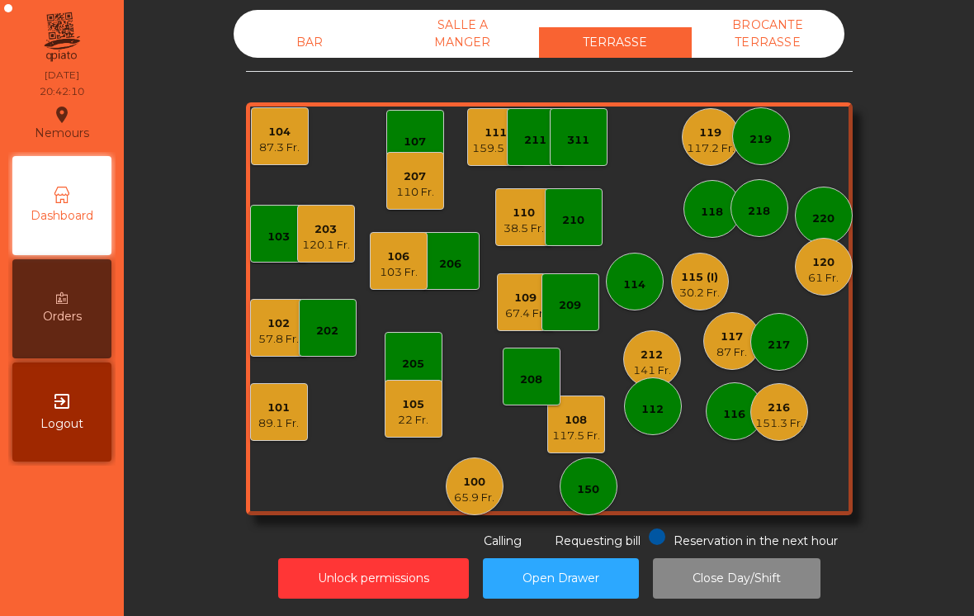
click at [705, 131] on div "119" at bounding box center [711, 133] width 48 height 17
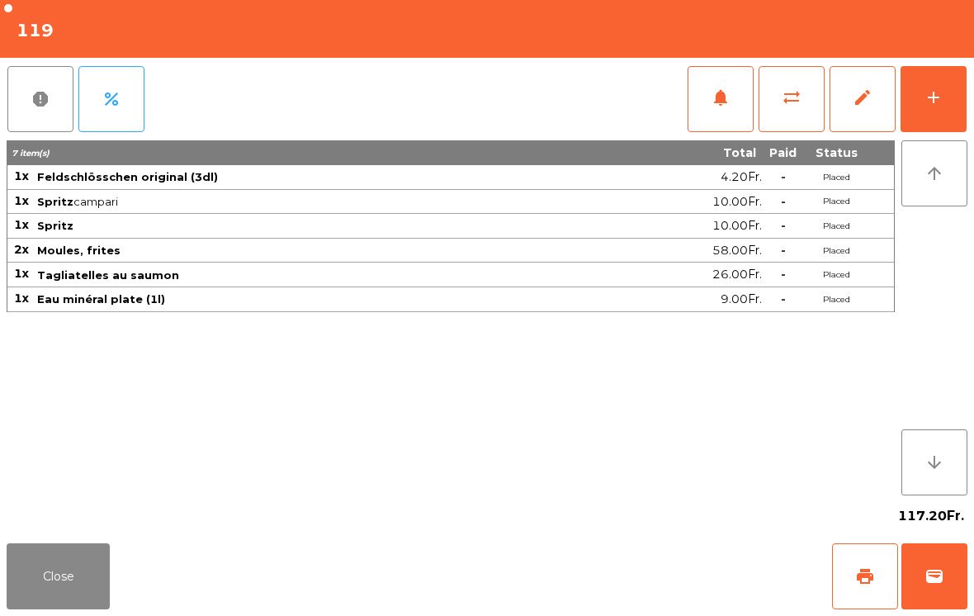
click at [941, 114] on button "add" at bounding box center [934, 99] width 66 height 66
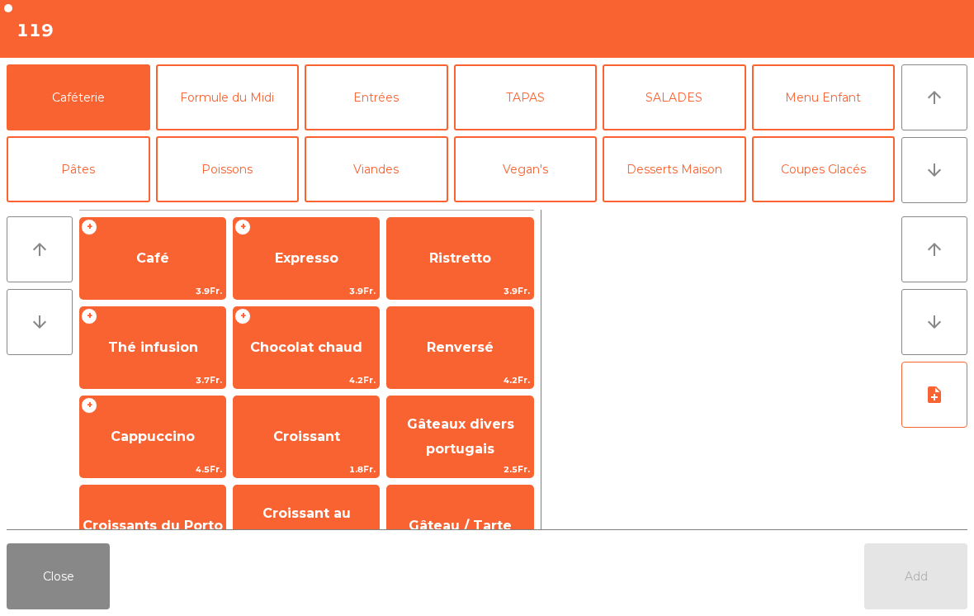
click at [845, 141] on button "Coupes Glacés" at bounding box center [824, 169] width 144 height 66
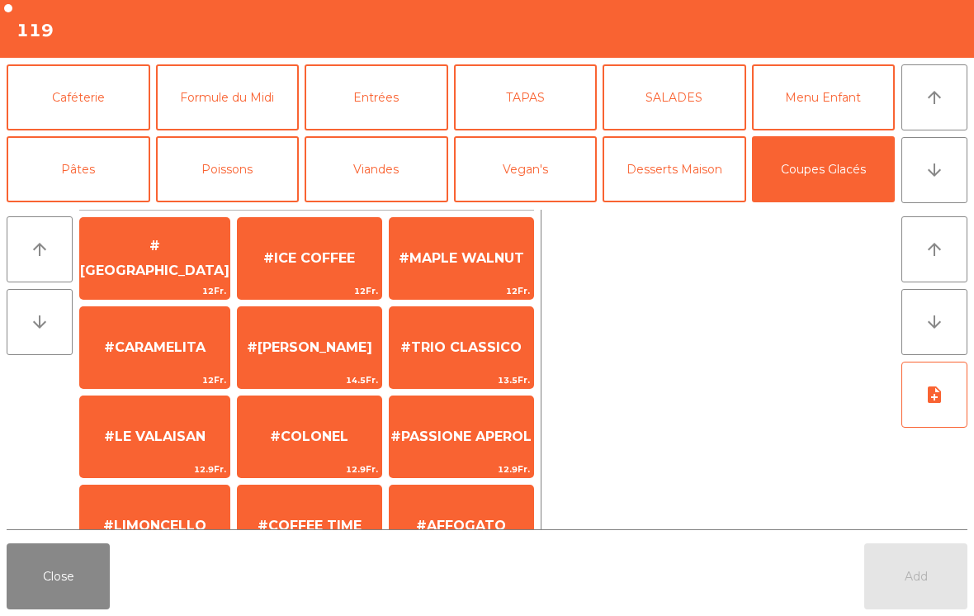
scroll to position [343, 0]
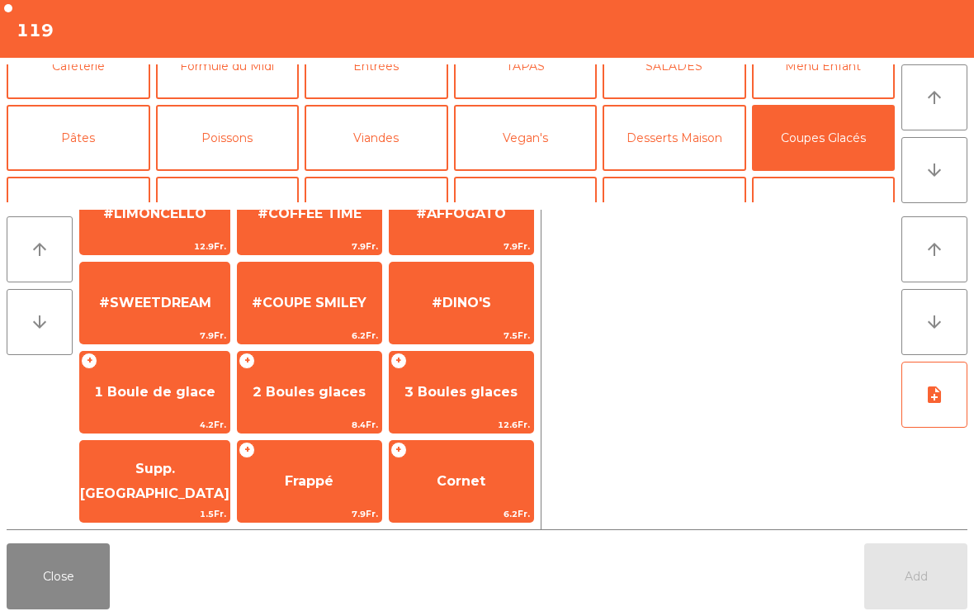
click at [286, 407] on span "2 Boules glaces" at bounding box center [310, 392] width 144 height 45
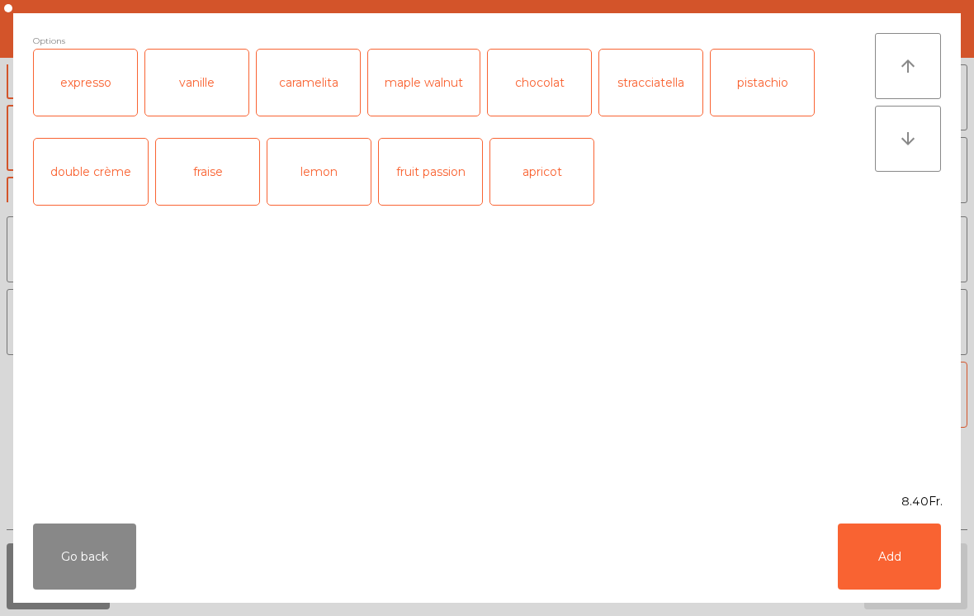
scroll to position [312, 0]
click at [893, 554] on button "Add" at bounding box center [889, 556] width 103 height 66
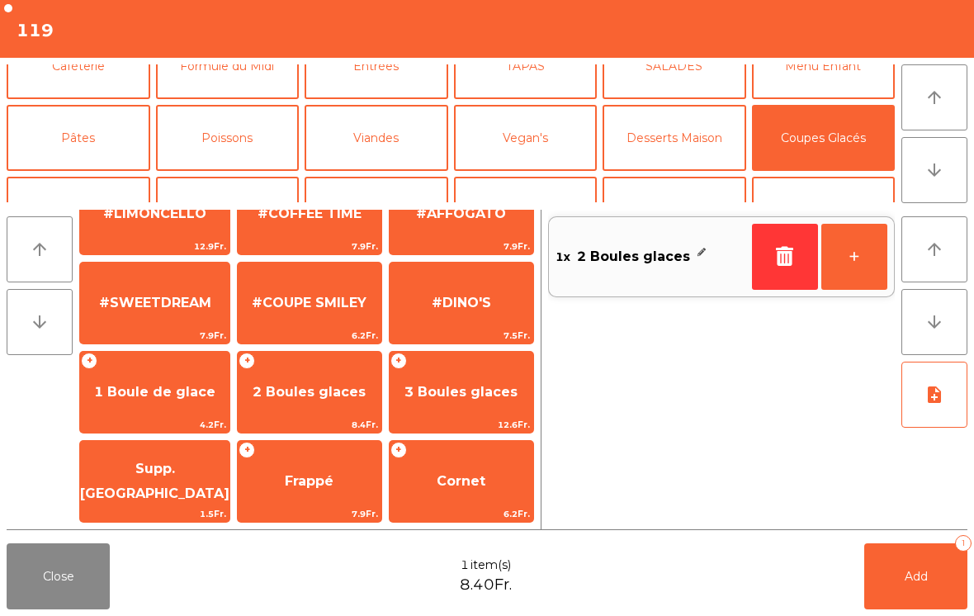
scroll to position [0, 0]
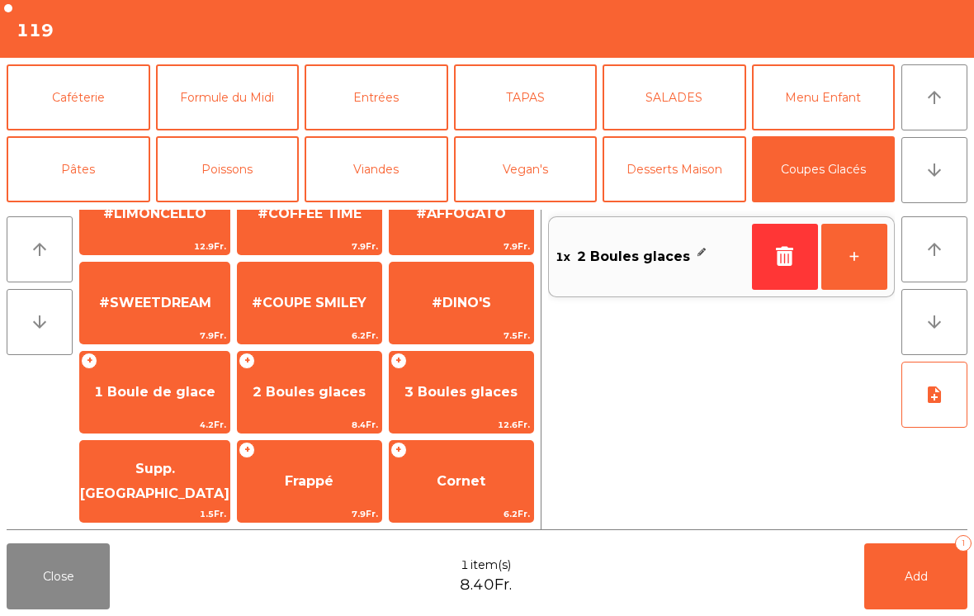
click at [101, 89] on button "Caféterie" at bounding box center [79, 97] width 144 height 66
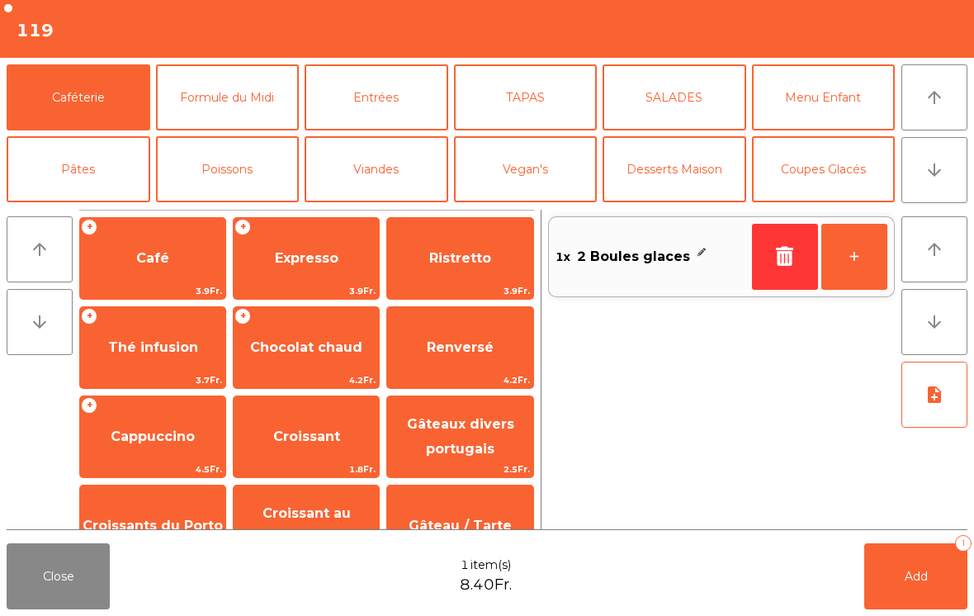
click at [337, 253] on span "Expresso" at bounding box center [307, 258] width 64 height 16
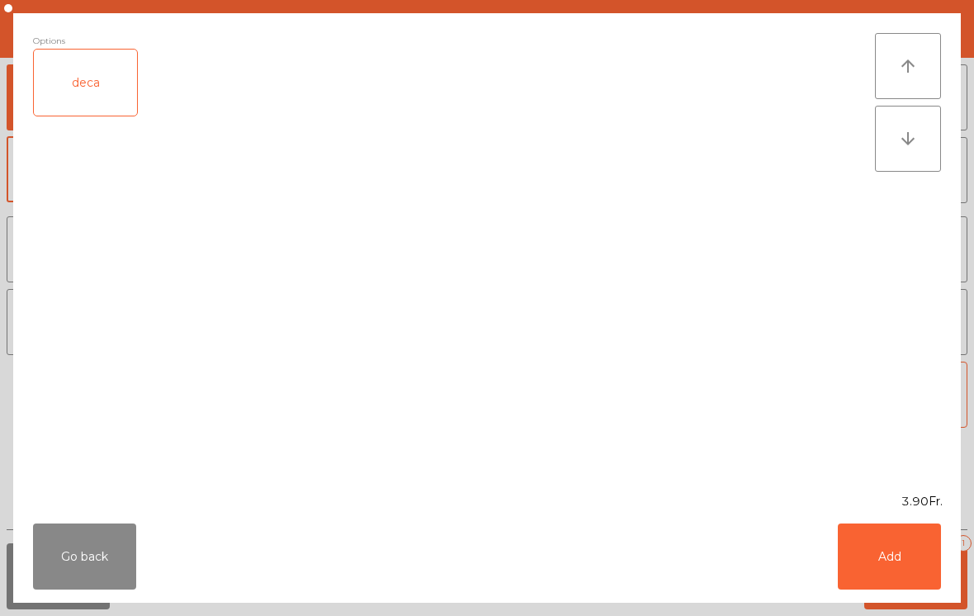
click at [103, 83] on div "deca" at bounding box center [85, 83] width 103 height 66
click at [917, 577] on button "Add" at bounding box center [889, 556] width 103 height 66
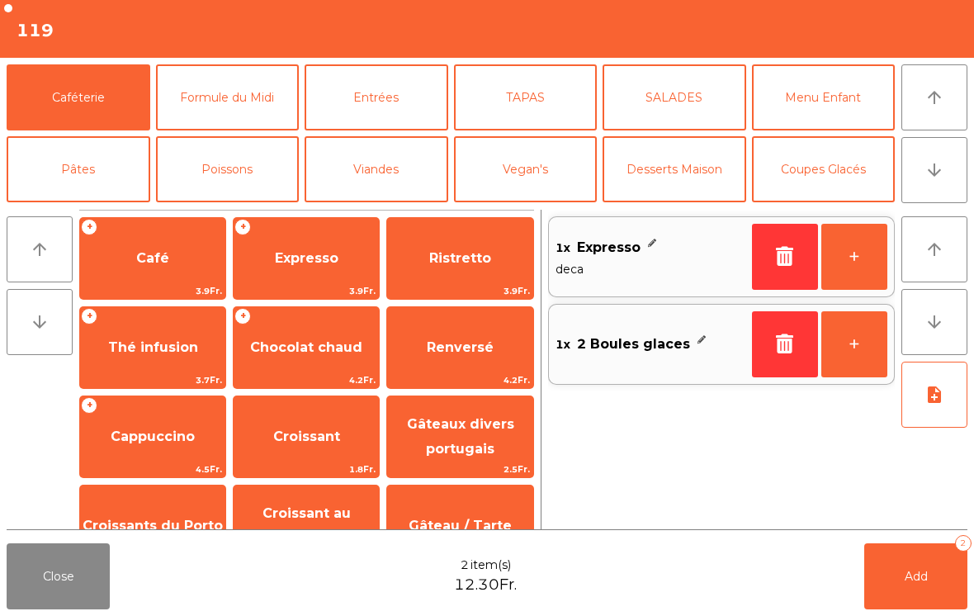
click at [917, 567] on button "Add 2" at bounding box center [915, 576] width 103 height 66
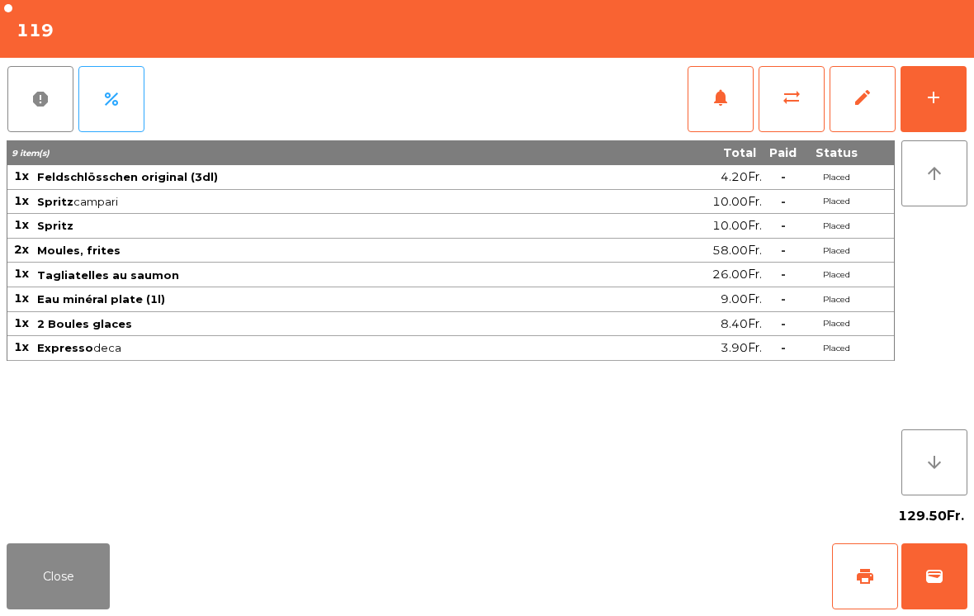
click at [85, 600] on button "Close" at bounding box center [58, 576] width 103 height 66
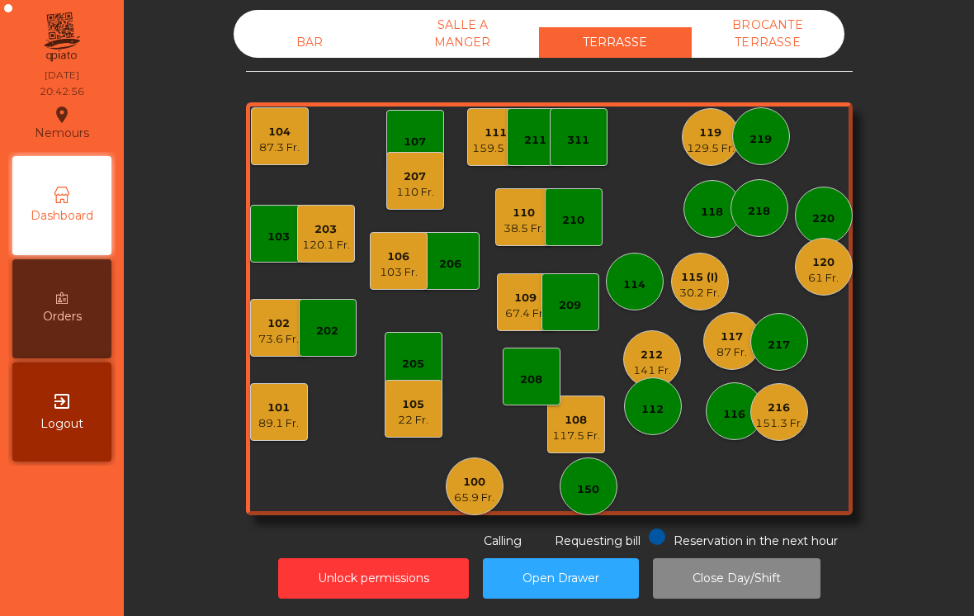
click at [472, 490] on div "65.9 Fr." at bounding box center [474, 498] width 40 height 17
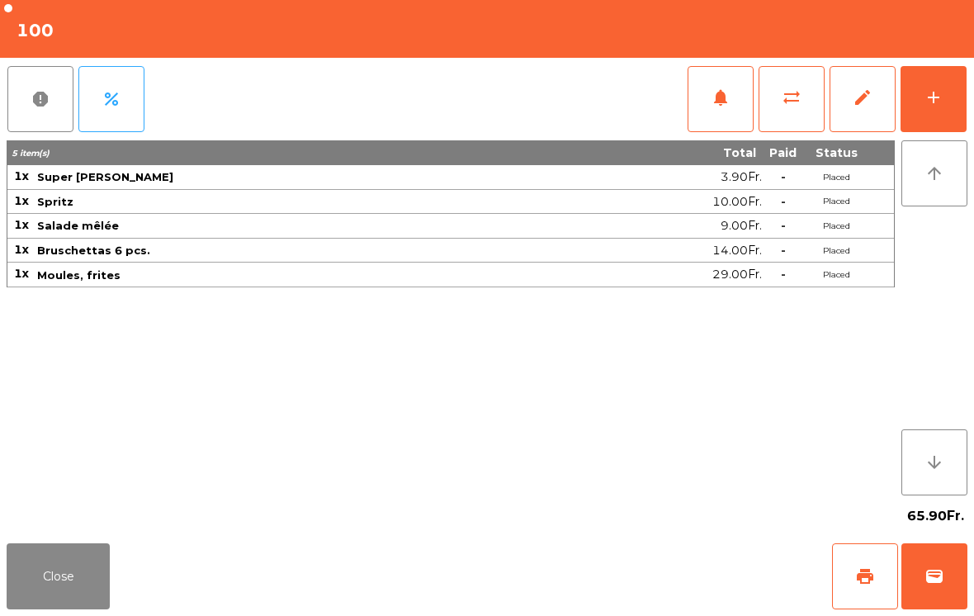
click at [945, 113] on button "add" at bounding box center [934, 99] width 66 height 66
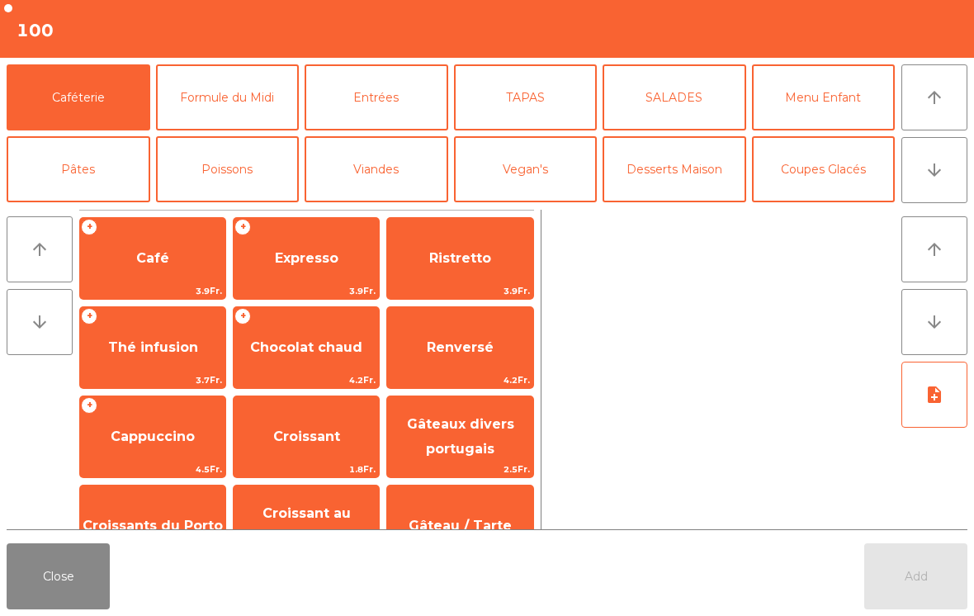
click at [937, 166] on icon "arrow_downward" at bounding box center [935, 170] width 20 height 20
click at [253, 208] on button "Bières" at bounding box center [228, 241] width 144 height 66
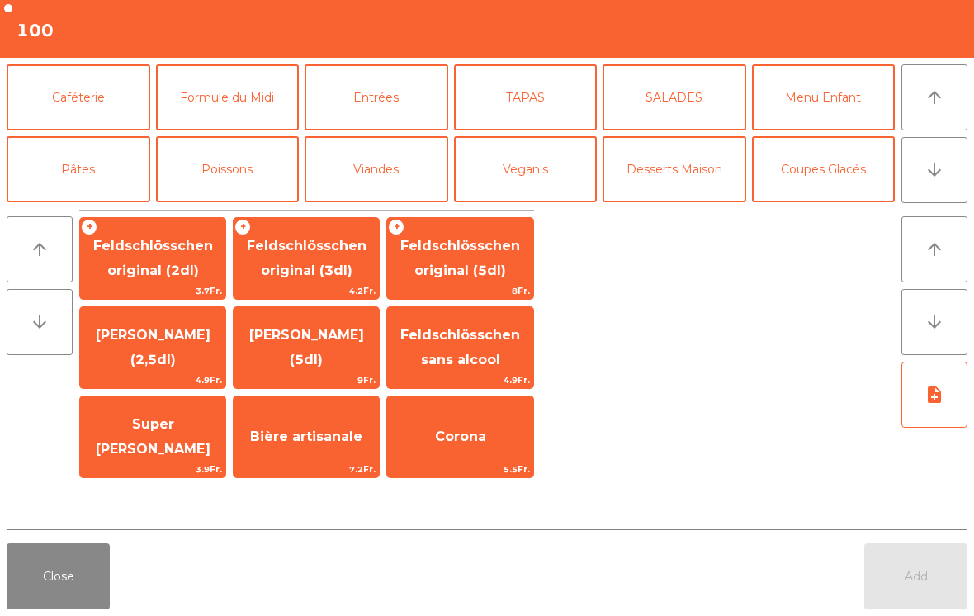
scroll to position [144, 0]
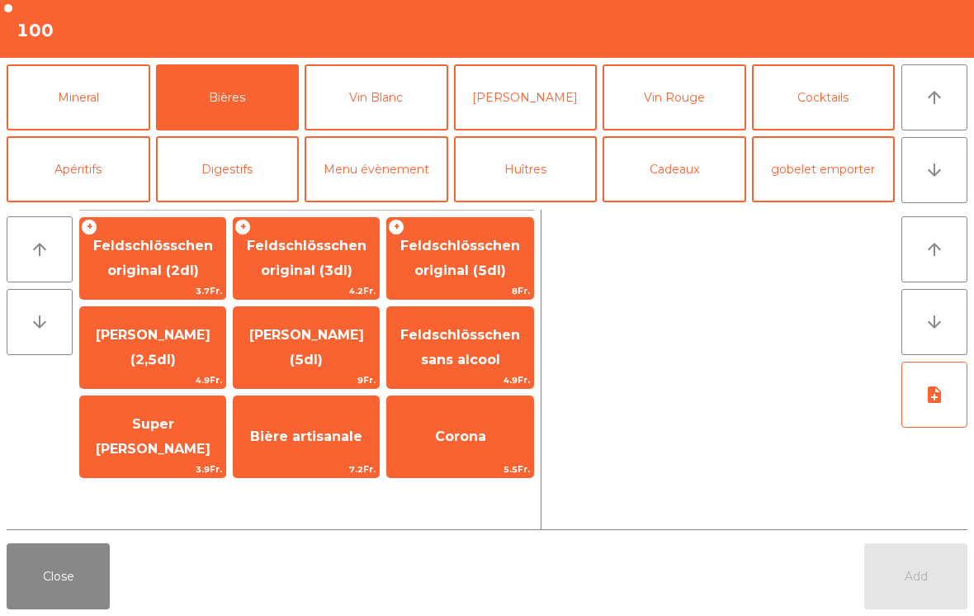
click at [161, 441] on span "Super [PERSON_NAME]" at bounding box center [153, 436] width 115 height 40
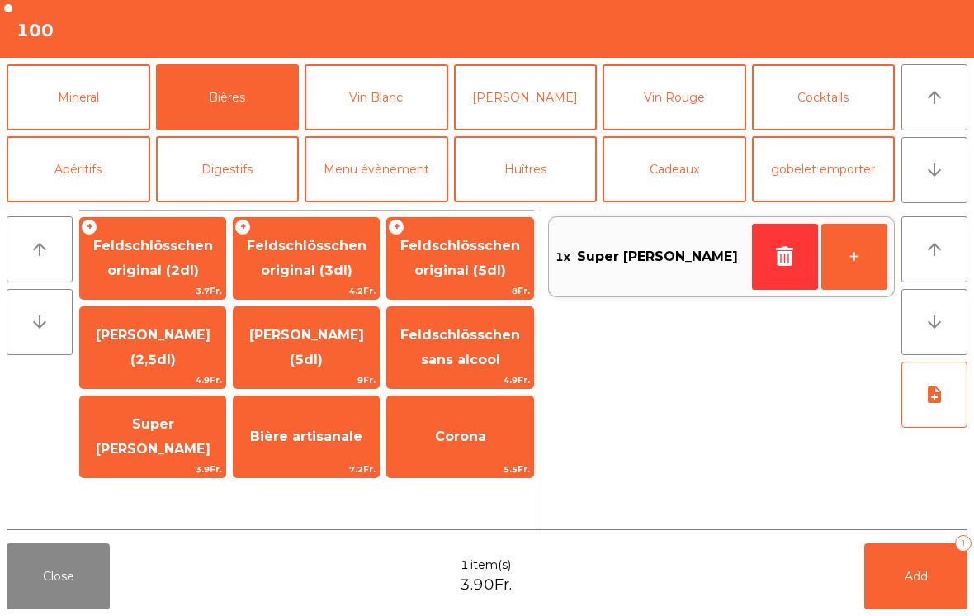
click at [897, 583] on button "Add 1" at bounding box center [915, 576] width 103 height 66
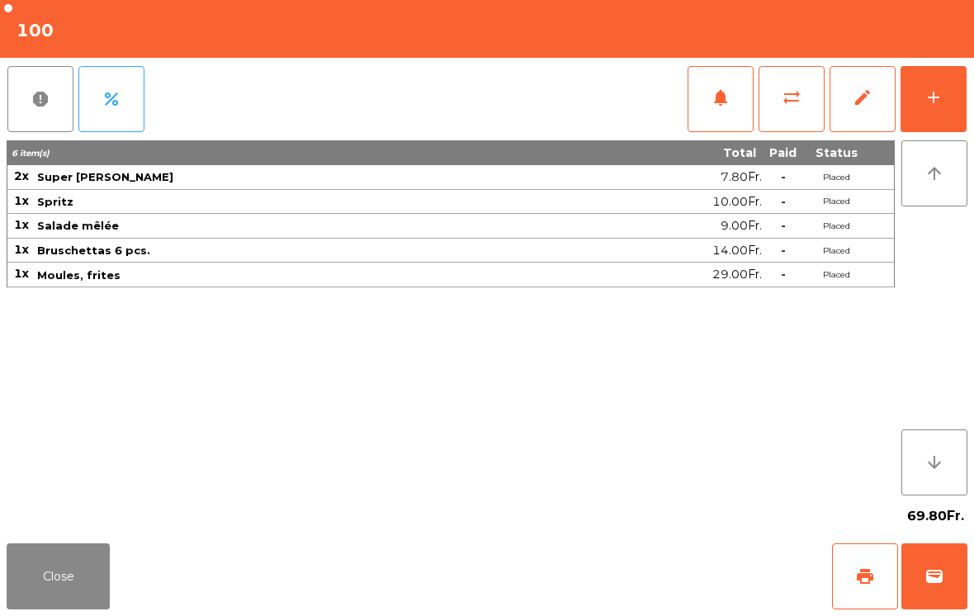
click at [68, 592] on button "Close" at bounding box center [58, 576] width 103 height 66
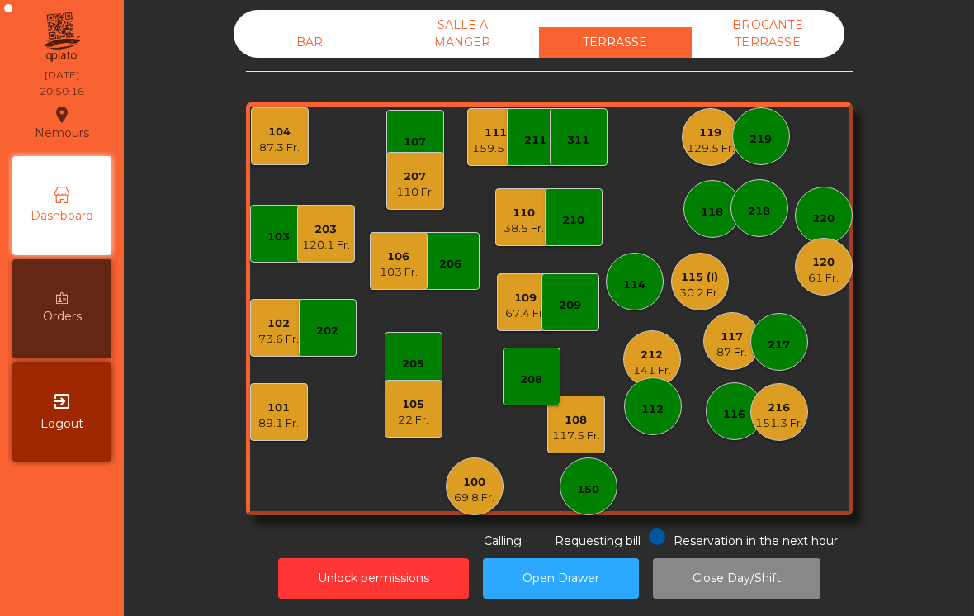
click at [531, 386] on div "208" at bounding box center [531, 380] width 22 height 17
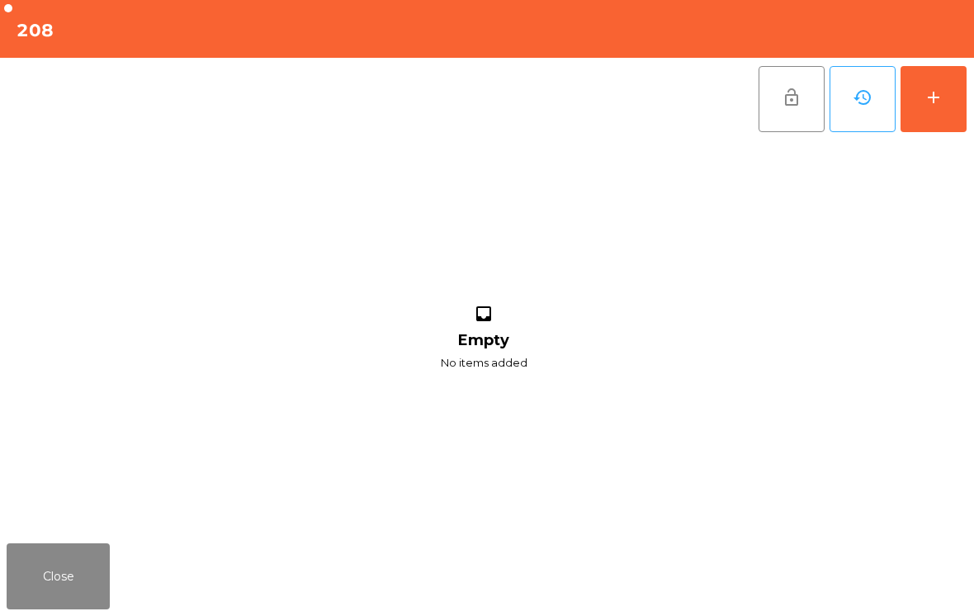
click at [935, 109] on button "add" at bounding box center [934, 99] width 66 height 66
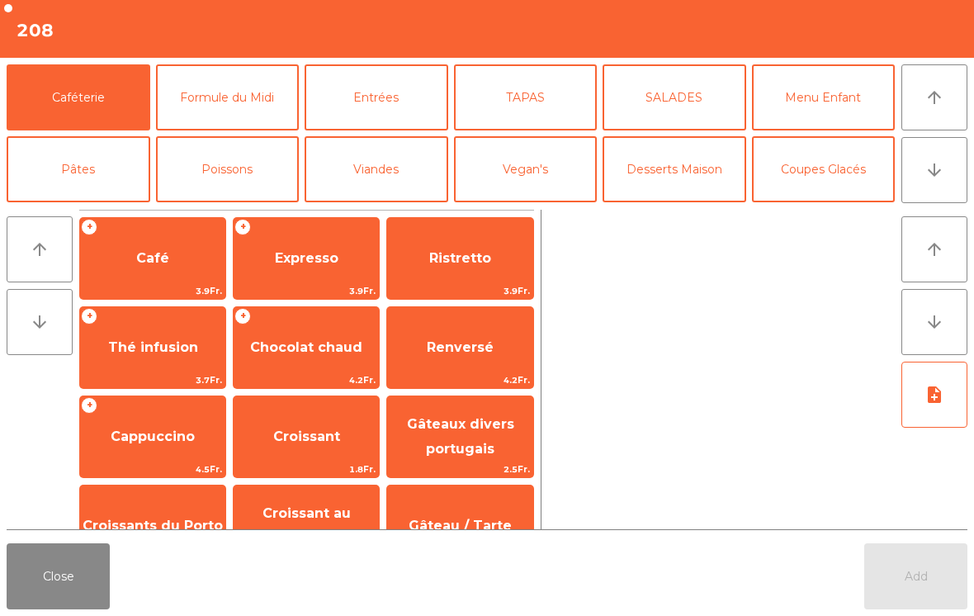
click at [947, 169] on button "arrow_downward" at bounding box center [935, 170] width 66 height 66
click at [943, 92] on icon "arrow_upward" at bounding box center [935, 98] width 20 height 20
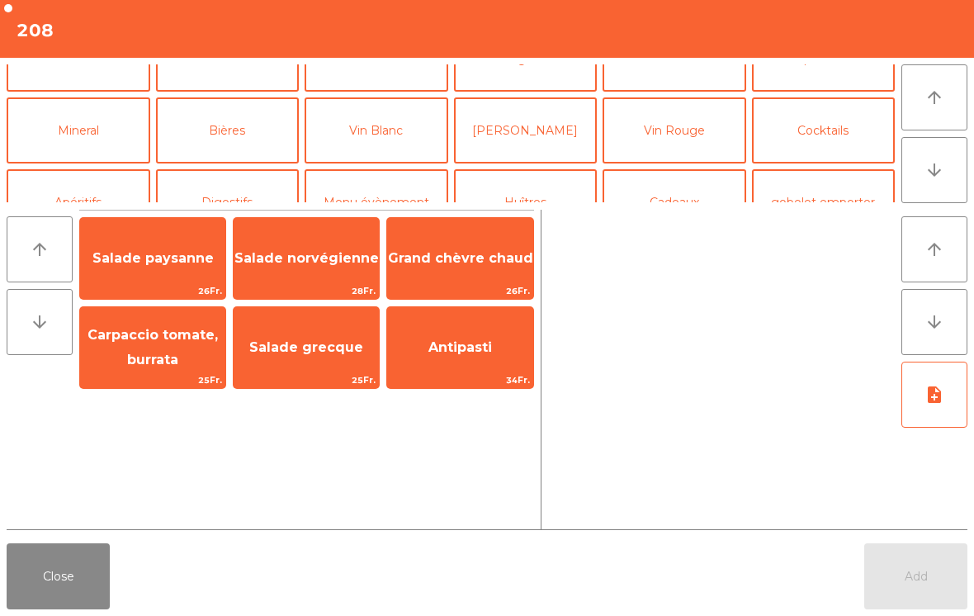
scroll to position [0, 0]
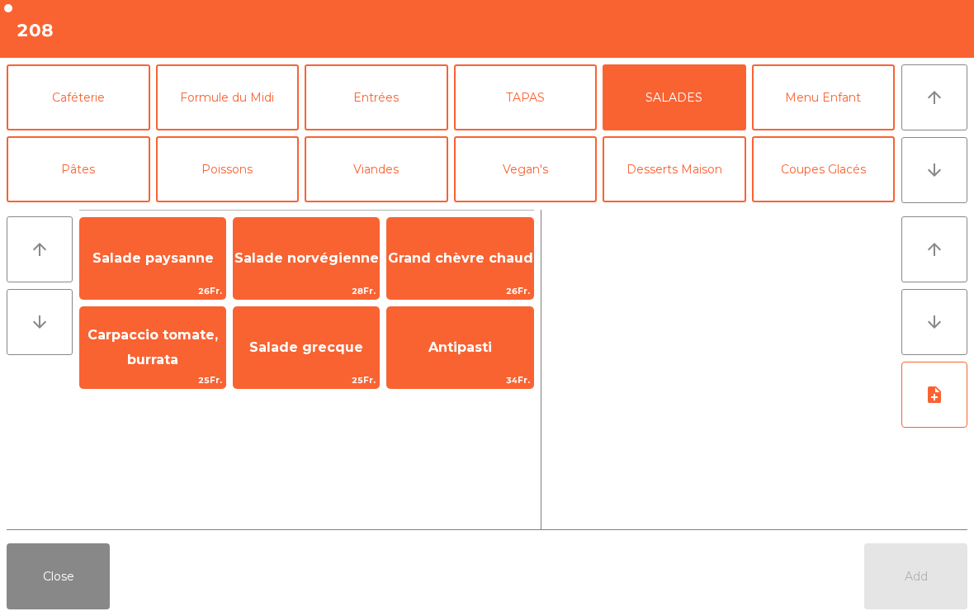
click at [280, 358] on span "Salade grecque" at bounding box center [306, 347] width 145 height 45
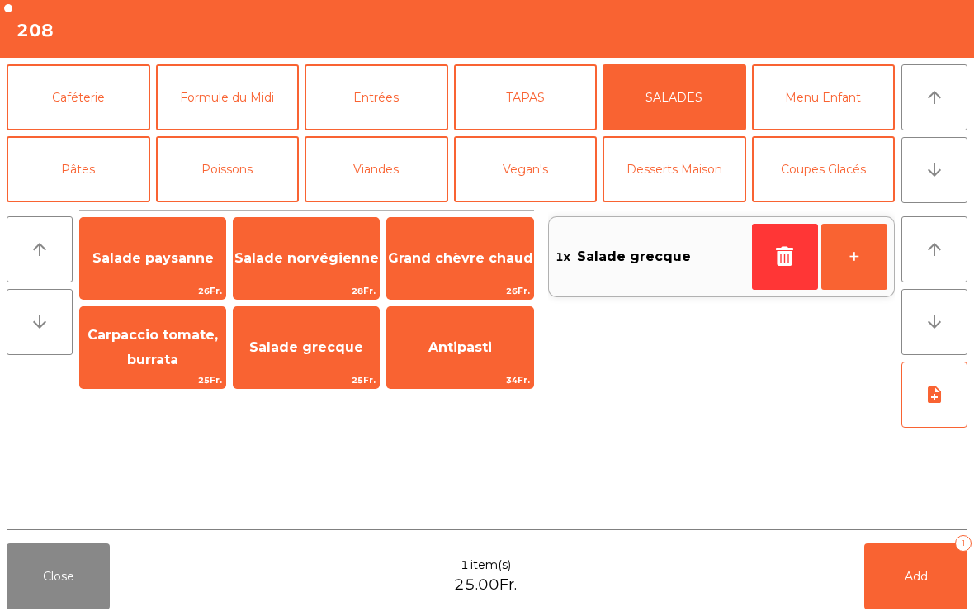
click at [374, 116] on button "Entrées" at bounding box center [377, 97] width 144 height 66
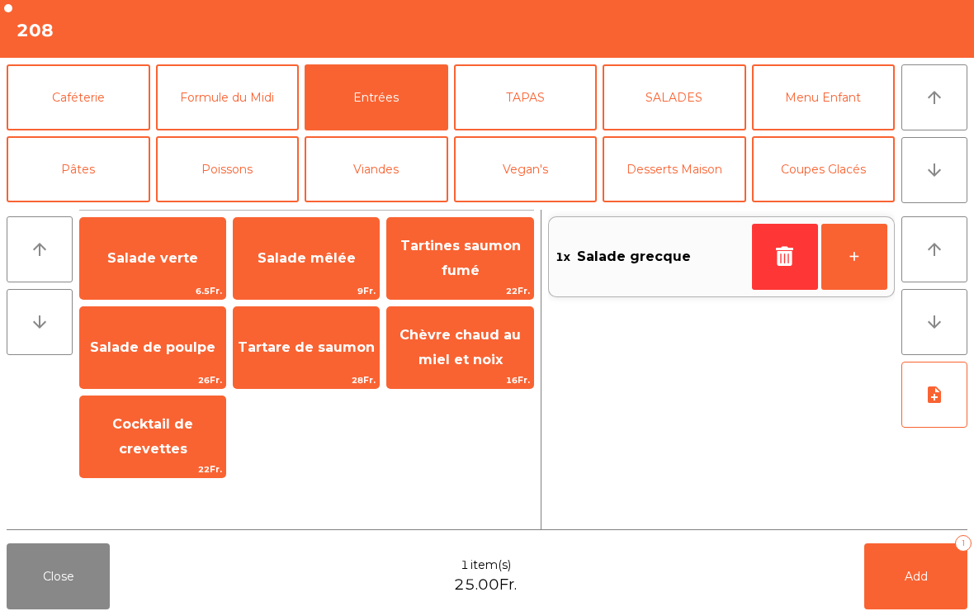
click at [131, 273] on span "Salade verte" at bounding box center [152, 258] width 145 height 45
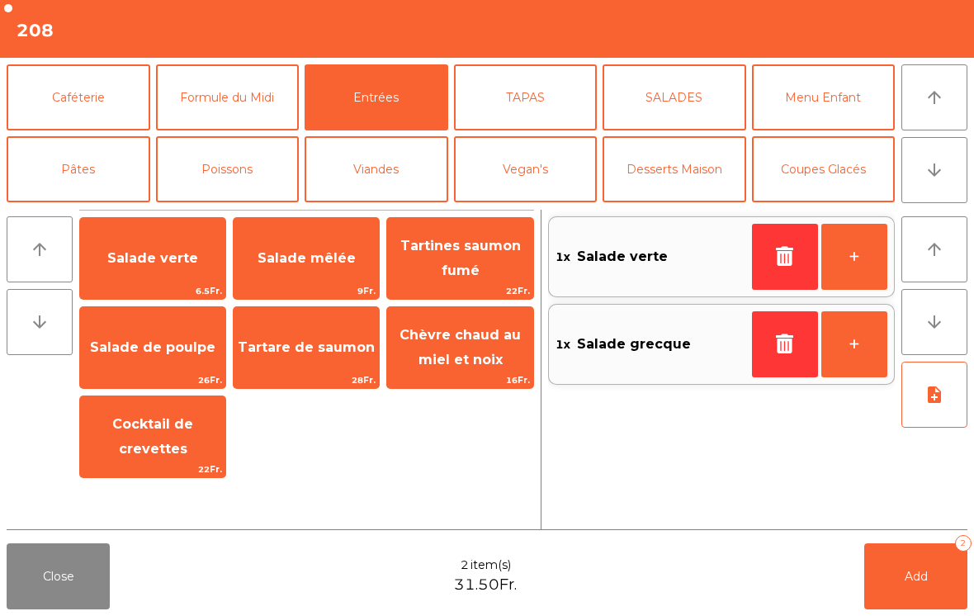
click at [294, 359] on span "Tartare de saumon" at bounding box center [306, 347] width 145 height 45
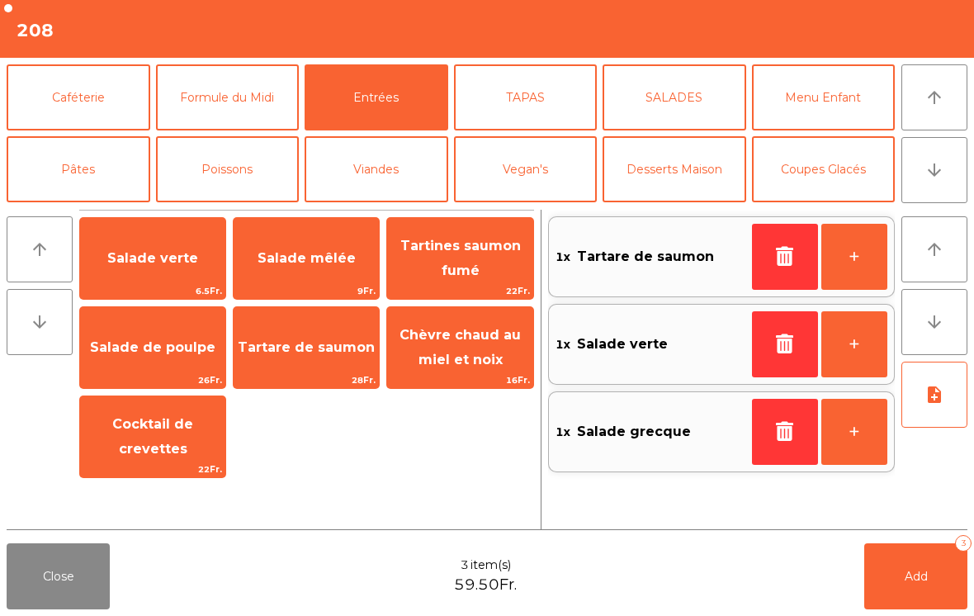
click at [944, 409] on button "note_add" at bounding box center [935, 395] width 66 height 66
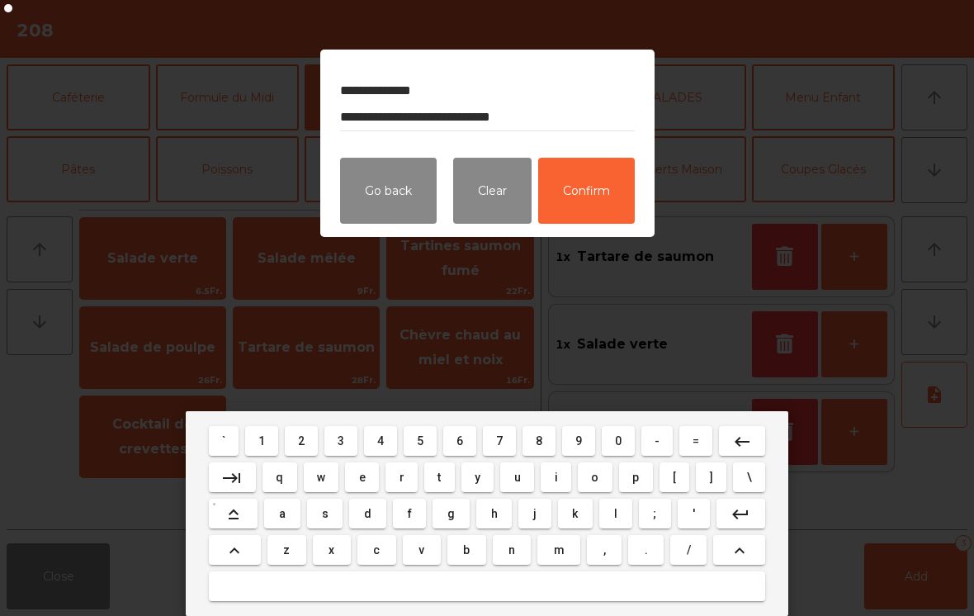
type textarea "**********"
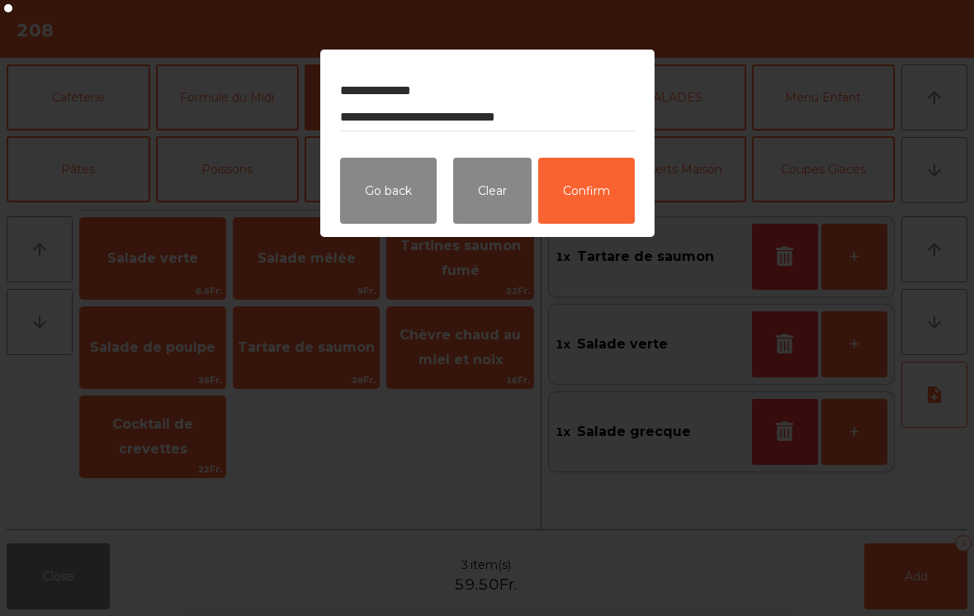
click at [604, 190] on button "Confirm" at bounding box center [586, 191] width 97 height 66
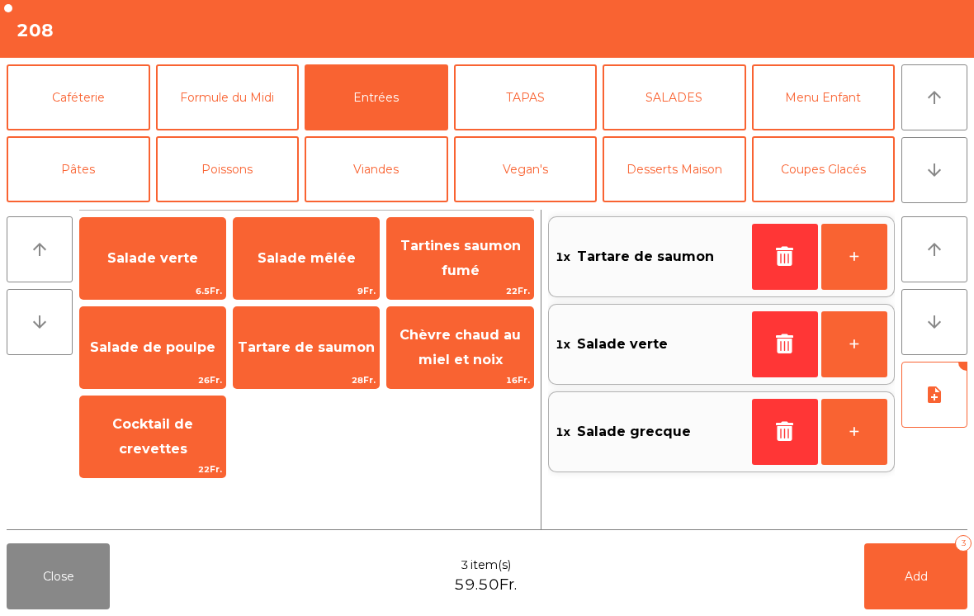
click at [933, 584] on button "Add 3" at bounding box center [915, 576] width 103 height 66
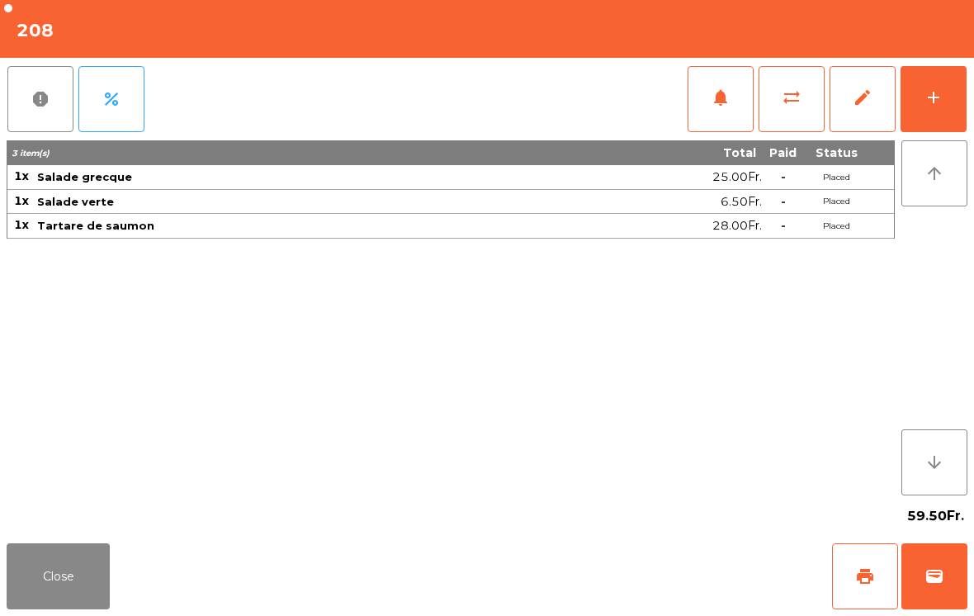
click at [925, 115] on button "add" at bounding box center [934, 99] width 66 height 66
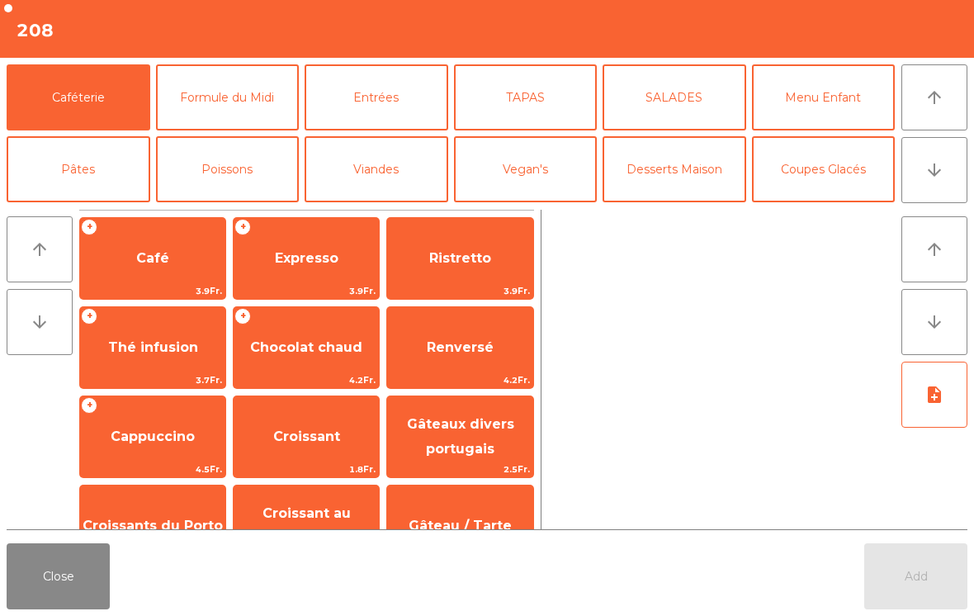
click at [936, 105] on icon "arrow_upward" at bounding box center [935, 98] width 20 height 20
click at [944, 174] on button "arrow_downward" at bounding box center [935, 170] width 66 height 66
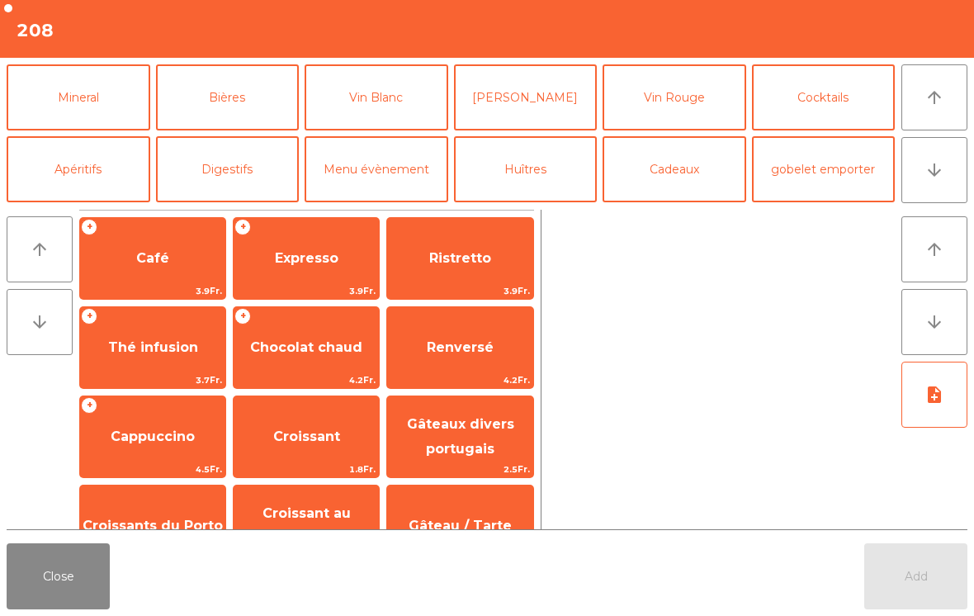
click at [524, 113] on button "[PERSON_NAME]" at bounding box center [526, 97] width 144 height 66
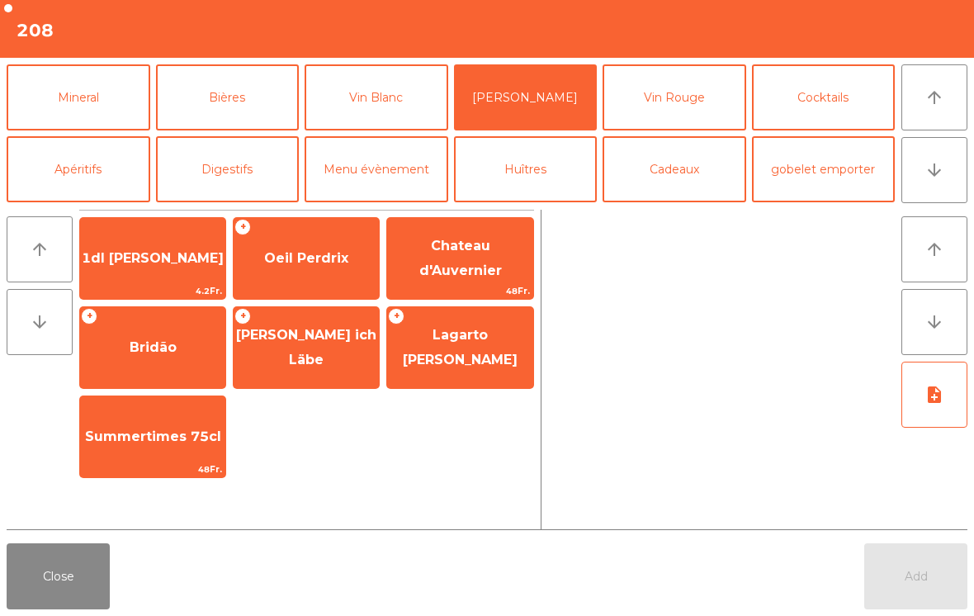
click at [279, 281] on div "+ Oeil Perdrix" at bounding box center [306, 258] width 147 height 83
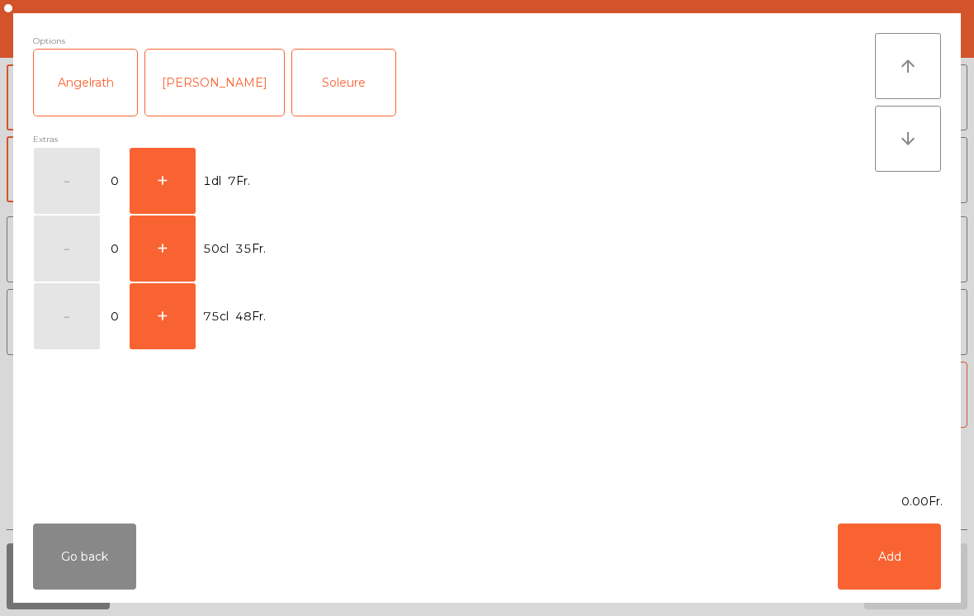
click at [166, 183] on button "+" at bounding box center [163, 181] width 66 height 66
click at [909, 534] on button "Add" at bounding box center [889, 556] width 103 height 66
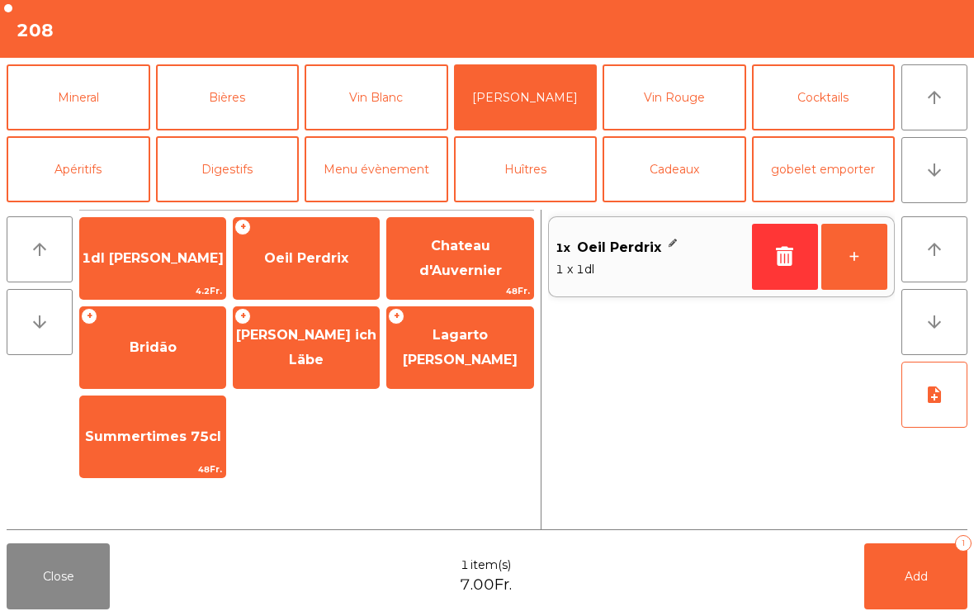
click at [864, 277] on button "+" at bounding box center [854, 257] width 66 height 66
click at [922, 576] on span "Add" at bounding box center [916, 576] width 23 height 15
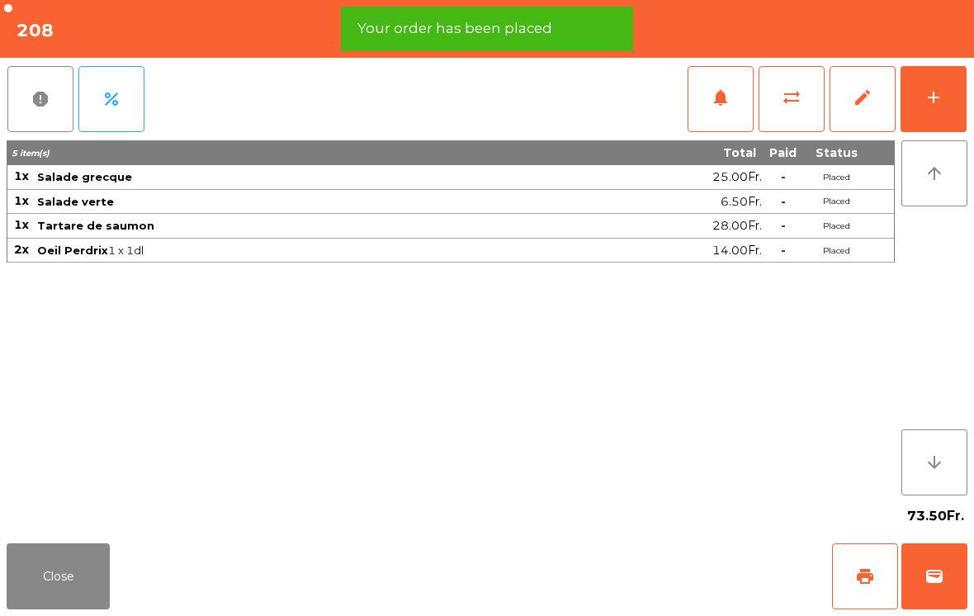
click at [35, 579] on button "Close" at bounding box center [58, 576] width 103 height 66
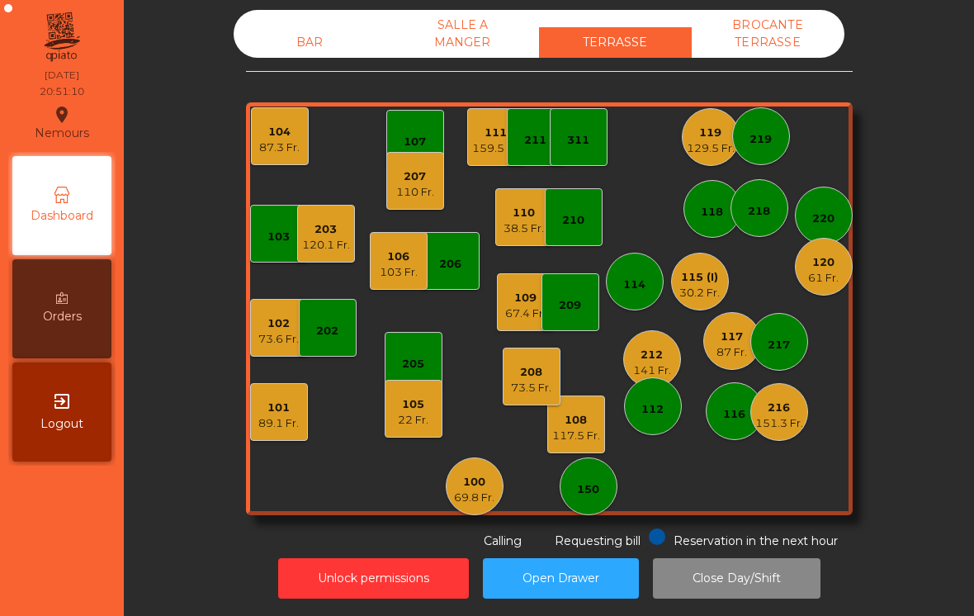
click at [527, 318] on div "67.4 Fr." at bounding box center [525, 313] width 40 height 17
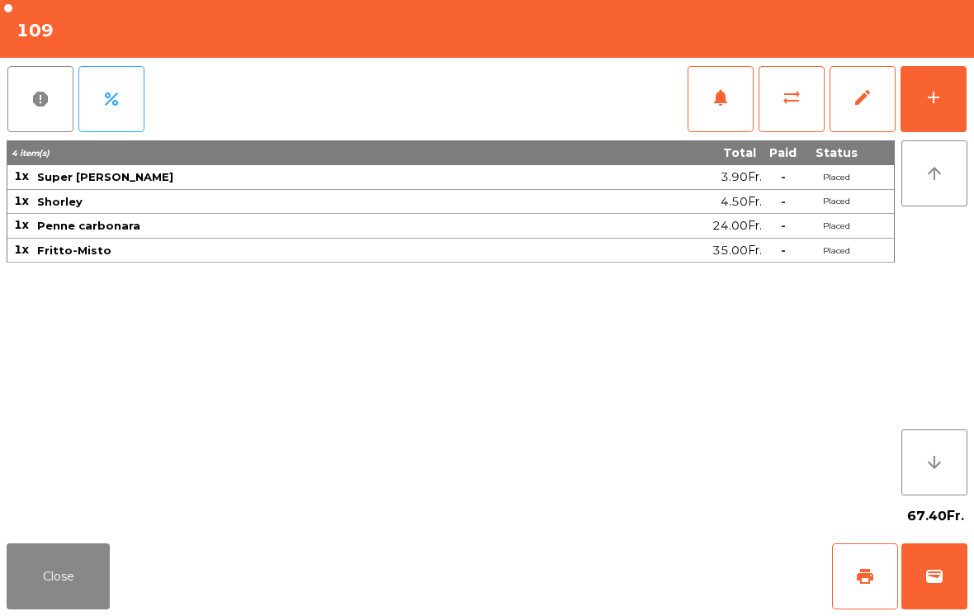
click at [944, 103] on button "add" at bounding box center [934, 99] width 66 height 66
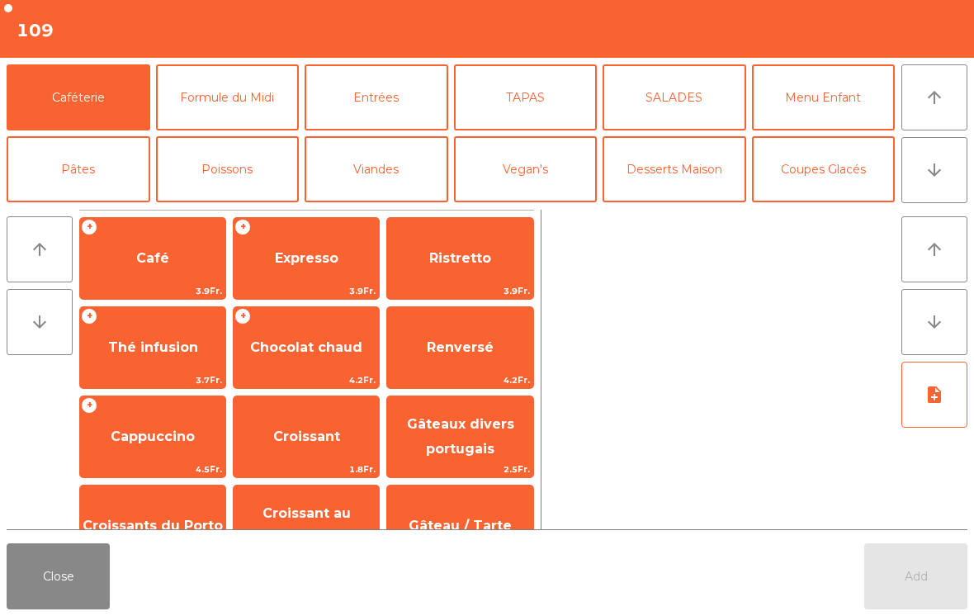
click at [935, 182] on button "arrow_downward" at bounding box center [935, 170] width 66 height 66
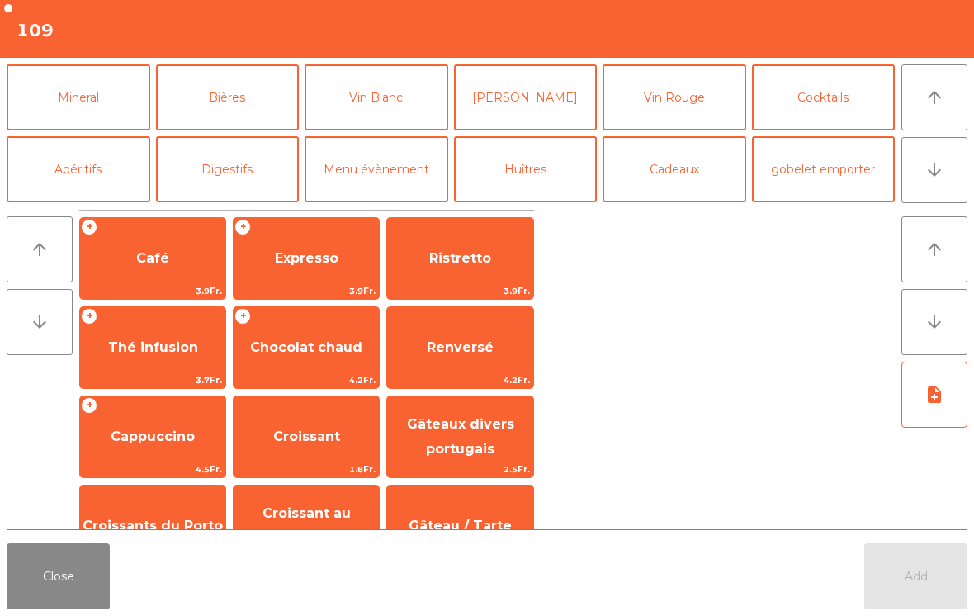
click at [225, 117] on button "Bières" at bounding box center [228, 97] width 144 height 66
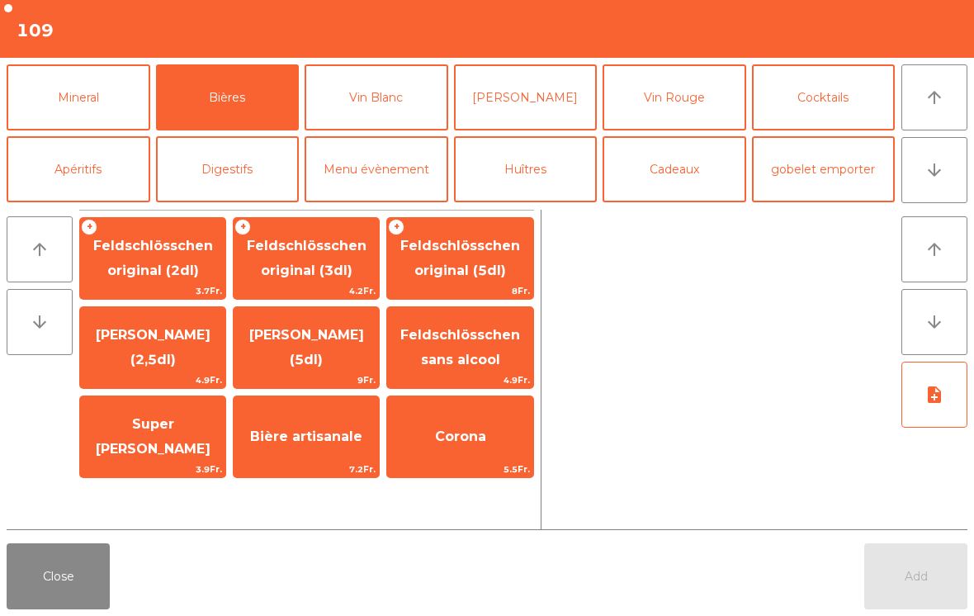
click at [311, 276] on span "Feldschlösschen original (3dl)" at bounding box center [307, 258] width 120 height 40
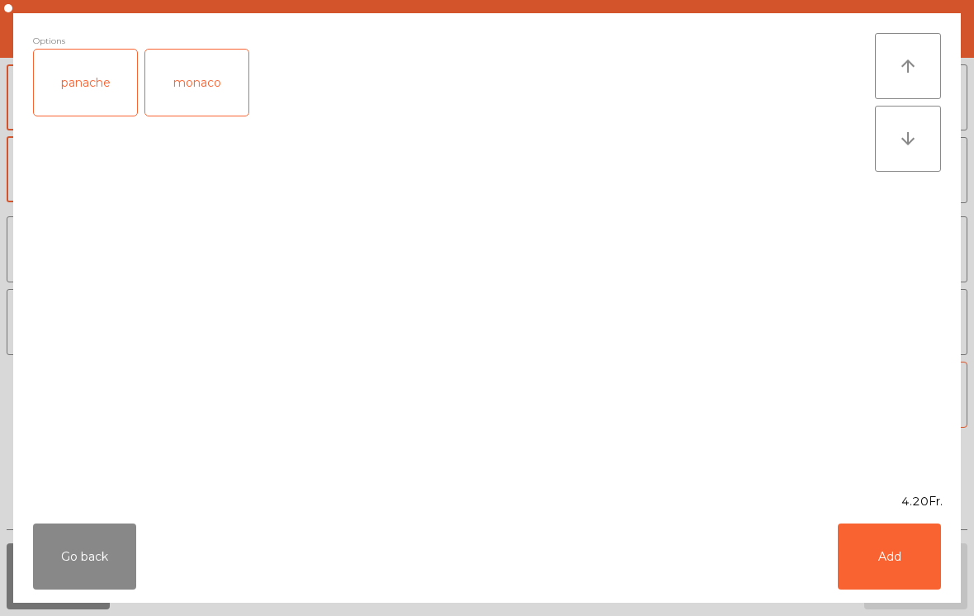
click at [923, 562] on button "Add" at bounding box center [889, 556] width 103 height 66
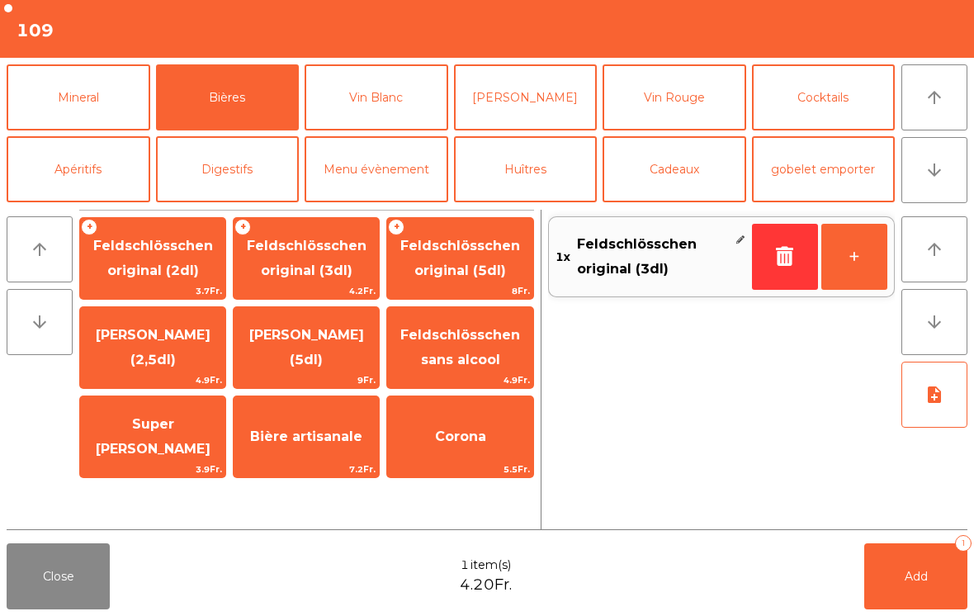
click at [915, 575] on span "Add" at bounding box center [916, 576] width 23 height 15
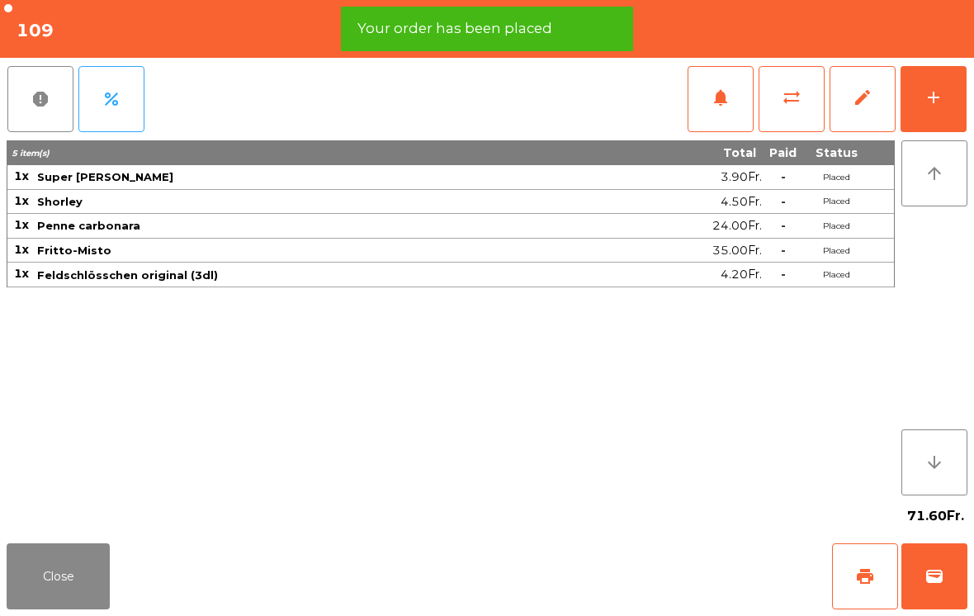
click at [14, 608] on button "Close" at bounding box center [58, 576] width 103 height 66
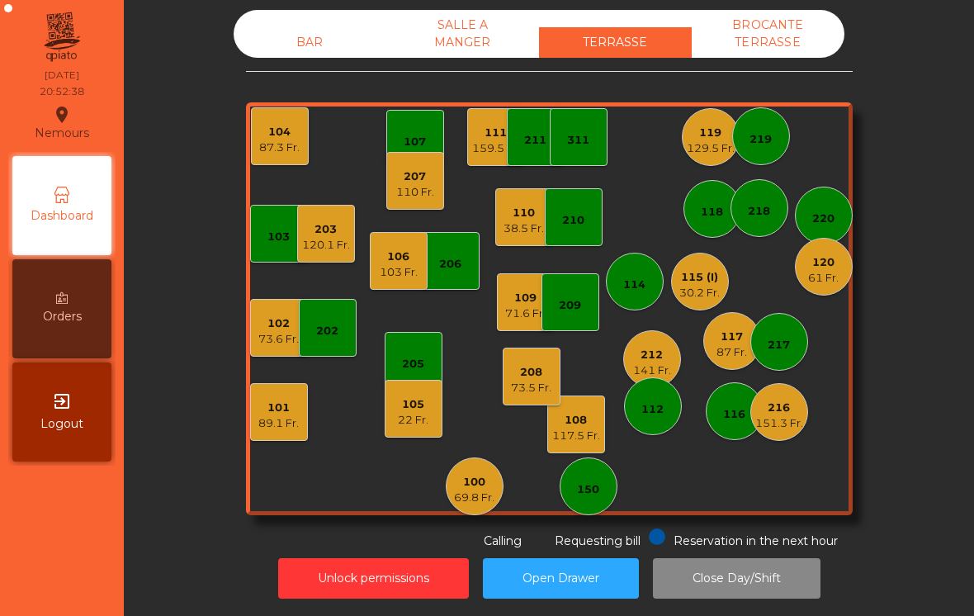
click at [816, 282] on div "61 Fr." at bounding box center [823, 278] width 31 height 17
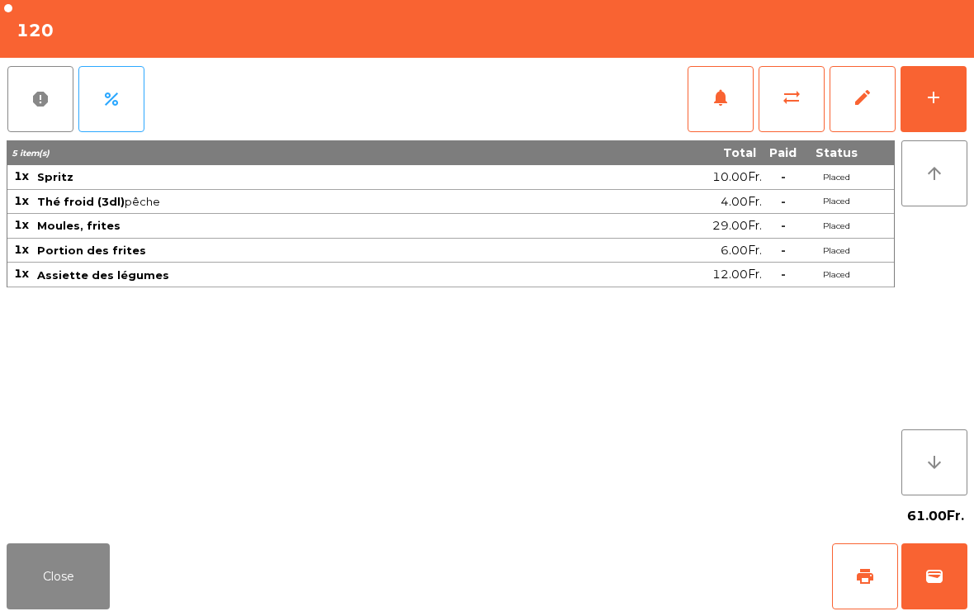
click at [949, 578] on button "wallet" at bounding box center [935, 576] width 66 height 66
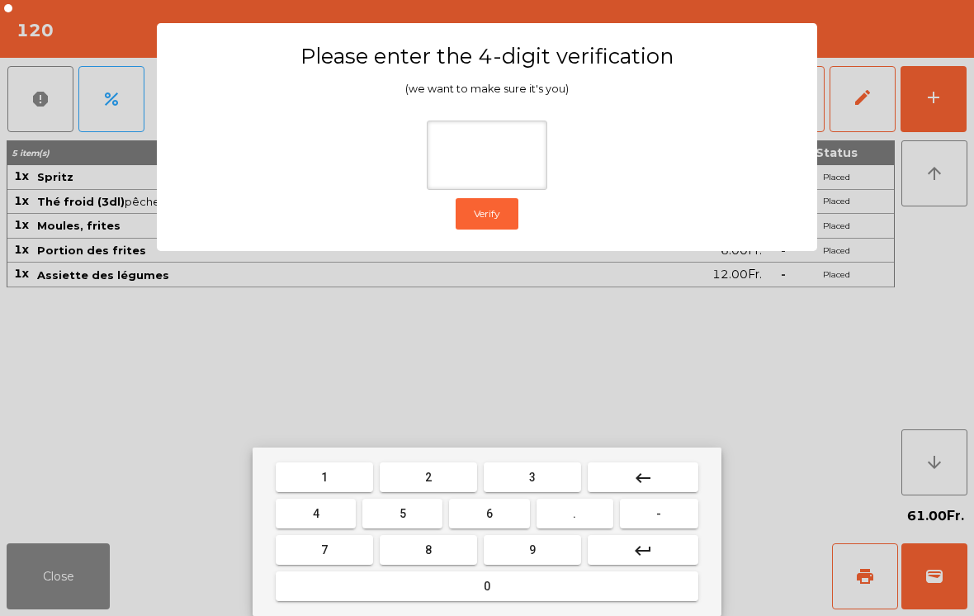
type input "*"
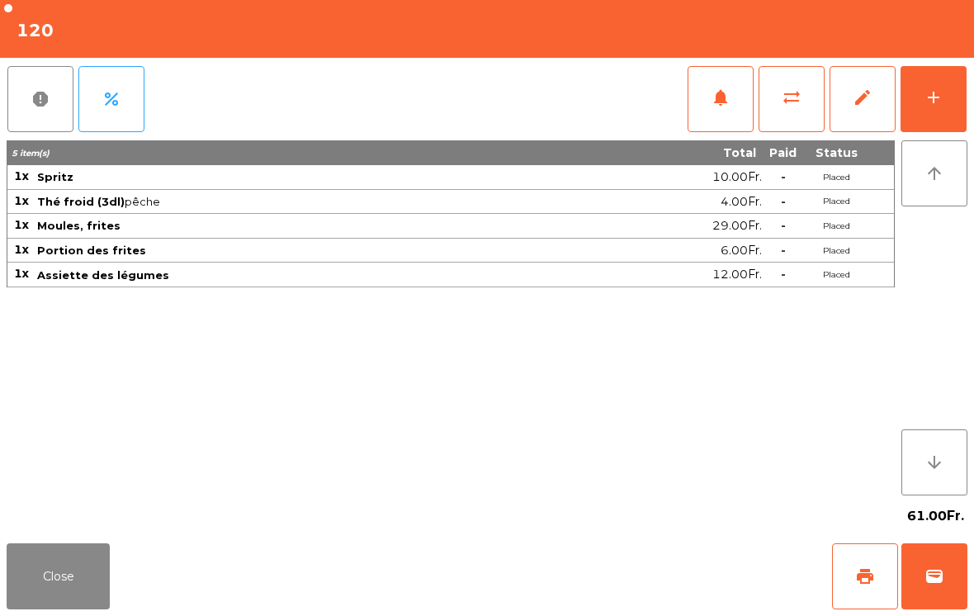
click at [936, 584] on span "wallet" at bounding box center [935, 576] width 20 height 20
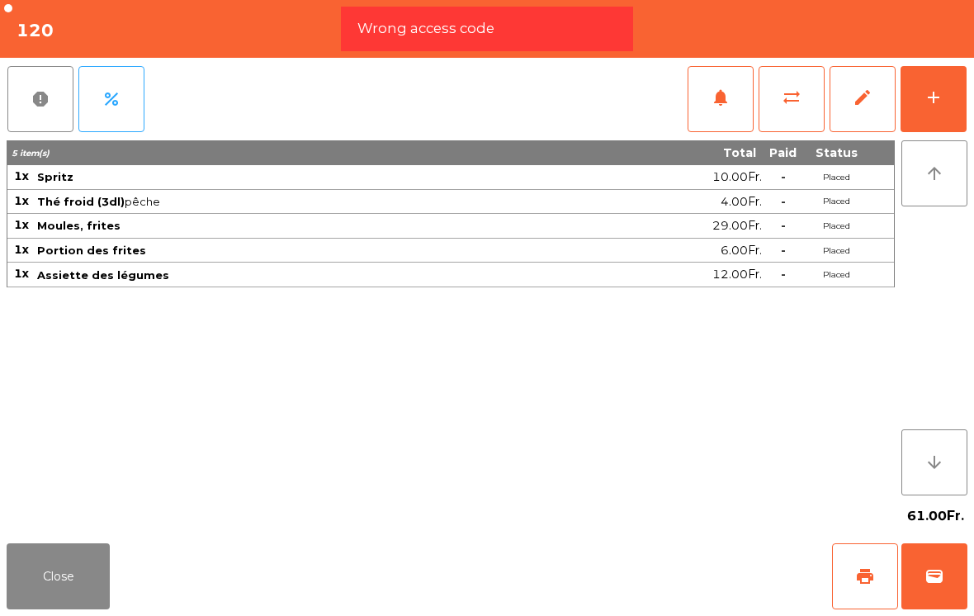
click at [623, 547] on div "Close print wallet" at bounding box center [487, 576] width 974 height 79
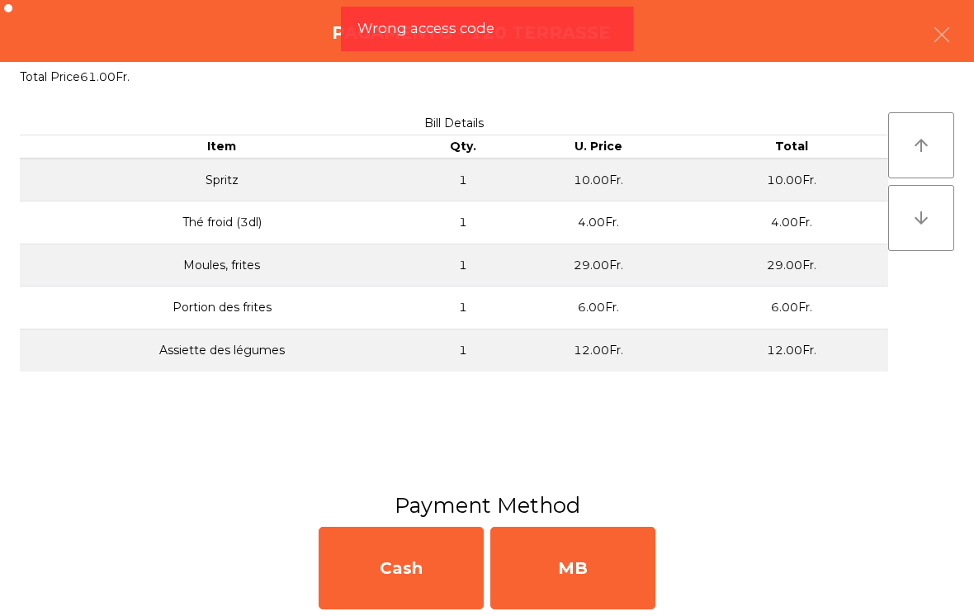
click at [628, 561] on div "MB" at bounding box center [572, 568] width 165 height 83
click at [615, 574] on div "No" at bounding box center [572, 568] width 165 height 83
click at [597, 579] on div "No" at bounding box center [572, 568] width 165 height 83
click at [635, 586] on div "No" at bounding box center [572, 568] width 165 height 83
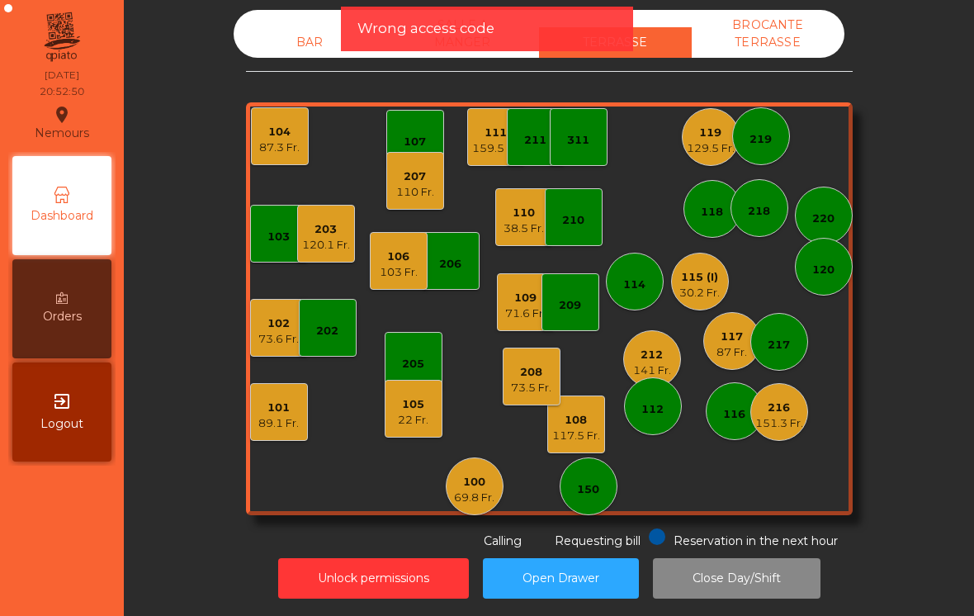
click at [747, 224] on div "218" at bounding box center [760, 208] width 58 height 58
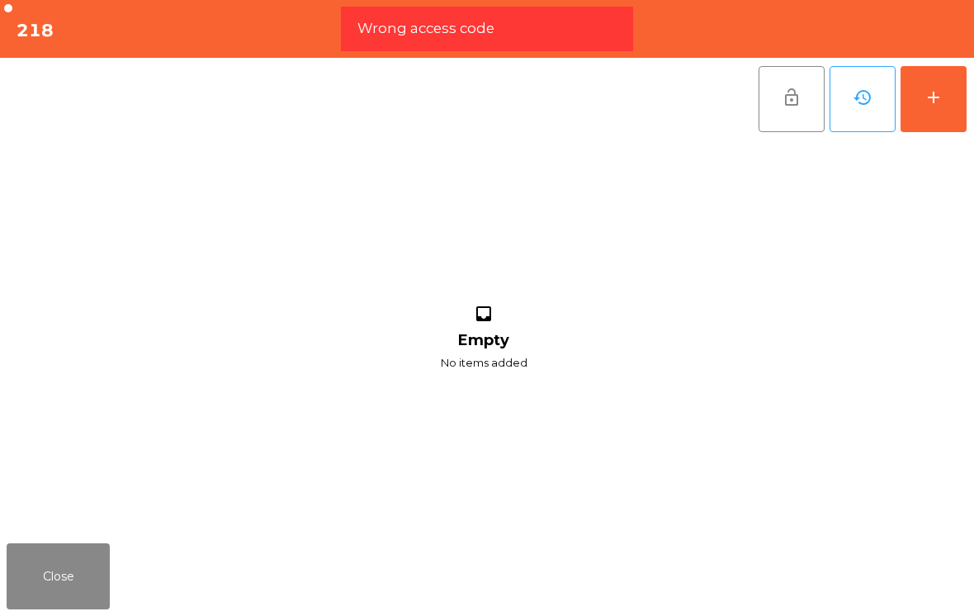
click at [942, 95] on div "add" at bounding box center [934, 98] width 20 height 20
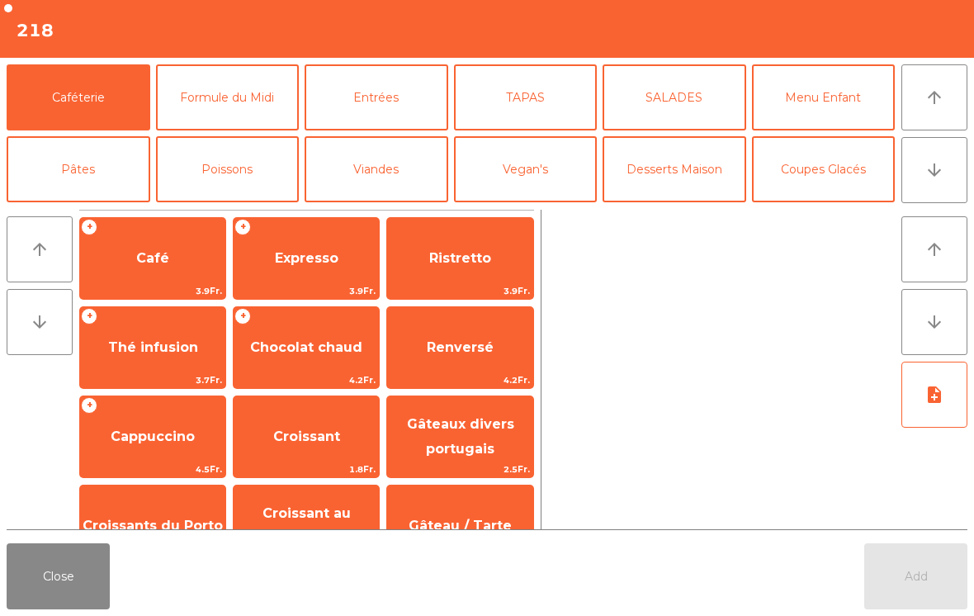
click at [379, 173] on button "Viandes" at bounding box center [377, 169] width 144 height 66
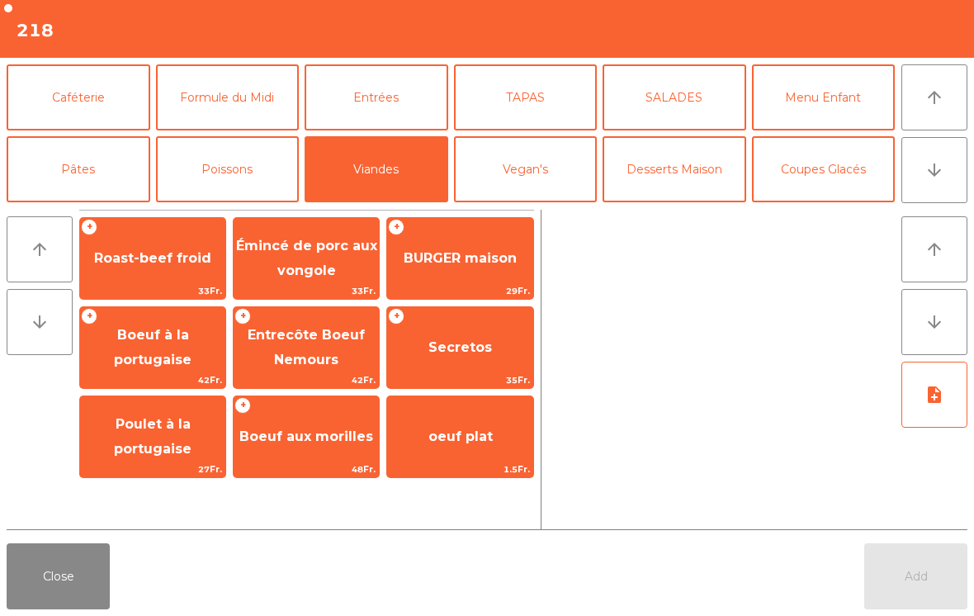
click at [180, 262] on span "Roast-beef froid" at bounding box center [152, 258] width 117 height 16
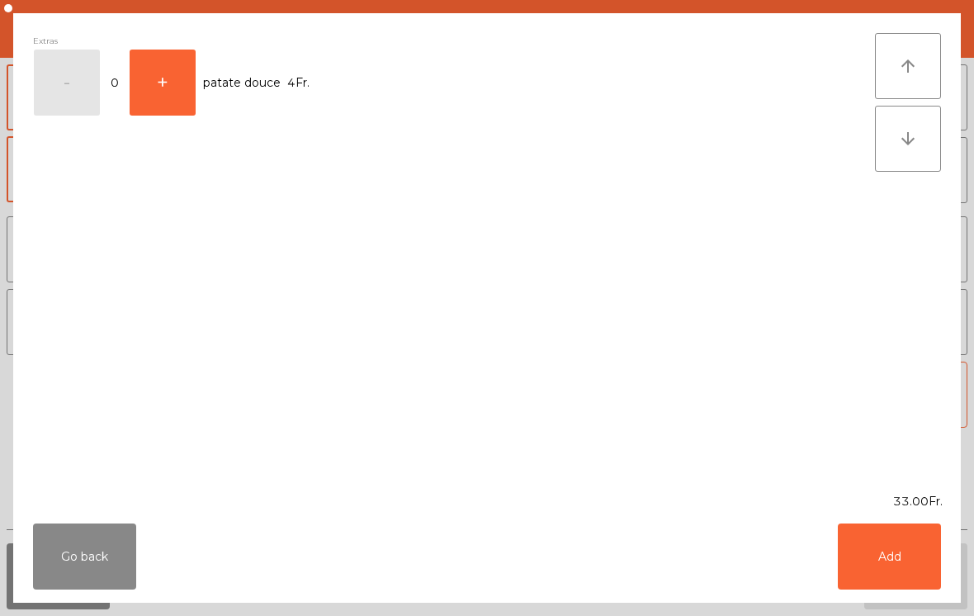
click at [152, 269] on div "Extras - 0 + patate douce 4Fr." at bounding box center [454, 253] width 842 height 440
click at [911, 562] on button "Add" at bounding box center [889, 556] width 103 height 66
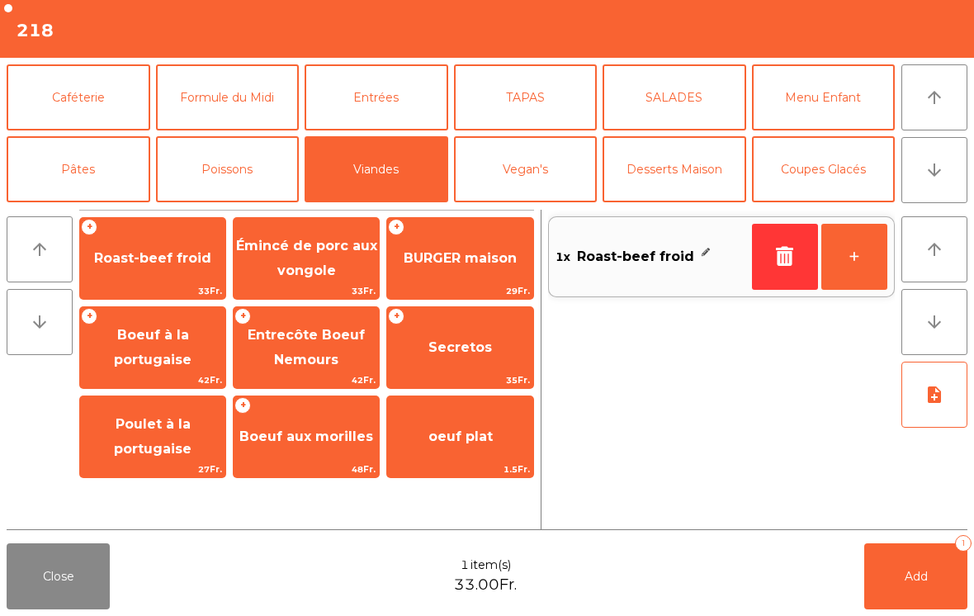
click at [867, 270] on button "+" at bounding box center [854, 257] width 66 height 66
click at [866, 269] on button "+" at bounding box center [854, 257] width 66 height 66
click at [677, 92] on button "SALADES" at bounding box center [675, 97] width 144 height 66
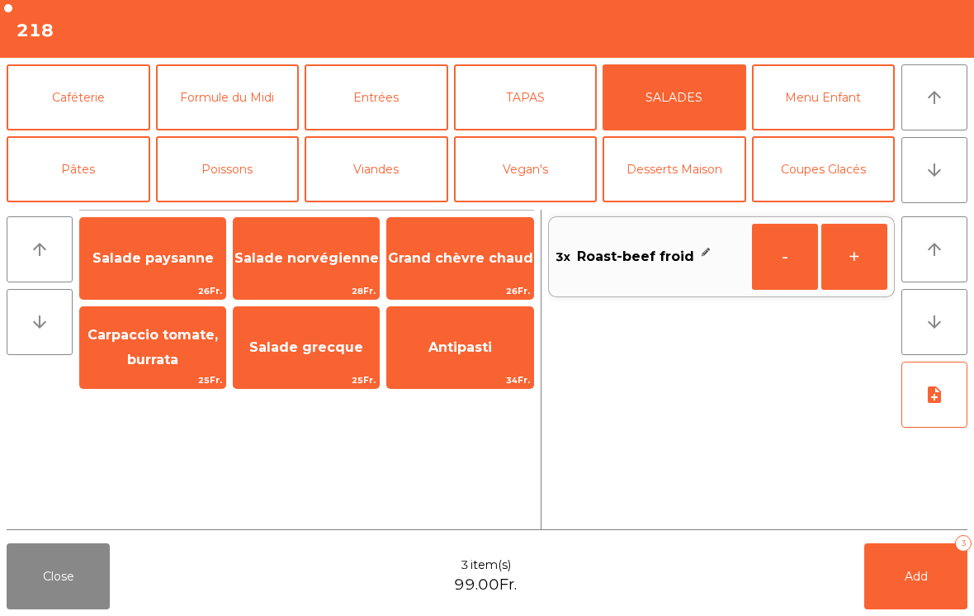
click at [143, 343] on span "Carpaccio tomate, burrata" at bounding box center [152, 348] width 145 height 70
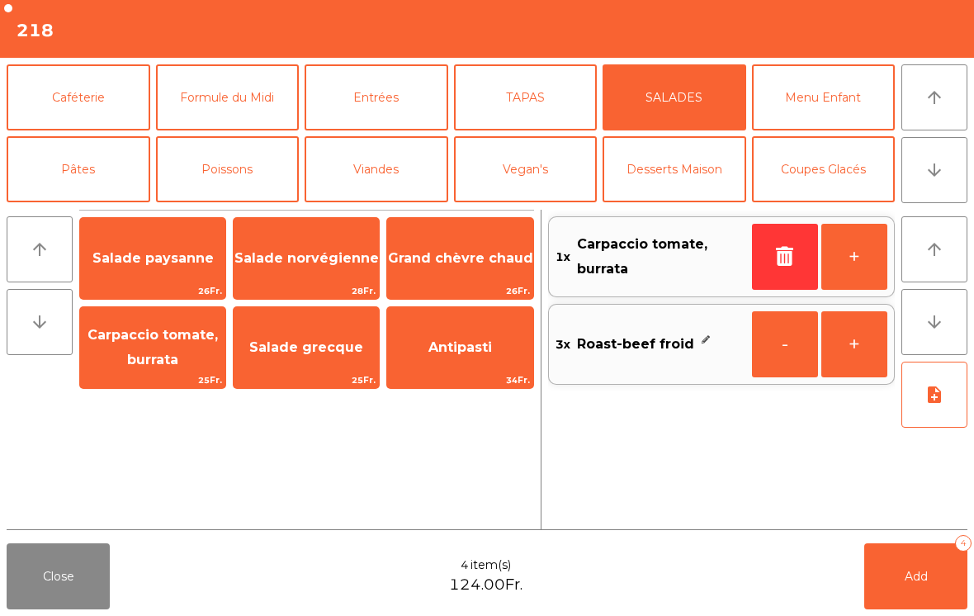
click at [397, 170] on button "Viandes" at bounding box center [377, 169] width 144 height 66
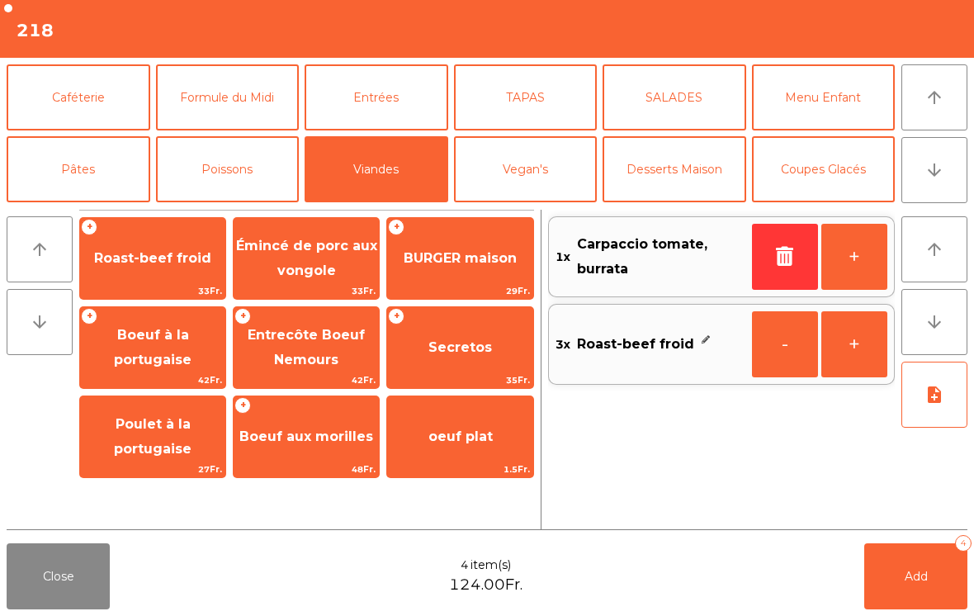
click at [547, 185] on button "Vegan's" at bounding box center [526, 169] width 144 height 66
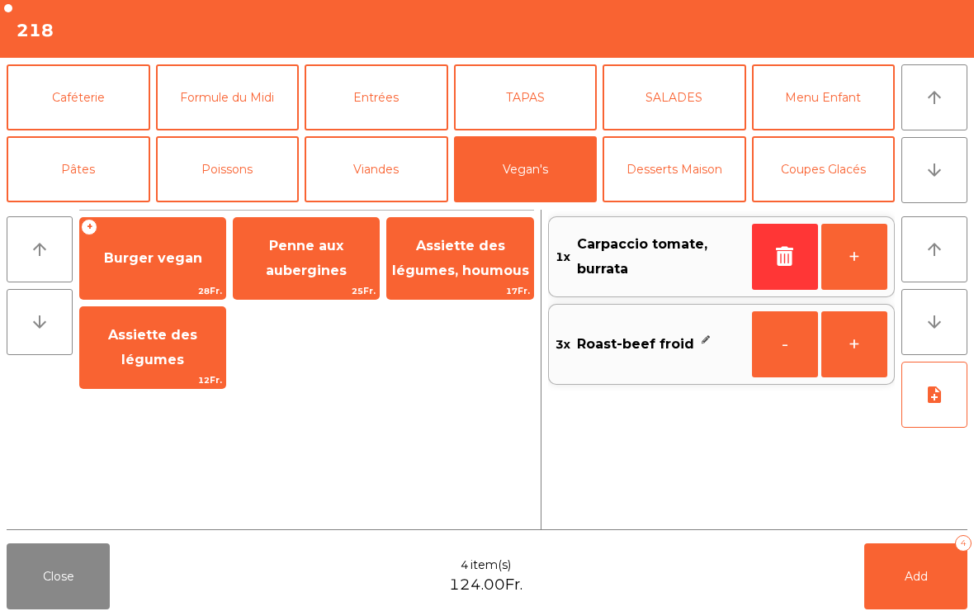
click at [163, 282] on div "+ Burger vegan 28Fr." at bounding box center [152, 258] width 147 height 83
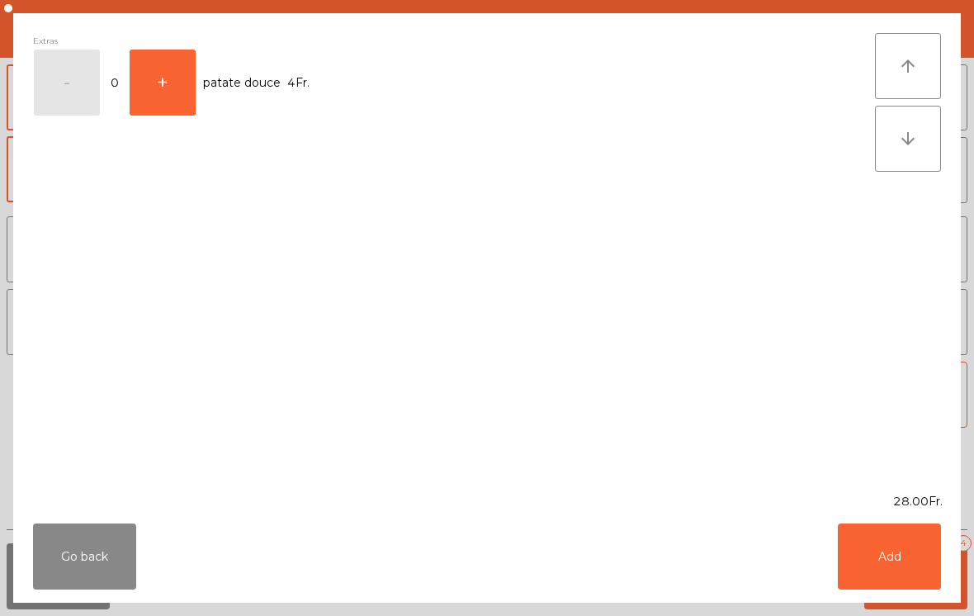
click at [905, 570] on button "Add" at bounding box center [889, 556] width 103 height 66
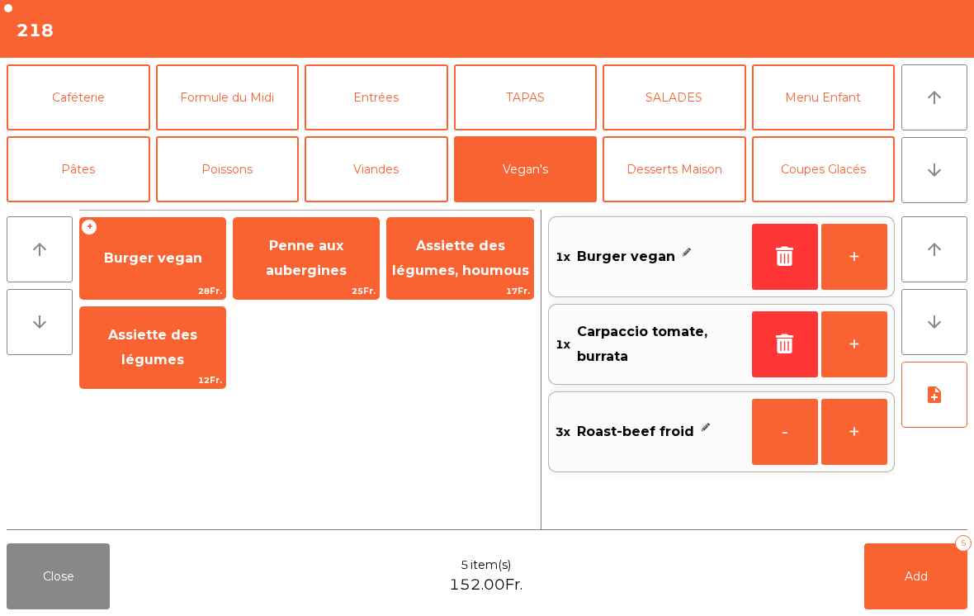
click at [236, 177] on button "Poissons" at bounding box center [228, 169] width 144 height 66
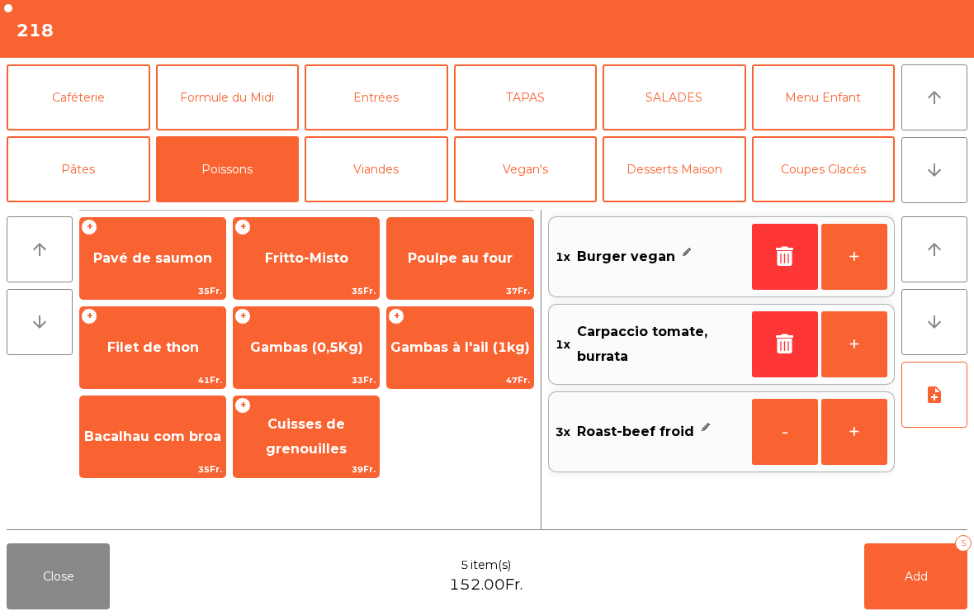
click at [301, 271] on span "Fritto-Misto" at bounding box center [306, 258] width 145 height 45
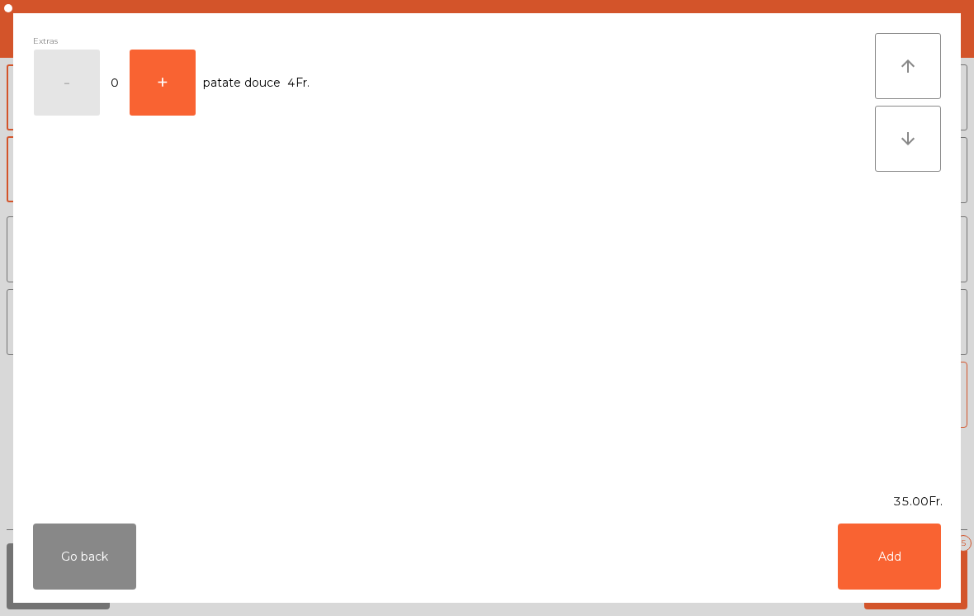
click at [890, 570] on button "Add" at bounding box center [889, 556] width 103 height 66
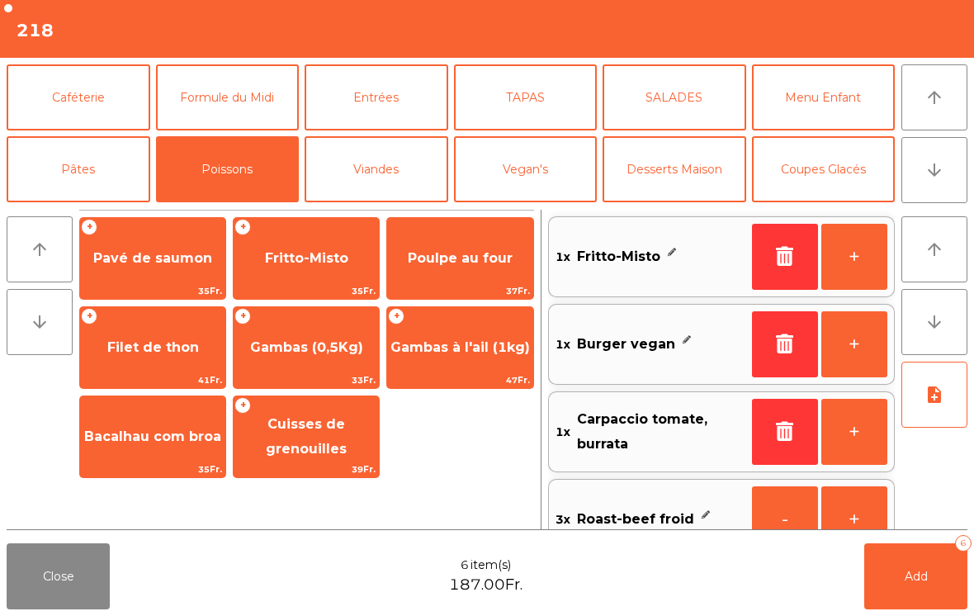
scroll to position [37, 0]
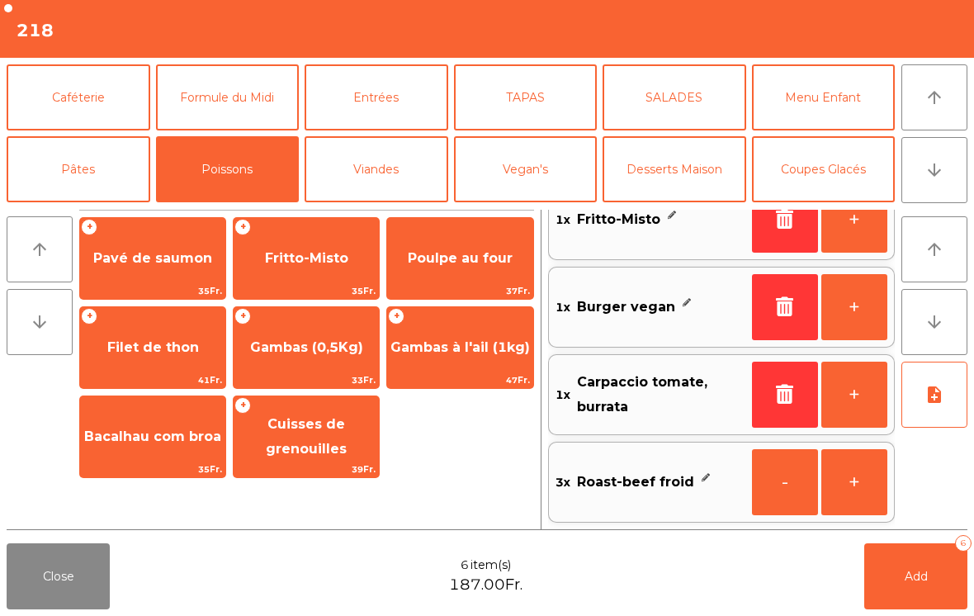
click at [921, 402] on button "note_add" at bounding box center [935, 395] width 66 height 66
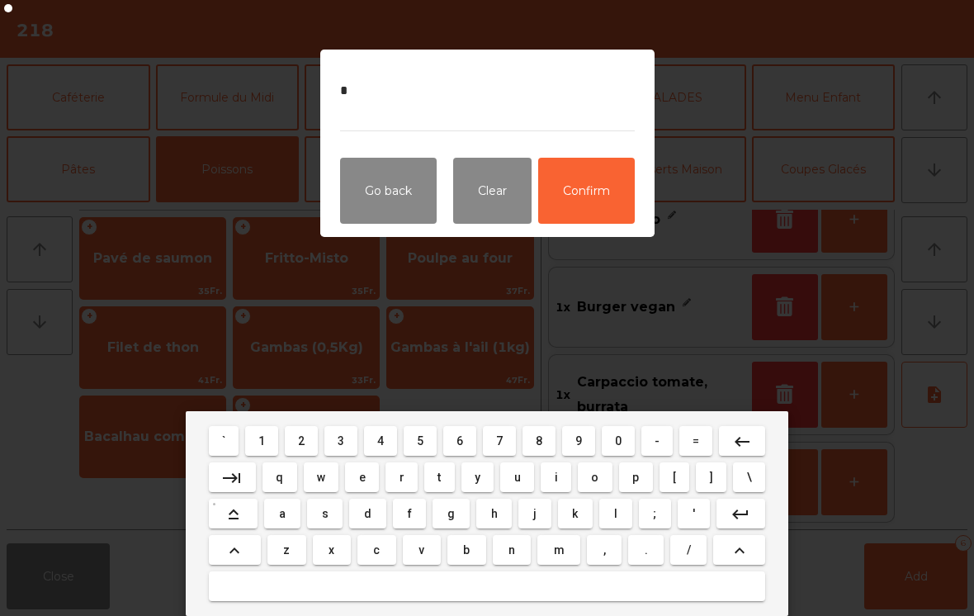
type textarea "**"
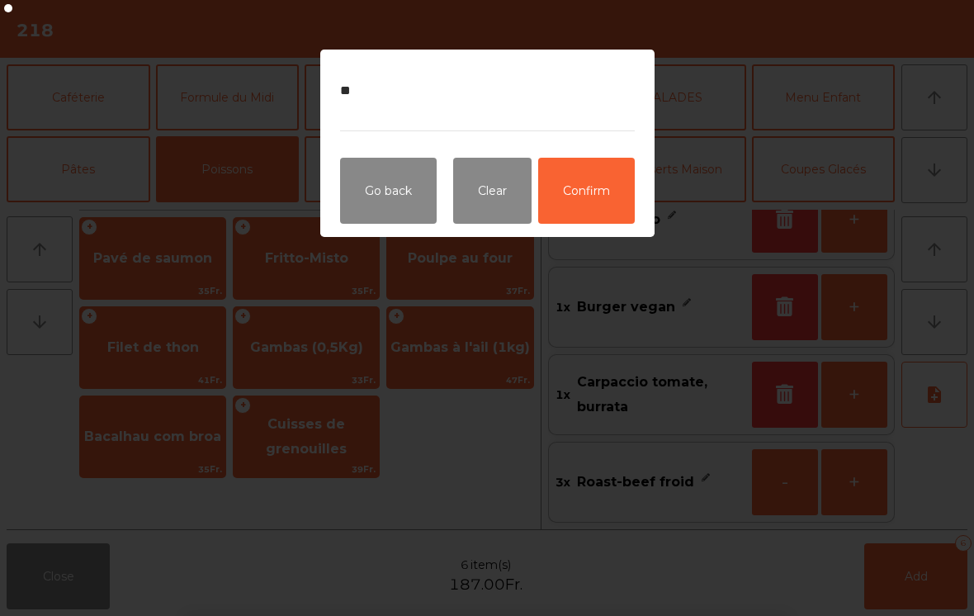
click at [608, 197] on button "Confirm" at bounding box center [586, 191] width 97 height 66
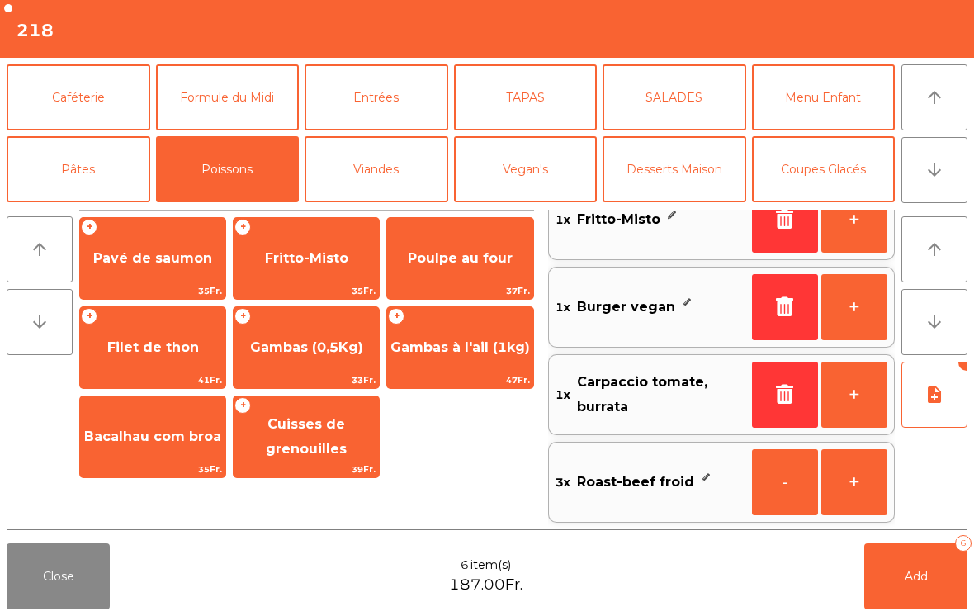
click at [385, 152] on button "Viandes" at bounding box center [377, 169] width 144 height 66
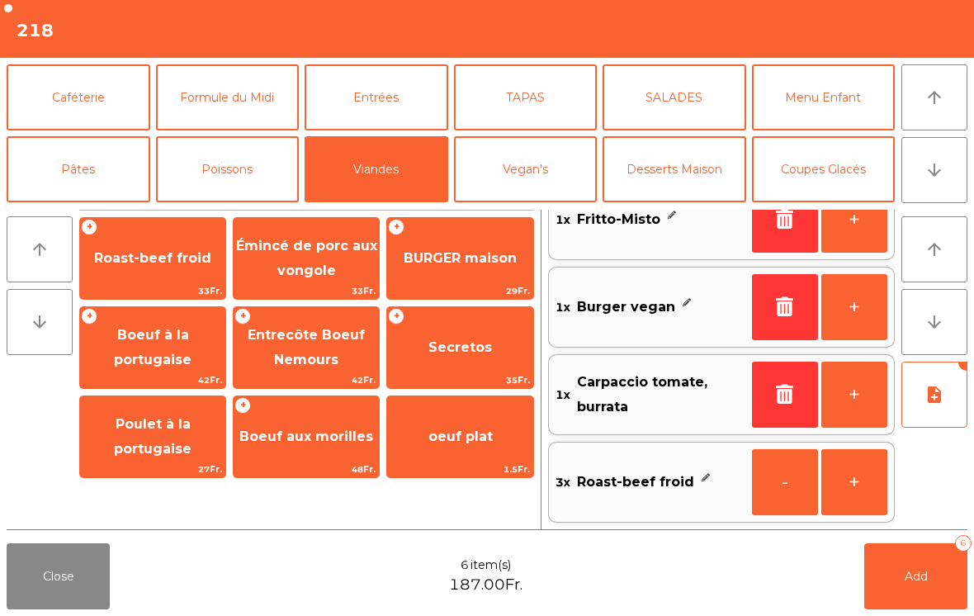
click at [248, 208] on button "Bières" at bounding box center [228, 241] width 144 height 66
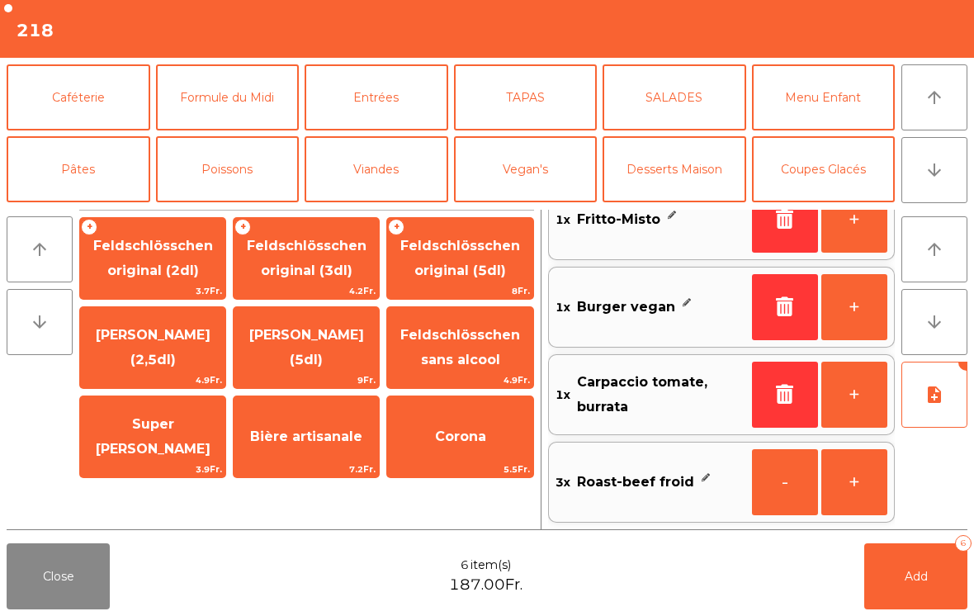
scroll to position [86, 0]
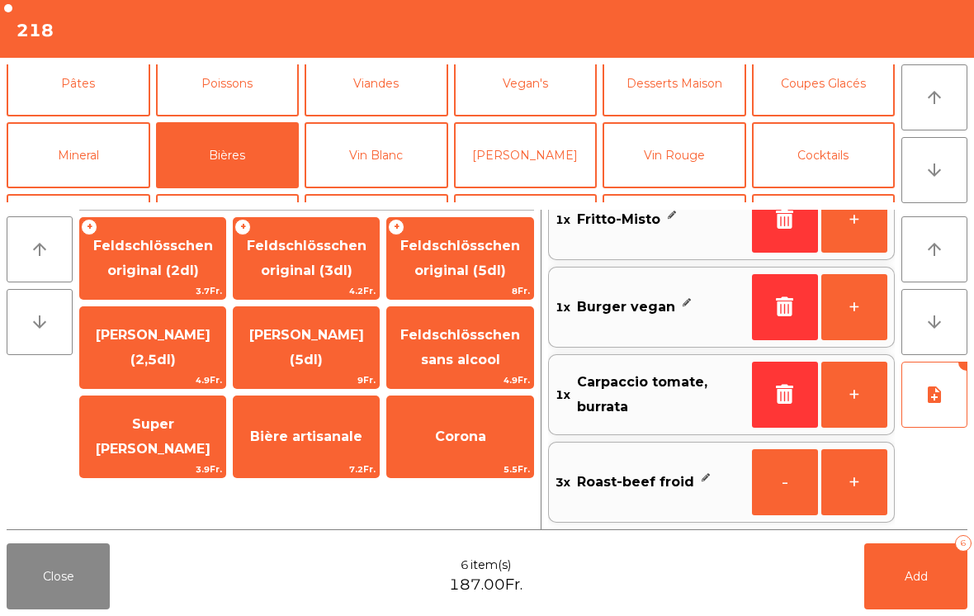
click at [506, 249] on span "Feldschlösschen original (5dl)" at bounding box center [460, 258] width 120 height 40
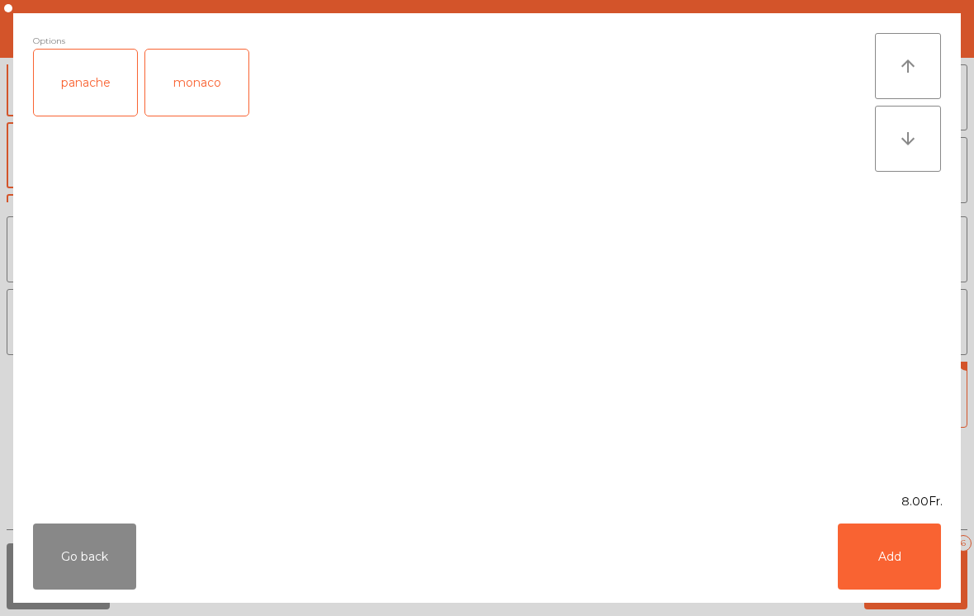
click at [935, 582] on button "Add" at bounding box center [889, 556] width 103 height 66
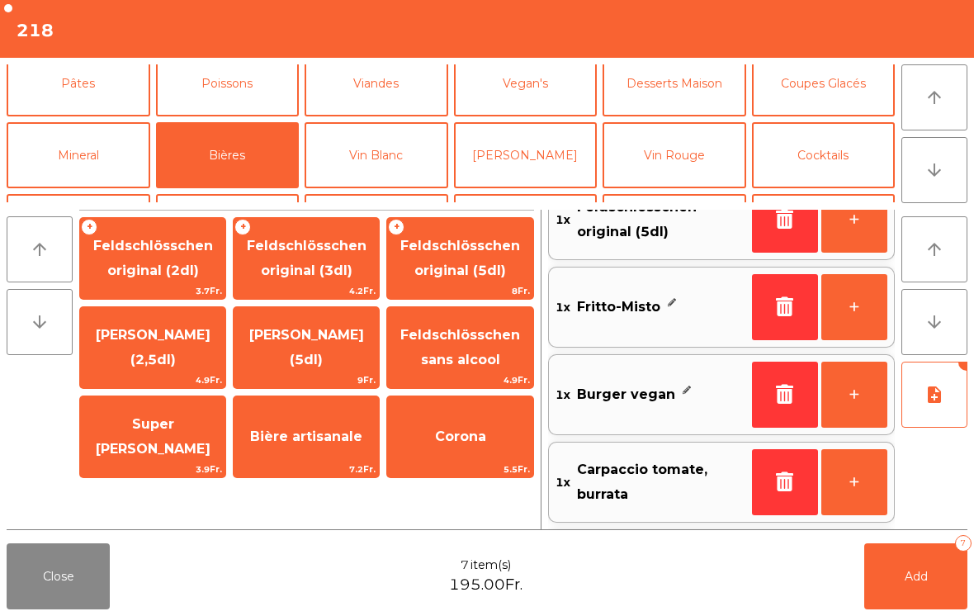
scroll to position [7, 0]
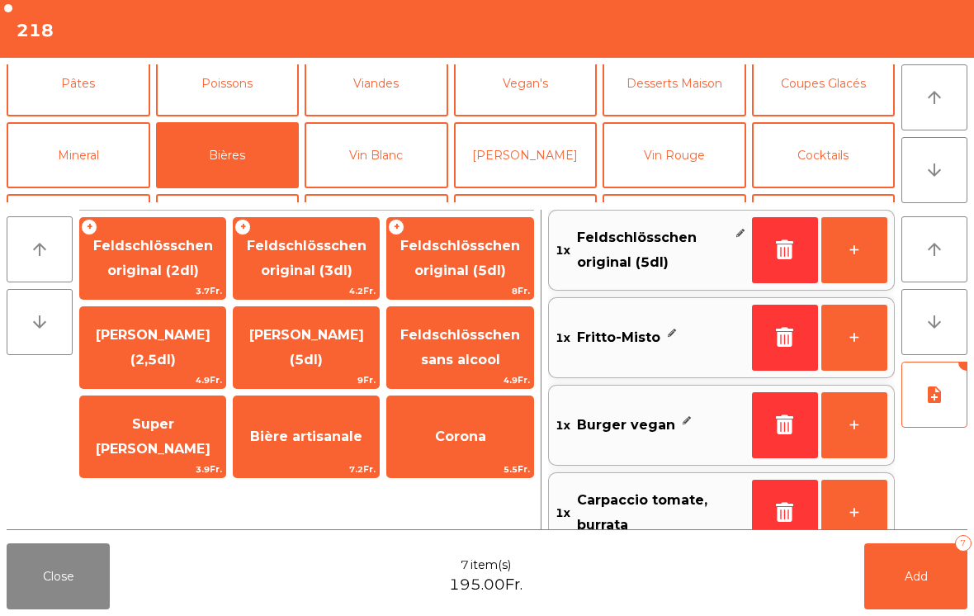
click at [123, 154] on button "Mineral" at bounding box center [79, 155] width 144 height 66
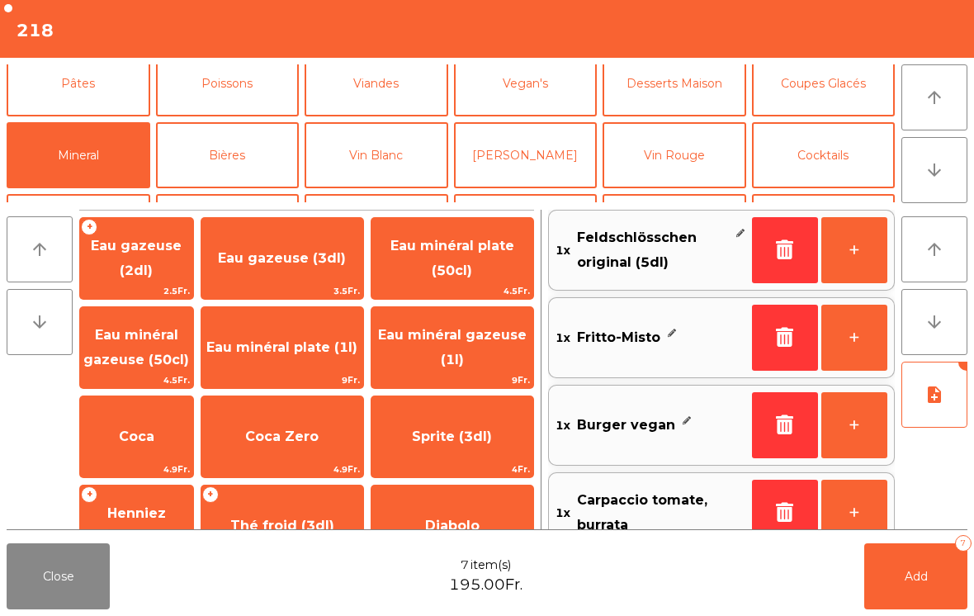
click at [479, 364] on span "Eau minéral gazeuse (1l)" at bounding box center [453, 348] width 162 height 70
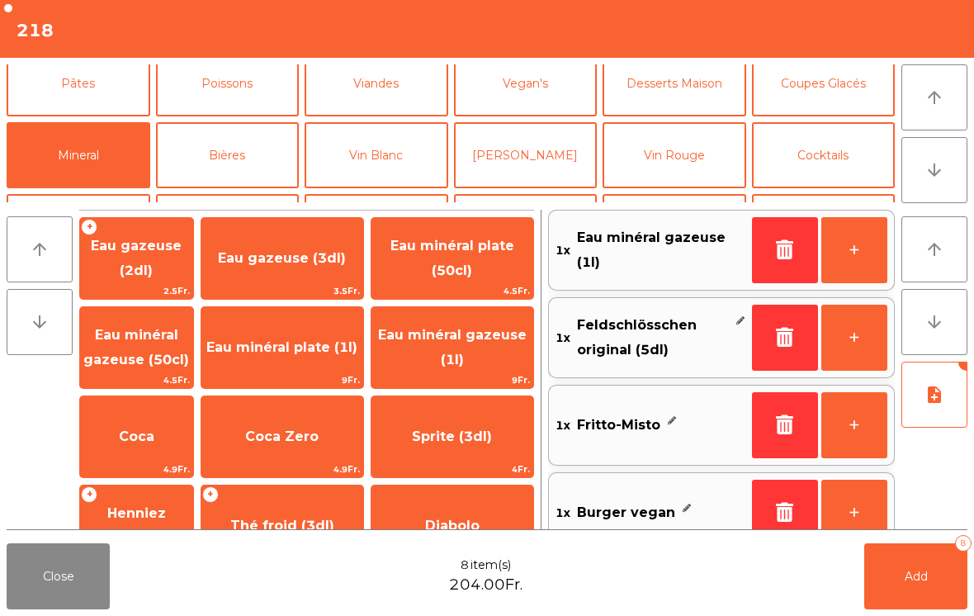
click at [469, 342] on span "Eau minéral gazeuse (1l)" at bounding box center [452, 347] width 149 height 40
click at [402, 161] on button "Vin Blanc" at bounding box center [377, 155] width 144 height 66
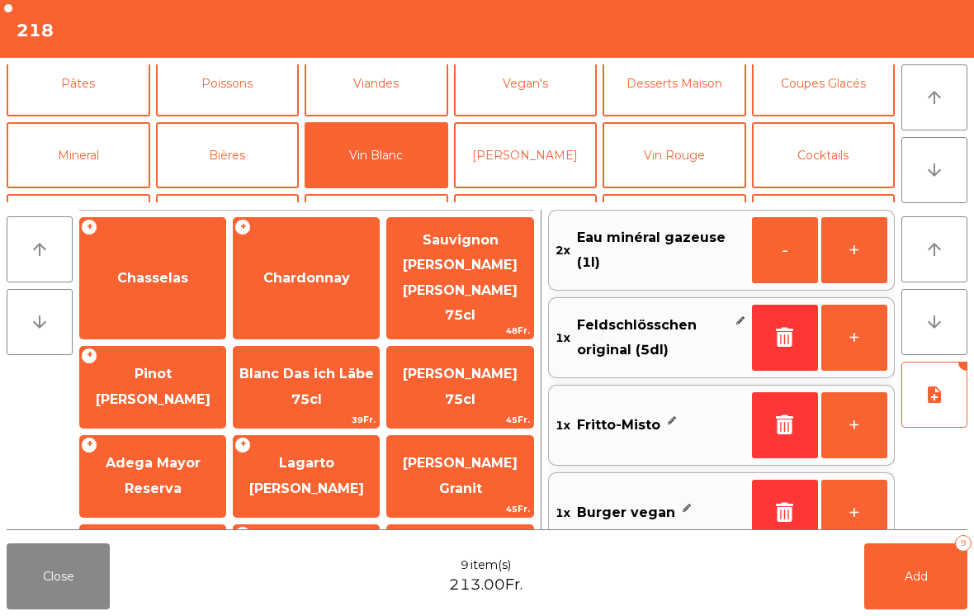
click at [467, 255] on span "Sauvignon [PERSON_NAME] [PERSON_NAME] 75cl" at bounding box center [459, 278] width 145 height 121
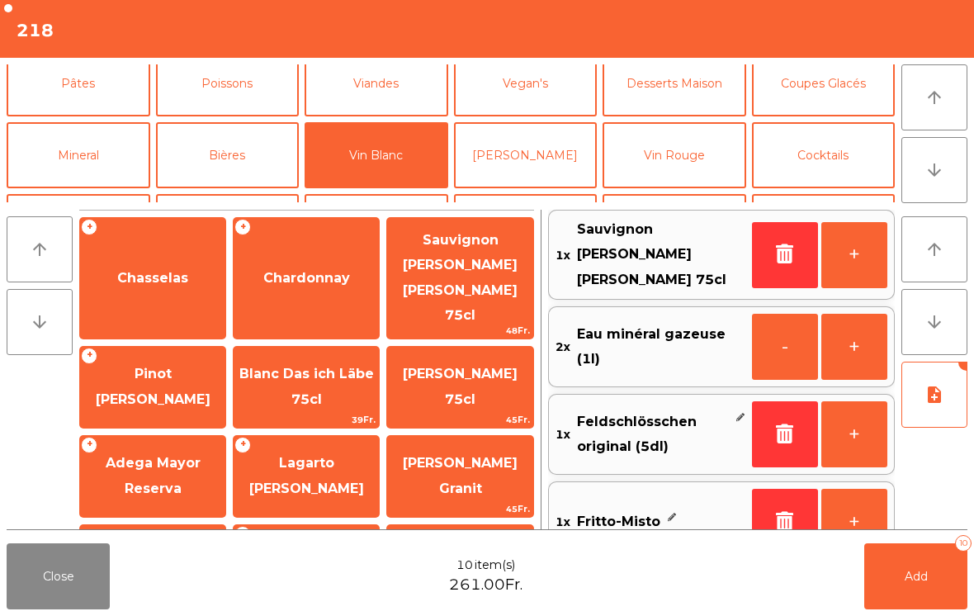
click at [903, 564] on button "Add 10" at bounding box center [915, 576] width 103 height 66
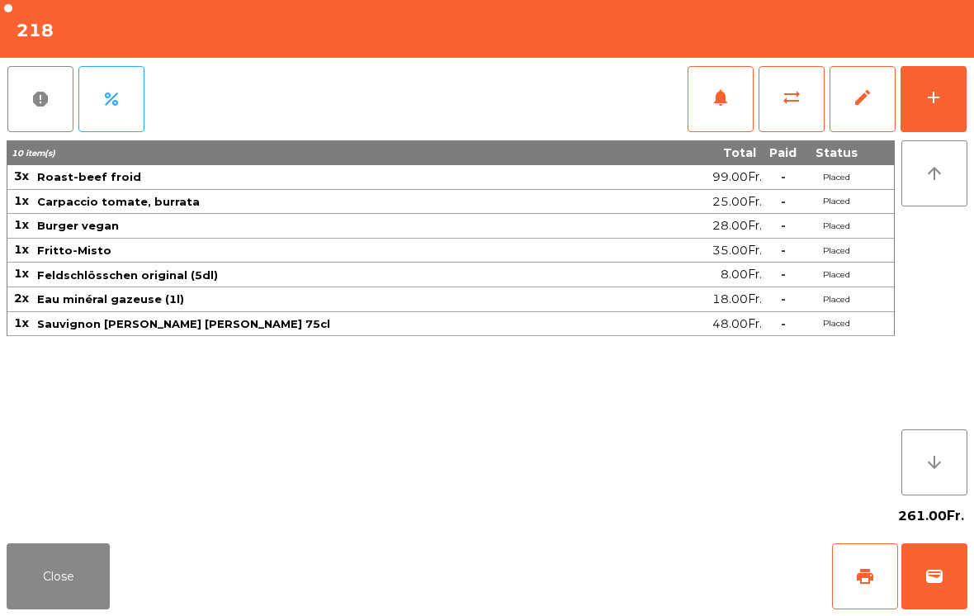
click at [78, 578] on button "Close" at bounding box center [58, 576] width 103 height 66
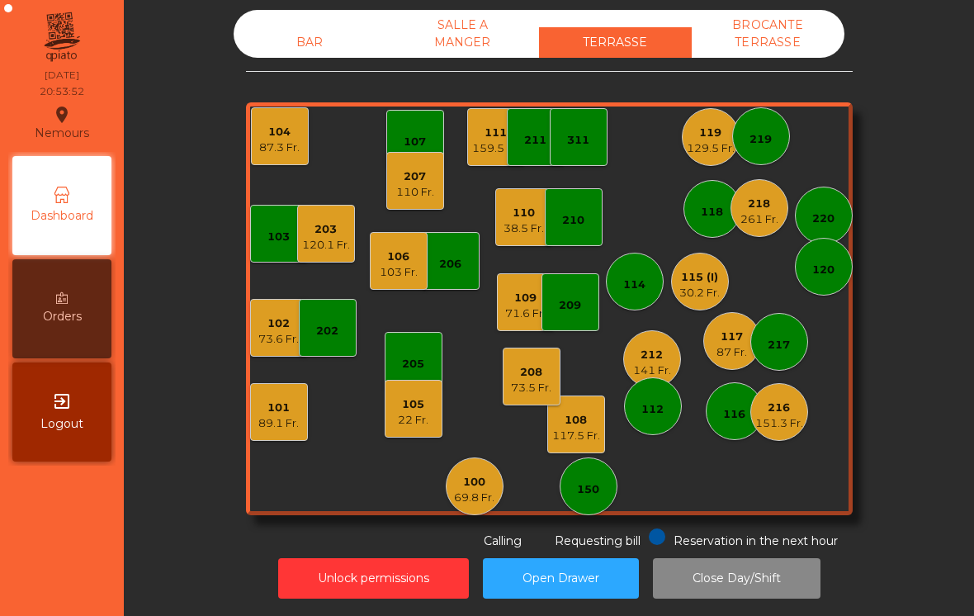
click at [651, 367] on div "141 Fr." at bounding box center [652, 370] width 38 height 17
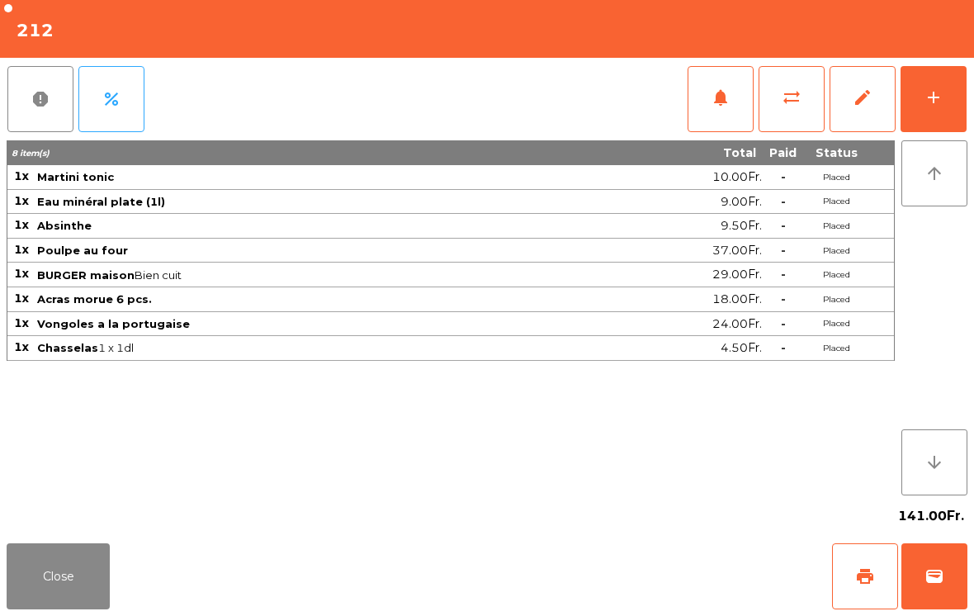
click at [875, 570] on button "print" at bounding box center [865, 576] width 66 height 66
click at [39, 570] on button "Close" at bounding box center [58, 576] width 103 height 66
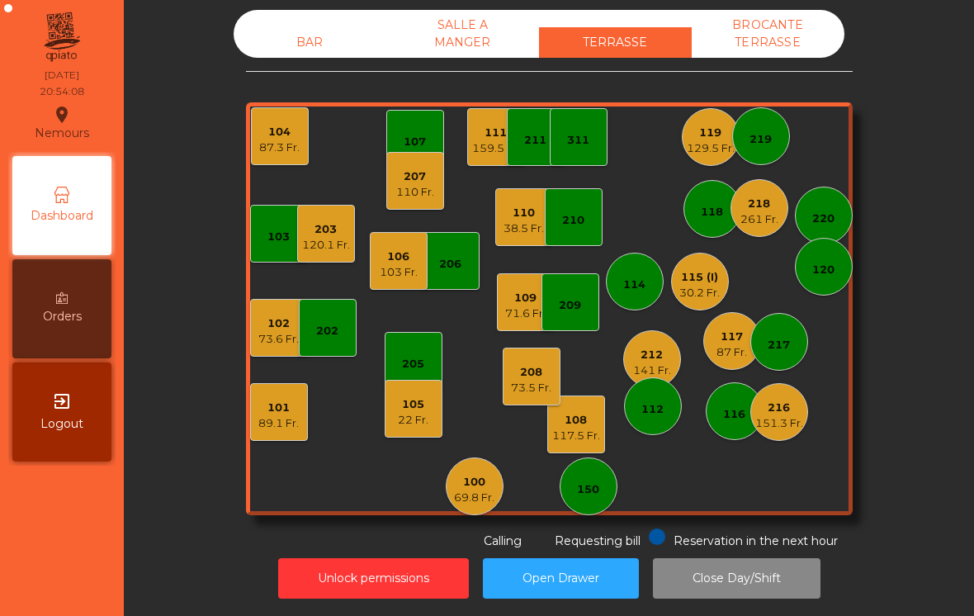
click at [427, 174] on div "207" at bounding box center [415, 176] width 38 height 17
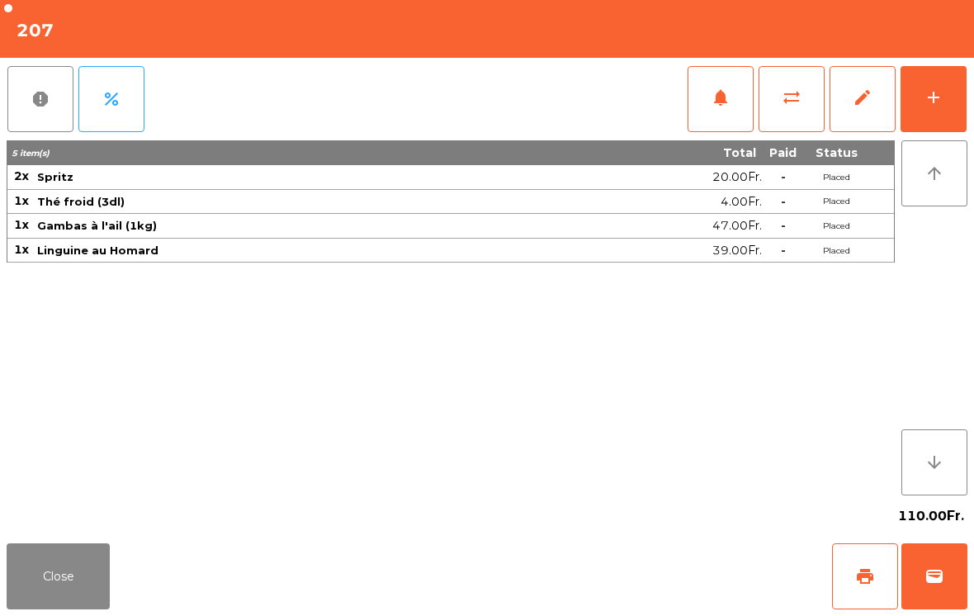
click at [943, 110] on button "add" at bounding box center [934, 99] width 66 height 66
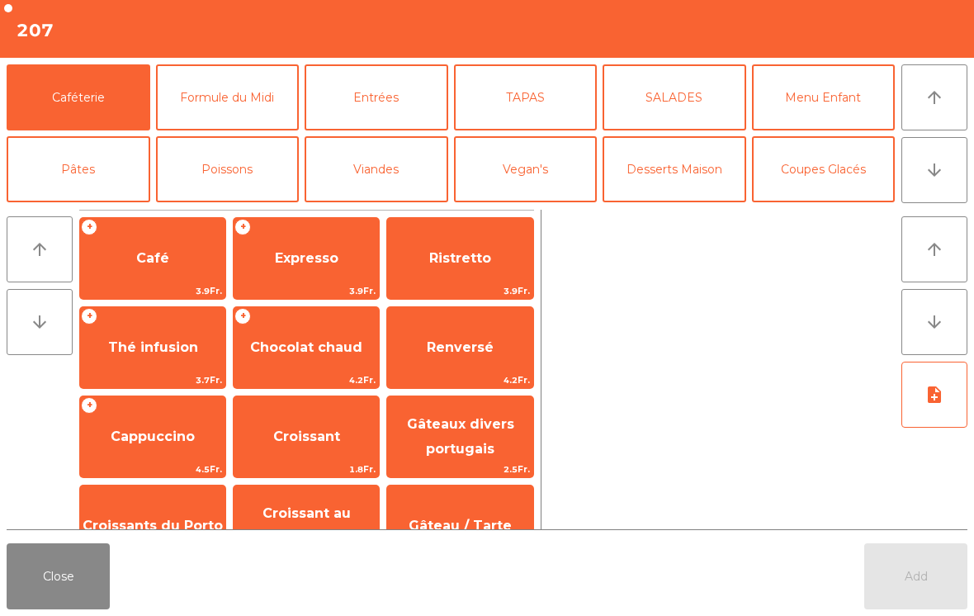
click at [82, 208] on button "Mineral" at bounding box center [79, 241] width 144 height 66
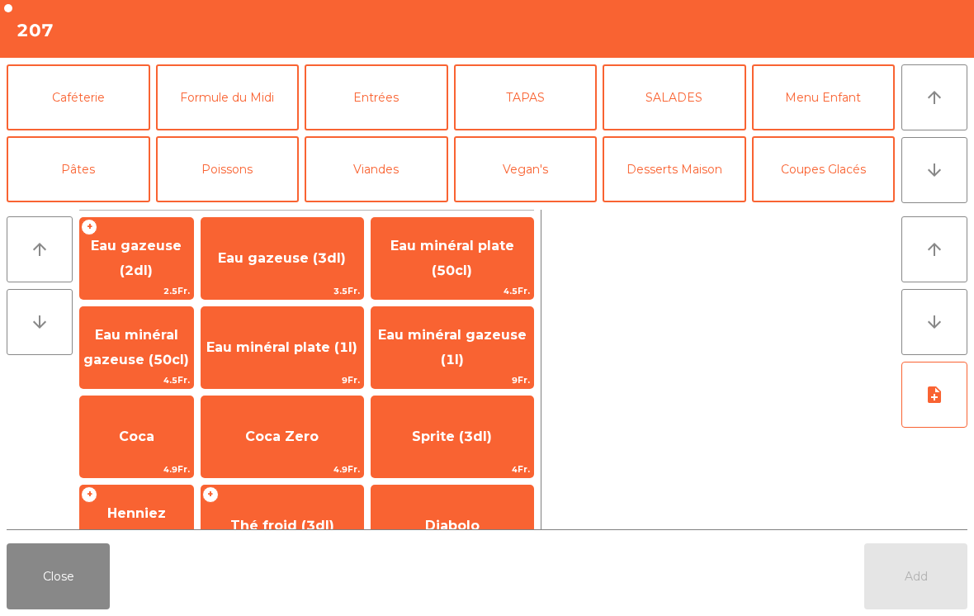
scroll to position [88, 0]
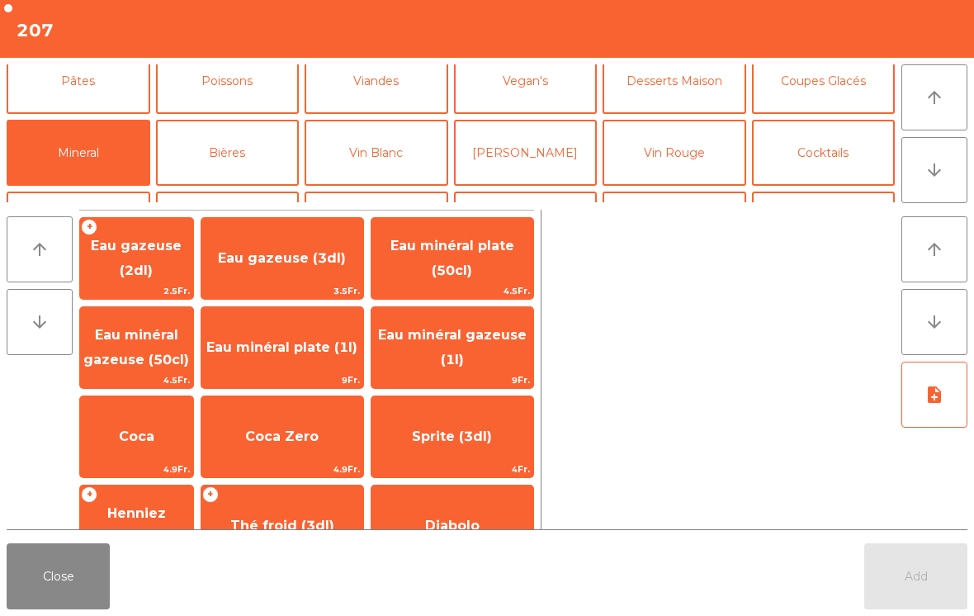
click at [476, 267] on span "Eau minéral plate (50cl)" at bounding box center [452, 258] width 124 height 40
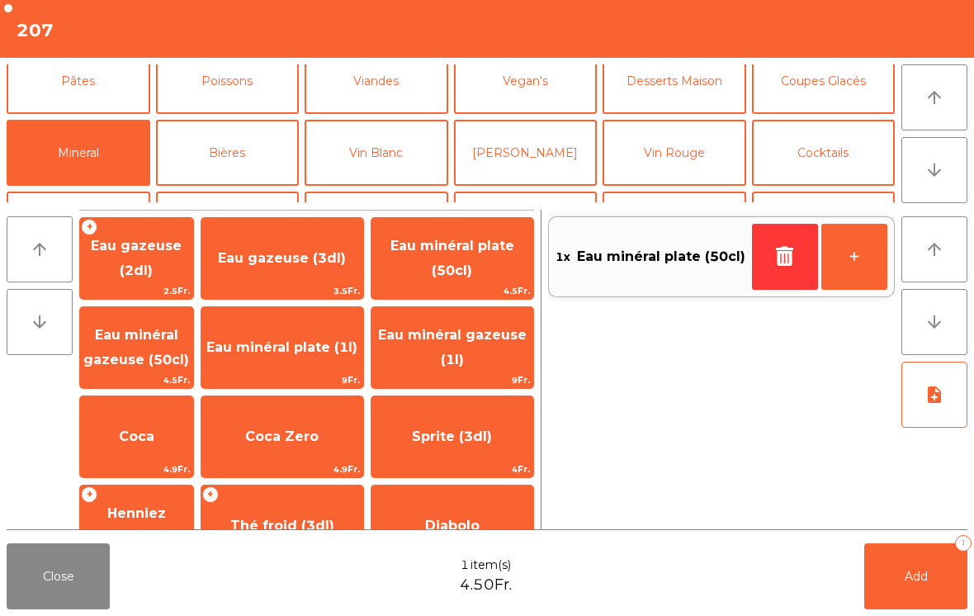
click at [234, 155] on button "Bières" at bounding box center [228, 153] width 144 height 66
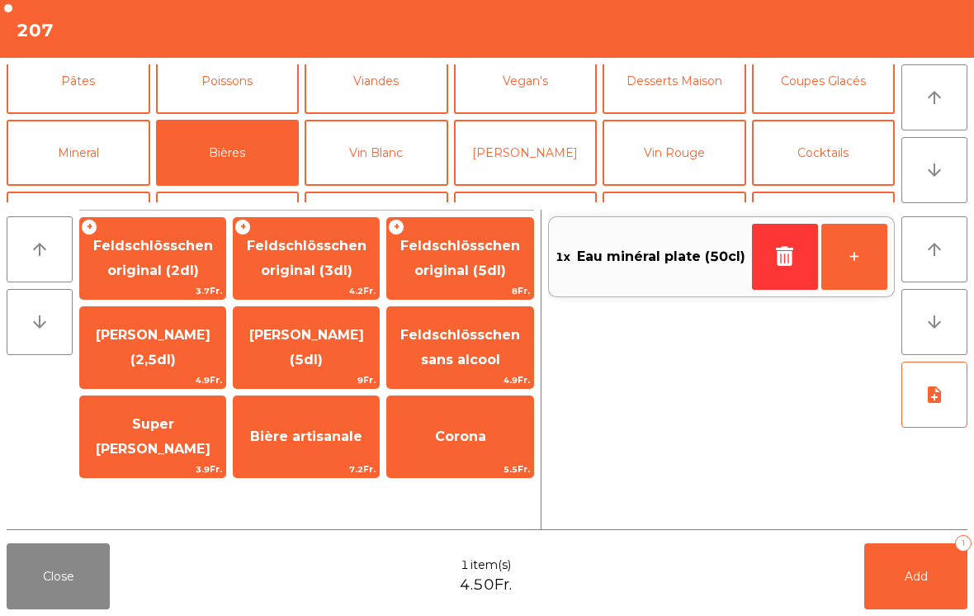
click at [304, 258] on span "Feldschlösschen original (3dl)" at bounding box center [306, 259] width 145 height 70
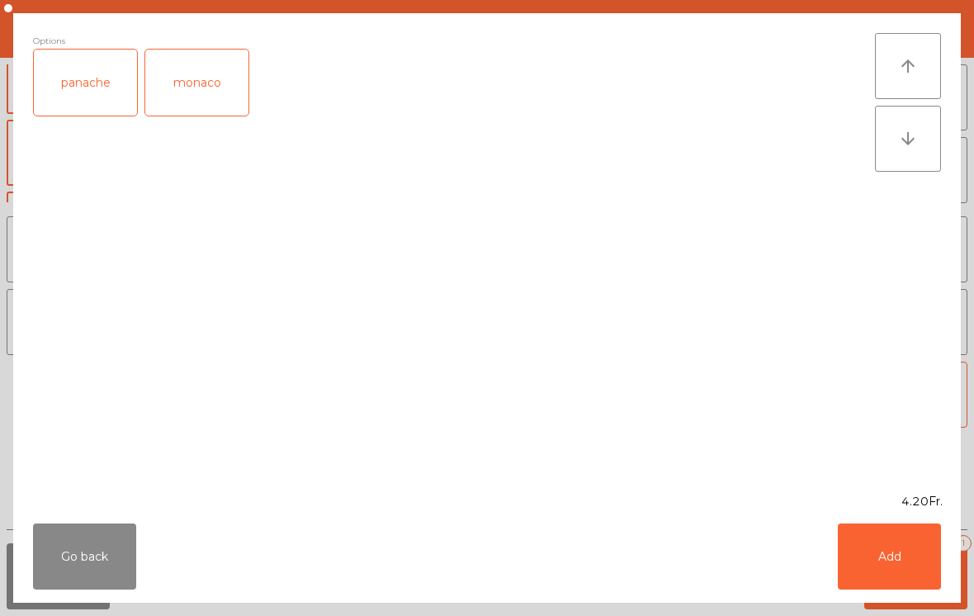
click at [899, 573] on button "Add" at bounding box center [889, 556] width 103 height 66
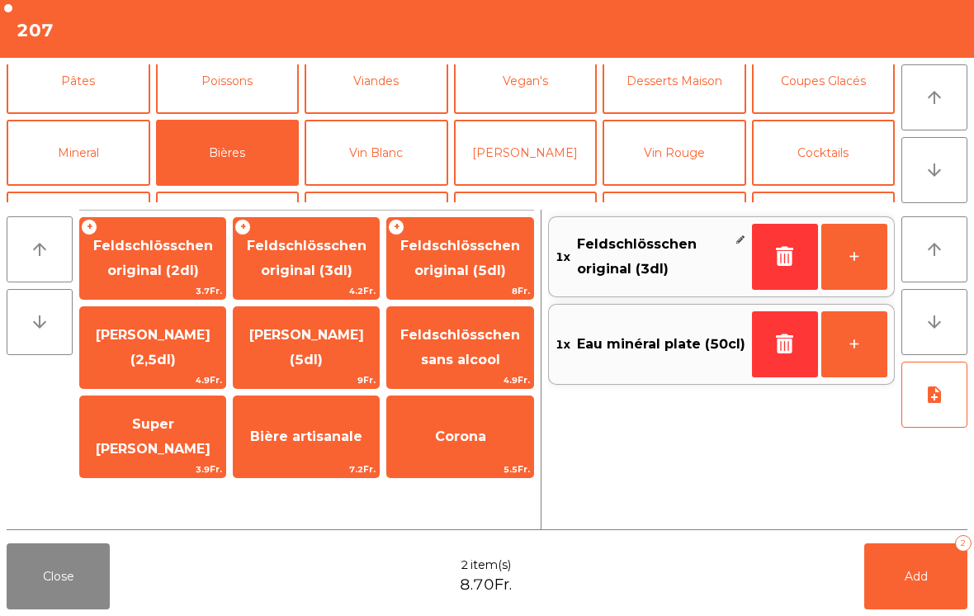
click at [926, 584] on button "Add 2" at bounding box center [915, 576] width 103 height 66
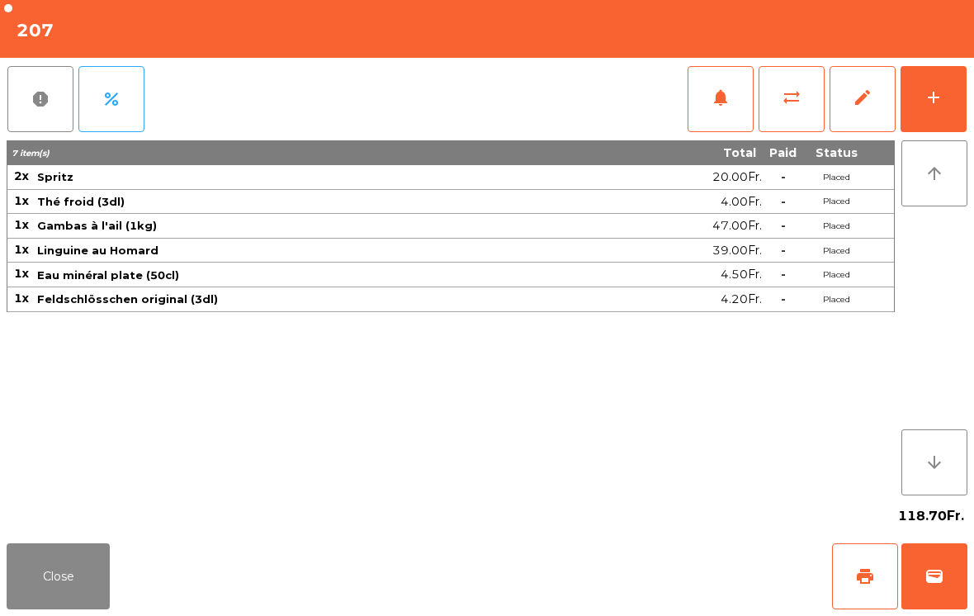
scroll to position [8, 0]
click at [73, 602] on button "Close" at bounding box center [58, 576] width 103 height 66
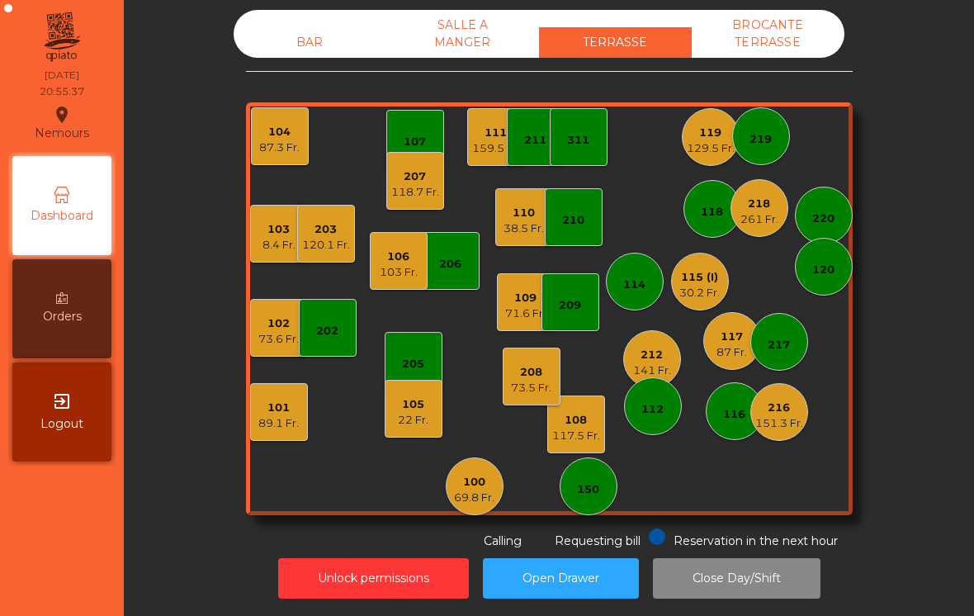
click at [344, 227] on div "203" at bounding box center [326, 229] width 48 height 17
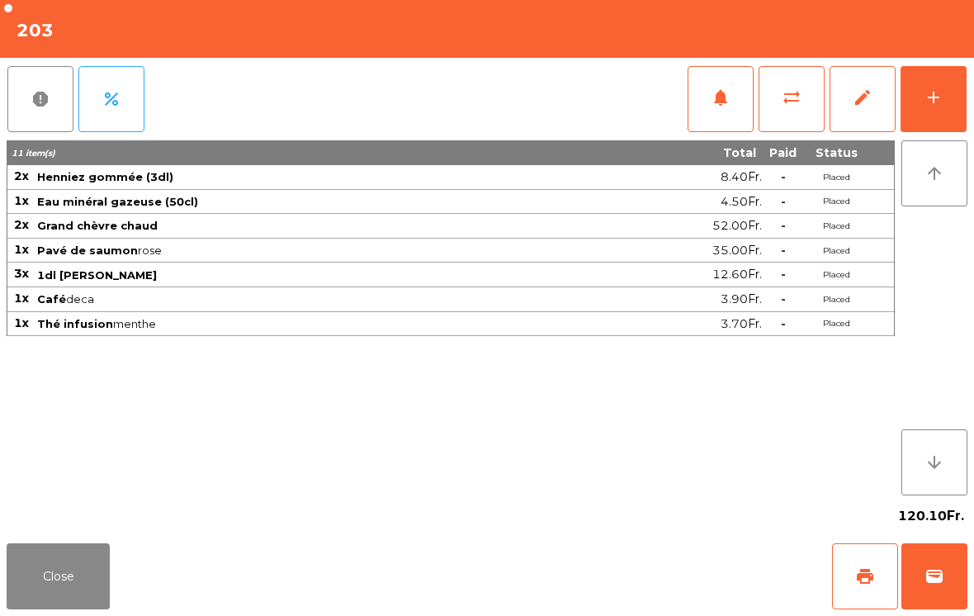
click at [965, 566] on button "wallet" at bounding box center [935, 576] width 66 height 66
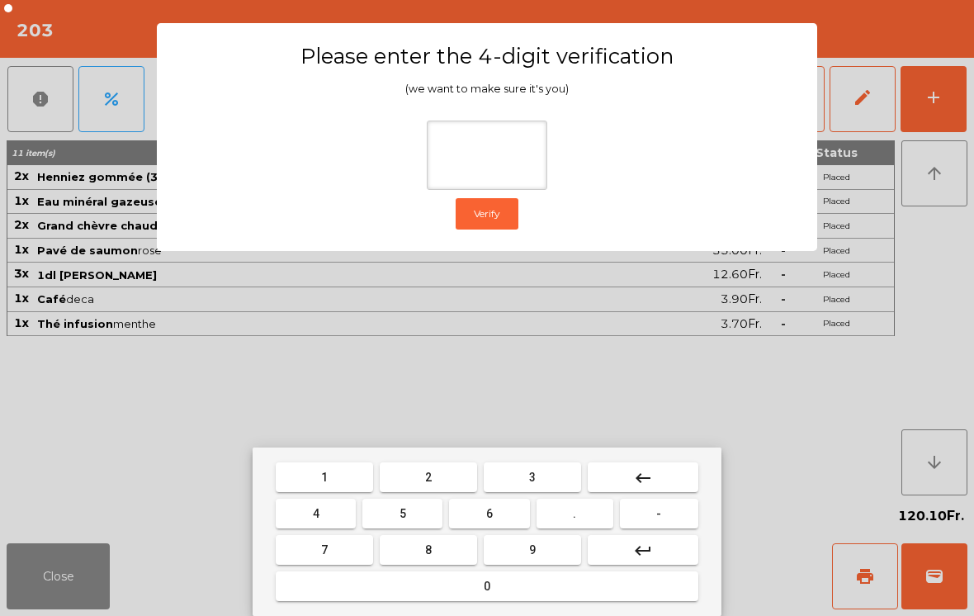
type input "*"
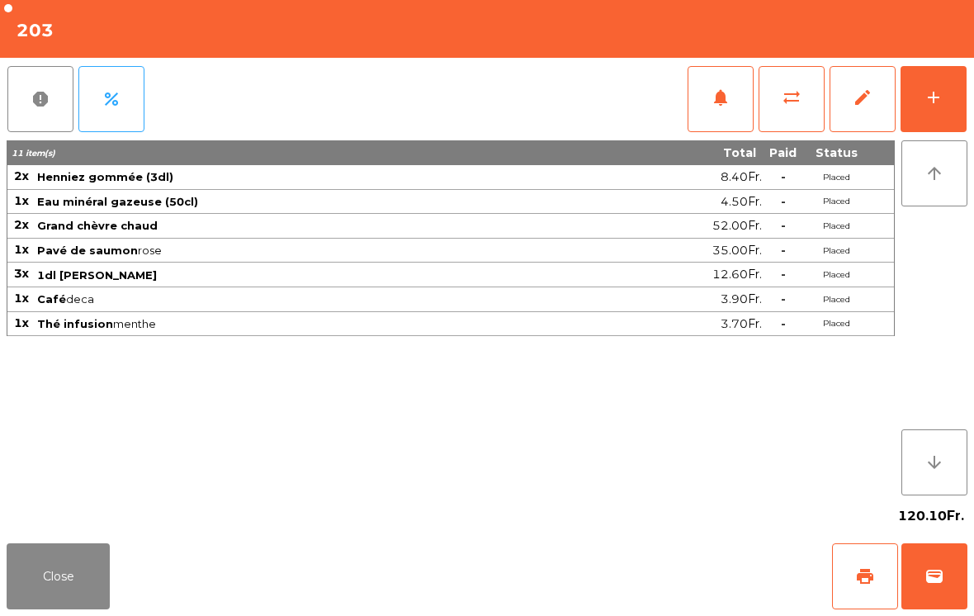
click at [649, 564] on div "Close print wallet" at bounding box center [487, 576] width 974 height 79
click at [643, 575] on div "Close print wallet" at bounding box center [487, 576] width 974 height 79
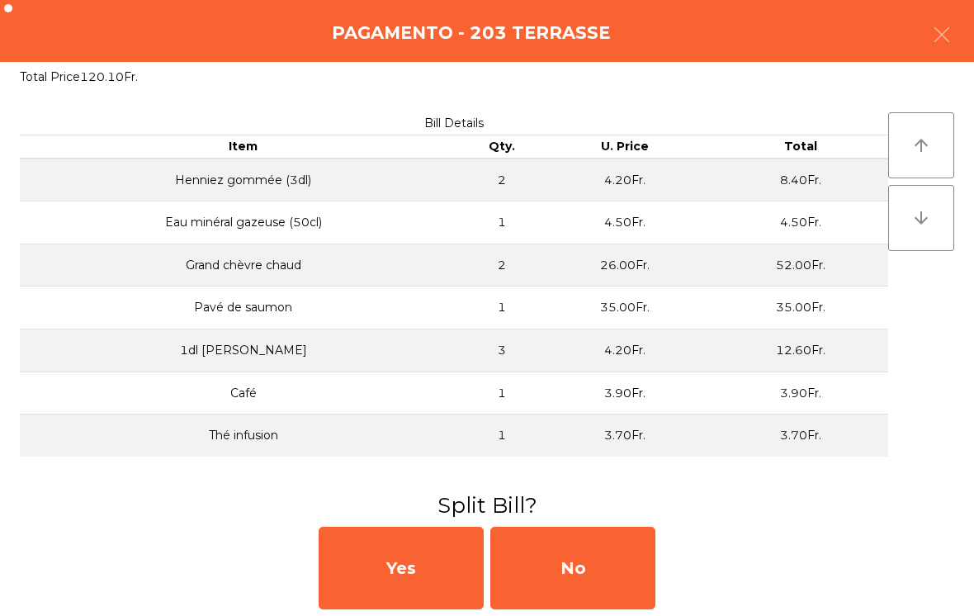
click at [627, 570] on div "No" at bounding box center [572, 568] width 165 height 83
click at [628, 572] on div "MB" at bounding box center [572, 568] width 165 height 83
click at [615, 573] on div "No" at bounding box center [572, 568] width 165 height 83
click at [598, 556] on div "No" at bounding box center [572, 568] width 165 height 83
click at [611, 543] on div "No" at bounding box center [572, 568] width 165 height 83
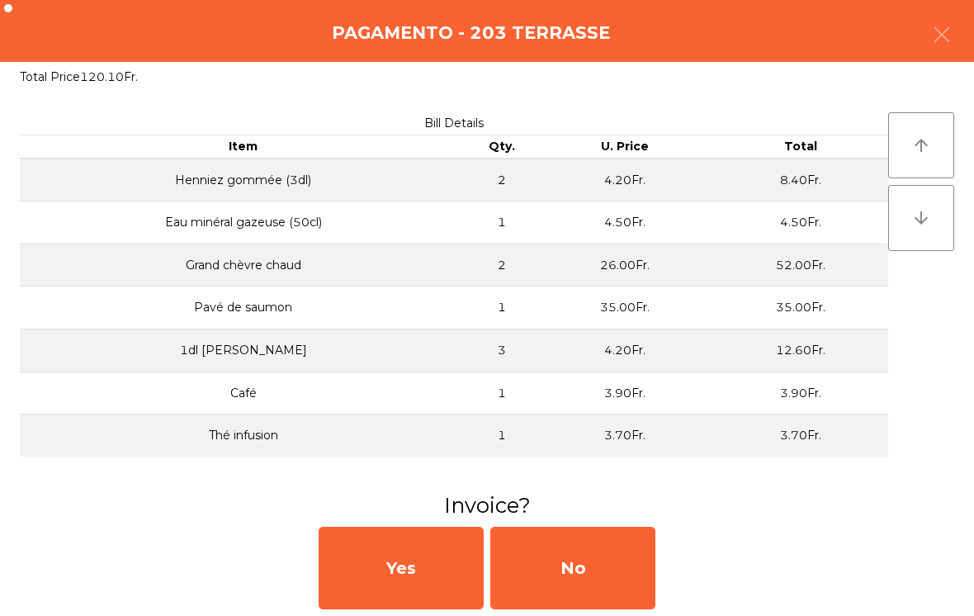
click at [619, 589] on div "No" at bounding box center [572, 568] width 165 height 83
click at [628, 594] on div "No" at bounding box center [572, 568] width 165 height 83
click at [575, 578] on div "No" at bounding box center [572, 568] width 165 height 83
click at [575, 578] on button "Open Drawer" at bounding box center [561, 578] width 156 height 40
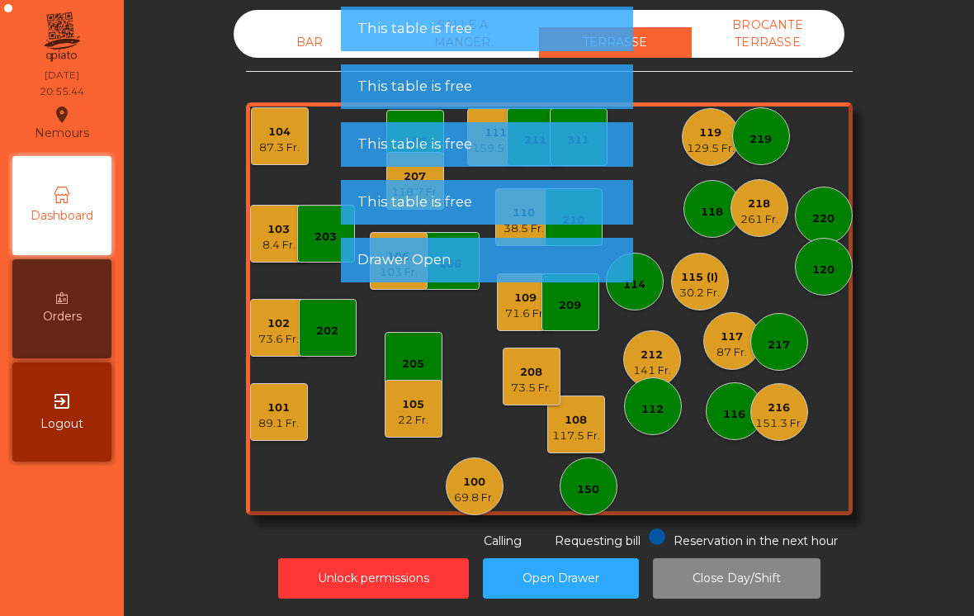
click at [609, 562] on button "Open Drawer" at bounding box center [561, 578] width 156 height 40
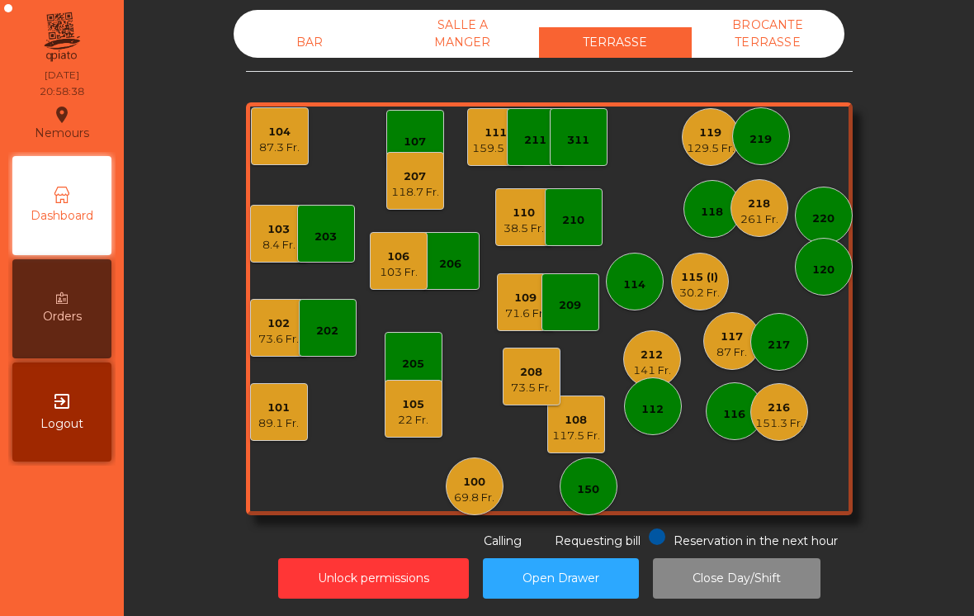
click at [792, 428] on div "151.3 Fr." at bounding box center [779, 423] width 48 height 17
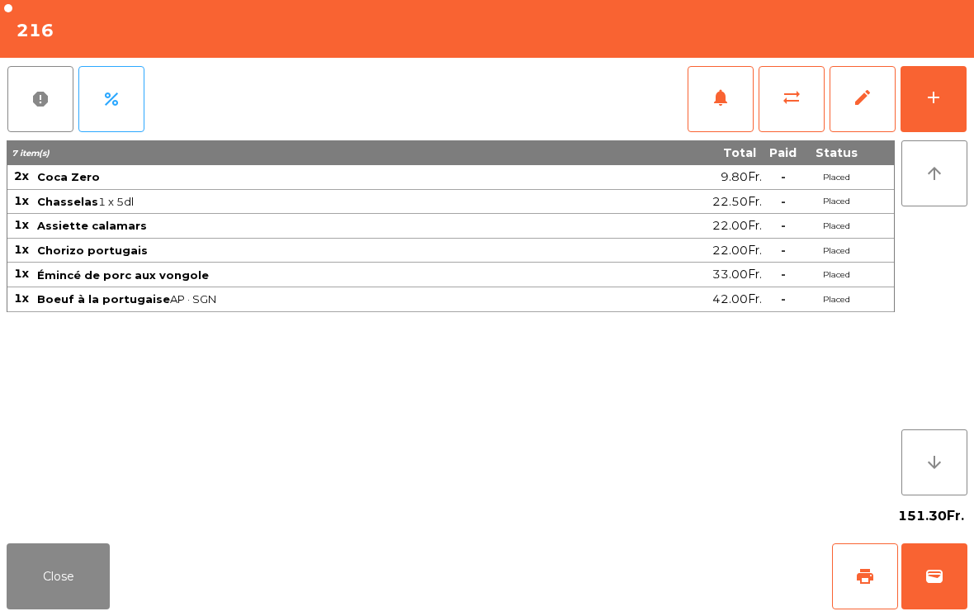
click at [44, 574] on button "Close" at bounding box center [58, 576] width 103 height 66
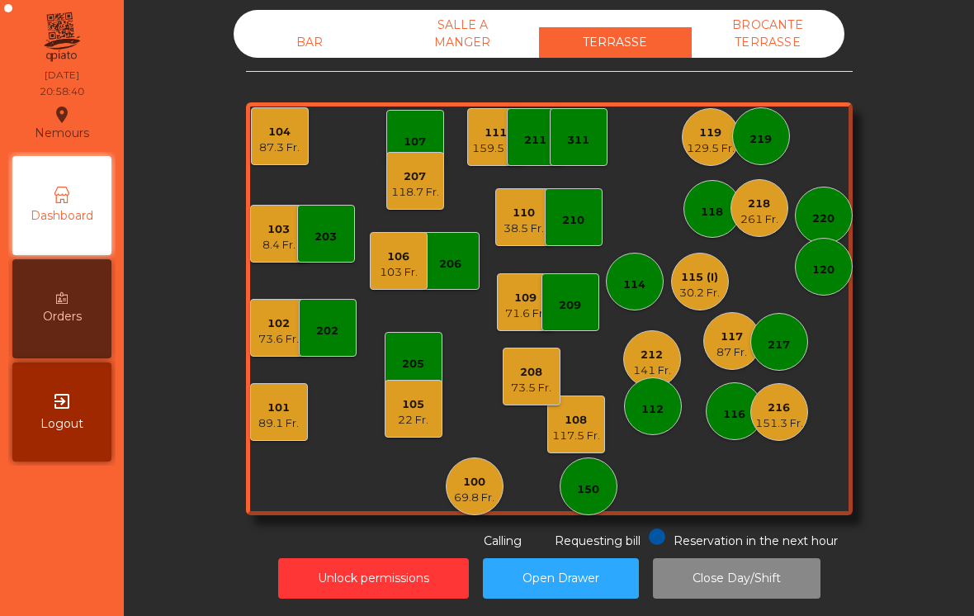
click at [641, 357] on div "212" at bounding box center [652, 355] width 38 height 17
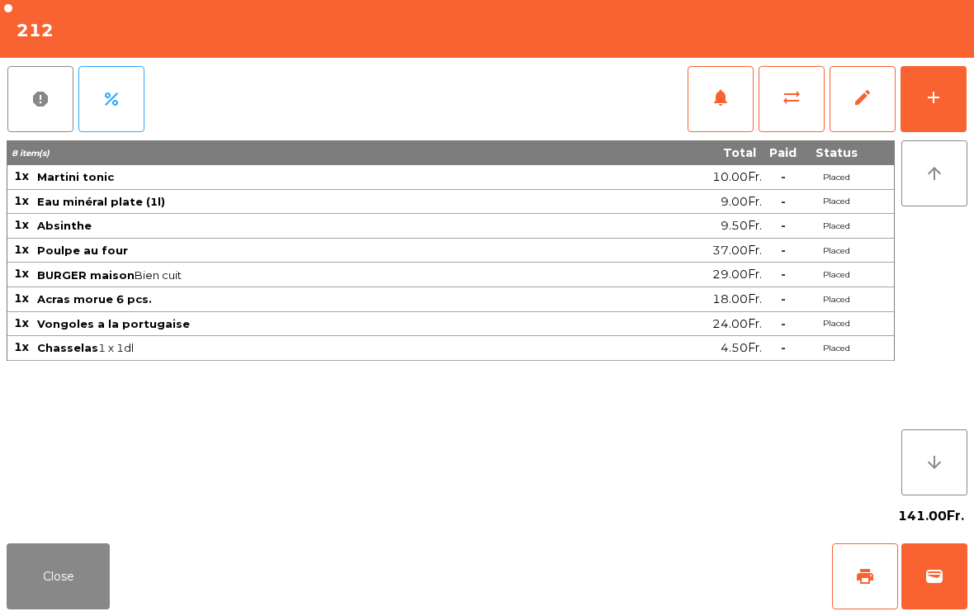
click at [930, 589] on button "wallet" at bounding box center [935, 576] width 66 height 66
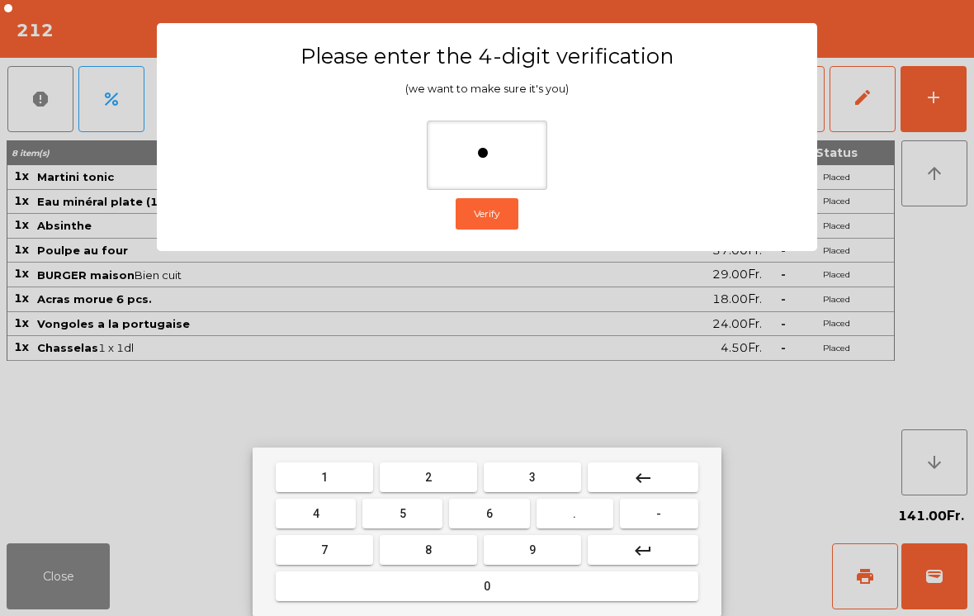
type input "**"
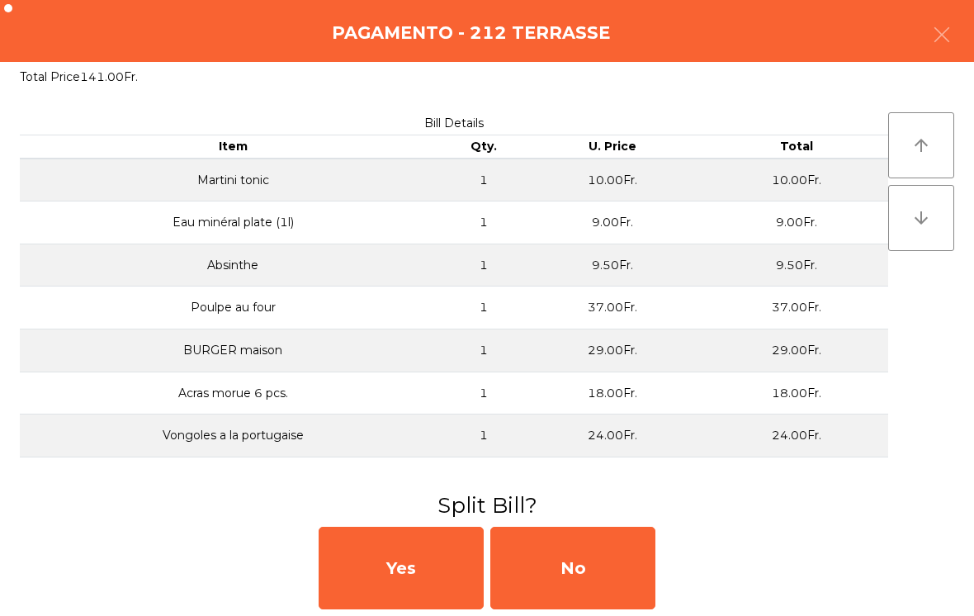
click at [585, 581] on div "No" at bounding box center [572, 568] width 165 height 83
click at [581, 573] on div "MB" at bounding box center [572, 568] width 165 height 83
click at [546, 565] on div "No" at bounding box center [572, 568] width 165 height 83
click at [546, 581] on button "Open Drawer" at bounding box center [561, 578] width 156 height 40
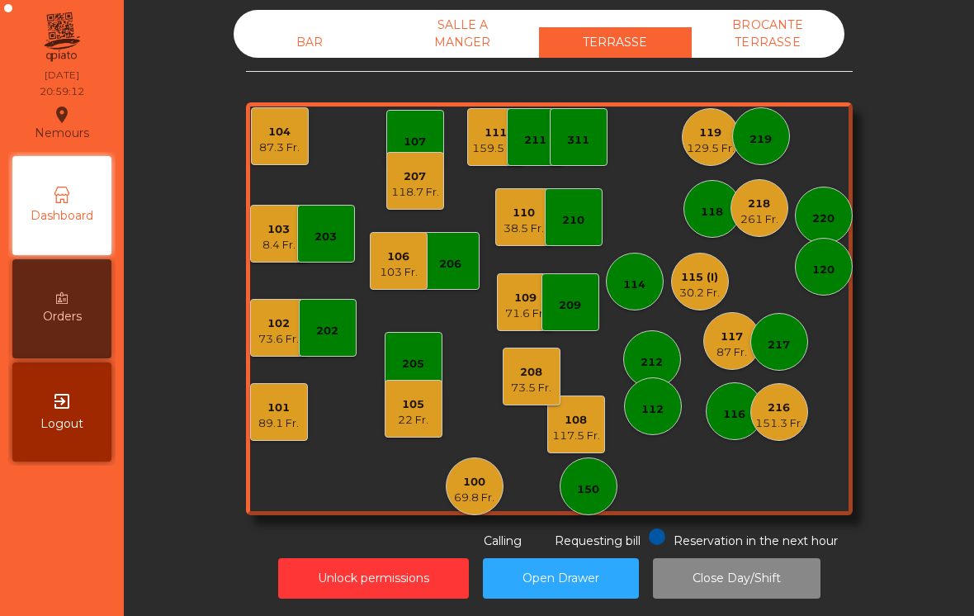
click at [793, 419] on div "151.3 Fr." at bounding box center [779, 423] width 48 height 17
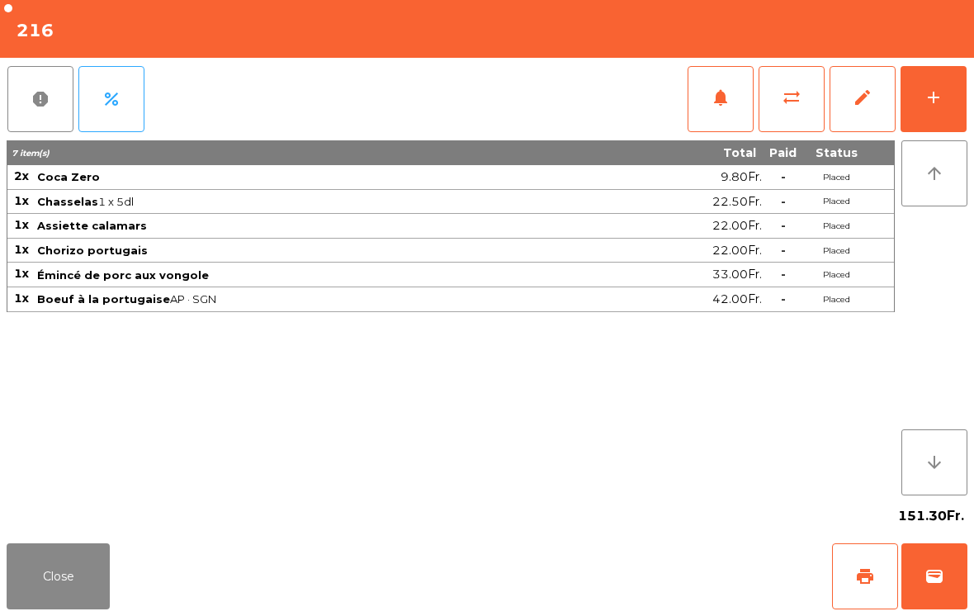
click at [940, 108] on button "add" at bounding box center [934, 99] width 66 height 66
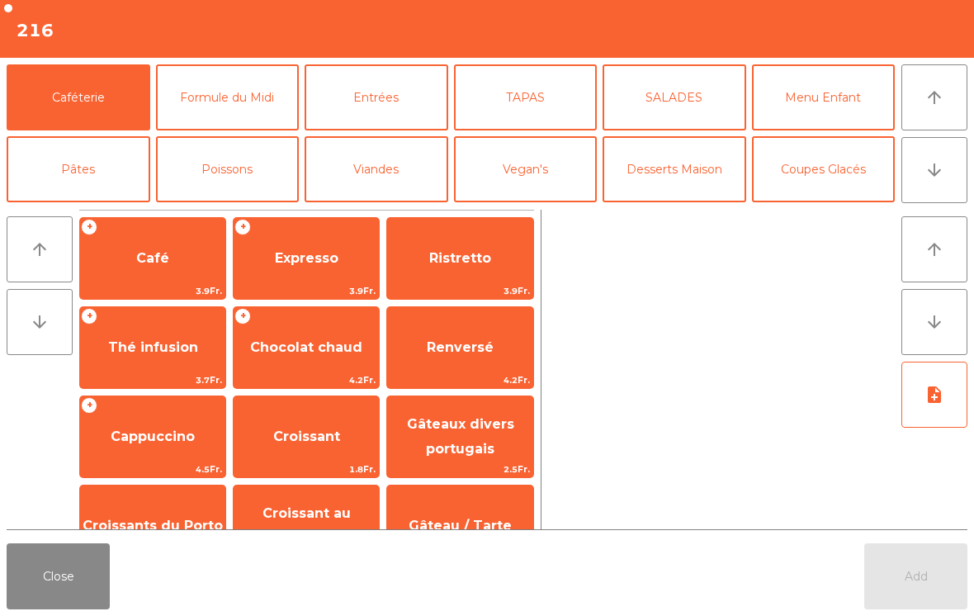
click at [941, 181] on button "arrow_downward" at bounding box center [935, 170] width 66 height 66
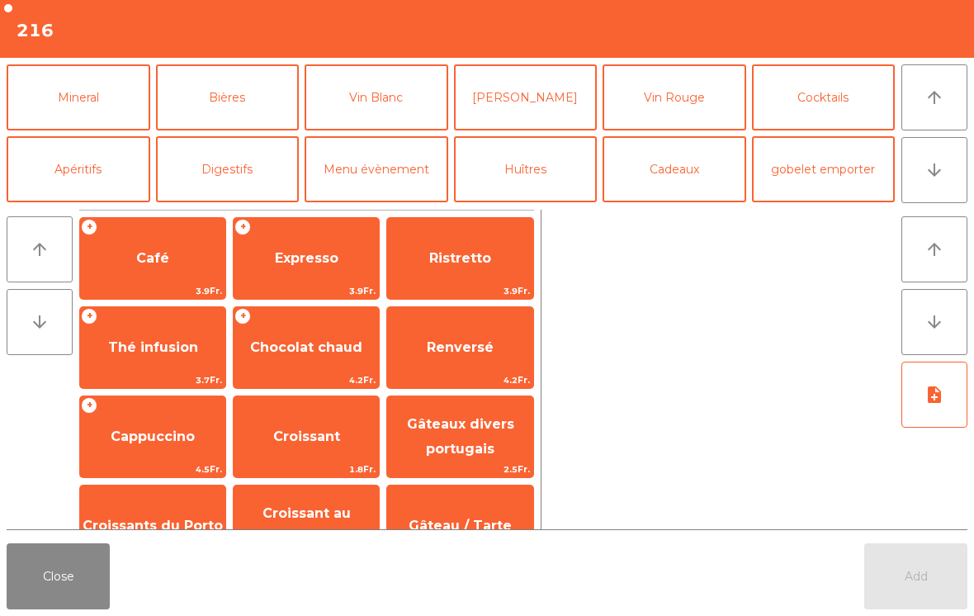
click at [696, 103] on button "Vin Rouge" at bounding box center [675, 97] width 144 height 66
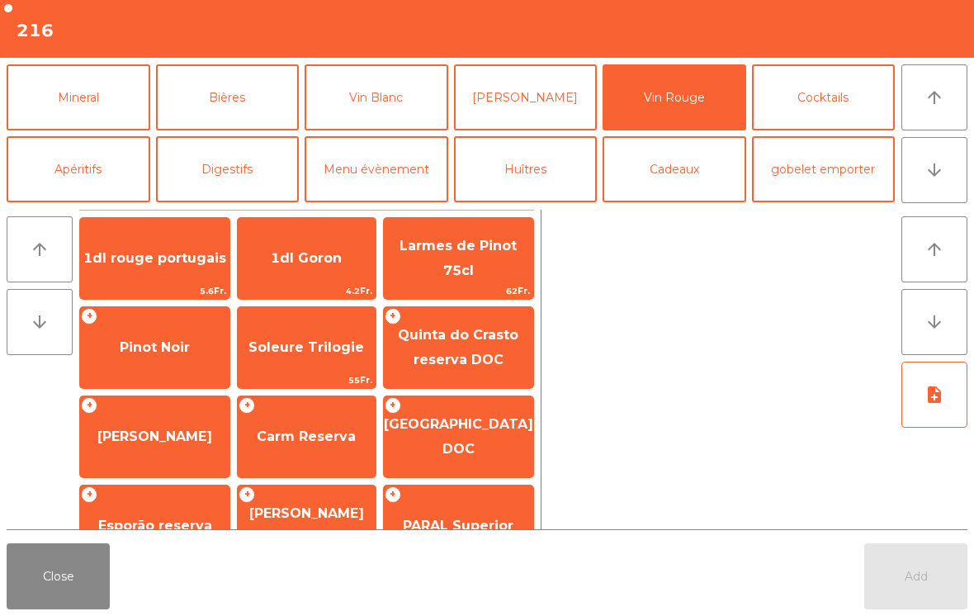
scroll to position [345, 0]
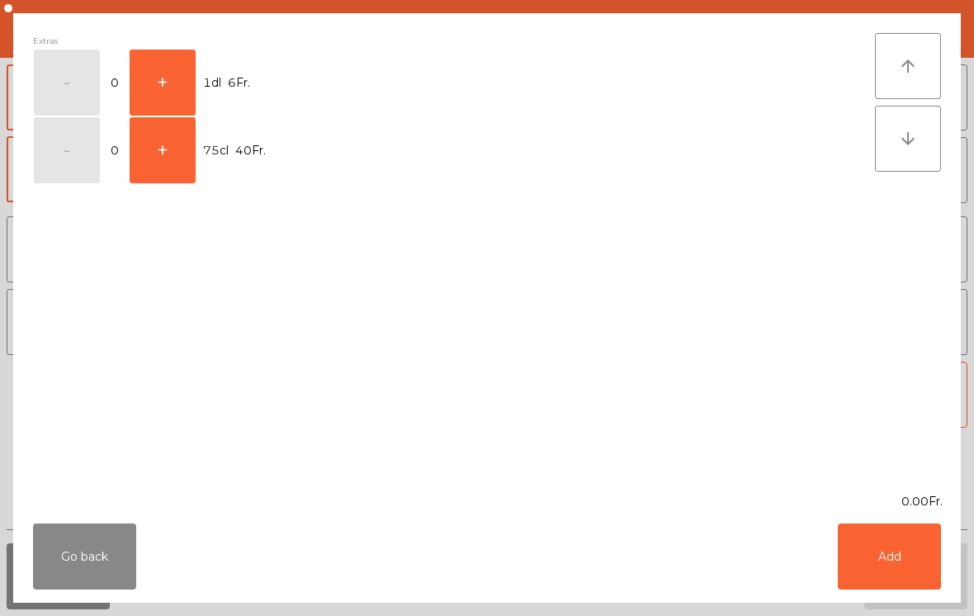
scroll to position [588, 0]
click at [159, 88] on button "+" at bounding box center [163, 83] width 66 height 66
click at [887, 561] on button "Add" at bounding box center [889, 556] width 103 height 66
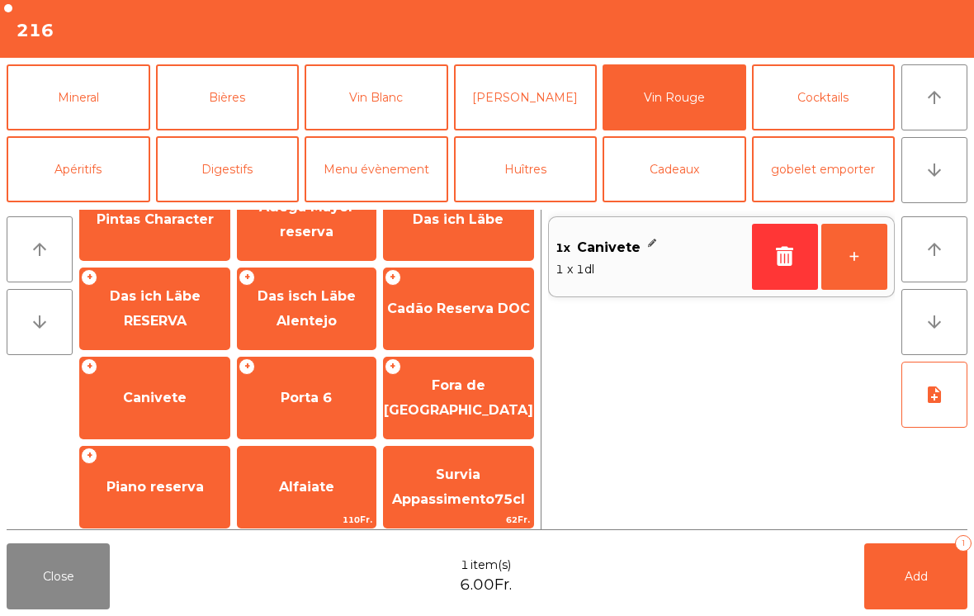
click at [930, 102] on icon "arrow_upward" at bounding box center [935, 98] width 20 height 20
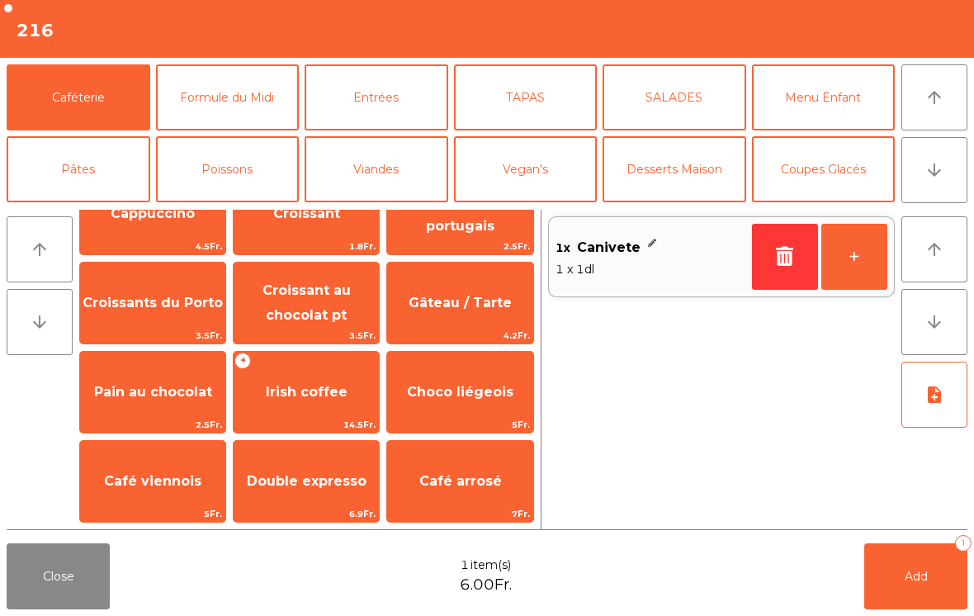
scroll to position [0, 0]
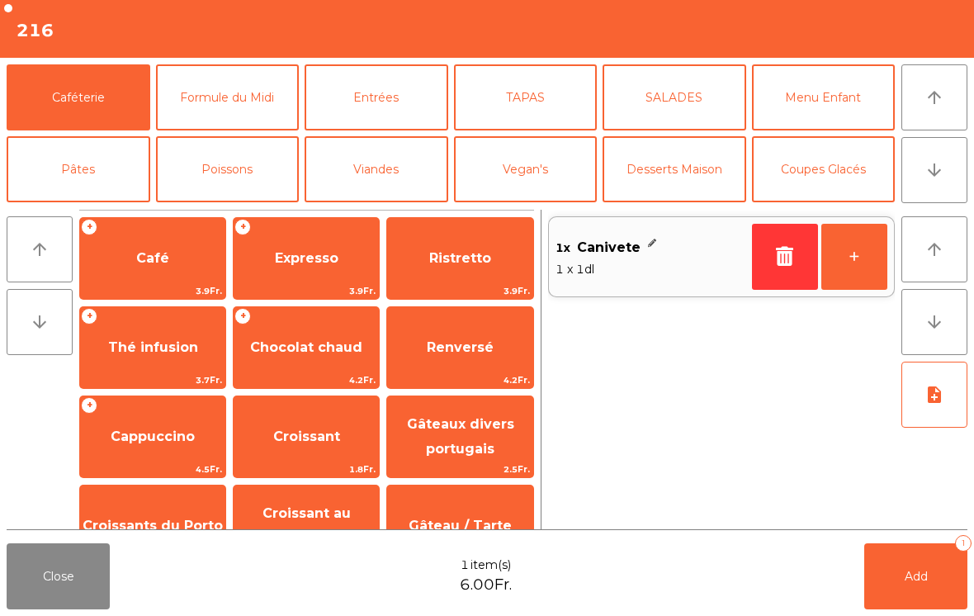
click at [127, 271] on span "Café" at bounding box center [152, 258] width 145 height 45
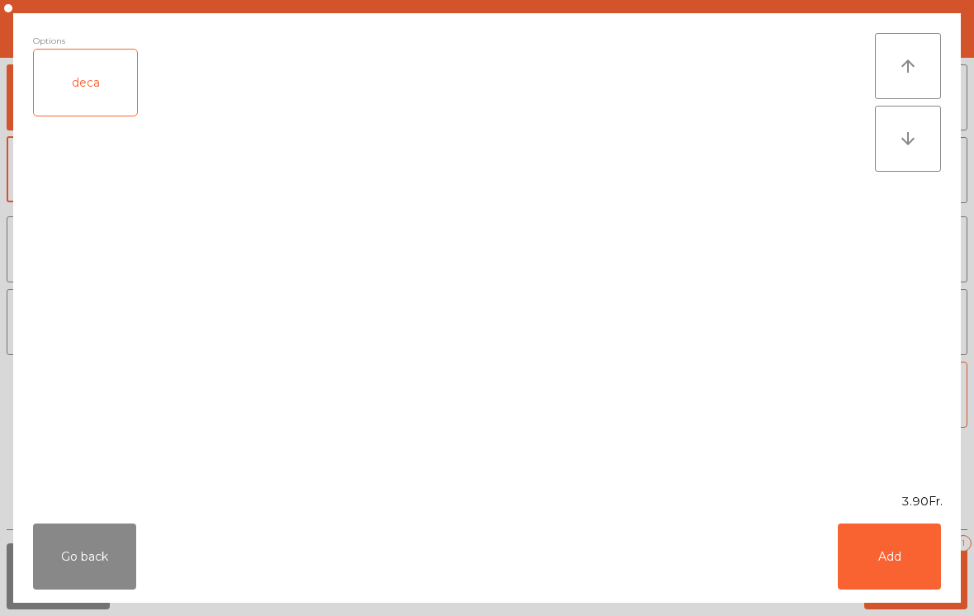
click at [894, 551] on button "Add" at bounding box center [889, 556] width 103 height 66
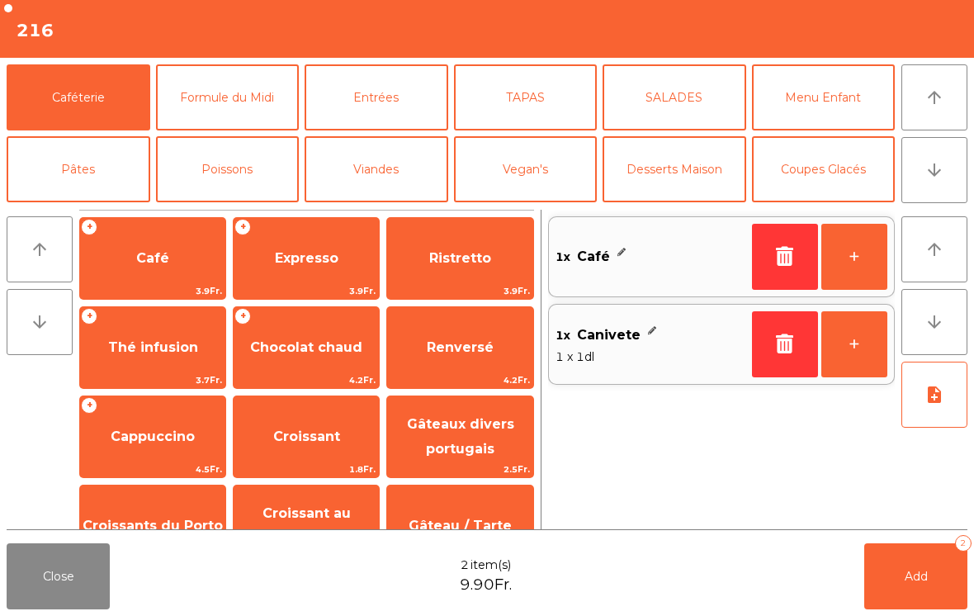
click at [911, 578] on span "Add" at bounding box center [916, 576] width 23 height 15
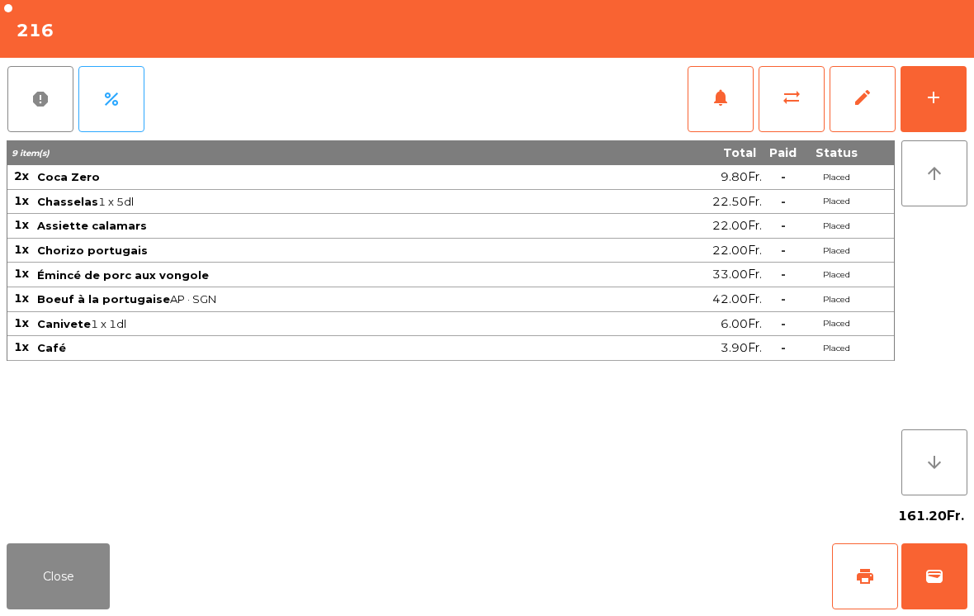
click at [91, 574] on button "Close" at bounding box center [58, 576] width 103 height 66
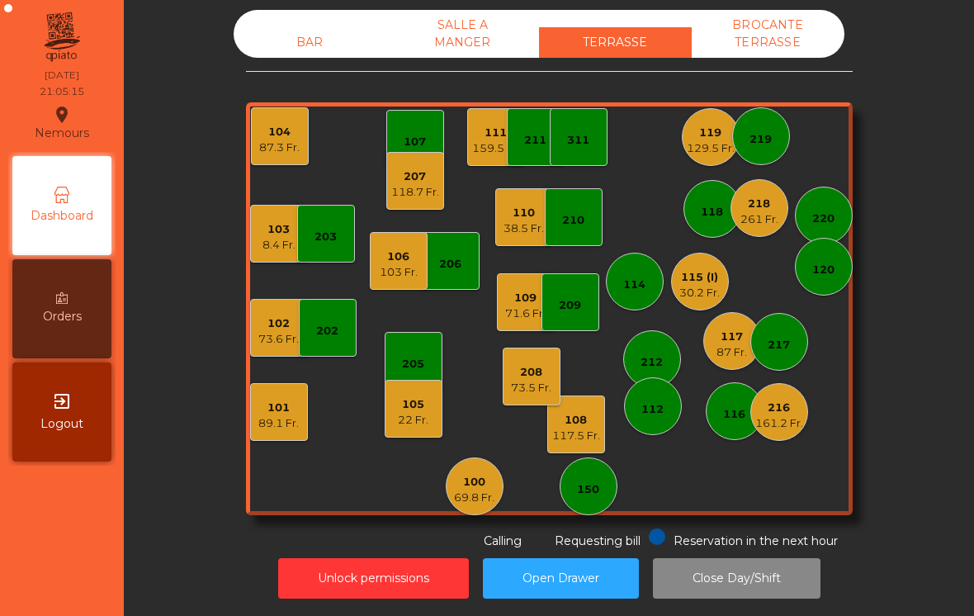
click at [299, 135] on div "104" at bounding box center [279, 132] width 40 height 17
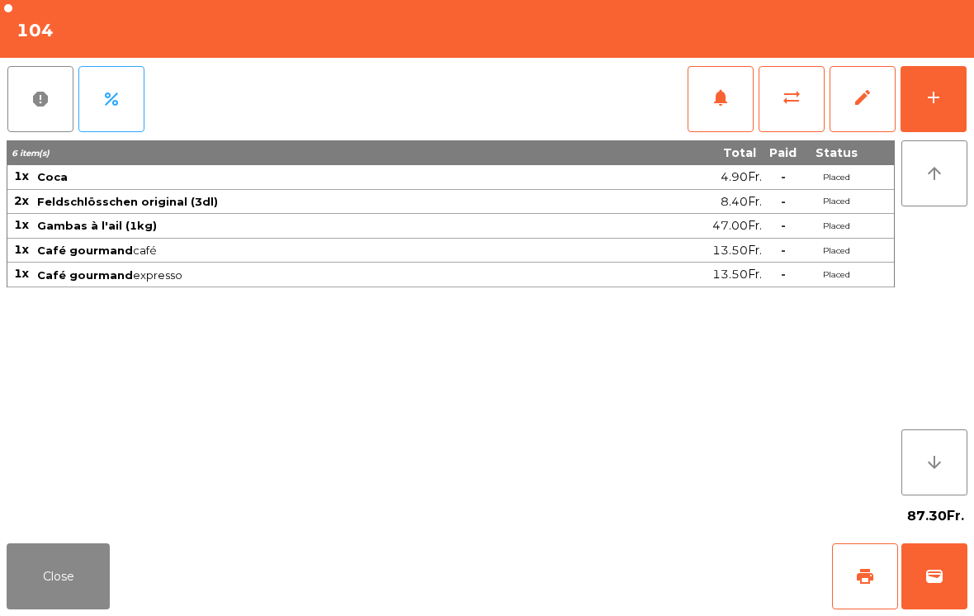
click at [842, 585] on button "print" at bounding box center [865, 576] width 66 height 66
click at [127, 544] on div "Close print wallet" at bounding box center [487, 576] width 974 height 79
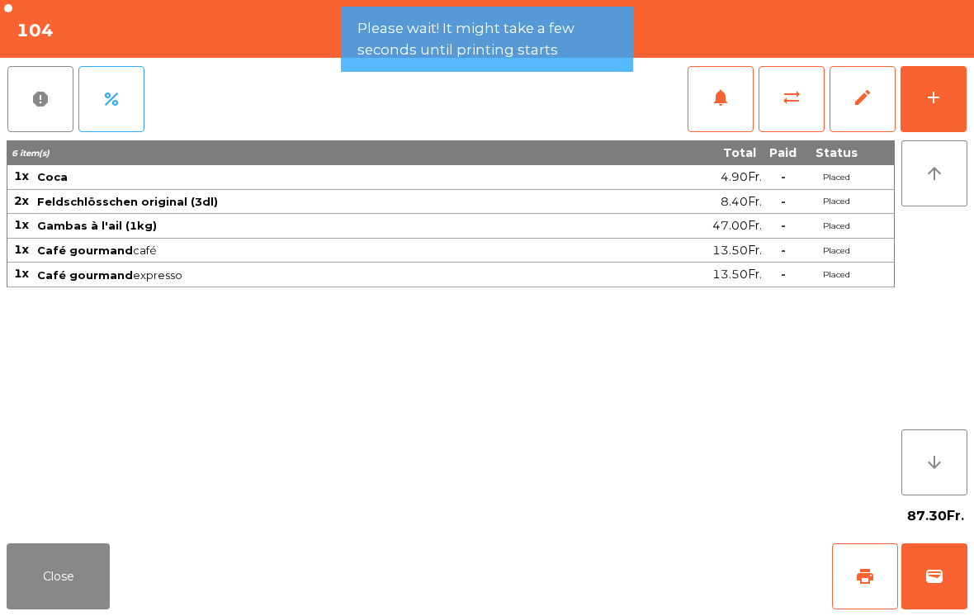
click at [81, 600] on button "Close" at bounding box center [58, 576] width 103 height 66
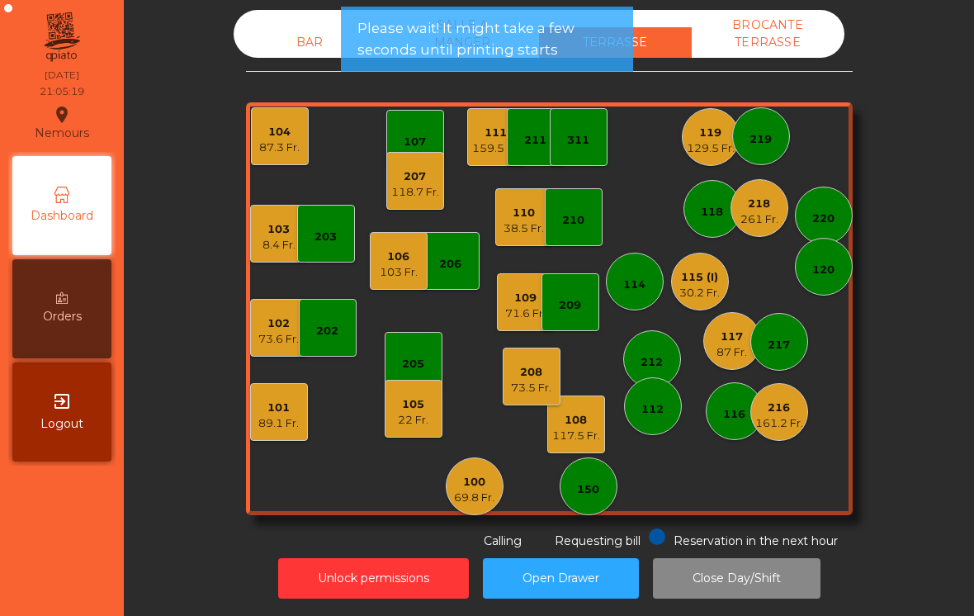
click at [281, 347] on div "102 73.6 Fr." at bounding box center [279, 328] width 58 height 58
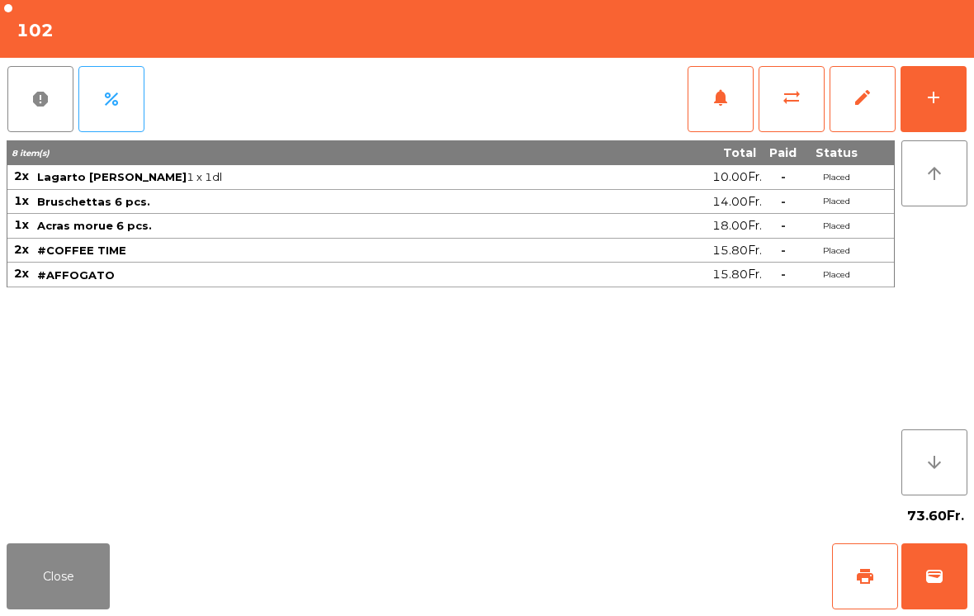
click at [964, 589] on button "wallet" at bounding box center [935, 576] width 66 height 66
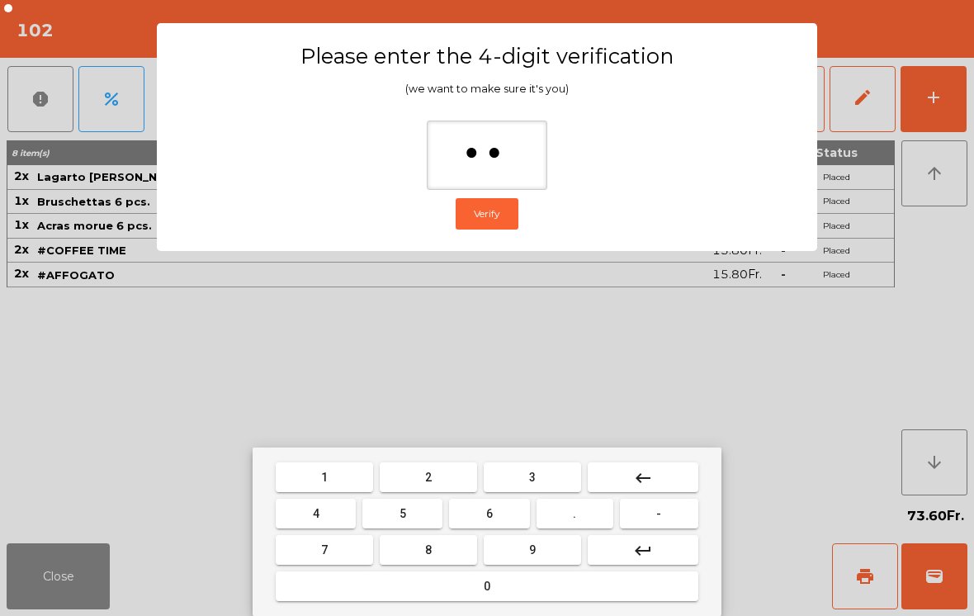
type input "***"
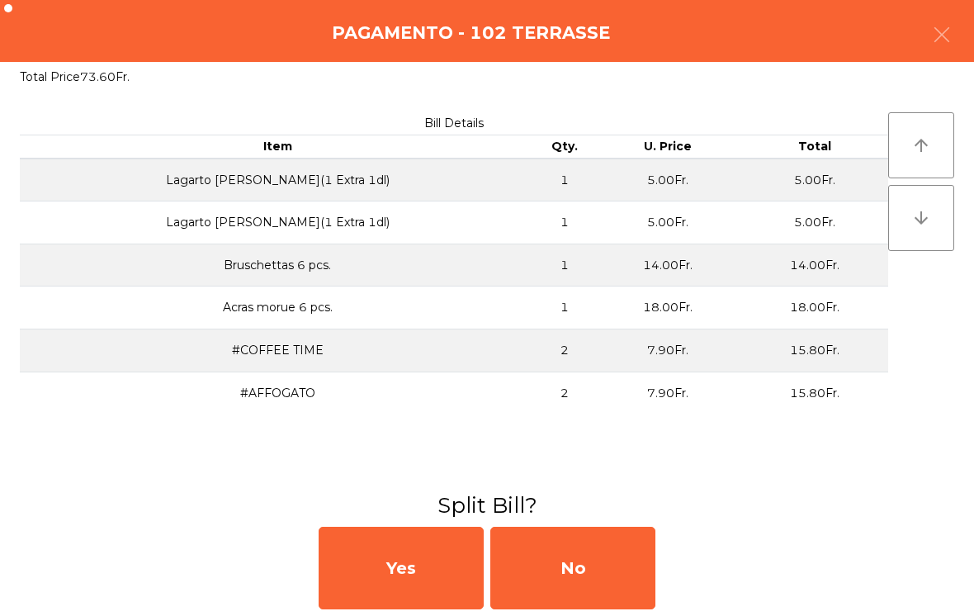
click at [604, 566] on div "No" at bounding box center [572, 568] width 165 height 83
click at [597, 556] on div "MB" at bounding box center [572, 568] width 165 height 83
click at [578, 571] on div "No" at bounding box center [572, 568] width 165 height 83
click at [582, 586] on div "No" at bounding box center [572, 568] width 165 height 83
click at [581, 585] on div "No" at bounding box center [572, 568] width 165 height 83
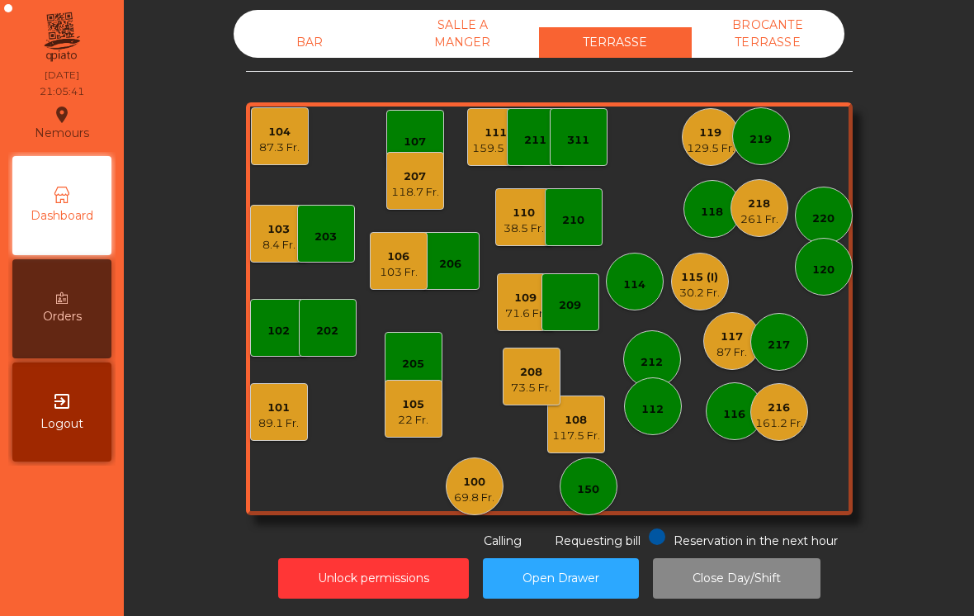
click at [522, 219] on div "110" at bounding box center [524, 213] width 40 height 17
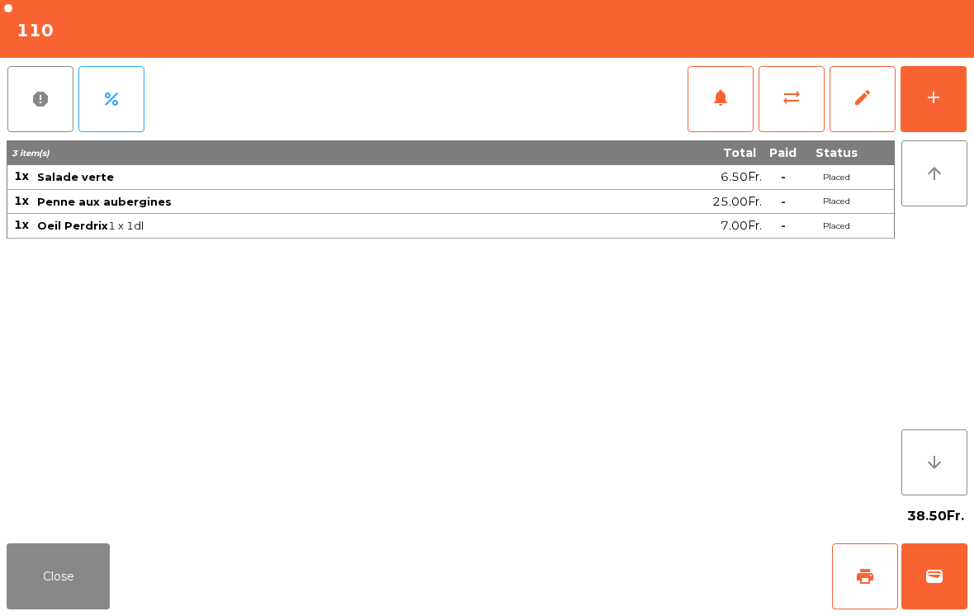
click at [90, 549] on button "Close" at bounding box center [58, 576] width 103 height 66
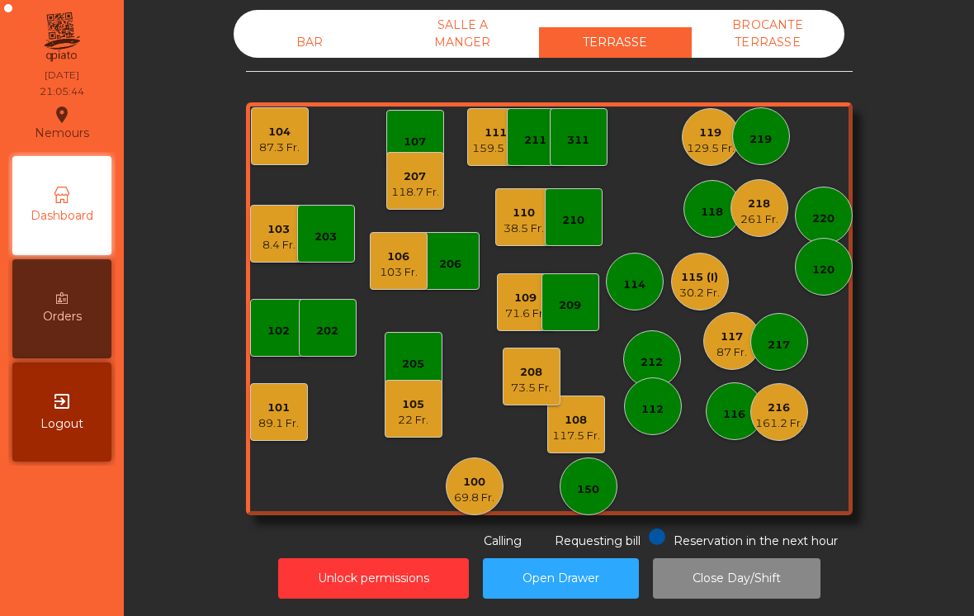
click at [500, 123] on div "111 159.5 Fr." at bounding box center [496, 137] width 48 height 39
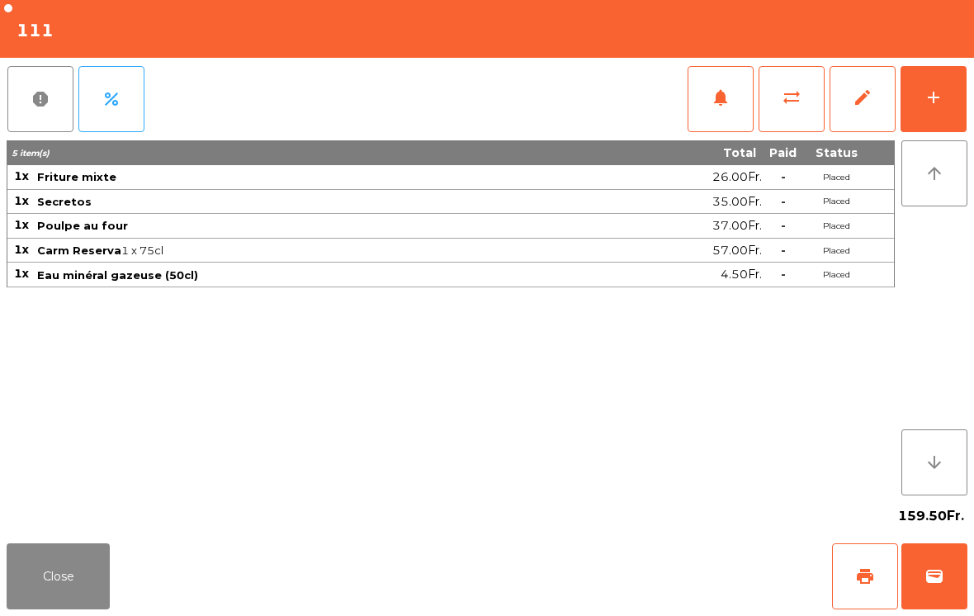
click at [713, 121] on button "notifications" at bounding box center [721, 99] width 66 height 66
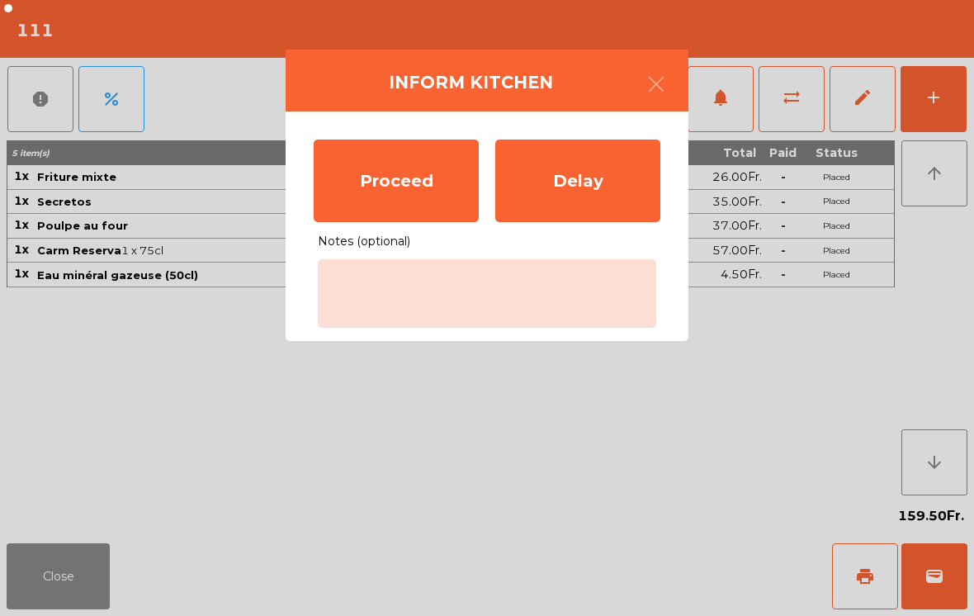
click at [403, 207] on div "Proceed" at bounding box center [396, 181] width 165 height 83
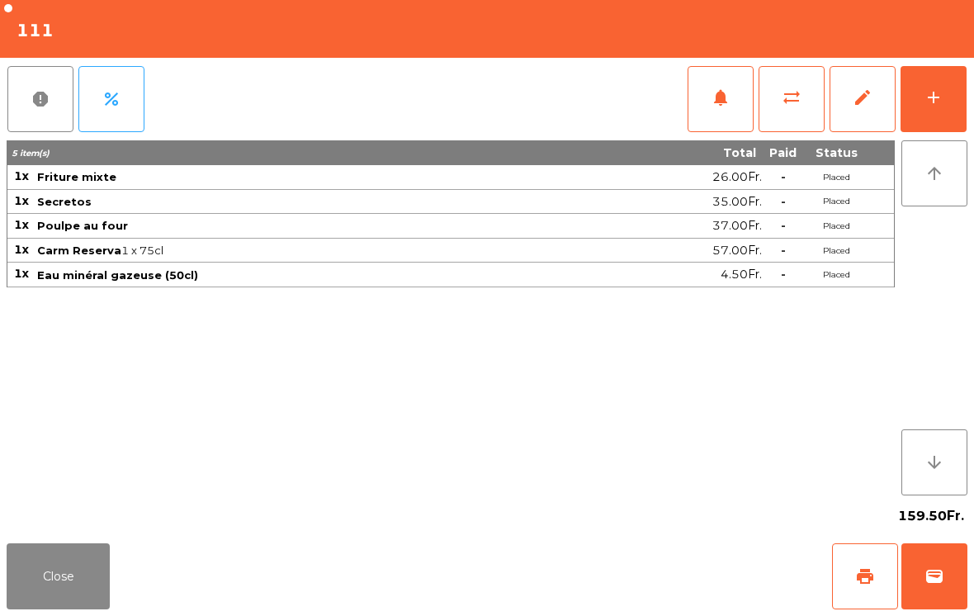
click at [61, 601] on button "Close" at bounding box center [58, 576] width 103 height 66
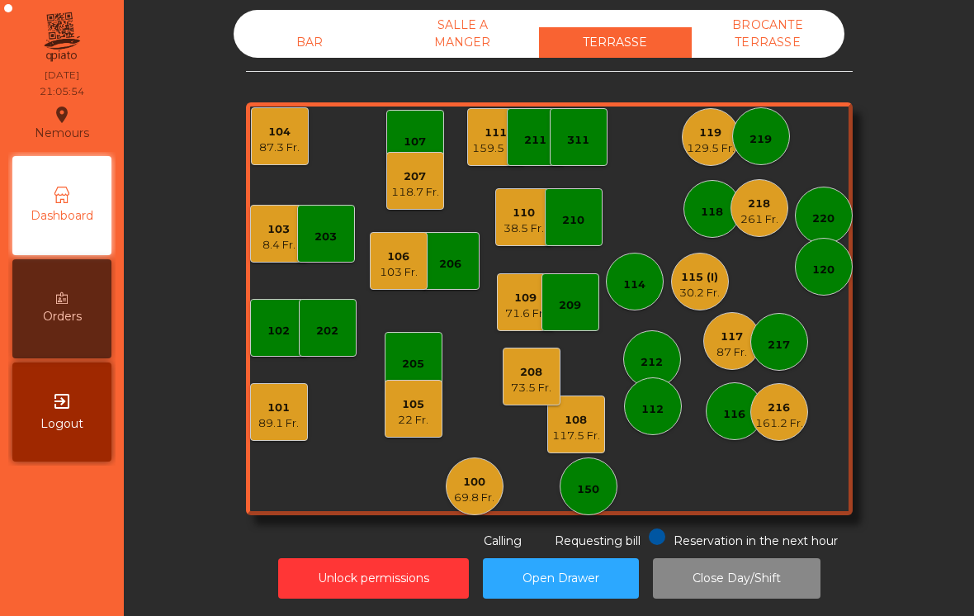
click at [319, 50] on div "BAR" at bounding box center [310, 42] width 153 height 31
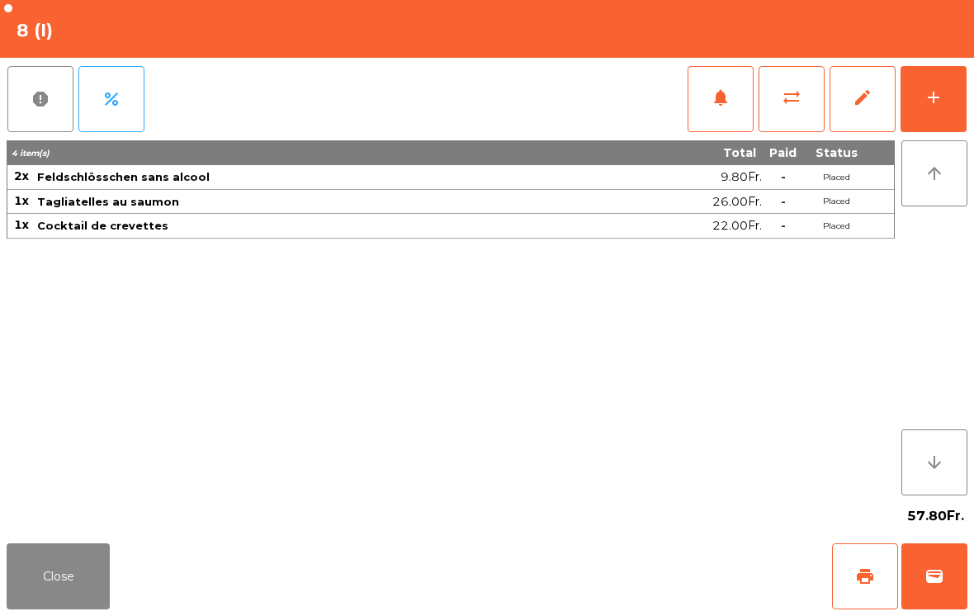
click at [929, 601] on button "wallet" at bounding box center [935, 576] width 66 height 66
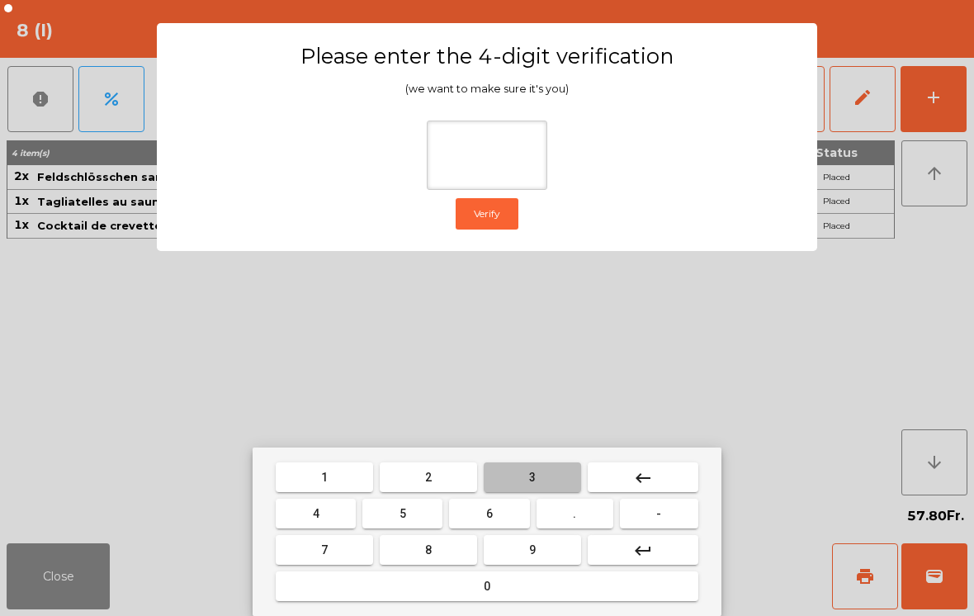
type input "*"
type input "***"
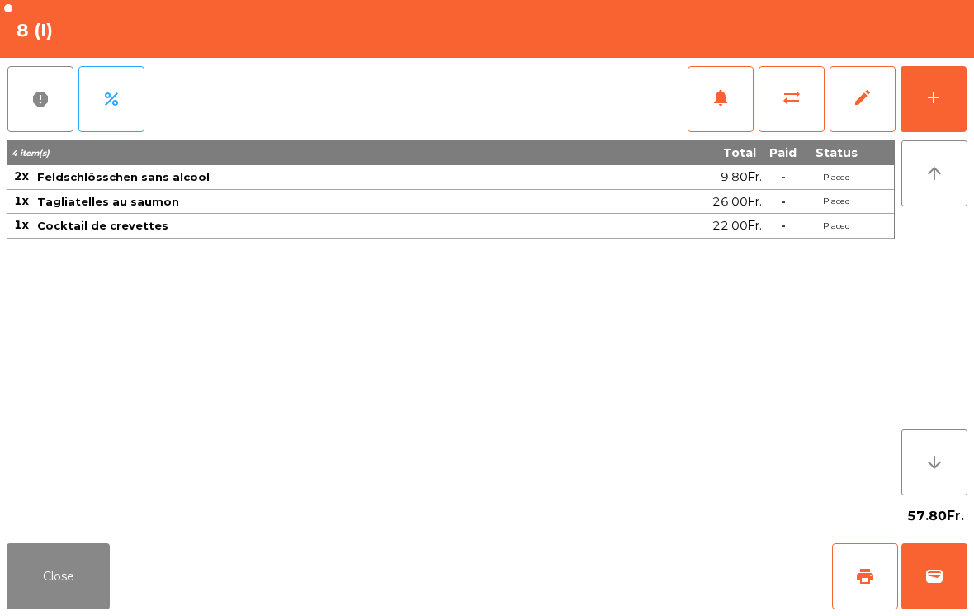
click at [616, 535] on div "57.80Fr." at bounding box center [487, 515] width 961 height 41
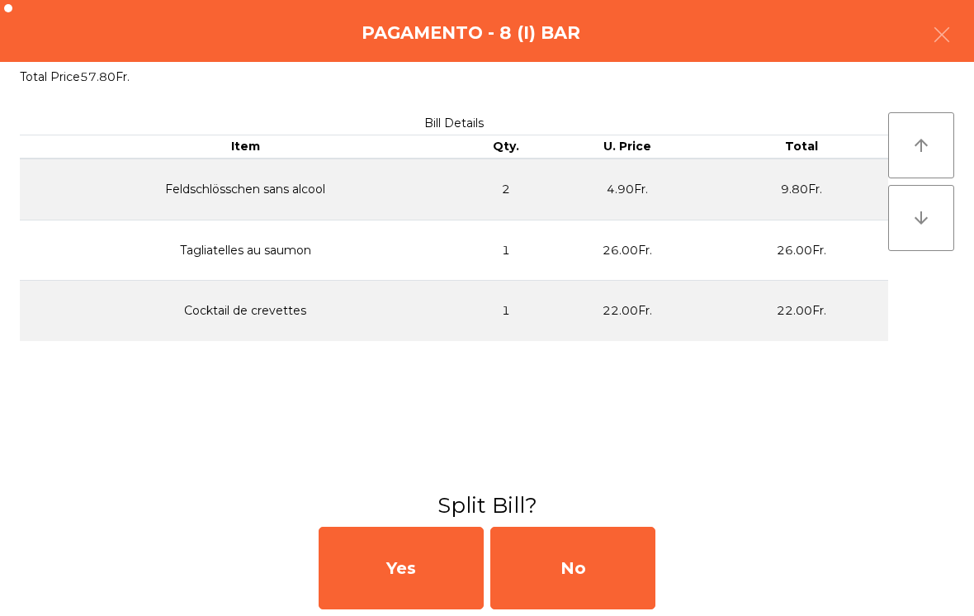
click at [608, 551] on div "No" at bounding box center [572, 568] width 165 height 83
click at [589, 552] on div "MB" at bounding box center [572, 568] width 165 height 83
click at [570, 563] on div "No" at bounding box center [572, 568] width 165 height 83
click at [570, 562] on div "No" at bounding box center [572, 568] width 165 height 83
click at [572, 564] on div "No" at bounding box center [572, 568] width 165 height 83
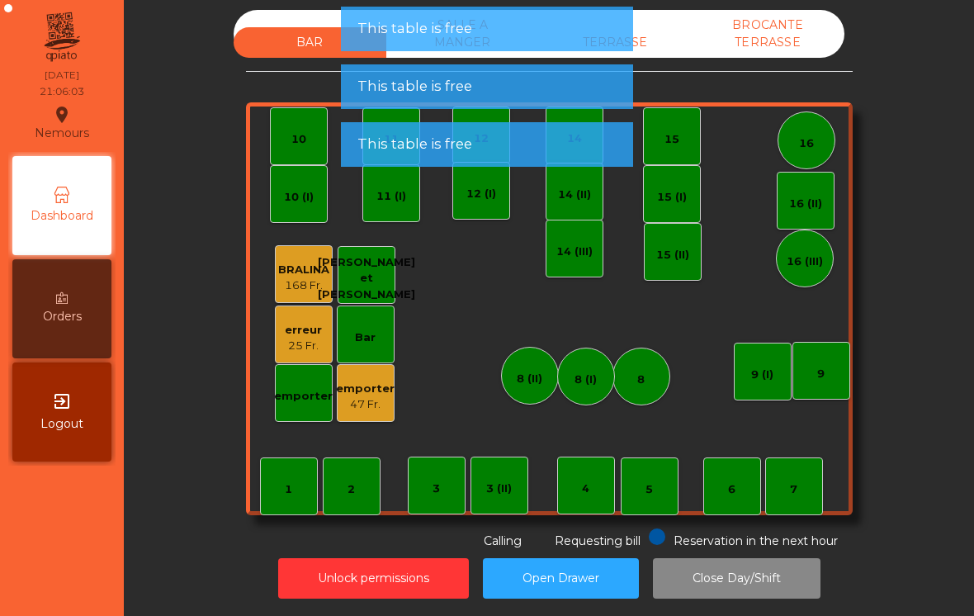
click at [647, 490] on div "5" at bounding box center [649, 489] width 7 height 17
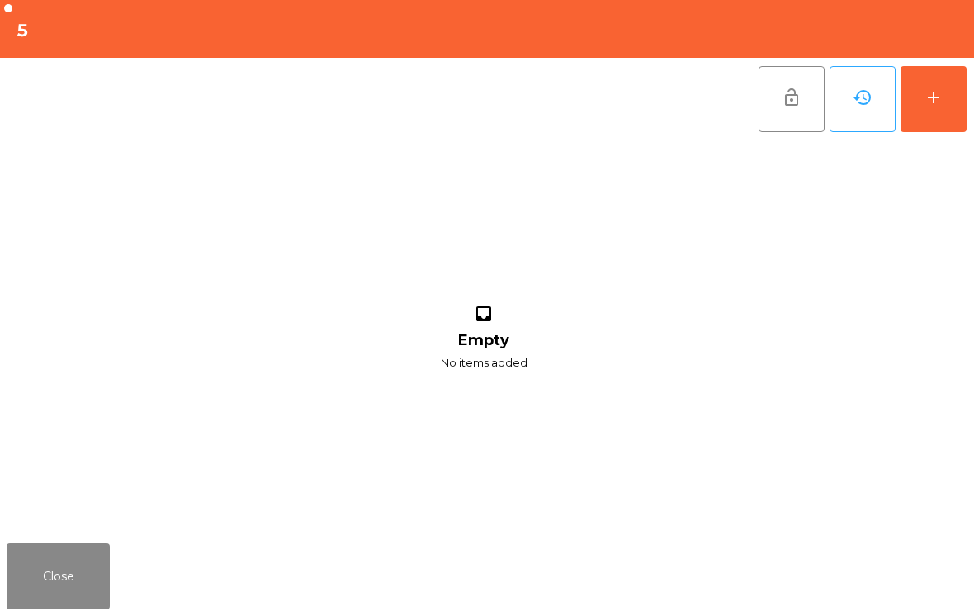
click at [921, 83] on button "add" at bounding box center [934, 99] width 66 height 66
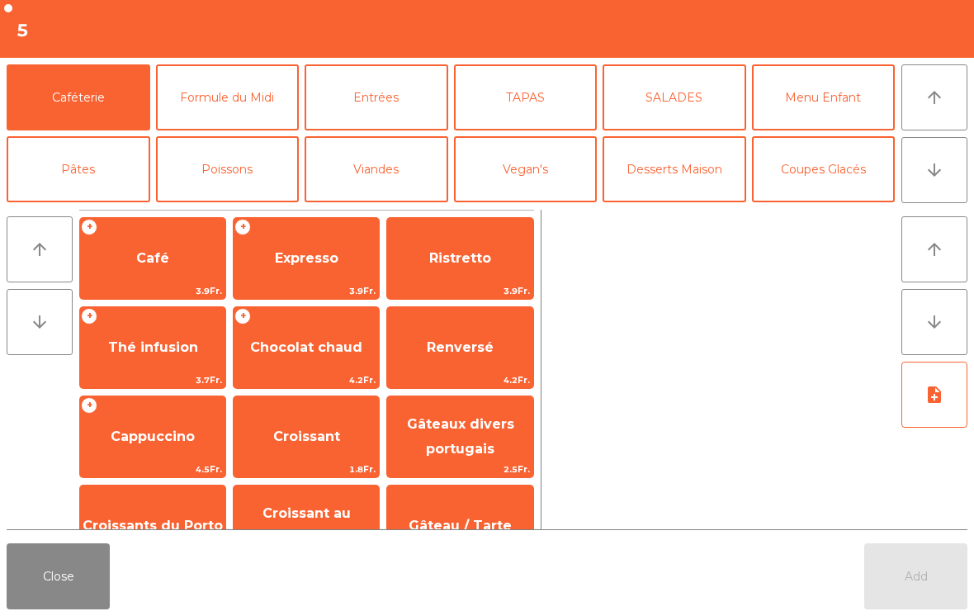
scroll to position [13, 0]
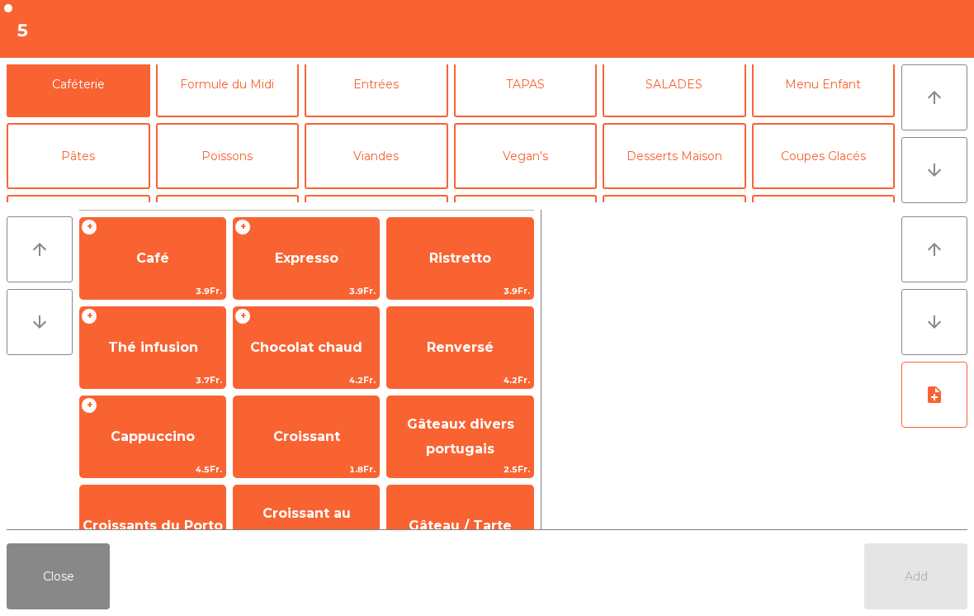
click at [376, 195] on button "Vin Blanc" at bounding box center [377, 228] width 144 height 66
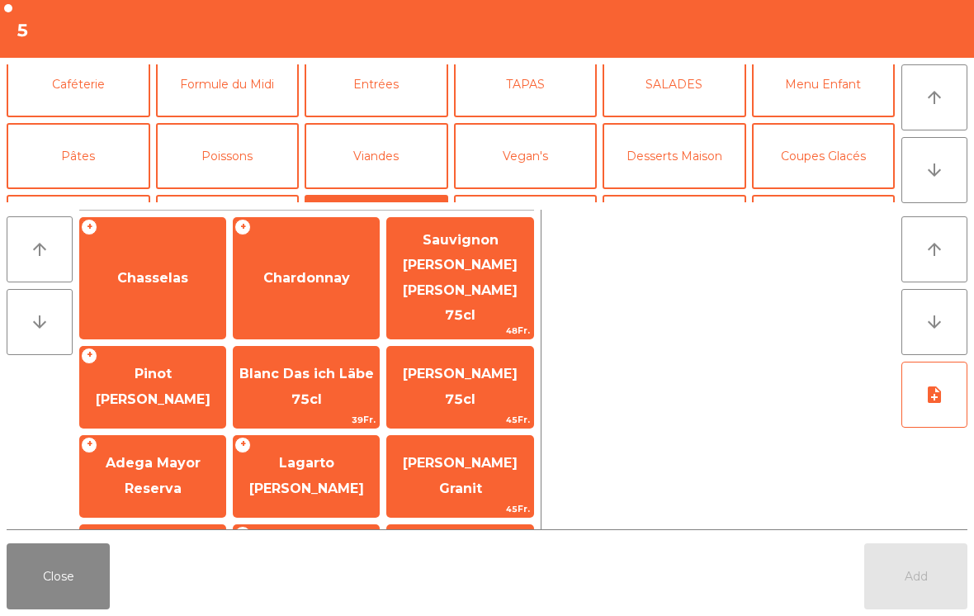
scroll to position [63, 0]
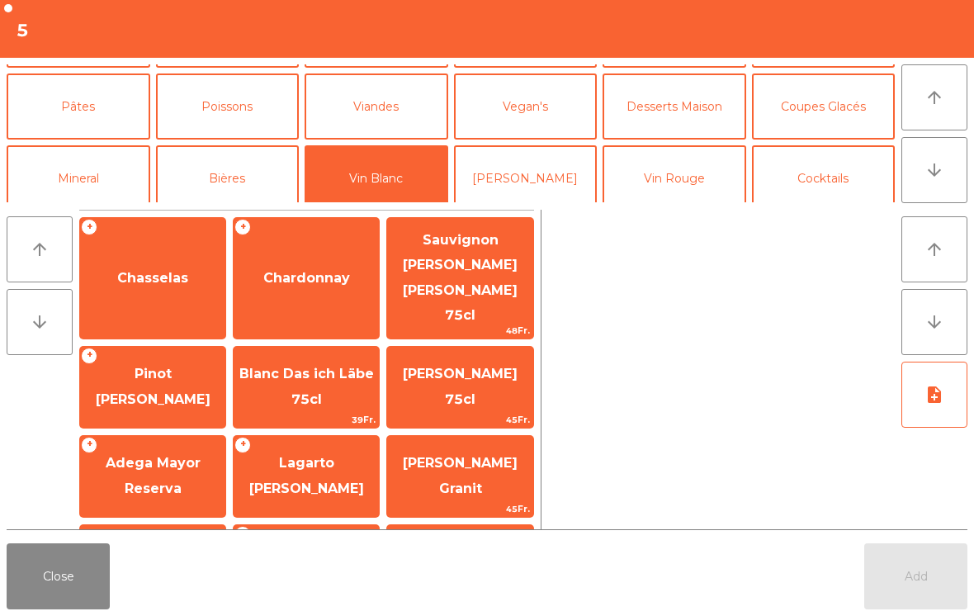
click at [163, 270] on span "Chasselas" at bounding box center [152, 278] width 71 height 16
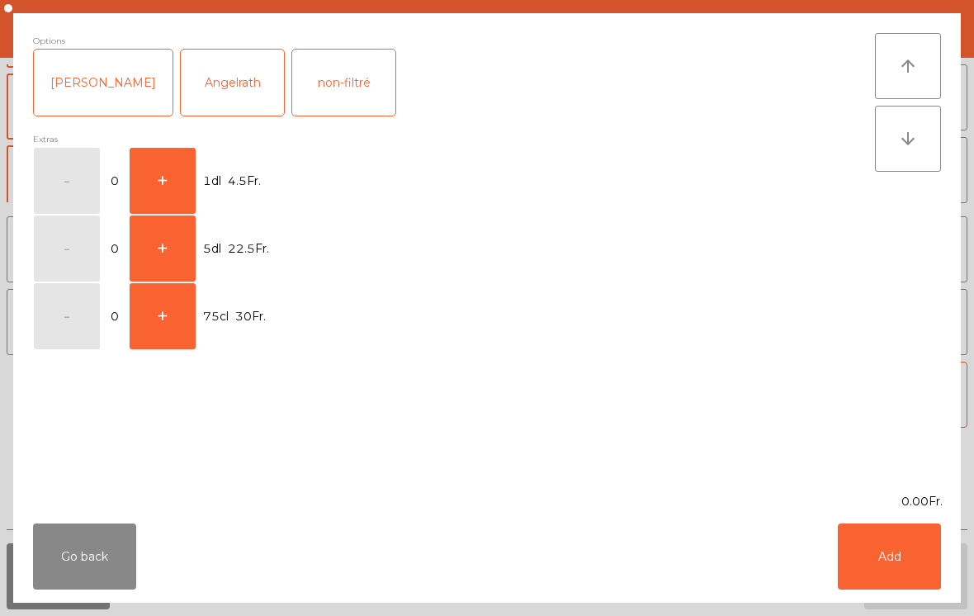
click at [203, 173] on span "1dl" at bounding box center [212, 181] width 18 height 22
click at [157, 169] on button "+" at bounding box center [163, 181] width 66 height 66
click at [923, 571] on button "Add" at bounding box center [889, 556] width 103 height 66
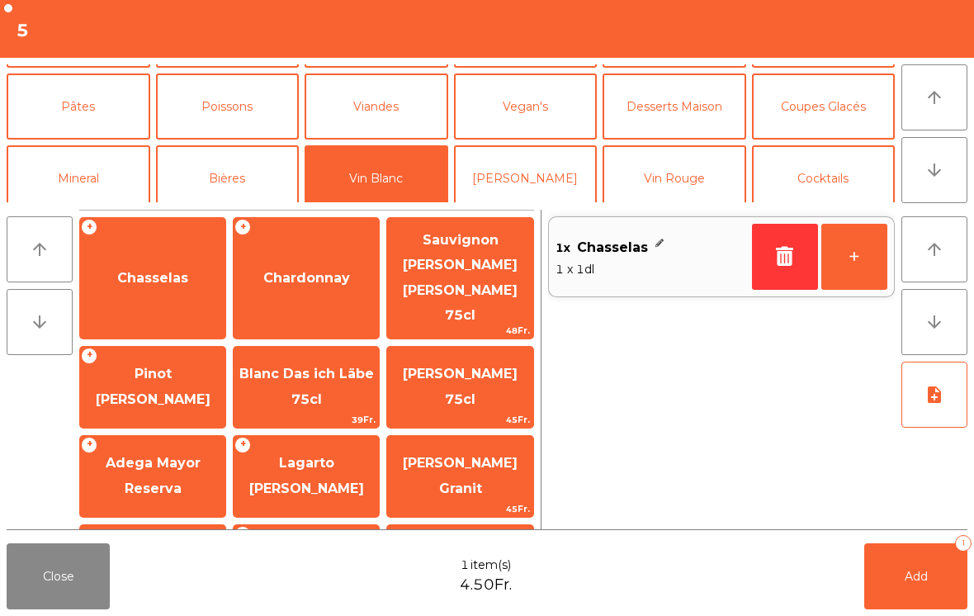
click at [922, 570] on span "Add" at bounding box center [916, 576] width 23 height 15
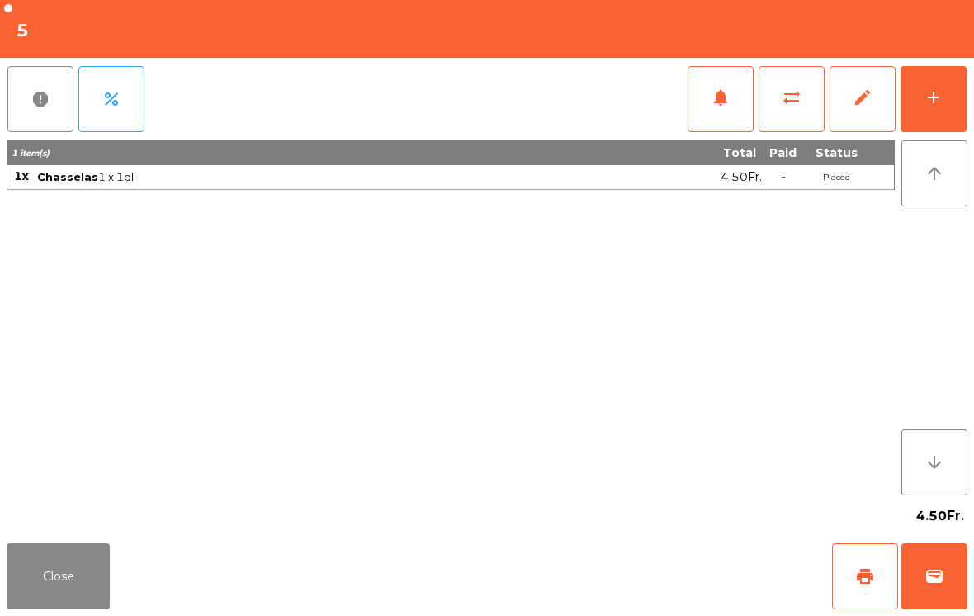
click at [45, 591] on button "Close" at bounding box center [58, 576] width 103 height 66
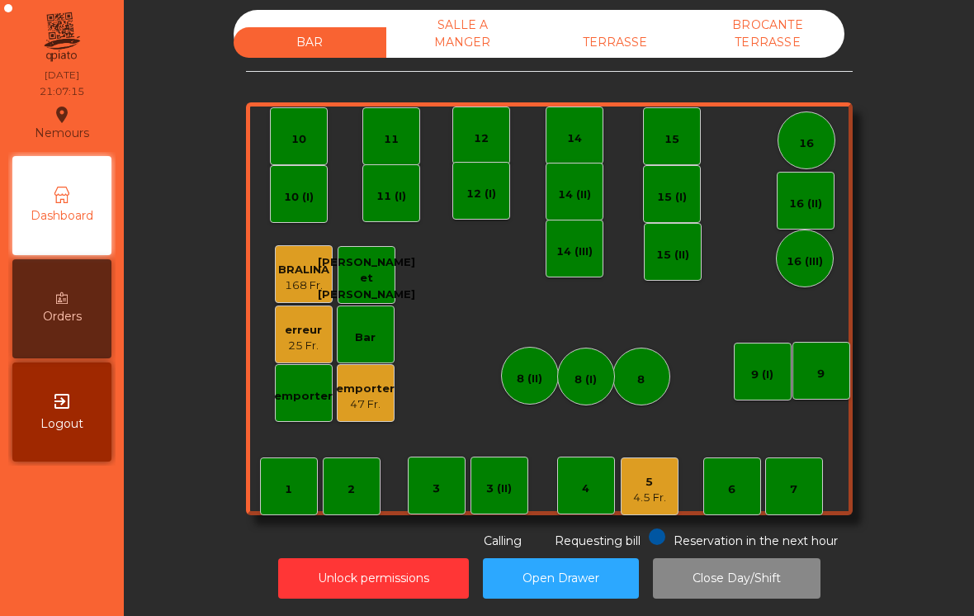
click at [612, 53] on div "TERRASSE" at bounding box center [615, 42] width 153 height 31
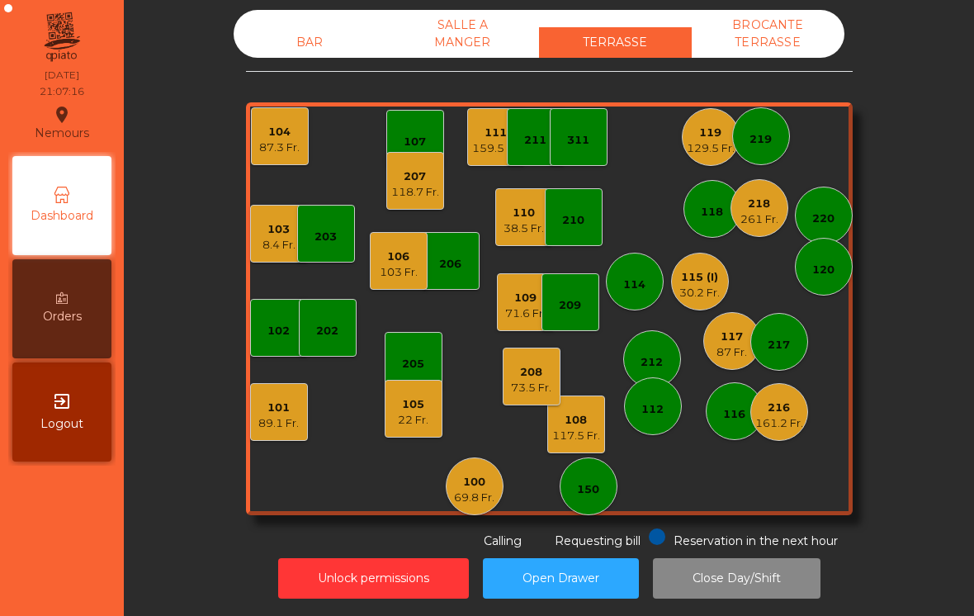
click at [589, 438] on div "117.5 Fr." at bounding box center [576, 436] width 48 height 17
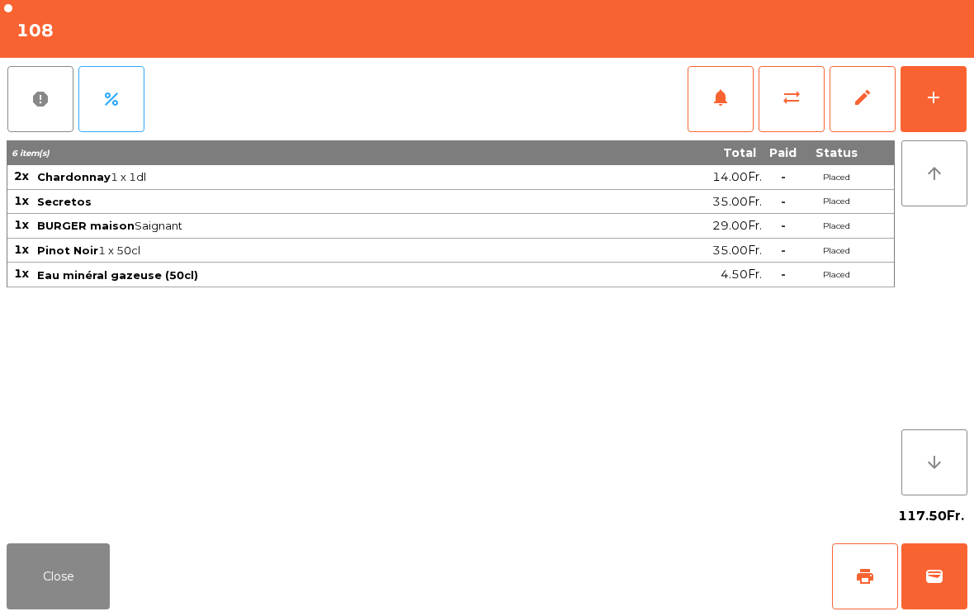
click at [913, 97] on button "add" at bounding box center [934, 99] width 66 height 66
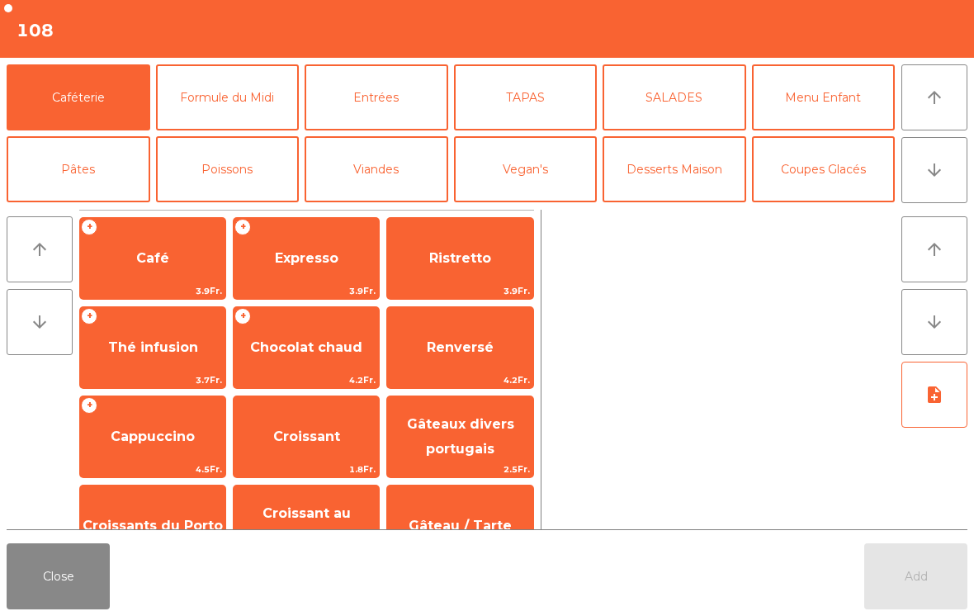
click at [787, 178] on button "Coupes Glacés" at bounding box center [824, 169] width 144 height 66
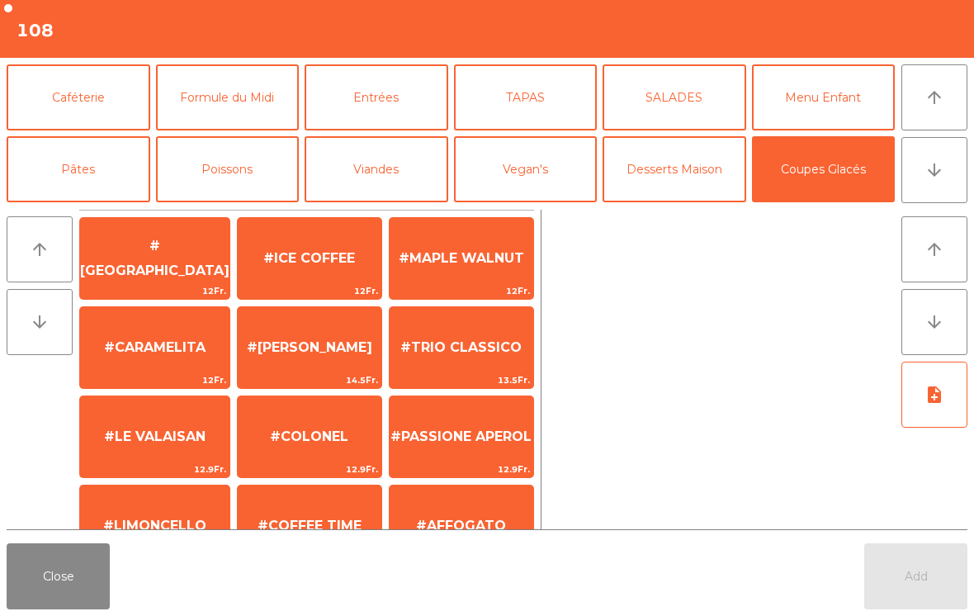
click at [632, 173] on button "Desserts Maison" at bounding box center [675, 169] width 144 height 66
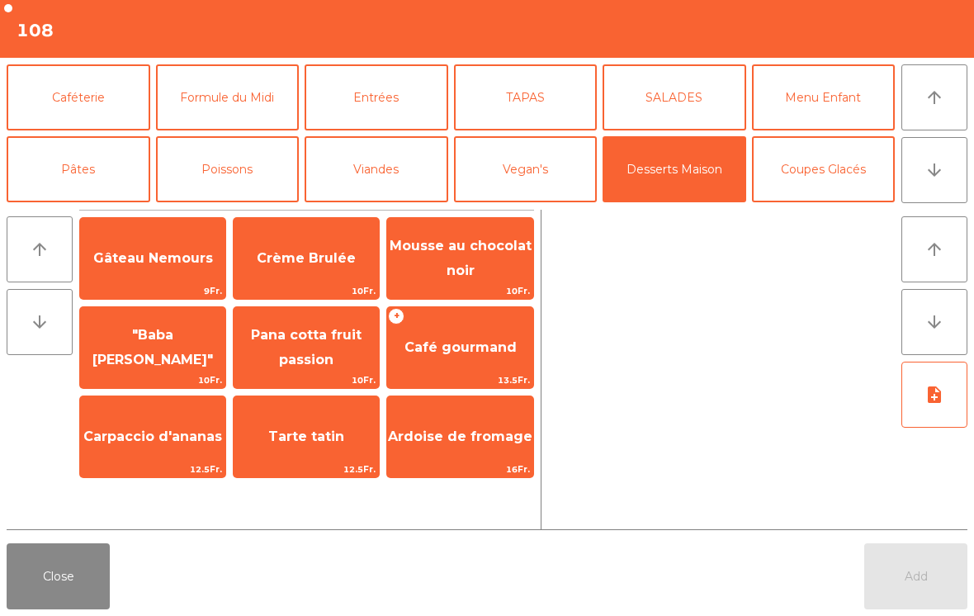
click at [124, 359] on span ""Baba [PERSON_NAME]"" at bounding box center [152, 348] width 145 height 70
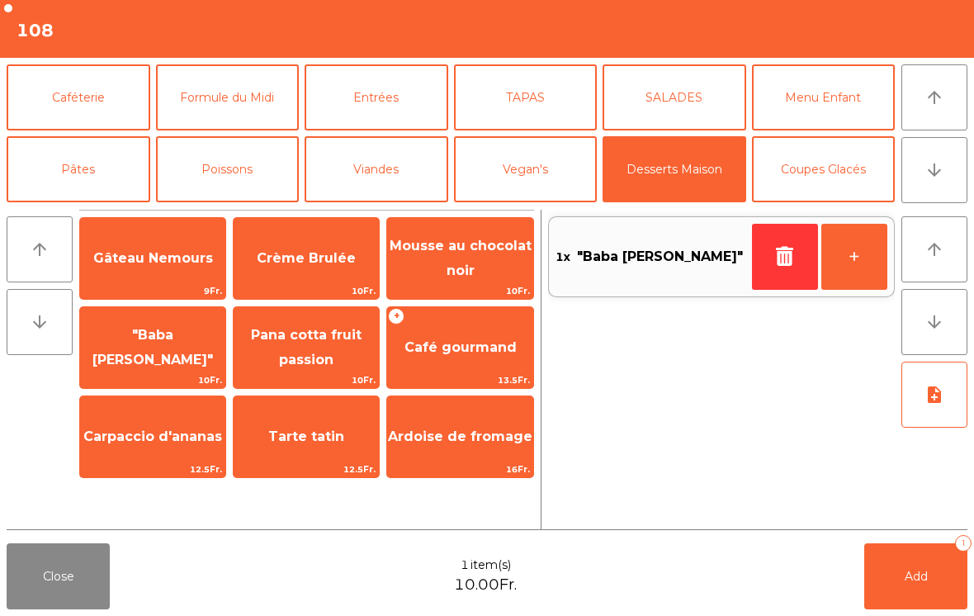
click at [921, 577] on span "Add" at bounding box center [916, 576] width 23 height 15
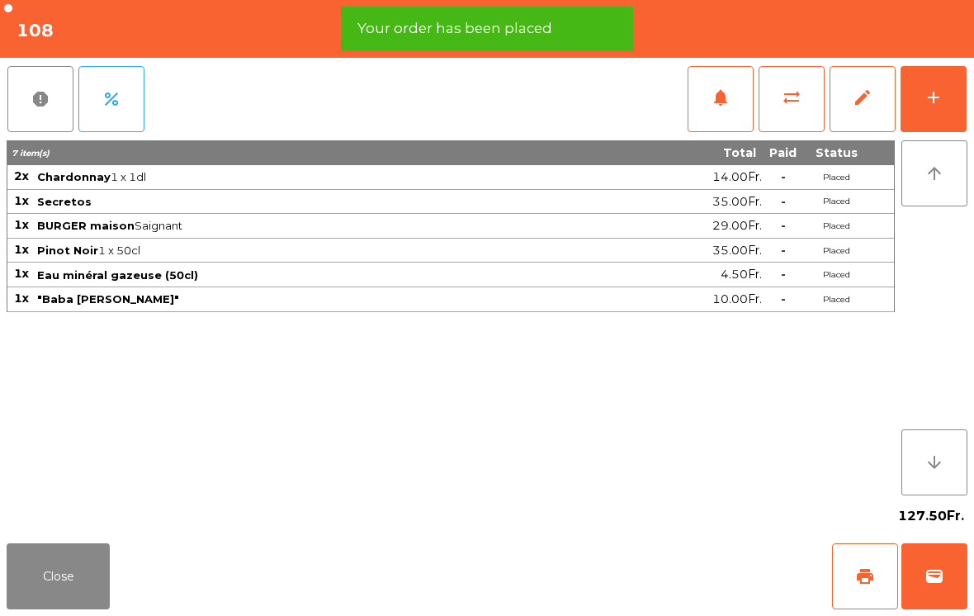
click at [43, 576] on button "Close" at bounding box center [58, 576] width 103 height 66
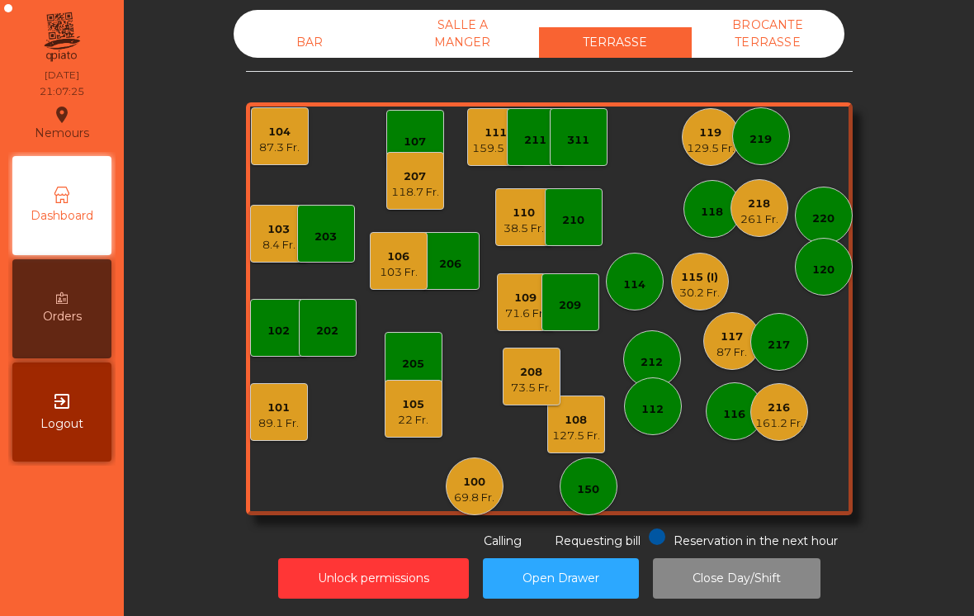
click at [662, 413] on div "112" at bounding box center [652, 409] width 22 height 17
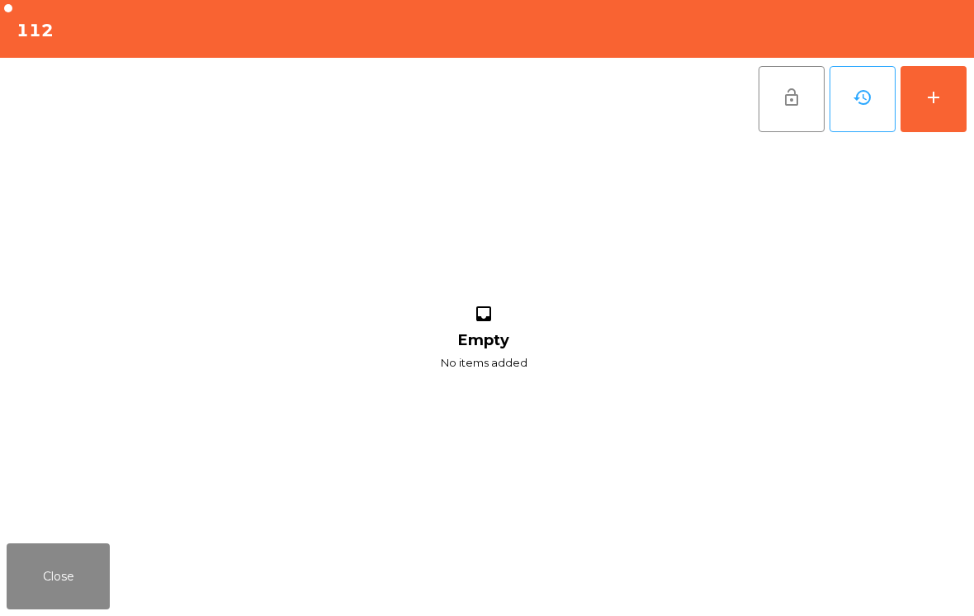
click at [935, 116] on button "add" at bounding box center [934, 99] width 66 height 66
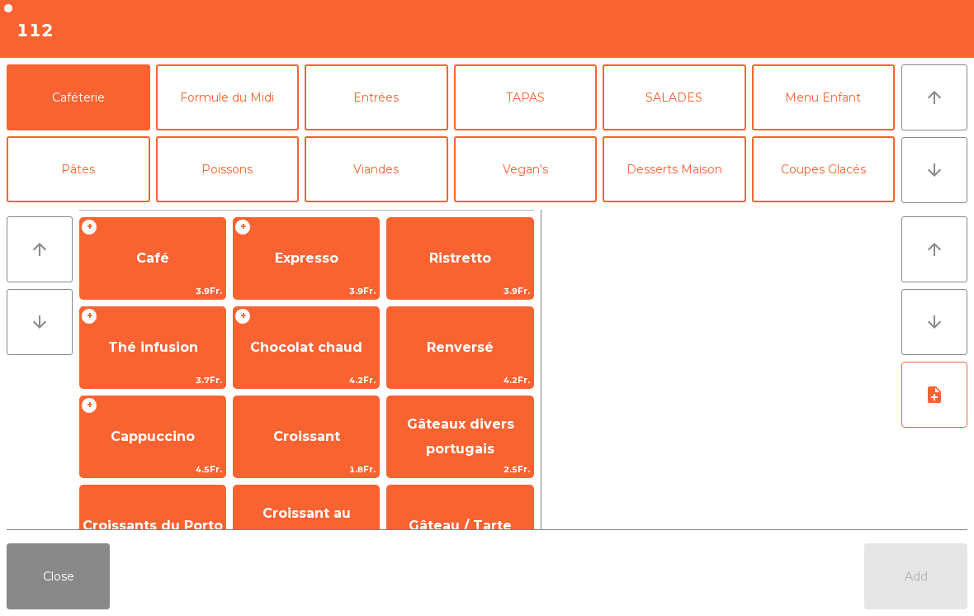
click at [838, 190] on button "Coupes Glacés" at bounding box center [824, 169] width 144 height 66
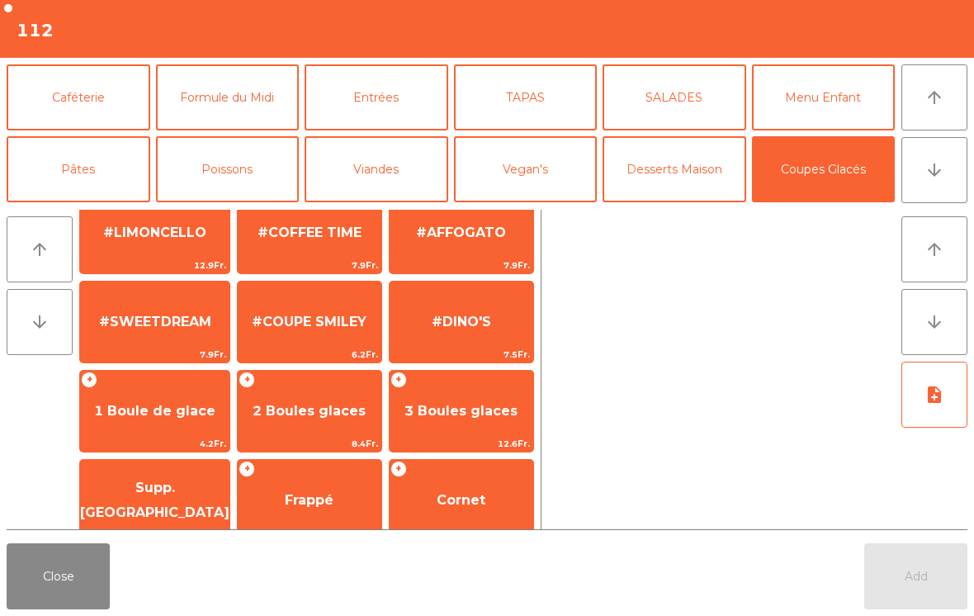
scroll to position [312, 0]
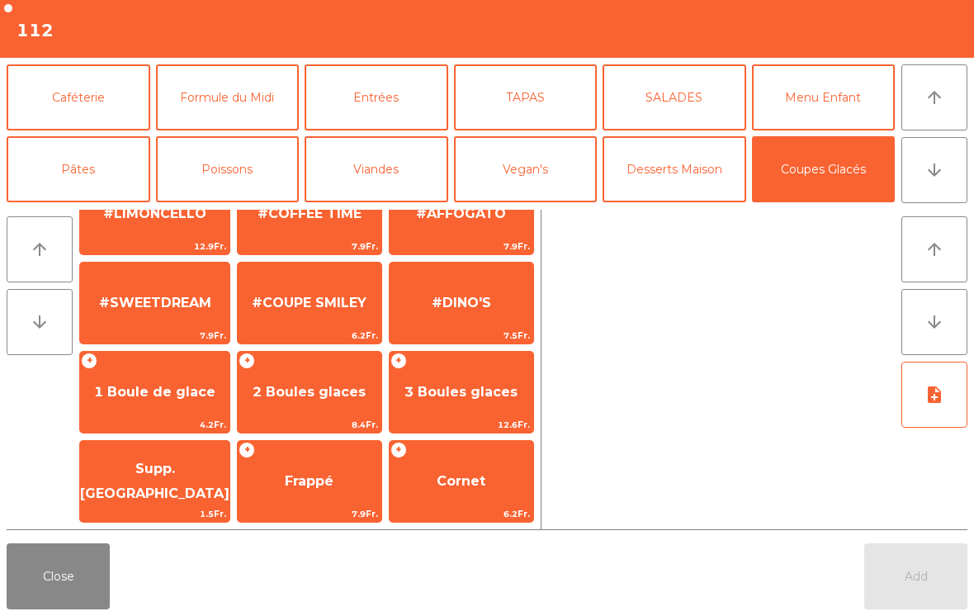
click at [154, 414] on span "1 Boule de glace" at bounding box center [154, 392] width 149 height 45
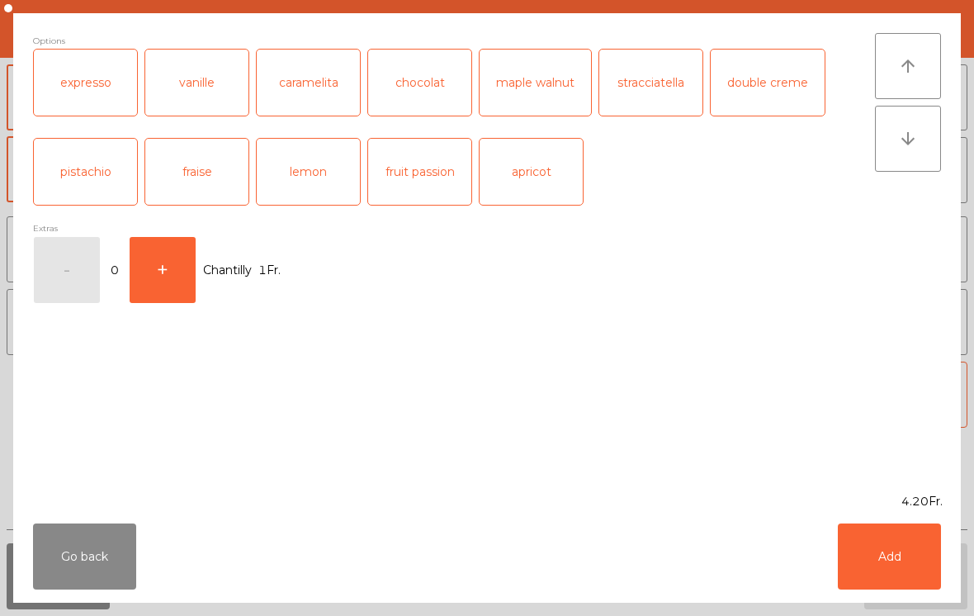
click at [396, 95] on div "chocolat" at bounding box center [419, 83] width 103 height 66
click at [879, 566] on button "Add" at bounding box center [889, 556] width 103 height 66
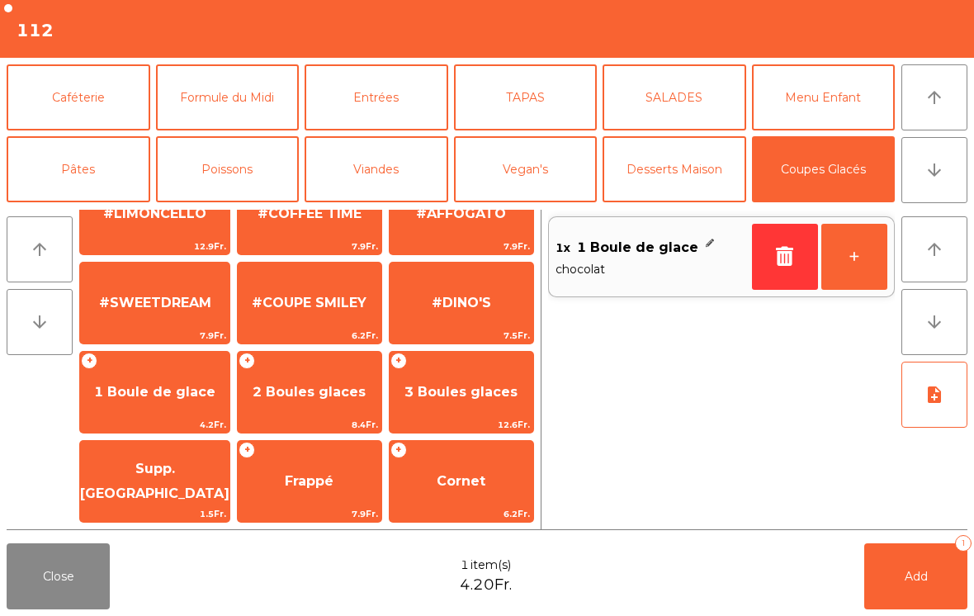
click at [930, 182] on button "arrow_downward" at bounding box center [935, 170] width 66 height 66
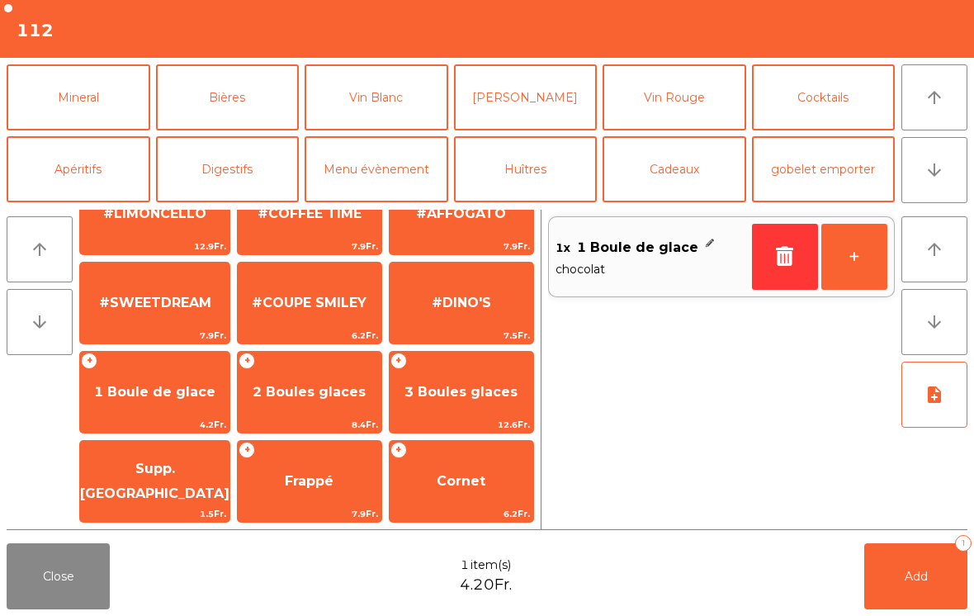
click at [641, 108] on button "Vin Rouge" at bounding box center [675, 97] width 144 height 66
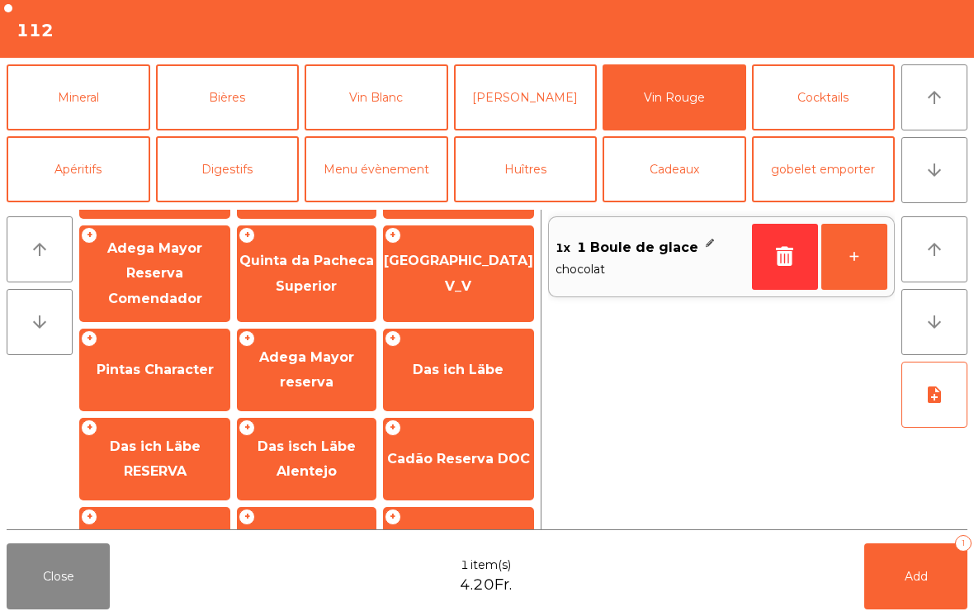
scroll to position [606, 0]
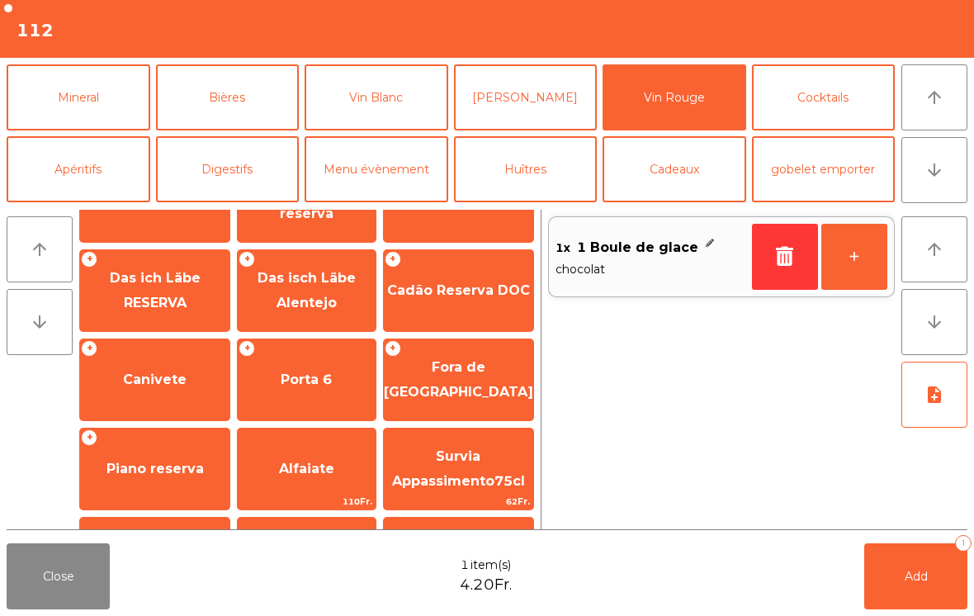
click at [135, 383] on span "Canivete" at bounding box center [155, 380] width 64 height 16
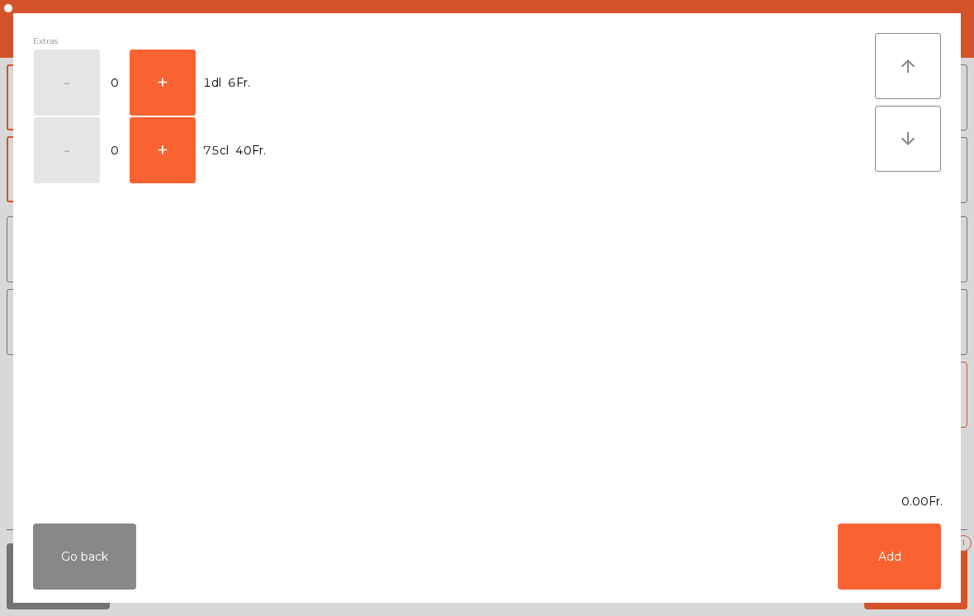
click at [151, 94] on button "+" at bounding box center [163, 83] width 66 height 66
click at [910, 550] on button "Add" at bounding box center [889, 556] width 103 height 66
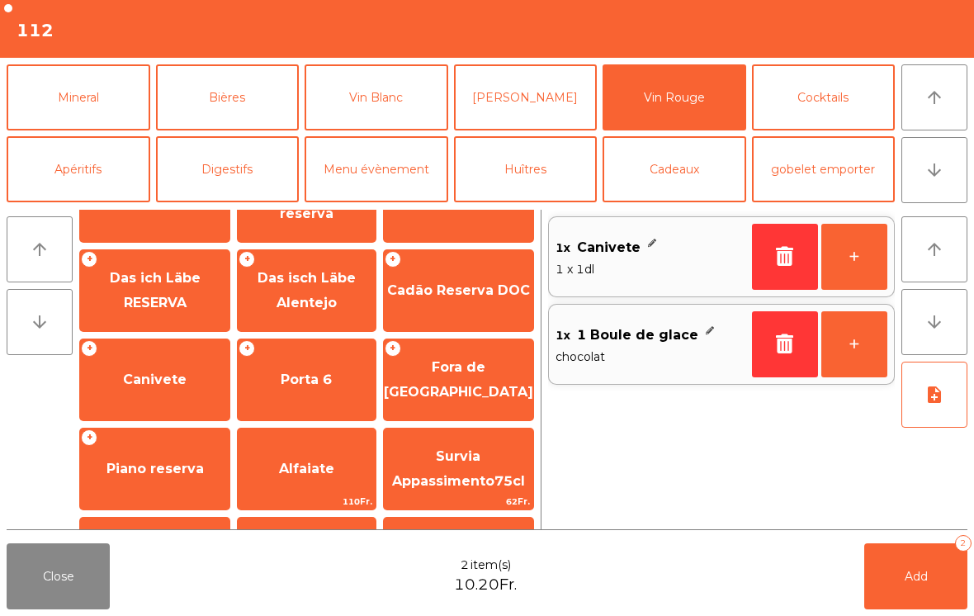
click at [899, 585] on button "Add 2" at bounding box center [915, 576] width 103 height 66
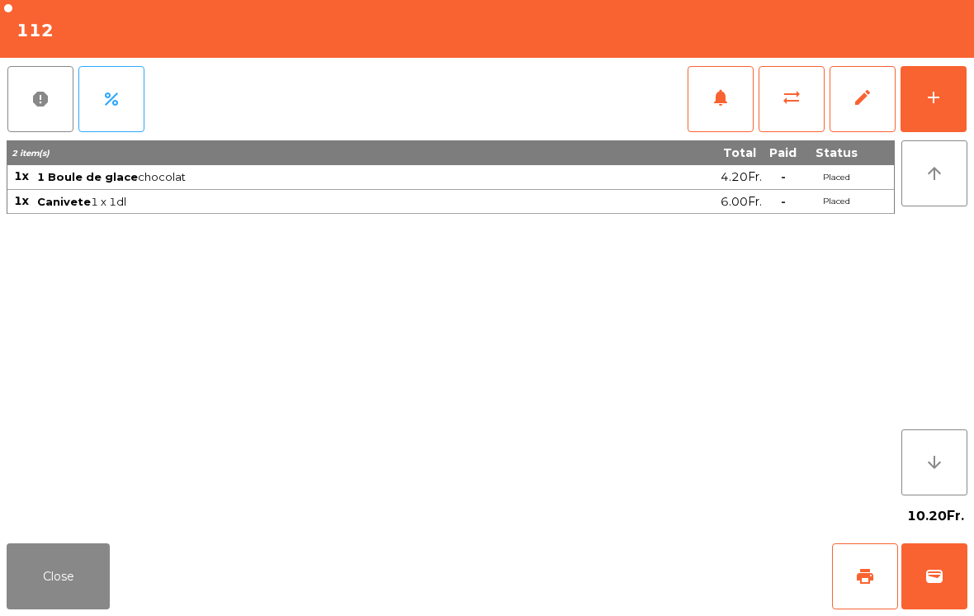
click at [51, 572] on button "Close" at bounding box center [58, 576] width 103 height 66
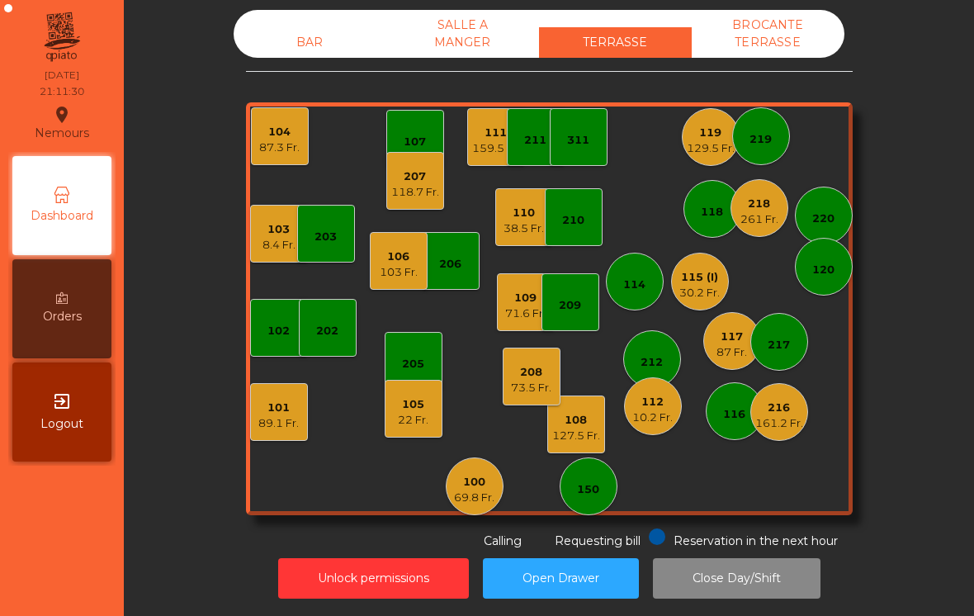
click at [693, 293] on div "30.2 Fr." at bounding box center [699, 293] width 40 height 17
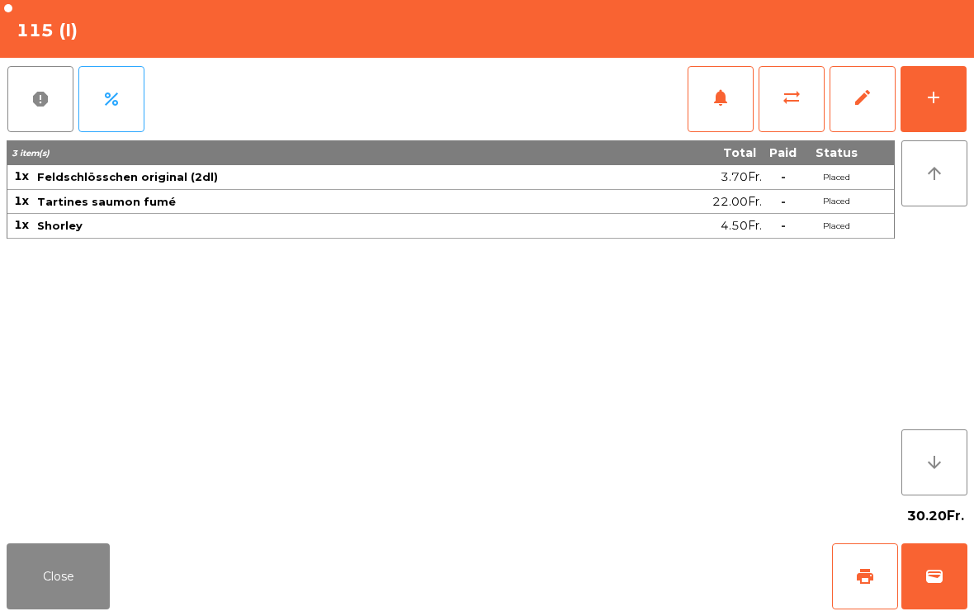
click at [75, 599] on button "Close" at bounding box center [58, 576] width 103 height 66
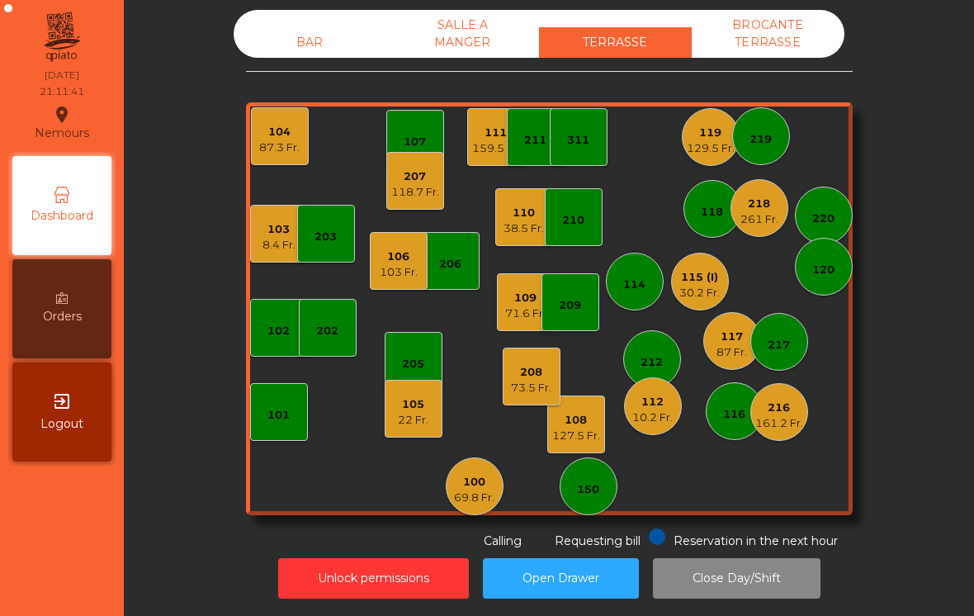
click at [263, 438] on div "101" at bounding box center [279, 412] width 58 height 58
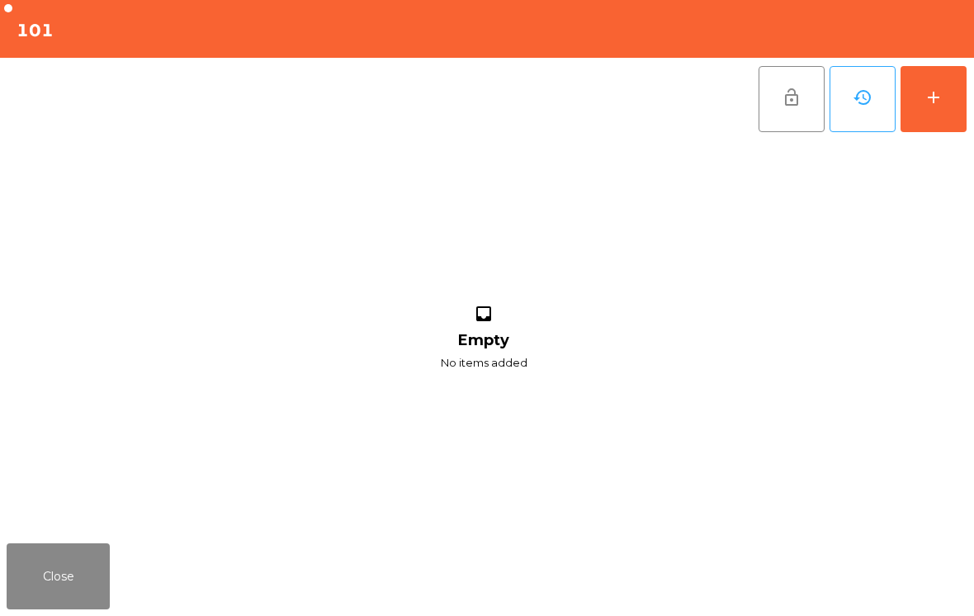
click at [926, 95] on div "add" at bounding box center [934, 98] width 20 height 20
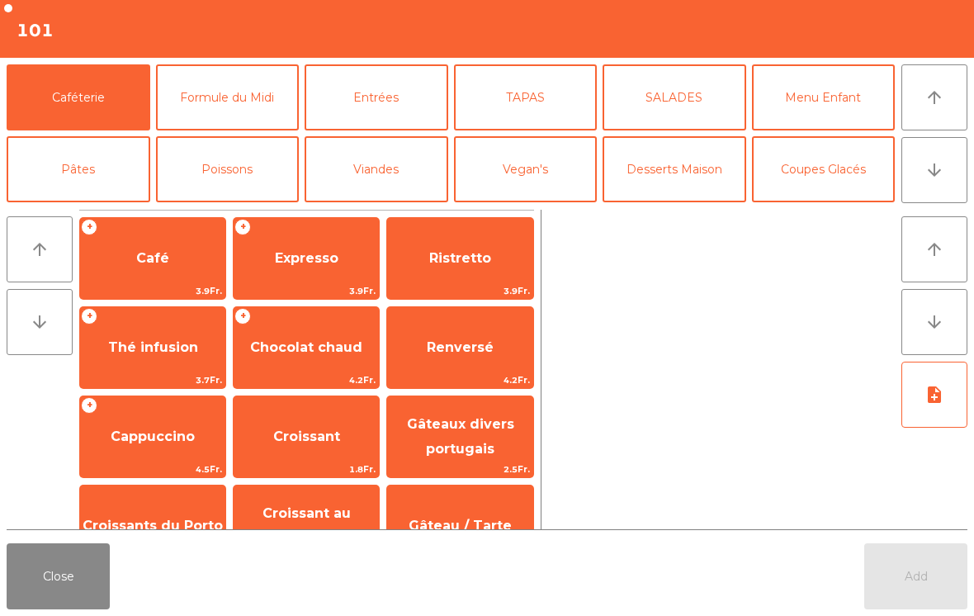
click at [933, 186] on button "arrow_downward" at bounding box center [935, 170] width 66 height 66
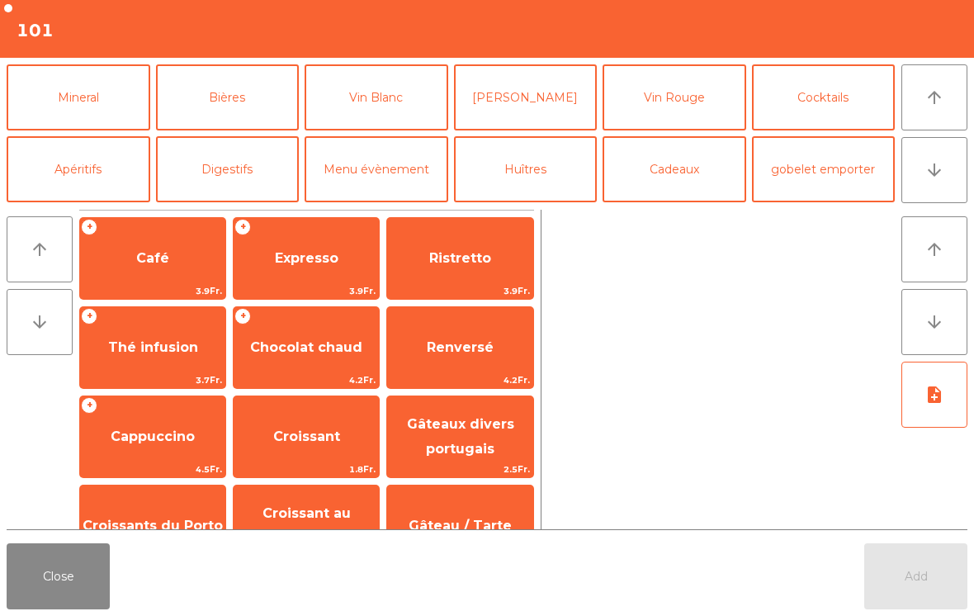
click at [124, 115] on button "Mineral" at bounding box center [79, 97] width 144 height 66
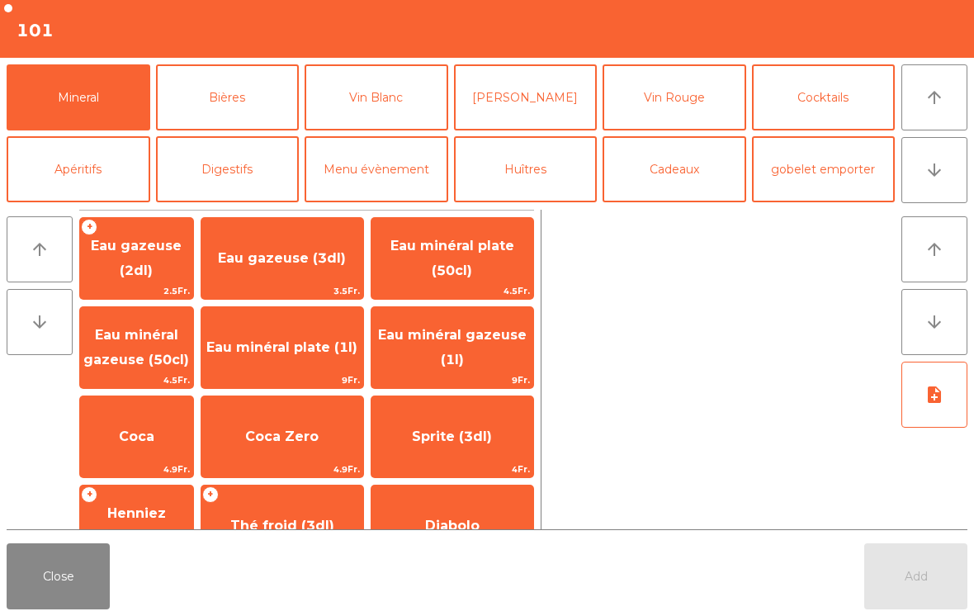
click at [168, 352] on span "Eau minéral gazeuse (50cl)" at bounding box center [136, 347] width 106 height 40
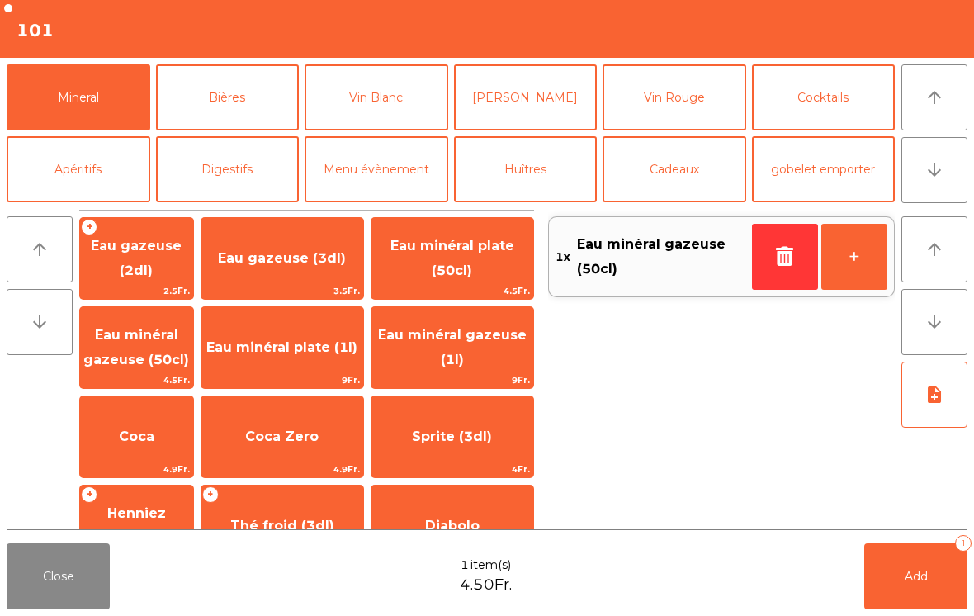
click at [892, 586] on button "Add 1" at bounding box center [915, 576] width 103 height 66
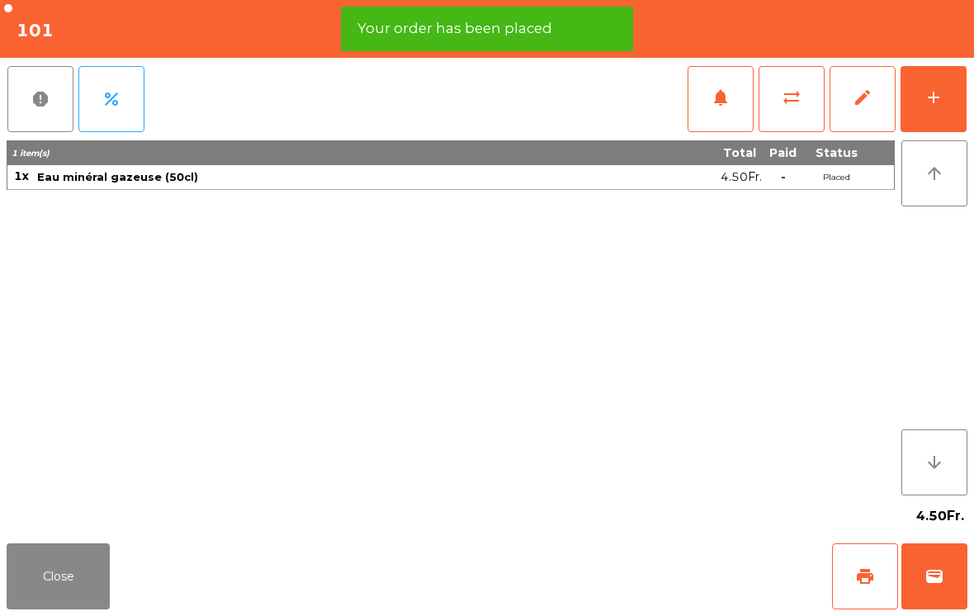
click at [947, 99] on button "add" at bounding box center [934, 99] width 66 height 66
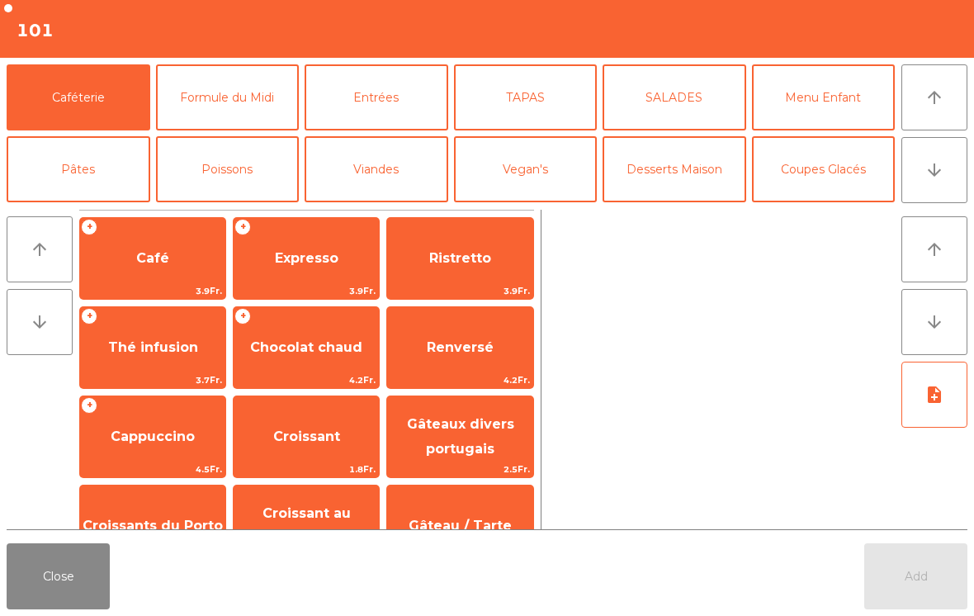
click at [930, 174] on icon "arrow_downward" at bounding box center [935, 170] width 20 height 20
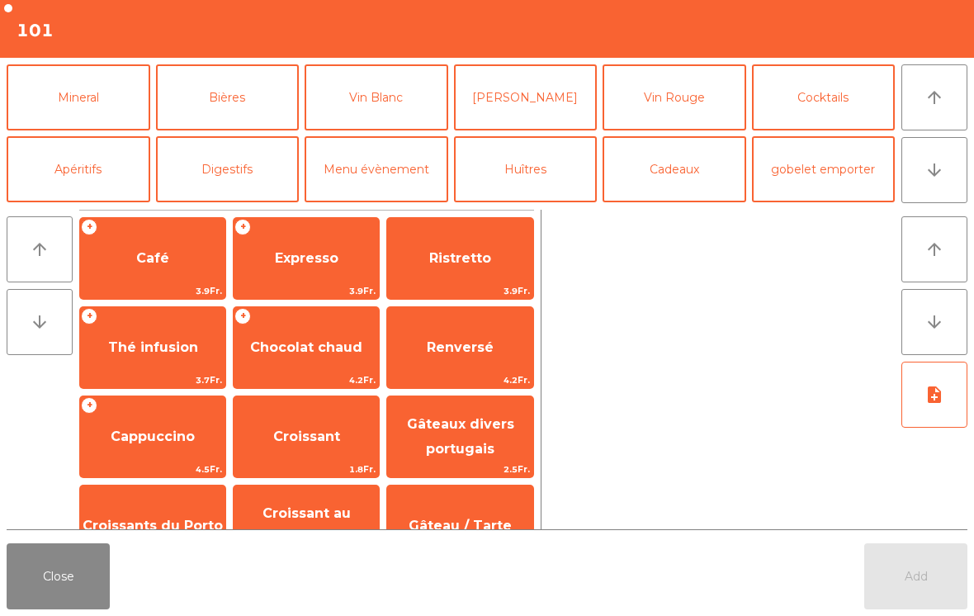
click at [109, 112] on button "Mineral" at bounding box center [79, 97] width 144 height 66
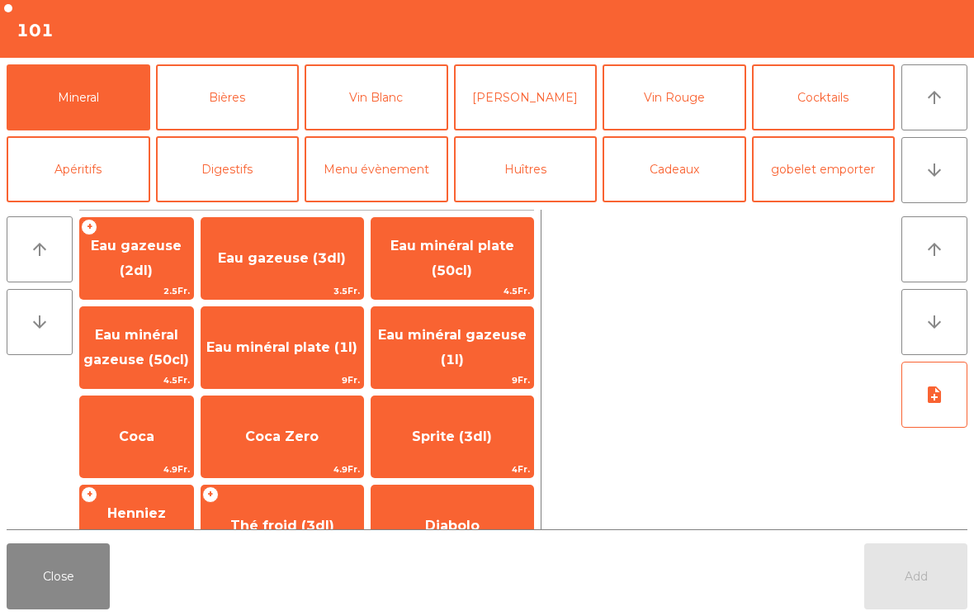
click at [169, 371] on span "Eau minéral gazeuse (50cl)" at bounding box center [136, 348] width 113 height 70
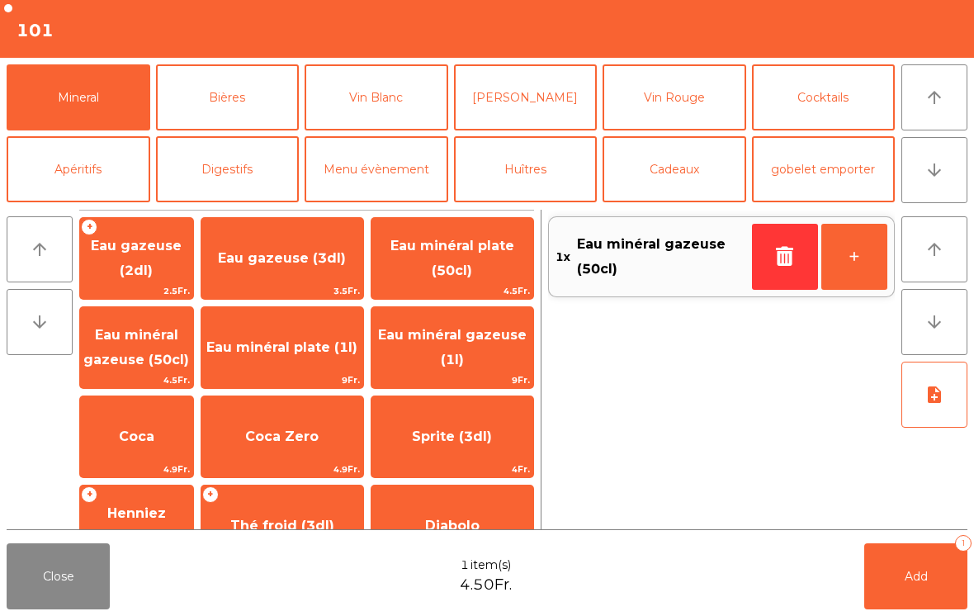
click at [913, 580] on span "Add" at bounding box center [916, 576] width 23 height 15
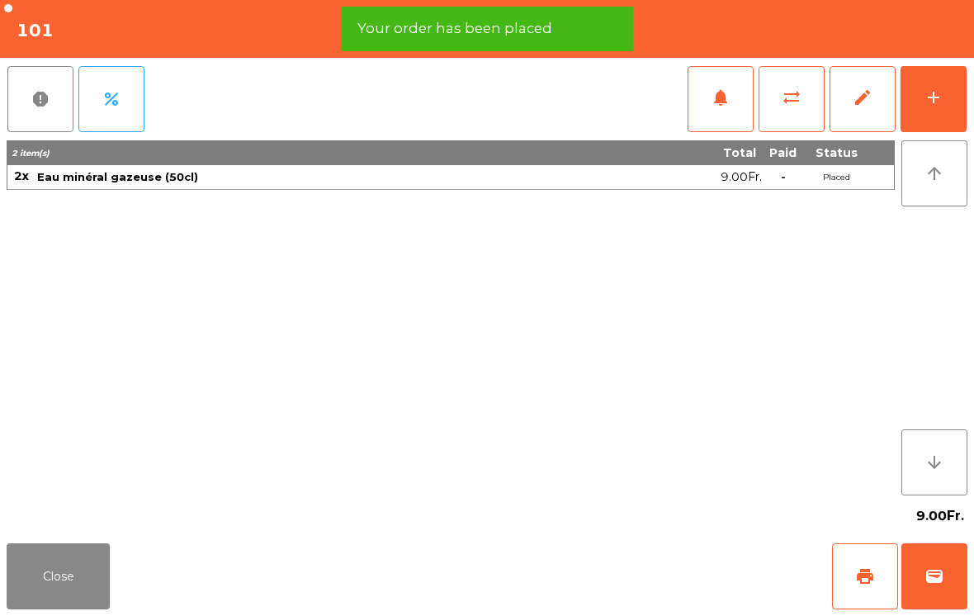
click at [59, 584] on button "Close" at bounding box center [58, 576] width 103 height 66
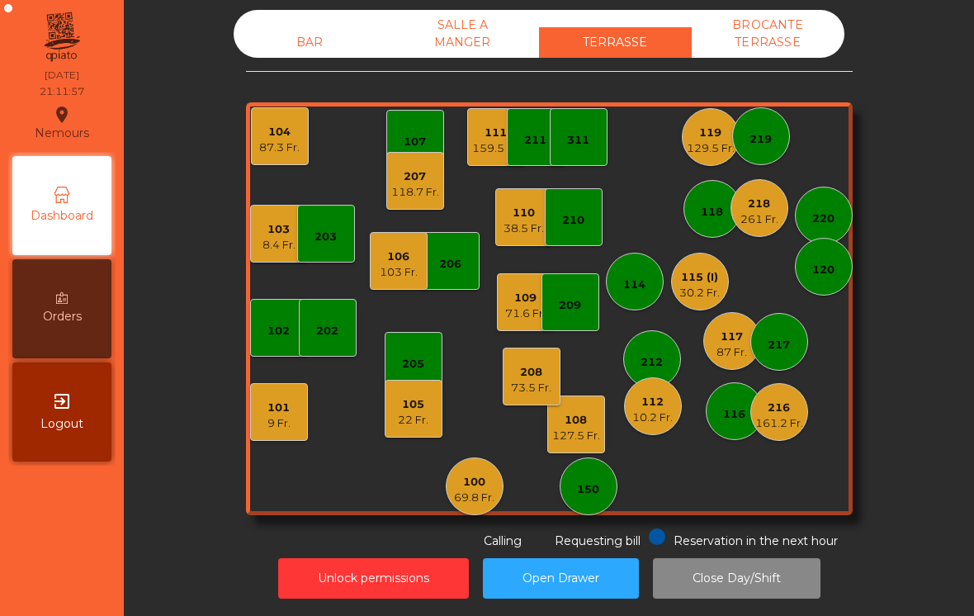
click at [414, 436] on div "105 22 Fr." at bounding box center [414, 409] width 58 height 58
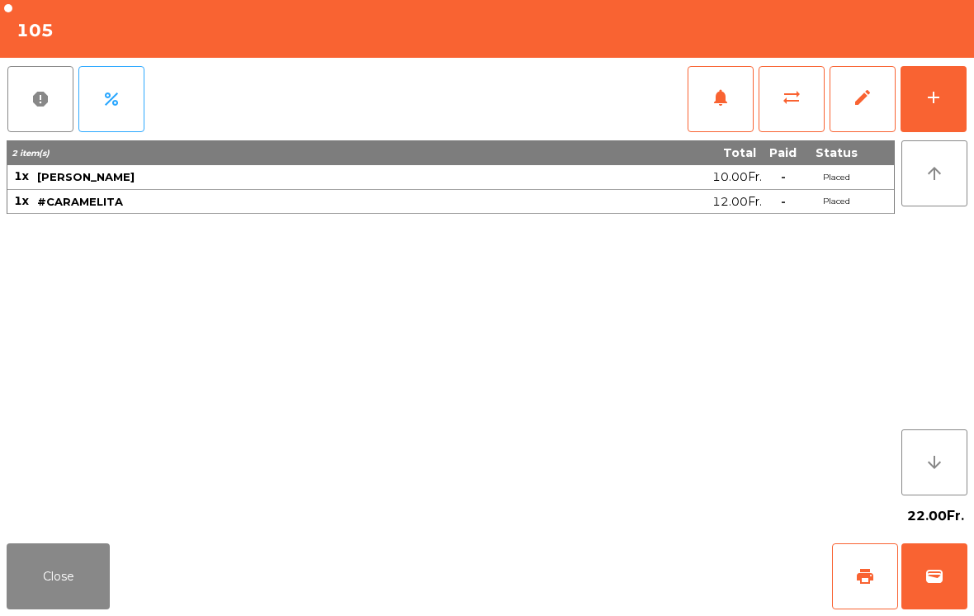
click at [61, 589] on button "Close" at bounding box center [58, 576] width 103 height 66
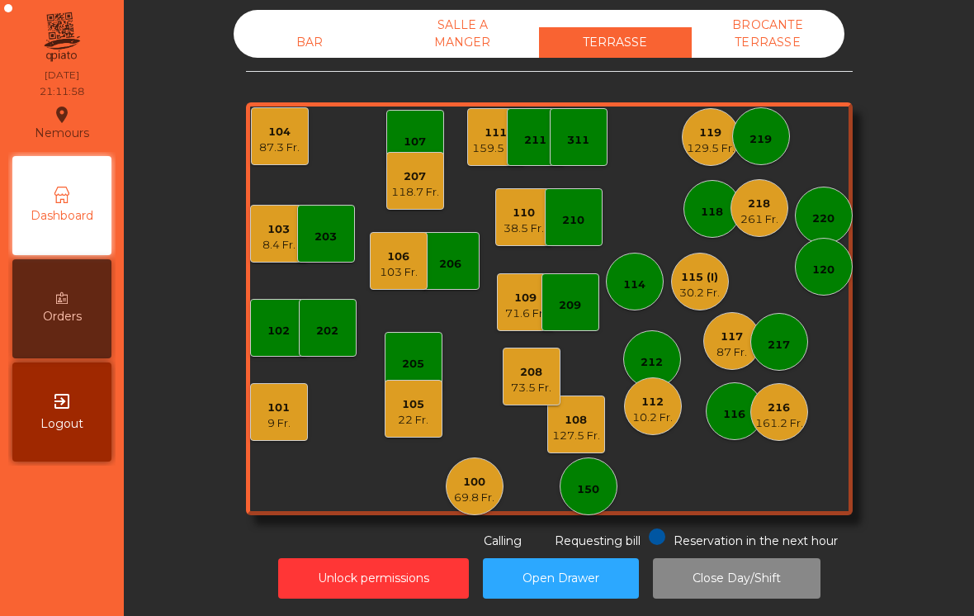
click at [413, 374] on div "205" at bounding box center [414, 361] width 58 height 58
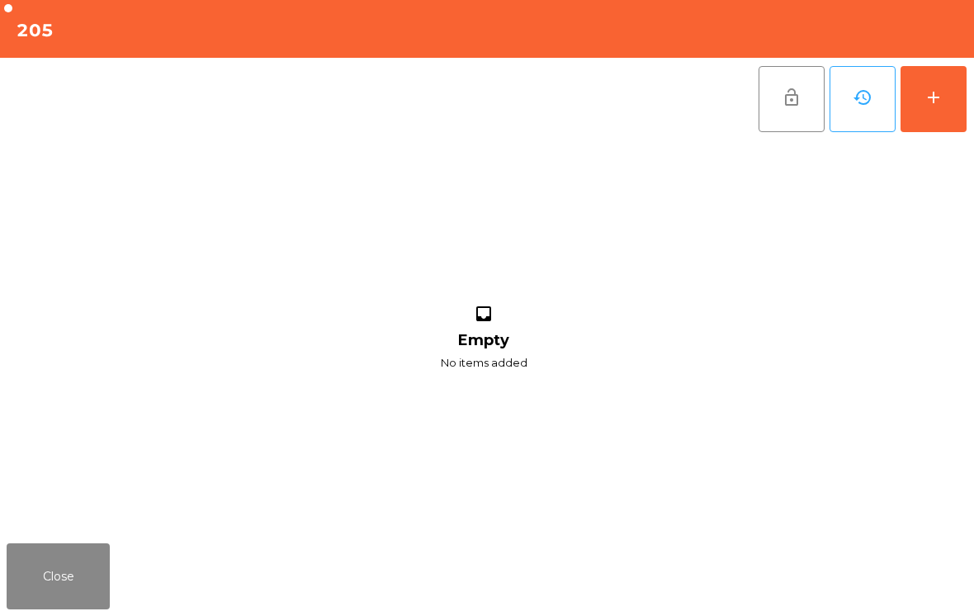
click at [939, 125] on button "add" at bounding box center [934, 99] width 66 height 66
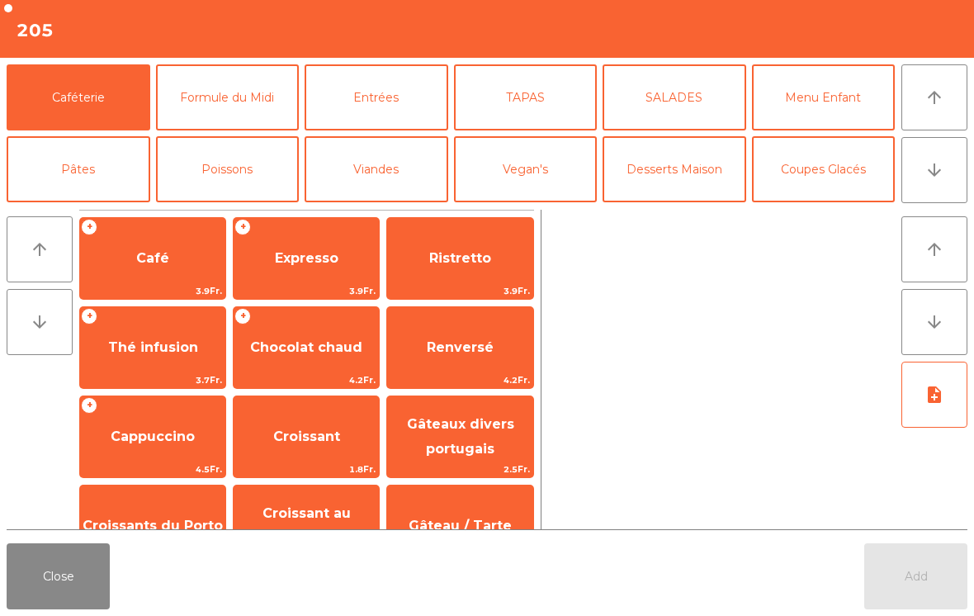
click at [948, 192] on button "arrow_downward" at bounding box center [935, 170] width 66 height 66
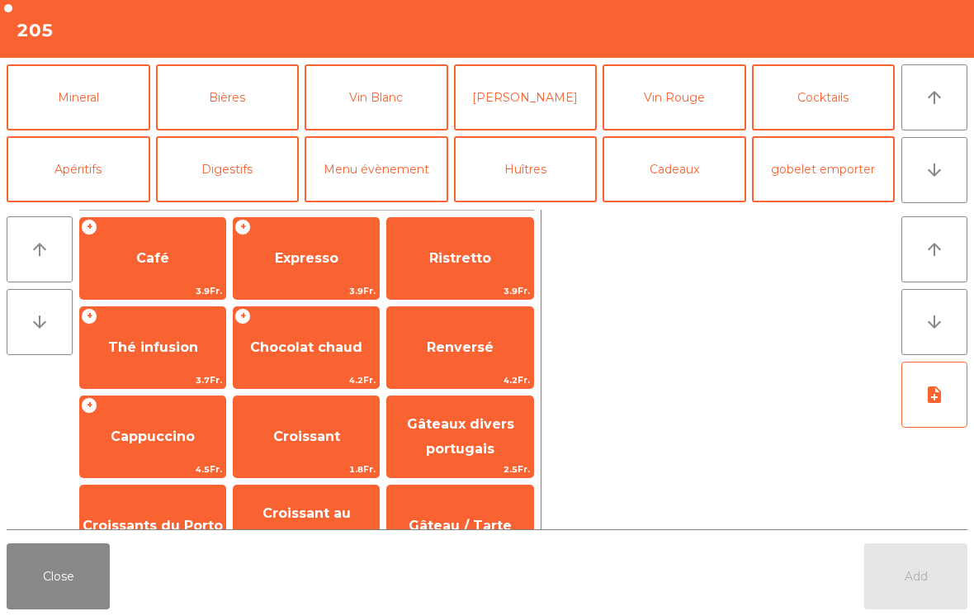
click at [212, 111] on button "Bières" at bounding box center [228, 97] width 144 height 66
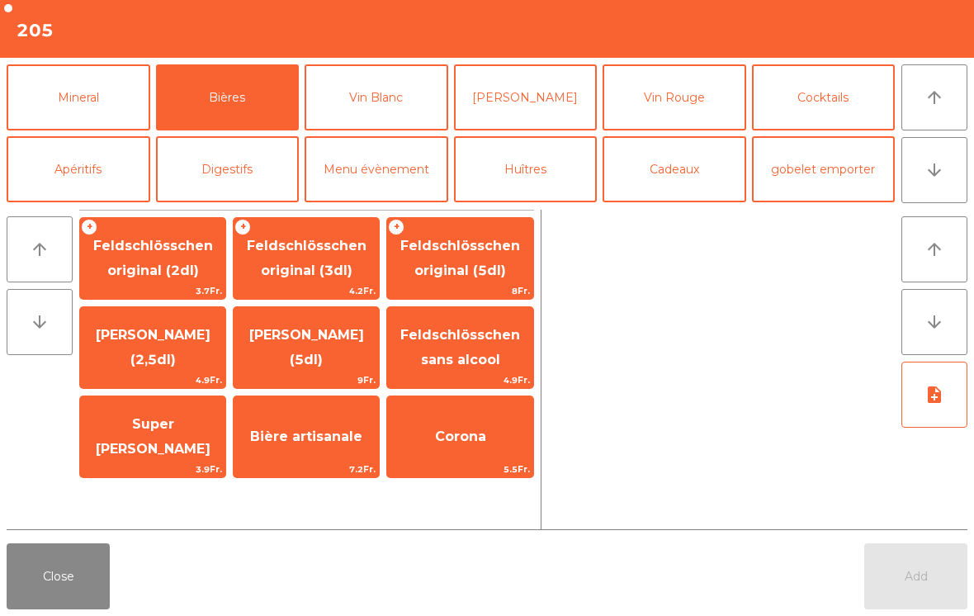
click at [135, 272] on span "Feldschlösschen original (2dl)" at bounding box center [153, 258] width 120 height 40
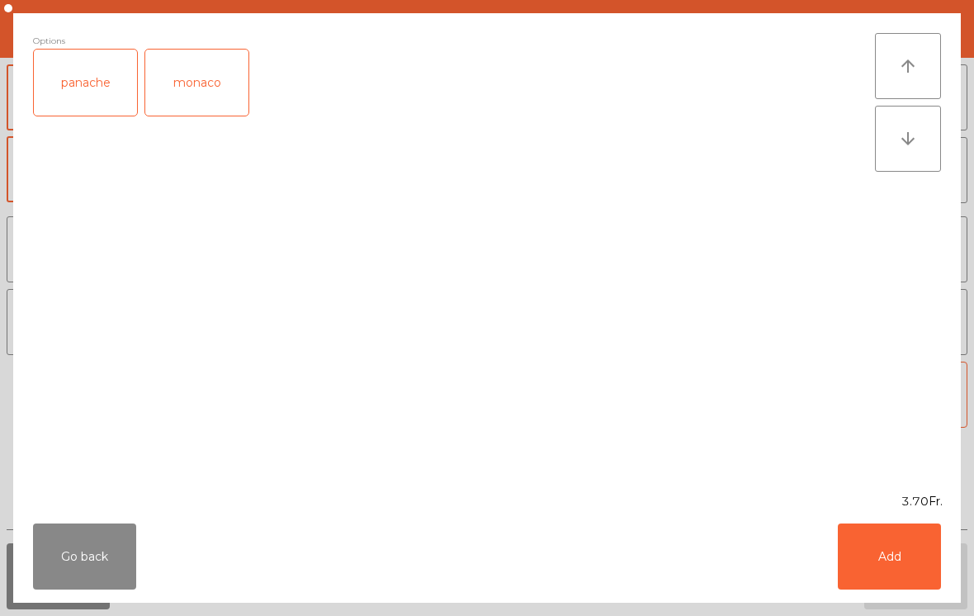
click at [76, 101] on div "panache" at bounding box center [85, 83] width 103 height 66
click at [892, 547] on button "Add" at bounding box center [889, 556] width 103 height 66
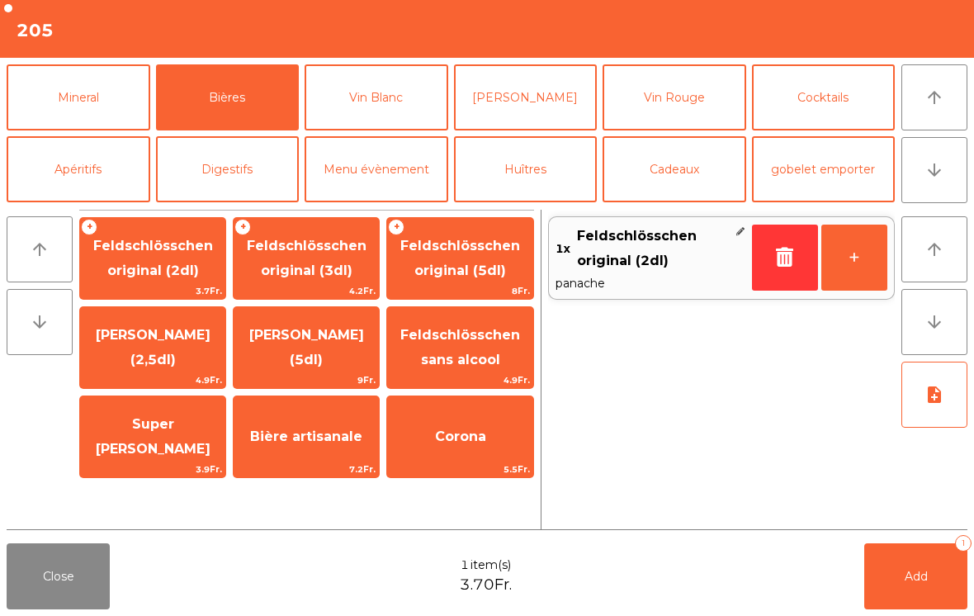
click at [45, 106] on button "Mineral" at bounding box center [79, 97] width 144 height 66
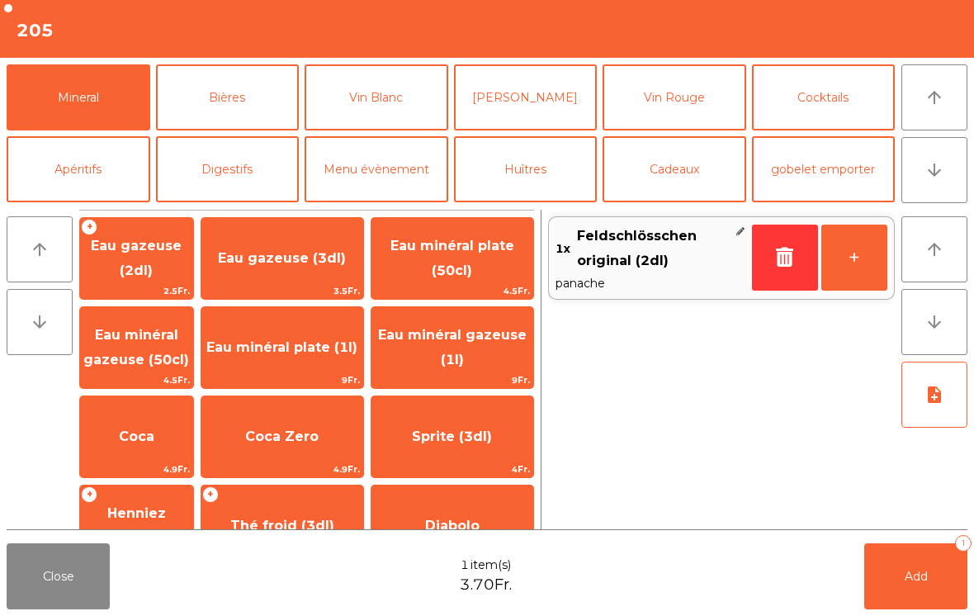
click at [306, 287] on span "3.5Fr." at bounding box center [282, 291] width 162 height 16
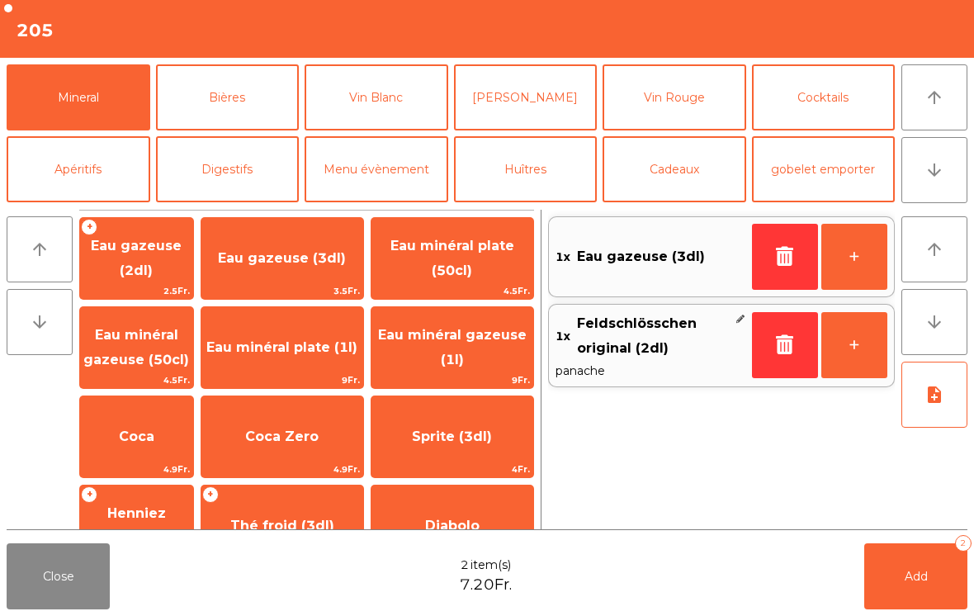
click at [426, 104] on button "Vin Blanc" at bounding box center [377, 97] width 144 height 66
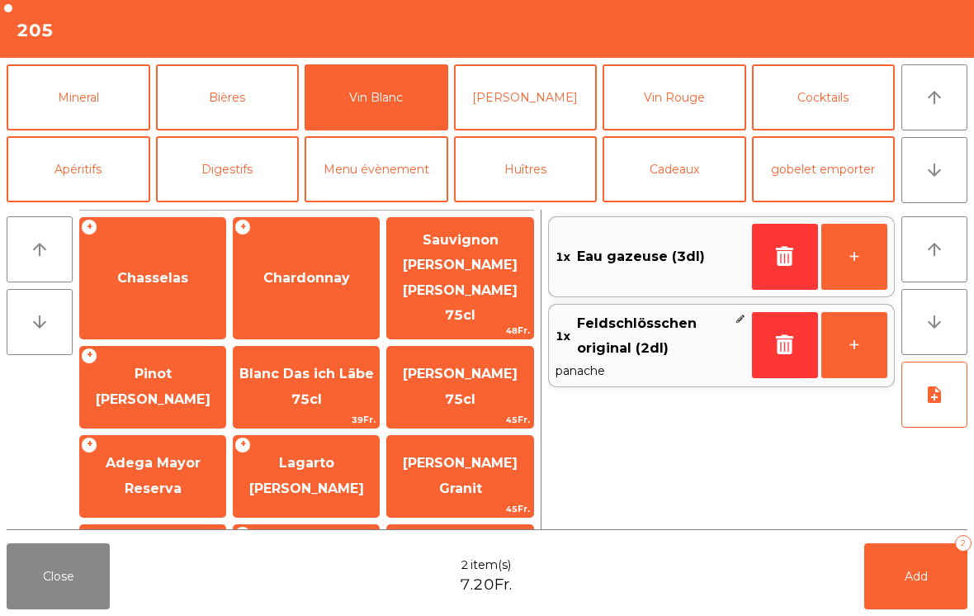
click at [193, 273] on span "Chasselas" at bounding box center [152, 278] width 145 height 45
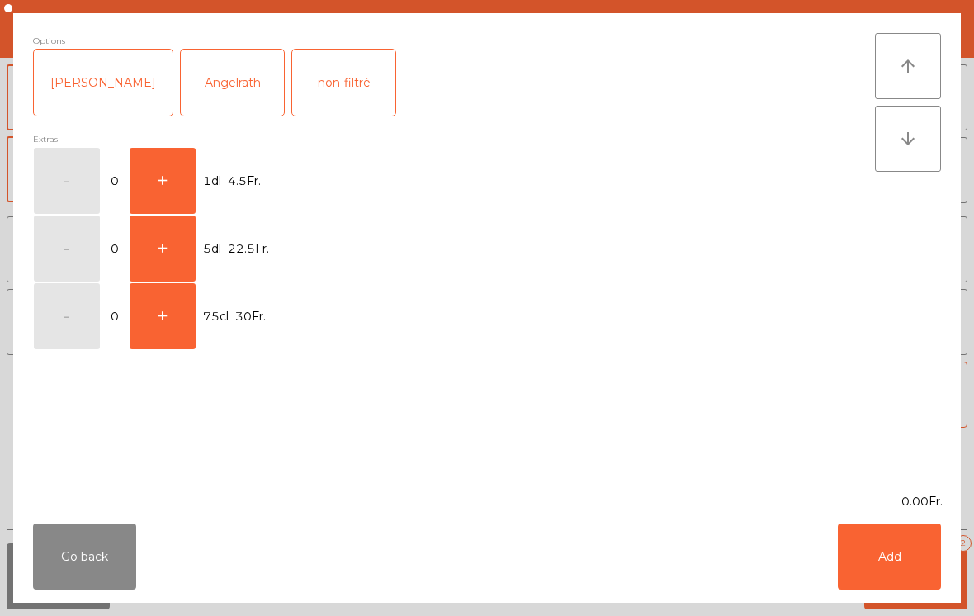
click at [175, 197] on button "+" at bounding box center [163, 181] width 66 height 66
click at [891, 574] on button "Add" at bounding box center [889, 556] width 103 height 66
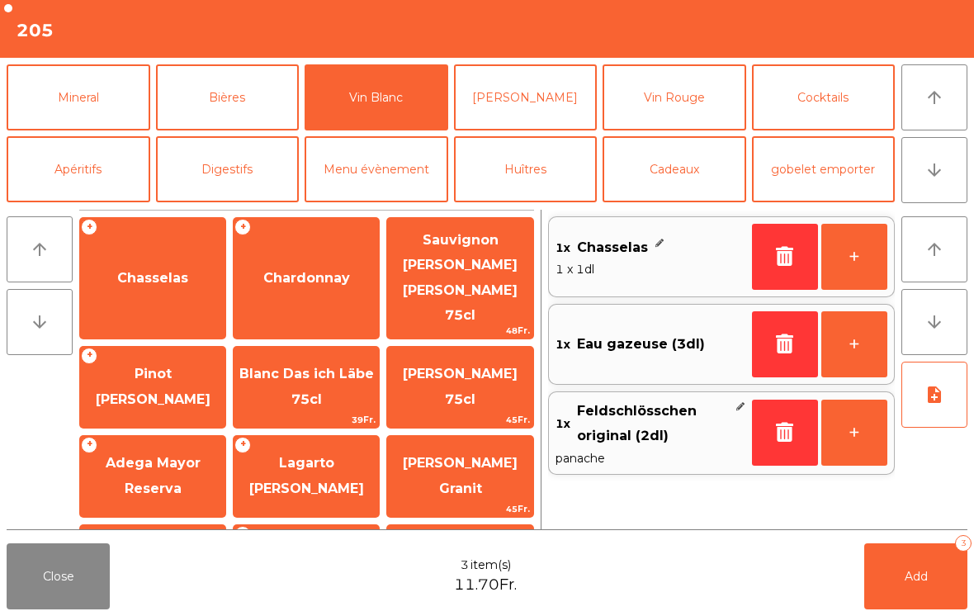
click at [932, 586] on button "Add 3" at bounding box center [915, 576] width 103 height 66
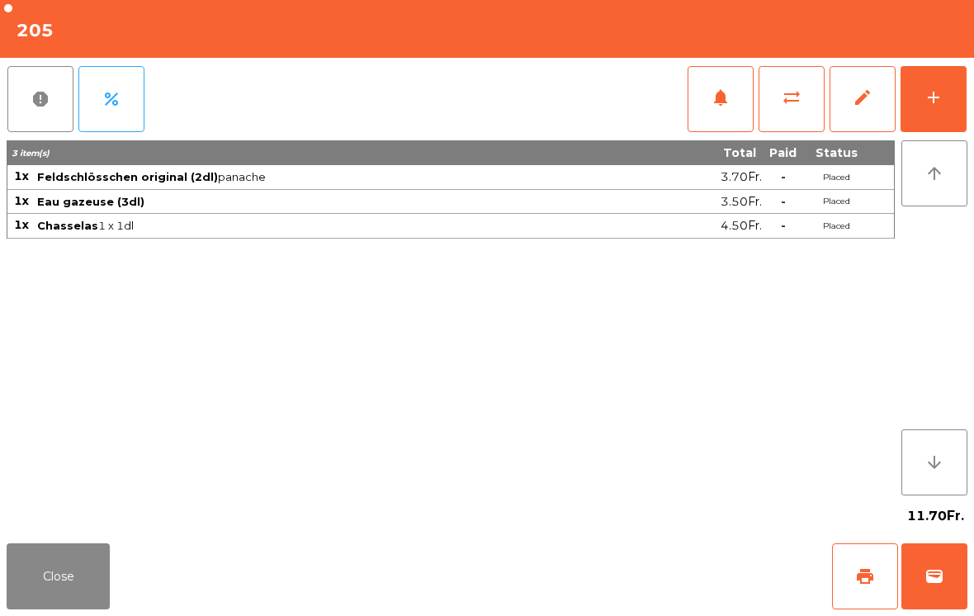
click at [90, 578] on button "Close" at bounding box center [58, 576] width 103 height 66
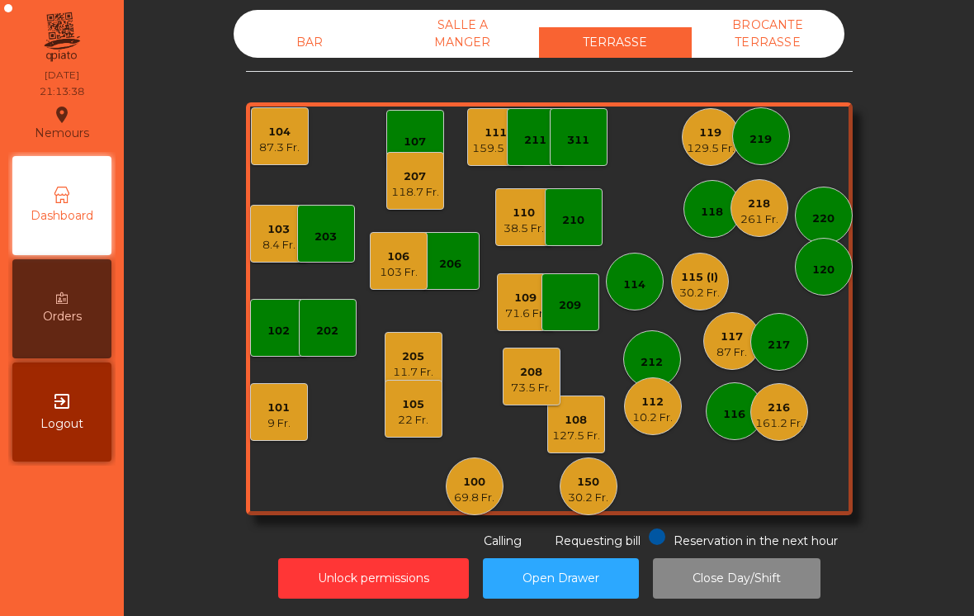
click at [591, 433] on div "127.5 Fr." at bounding box center [576, 436] width 48 height 17
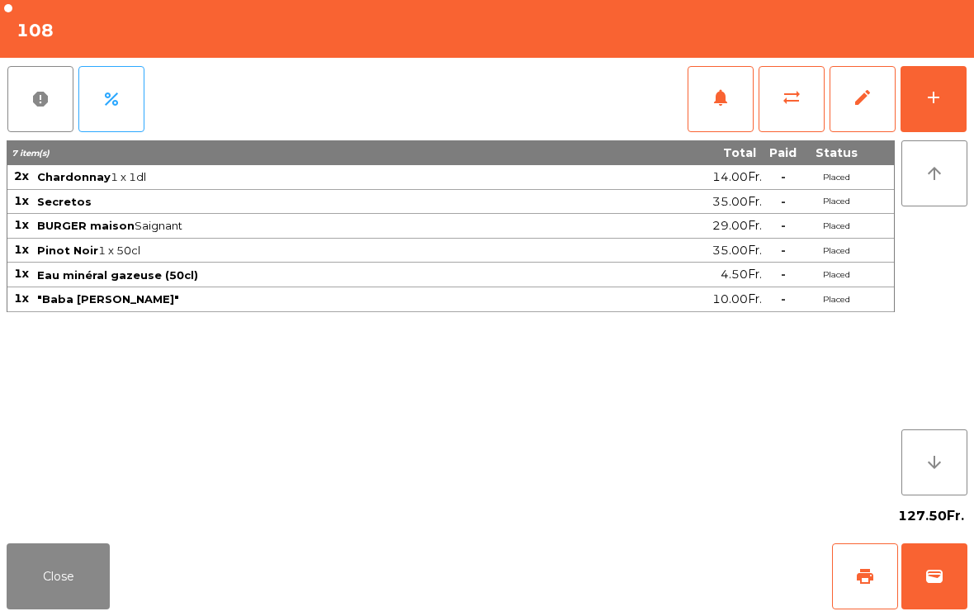
click at [79, 585] on button "Close" at bounding box center [58, 576] width 103 height 66
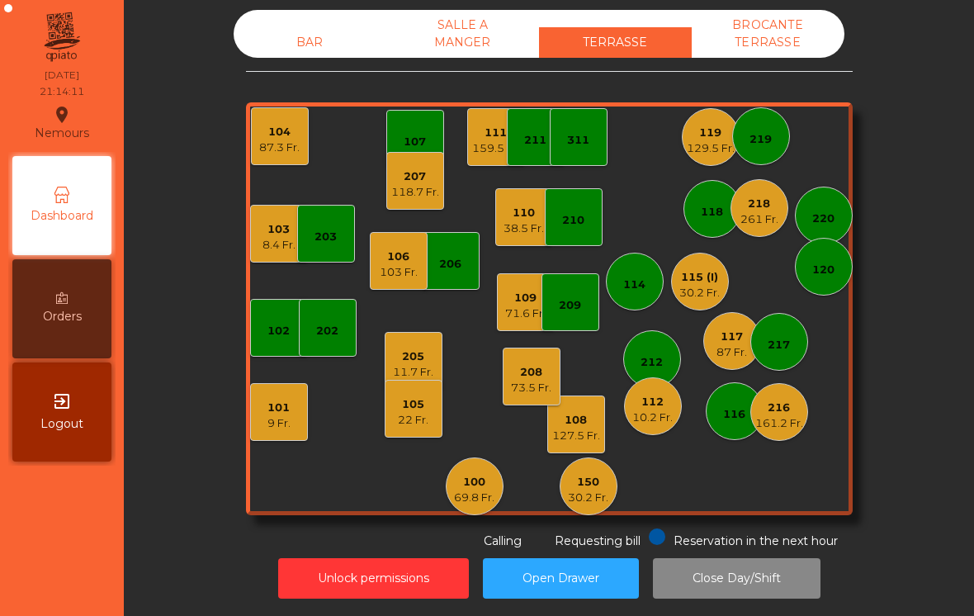
scroll to position [-1, 0]
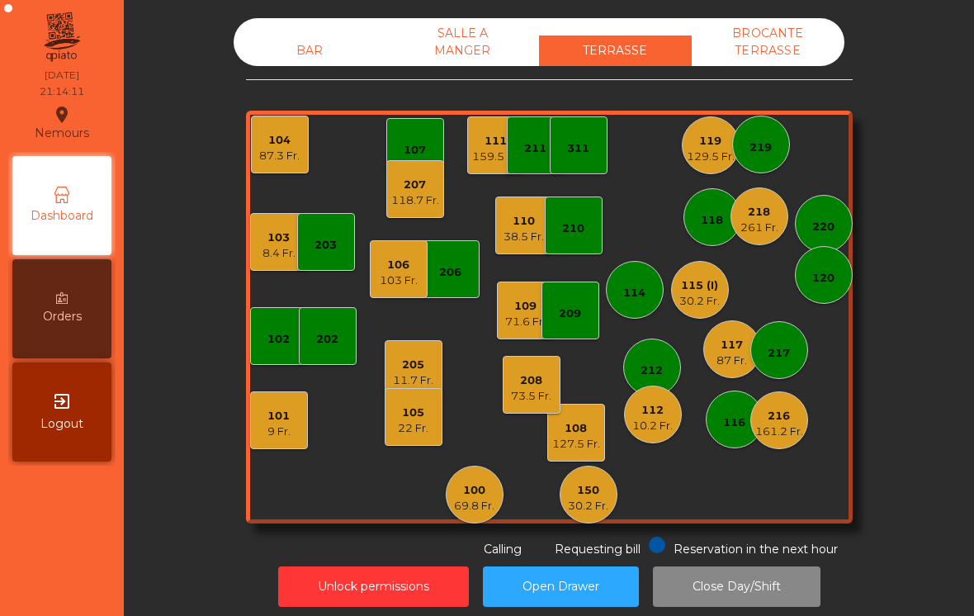
click at [712, 149] on div "129.5 Fr." at bounding box center [711, 157] width 48 height 17
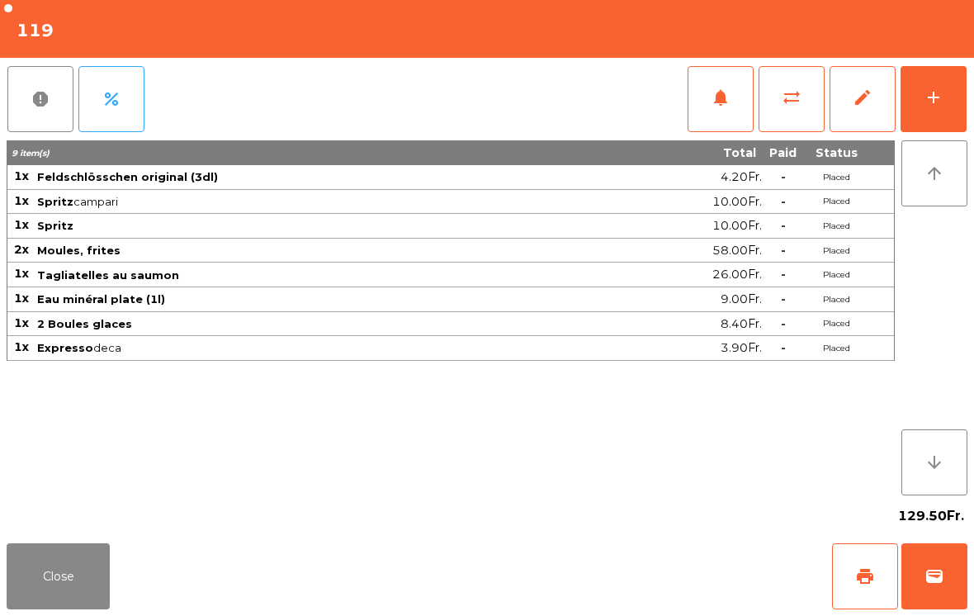
click at [875, 592] on button "print" at bounding box center [865, 576] width 66 height 66
click at [85, 566] on button "Close" at bounding box center [58, 576] width 103 height 66
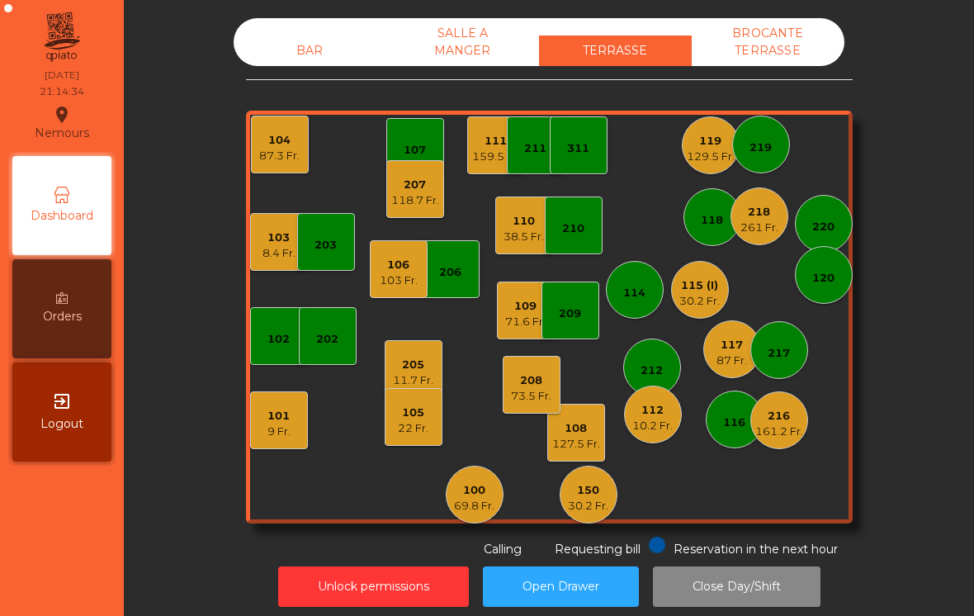
click at [440, 356] on div "205 11.7 Fr." at bounding box center [414, 369] width 58 height 58
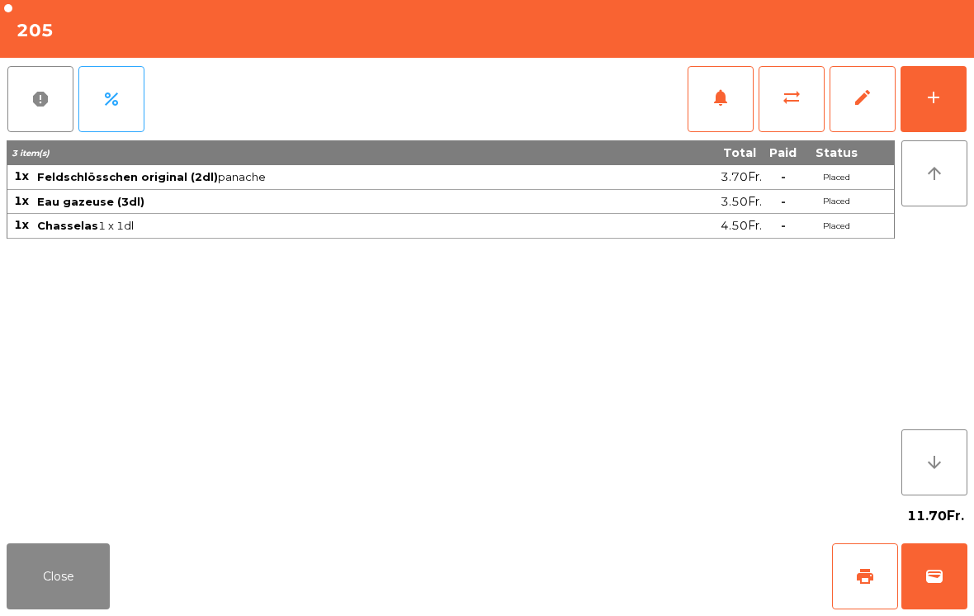
click at [865, 576] on span "print" at bounding box center [865, 576] width 20 height 20
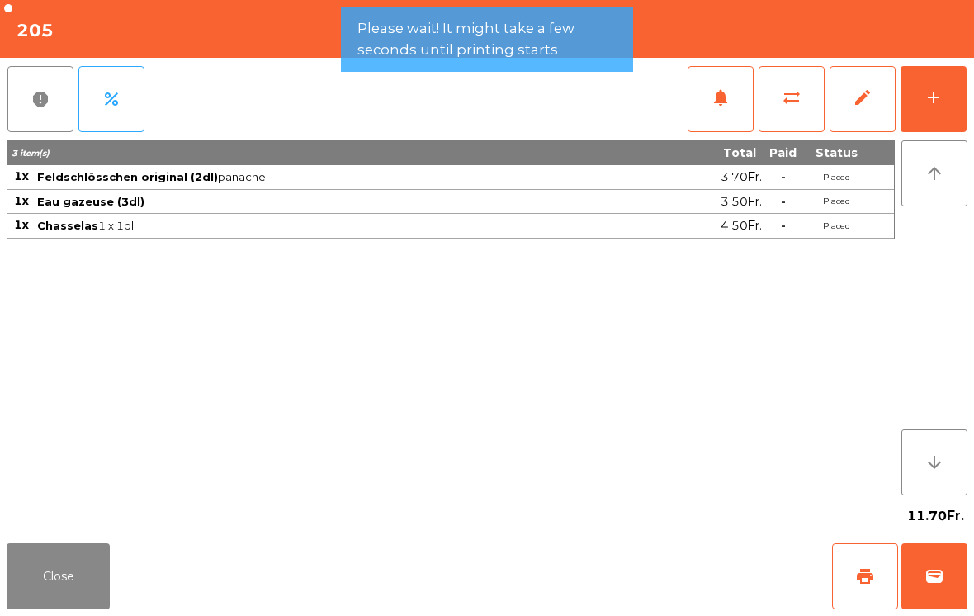
click at [68, 586] on button "Close" at bounding box center [58, 576] width 103 height 66
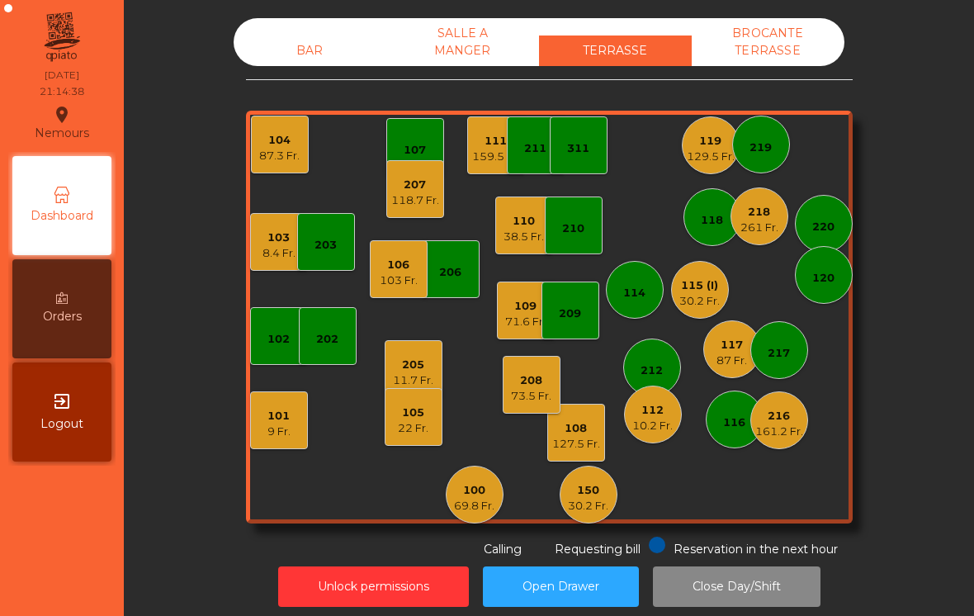
click at [411, 425] on div "22 Fr." at bounding box center [413, 428] width 31 height 17
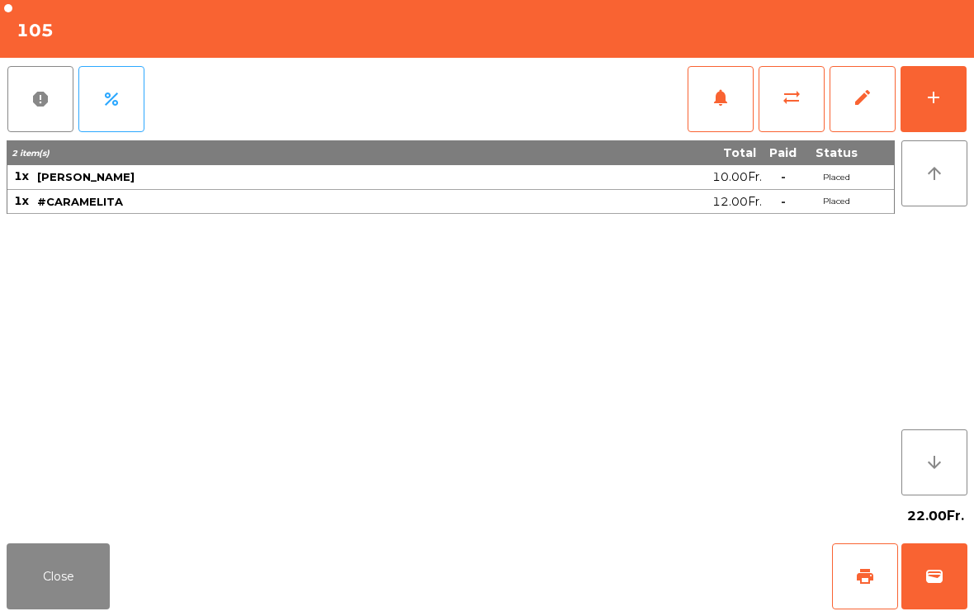
click at [865, 581] on span "print" at bounding box center [865, 576] width 20 height 20
click at [83, 582] on button "Close" at bounding box center [58, 576] width 103 height 66
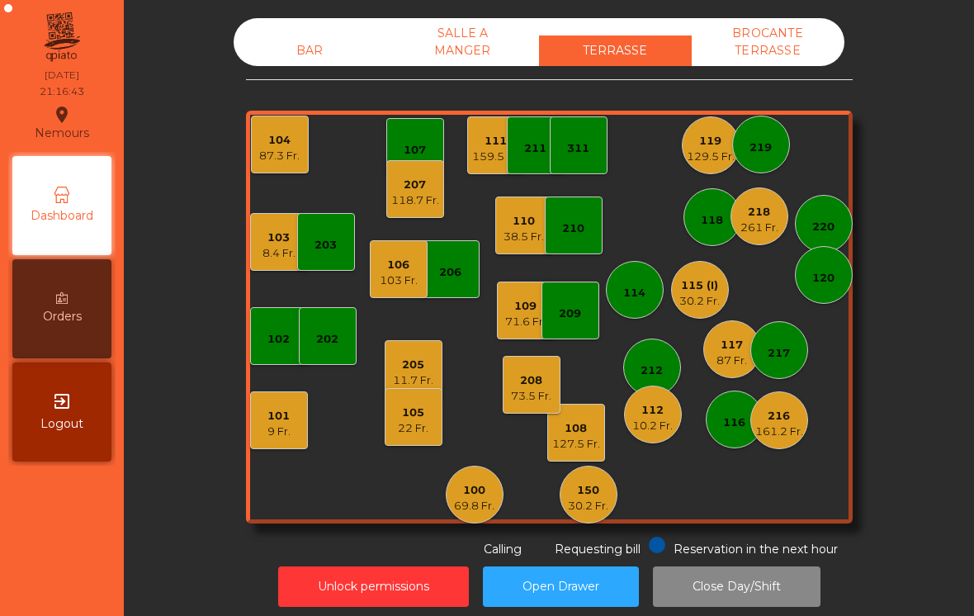
click at [709, 159] on div "129.5 Fr." at bounding box center [711, 157] width 48 height 17
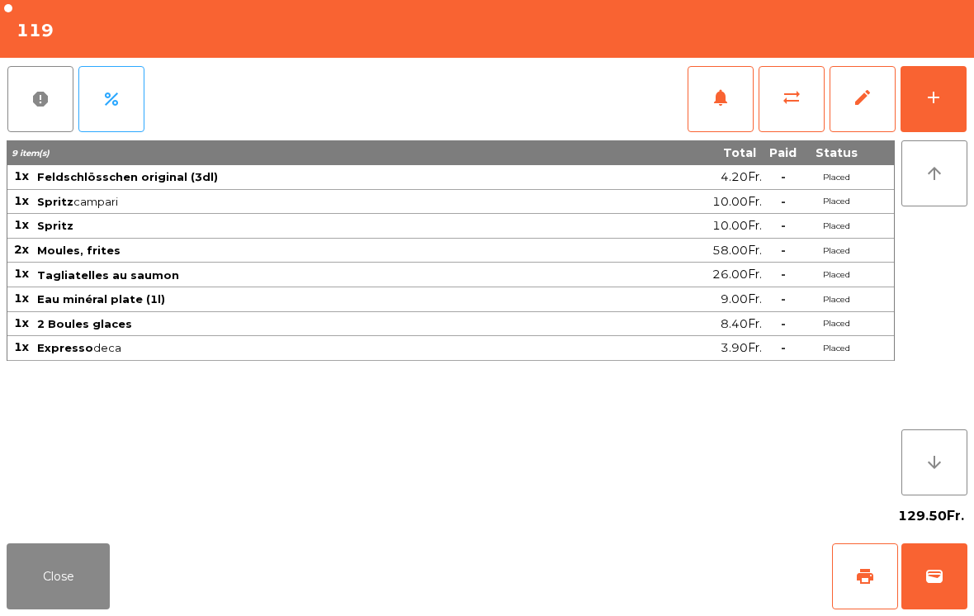
click at [797, 113] on button "sync_alt" at bounding box center [792, 99] width 66 height 66
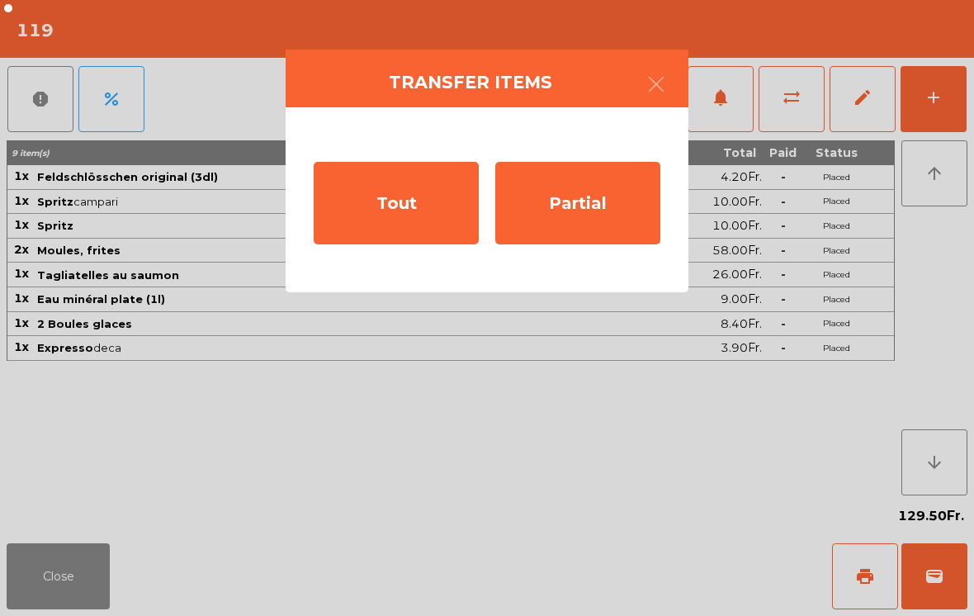
click at [414, 234] on div "Tout" at bounding box center [396, 203] width 165 height 83
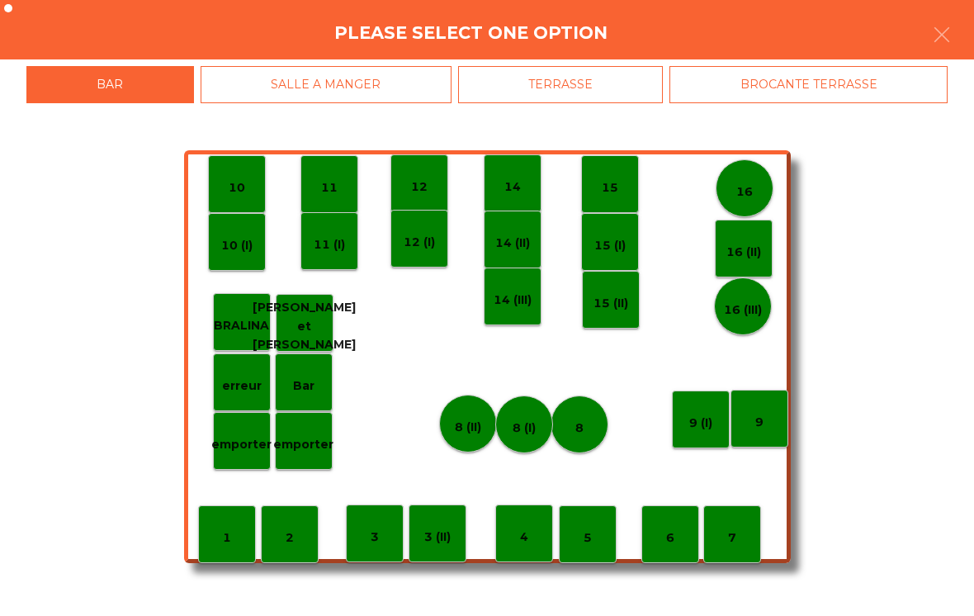
click at [801, 89] on div "BROCANTE TERRASSE" at bounding box center [809, 84] width 278 height 37
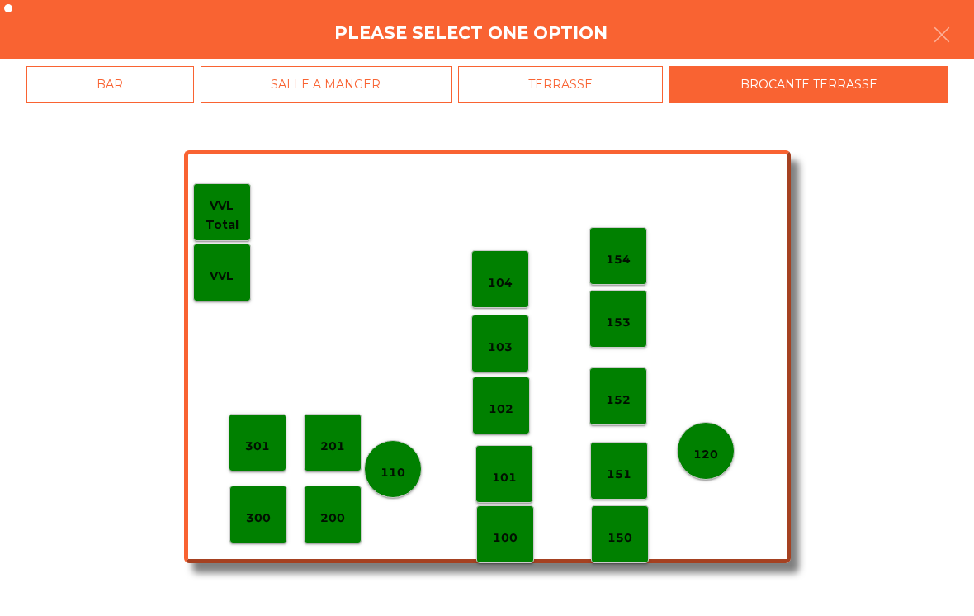
click at [627, 270] on div "154" at bounding box center [618, 256] width 58 height 58
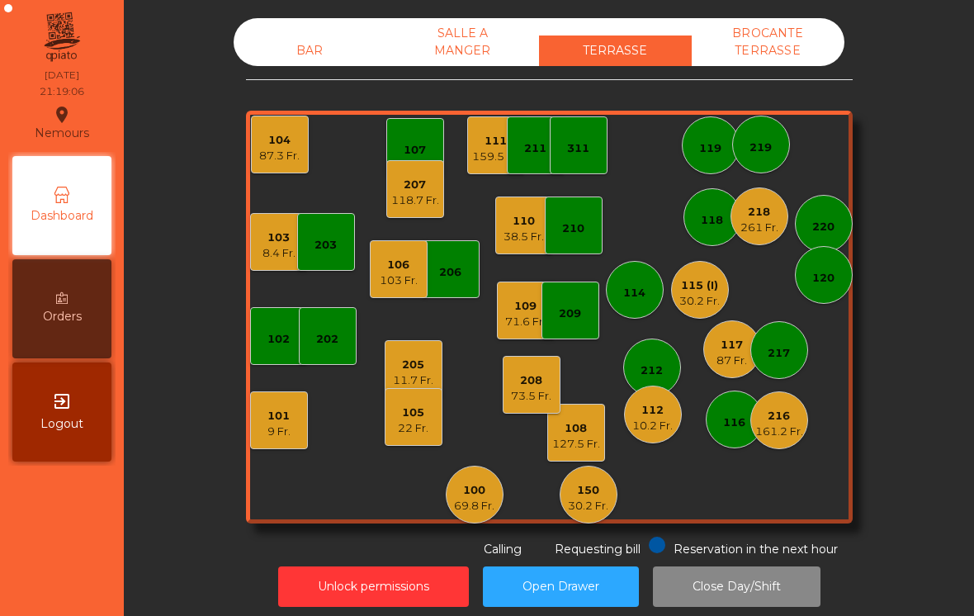
click at [607, 496] on div "150" at bounding box center [588, 490] width 40 height 17
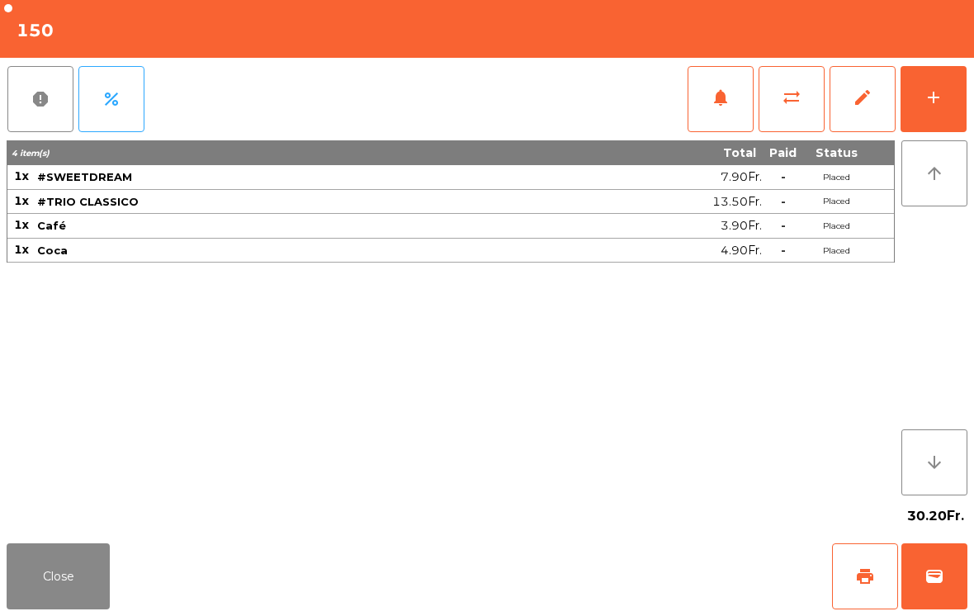
click at [30, 584] on button "Close" at bounding box center [58, 576] width 103 height 66
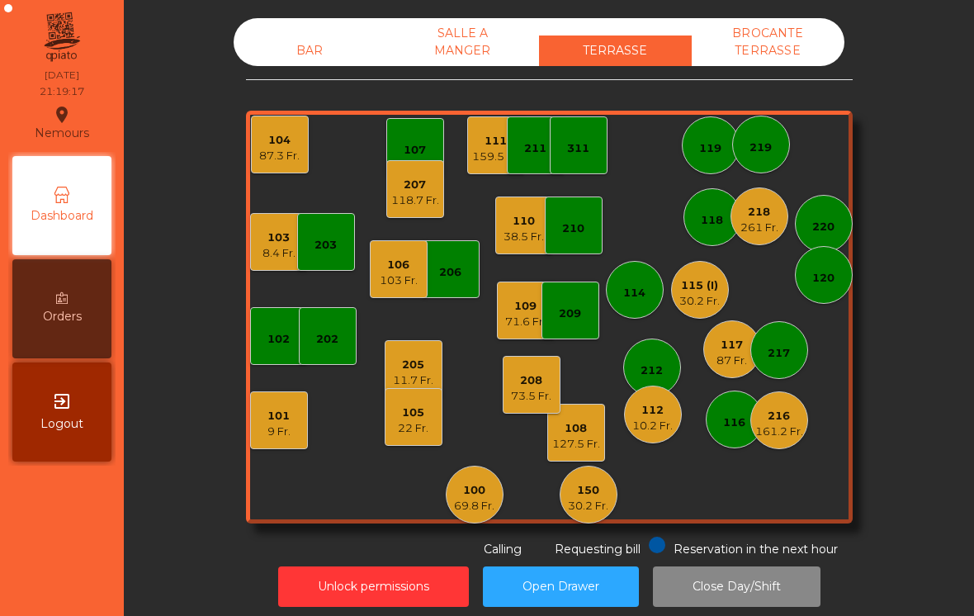
click at [517, 232] on div "38.5 Fr." at bounding box center [524, 237] width 40 height 17
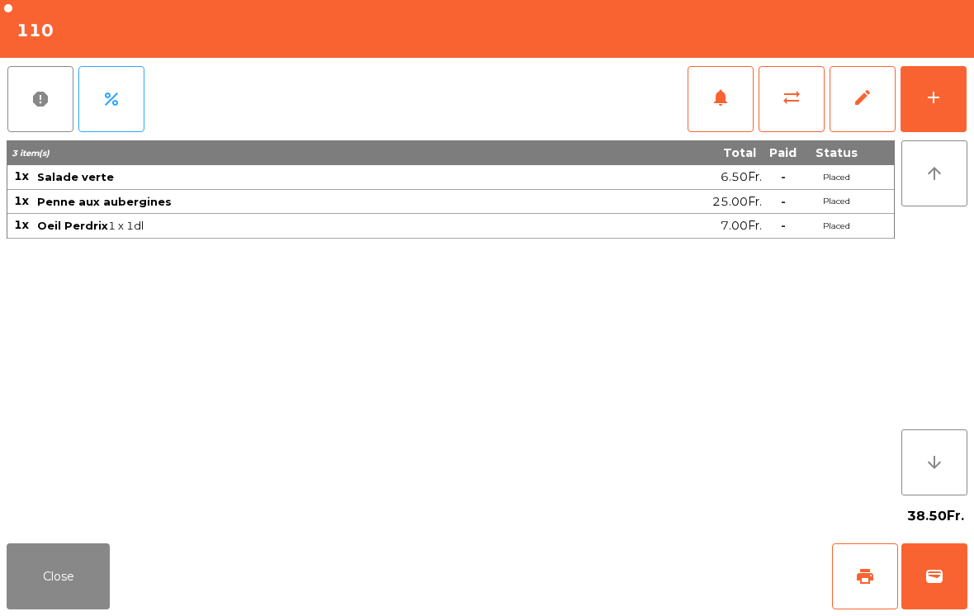
click at [943, 95] on div "add" at bounding box center [934, 98] width 20 height 20
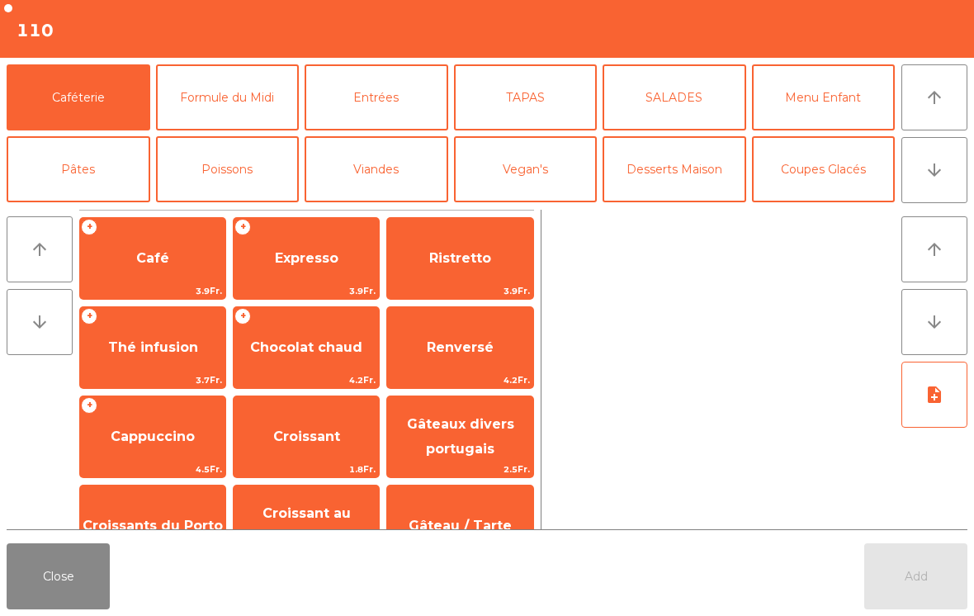
click at [292, 255] on span "Expresso" at bounding box center [307, 258] width 64 height 16
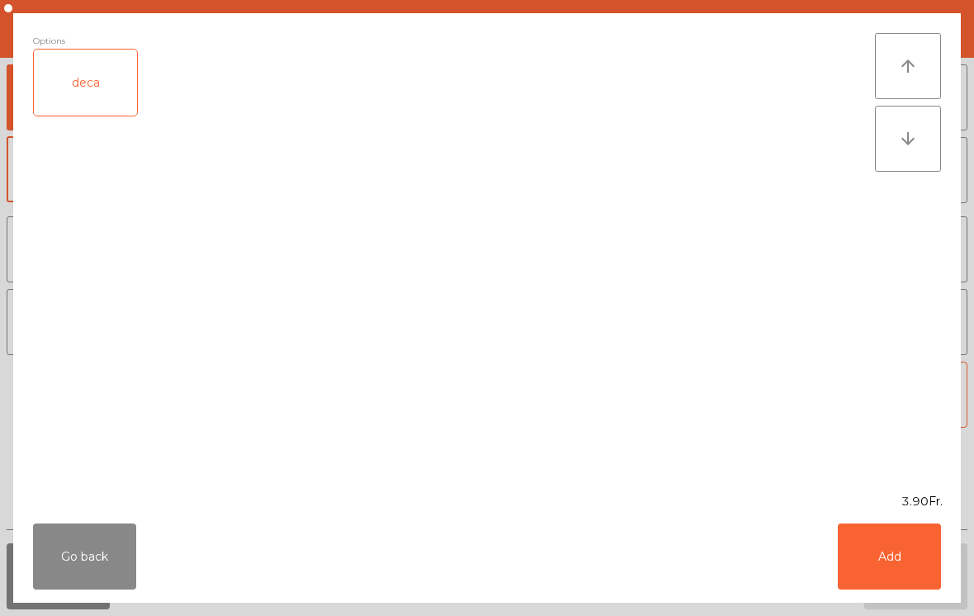
click at [890, 565] on button "Add" at bounding box center [889, 556] width 103 height 66
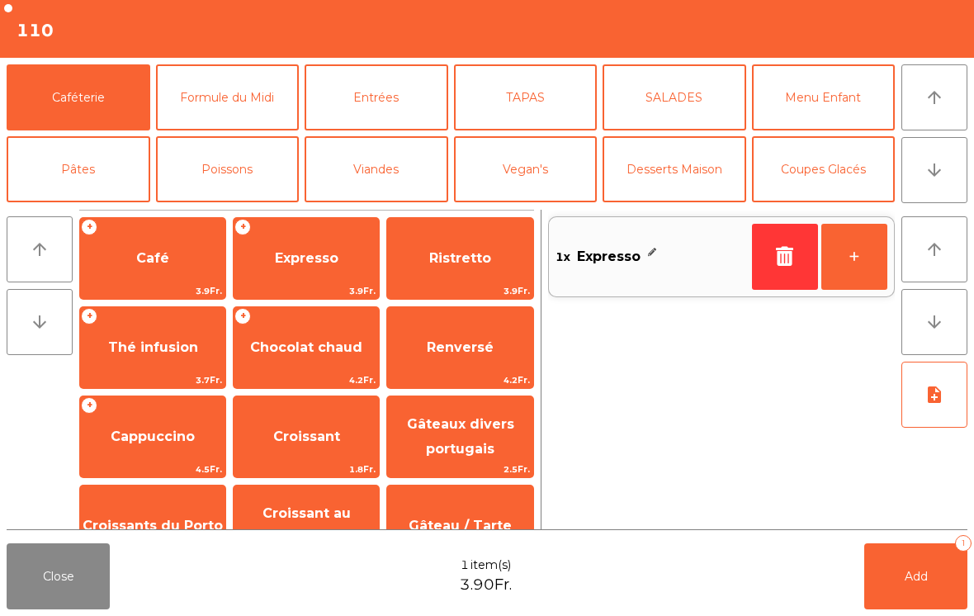
click at [890, 564] on button "Add 1" at bounding box center [915, 576] width 103 height 66
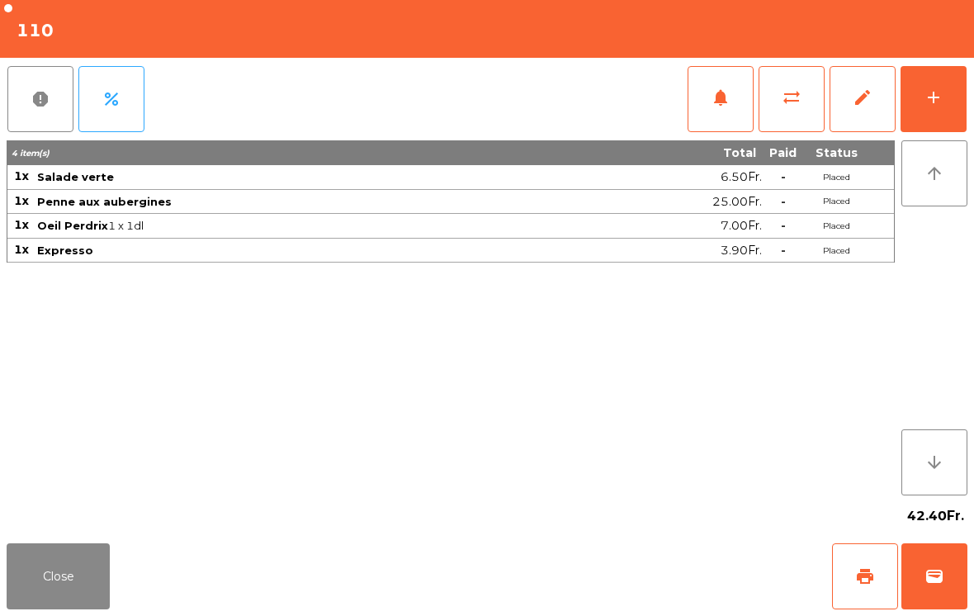
click at [88, 585] on button "Close" at bounding box center [58, 576] width 103 height 66
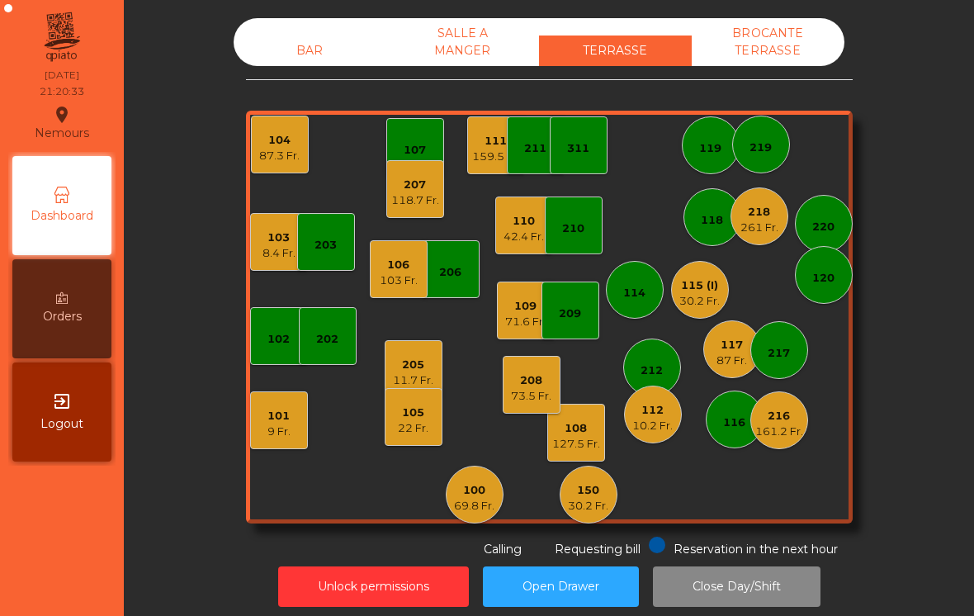
click at [299, 50] on div "BAR" at bounding box center [310, 50] width 153 height 31
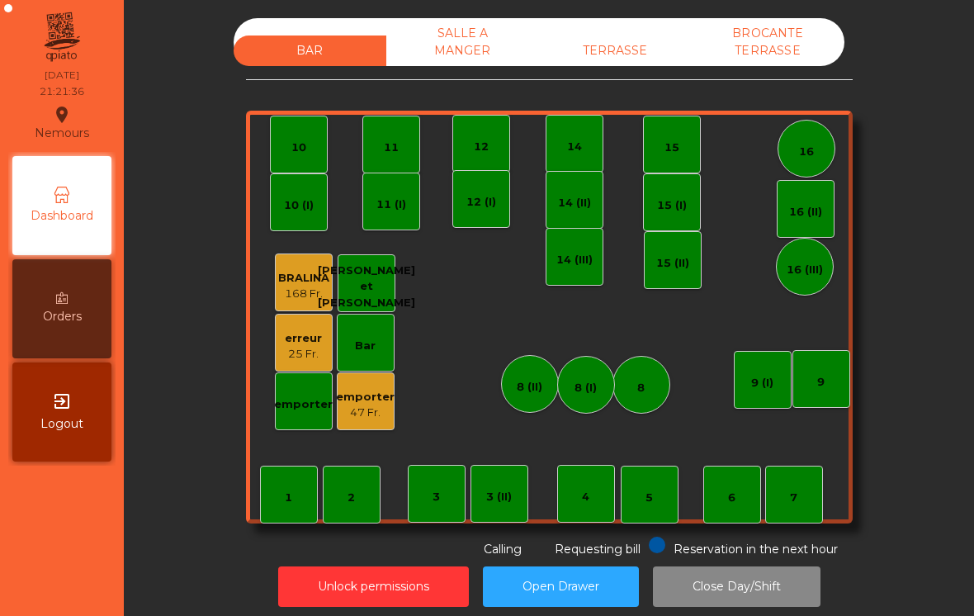
click at [658, 47] on div "TERRASSE" at bounding box center [615, 50] width 153 height 31
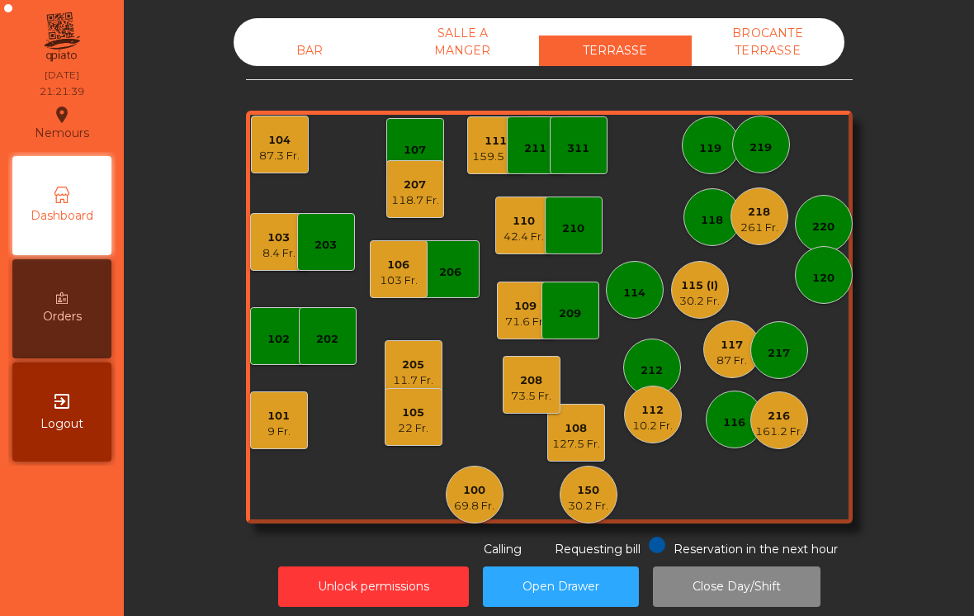
click at [399, 377] on div "11.7 Fr." at bounding box center [413, 380] width 40 height 17
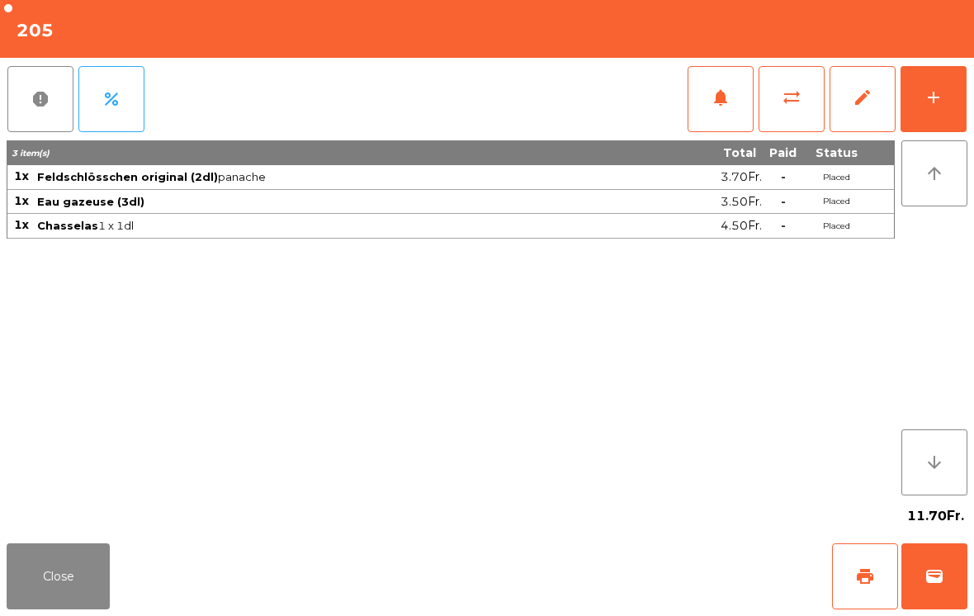
click at [938, 563] on button "wallet" at bounding box center [935, 576] width 66 height 66
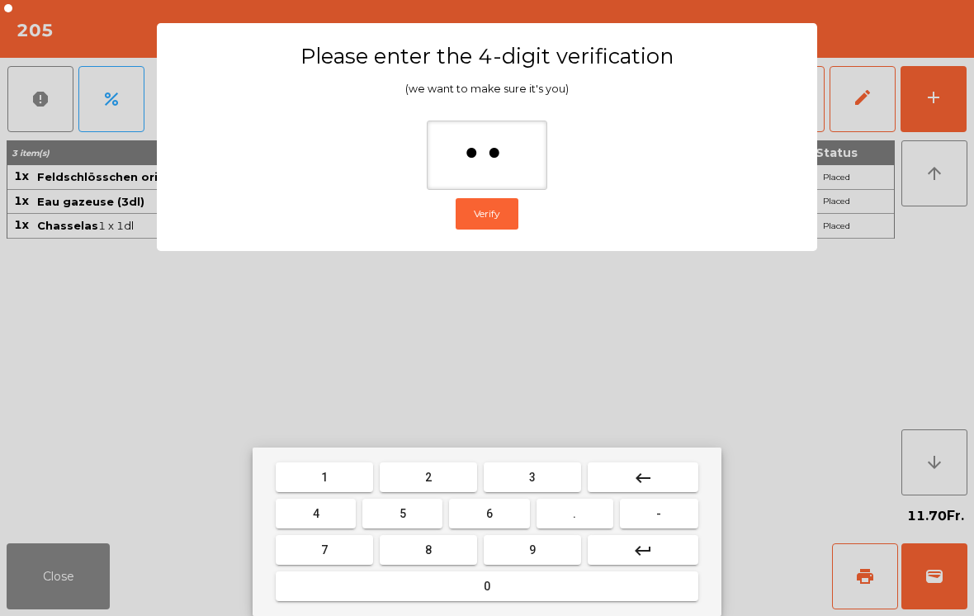
type input "***"
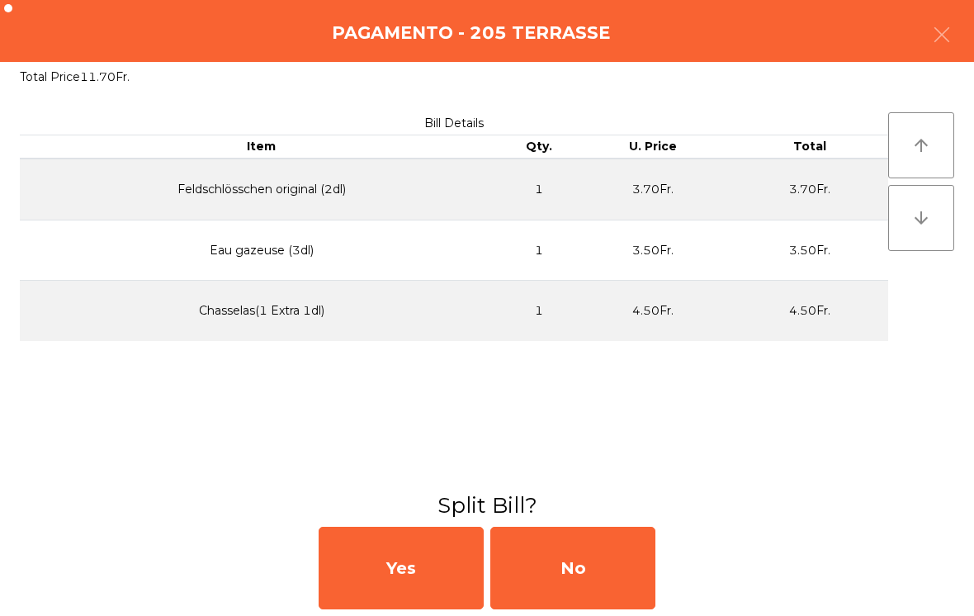
click at [606, 573] on div "No" at bounding box center [572, 568] width 165 height 83
click at [594, 569] on div "No" at bounding box center [572, 568] width 165 height 83
click at [603, 587] on div "No" at bounding box center [572, 568] width 165 height 83
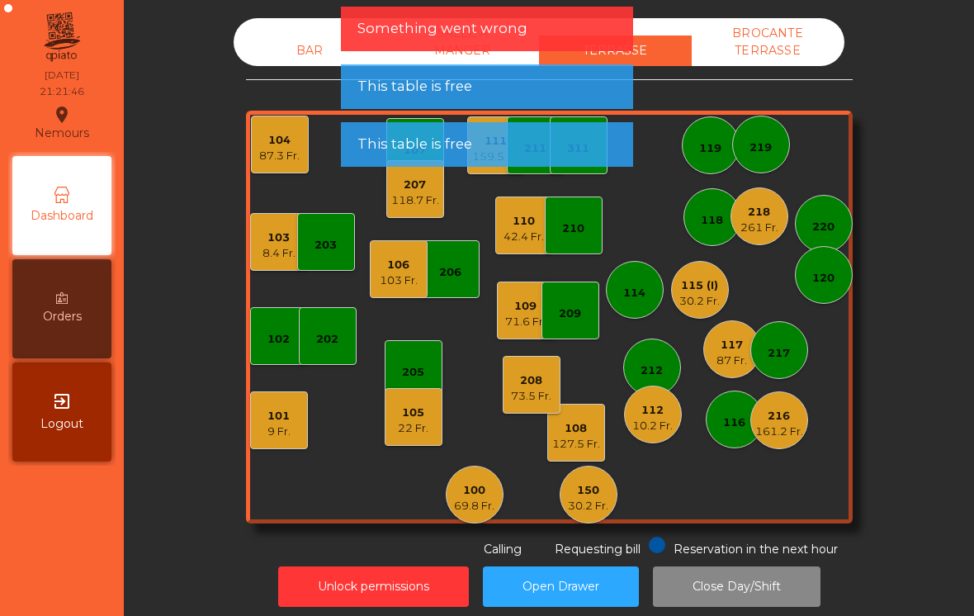
click at [480, 480] on div "100 69.8 Fr." at bounding box center [474, 495] width 40 height 39
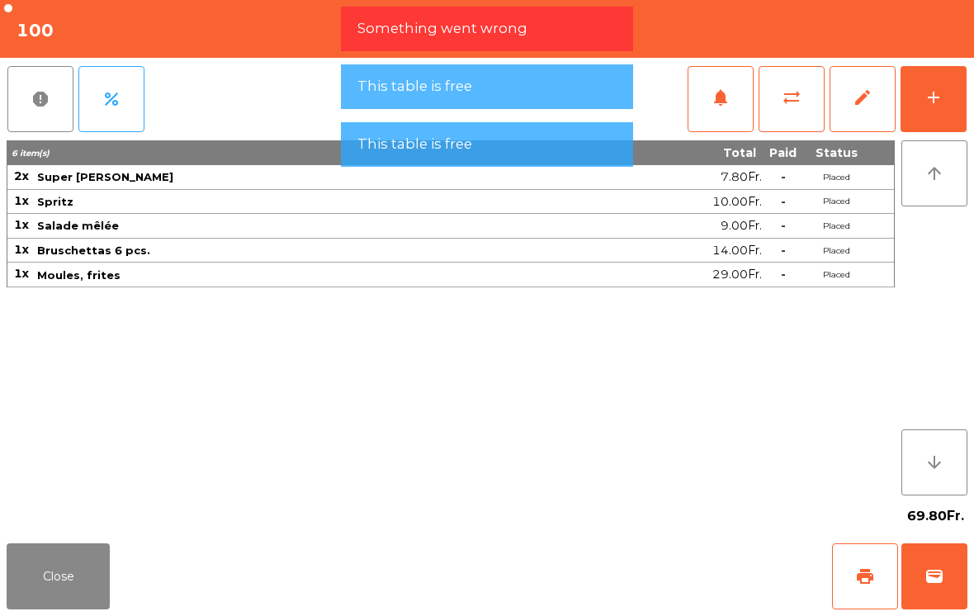
click at [73, 607] on button "Close" at bounding box center [58, 576] width 103 height 66
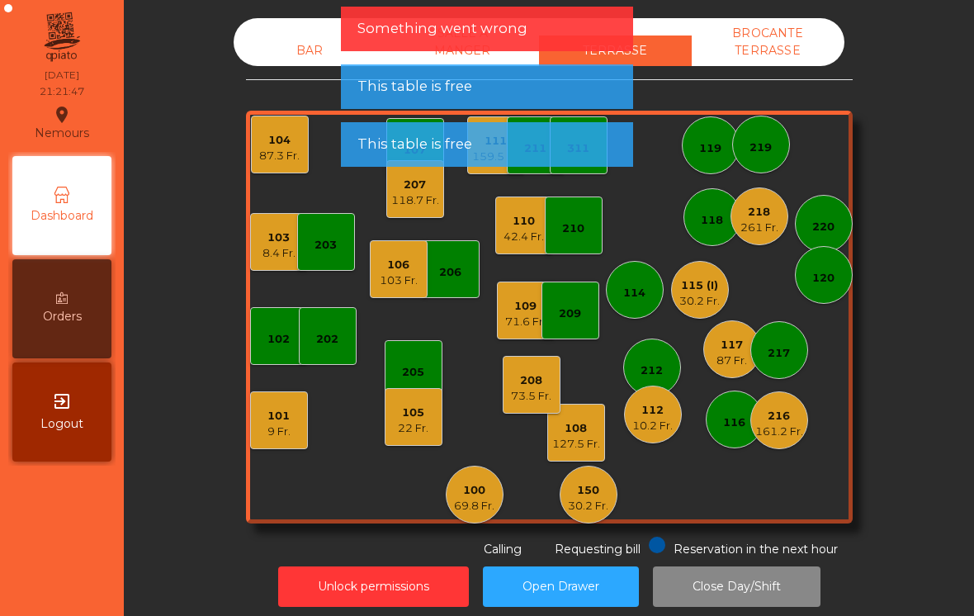
click at [413, 422] on div "22 Fr." at bounding box center [413, 428] width 31 height 17
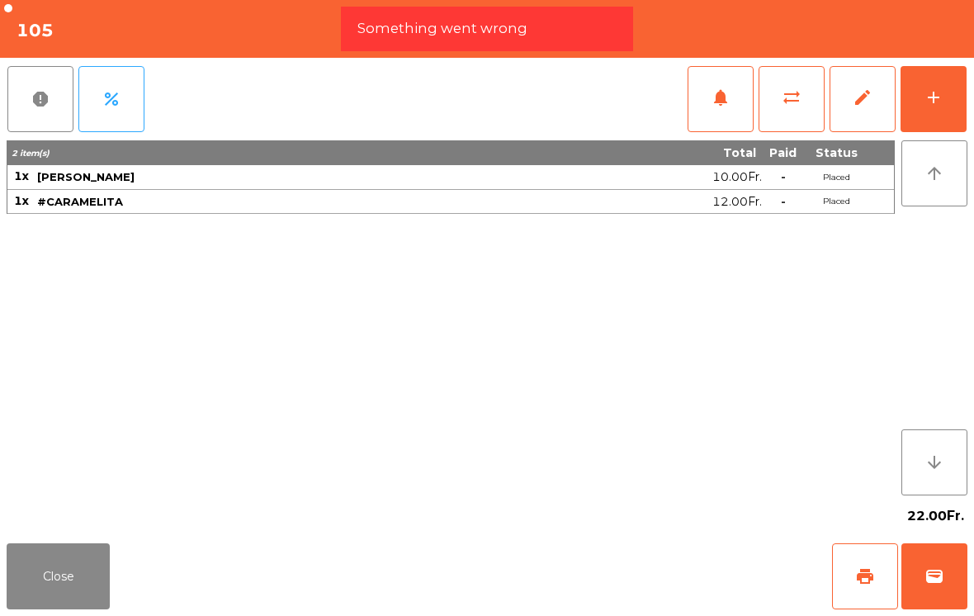
click at [932, 570] on span "wallet" at bounding box center [935, 576] width 20 height 20
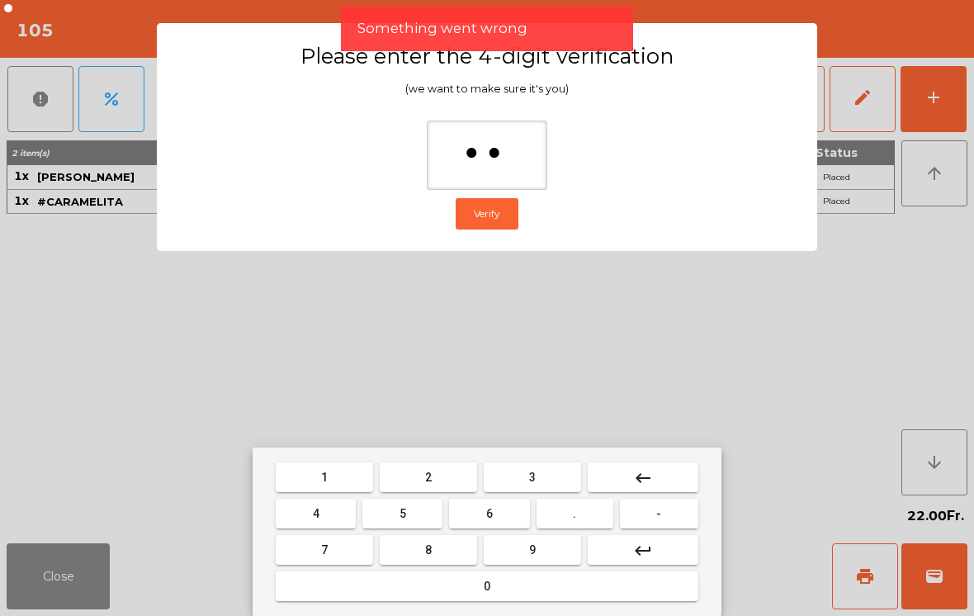
type input "***"
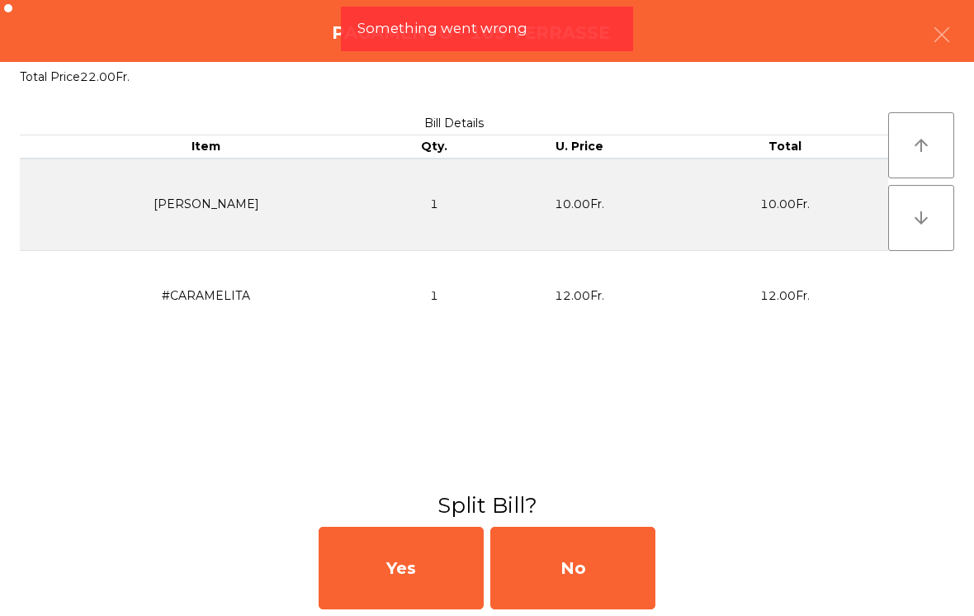
click at [623, 560] on div "No" at bounding box center [572, 568] width 165 height 83
click at [603, 559] on div "MB" at bounding box center [572, 568] width 165 height 83
click at [580, 546] on div "No" at bounding box center [572, 568] width 165 height 83
click at [582, 539] on div "No" at bounding box center [572, 568] width 165 height 83
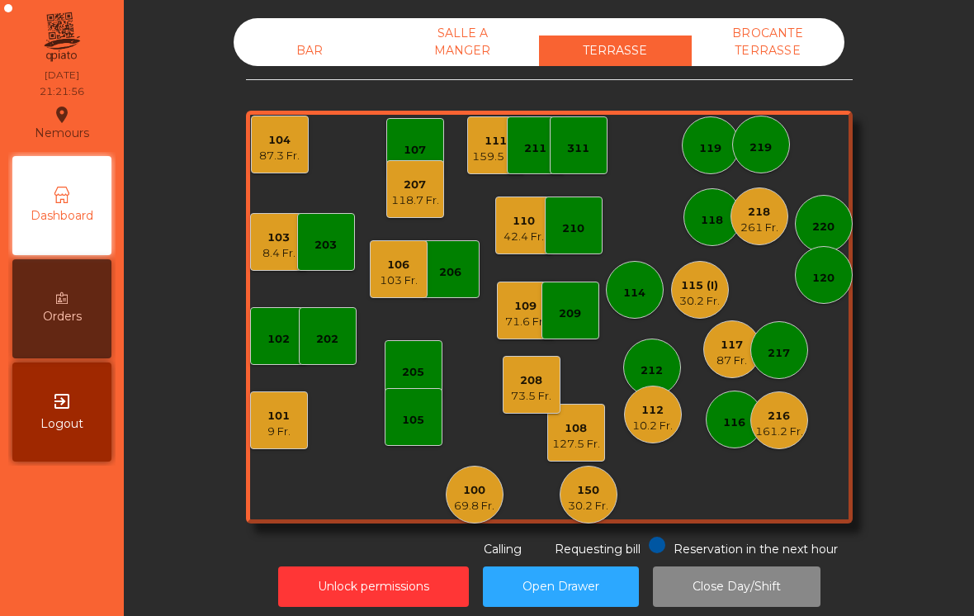
click at [705, 291] on div "115 (I)" at bounding box center [699, 285] width 40 height 17
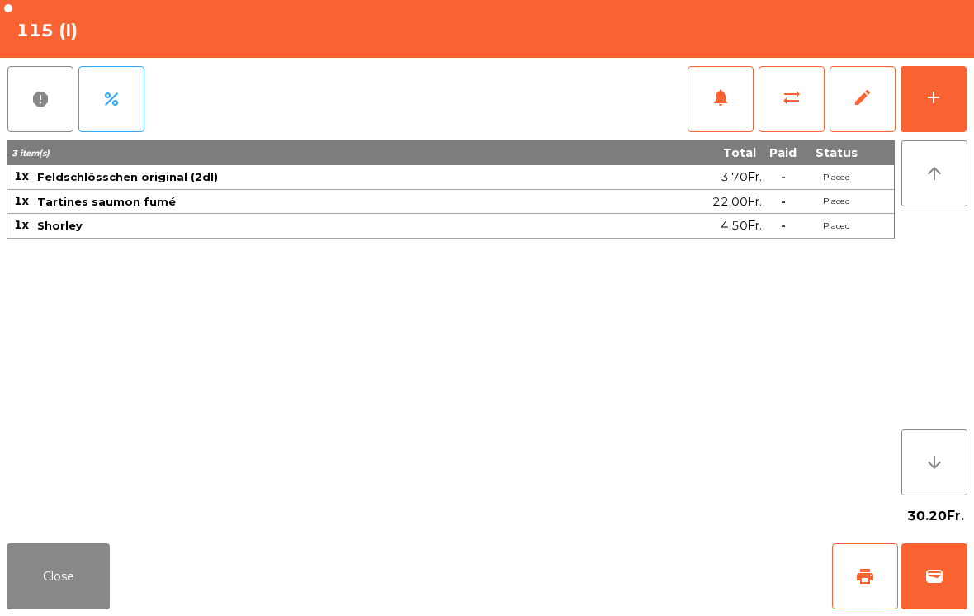
click at [785, 110] on button "sync_alt" at bounding box center [792, 99] width 66 height 66
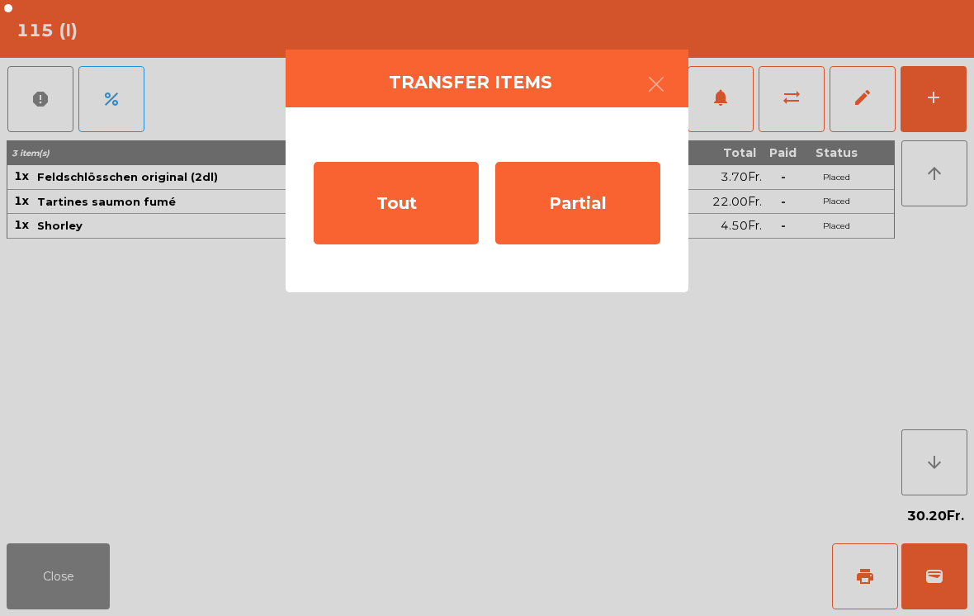
click at [578, 216] on div "Partial" at bounding box center [577, 203] width 165 height 83
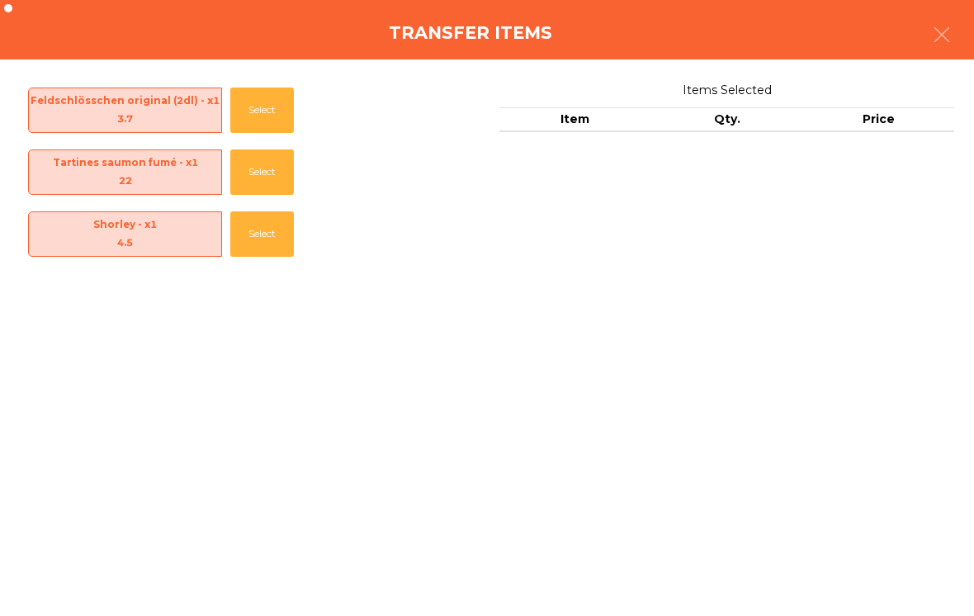
click at [964, 34] on button "button" at bounding box center [942, 37] width 46 height 50
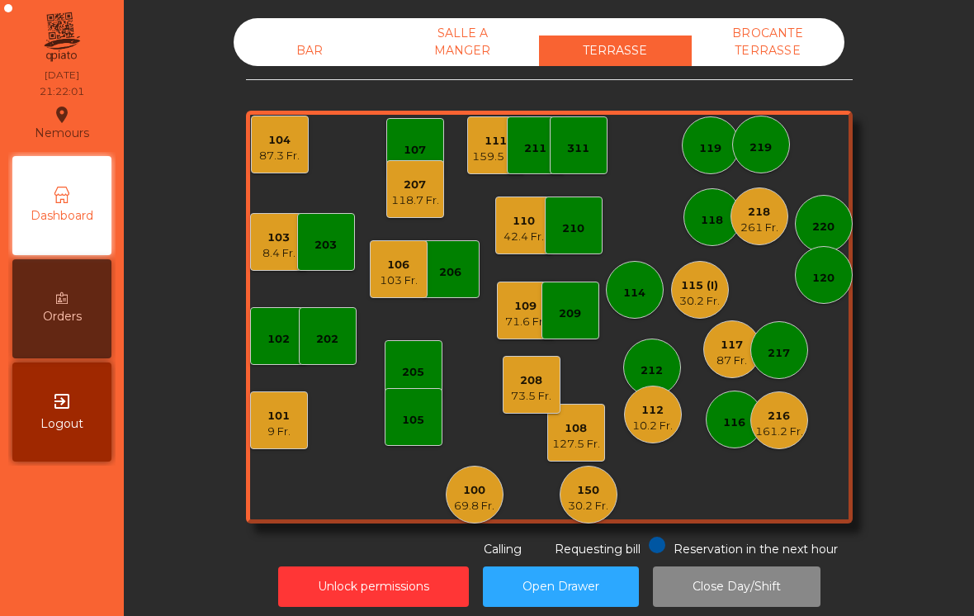
click at [698, 291] on div "115 (I)" at bounding box center [699, 285] width 40 height 17
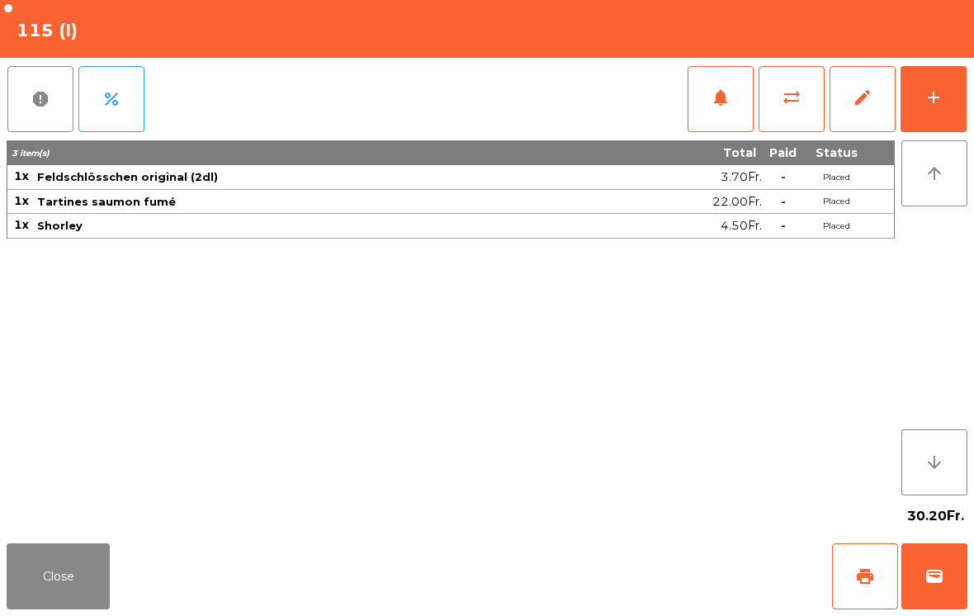
click at [787, 102] on span "sync_alt" at bounding box center [792, 98] width 20 height 20
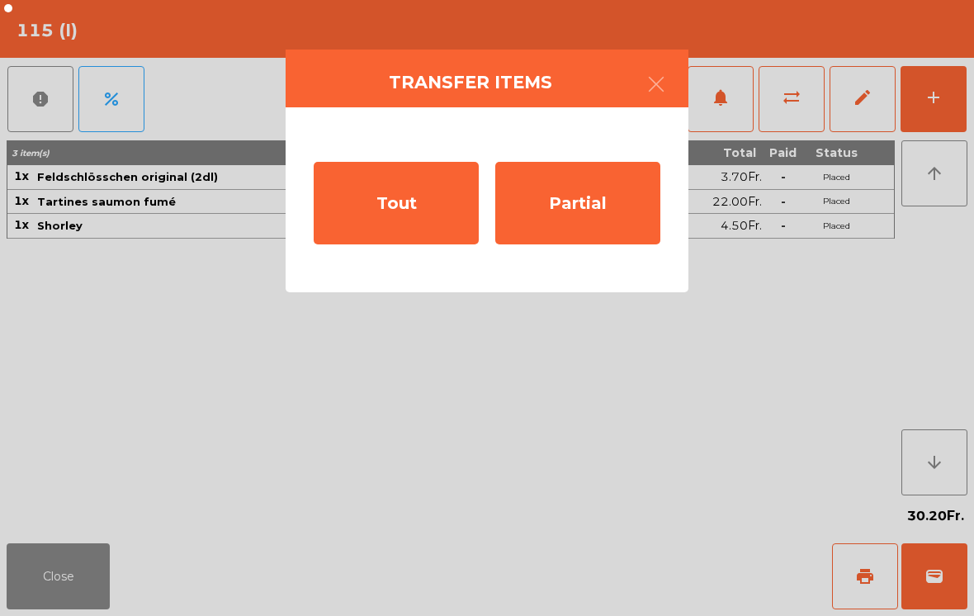
click at [411, 201] on div "Tout" at bounding box center [396, 203] width 165 height 83
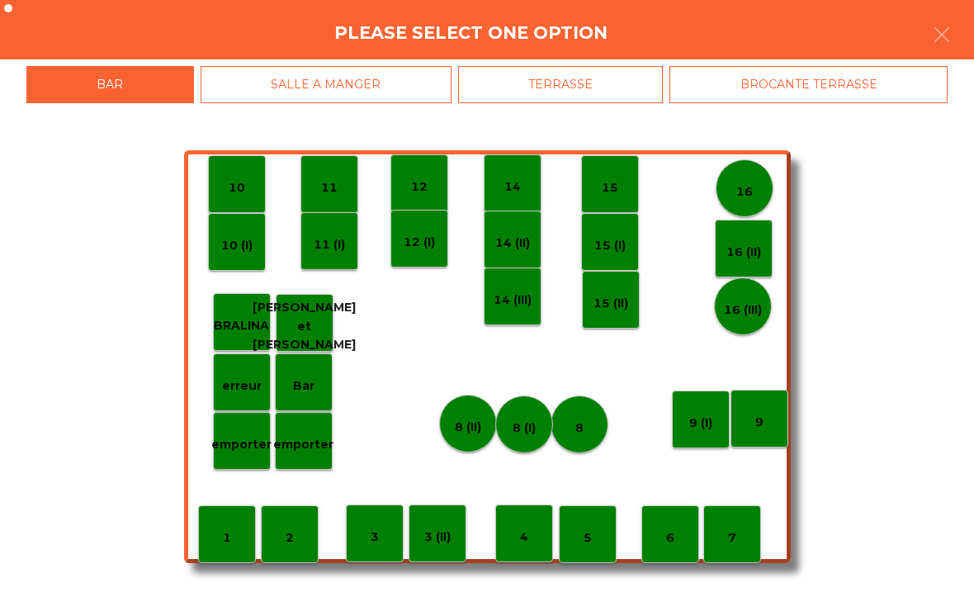
click at [811, 96] on div "BROCANTE TERRASSE" at bounding box center [809, 84] width 278 height 37
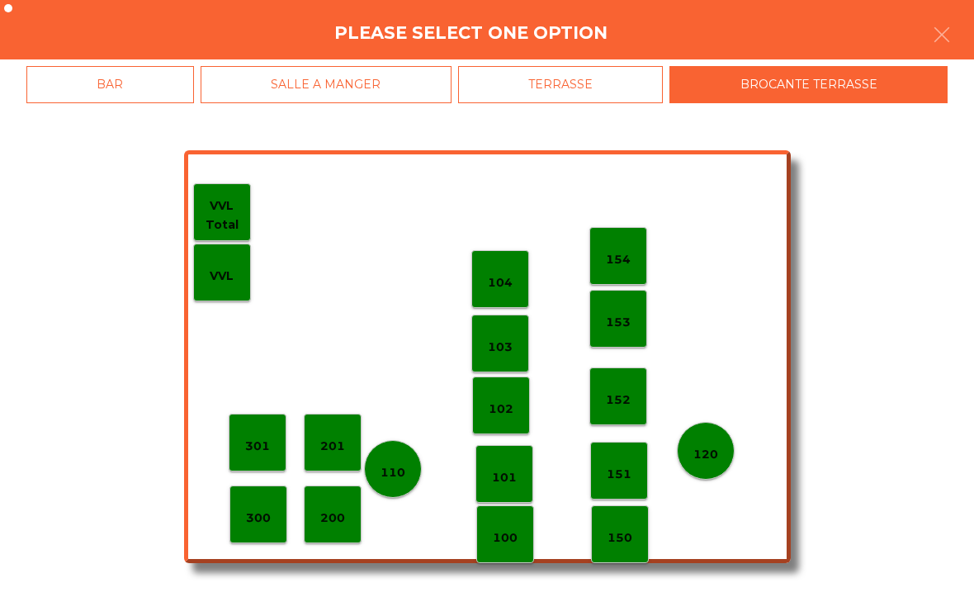
click at [495, 273] on p "104" at bounding box center [500, 282] width 25 height 19
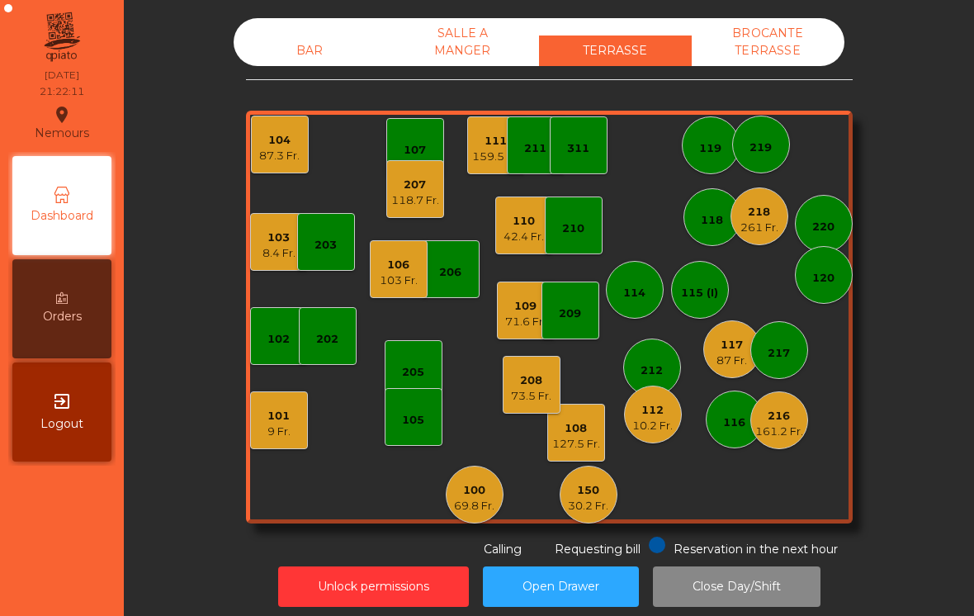
click at [272, 136] on div "104" at bounding box center [279, 140] width 40 height 17
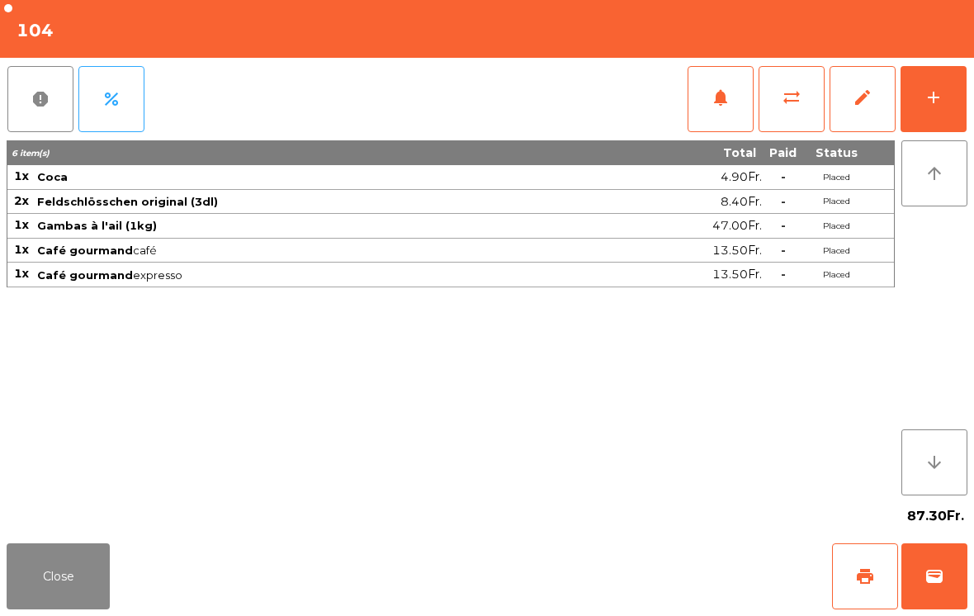
click at [895, 576] on button "print" at bounding box center [865, 576] width 66 height 66
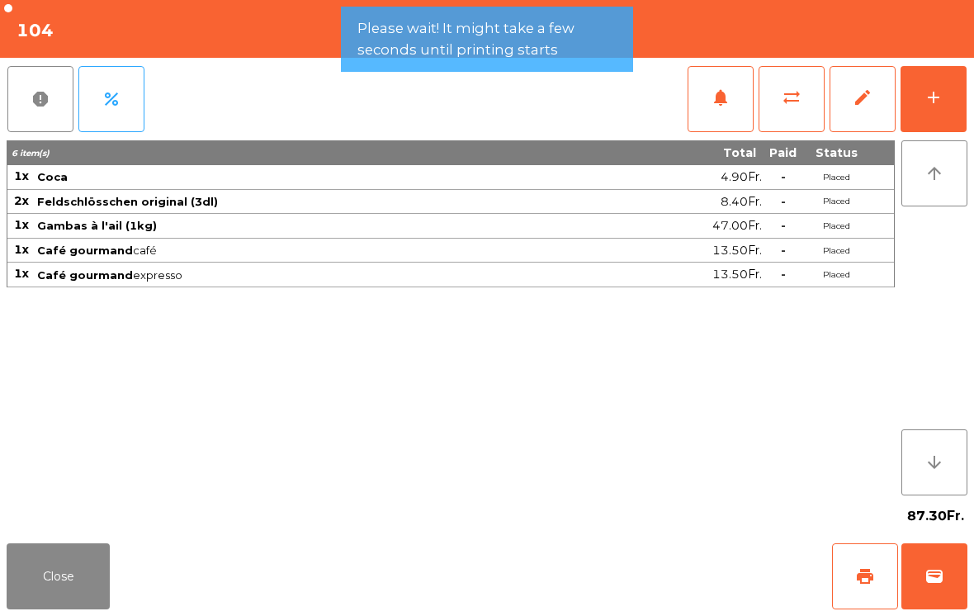
click at [933, 584] on span "wallet" at bounding box center [935, 576] width 20 height 20
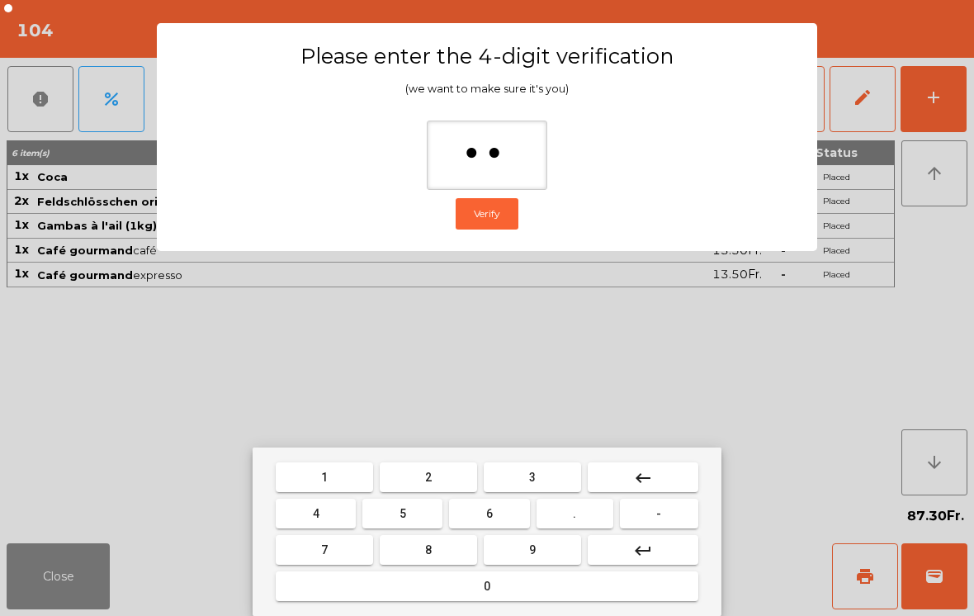
type input "***"
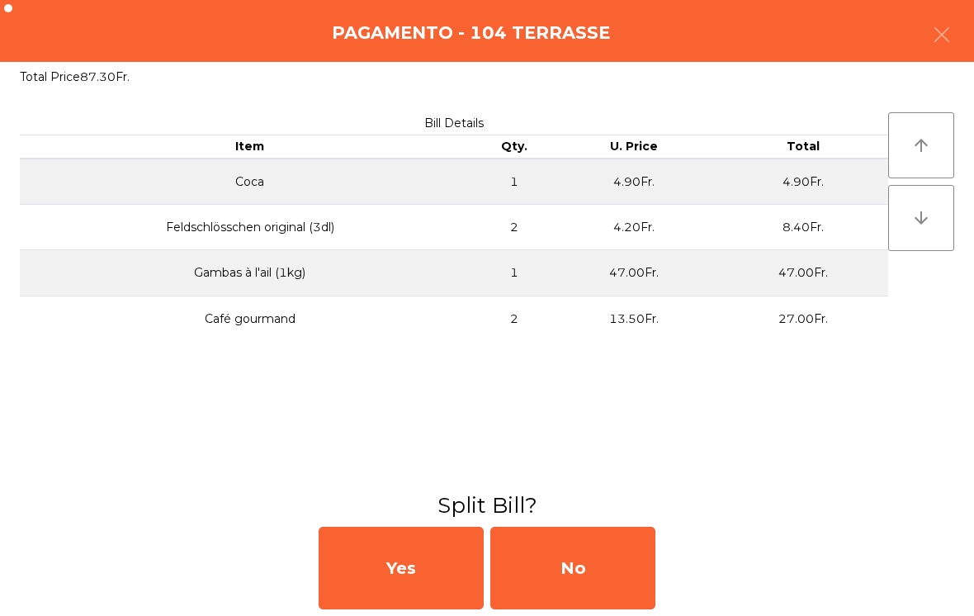
click at [594, 591] on div "No" at bounding box center [572, 568] width 165 height 83
click at [604, 571] on div "MB" at bounding box center [572, 568] width 165 height 83
click at [563, 570] on div "No" at bounding box center [572, 568] width 165 height 83
click at [561, 568] on div "No" at bounding box center [572, 568] width 165 height 83
click at [561, 572] on div "No" at bounding box center [572, 568] width 165 height 83
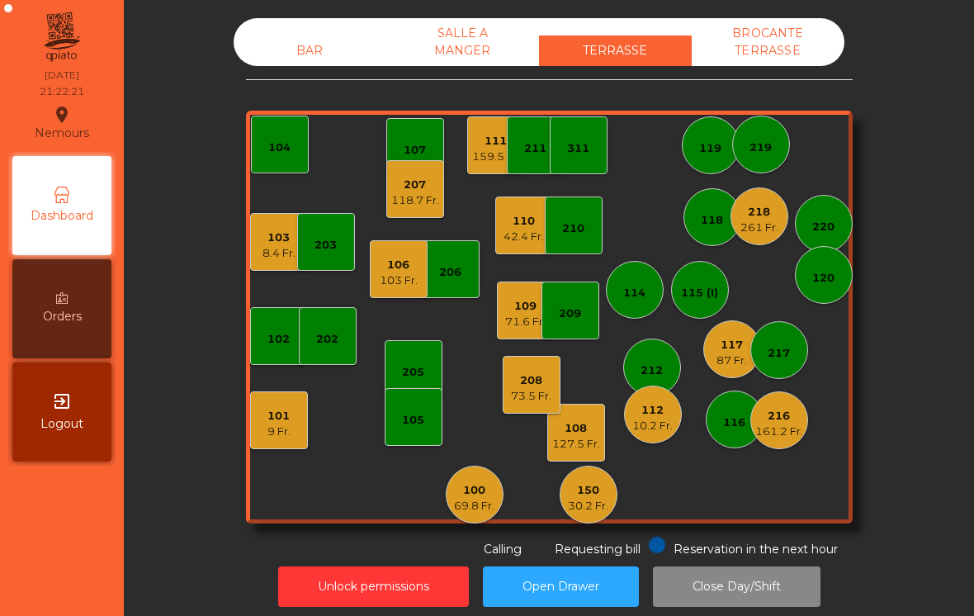
click at [495, 149] on div "159.5 Fr." at bounding box center [496, 157] width 48 height 17
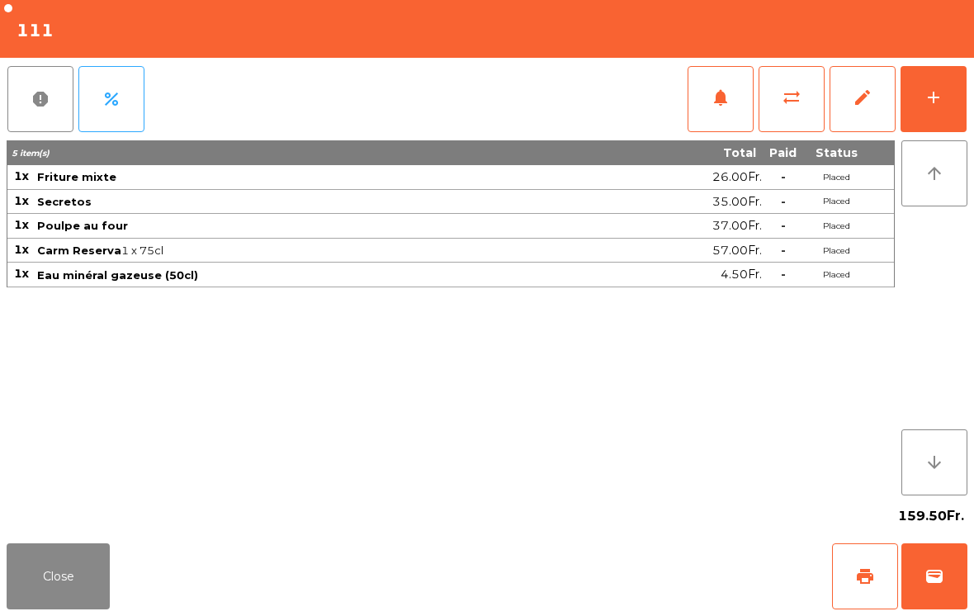
click at [93, 578] on button "Close" at bounding box center [58, 576] width 103 height 66
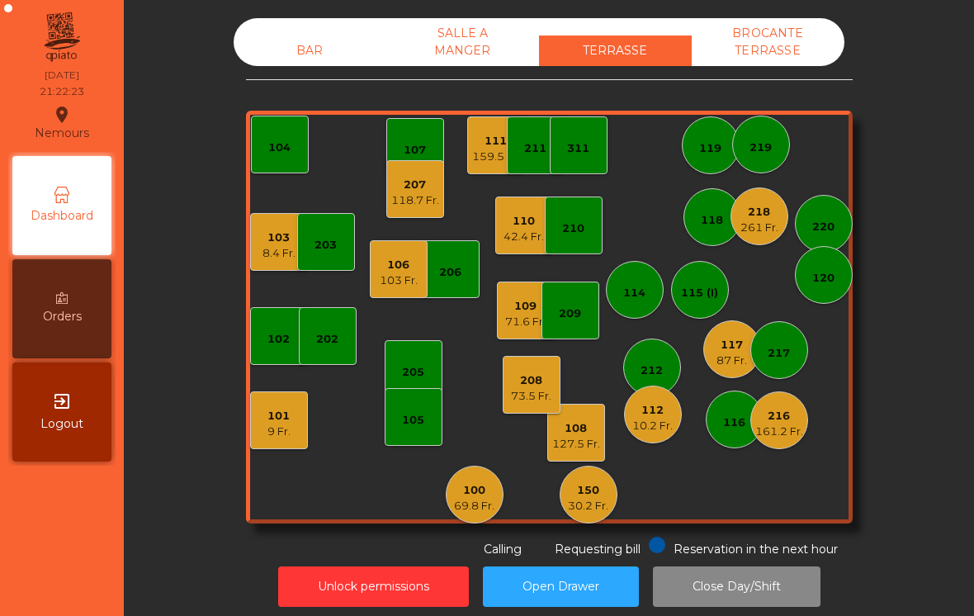
click at [267, 252] on div "8.4 Fr." at bounding box center [279, 253] width 33 height 17
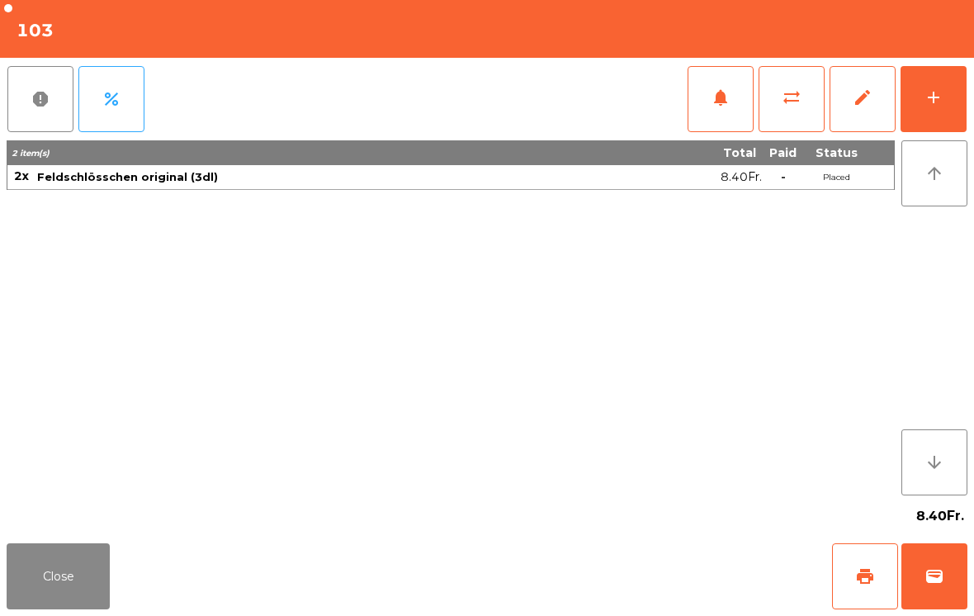
click at [85, 605] on button "Close" at bounding box center [58, 576] width 103 height 66
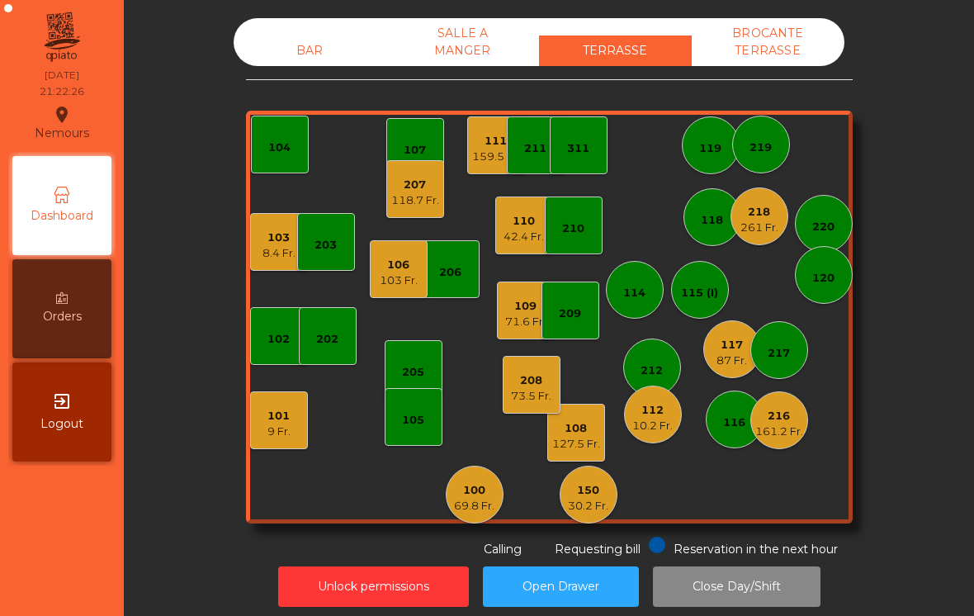
click at [459, 490] on div "100" at bounding box center [474, 490] width 40 height 17
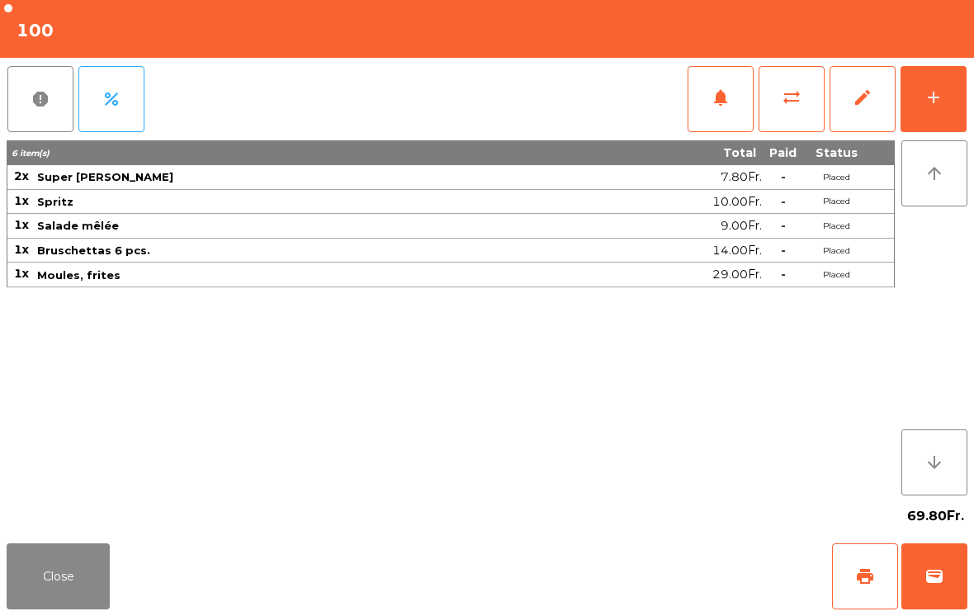
click at [951, 593] on button "wallet" at bounding box center [935, 576] width 66 height 66
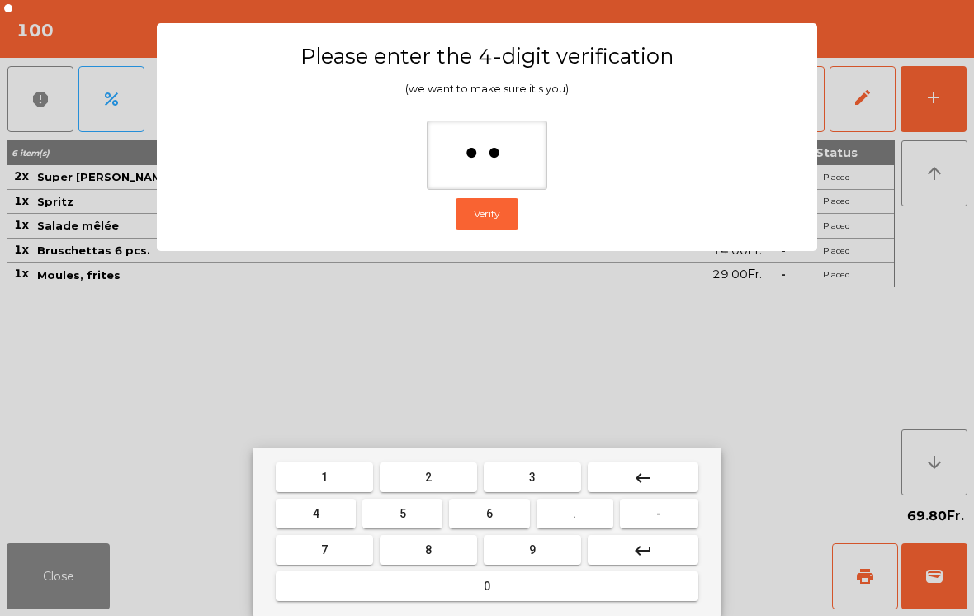
type input "***"
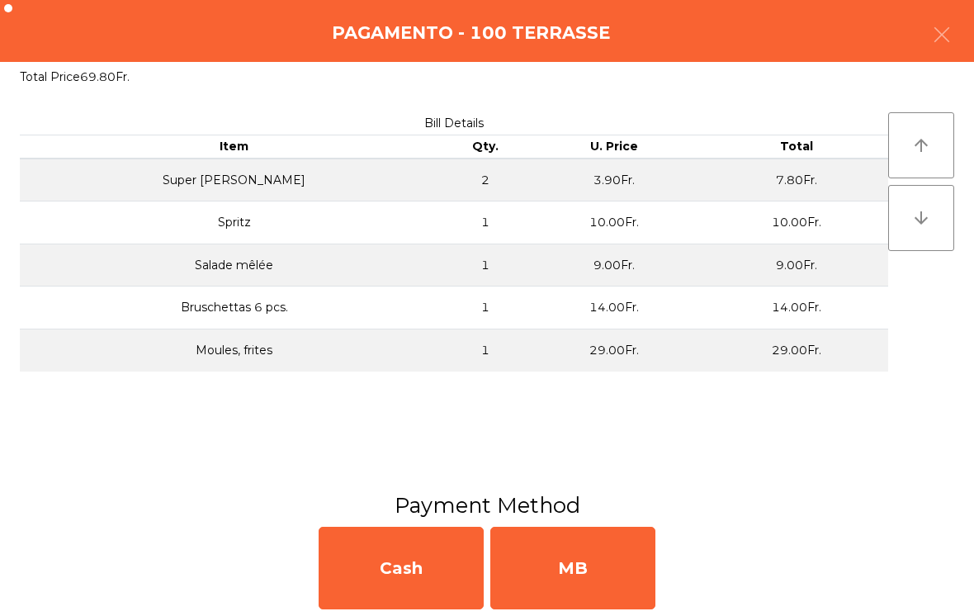
click at [617, 551] on div "MB" at bounding box center [572, 568] width 165 height 83
click at [611, 566] on div "No" at bounding box center [572, 568] width 165 height 83
click at [610, 566] on div "No" at bounding box center [572, 568] width 165 height 83
click at [606, 558] on div "No" at bounding box center [572, 568] width 165 height 83
click at [599, 550] on div "No" at bounding box center [572, 568] width 165 height 83
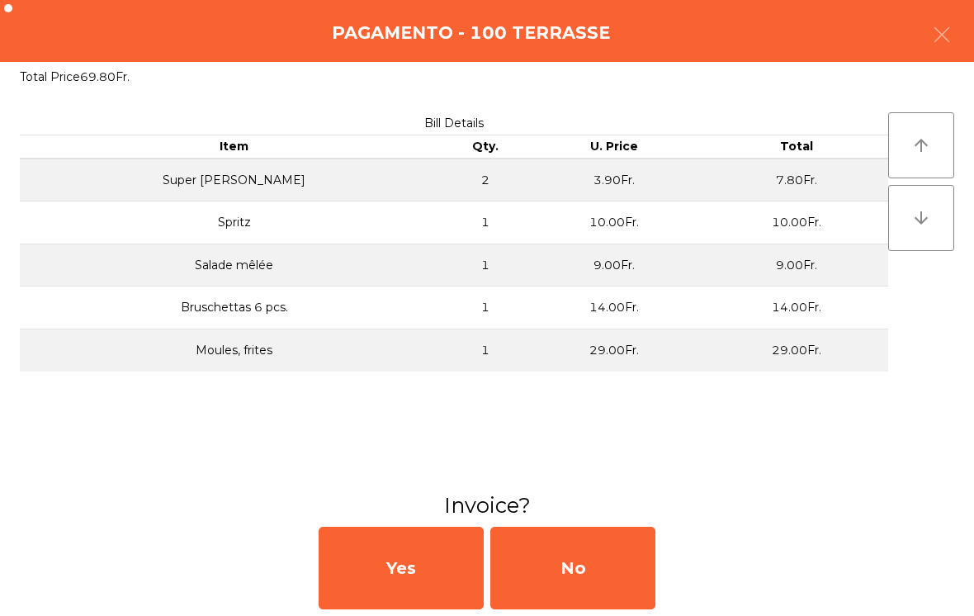
click at [601, 553] on span "Requesting bill" at bounding box center [598, 549] width 86 height 15
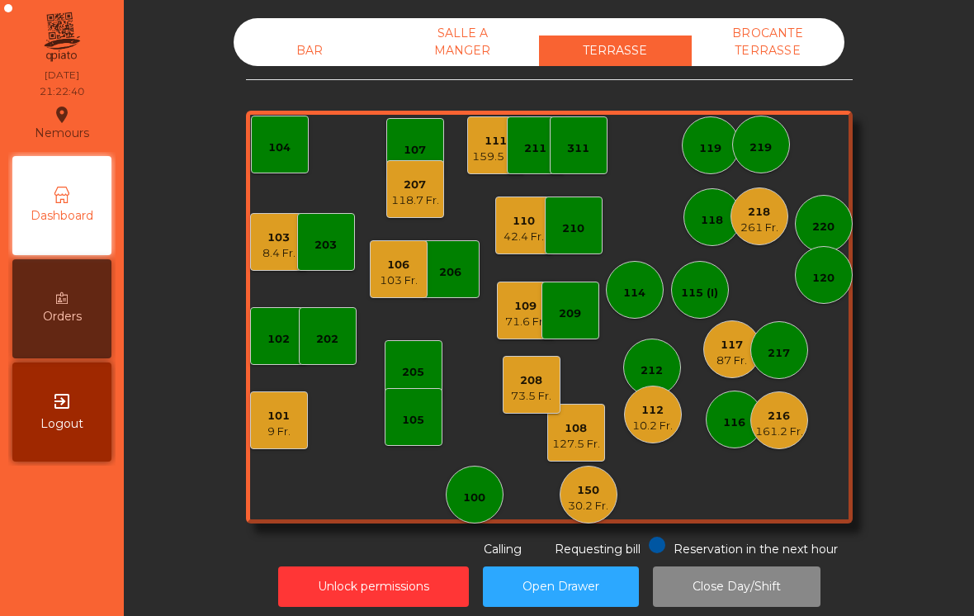
click at [791, 19] on div "BROCANTE TERRASSE" at bounding box center [768, 42] width 153 height 48
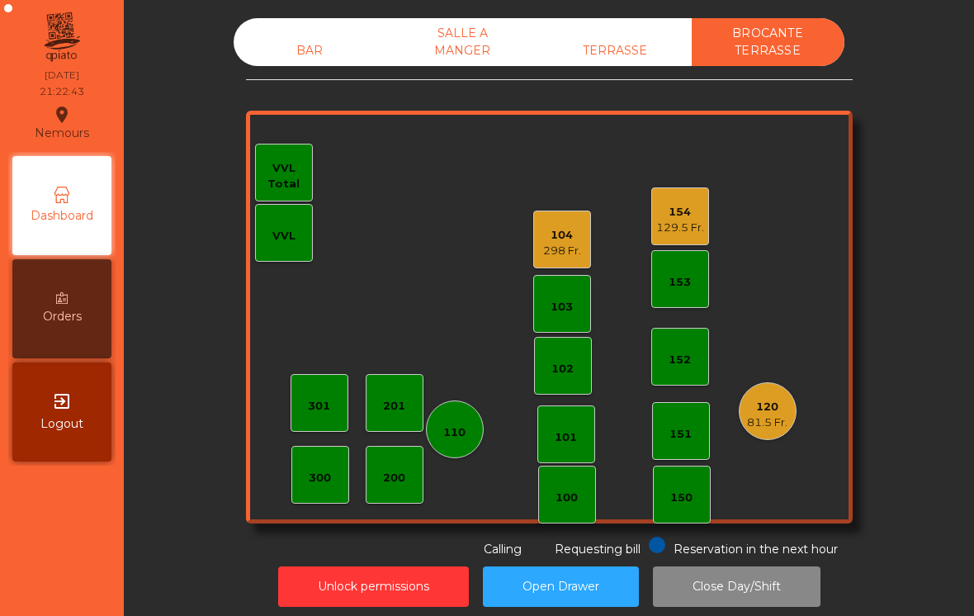
click at [668, 225] on div "129.5 Fr." at bounding box center [680, 228] width 48 height 17
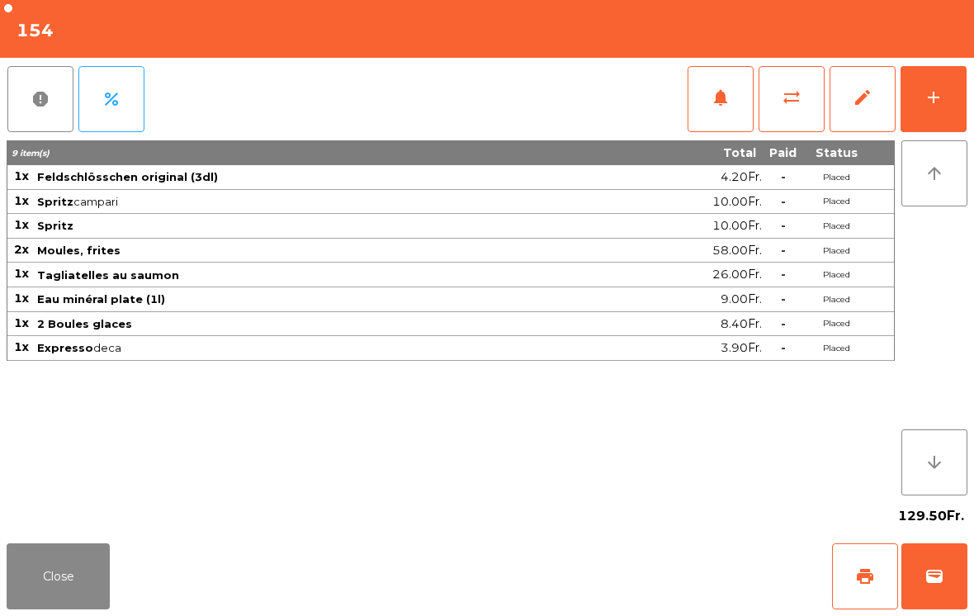
click at [78, 572] on button "Close" at bounding box center [58, 576] width 103 height 66
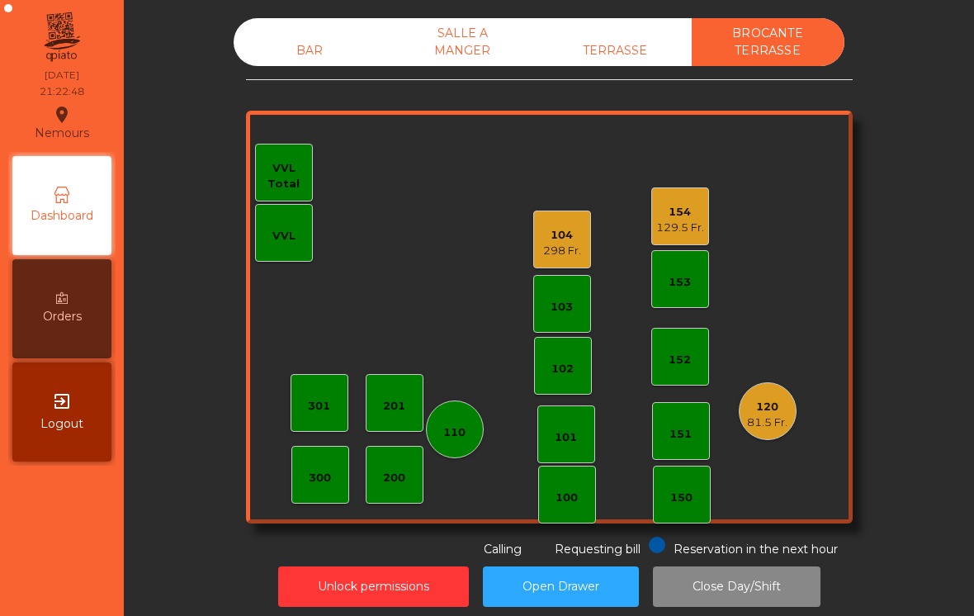
click at [777, 408] on div "120" at bounding box center [767, 407] width 40 height 17
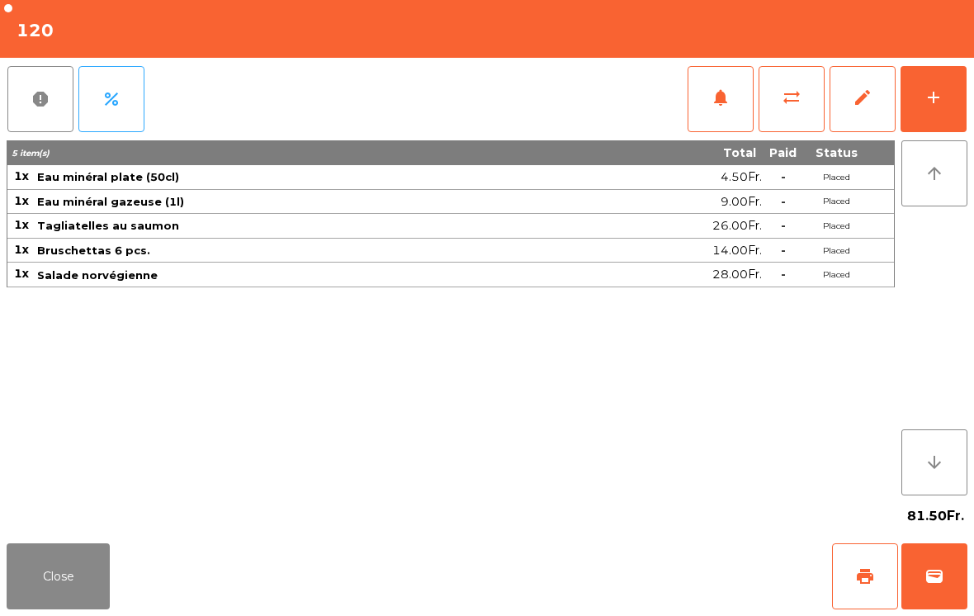
click at [62, 555] on button "Close" at bounding box center [58, 576] width 103 height 66
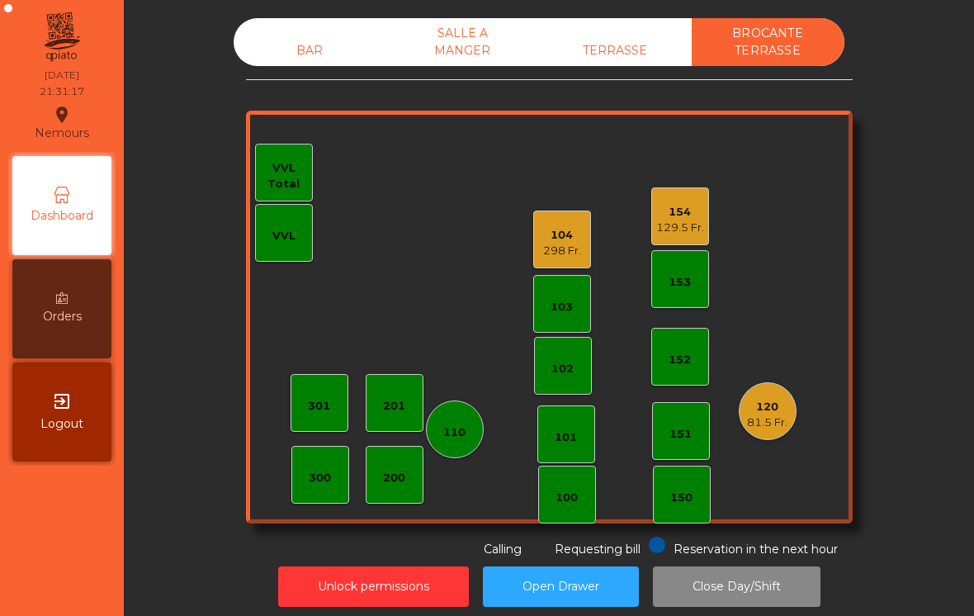
click at [306, 81] on div "BAR SALLE A MANGER TERRASSE BROCANTE TERRASSE 102 101 100 151 150 103 153 152 V…" at bounding box center [549, 288] width 607 height 540
click at [272, 61] on div "BAR" at bounding box center [310, 50] width 153 height 31
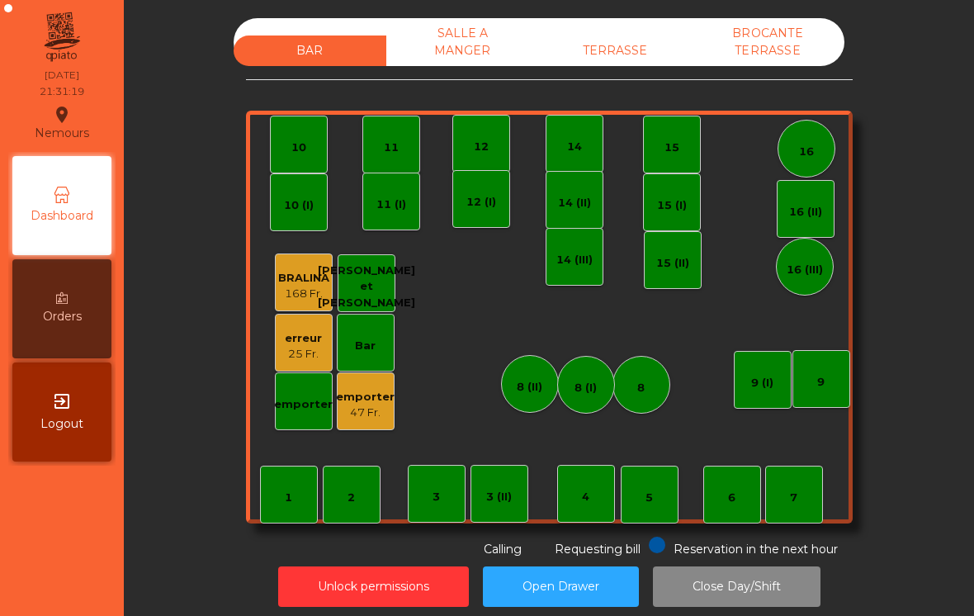
click at [628, 60] on div "TERRASSE" at bounding box center [615, 50] width 153 height 31
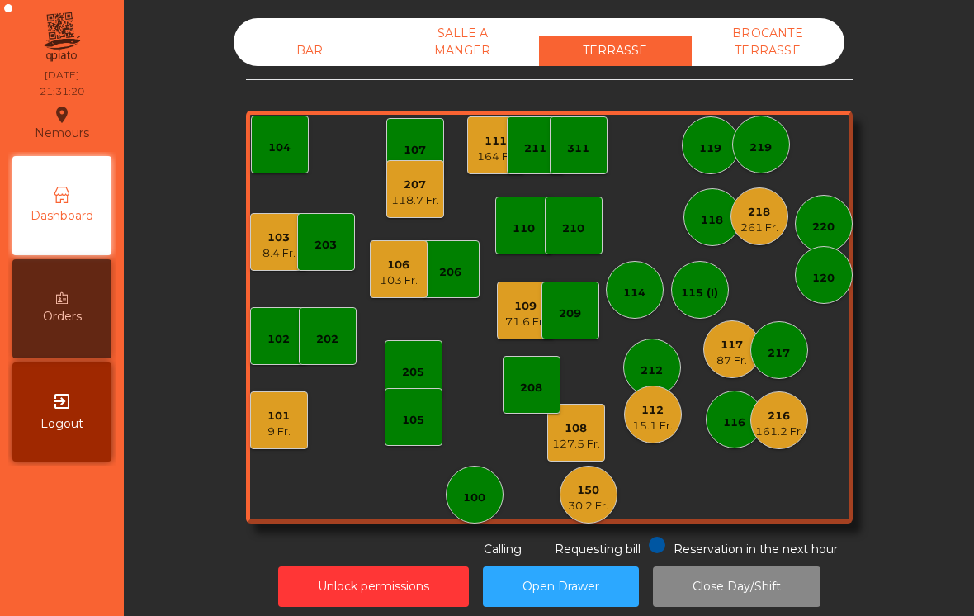
click at [767, 228] on div "261 Fr." at bounding box center [760, 228] width 38 height 17
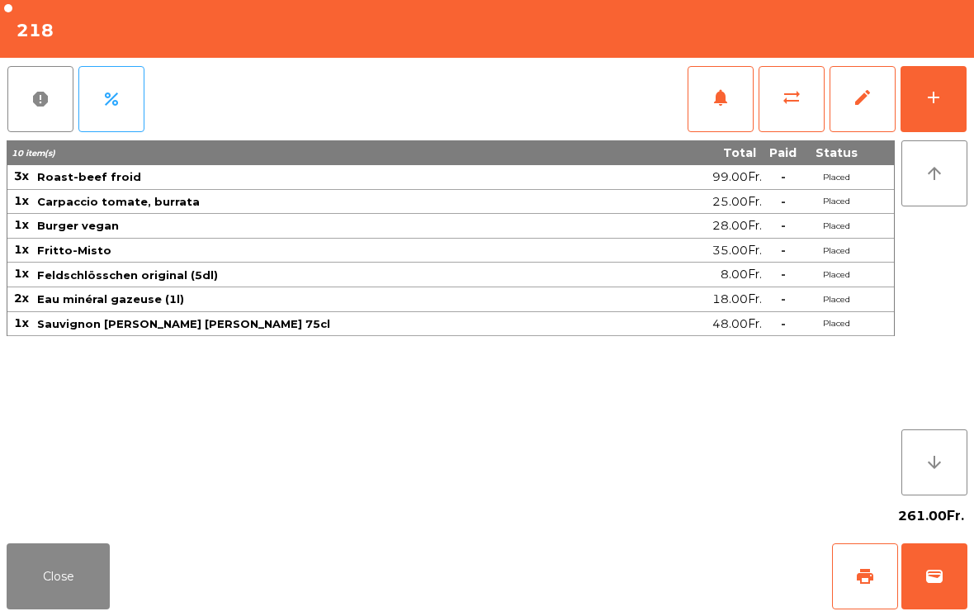
click at [930, 93] on div "add" at bounding box center [934, 98] width 20 height 20
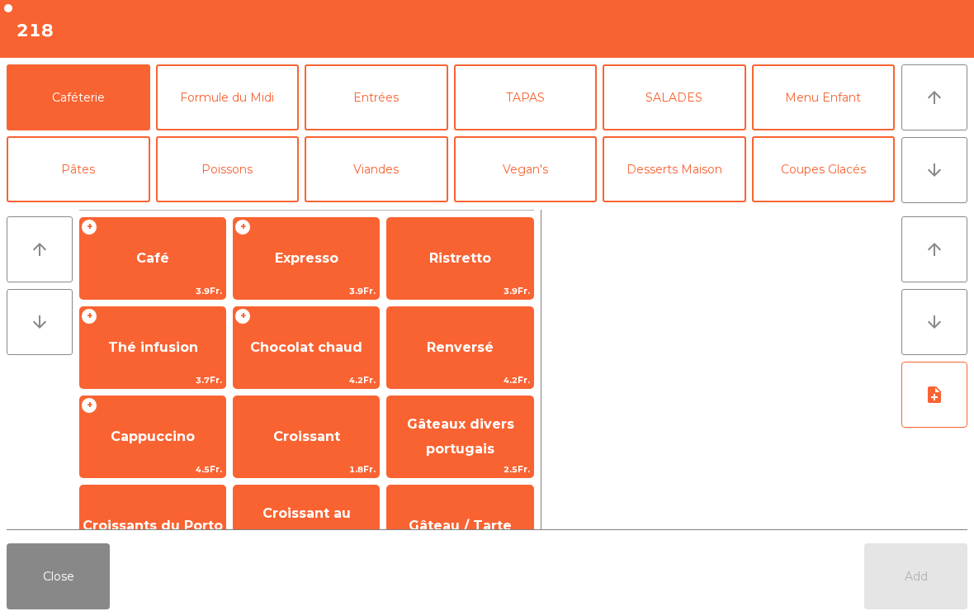
scroll to position [14, 0]
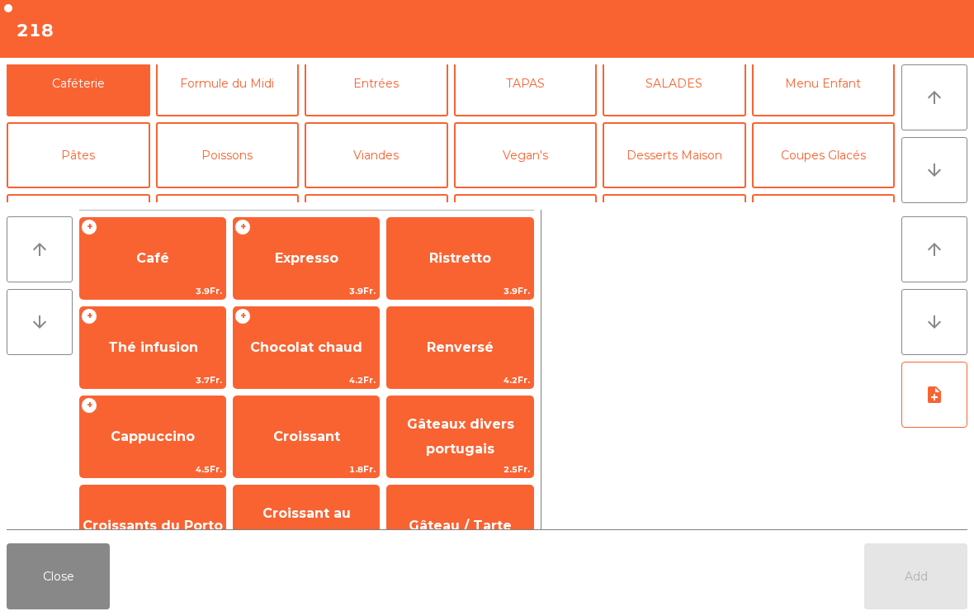
click at [368, 194] on button "Vin Blanc" at bounding box center [377, 227] width 144 height 66
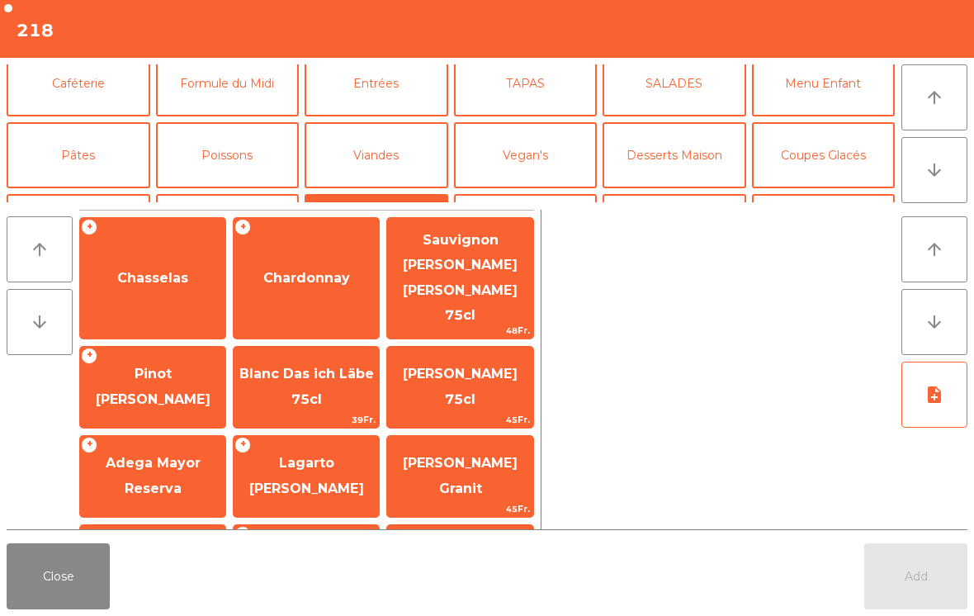
scroll to position [77, 0]
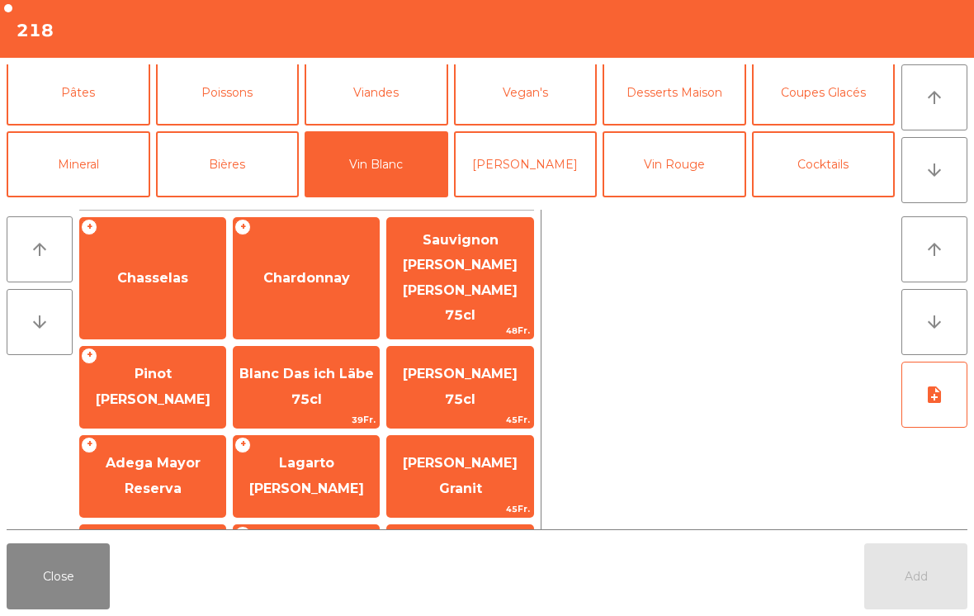
click at [477, 267] on span "Sauvignon [PERSON_NAME] [PERSON_NAME] 75cl" at bounding box center [460, 277] width 115 height 91
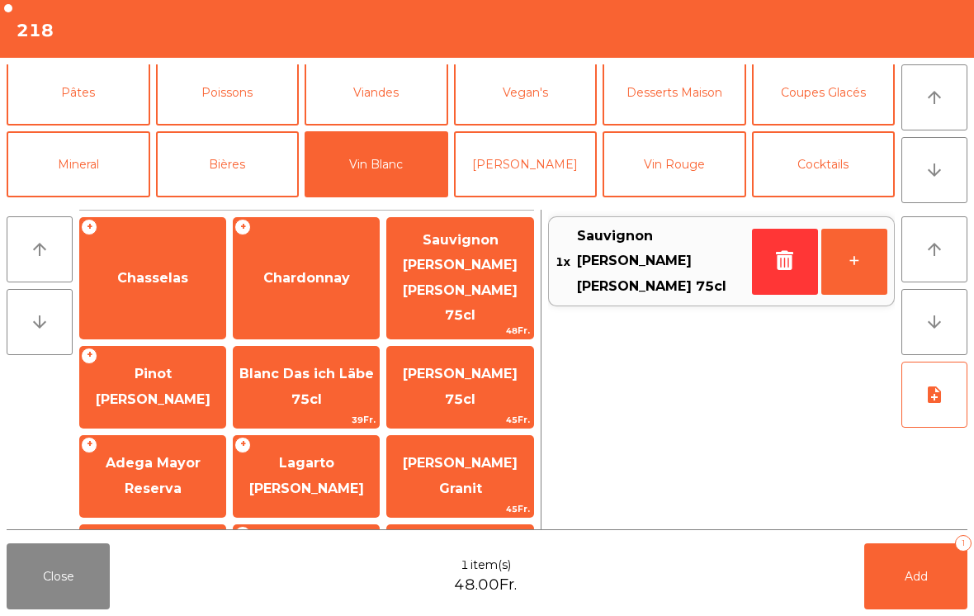
click at [917, 596] on button "Add 1" at bounding box center [915, 576] width 103 height 66
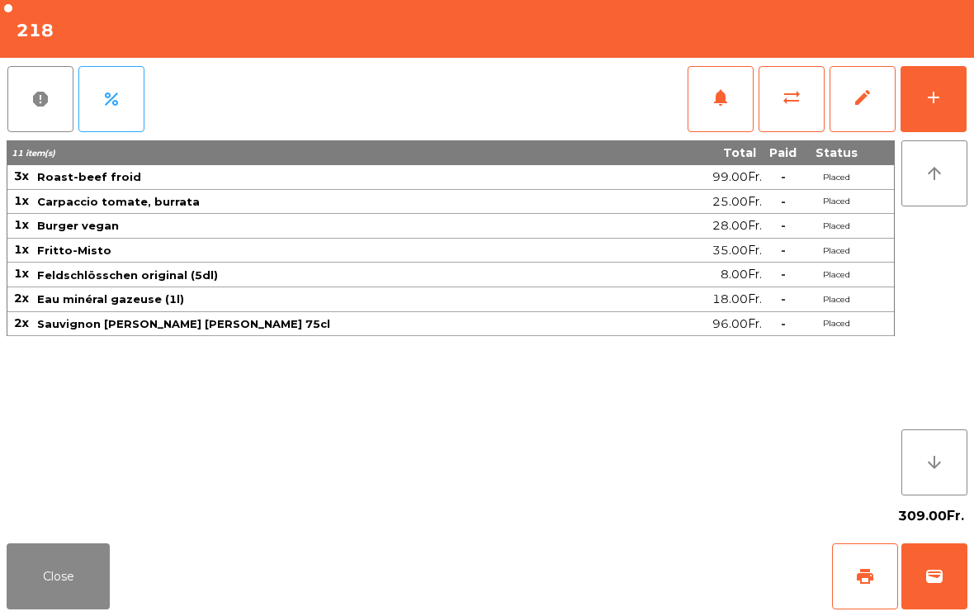
click at [56, 585] on button "Close" at bounding box center [58, 576] width 103 height 66
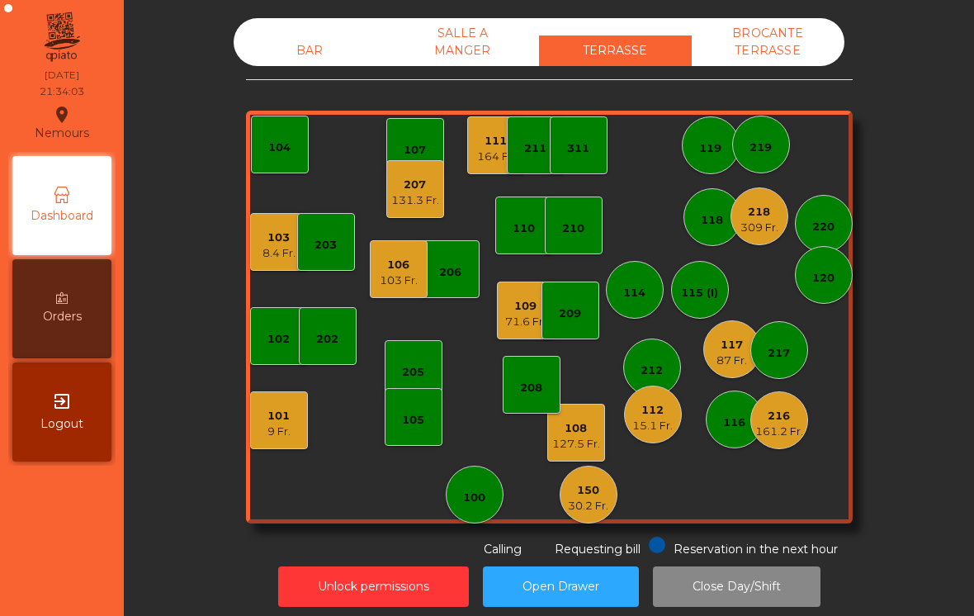
click at [589, 445] on div "127.5 Fr." at bounding box center [576, 444] width 48 height 17
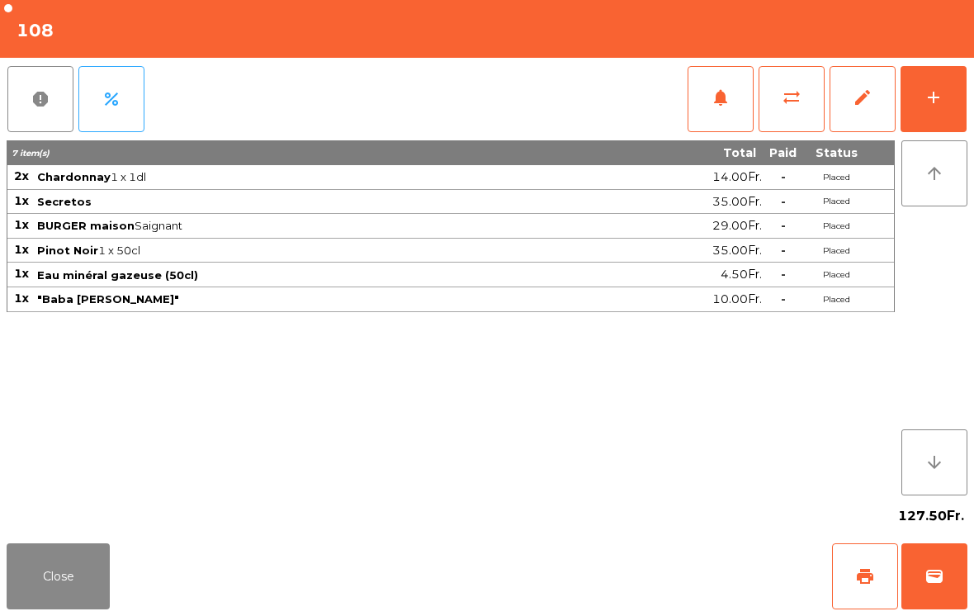
click at [940, 103] on div "add" at bounding box center [934, 98] width 20 height 20
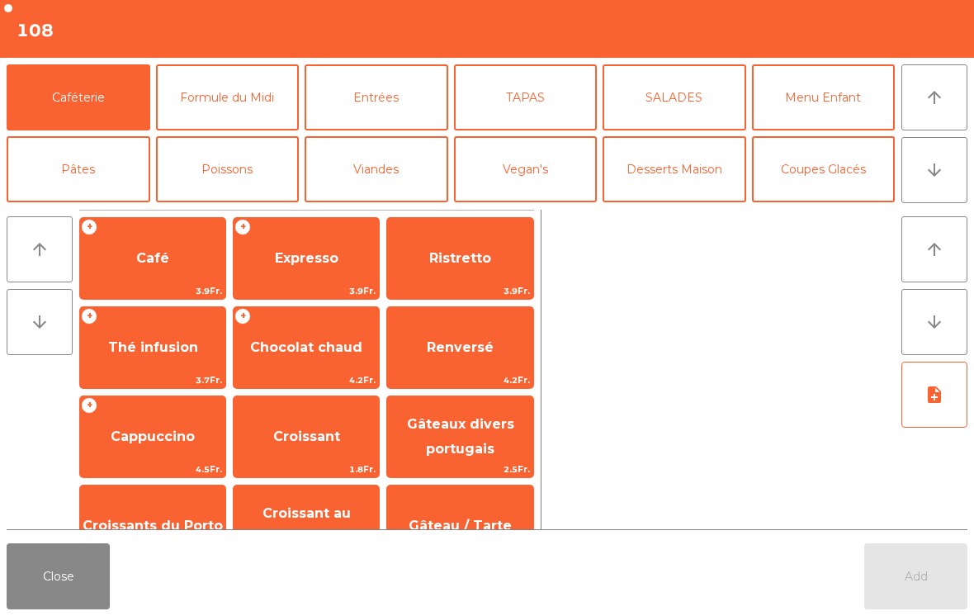
click at [286, 260] on span "Expresso" at bounding box center [307, 258] width 64 height 16
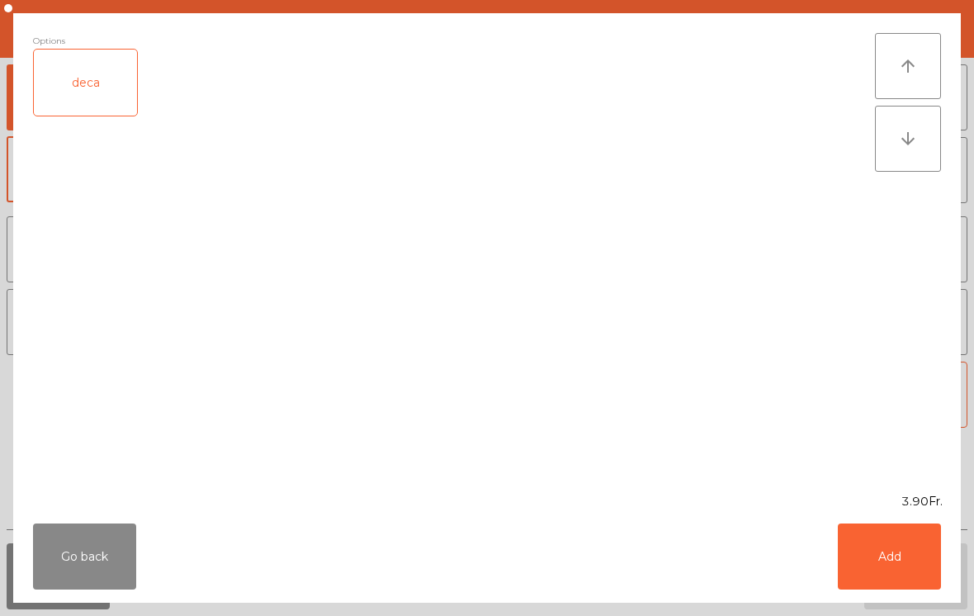
click at [901, 570] on button "Add" at bounding box center [889, 556] width 103 height 66
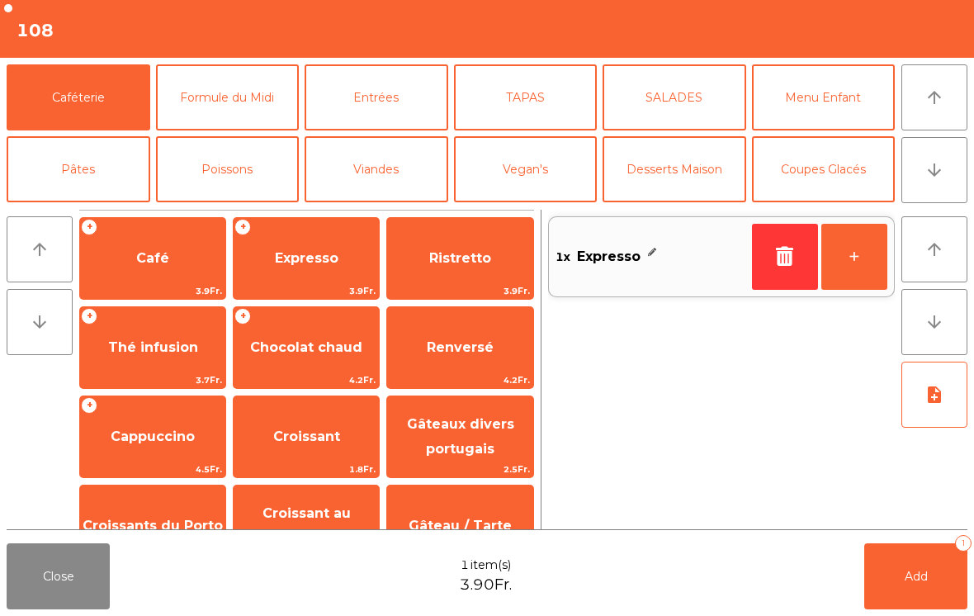
click at [851, 261] on button "+" at bounding box center [854, 257] width 66 height 66
click at [935, 581] on button "Add 2" at bounding box center [915, 576] width 103 height 66
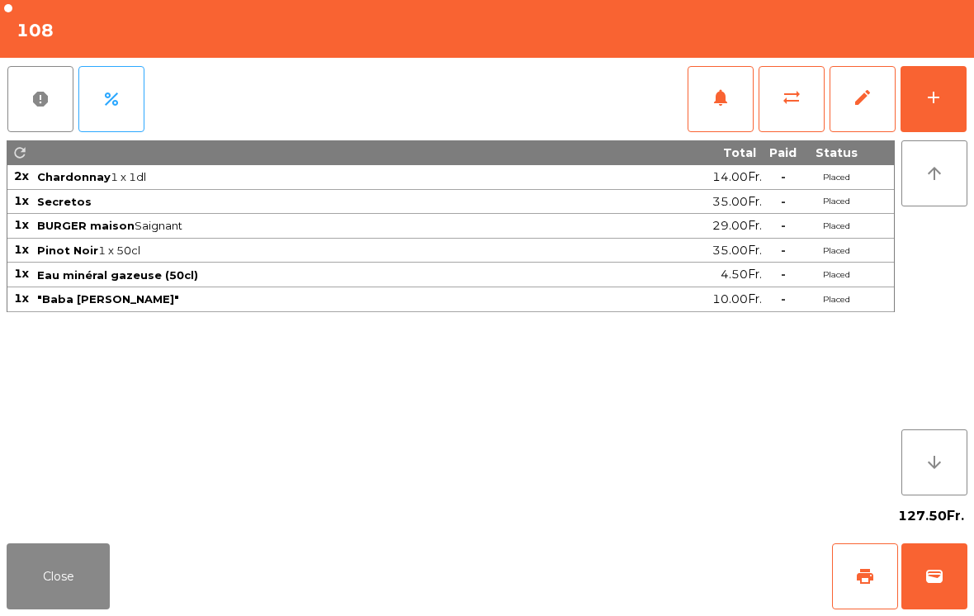
click at [872, 585] on span "print" at bounding box center [865, 576] width 20 height 20
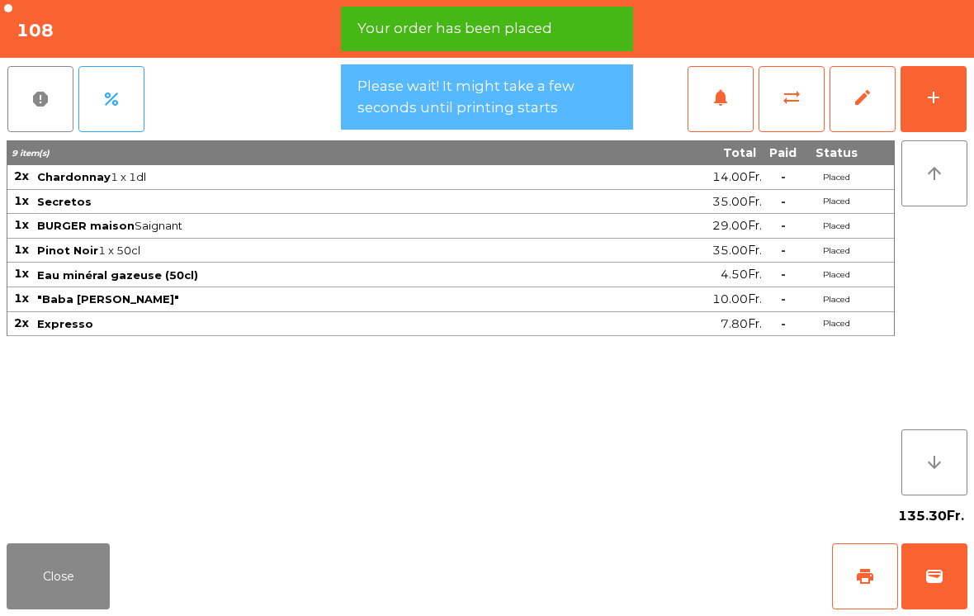
click at [36, 570] on button "Close" at bounding box center [58, 576] width 103 height 66
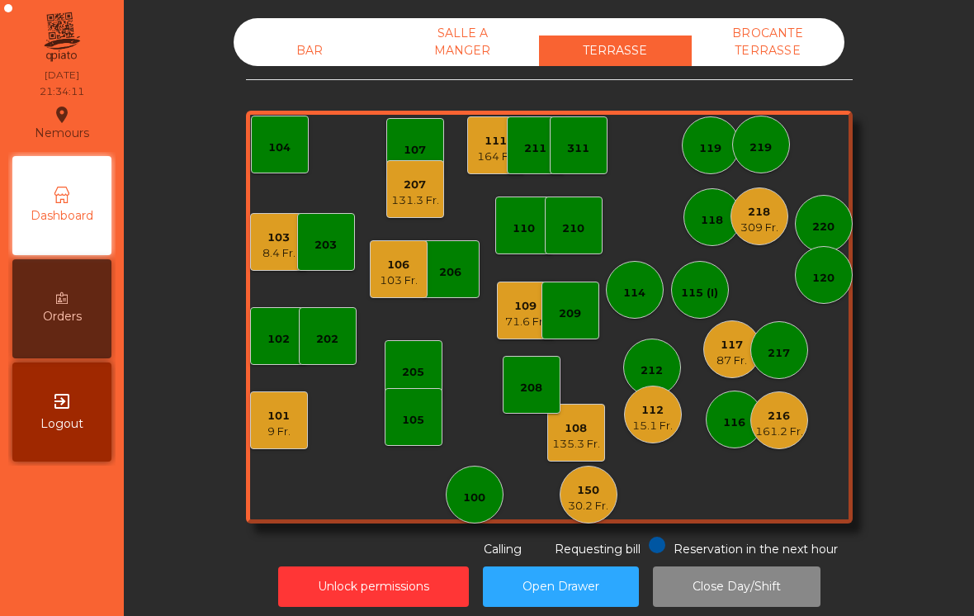
click at [520, 319] on div "71.6 Fr." at bounding box center [525, 322] width 40 height 17
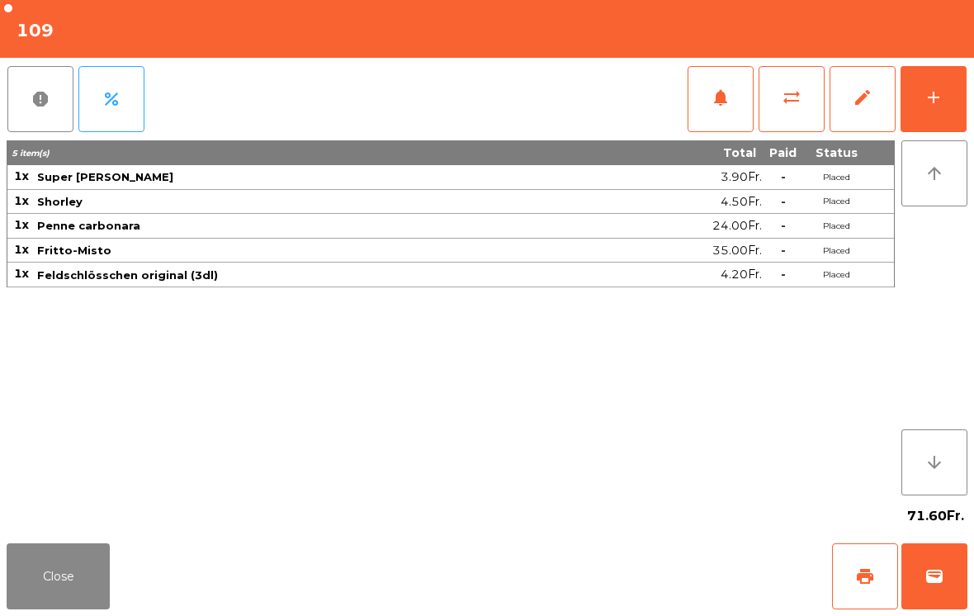
click at [49, 570] on button "Close" at bounding box center [58, 576] width 103 height 66
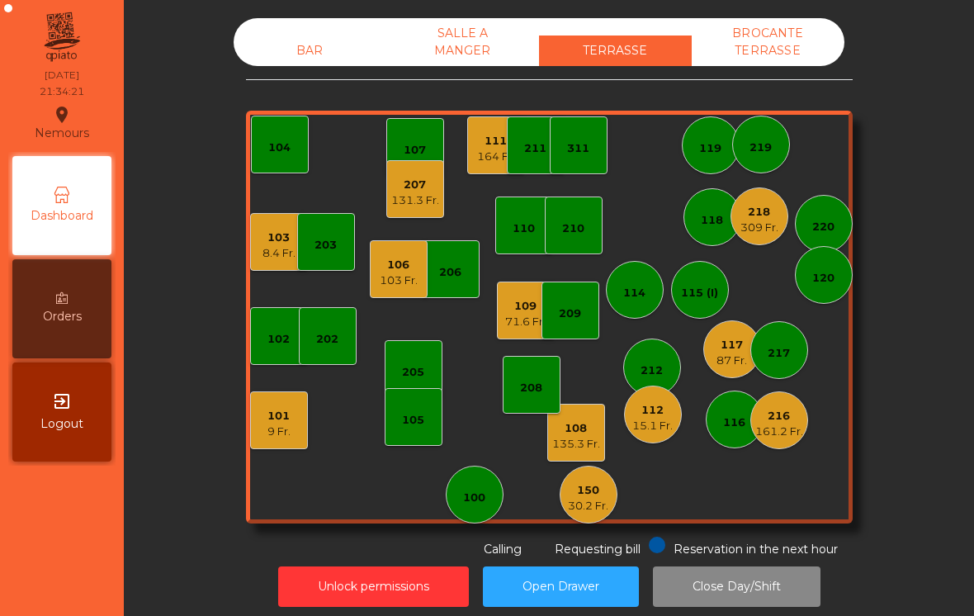
click at [518, 310] on div "109" at bounding box center [525, 306] width 40 height 17
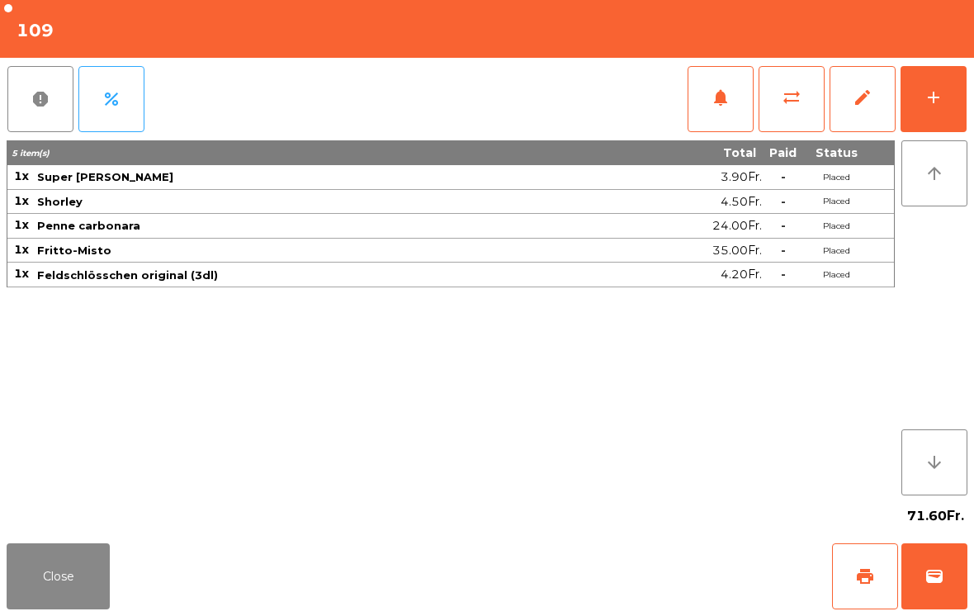
click at [48, 575] on button "Close" at bounding box center [58, 576] width 103 height 66
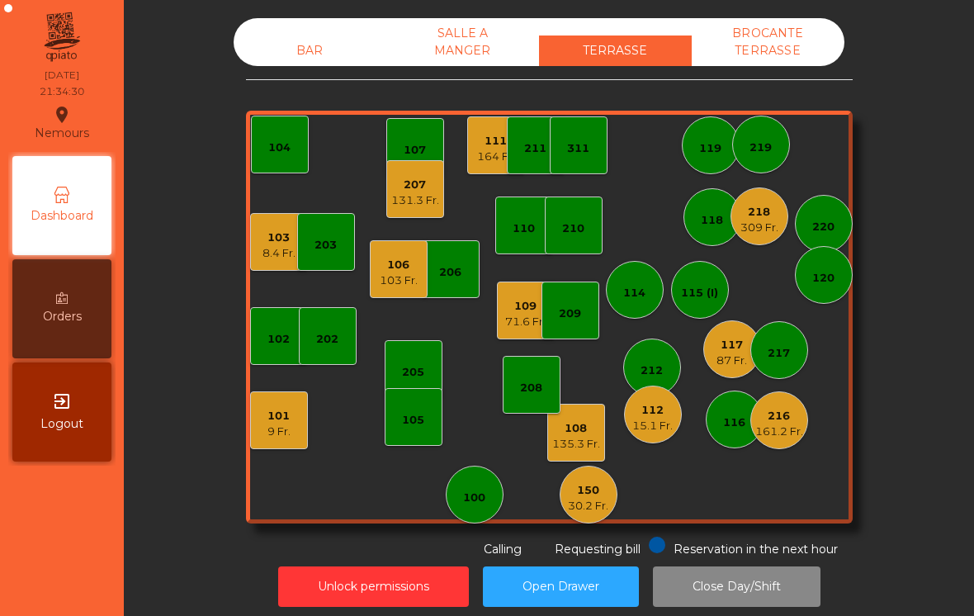
click at [539, 391] on div "208" at bounding box center [531, 388] width 22 height 17
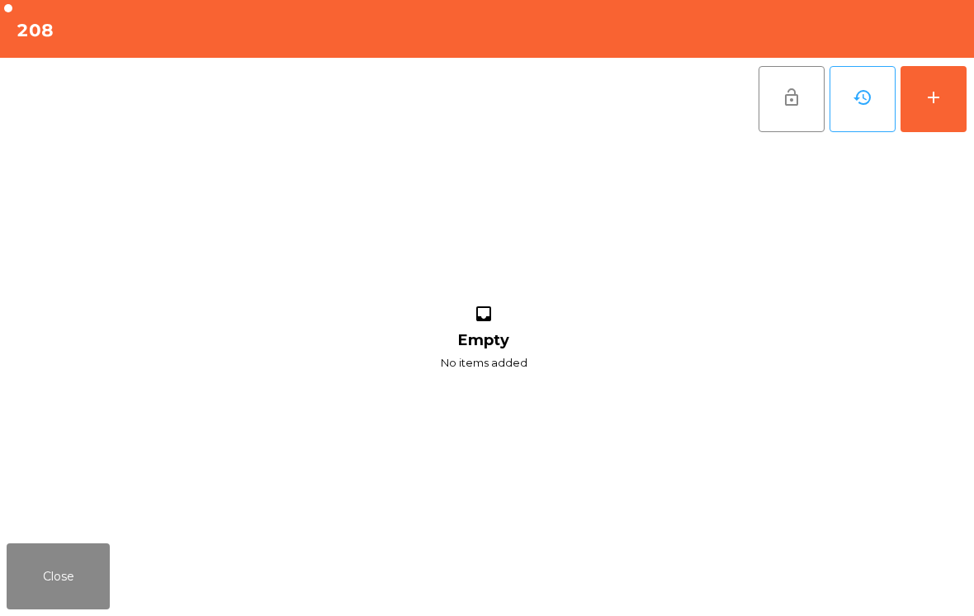
click at [940, 97] on div "add" at bounding box center [934, 98] width 20 height 20
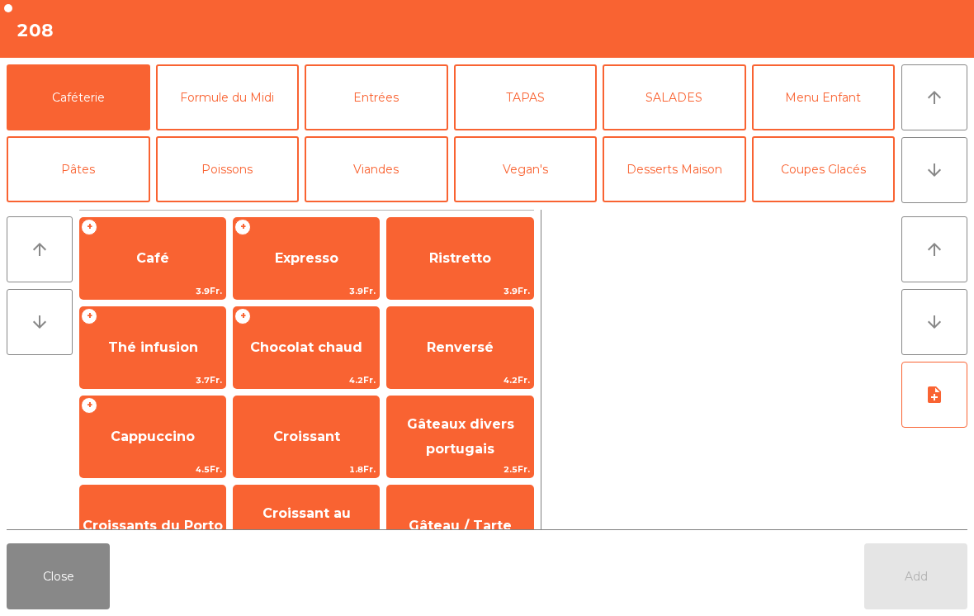
click at [947, 176] on button "arrow_downward" at bounding box center [935, 170] width 66 height 66
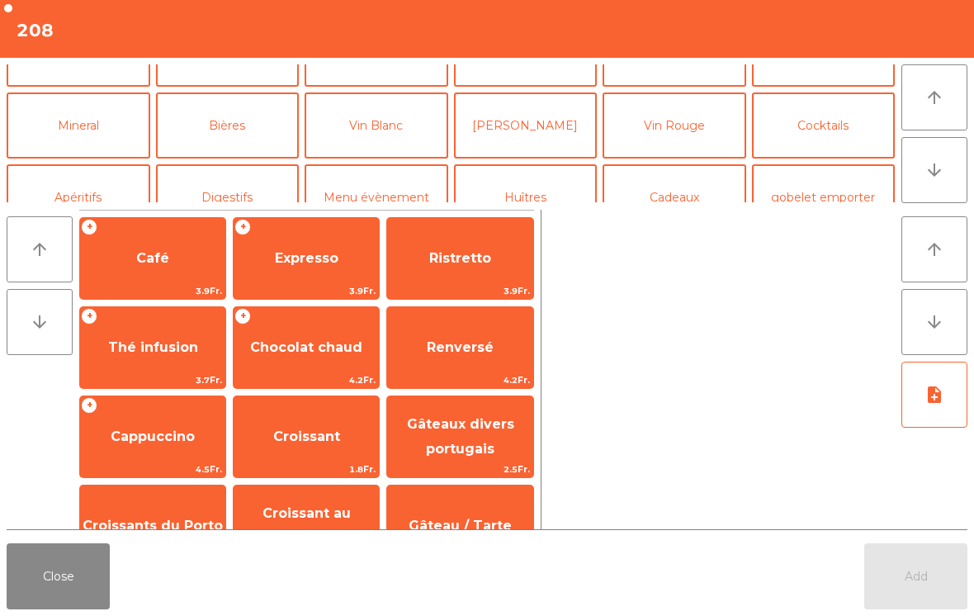
click at [559, 109] on button "[PERSON_NAME]" at bounding box center [526, 125] width 144 height 66
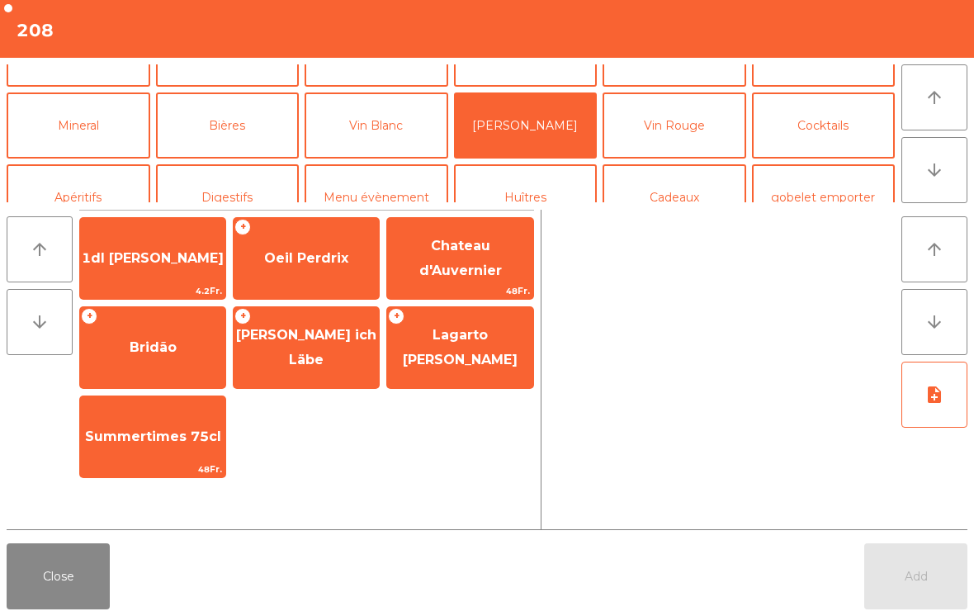
scroll to position [144, 0]
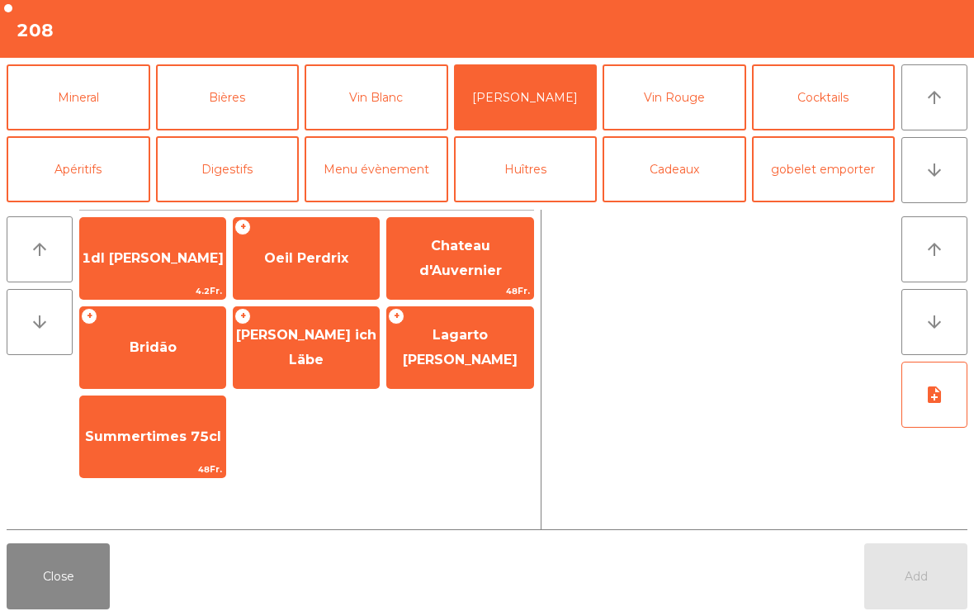
click at [341, 262] on span "Oeil Perdrix" at bounding box center [306, 258] width 84 height 16
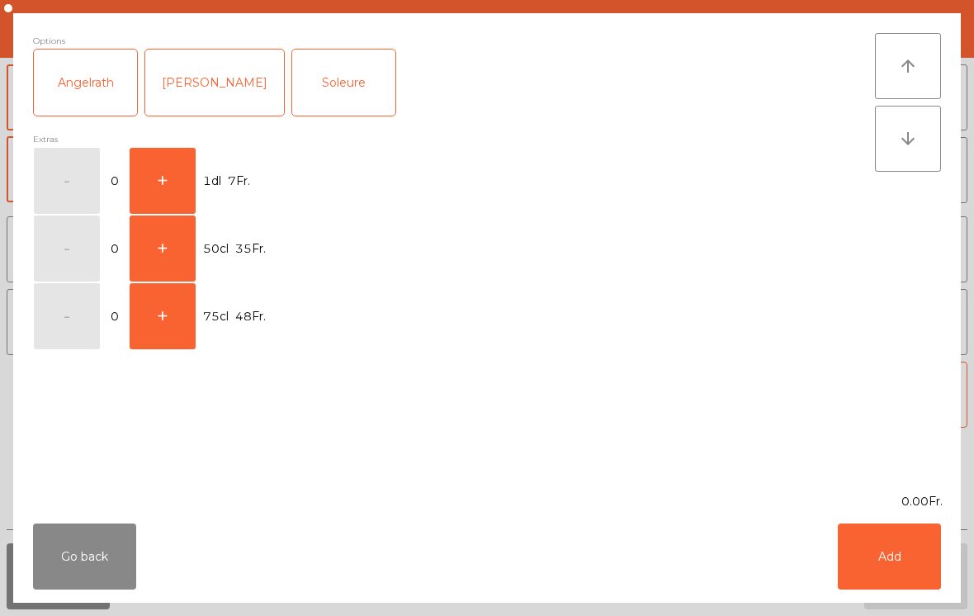
click at [179, 197] on button "+" at bounding box center [163, 181] width 66 height 66
click at [909, 556] on button "Add" at bounding box center [889, 556] width 103 height 66
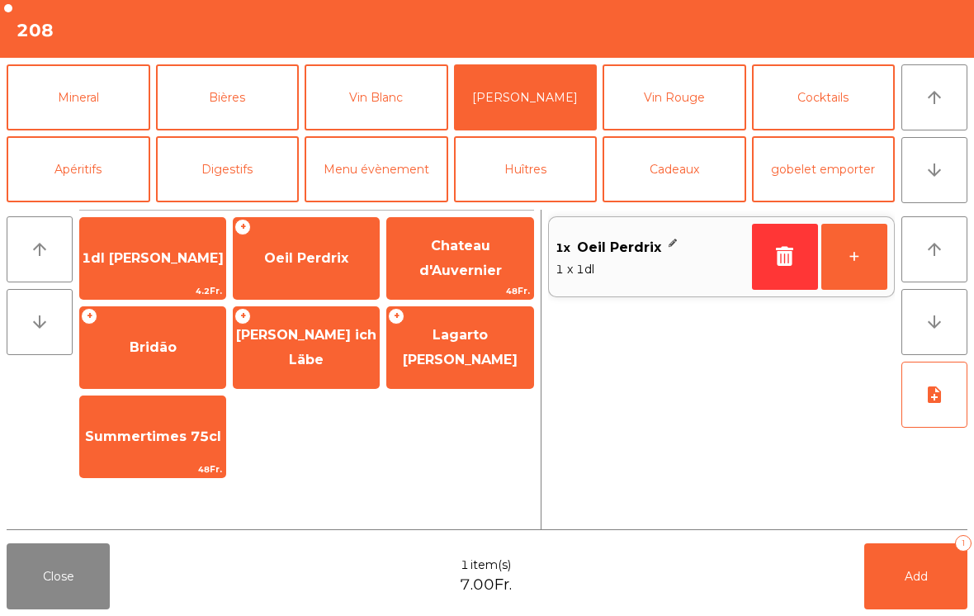
click at [952, 556] on button "Add 1" at bounding box center [915, 576] width 103 height 66
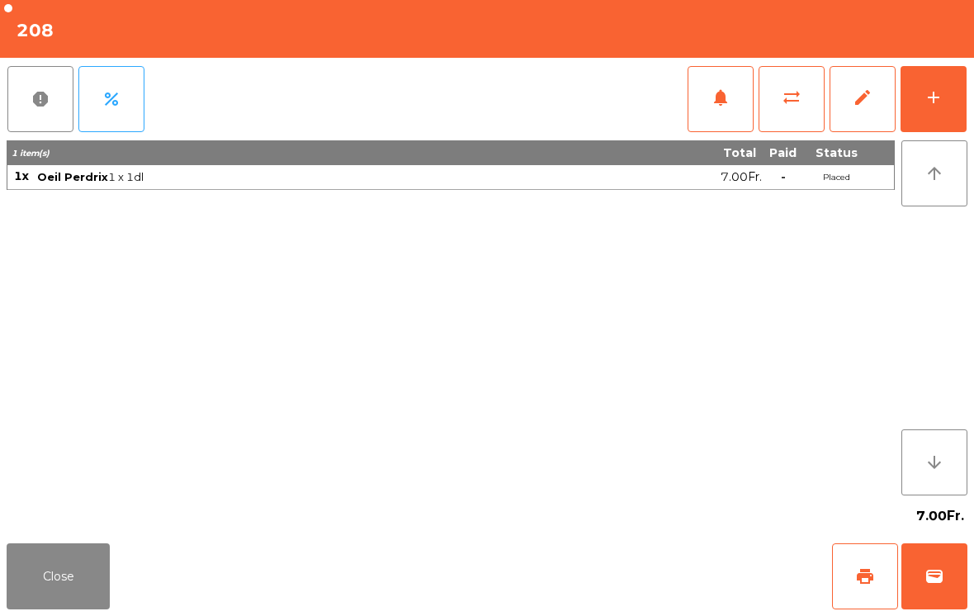
click at [64, 574] on button "Close" at bounding box center [58, 576] width 103 height 66
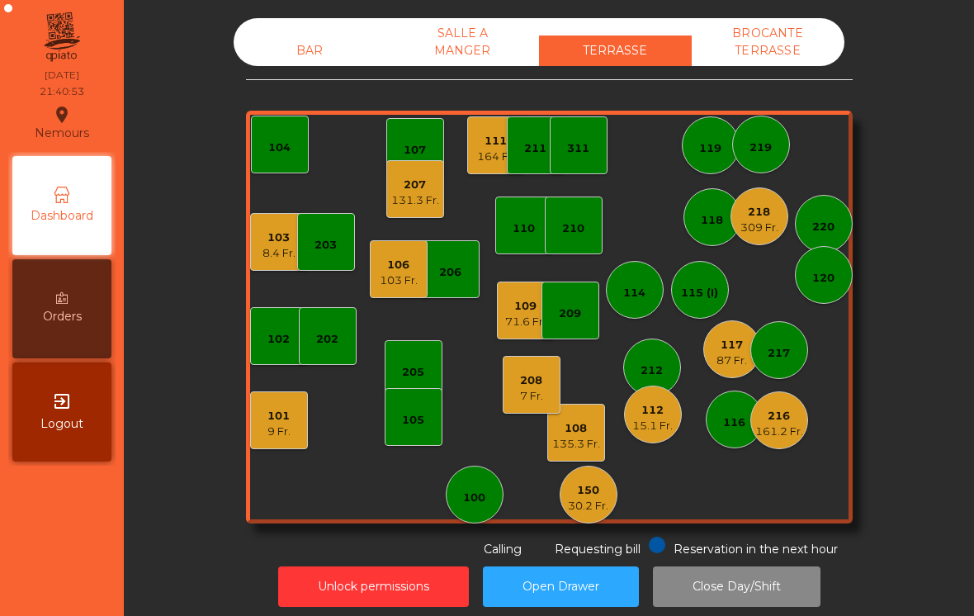
click at [509, 405] on div "208 7 Fr." at bounding box center [532, 385] width 58 height 58
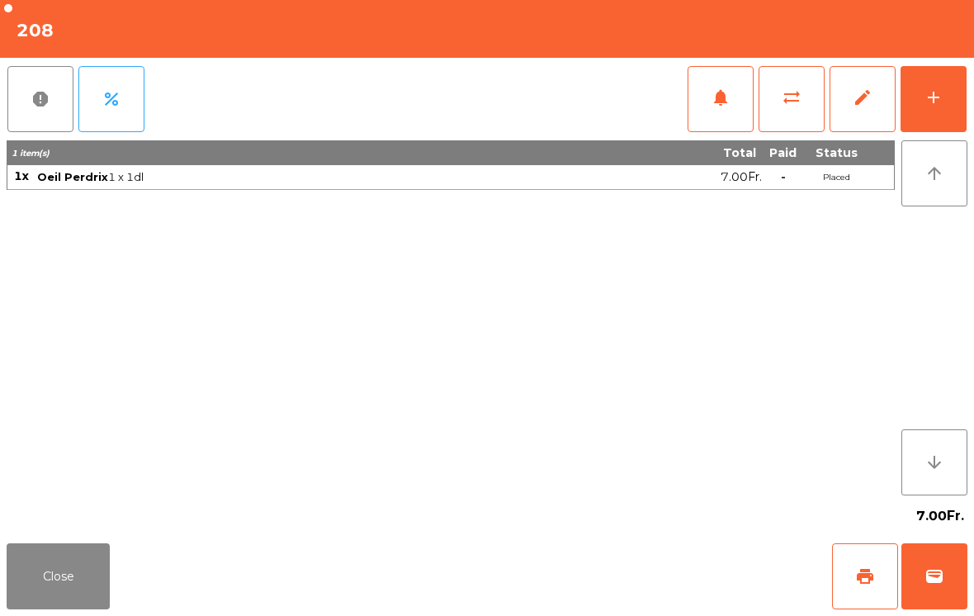
click at [935, 91] on div "add" at bounding box center [934, 98] width 20 height 20
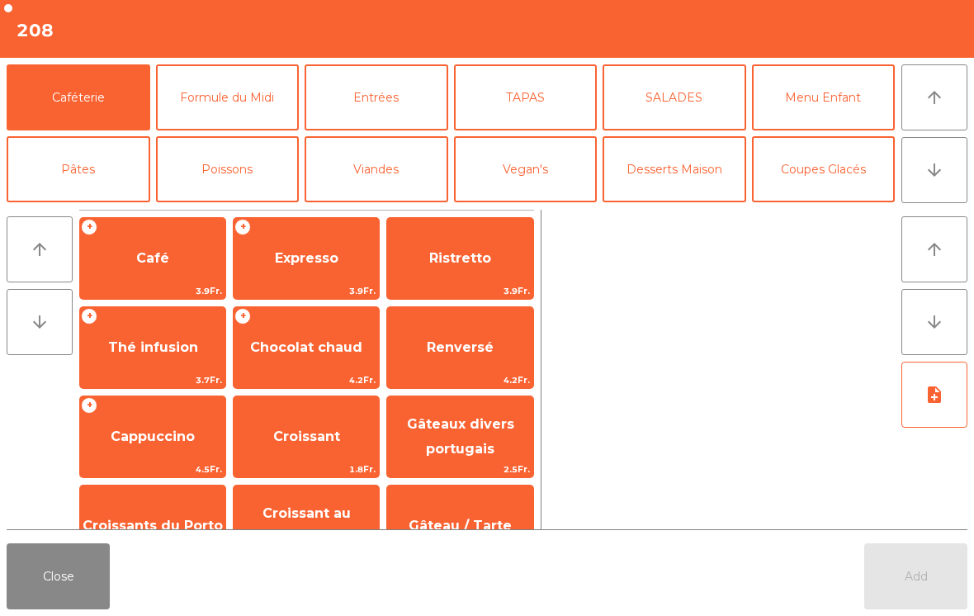
click at [409, 97] on button "Entrées" at bounding box center [377, 97] width 144 height 66
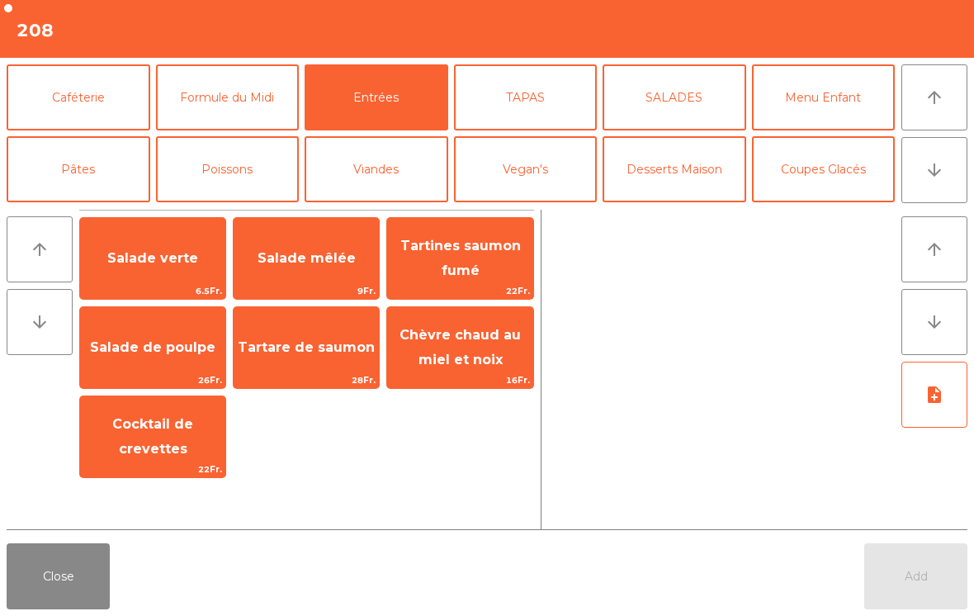
click at [185, 267] on span "Salade verte" at bounding box center [152, 258] width 145 height 45
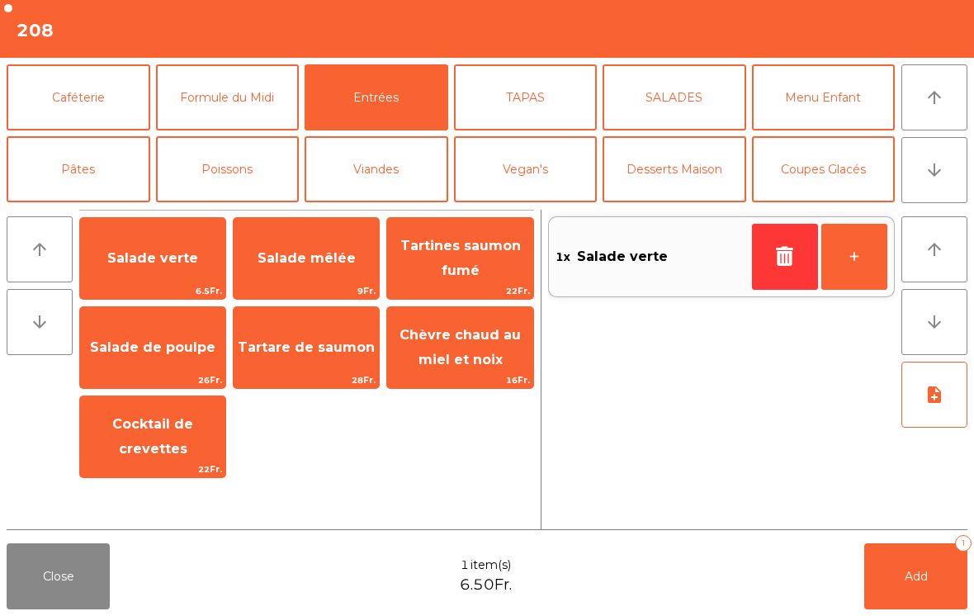
click at [342, 363] on span "Tartare de saumon" at bounding box center [306, 347] width 145 height 45
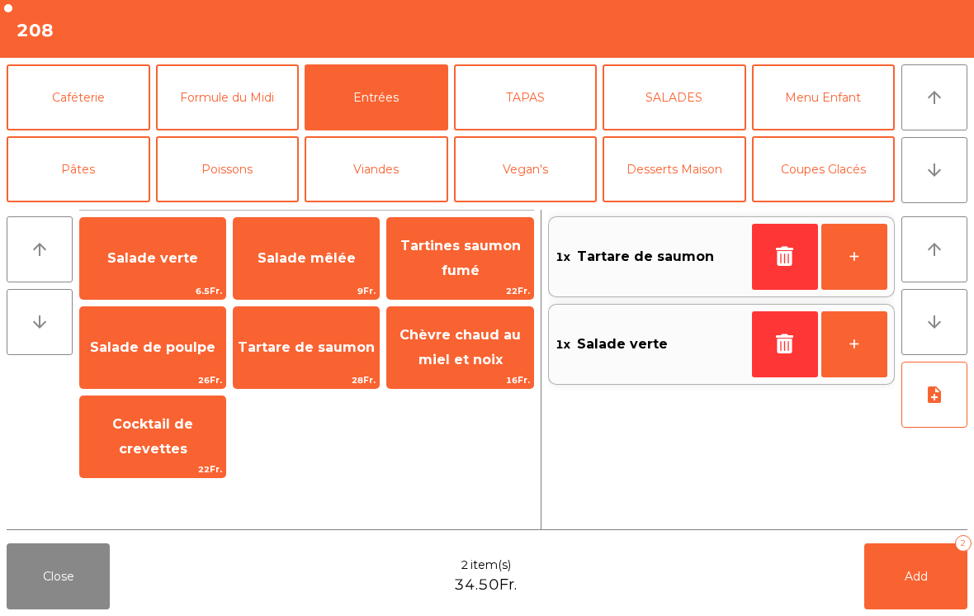
click at [696, 106] on button "SALADES" at bounding box center [675, 97] width 144 height 66
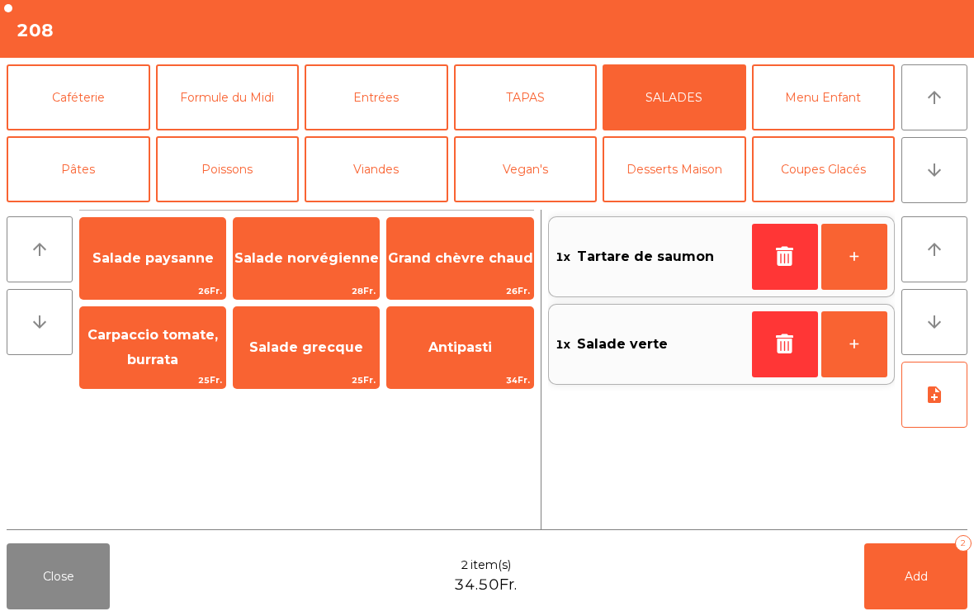
click at [343, 368] on span "Salade grecque" at bounding box center [306, 347] width 145 height 45
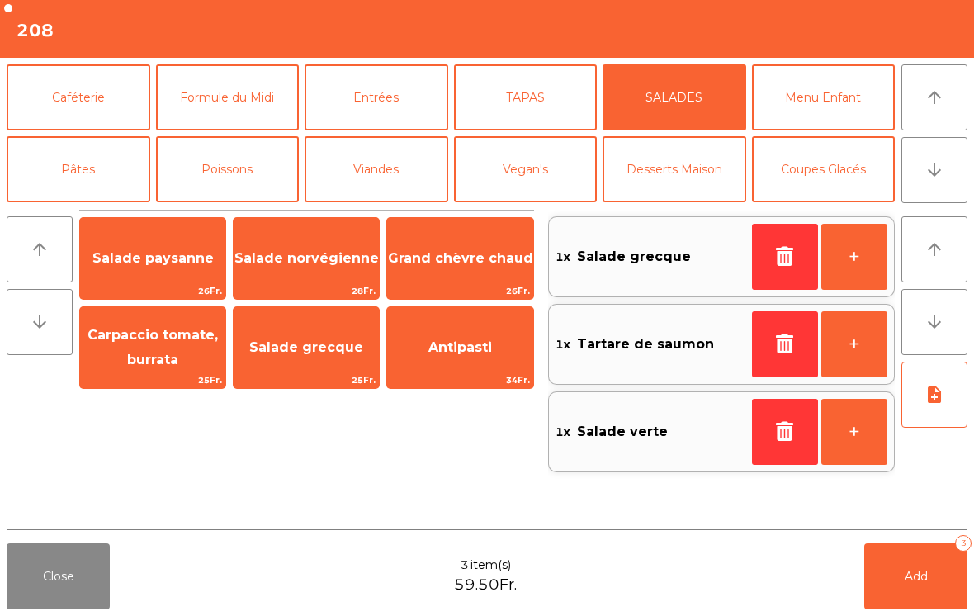
click at [930, 184] on button "arrow_downward" at bounding box center [935, 170] width 66 height 66
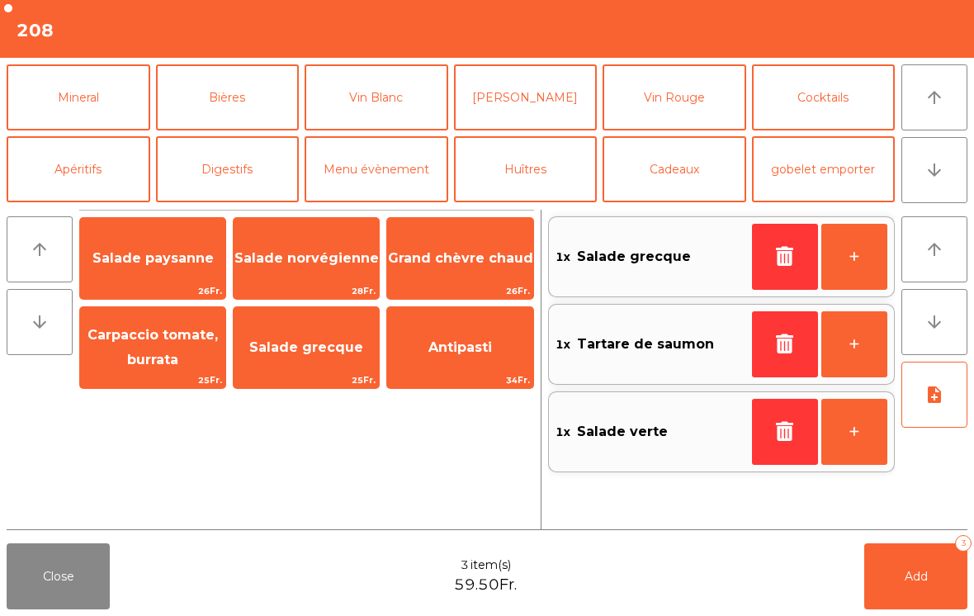
click at [545, 118] on button "[PERSON_NAME]" at bounding box center [526, 97] width 144 height 66
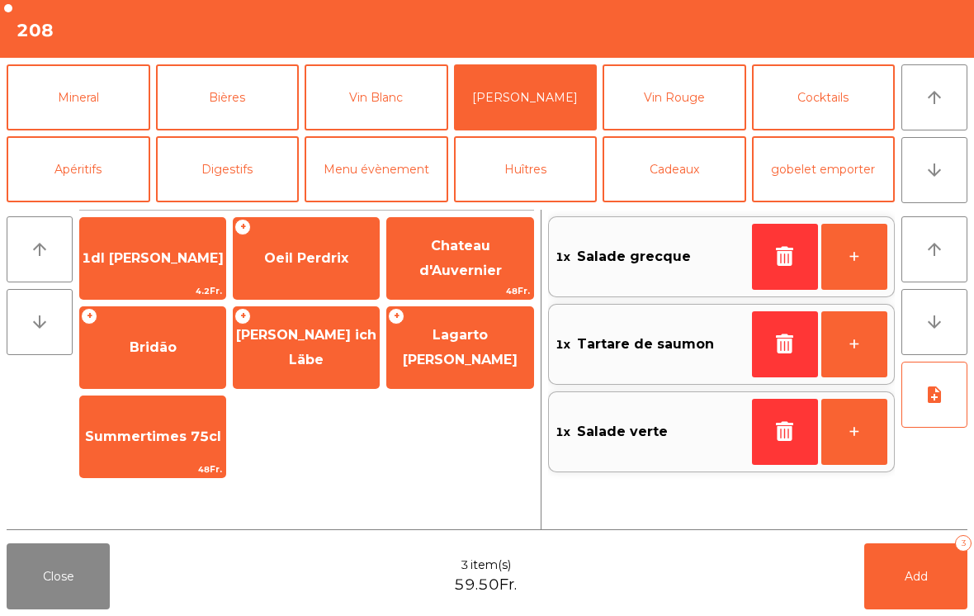
click at [334, 272] on span "Oeil Perdrix" at bounding box center [306, 258] width 145 height 45
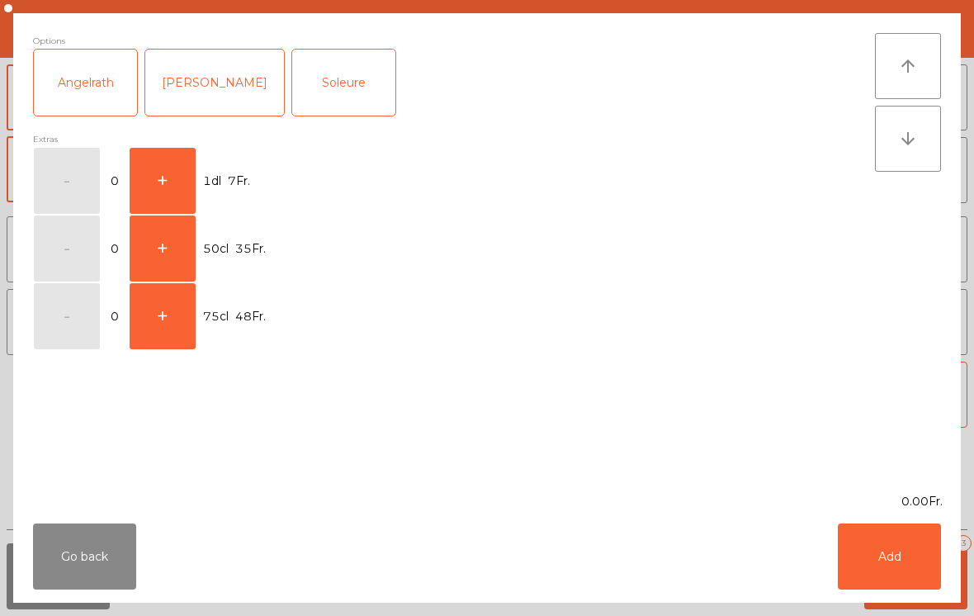
click at [177, 197] on button "+" at bounding box center [163, 181] width 66 height 66
click at [886, 567] on button "Add" at bounding box center [889, 556] width 103 height 66
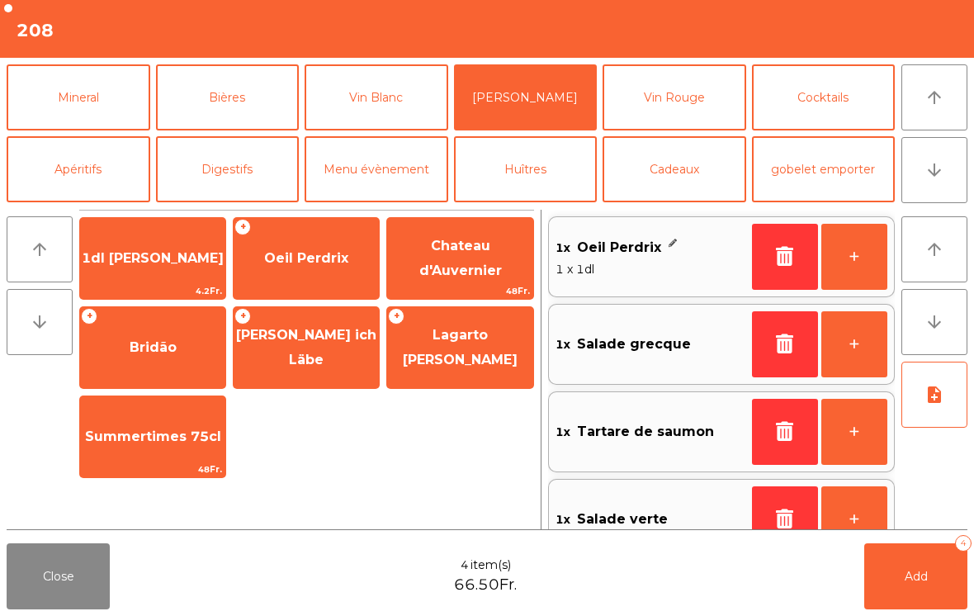
click at [855, 262] on button "+" at bounding box center [854, 257] width 66 height 66
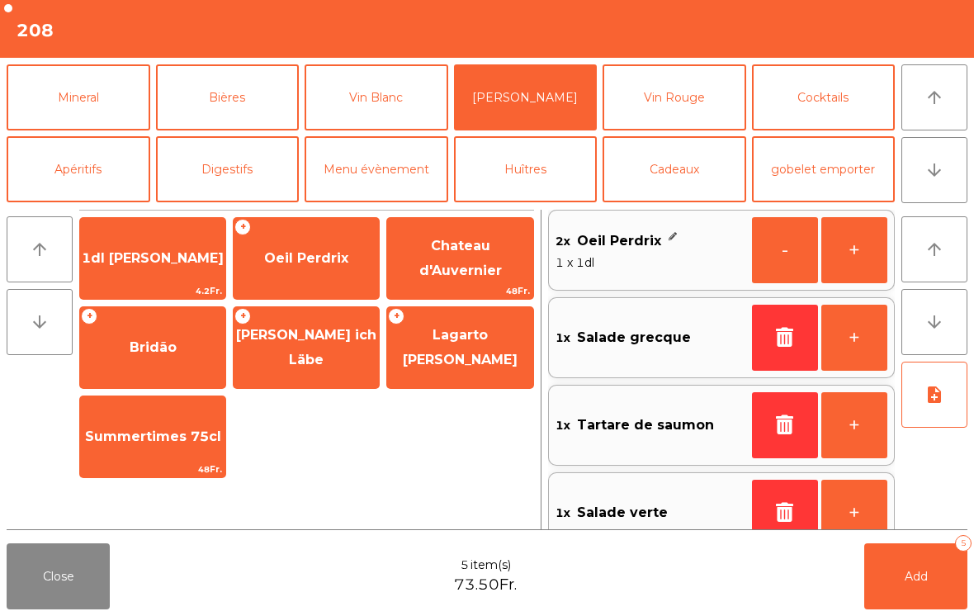
click at [922, 592] on button "Add 5" at bounding box center [915, 576] width 103 height 66
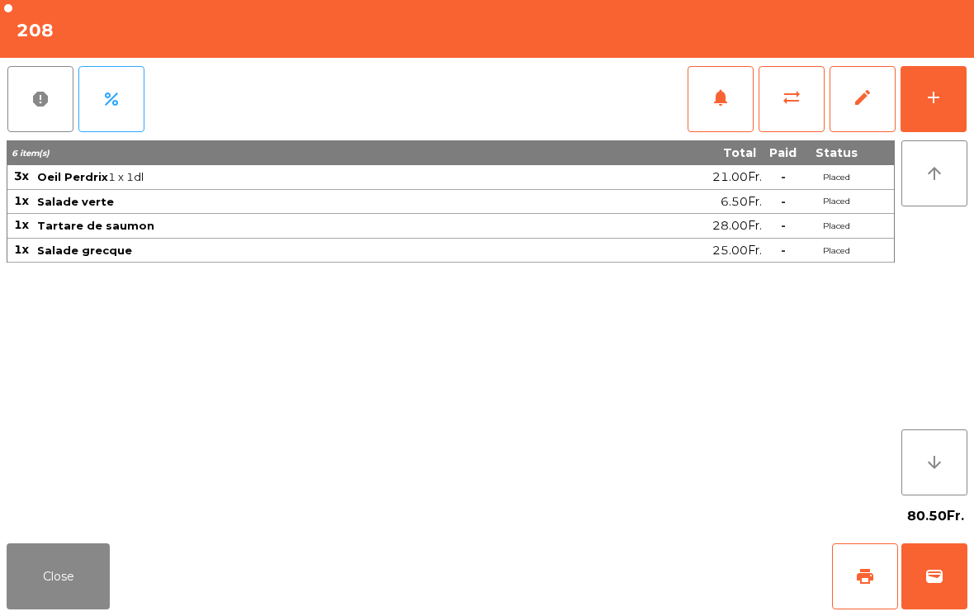
click at [60, 588] on button "Close" at bounding box center [58, 576] width 103 height 66
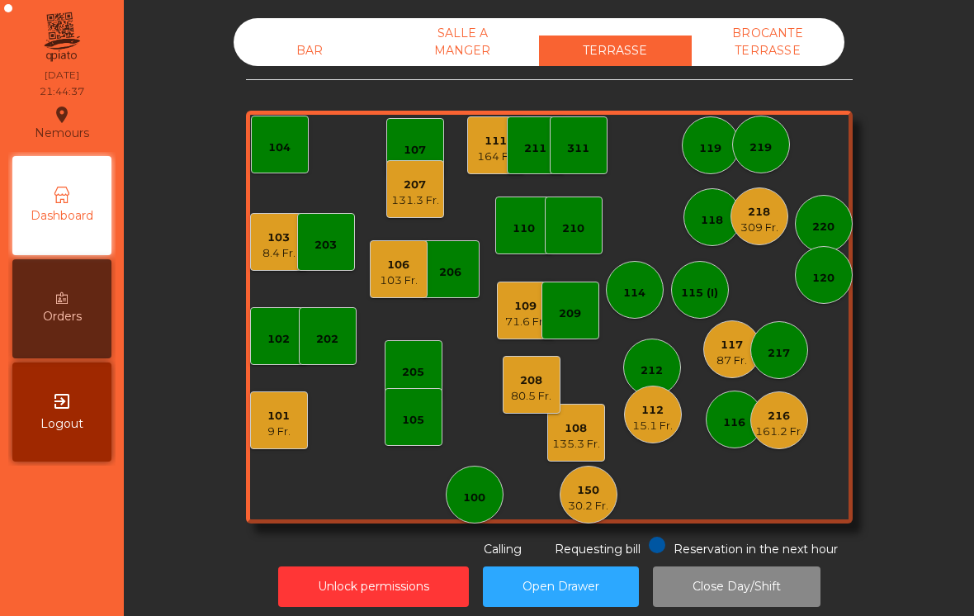
click at [272, 413] on div "101" at bounding box center [278, 416] width 23 height 17
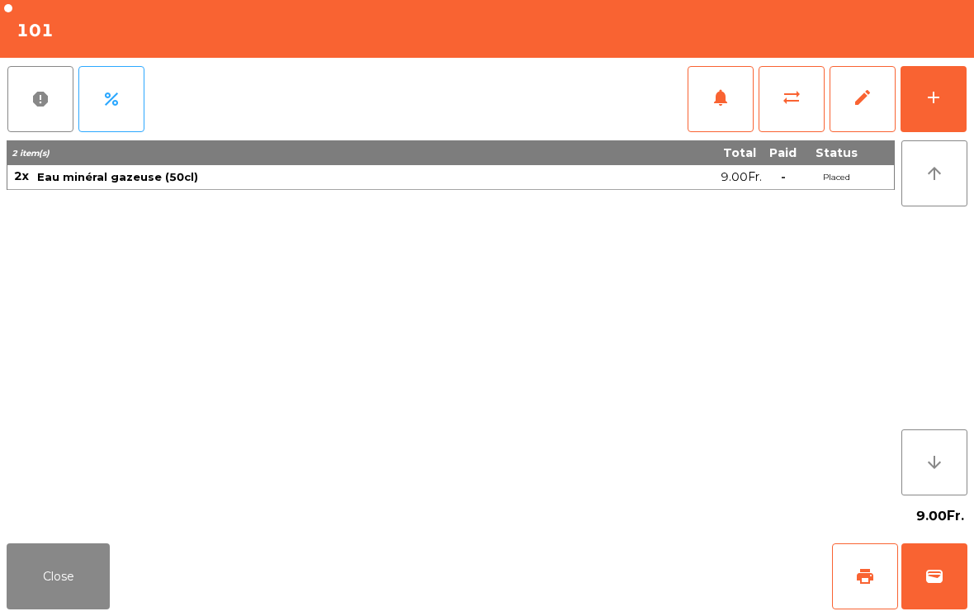
click at [863, 583] on span "print" at bounding box center [865, 576] width 20 height 20
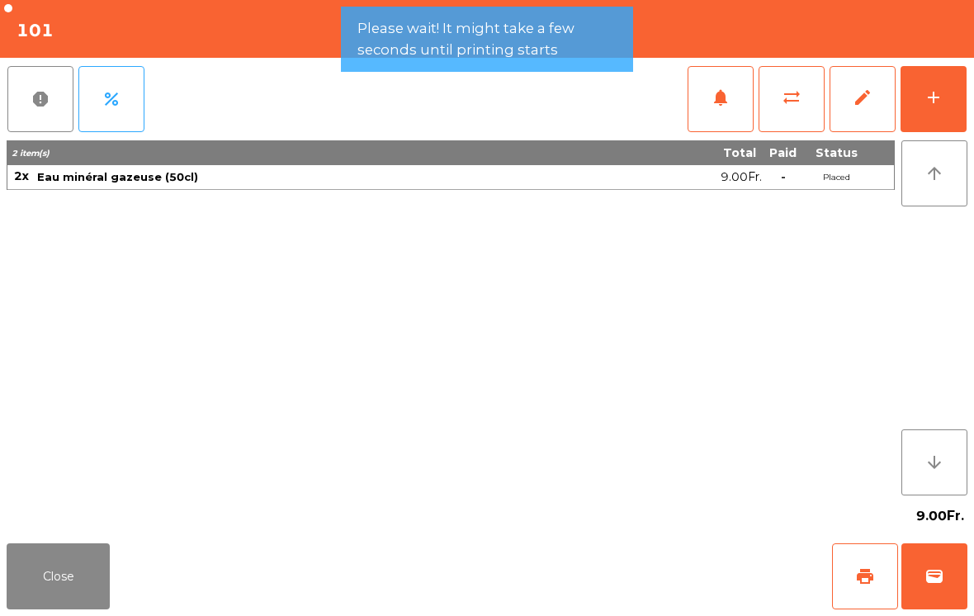
click at [935, 558] on button "wallet" at bounding box center [935, 576] width 66 height 66
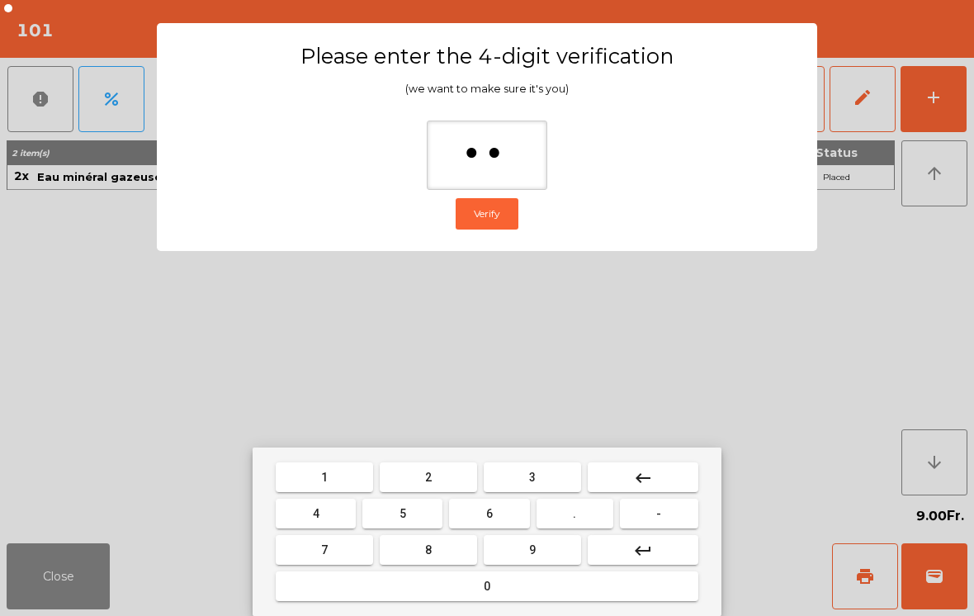
type input "***"
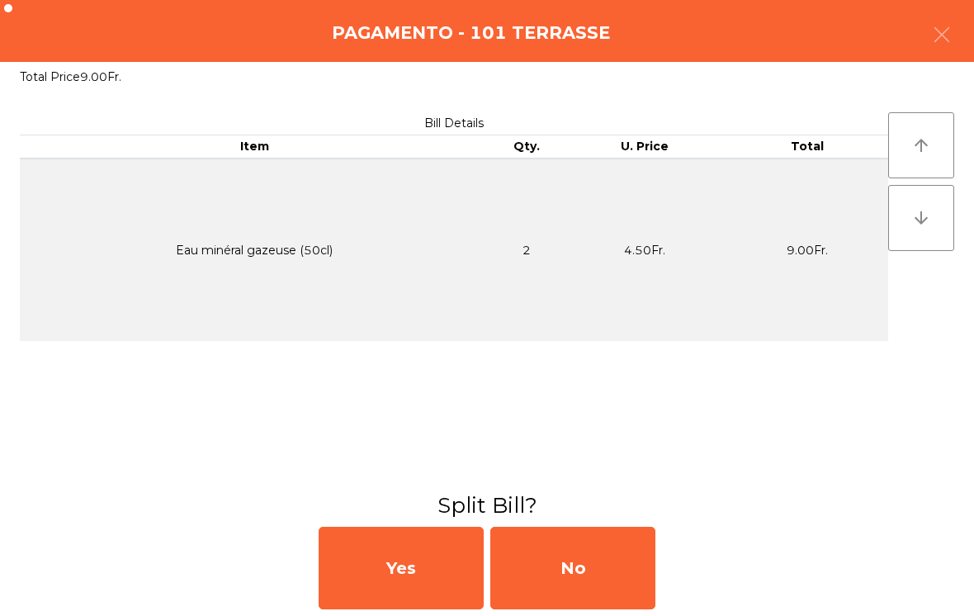
click at [622, 585] on div "No" at bounding box center [572, 568] width 165 height 83
click at [618, 568] on div "MB" at bounding box center [572, 568] width 165 height 83
click at [613, 564] on div "No" at bounding box center [572, 568] width 165 height 83
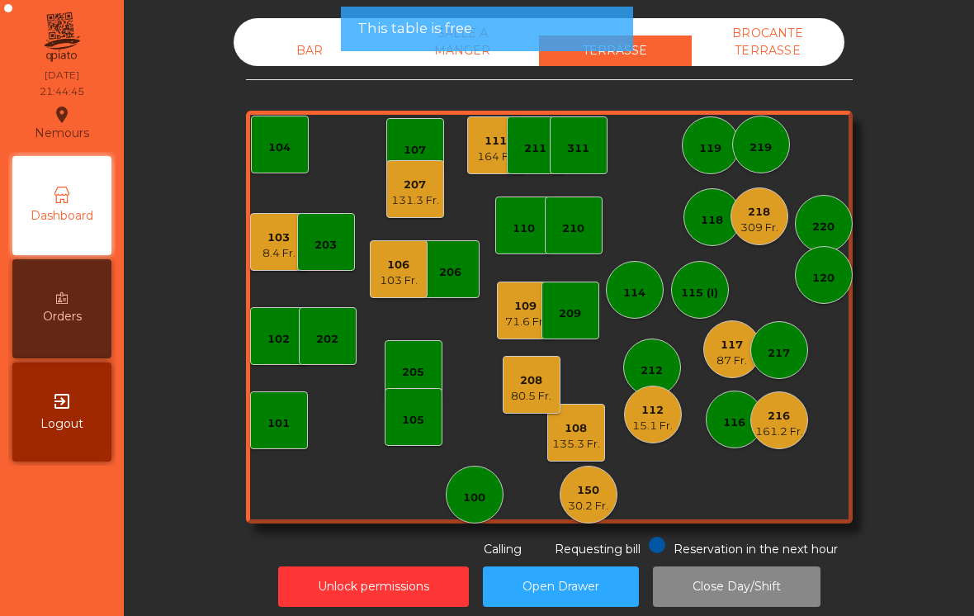
click at [529, 385] on div "208" at bounding box center [531, 380] width 40 height 17
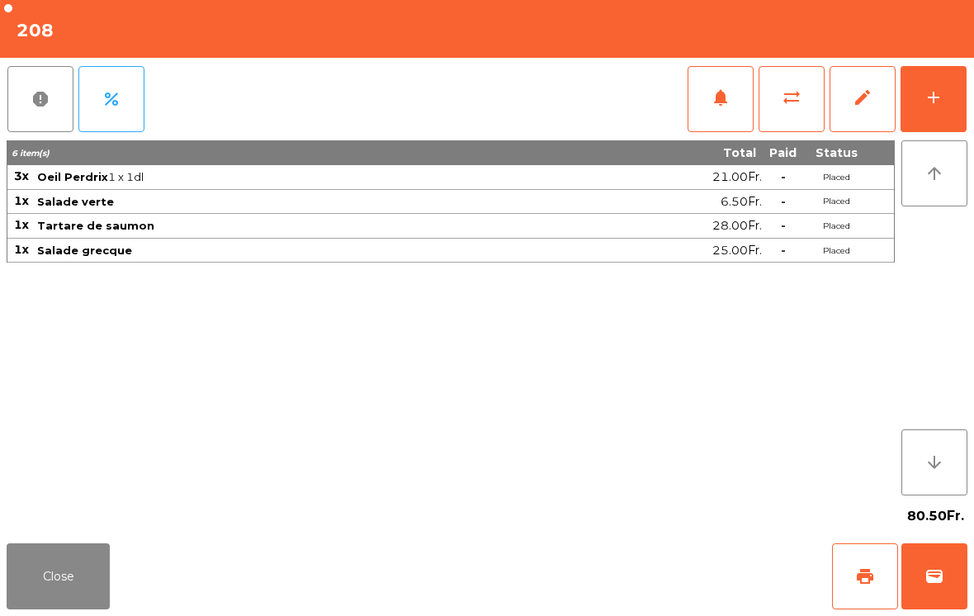
click at [58, 608] on button "Close" at bounding box center [58, 576] width 103 height 66
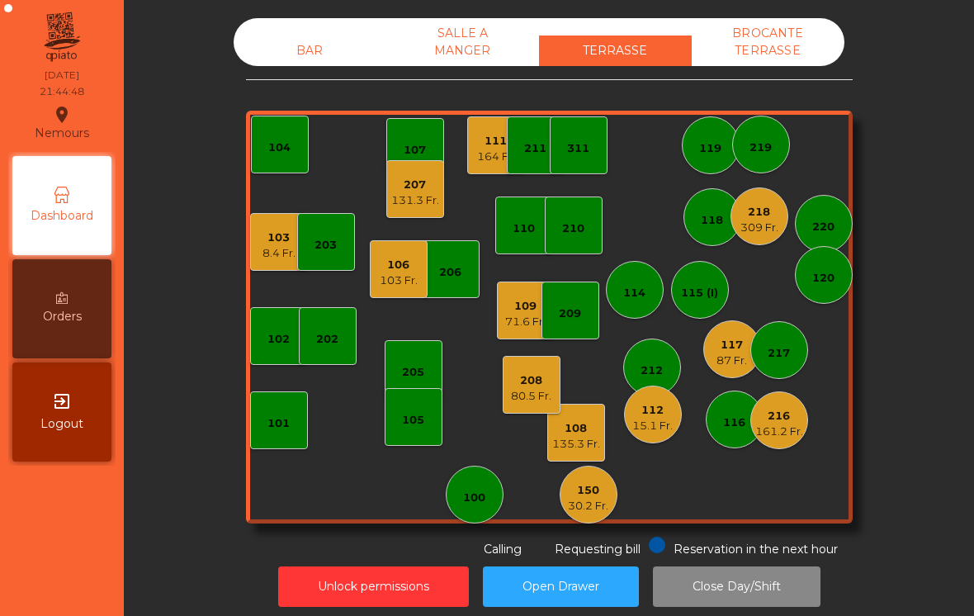
click at [583, 455] on div "108 135.3 Fr." at bounding box center [576, 433] width 58 height 58
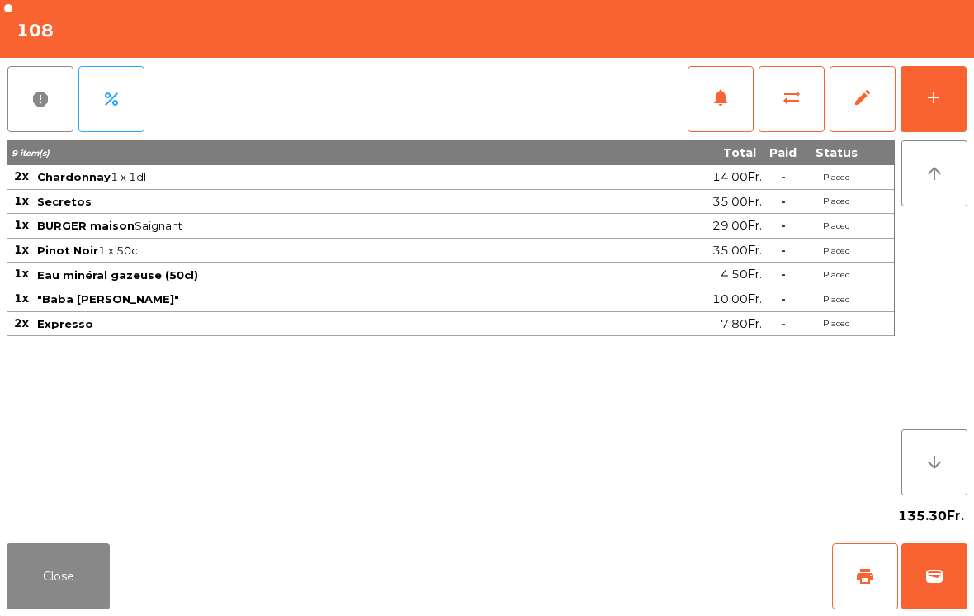
click at [929, 608] on button "wallet" at bounding box center [935, 576] width 66 height 66
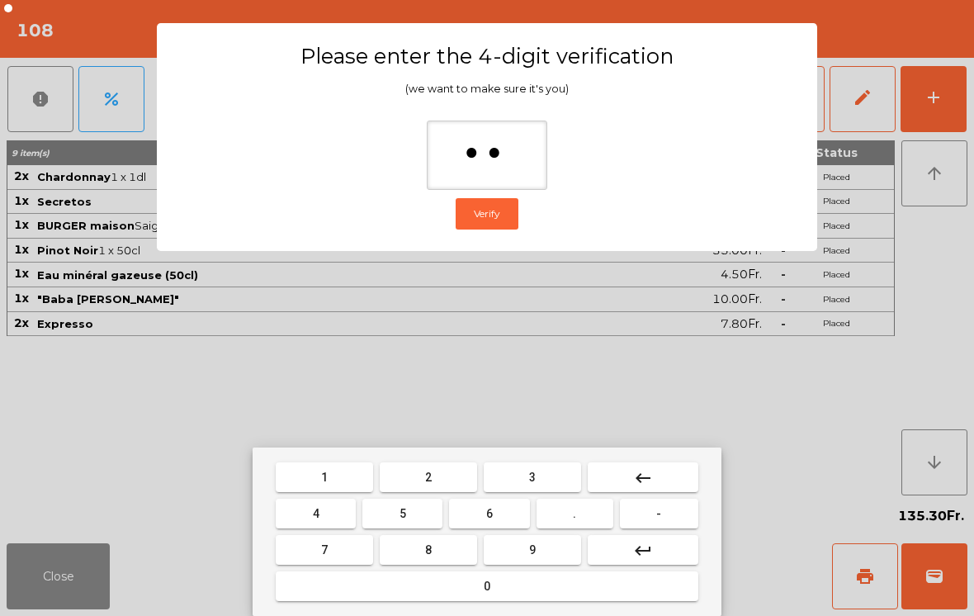
type input "***"
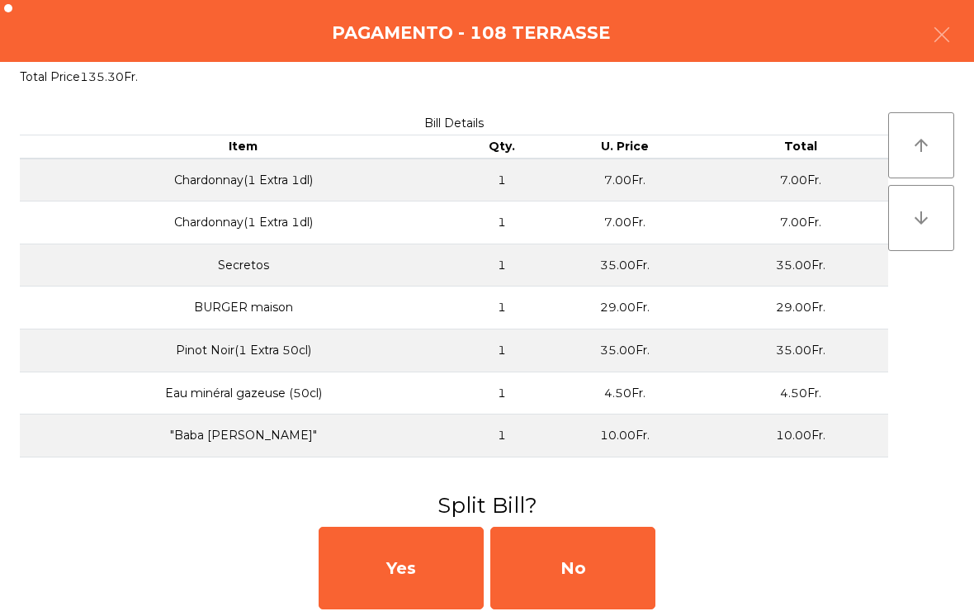
click at [574, 562] on div "No" at bounding box center [572, 568] width 165 height 83
click at [573, 561] on div "MB" at bounding box center [572, 568] width 165 height 83
click at [591, 564] on div "No" at bounding box center [572, 568] width 165 height 83
click at [590, 564] on div "No" at bounding box center [572, 568] width 165 height 83
click at [597, 575] on div "No" at bounding box center [572, 568] width 165 height 83
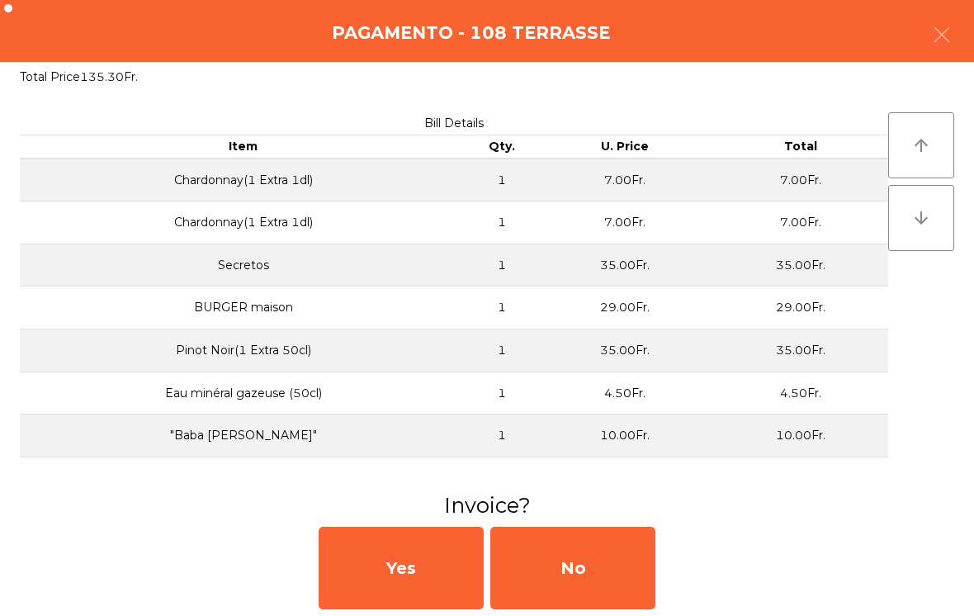
click at [597, 574] on div "No" at bounding box center [572, 568] width 165 height 83
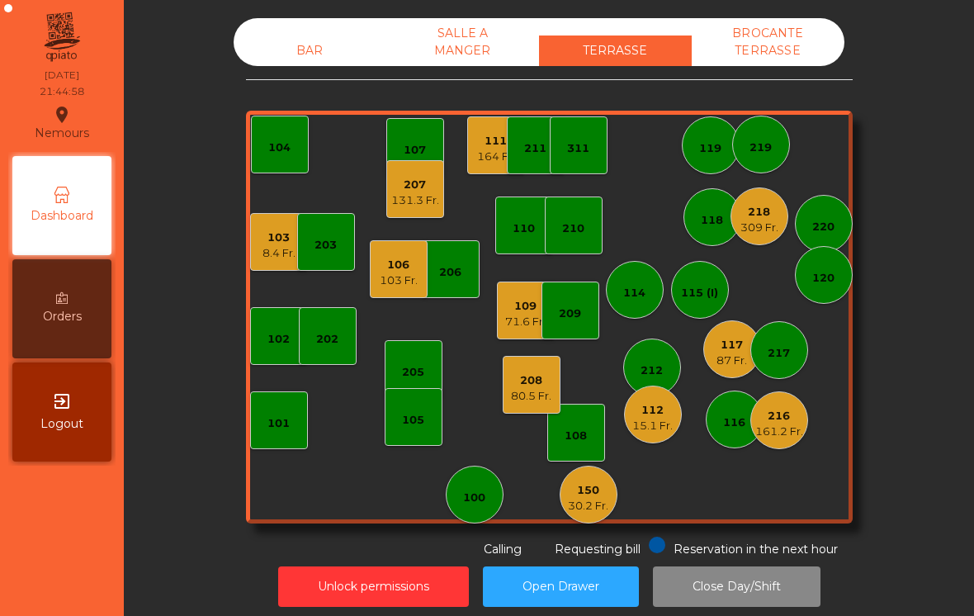
click at [503, 324] on div "109 71.6 Fr." at bounding box center [526, 311] width 58 height 58
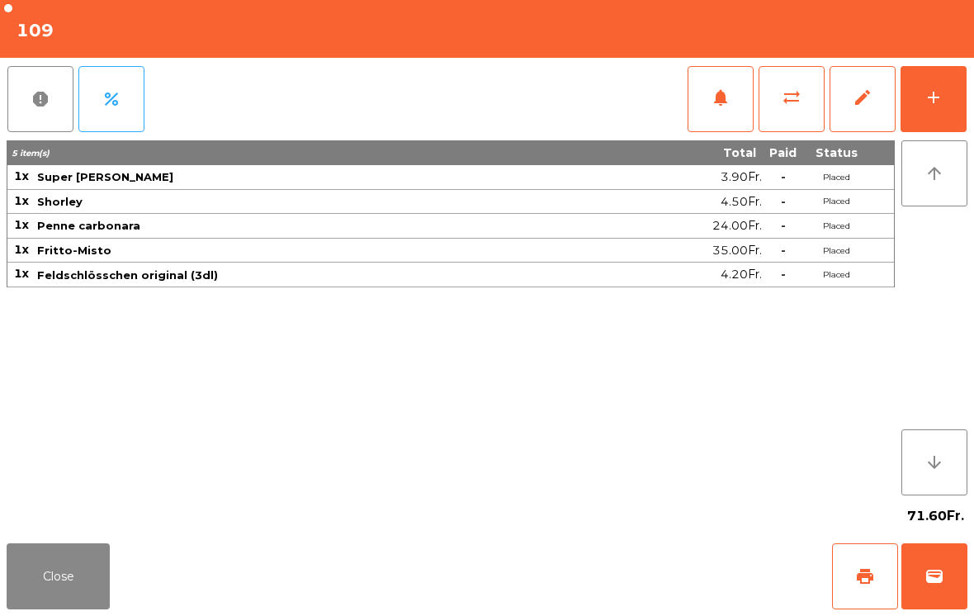
click at [932, 603] on button "wallet" at bounding box center [935, 576] width 66 height 66
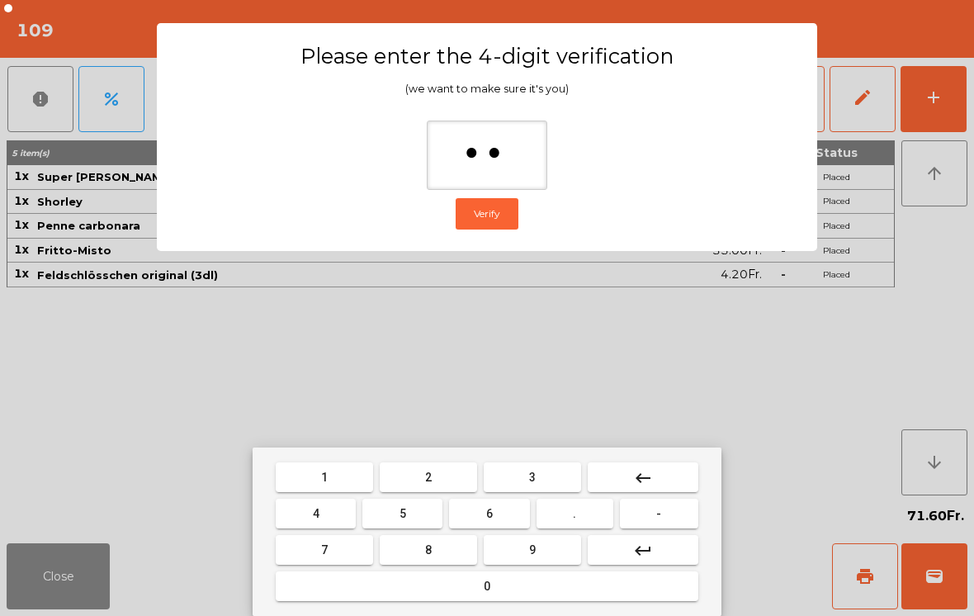
type input "***"
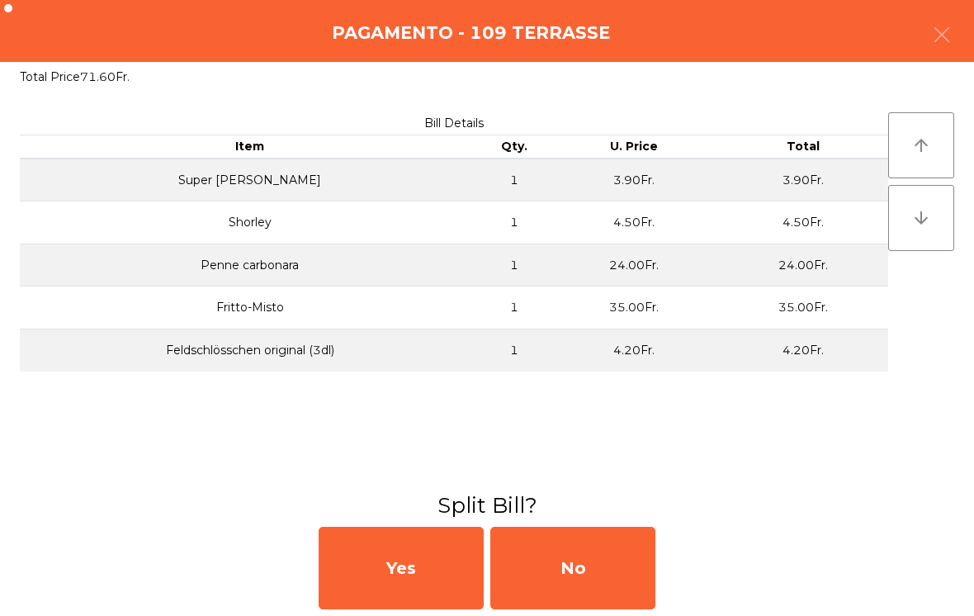
click at [607, 553] on div "No" at bounding box center [572, 568] width 165 height 83
click at [593, 556] on div "No" at bounding box center [572, 568] width 165 height 83
click at [593, 555] on div "No" at bounding box center [572, 568] width 165 height 83
click at [585, 567] on div "No" at bounding box center [572, 568] width 165 height 83
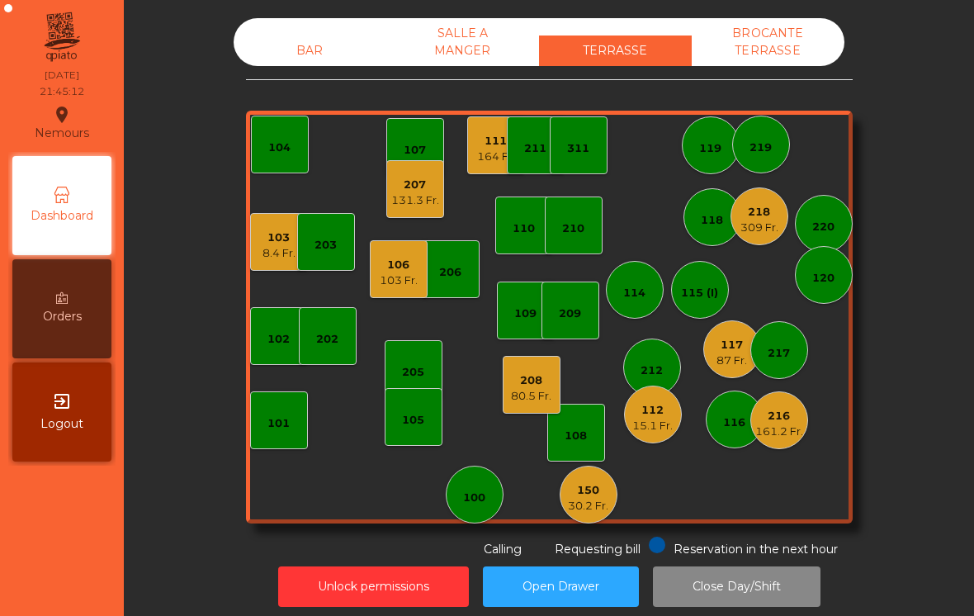
click at [649, 432] on div "15.1 Fr." at bounding box center [652, 426] width 40 height 17
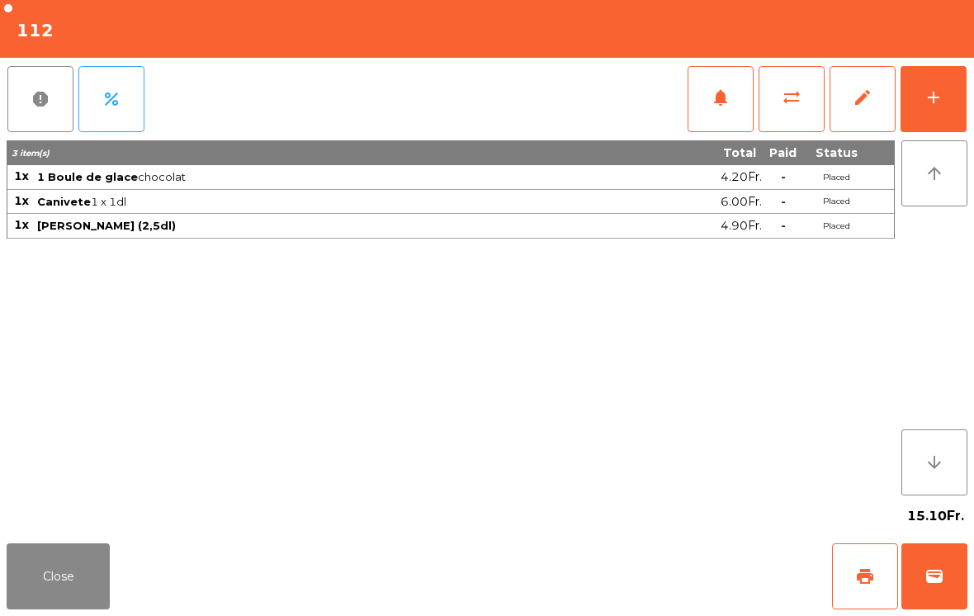
click at [137, 537] on div "Close print wallet" at bounding box center [487, 576] width 974 height 79
click at [45, 603] on button "Close" at bounding box center [58, 576] width 103 height 66
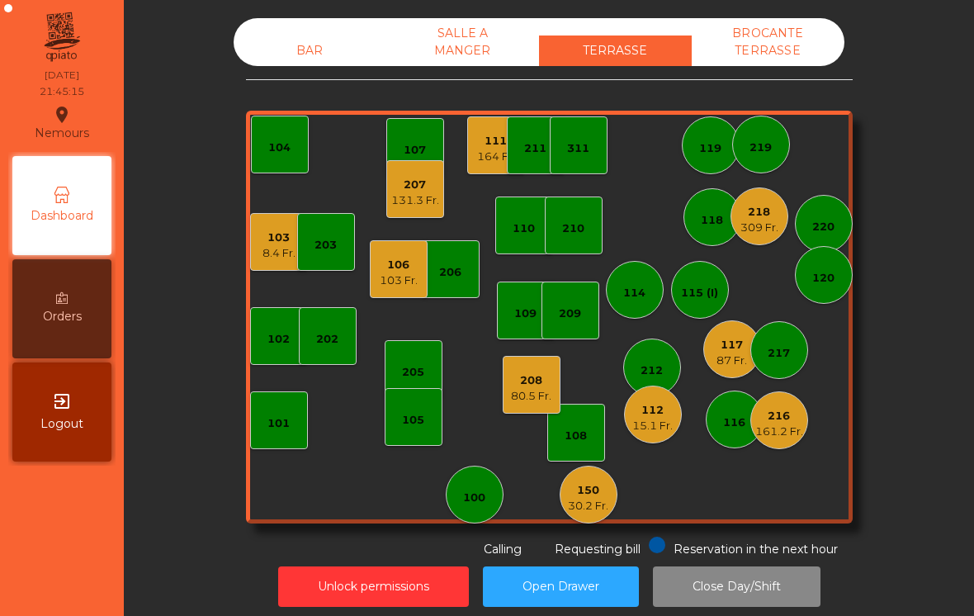
click at [665, 428] on div "15.1 Fr." at bounding box center [652, 426] width 40 height 17
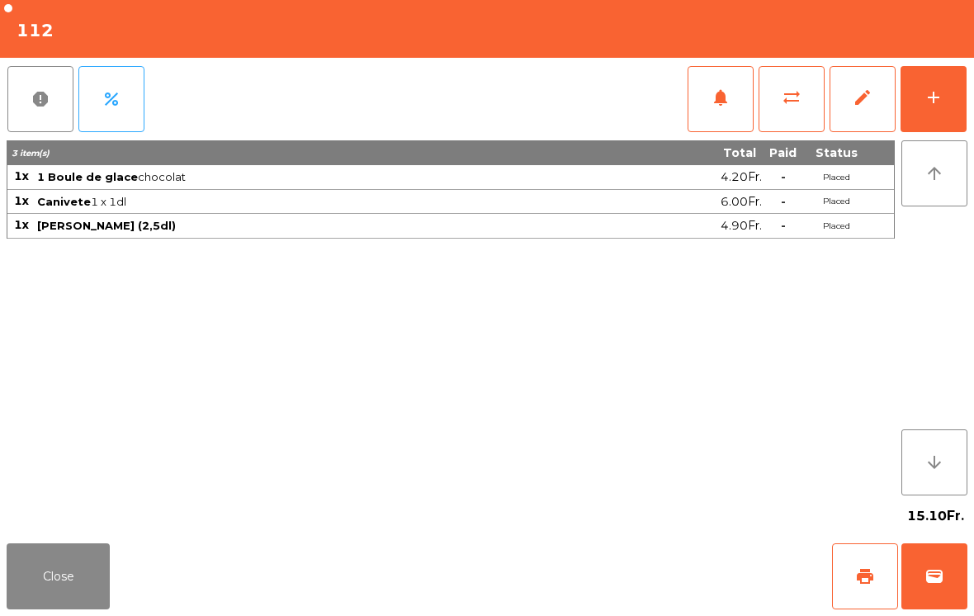
click at [942, 588] on button "wallet" at bounding box center [935, 576] width 66 height 66
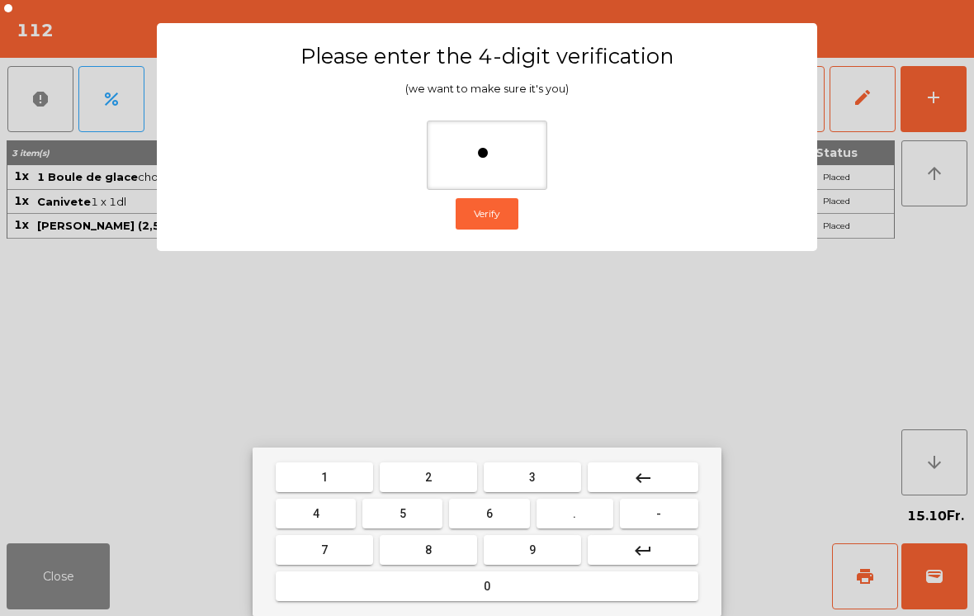
type input "**"
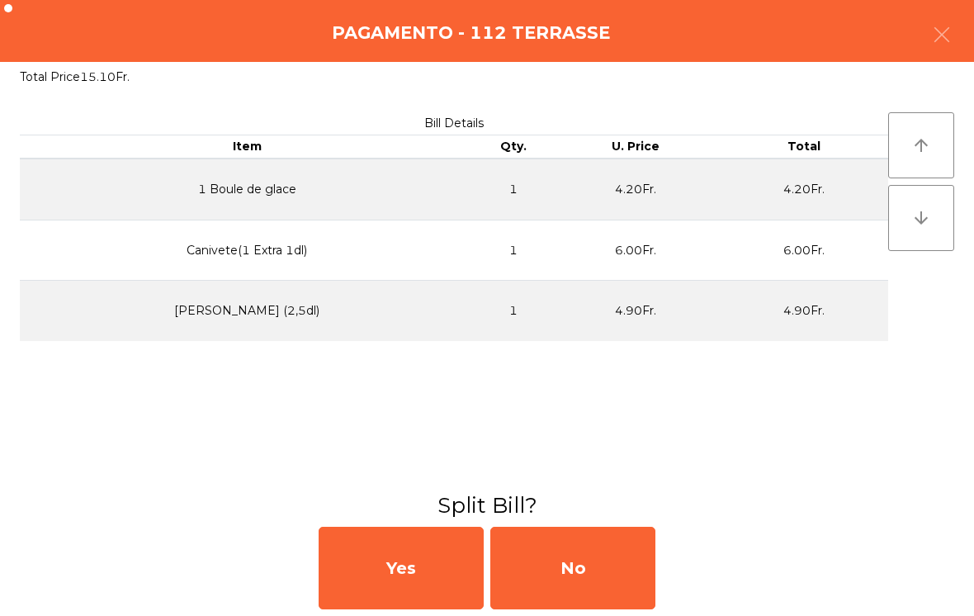
click at [545, 585] on div "No" at bounding box center [572, 568] width 165 height 83
click at [589, 588] on div "No" at bounding box center [572, 568] width 165 height 83
click at [589, 566] on div "No" at bounding box center [572, 568] width 165 height 83
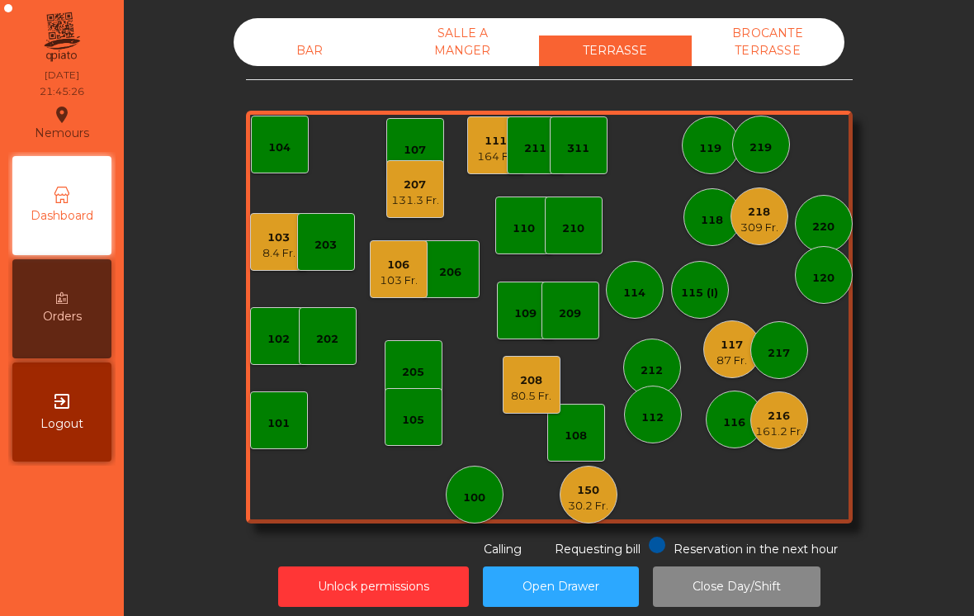
click at [477, 142] on div "111" at bounding box center [496, 141] width 38 height 17
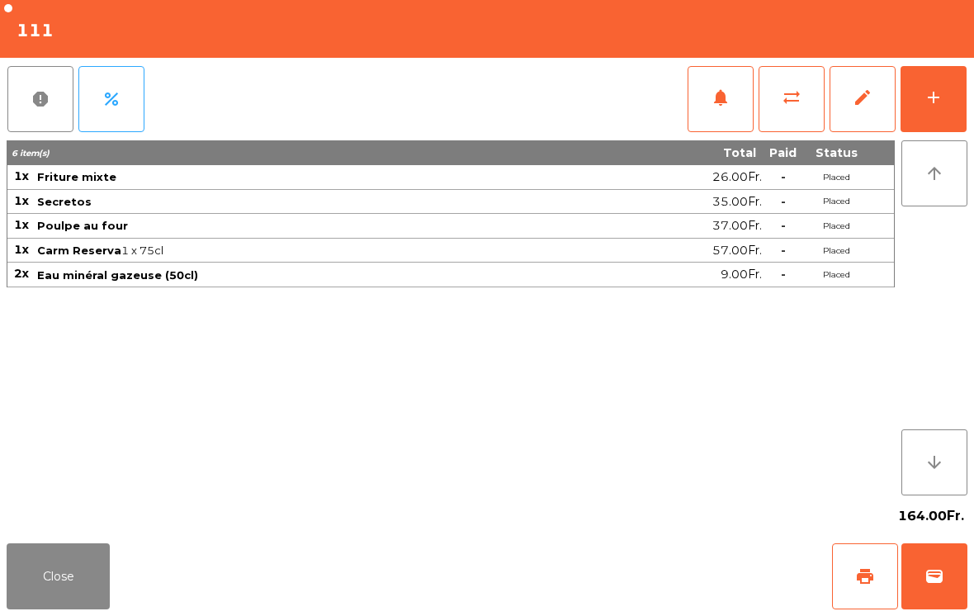
click at [845, 583] on button "print" at bounding box center [865, 576] width 66 height 66
click at [36, 575] on button "Close" at bounding box center [58, 576] width 103 height 66
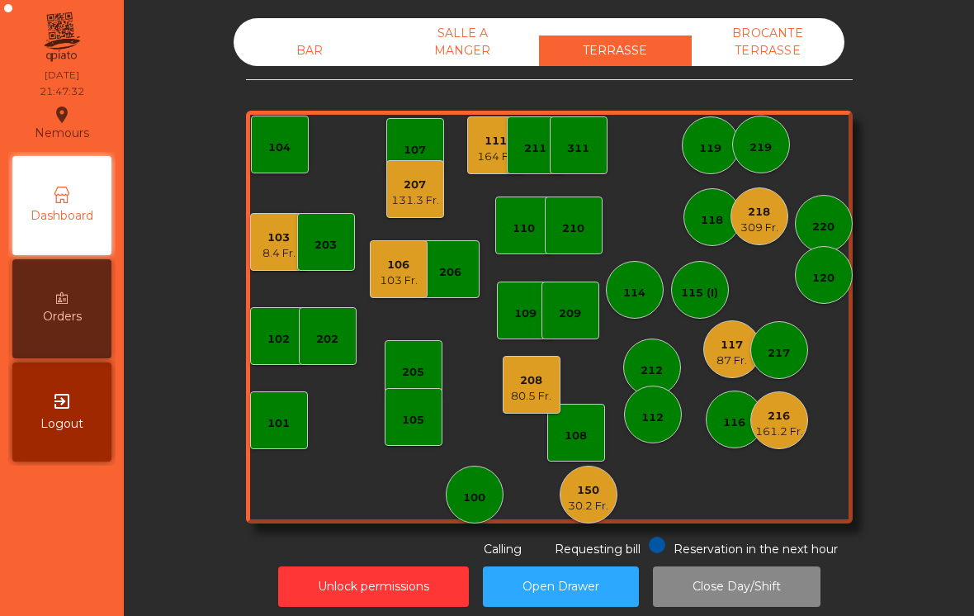
click at [419, 189] on div "207" at bounding box center [415, 185] width 48 height 17
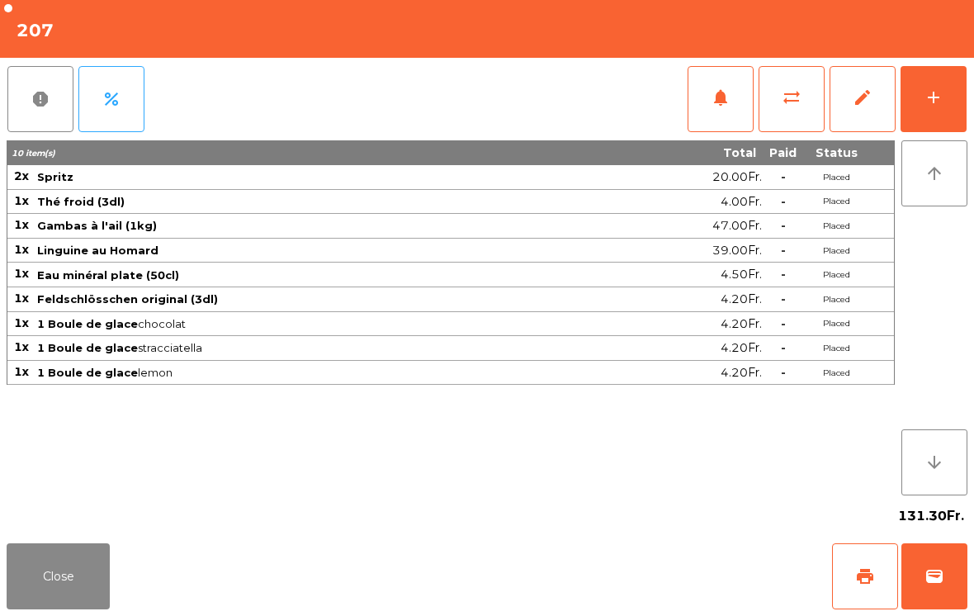
click at [862, 572] on span "print" at bounding box center [865, 576] width 20 height 20
click at [52, 585] on button "Close" at bounding box center [58, 576] width 103 height 66
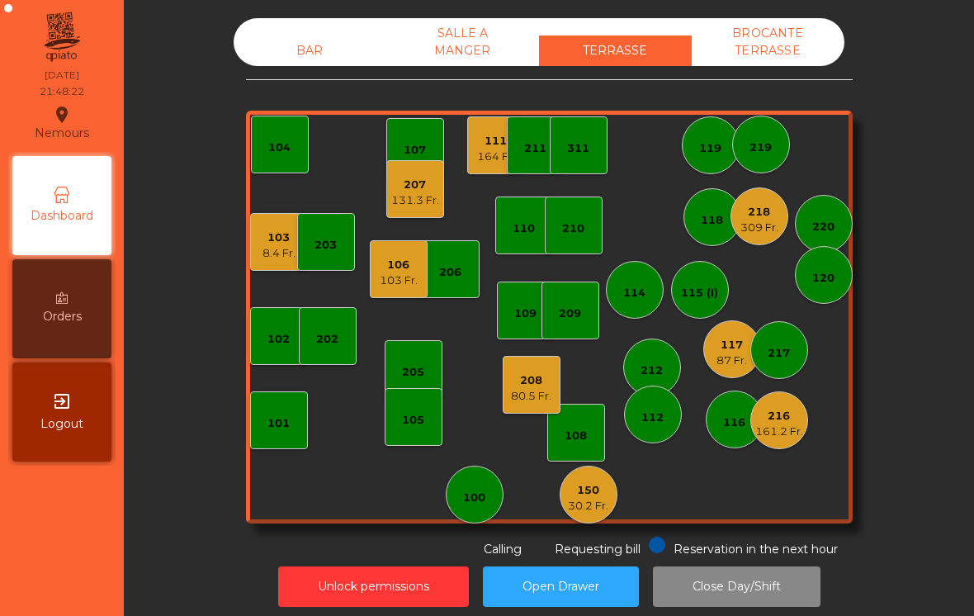
click at [600, 518] on div "150 30.2 Fr." at bounding box center [589, 495] width 58 height 58
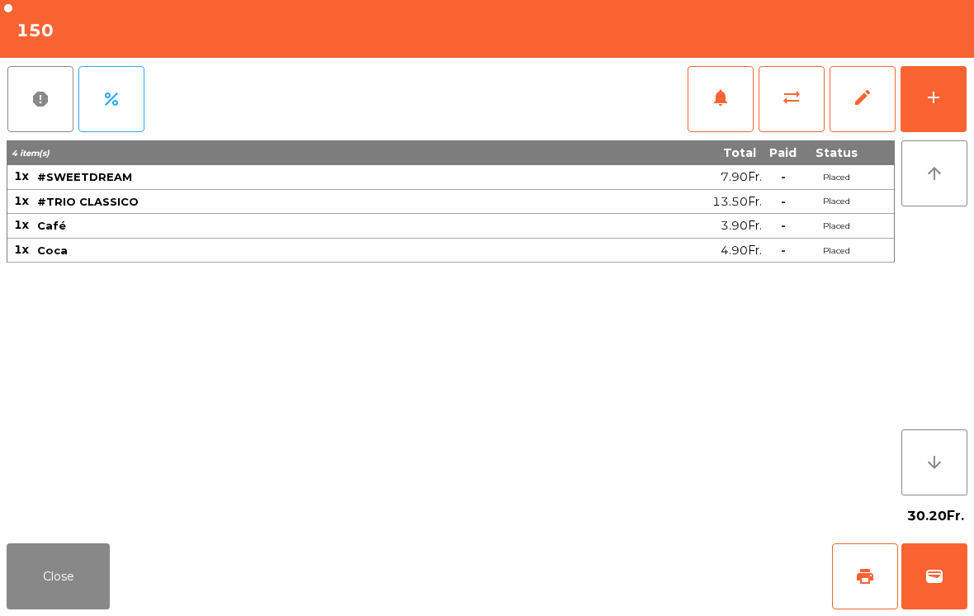
click at [870, 584] on span "print" at bounding box center [865, 576] width 20 height 20
click at [44, 587] on button "Close" at bounding box center [58, 576] width 103 height 66
click at [89, 593] on button "Close" at bounding box center [58, 576] width 103 height 66
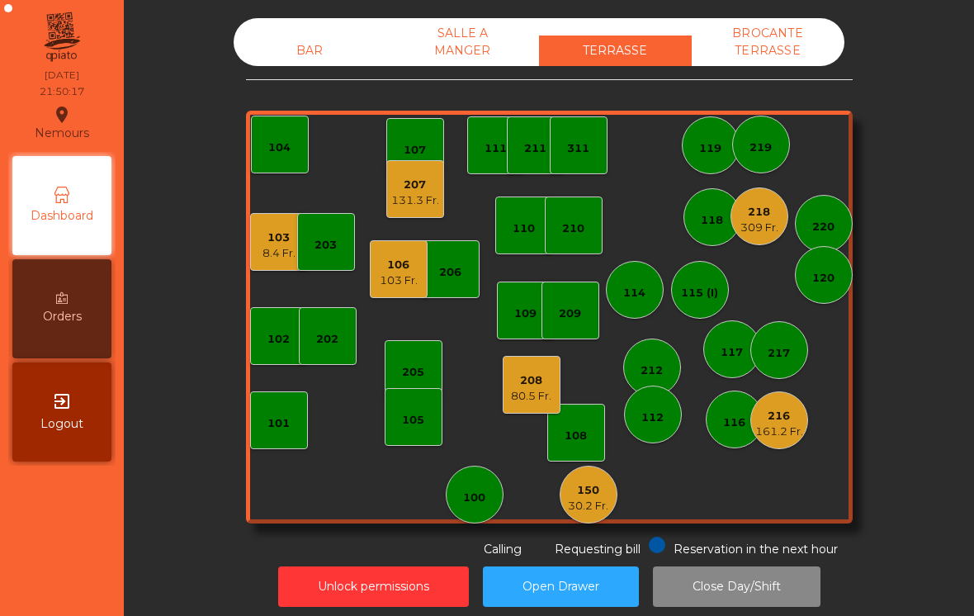
click at [582, 509] on div "30.2 Fr." at bounding box center [588, 506] width 40 height 17
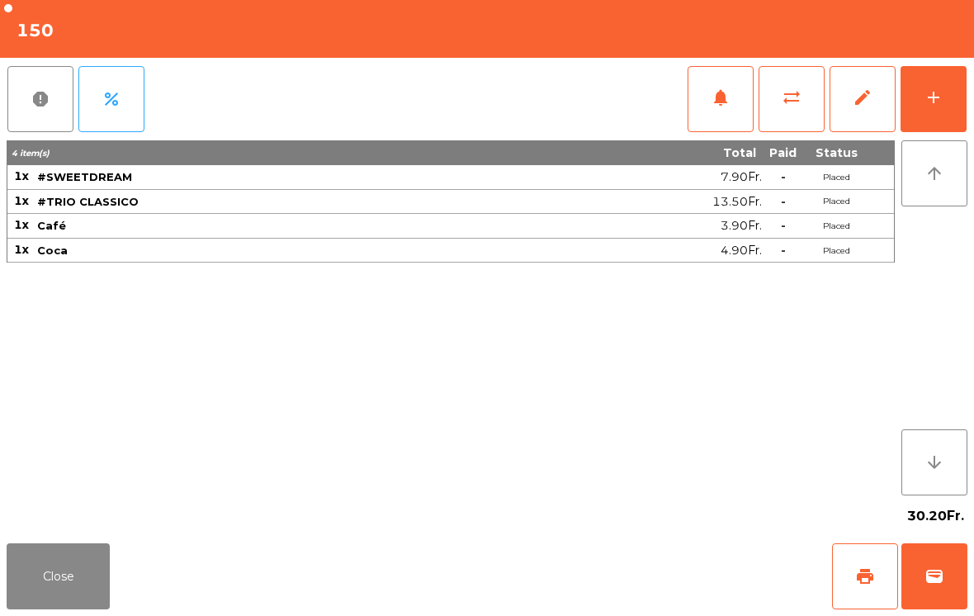
click at [939, 602] on button "wallet" at bounding box center [935, 576] width 66 height 66
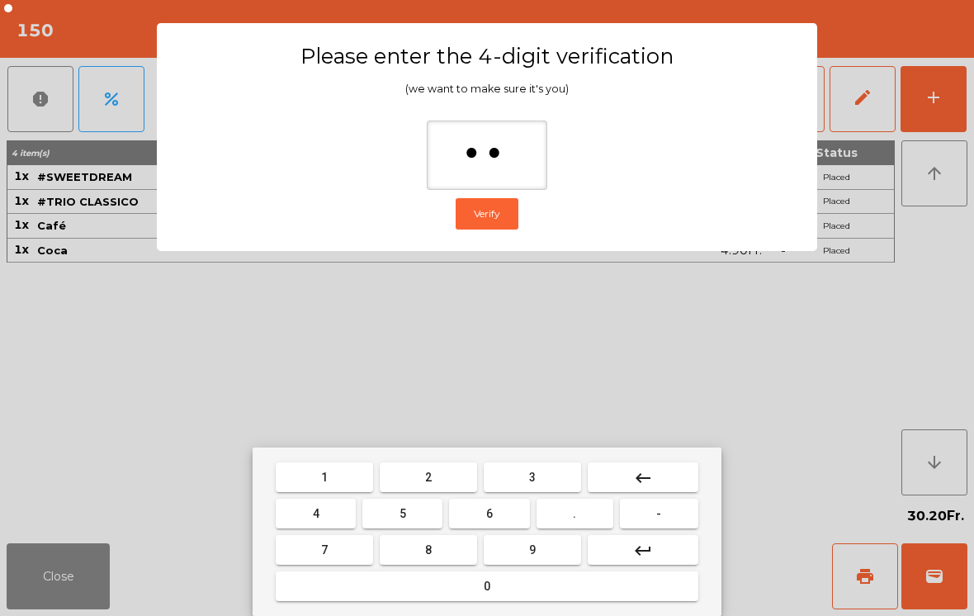
type input "***"
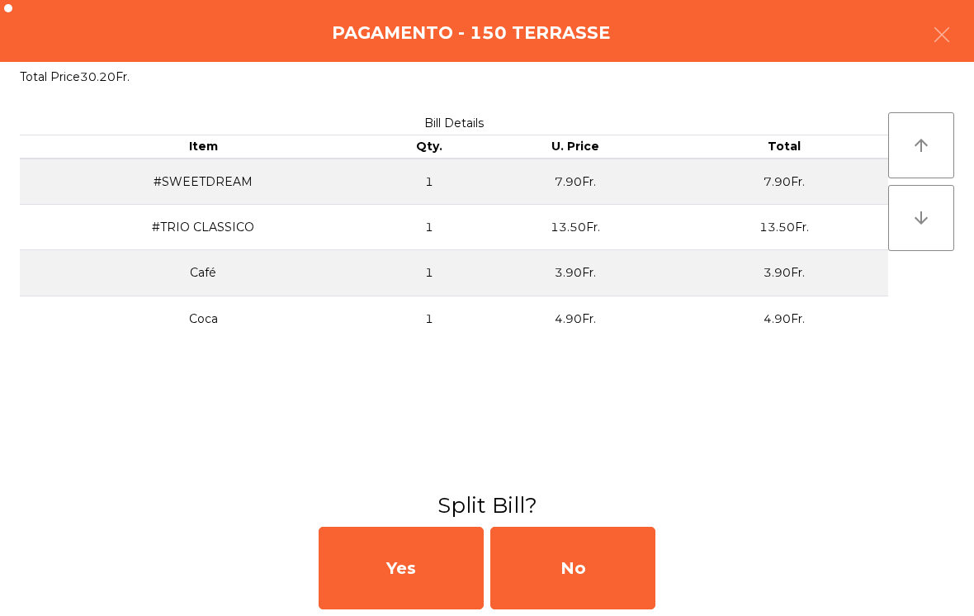
click at [606, 578] on div "No" at bounding box center [572, 568] width 165 height 83
click at [587, 576] on div "No" at bounding box center [572, 568] width 165 height 83
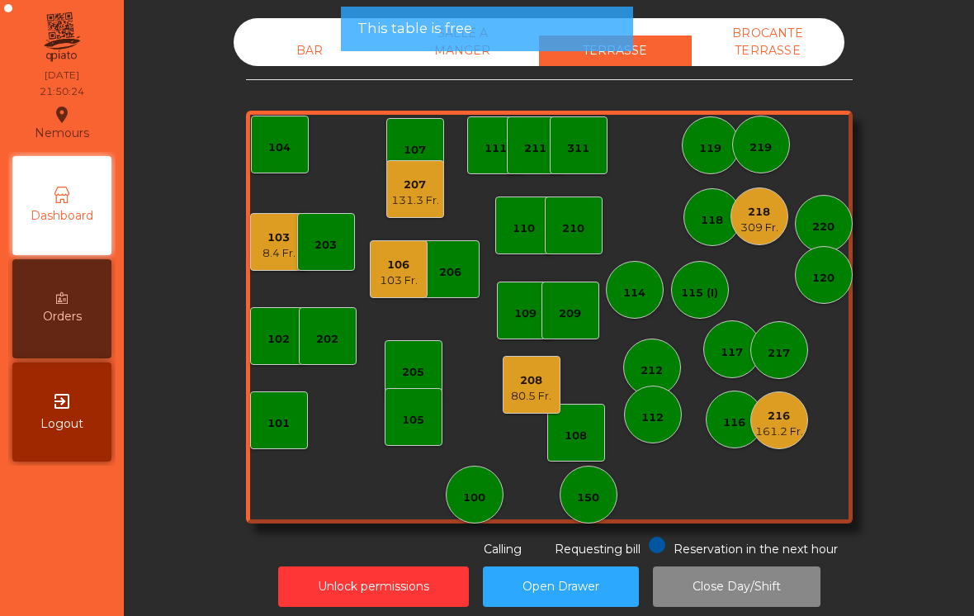
click at [405, 206] on div "131.3 Fr." at bounding box center [415, 200] width 48 height 17
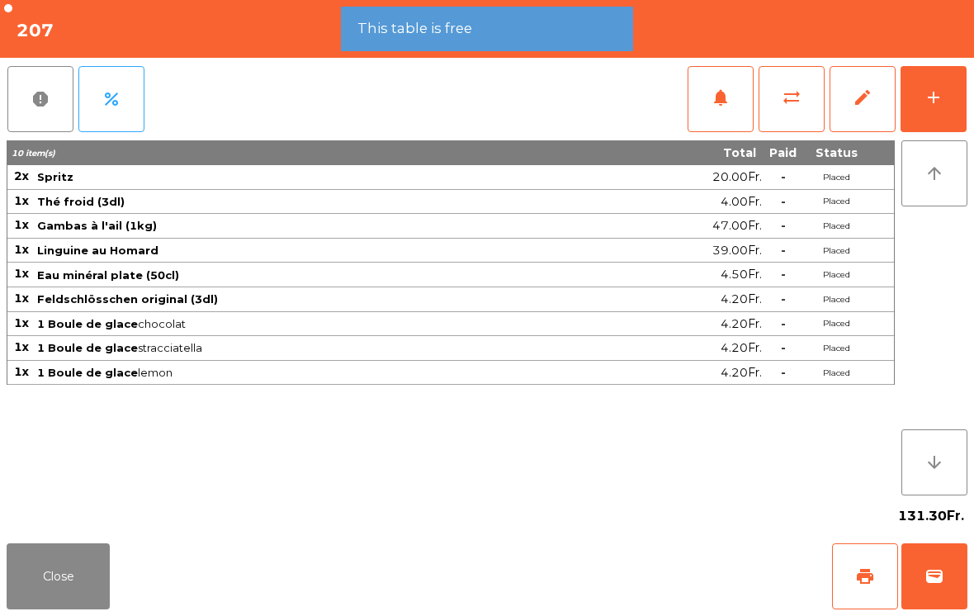
click at [935, 566] on span "wallet" at bounding box center [935, 576] width 20 height 20
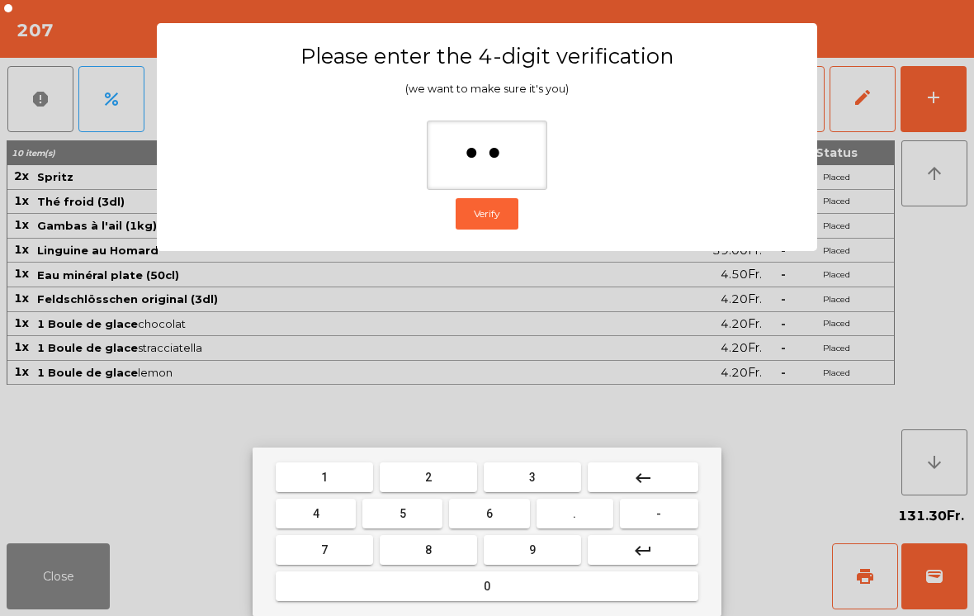
type input "***"
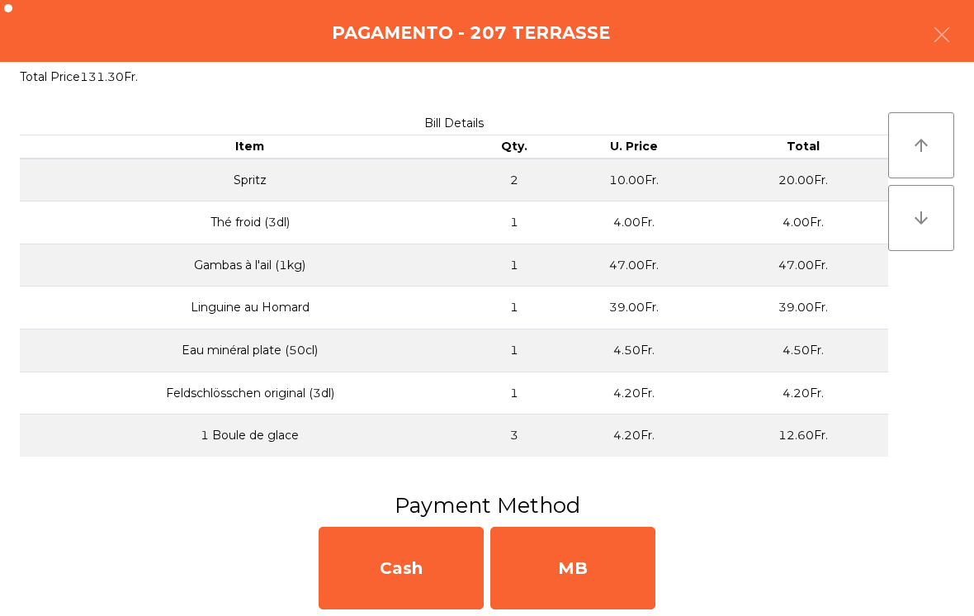
click at [617, 559] on div "MB" at bounding box center [572, 568] width 165 height 83
click at [599, 570] on div "No" at bounding box center [572, 568] width 165 height 83
click at [593, 580] on div "No" at bounding box center [572, 568] width 165 height 83
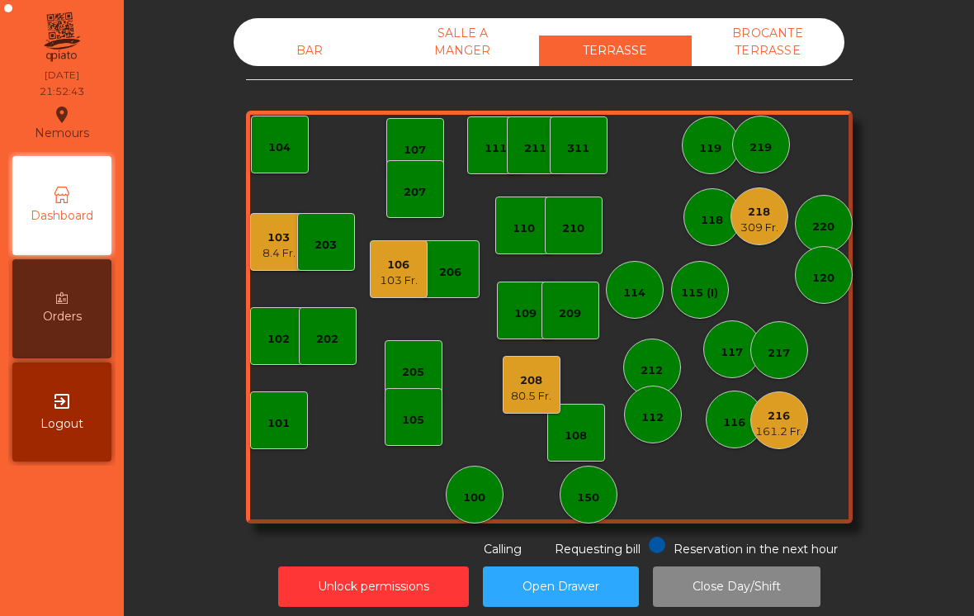
click at [413, 381] on div "205" at bounding box center [414, 369] width 58 height 58
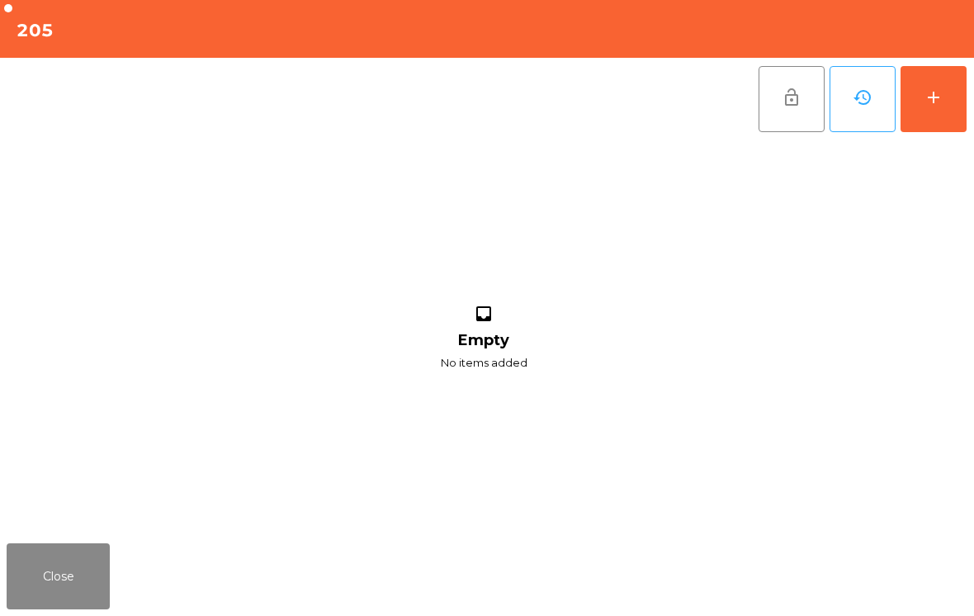
click at [956, 82] on button "add" at bounding box center [934, 99] width 66 height 66
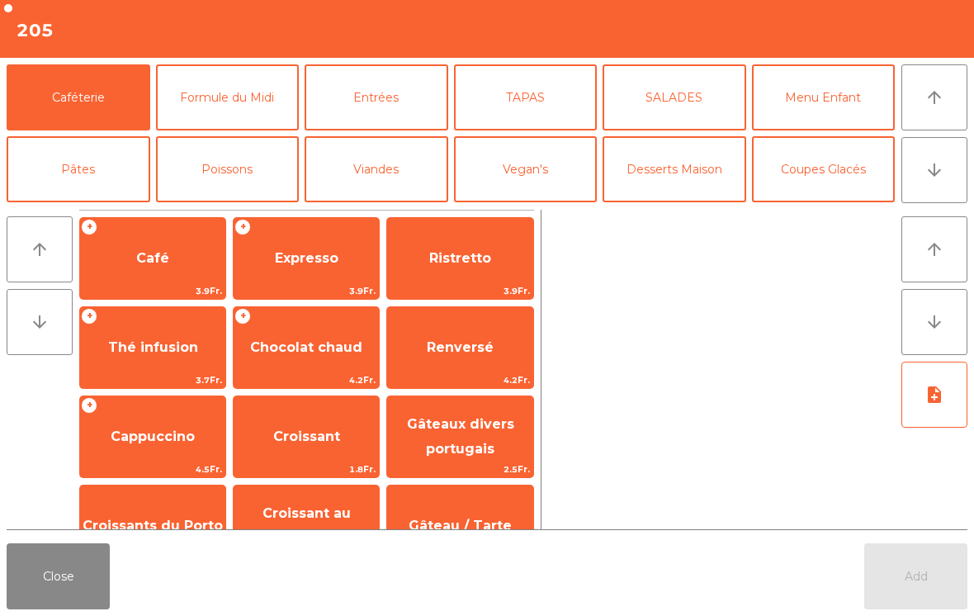
click at [139, 262] on span "Café" at bounding box center [152, 258] width 33 height 16
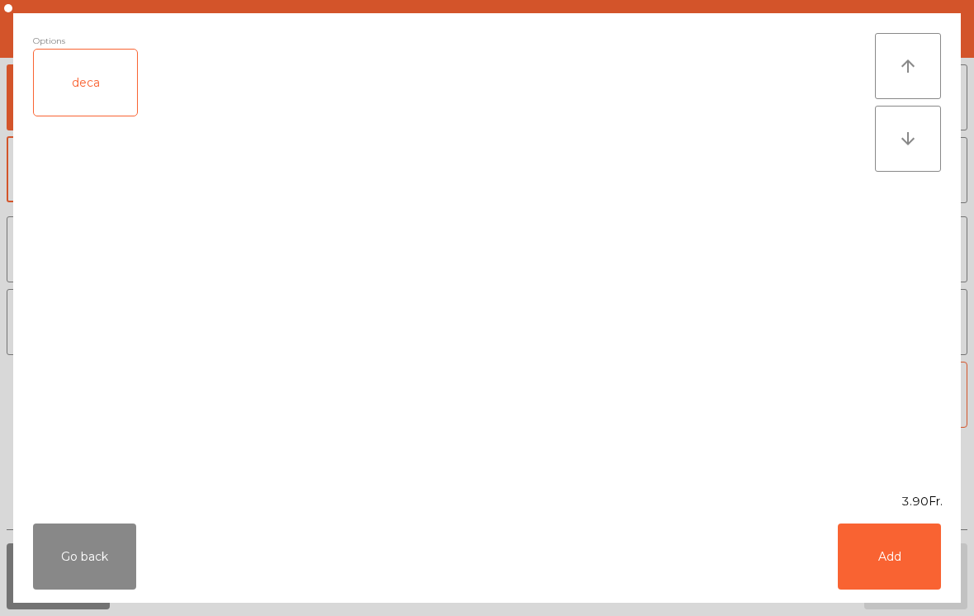
click at [879, 542] on button "Add" at bounding box center [889, 556] width 103 height 66
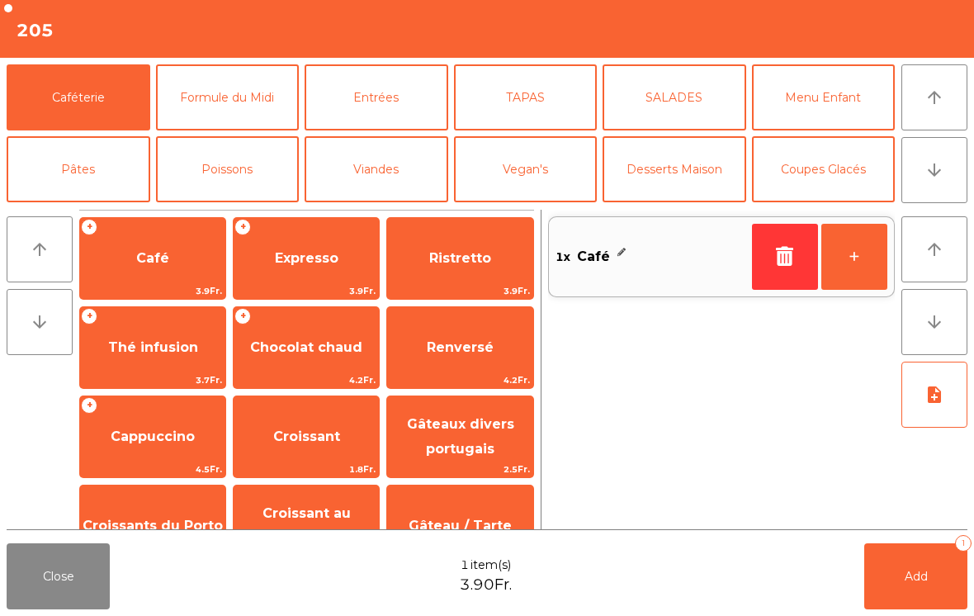
click at [911, 568] on button "Add 1" at bounding box center [915, 576] width 103 height 66
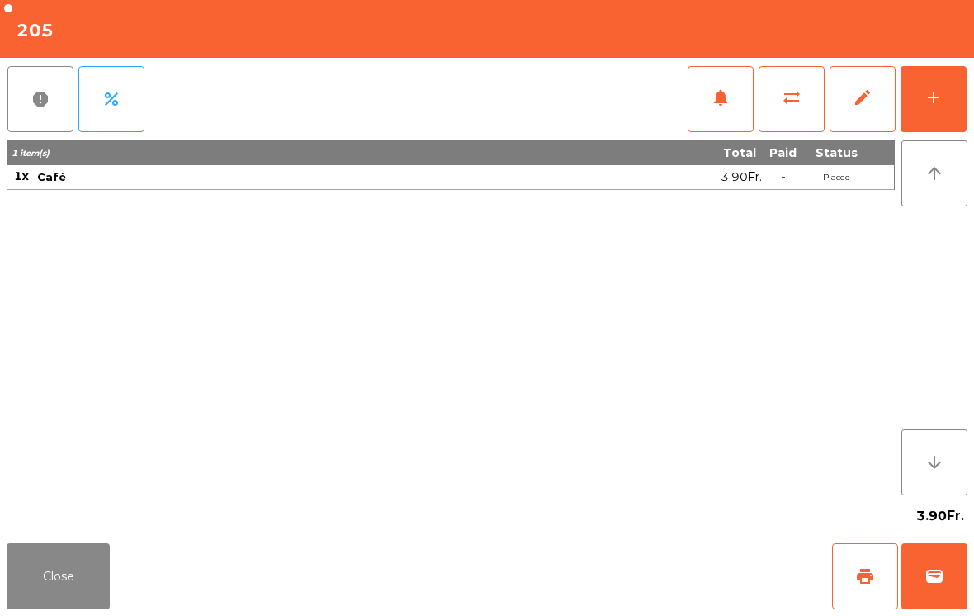
click at [25, 590] on button "Close" at bounding box center [58, 576] width 103 height 66
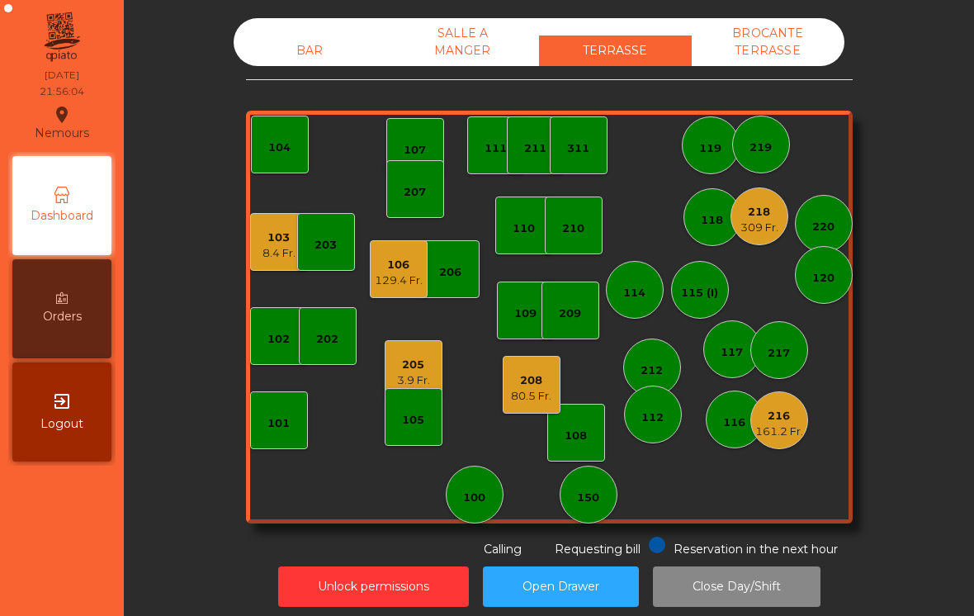
click at [769, 225] on div "309 Fr." at bounding box center [760, 228] width 38 height 17
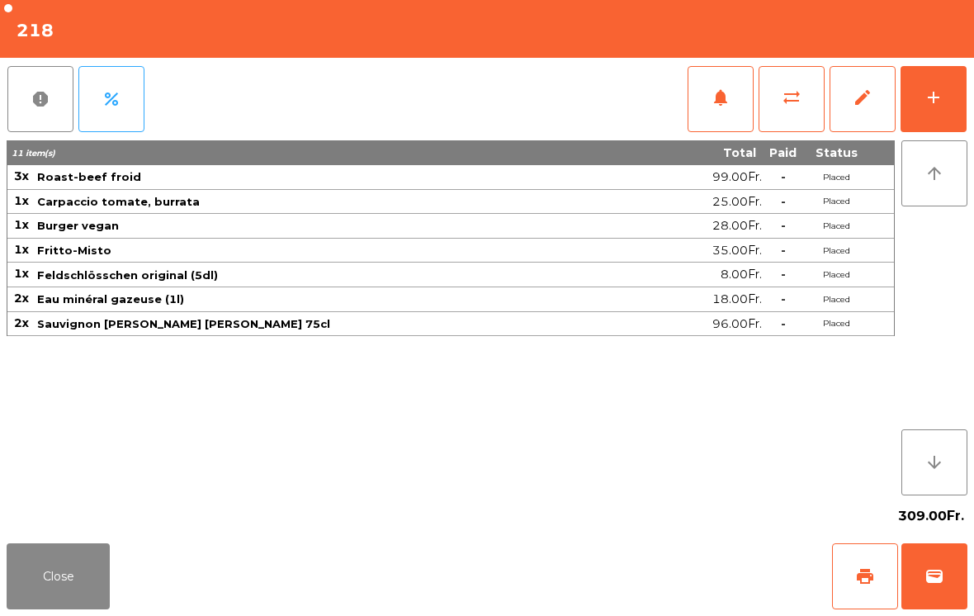
click at [872, 585] on span "print" at bounding box center [865, 576] width 20 height 20
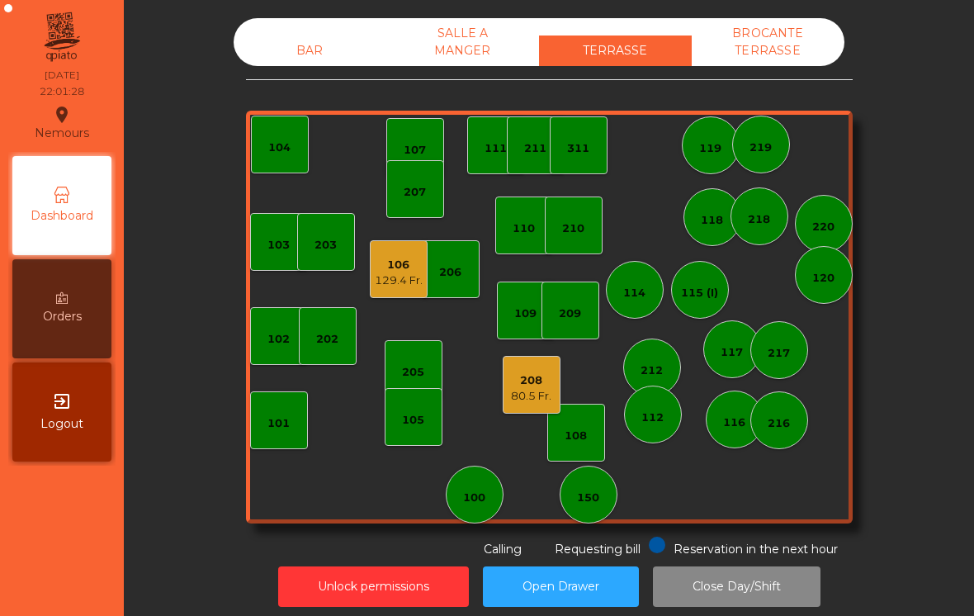
click at [555, 405] on div "208 80.5 Fr." at bounding box center [532, 385] width 58 height 58
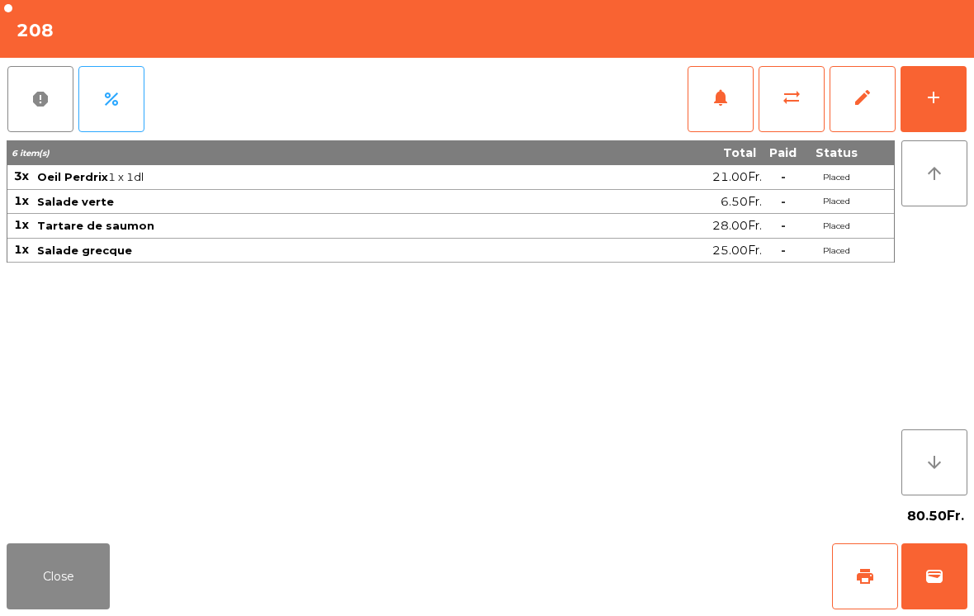
click at [911, 113] on button "add" at bounding box center [934, 99] width 66 height 66
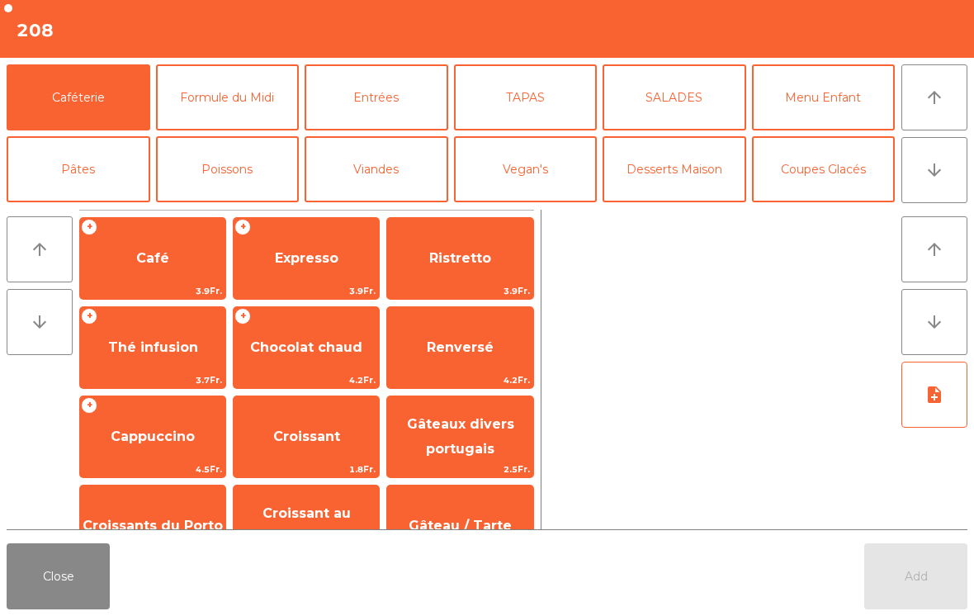
click at [181, 277] on span "Café" at bounding box center [152, 258] width 145 height 45
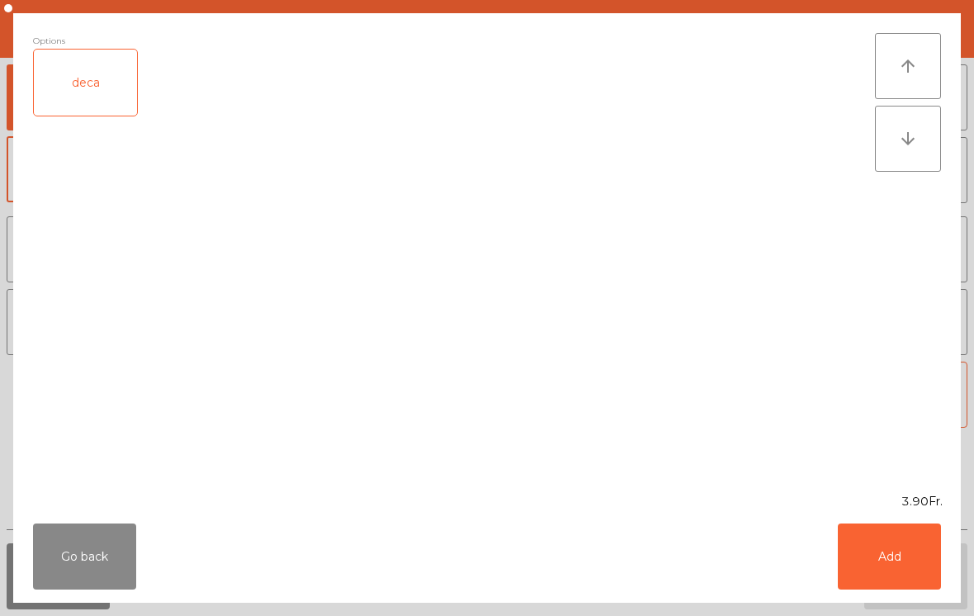
click at [923, 570] on button "Add" at bounding box center [889, 556] width 103 height 66
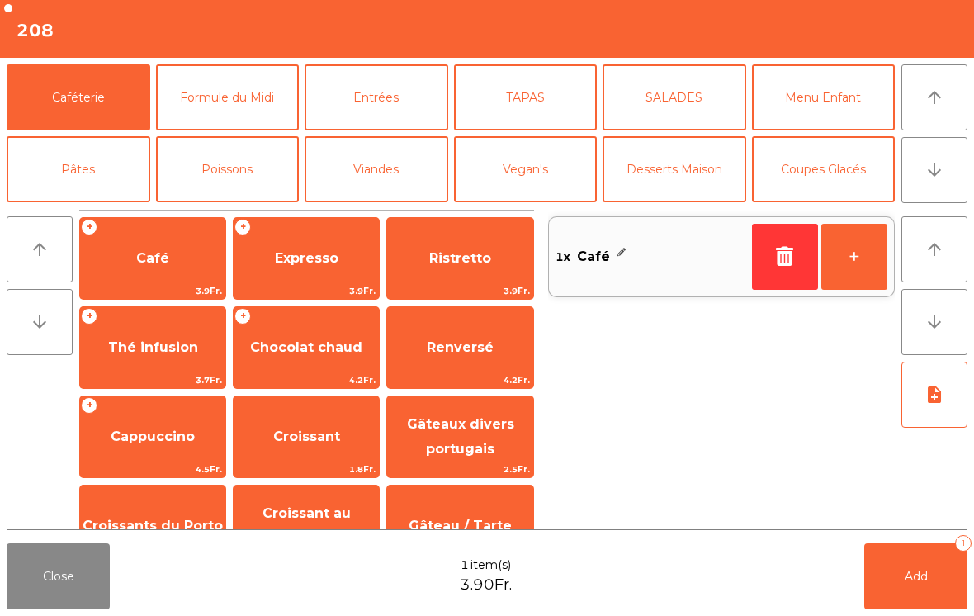
click at [914, 588] on button "Add 1" at bounding box center [915, 576] width 103 height 66
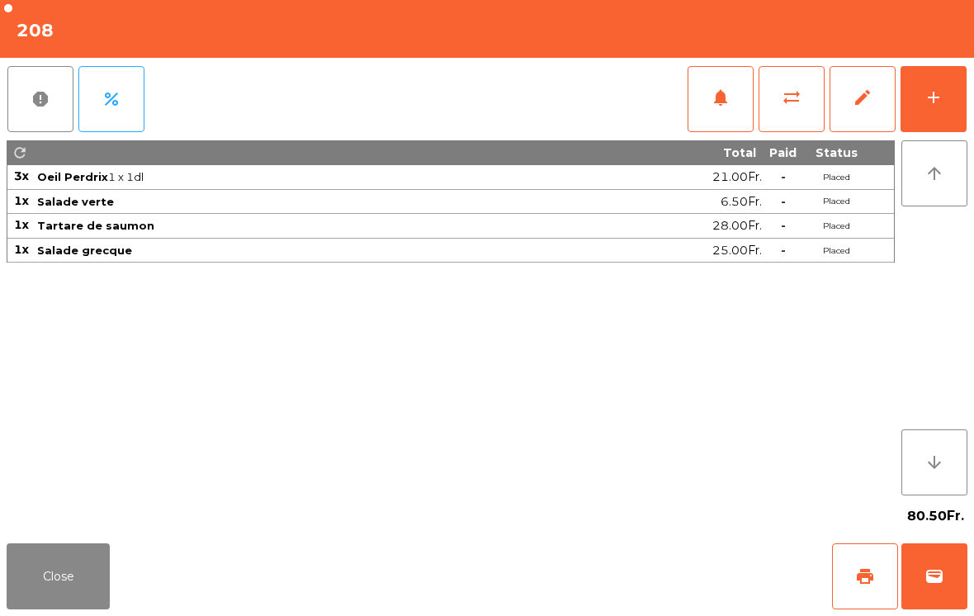
click at [872, 573] on span "print" at bounding box center [865, 576] width 20 height 20
click at [93, 547] on button "Close" at bounding box center [58, 576] width 103 height 66
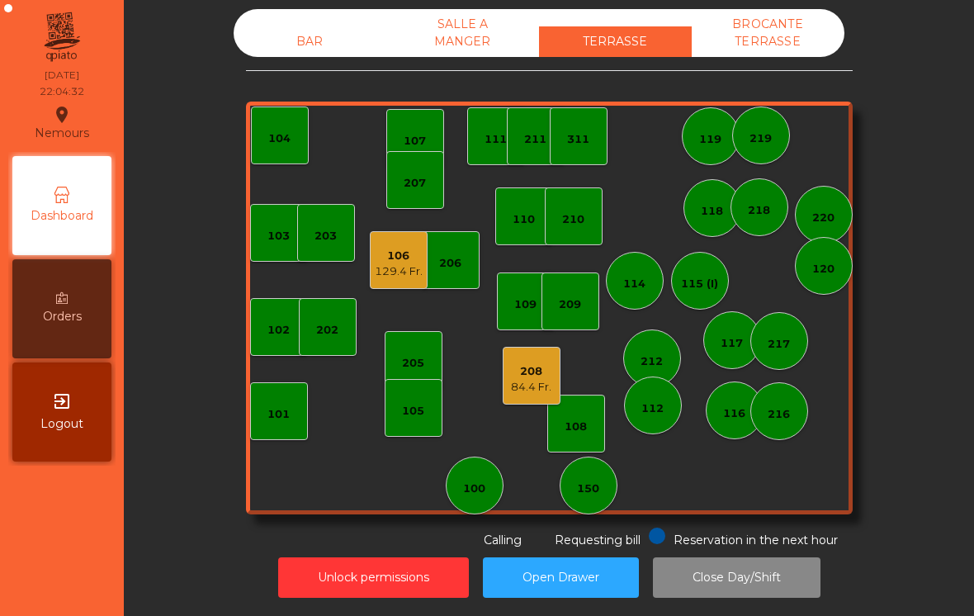
scroll to position [8, 0]
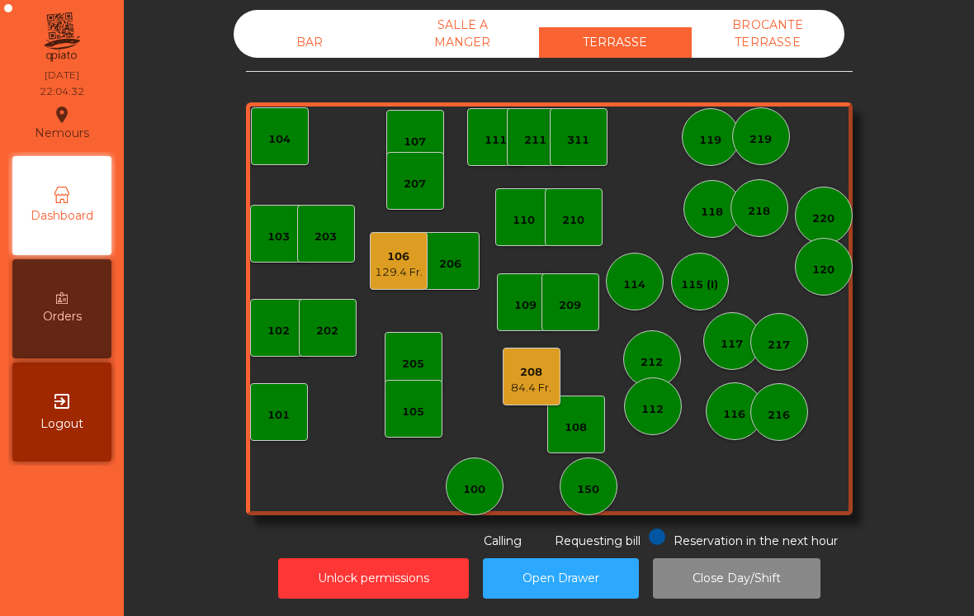
click at [283, 39] on div "BAR" at bounding box center [310, 42] width 153 height 31
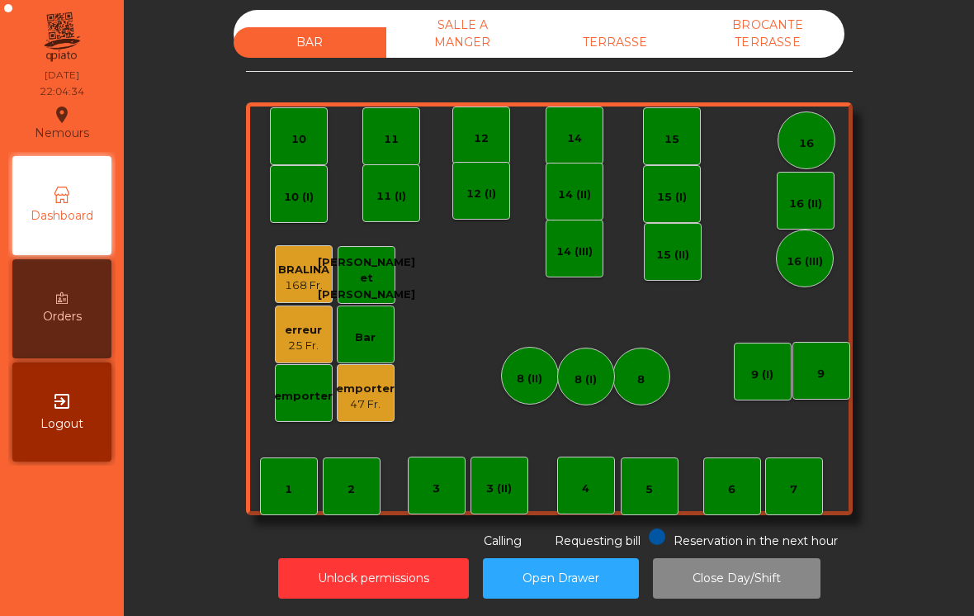
click at [611, 42] on div "TERRASSE" at bounding box center [615, 42] width 153 height 31
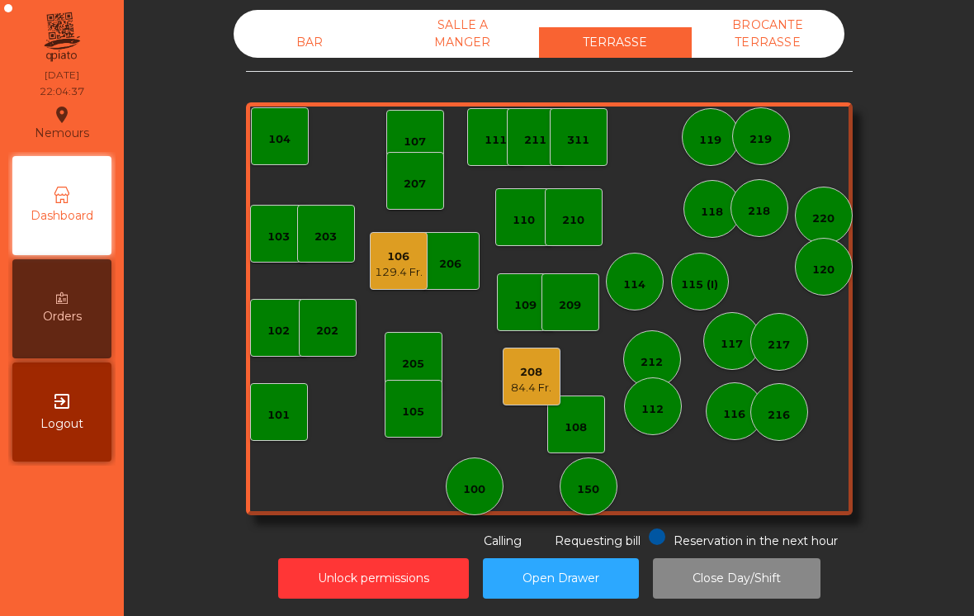
click at [777, 608] on div "BAR SALLE A MANGER TERRASSE BROCANTE TERRASSE 103 102 101 202 206 104 205 108 1…" at bounding box center [549, 308] width 850 height 616
click at [751, 595] on button "Close Day/Shift" at bounding box center [737, 578] width 168 height 40
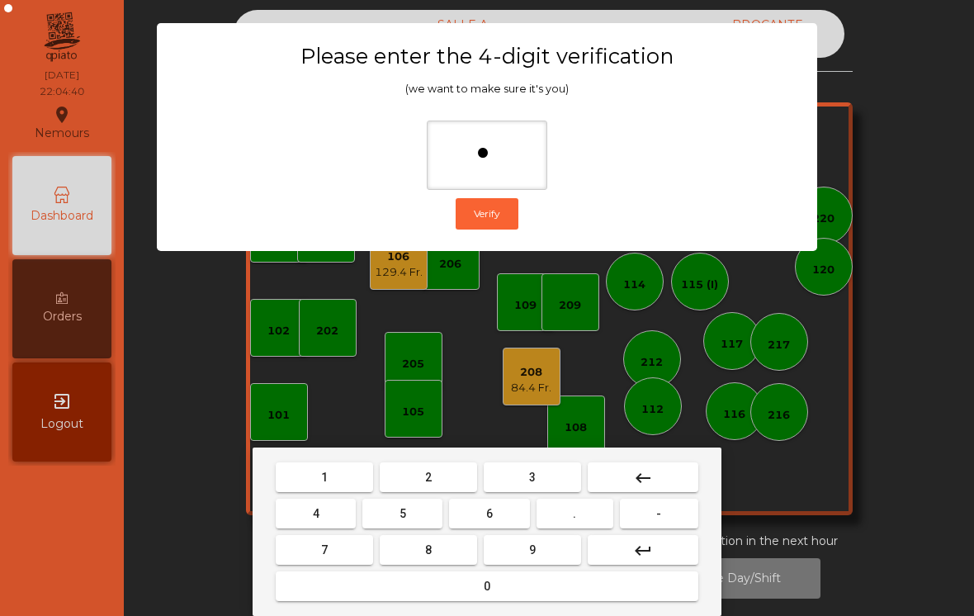
type input "**"
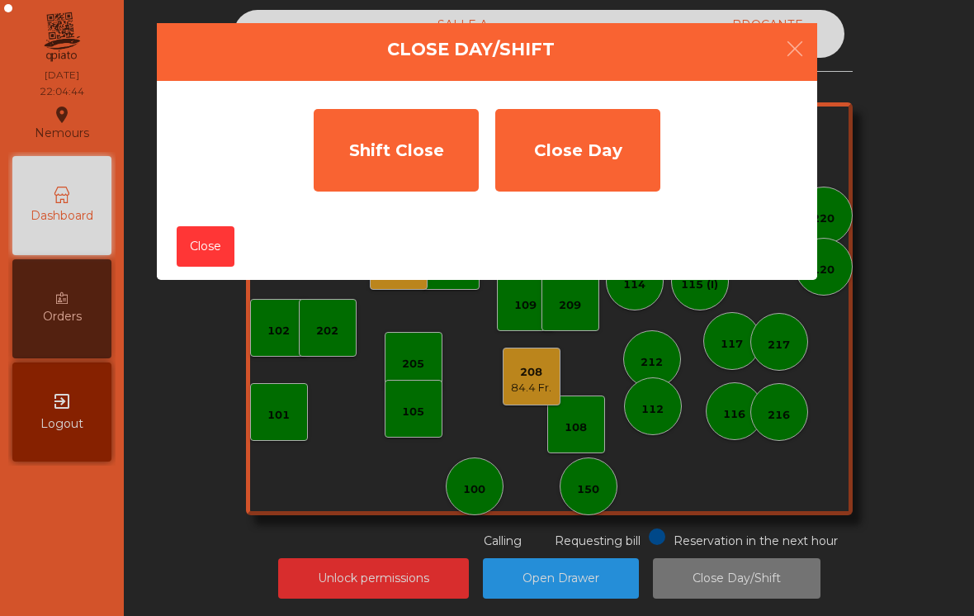
click at [379, 149] on div "Shift Close" at bounding box center [396, 150] width 165 height 83
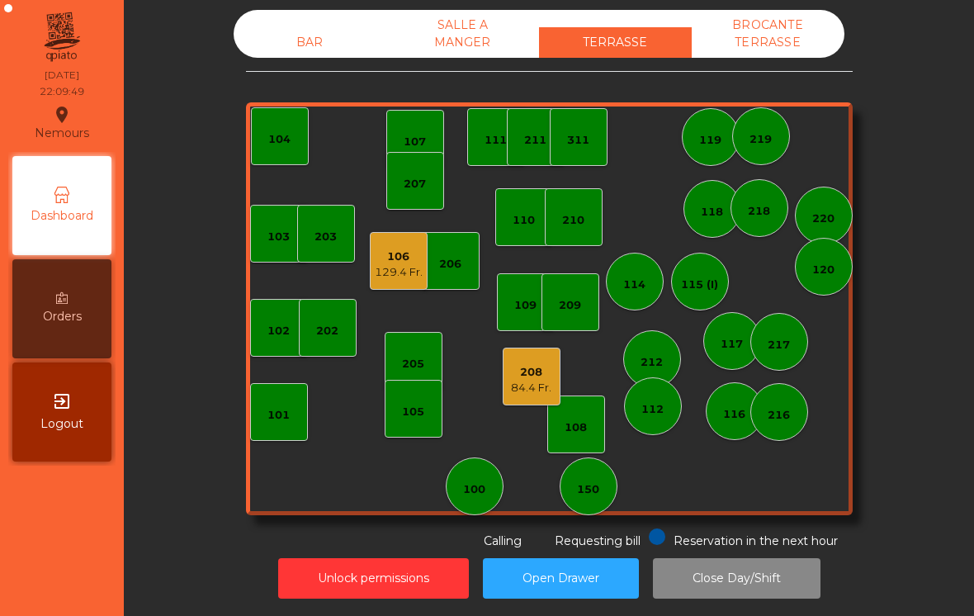
click at [386, 272] on div "129.4 Fr." at bounding box center [399, 272] width 48 height 17
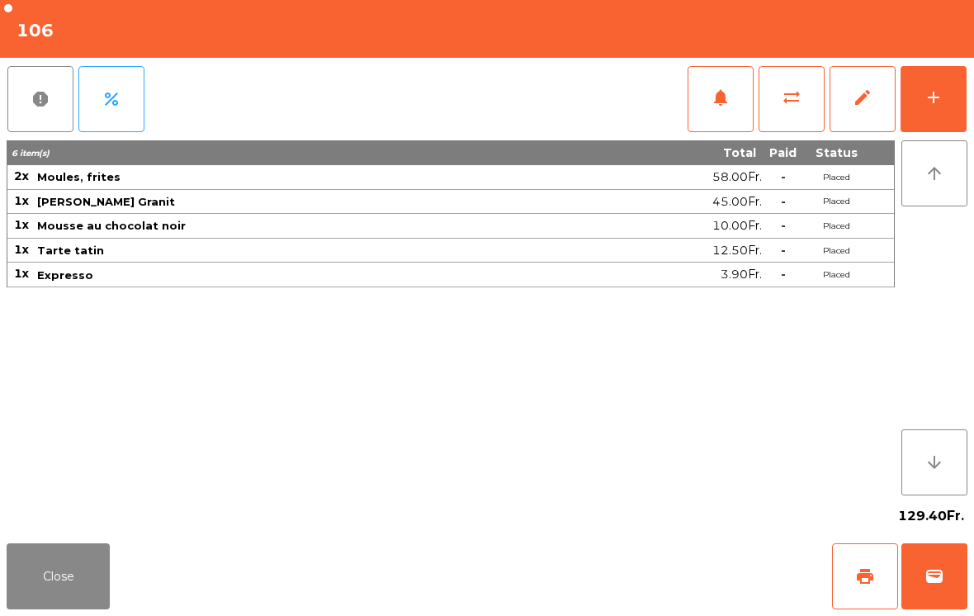
click at [864, 585] on span "print" at bounding box center [865, 576] width 20 height 20
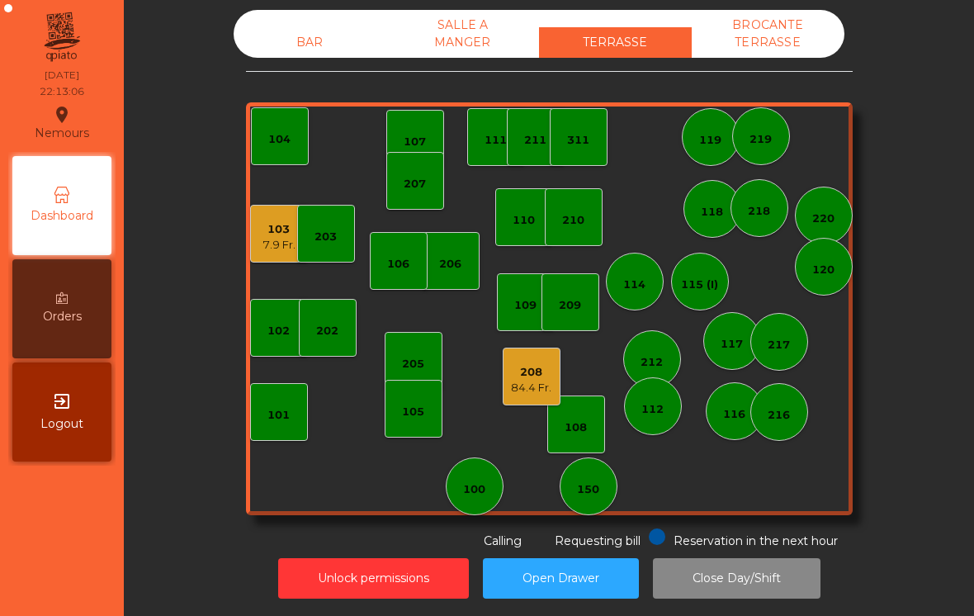
click at [541, 391] on div "84.4 Fr." at bounding box center [531, 388] width 40 height 17
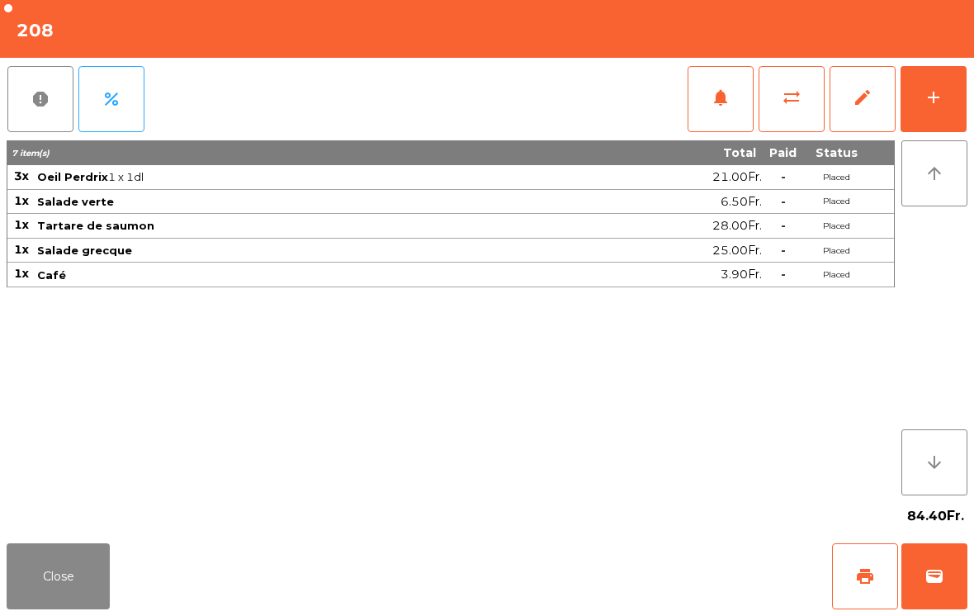
click at [787, 112] on button "sync_alt" at bounding box center [792, 99] width 66 height 66
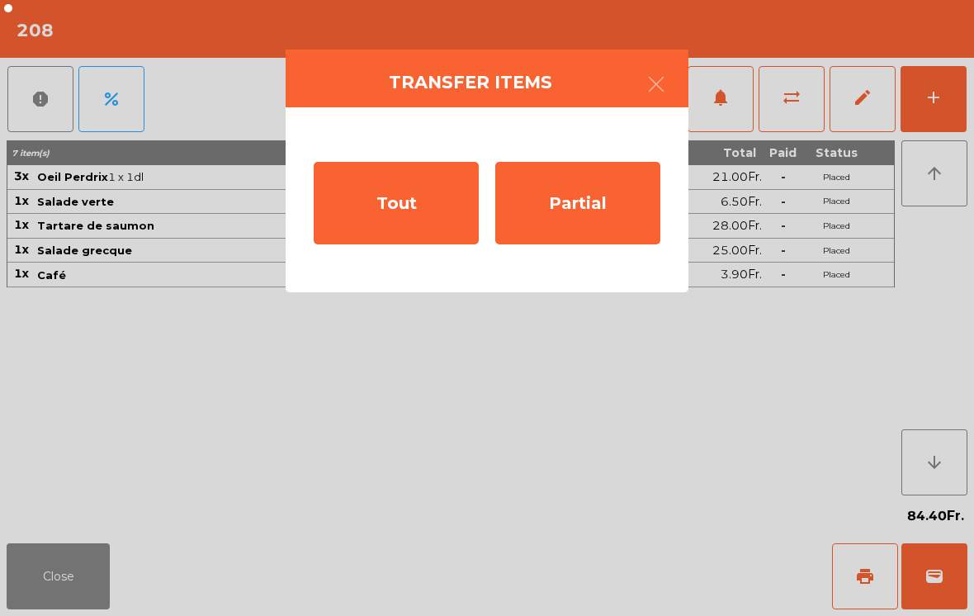
click at [603, 221] on div "Partial" at bounding box center [577, 203] width 165 height 83
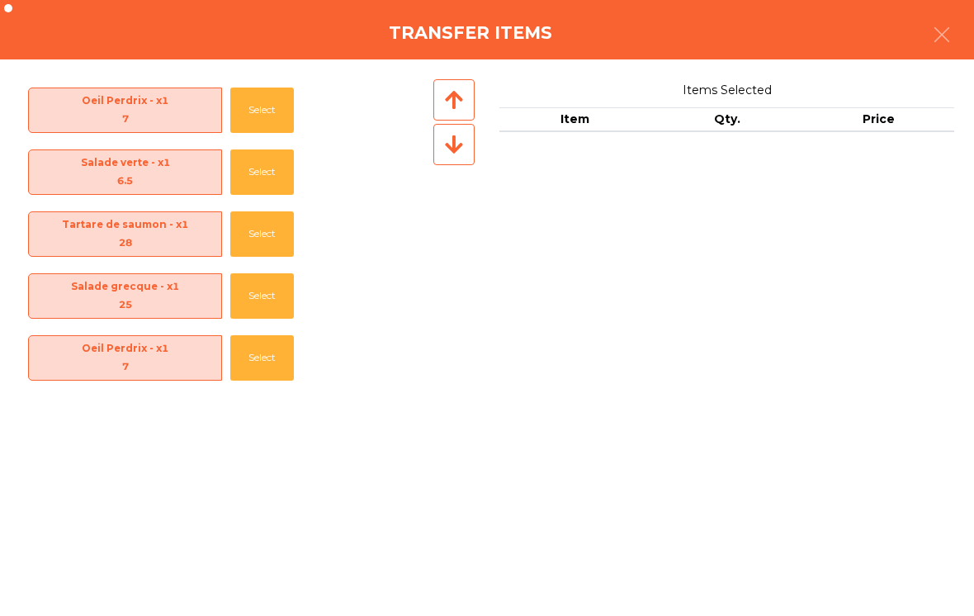
click at [269, 117] on button "Select" at bounding box center [262, 110] width 64 height 45
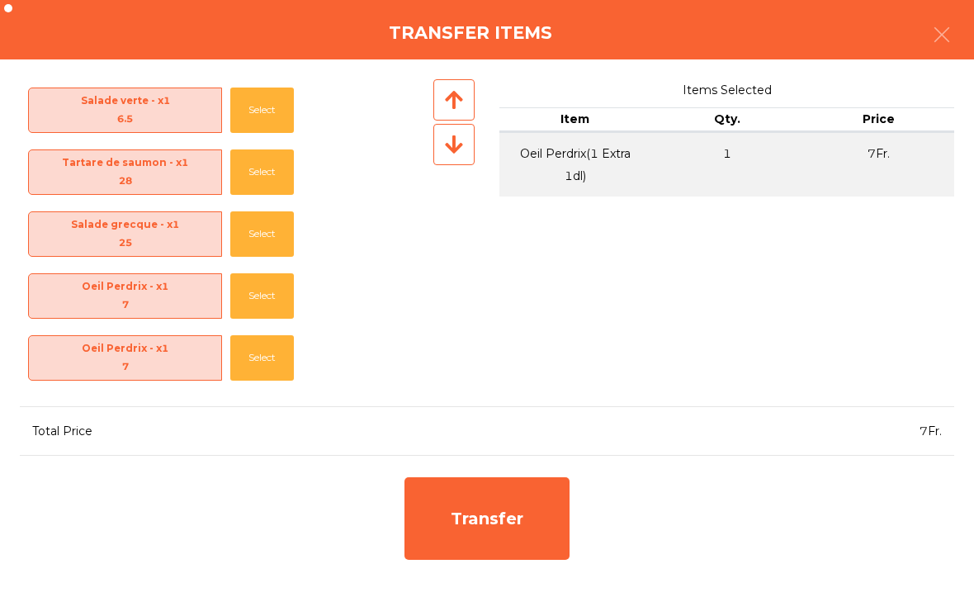
scroll to position [58, 0]
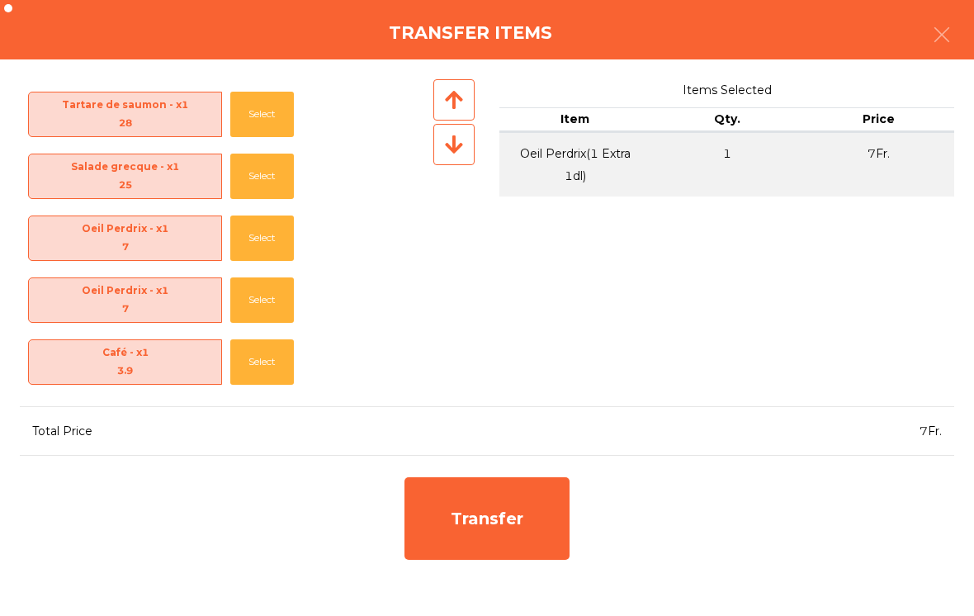
click at [268, 372] on button "Select" at bounding box center [262, 361] width 64 height 45
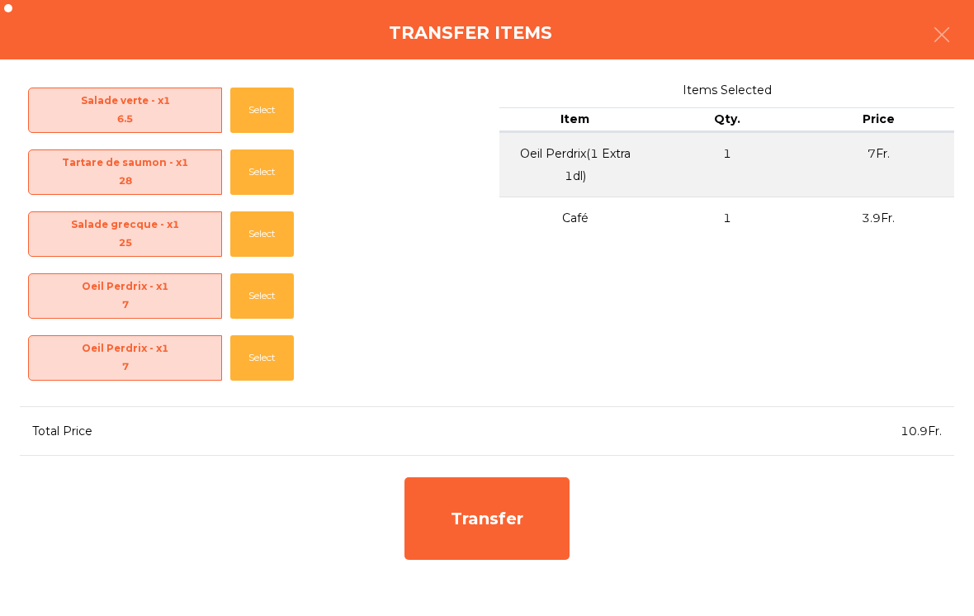
scroll to position [0, 0]
click at [495, 528] on div "Transfer" at bounding box center [487, 518] width 165 height 83
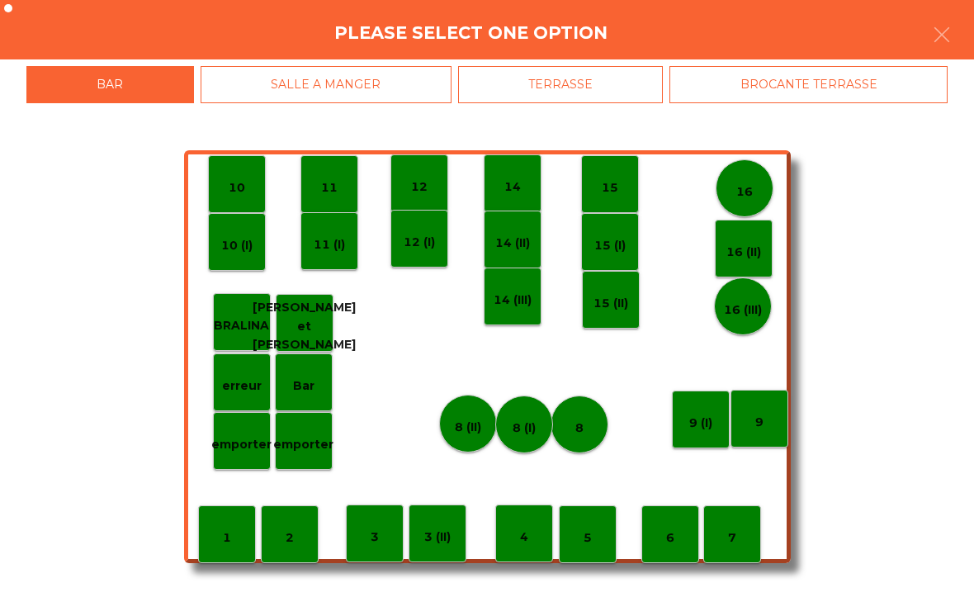
click at [582, 431] on p "8" at bounding box center [579, 428] width 8 height 19
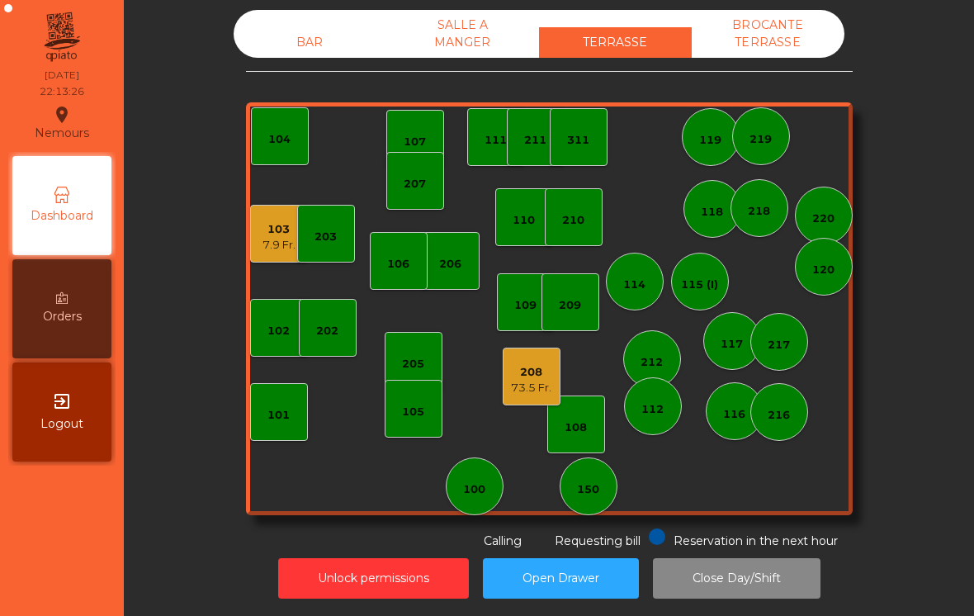
click at [291, 51] on div "BAR" at bounding box center [310, 42] width 153 height 31
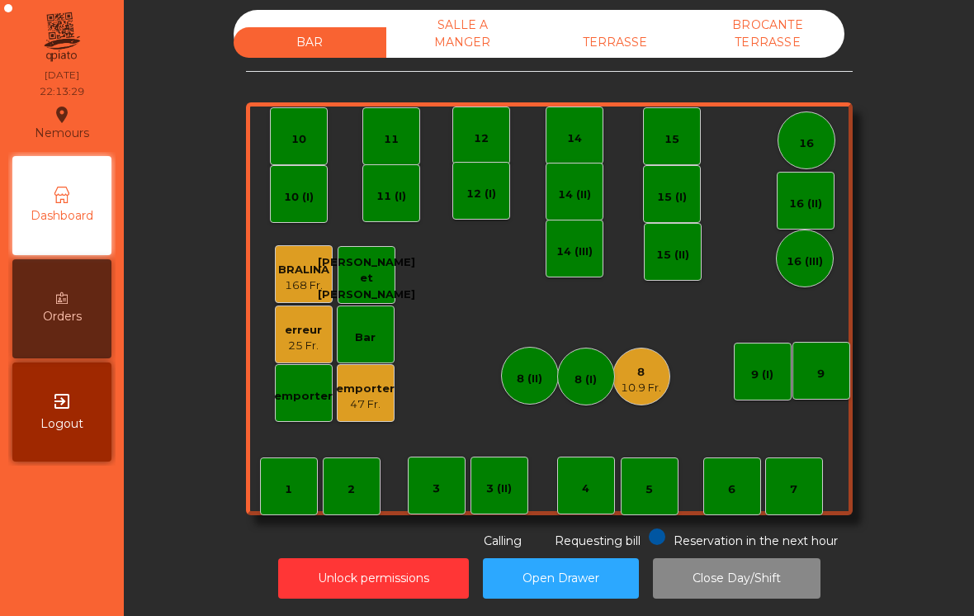
click at [636, 369] on div "8" at bounding box center [641, 372] width 40 height 17
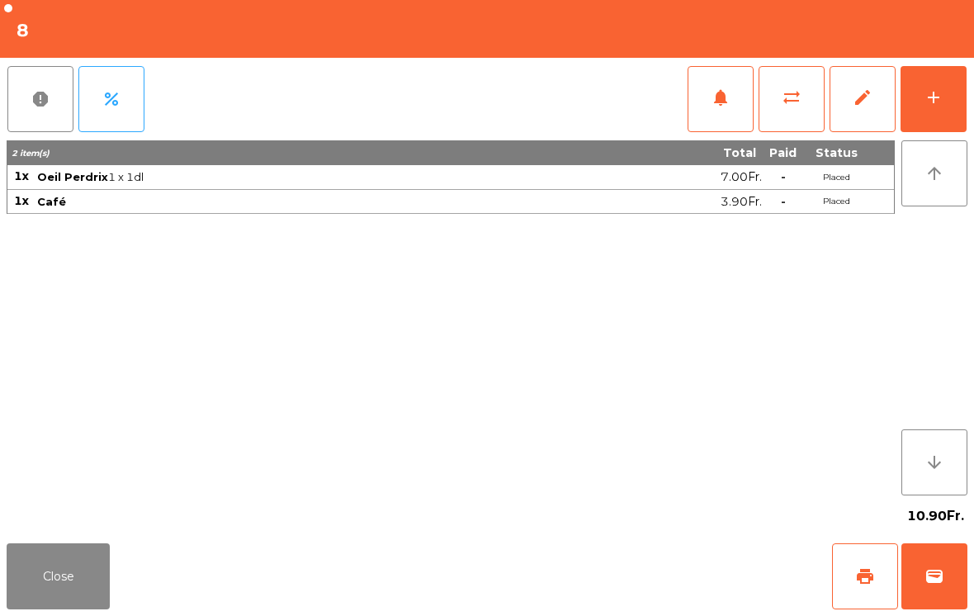
click at [923, 582] on button "wallet" at bounding box center [935, 576] width 66 height 66
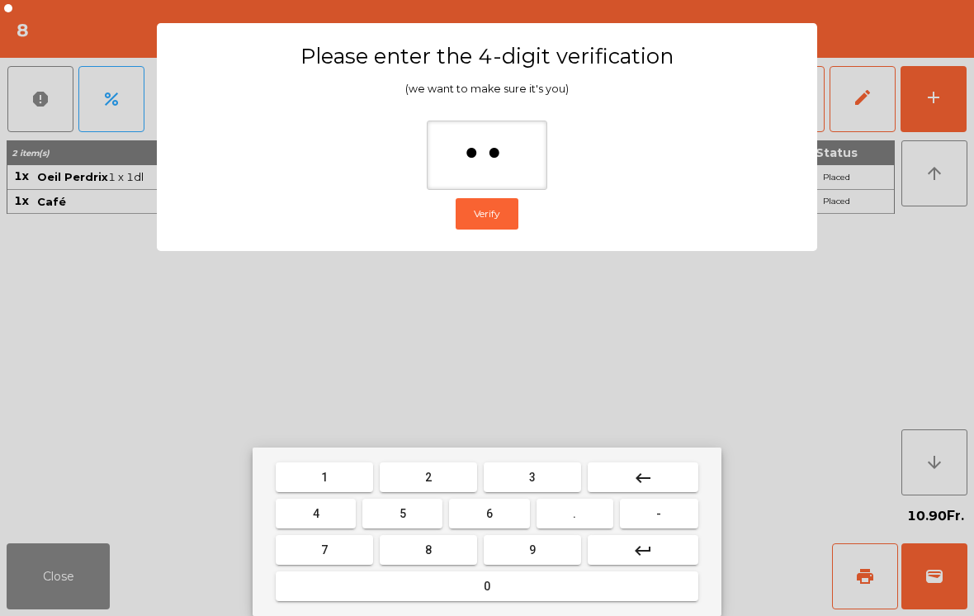
type input "***"
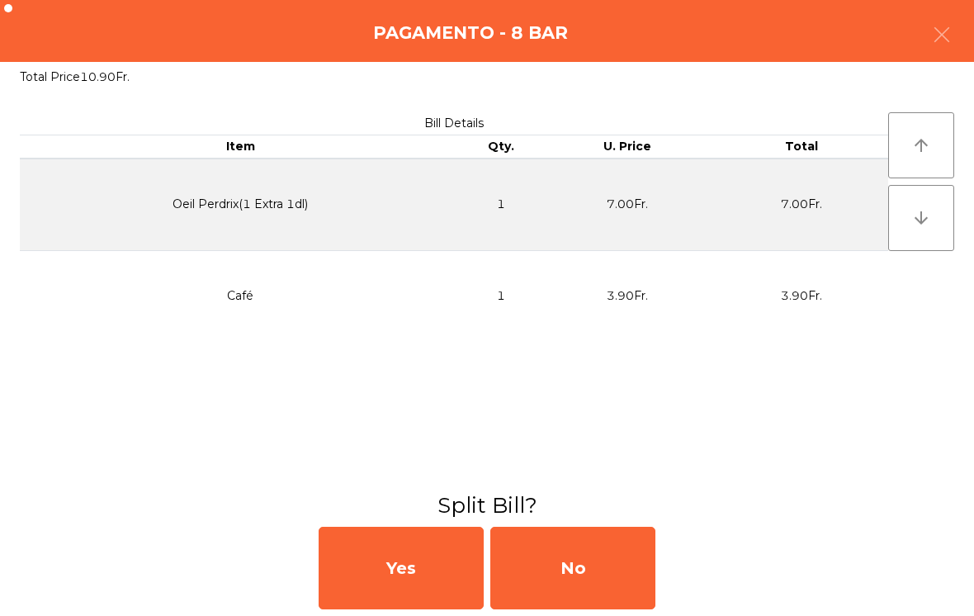
click at [535, 551] on div "No" at bounding box center [572, 568] width 165 height 83
click at [601, 551] on div "MB" at bounding box center [572, 568] width 165 height 83
click at [600, 551] on div "No" at bounding box center [572, 568] width 165 height 83
click at [596, 562] on div "No" at bounding box center [572, 568] width 165 height 83
click at [596, 561] on div "No" at bounding box center [572, 568] width 165 height 83
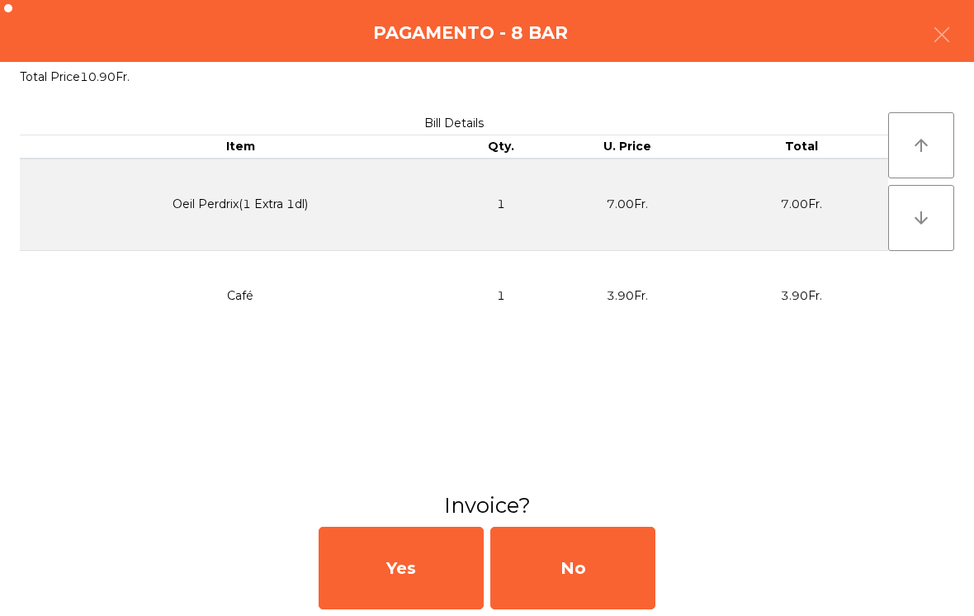
click at [576, 559] on div "No" at bounding box center [572, 568] width 165 height 83
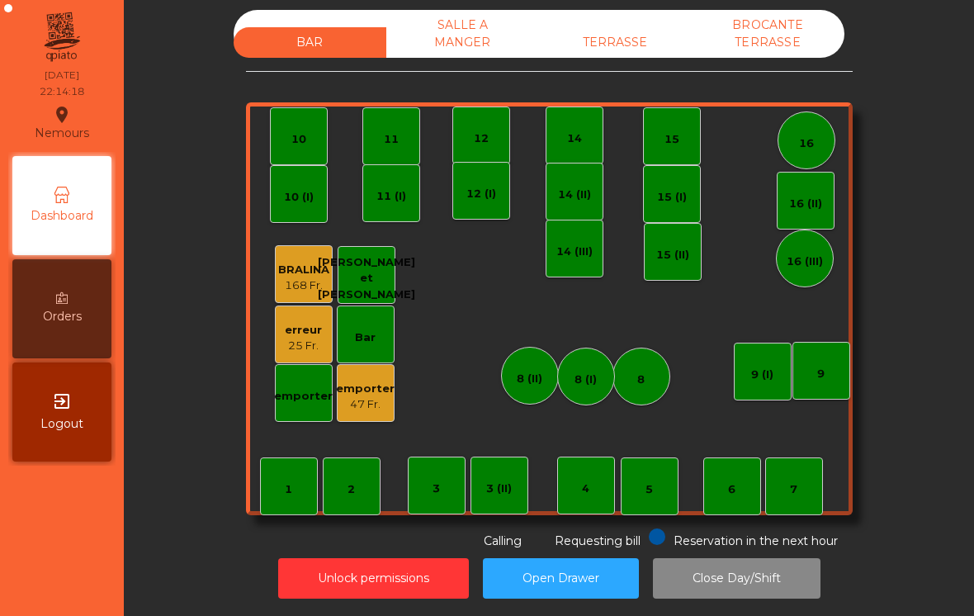
click at [637, 51] on div "TERRASSE" at bounding box center [615, 42] width 153 height 31
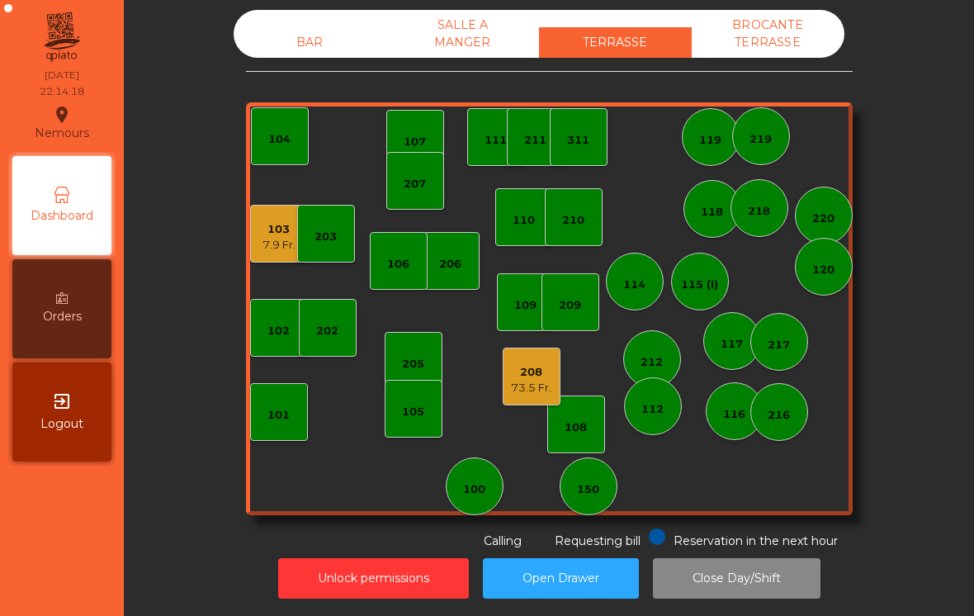
click at [257, 242] on div "103 7.9 Fr." at bounding box center [279, 234] width 58 height 58
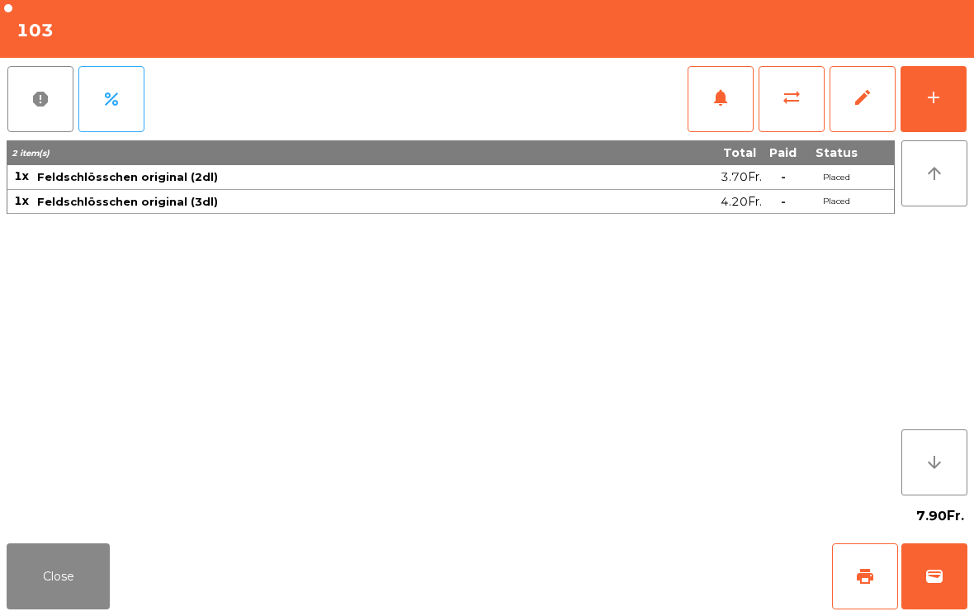
click at [872, 606] on button "print" at bounding box center [865, 576] width 66 height 66
